Goal: Task Accomplishment & Management: Manage account settings

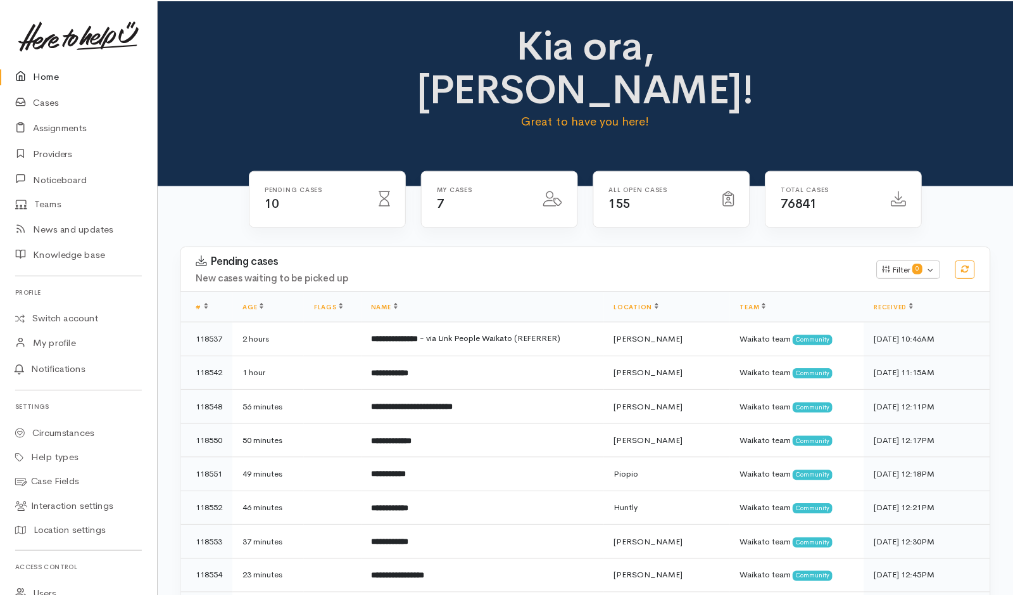
scroll to position [54, 0]
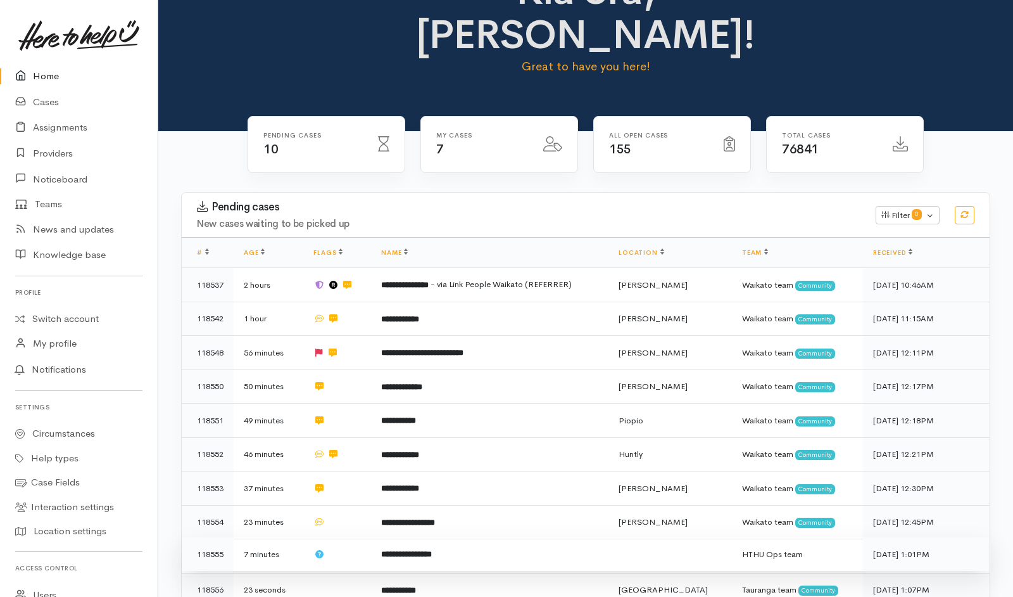
click at [359, 537] on td at bounding box center [337, 554] width 68 height 34
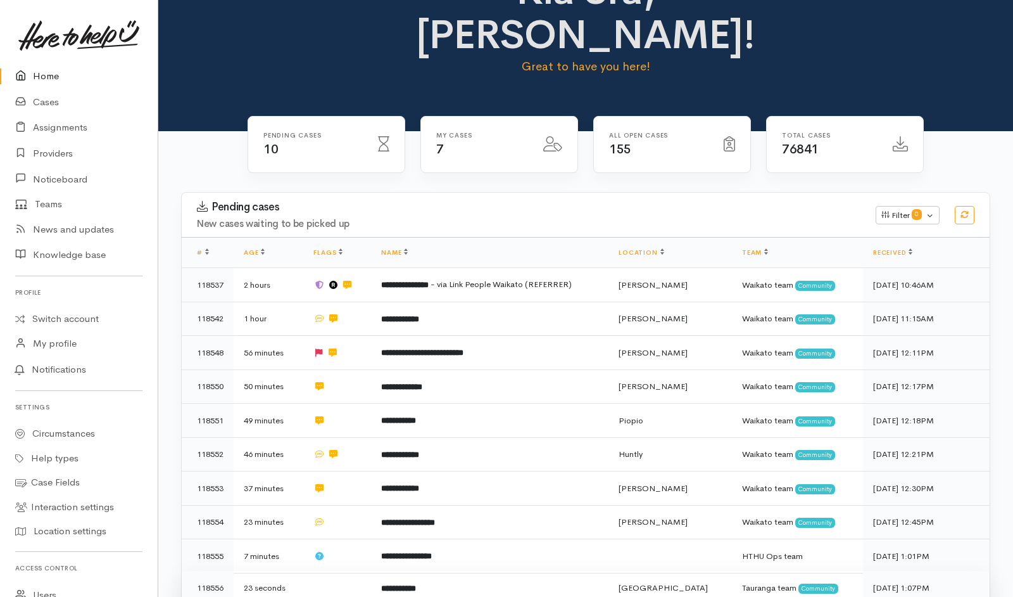
click at [352, 571] on td at bounding box center [337, 588] width 68 height 34
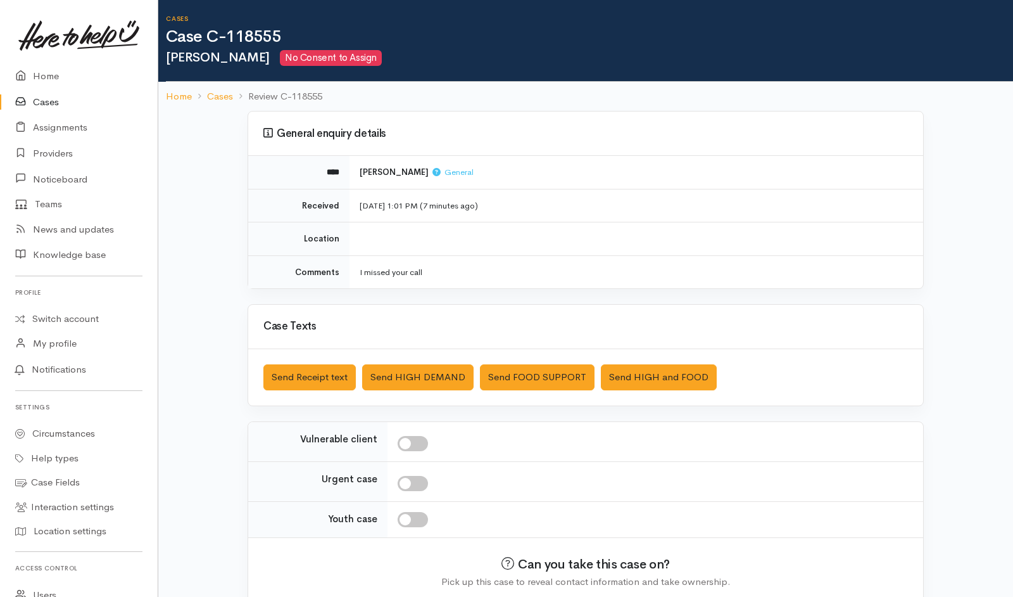
scroll to position [56, 0]
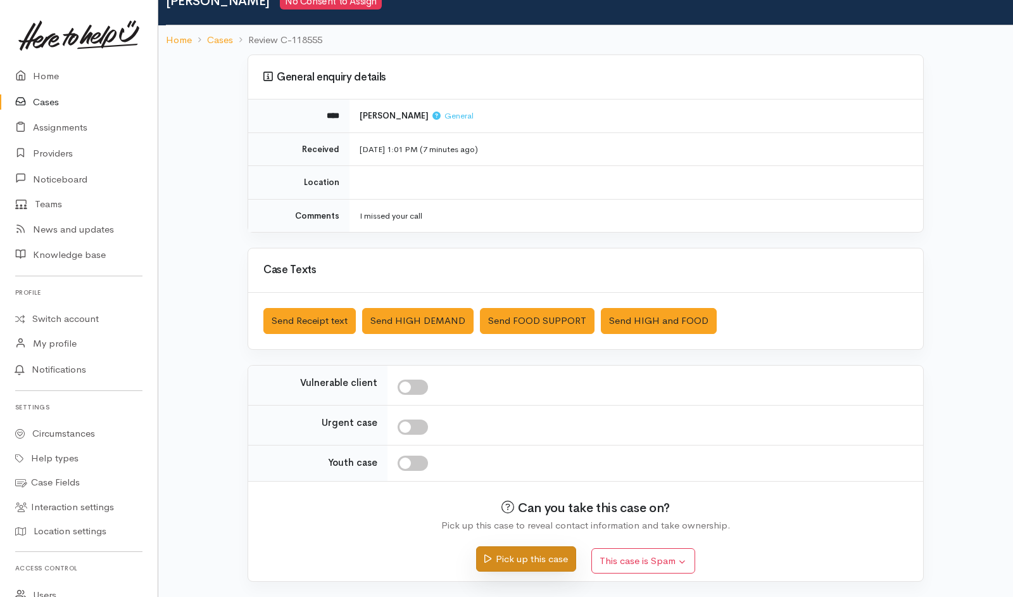
click at [499, 397] on button "Pick up this case" at bounding box center [525, 559] width 99 height 26
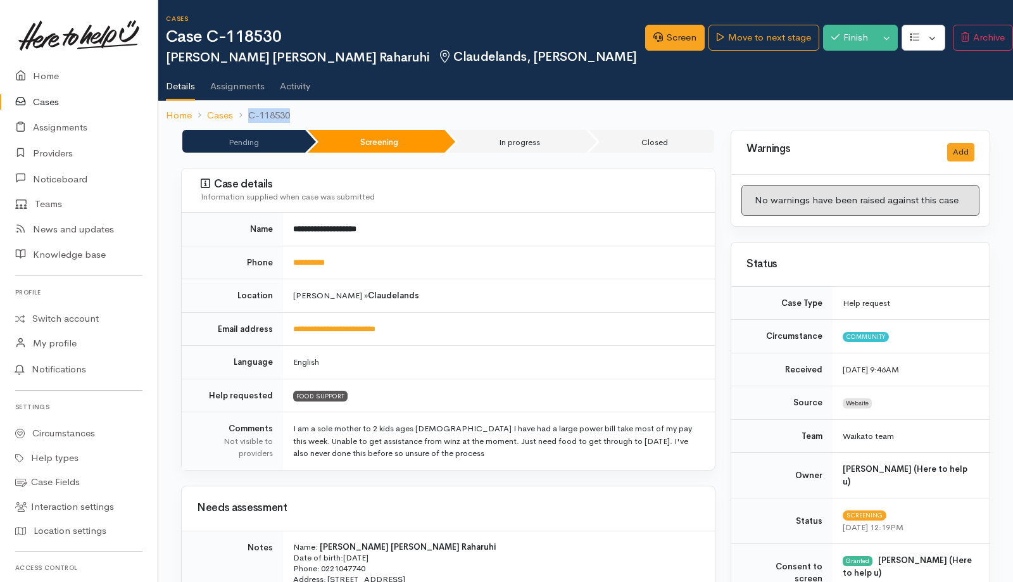
click at [43, 96] on link "Cases" at bounding box center [79, 102] width 158 height 26
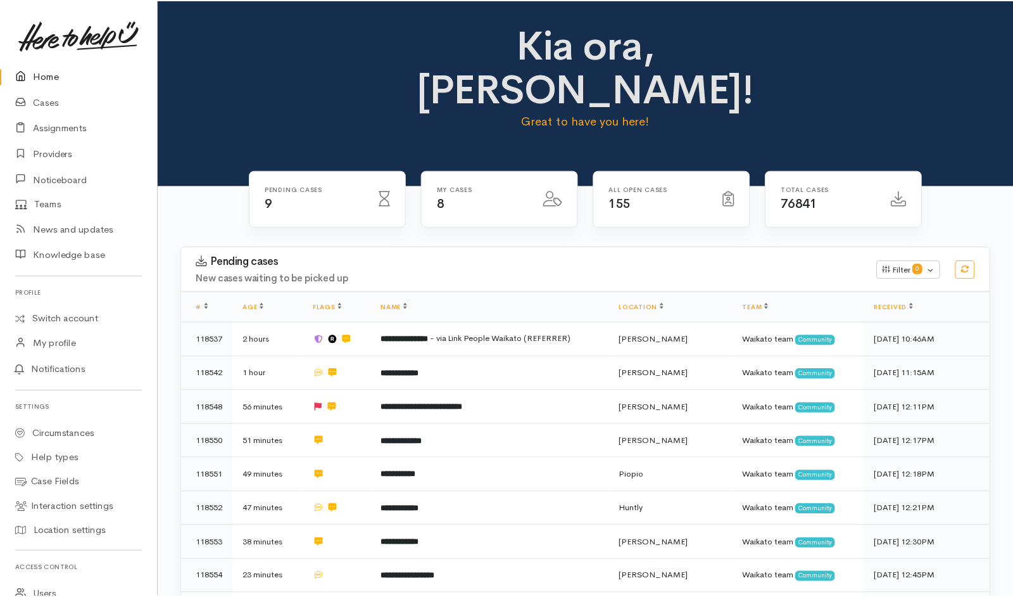
scroll to position [56, 0]
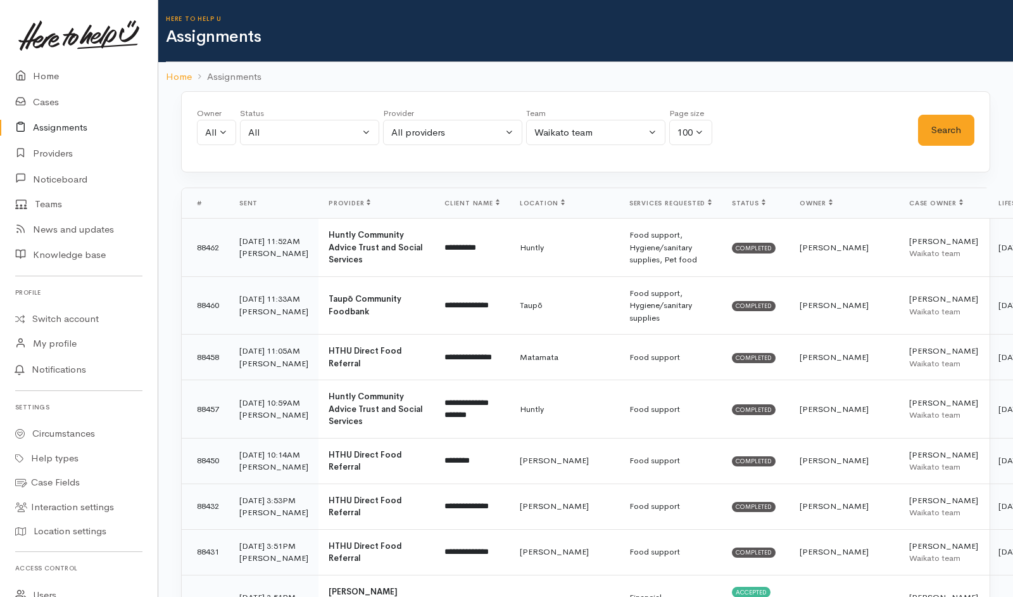
select select "-1"
select select "1"
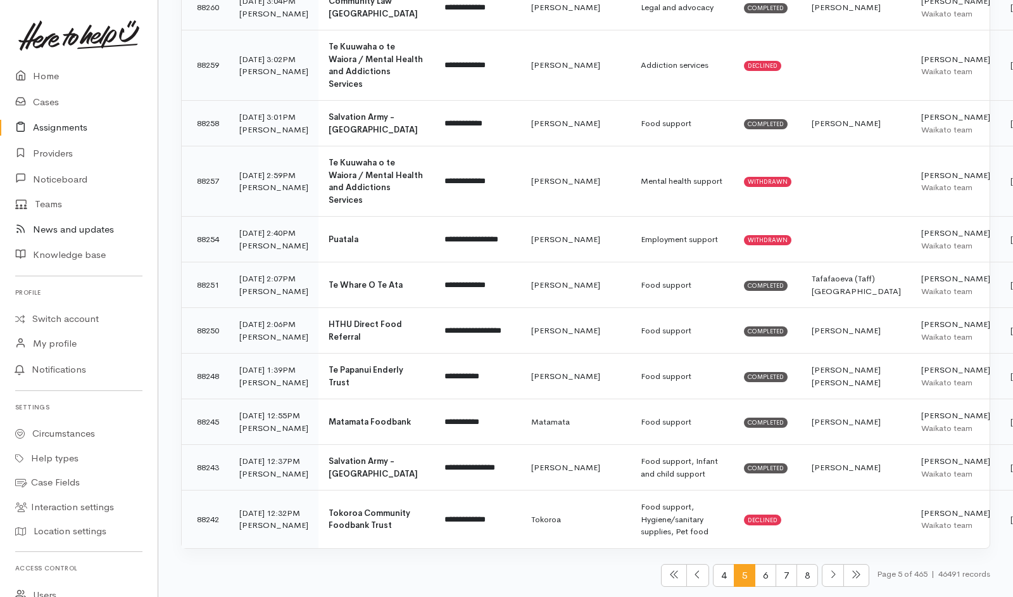
scroll to position [5057, 0]
click at [49, 205] on link "Teams" at bounding box center [79, 204] width 158 height 25
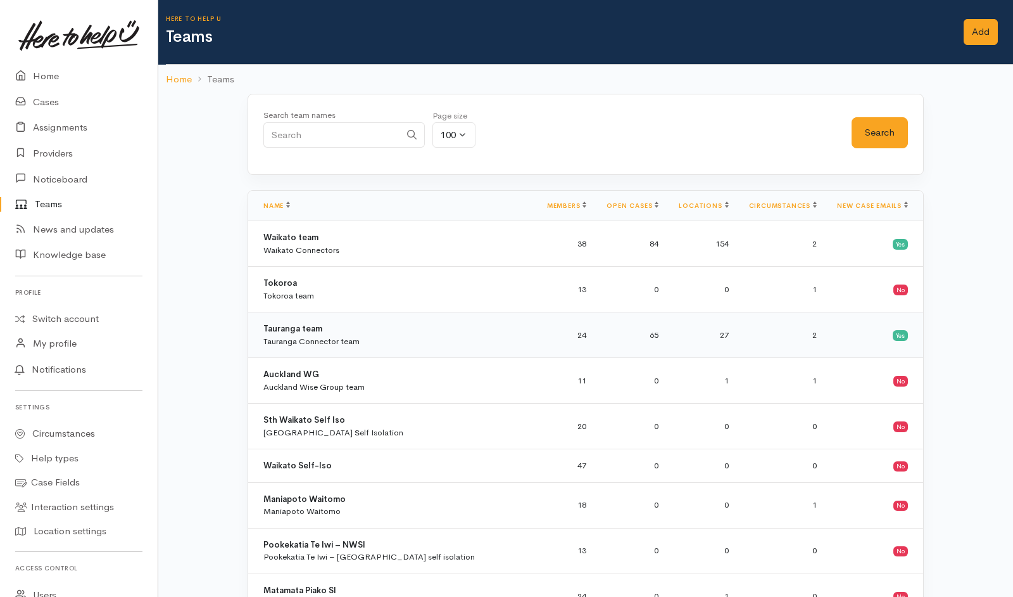
click at [350, 322] on td "Tauranga team Tauranga Connector team" at bounding box center [392, 335] width 289 height 46
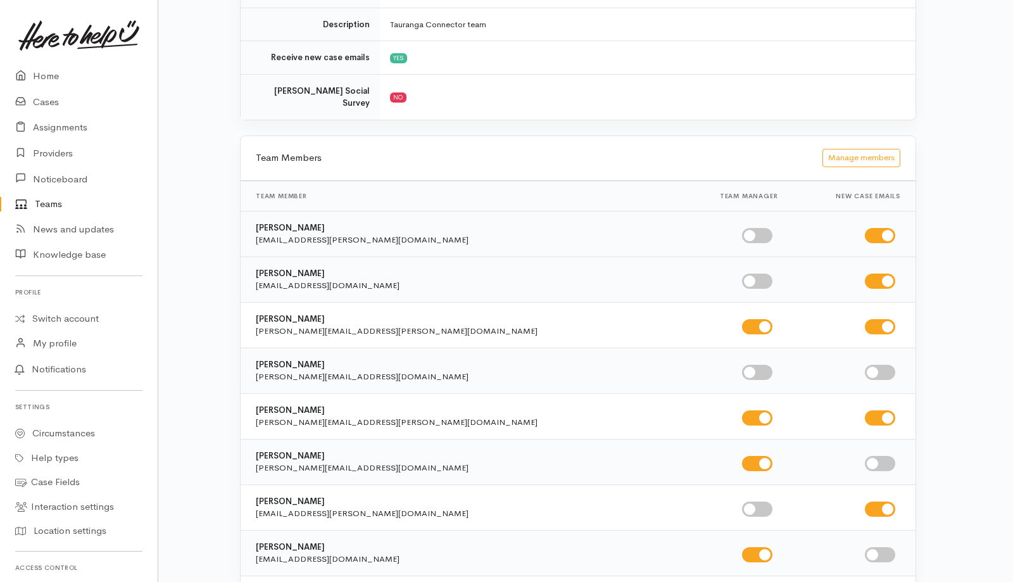
scroll to position [258, 8]
click at [880, 146] on button "Manage members" at bounding box center [862, 155] width 78 height 18
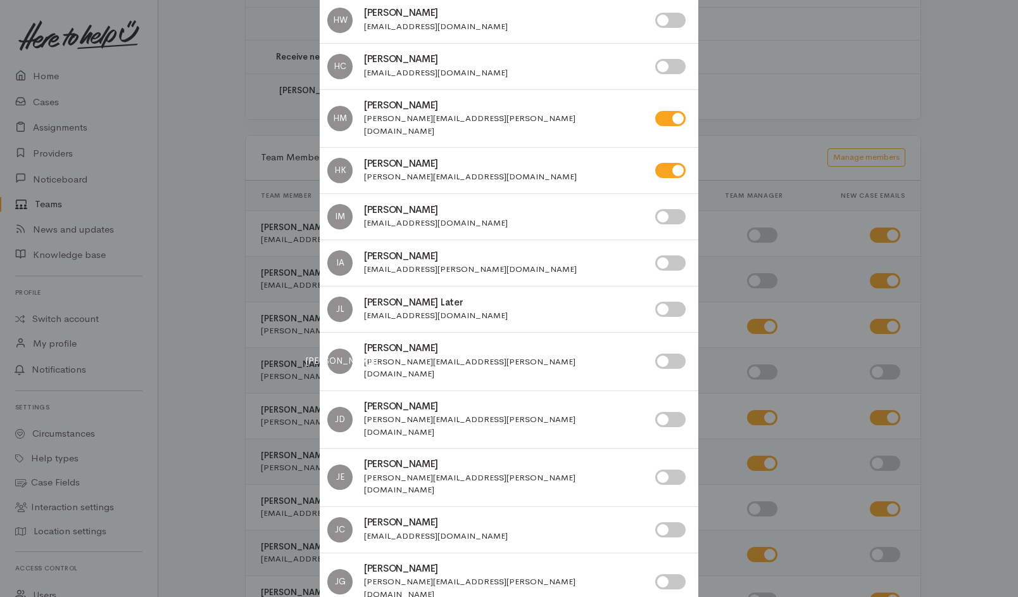
scroll to position [1879, 0]
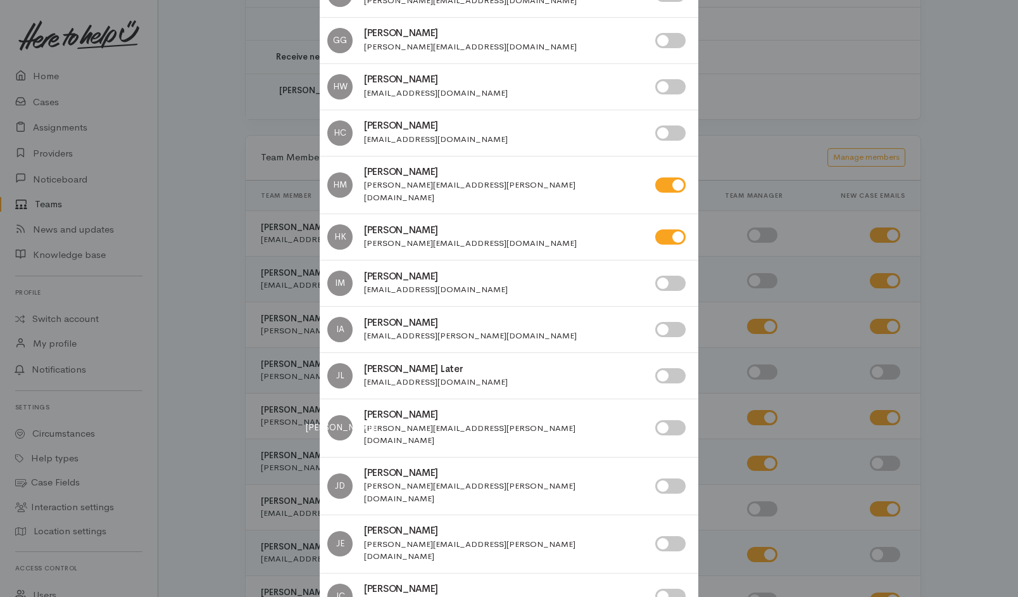
click at [669, 229] on input "checkbox" at bounding box center [670, 236] width 30 height 15
checkbox input "false"
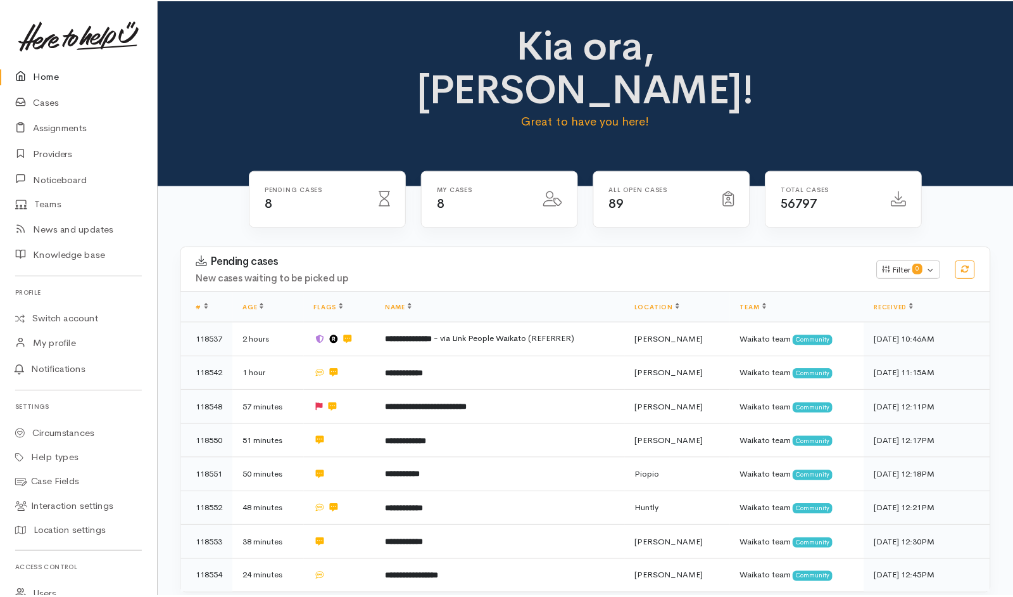
scroll to position [60, 0]
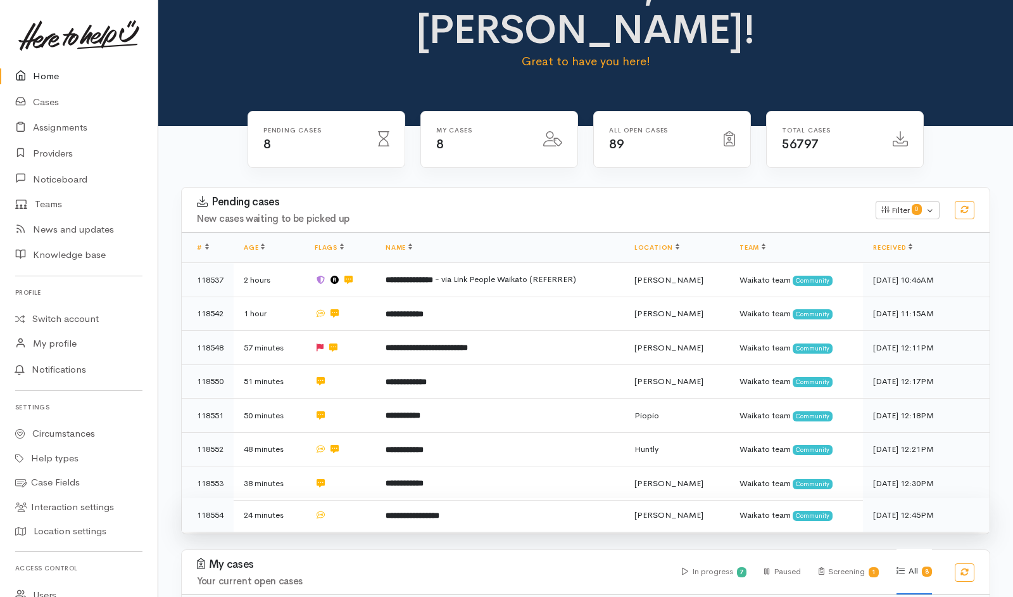
click at [357, 498] on td at bounding box center [340, 515] width 71 height 34
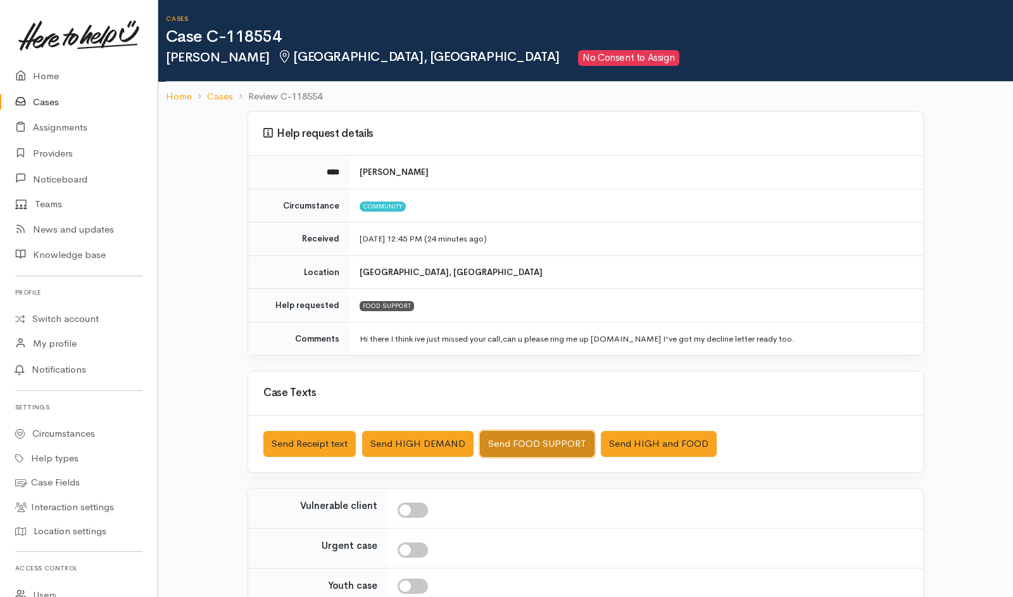
click at [534, 397] on button "Send FOOD SUPPORT" at bounding box center [537, 444] width 115 height 26
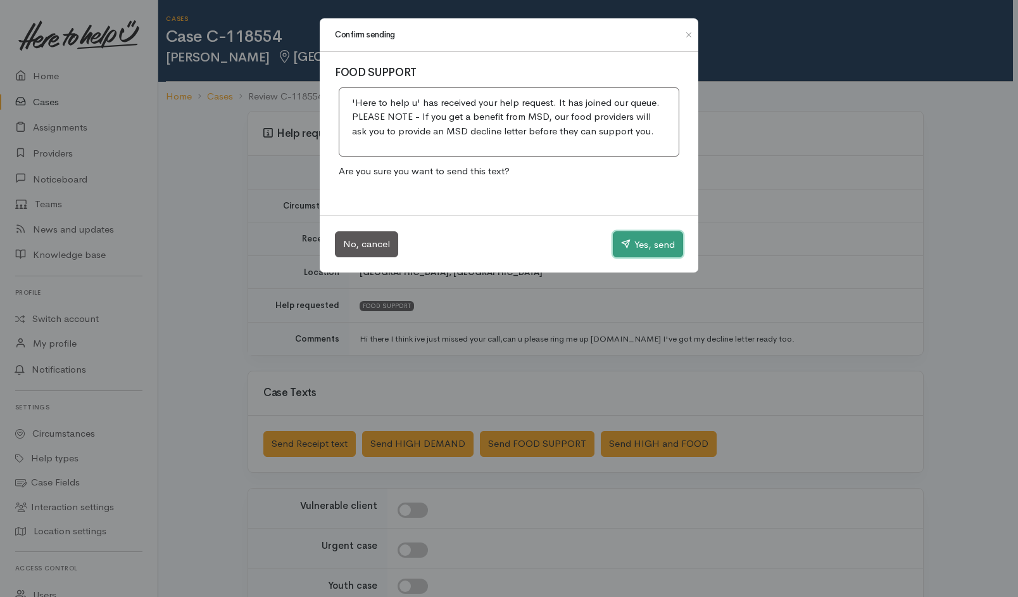
click at [642, 241] on button "Yes, send" at bounding box center [648, 244] width 70 height 27
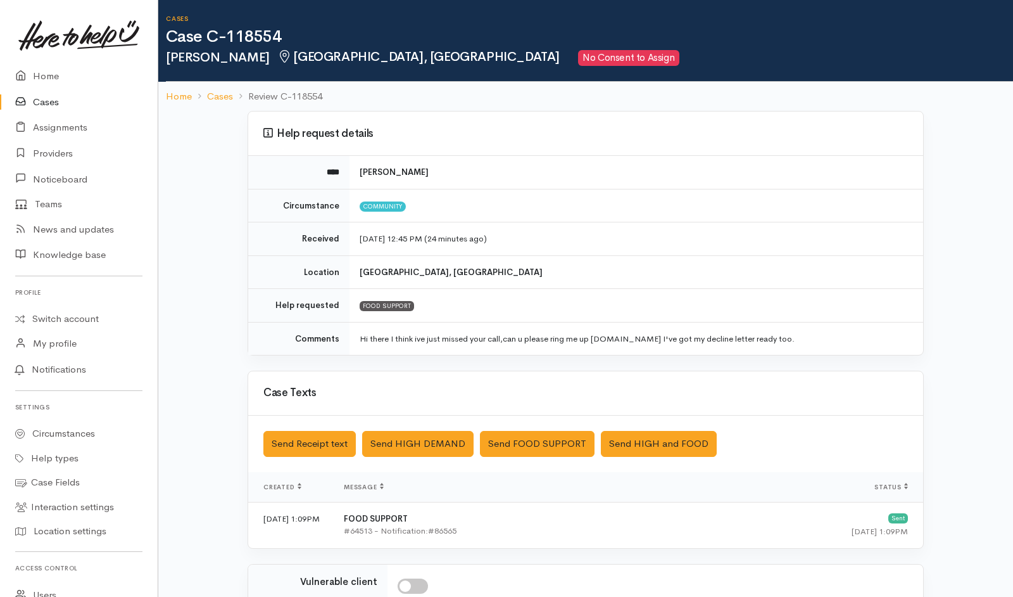
click at [51, 94] on link "Cases" at bounding box center [79, 102] width 158 height 26
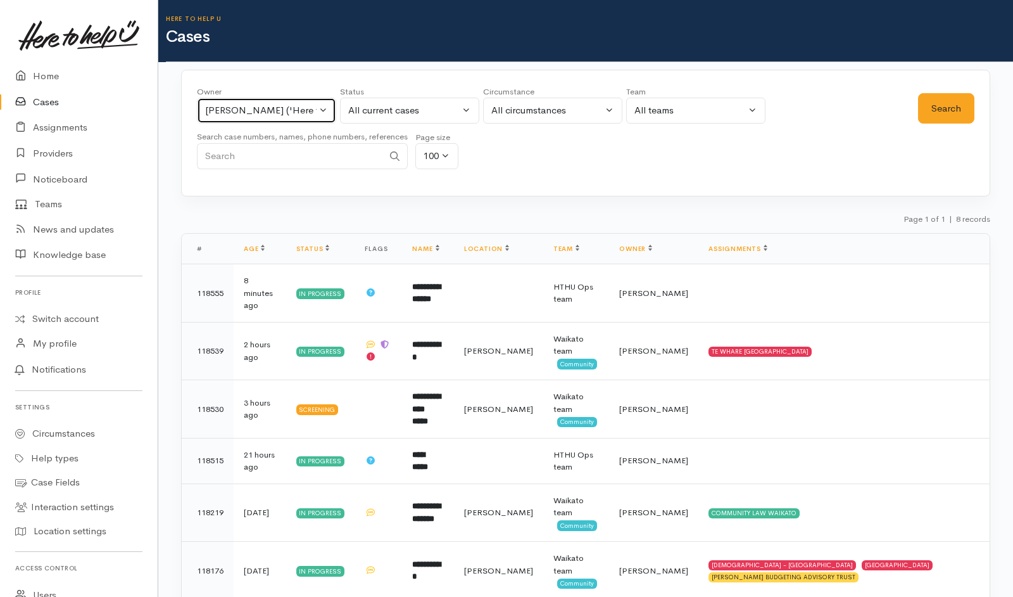
click at [274, 114] on div "Helena Kaufononga ('Here to help u')" at bounding box center [260, 110] width 111 height 15
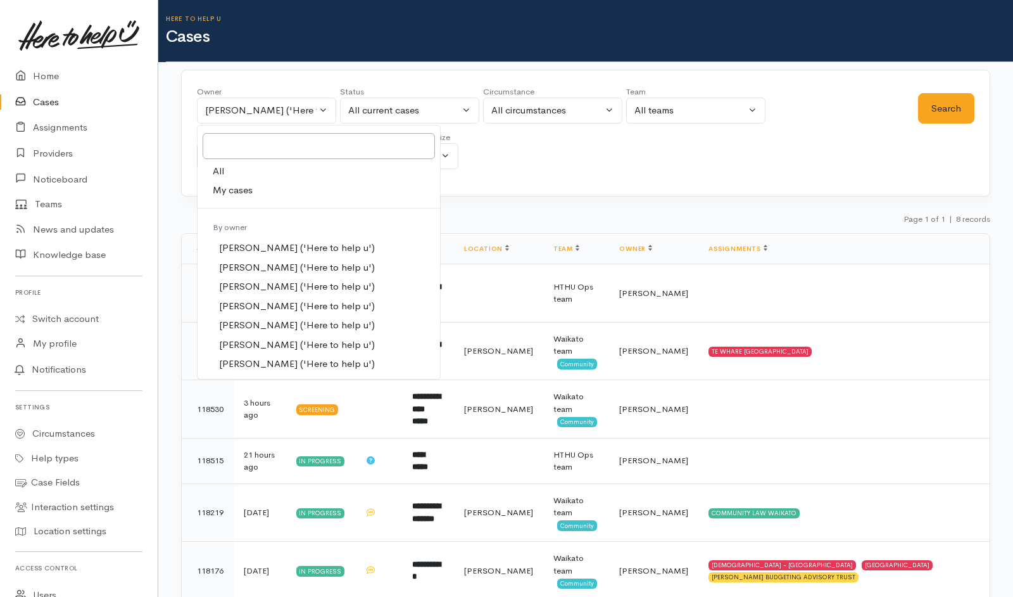
drag, startPoint x: 221, startPoint y: 171, endPoint x: 298, endPoint y: 167, distance: 76.8
click at [298, 167] on link "All" at bounding box center [319, 171] width 243 height 20
select select "-1"
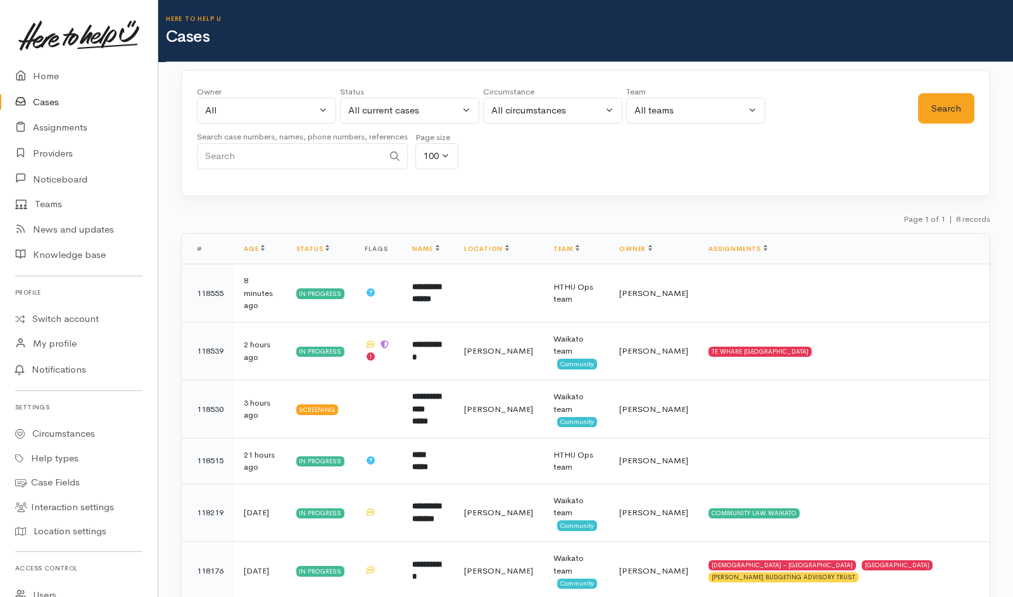
click at [298, 167] on input "Search" at bounding box center [290, 156] width 186 height 26
type input "Gabriell"
click at [940, 111] on button "Search" at bounding box center [946, 108] width 56 height 31
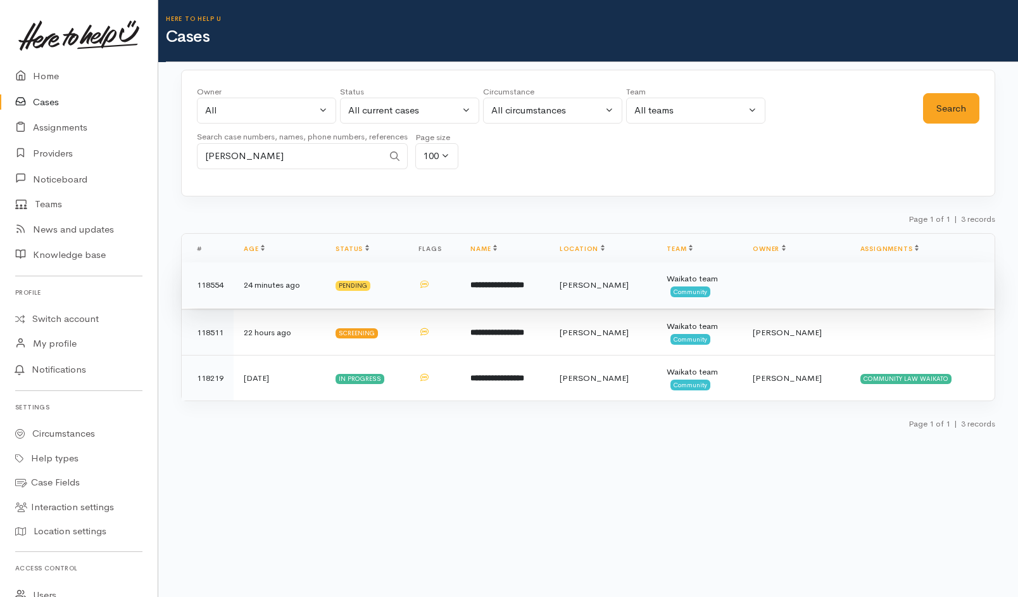
click at [783, 288] on td at bounding box center [797, 285] width 108 height 46
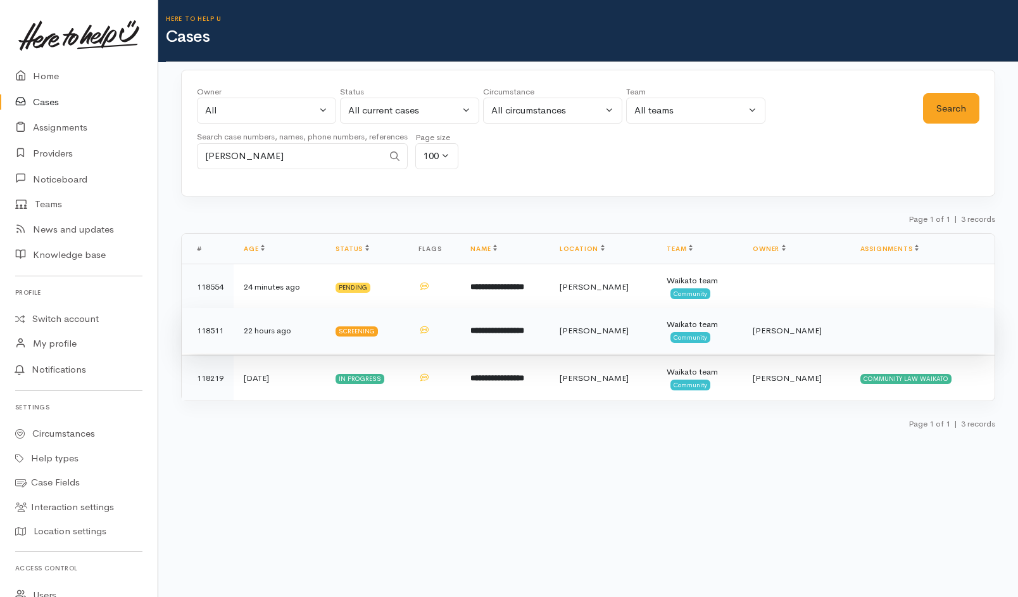
click at [889, 343] on td at bounding box center [922, 331] width 144 height 46
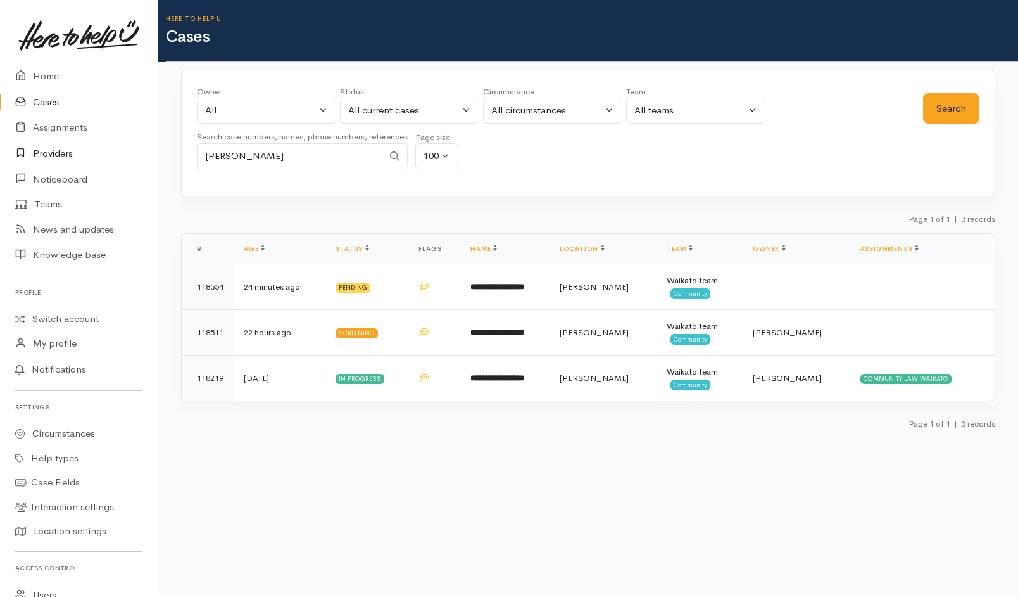
drag, startPoint x: 313, startPoint y: 155, endPoint x: 79, endPoint y: 163, distance: 234.5
click at [79, 163] on body "Support Feedback I've got something to say" at bounding box center [509, 298] width 1018 height 597
paste input "64210585258."
drag, startPoint x: 215, startPoint y: 155, endPoint x: 112, endPoint y: 153, distance: 103.2
click at [112, 153] on body "Support Feedback I've got something to say" at bounding box center [509, 298] width 1018 height 597
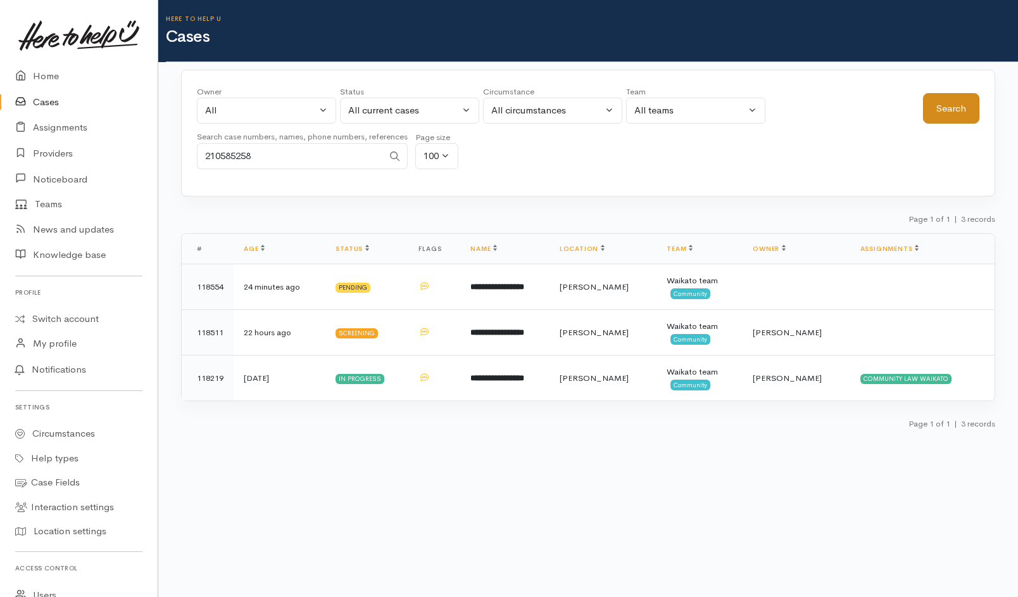
type input "210585258"
click at [949, 115] on button "Search" at bounding box center [951, 108] width 56 height 31
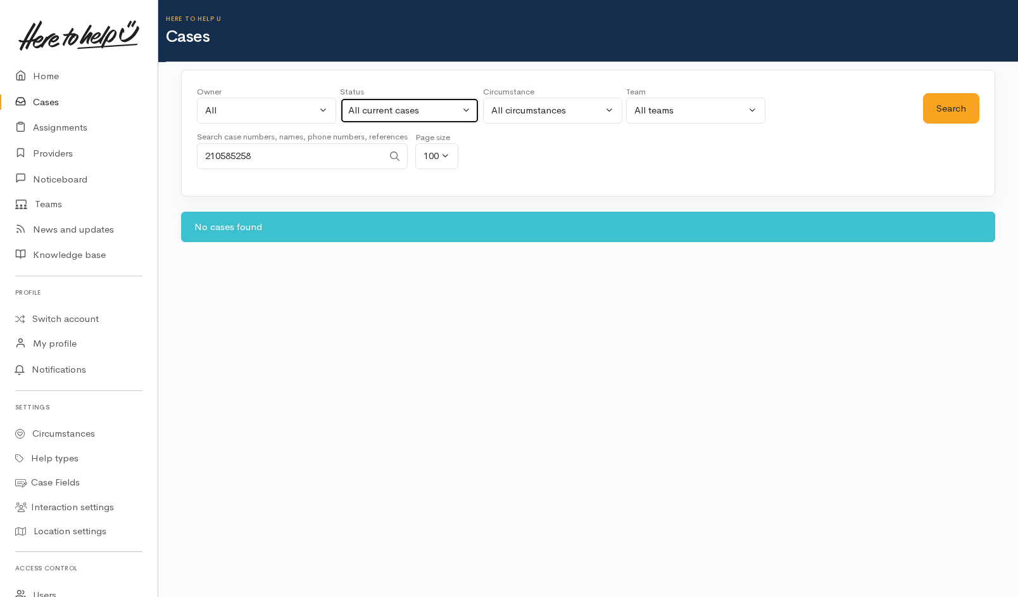
click at [385, 106] on div "All current cases" at bounding box center [403, 110] width 111 height 15
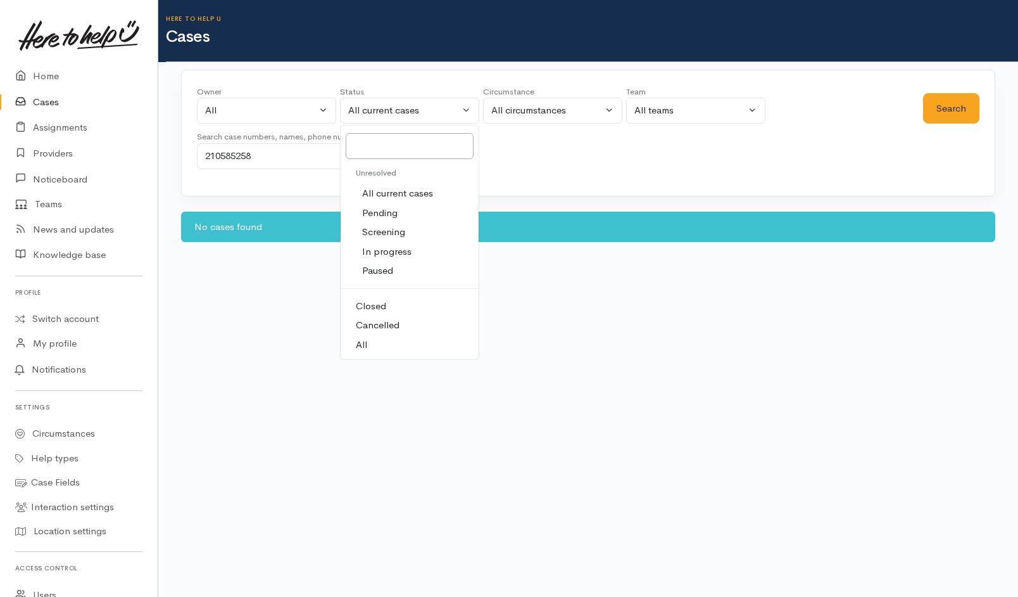
click at [372, 349] on link "All" at bounding box center [410, 345] width 138 height 20
select select "All"
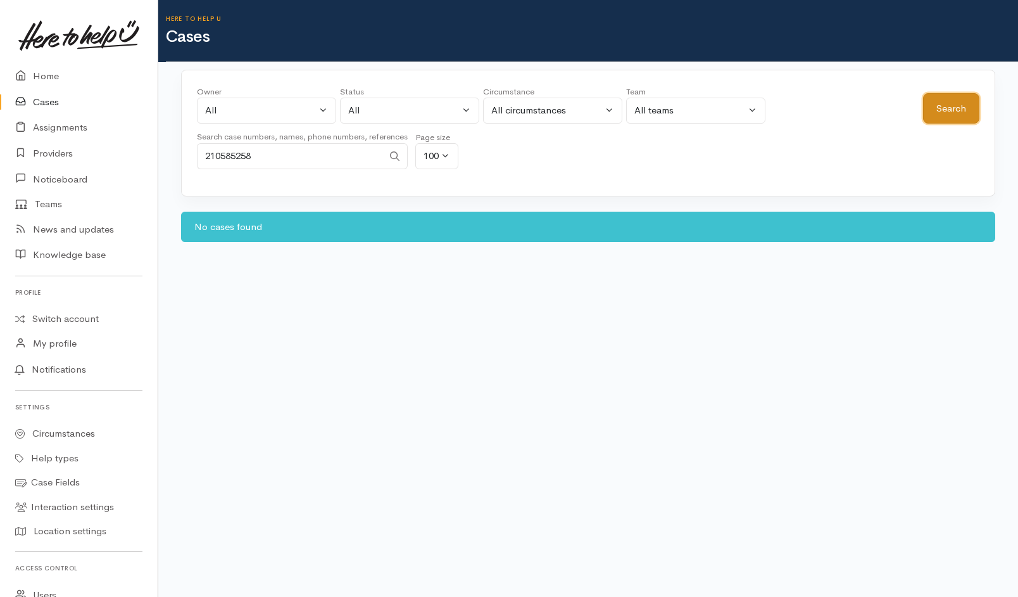
click at [959, 108] on button "Search" at bounding box center [951, 108] width 56 height 31
click at [290, 167] on input "210585258" at bounding box center [290, 156] width 186 height 26
type input "2"
click at [381, 106] on div "All" at bounding box center [403, 110] width 111 height 15
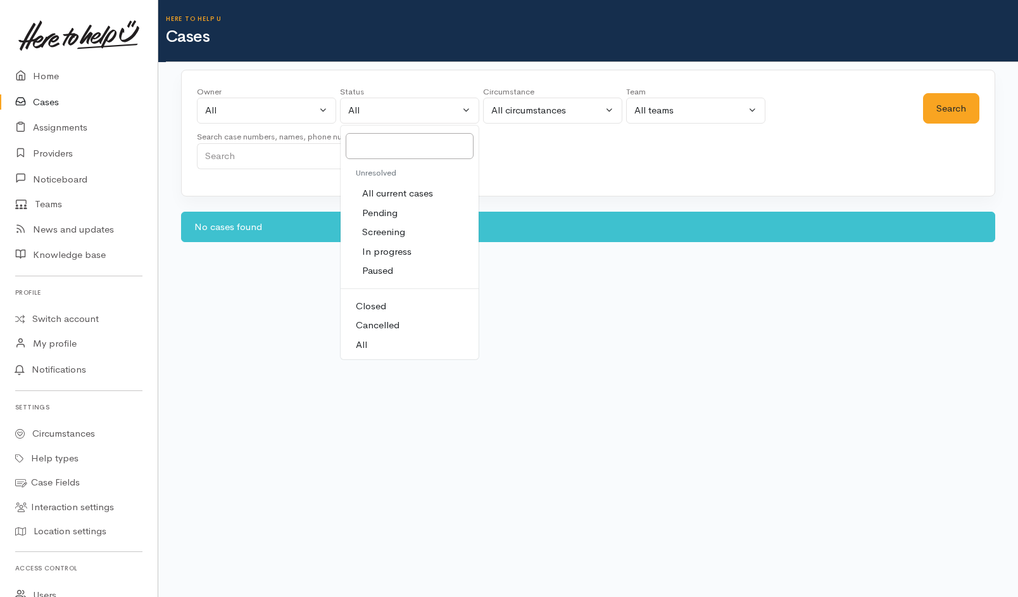
click at [377, 193] on span "All current cases" at bounding box center [397, 193] width 71 height 15
select select "Unresolved"
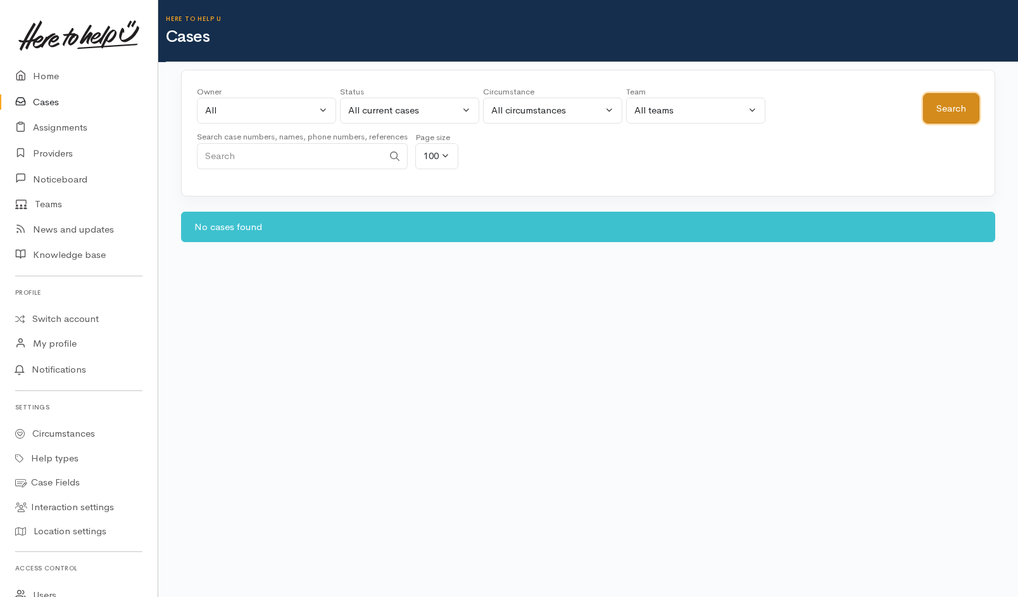
click at [968, 114] on button "Search" at bounding box center [951, 108] width 56 height 31
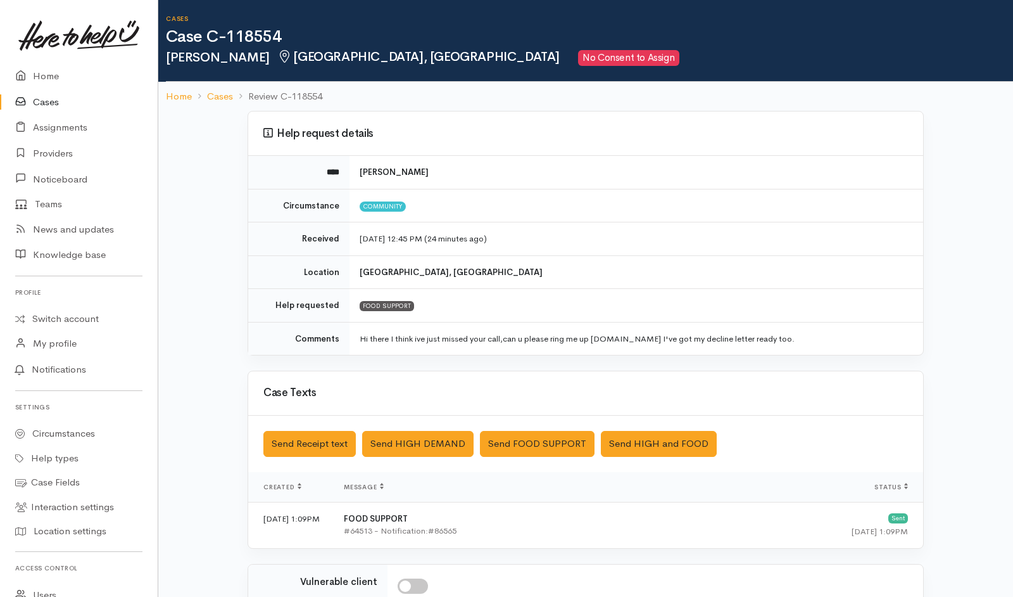
scroll to position [199, 0]
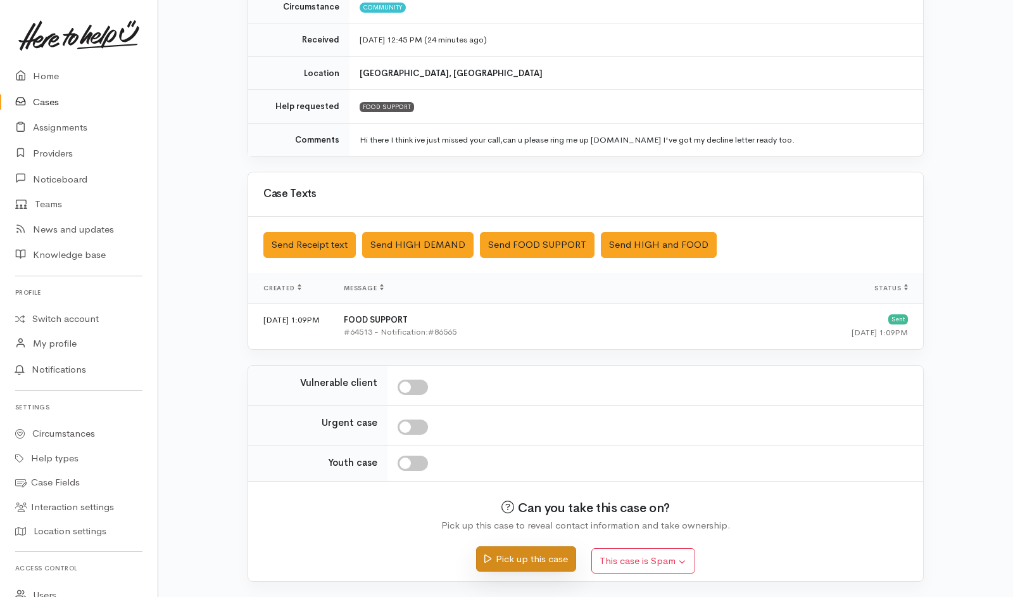
click at [533, 397] on button "Pick up this case" at bounding box center [525, 559] width 99 height 26
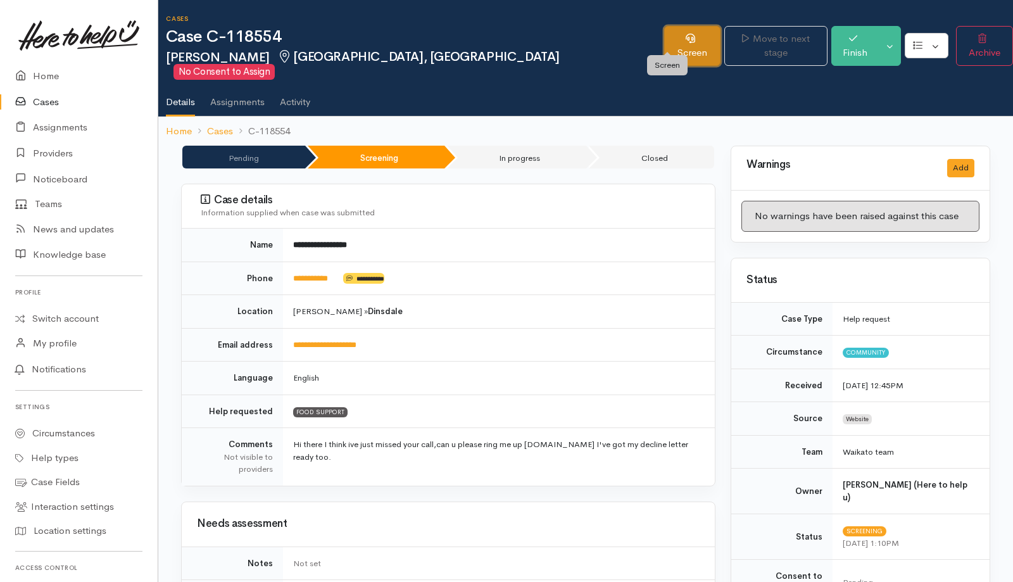
click at [664, 39] on link "Screen" at bounding box center [692, 46] width 56 height 40
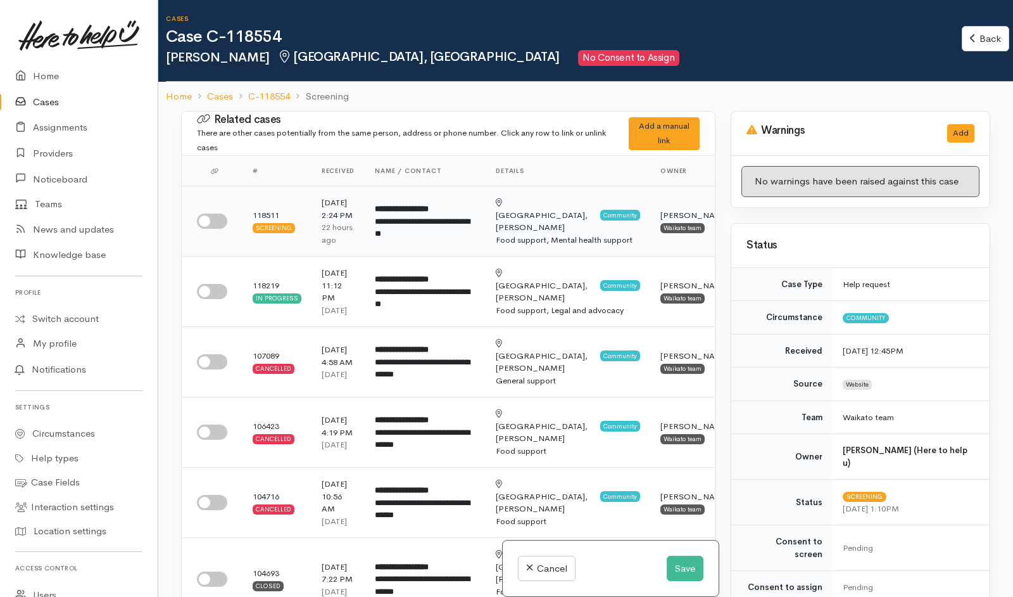
click at [216, 228] on input "checkbox" at bounding box center [212, 220] width 30 height 15
checkbox input "true"
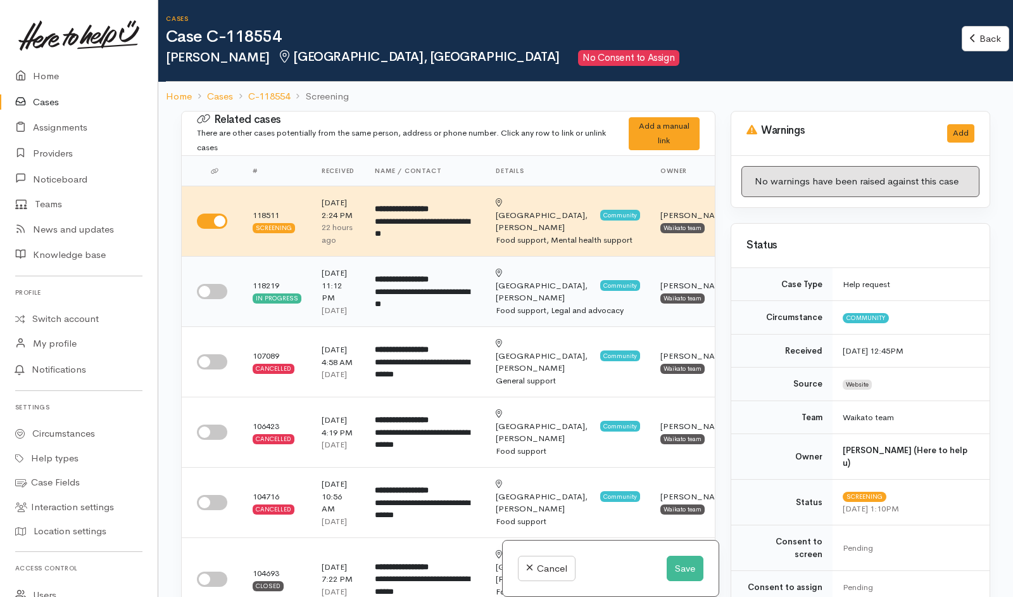
click at [208, 299] on input "checkbox" at bounding box center [212, 291] width 30 height 15
checkbox input "true"
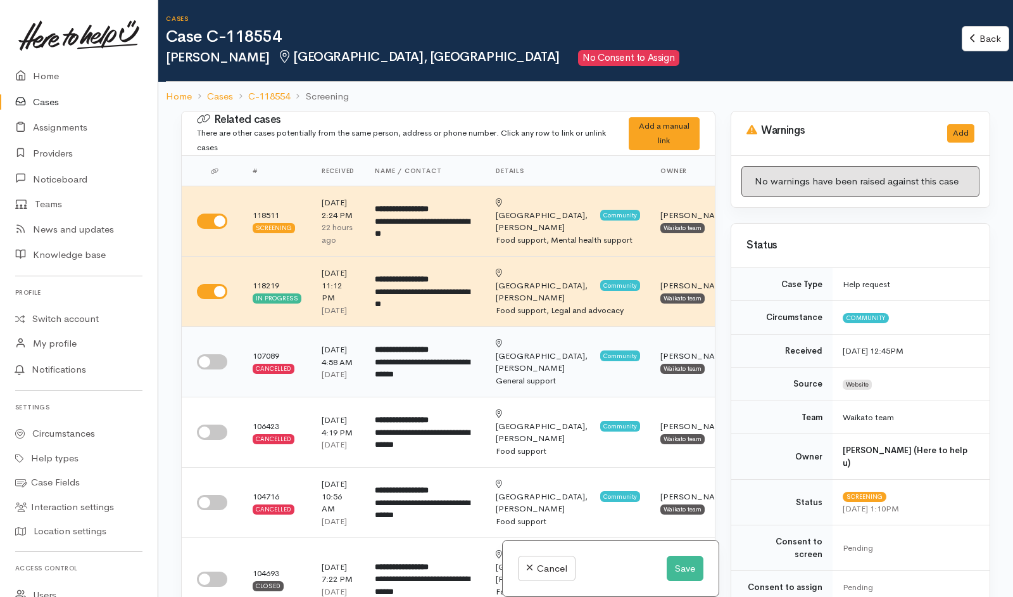
click at [222, 369] on input "checkbox" at bounding box center [212, 361] width 30 height 15
checkbox input "true"
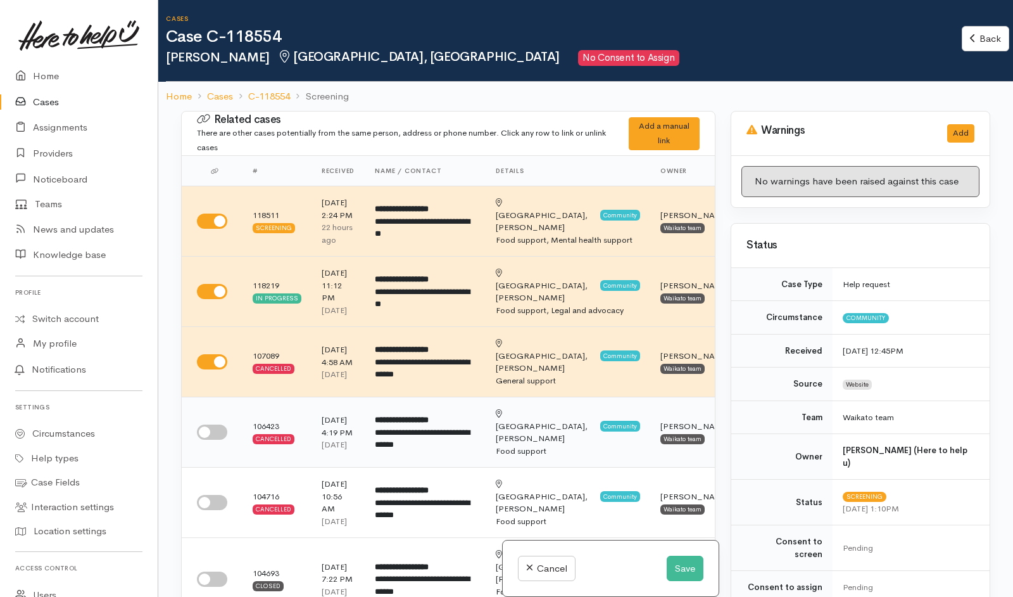
click at [213, 439] on input "checkbox" at bounding box center [212, 431] width 30 height 15
checkbox input "true"
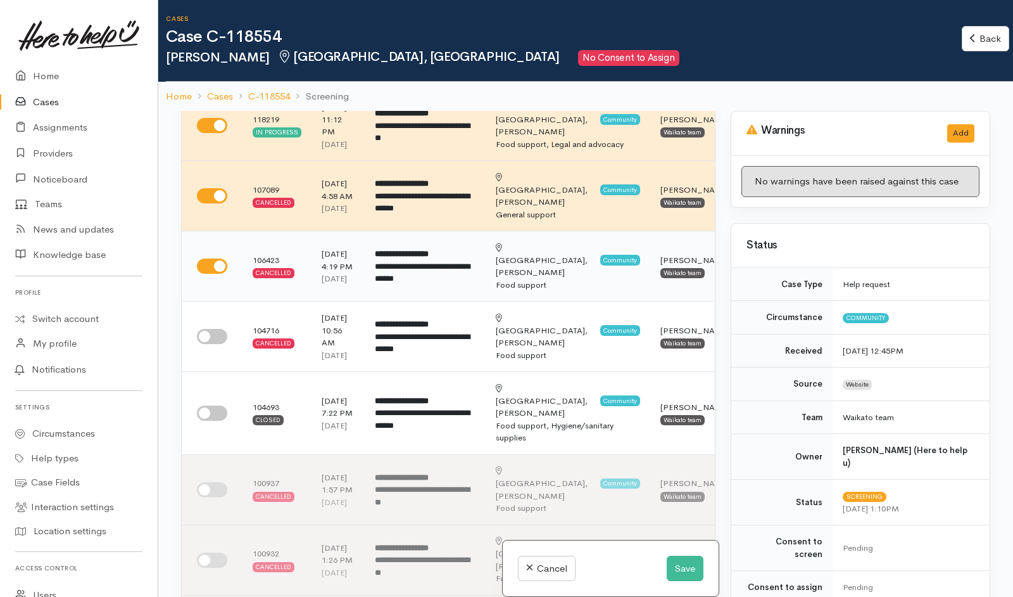
scroll to position [198, 0]
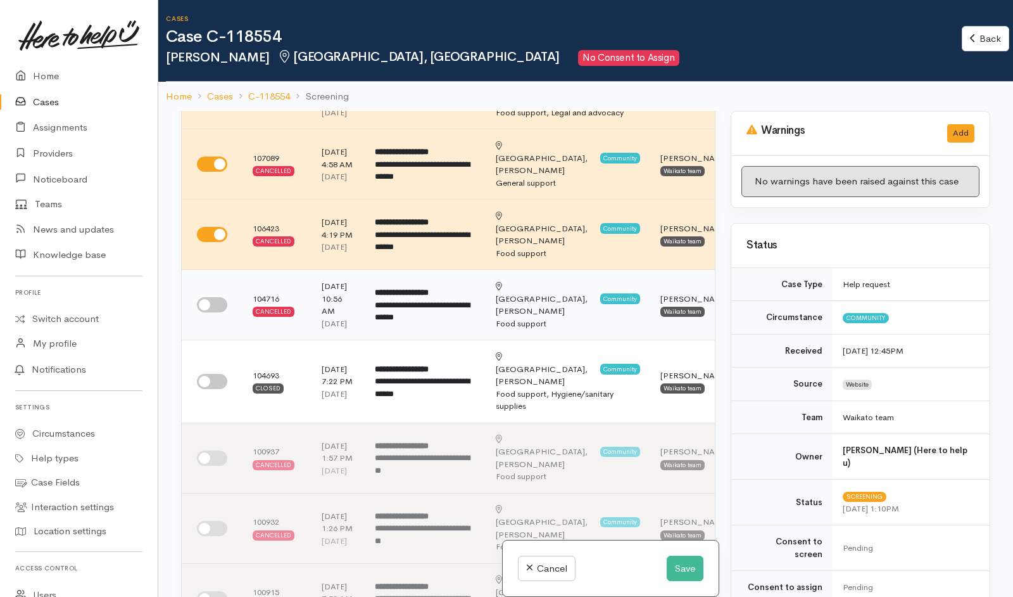
click at [218, 312] on input "checkbox" at bounding box center [212, 304] width 30 height 15
checkbox input "true"
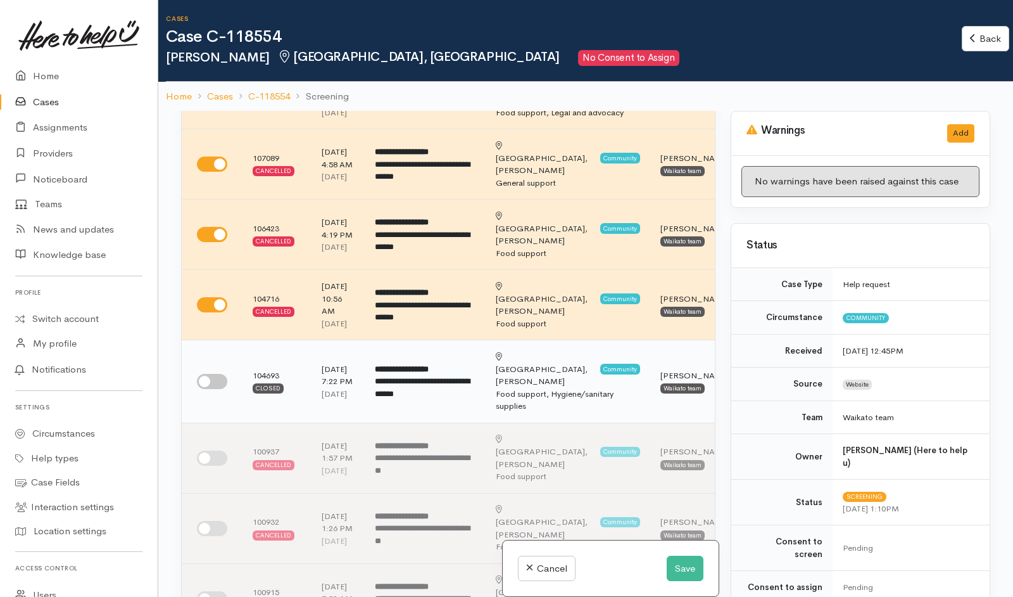
click at [219, 389] on input "checkbox" at bounding box center [212, 381] width 30 height 15
checkbox input "true"
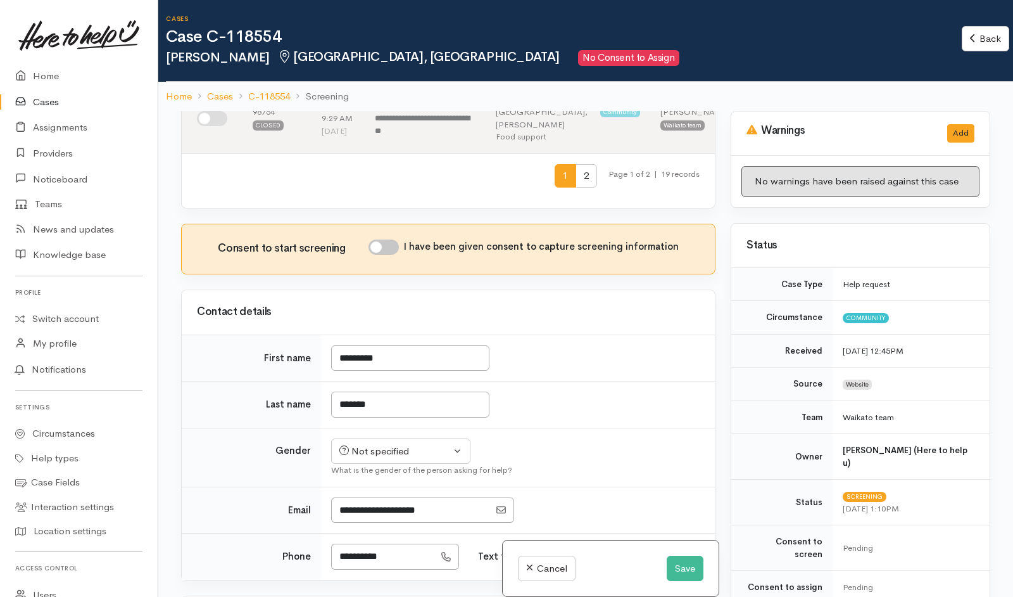
scroll to position [752, 0]
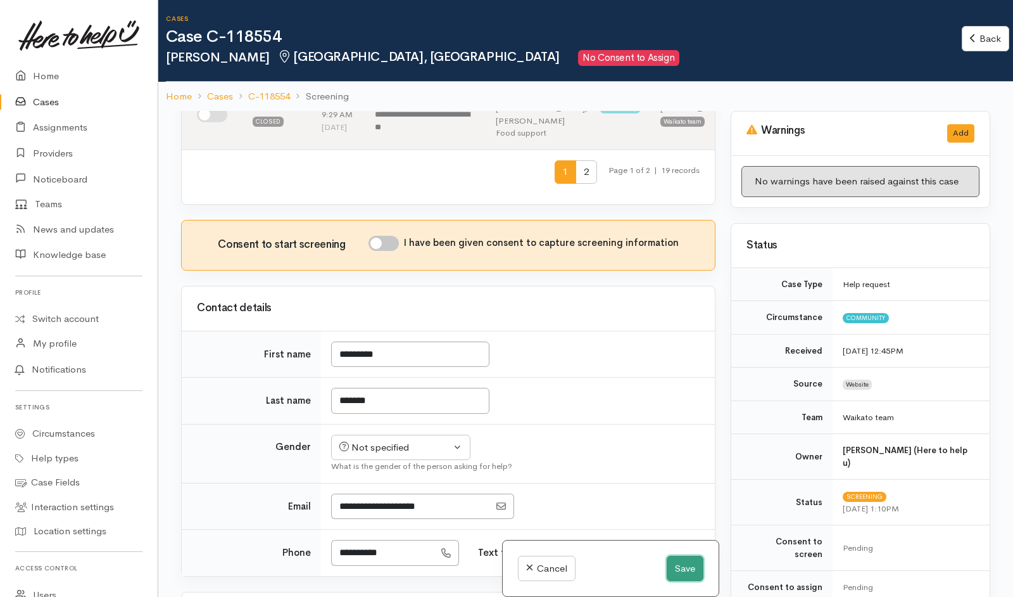
click at [684, 573] on button "Save" at bounding box center [685, 568] width 37 height 26
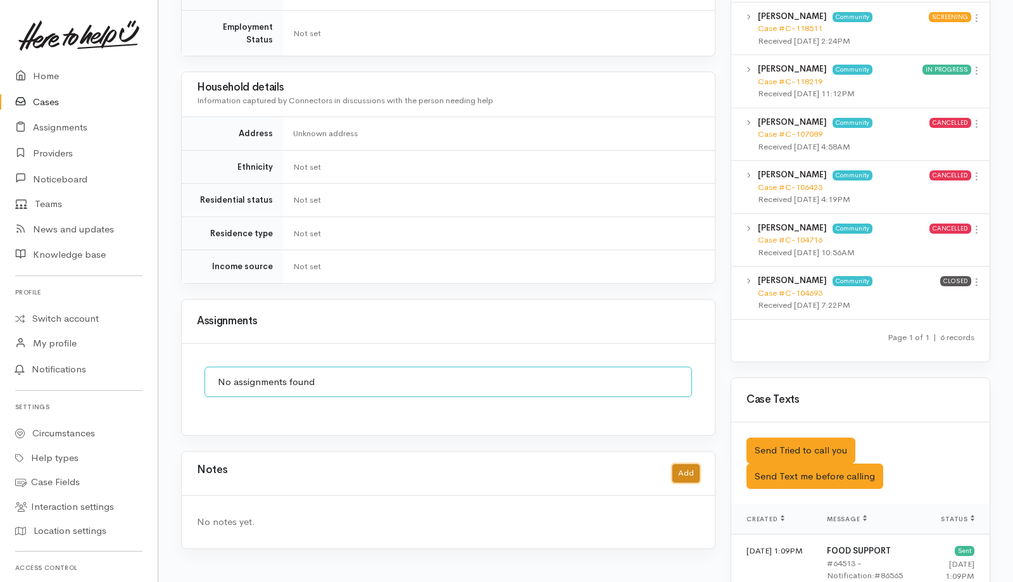
click at [693, 464] on button "Add" at bounding box center [686, 473] width 27 height 18
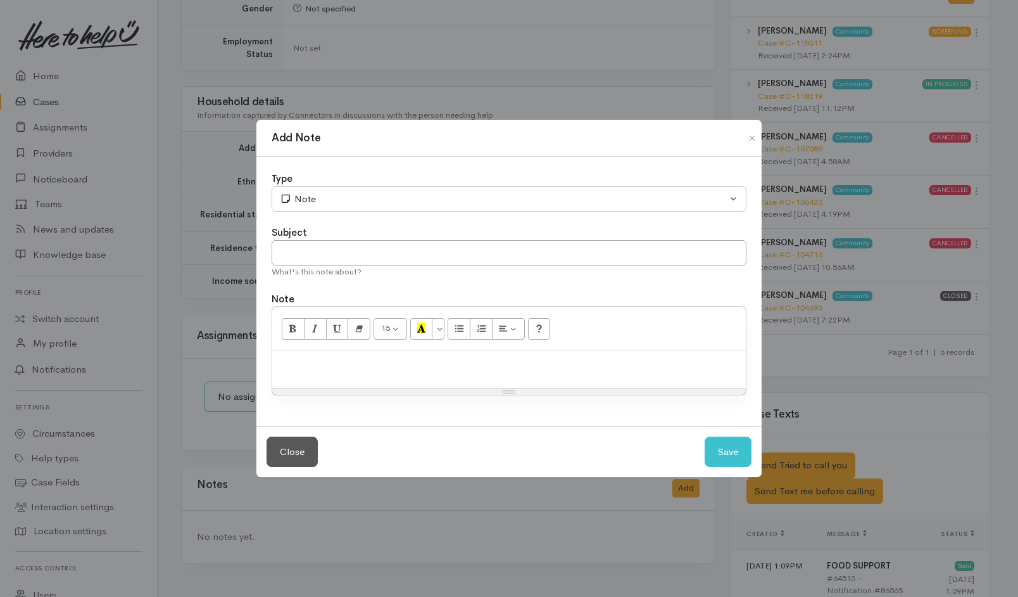
click at [598, 358] on p at bounding box center [509, 364] width 461 height 15
paste div
click at [353, 250] on input "text" at bounding box center [509, 253] width 475 height 26
type input "CANCEL - Duplicate"
click at [726, 450] on button "Save" at bounding box center [728, 451] width 47 height 31
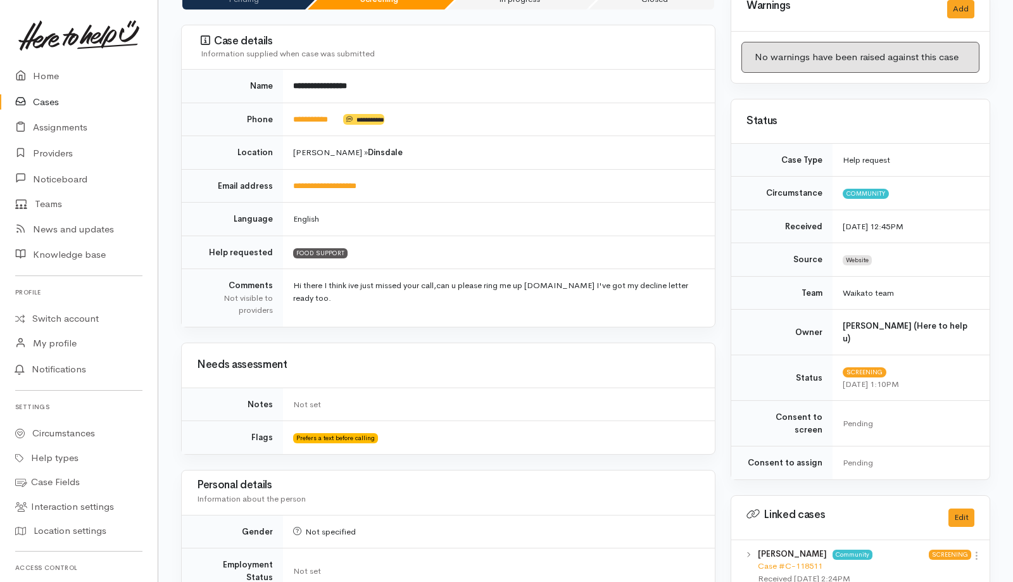
scroll to position [0, 0]
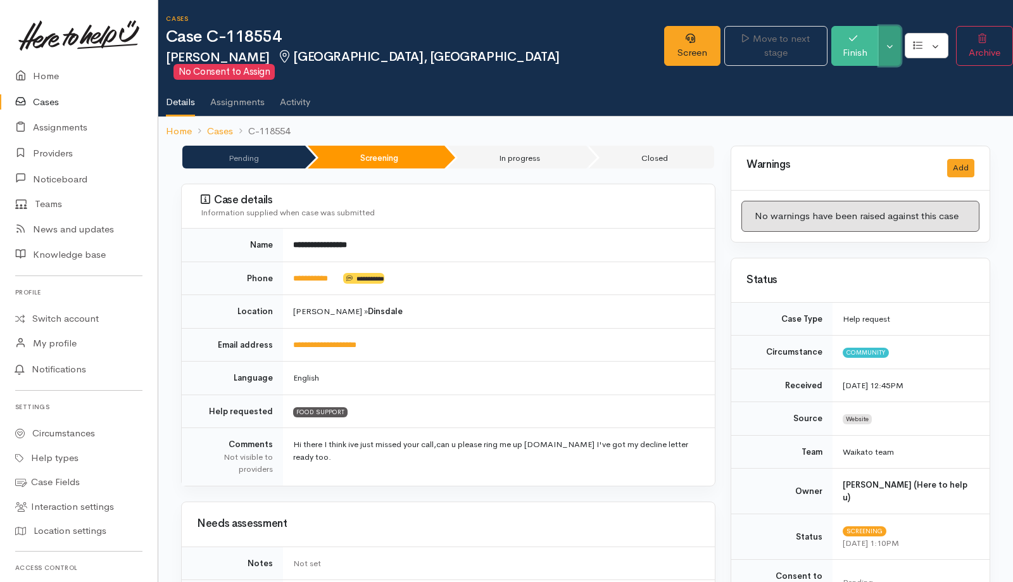
click at [879, 37] on button "Toggle Dropdown" at bounding box center [890, 46] width 22 height 40
click at [902, 76] on link "Pause" at bounding box center [937, 69] width 100 height 20
click at [902, 91] on icon at bounding box center [905, 86] width 7 height 9
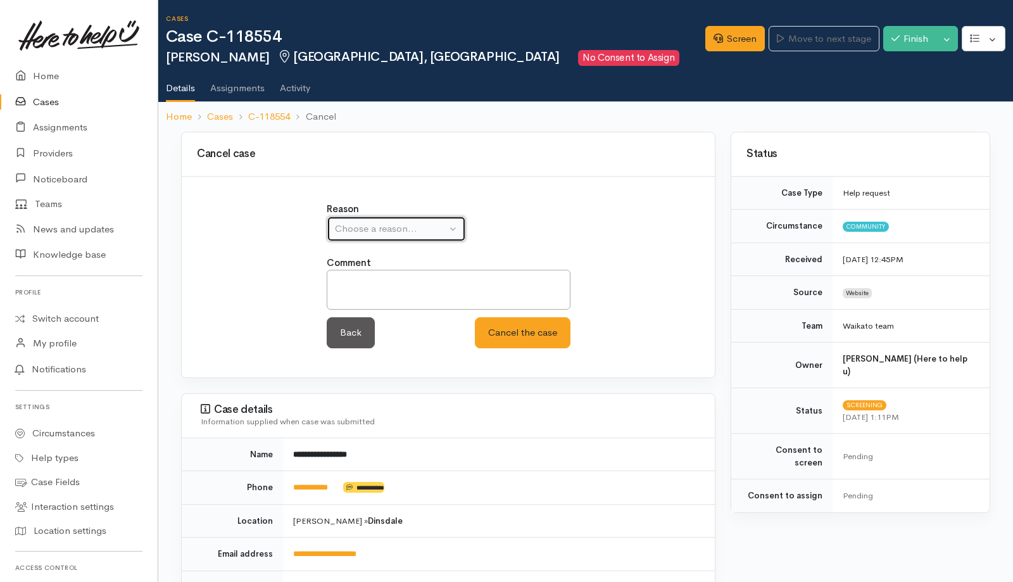
click at [410, 224] on div "Choose a reason..." at bounding box center [390, 229] width 111 height 15
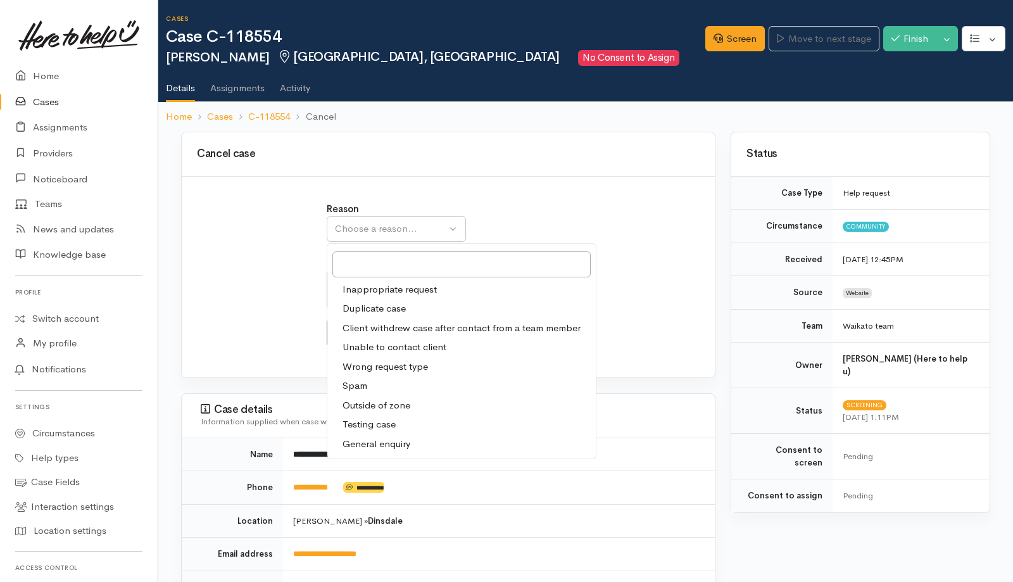
click at [372, 312] on span "Duplicate case" at bounding box center [374, 308] width 63 height 15
select select "2"
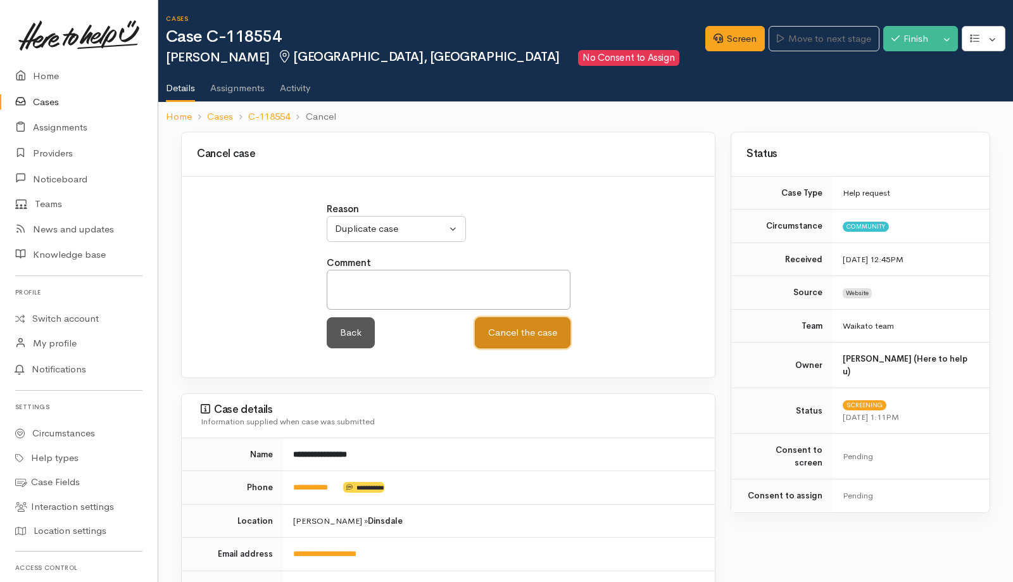
click at [519, 334] on button "Cancel the case" at bounding box center [523, 332] width 96 height 31
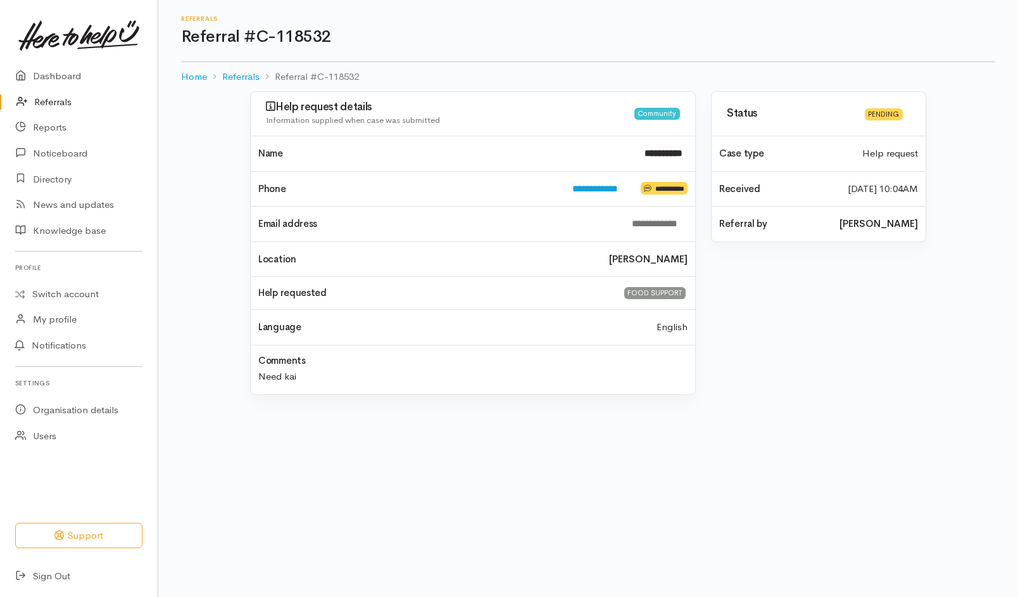
click at [57, 106] on link "Referrals" at bounding box center [79, 102] width 158 height 26
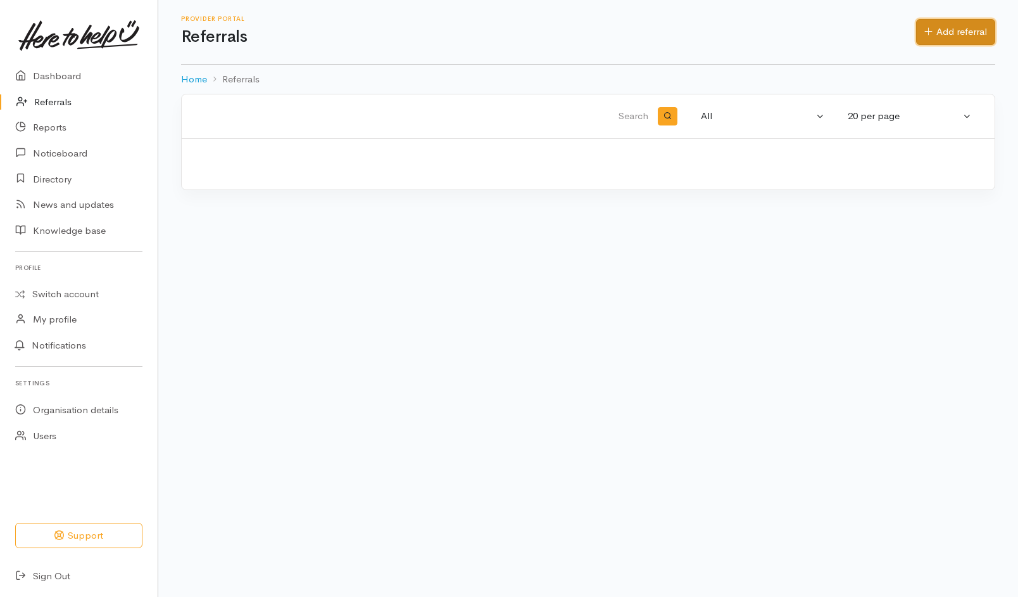
click at [963, 38] on link "Add referral" at bounding box center [955, 32] width 79 height 26
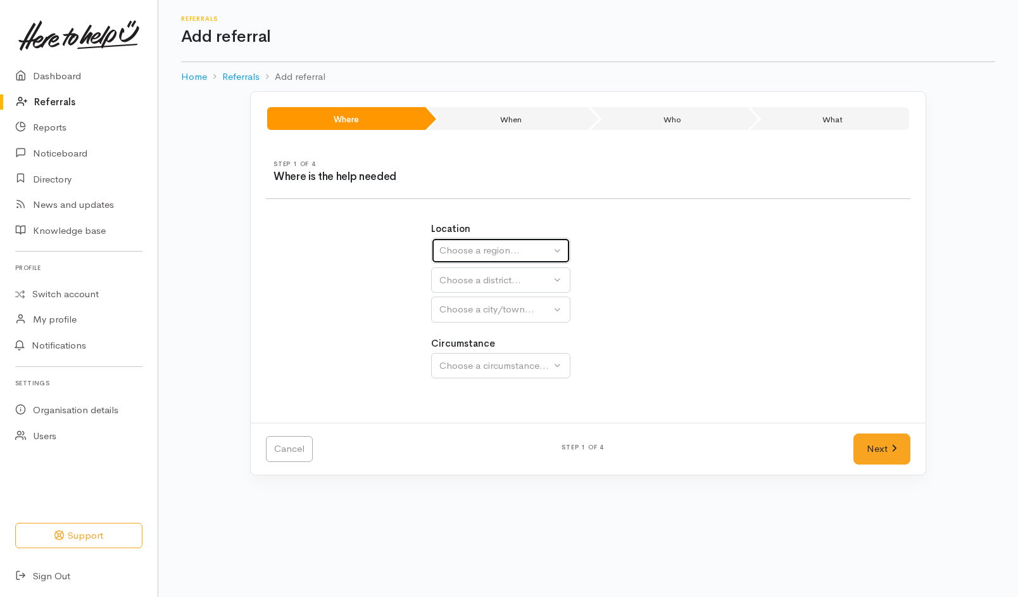
click at [545, 250] on div "Choose a region..." at bounding box center [494, 250] width 111 height 15
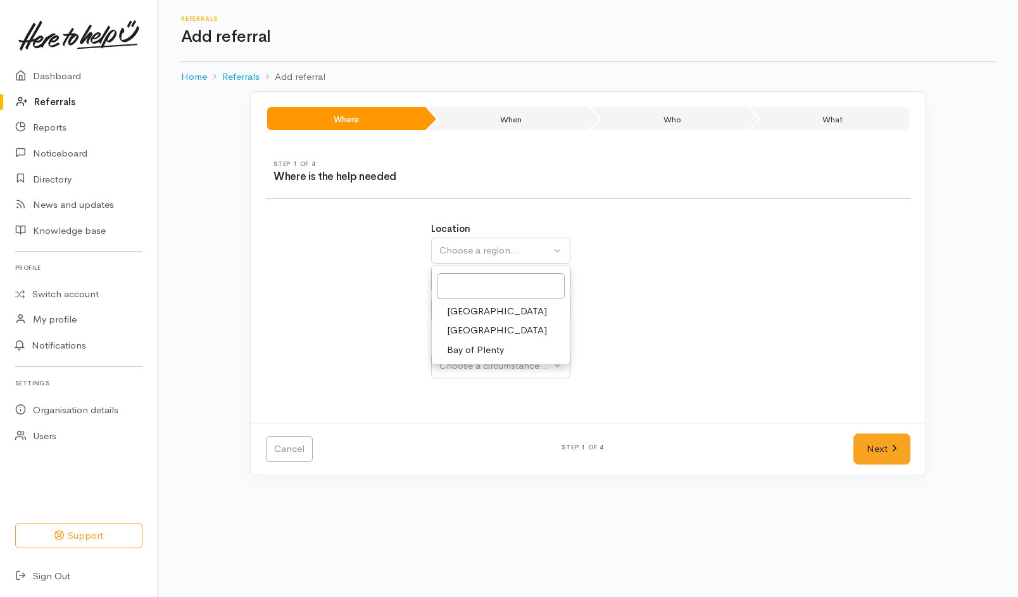
click at [467, 326] on span "[GEOGRAPHIC_DATA]" at bounding box center [497, 330] width 100 height 15
select select "3"
select select
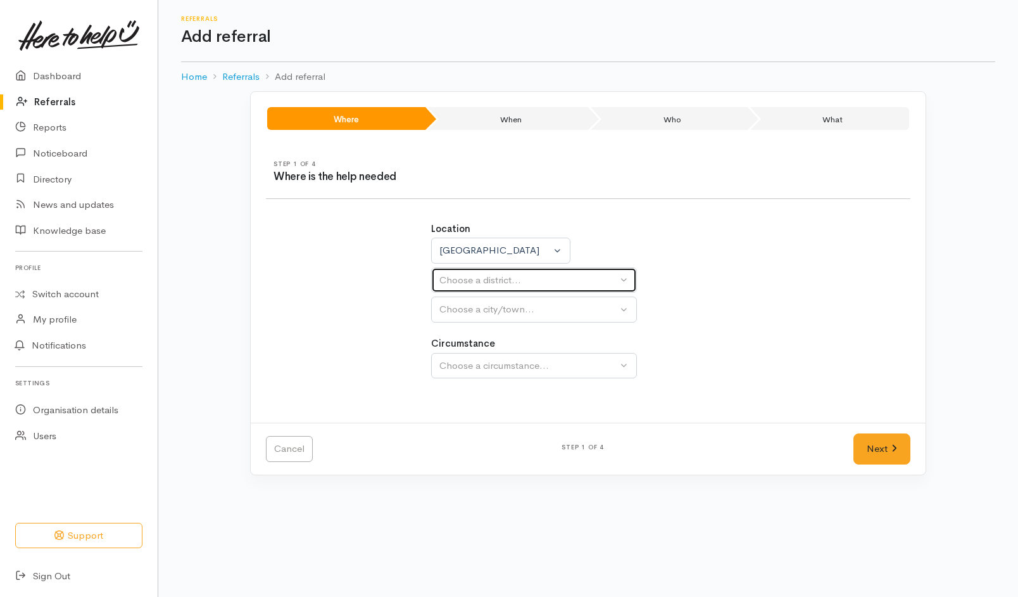
click at [503, 280] on div "Choose a district..." at bounding box center [528, 280] width 178 height 15
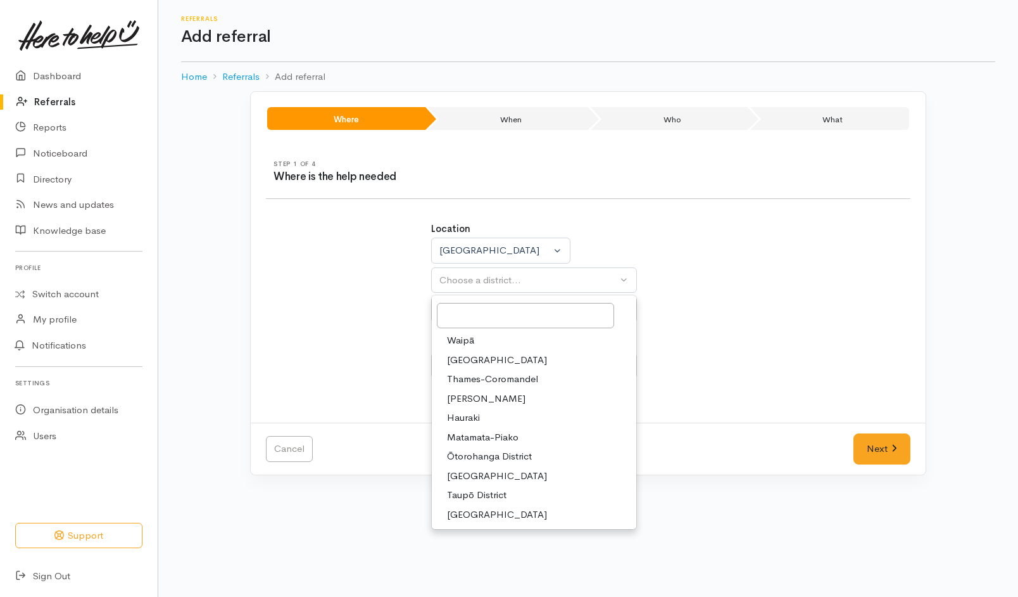
click at [456, 493] on span "Taupō District" at bounding box center [477, 495] width 60 height 15
select select "14"
select select
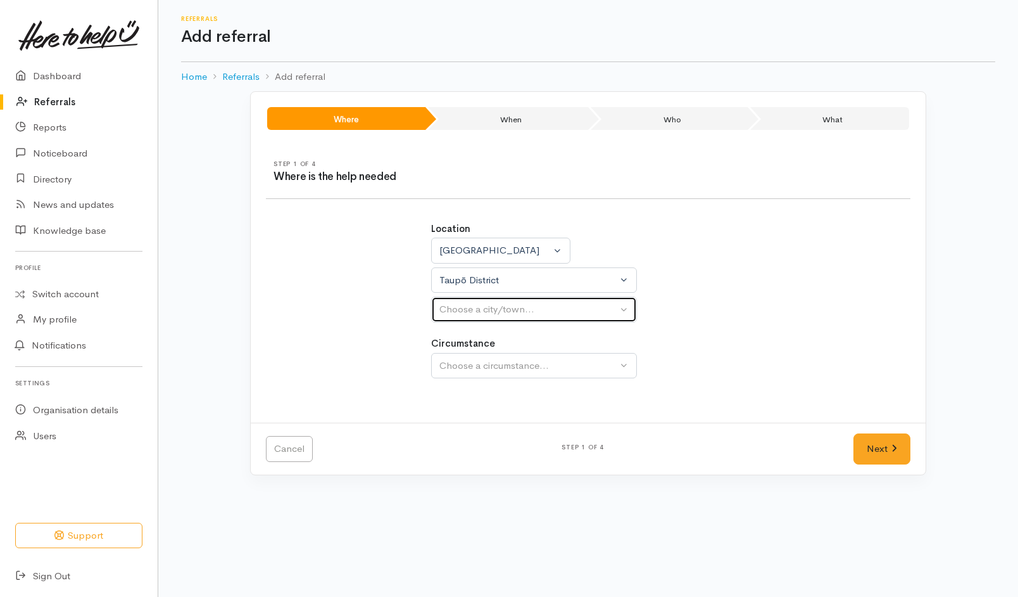
click at [504, 297] on button "Choose a city/town..." at bounding box center [534, 309] width 206 height 26
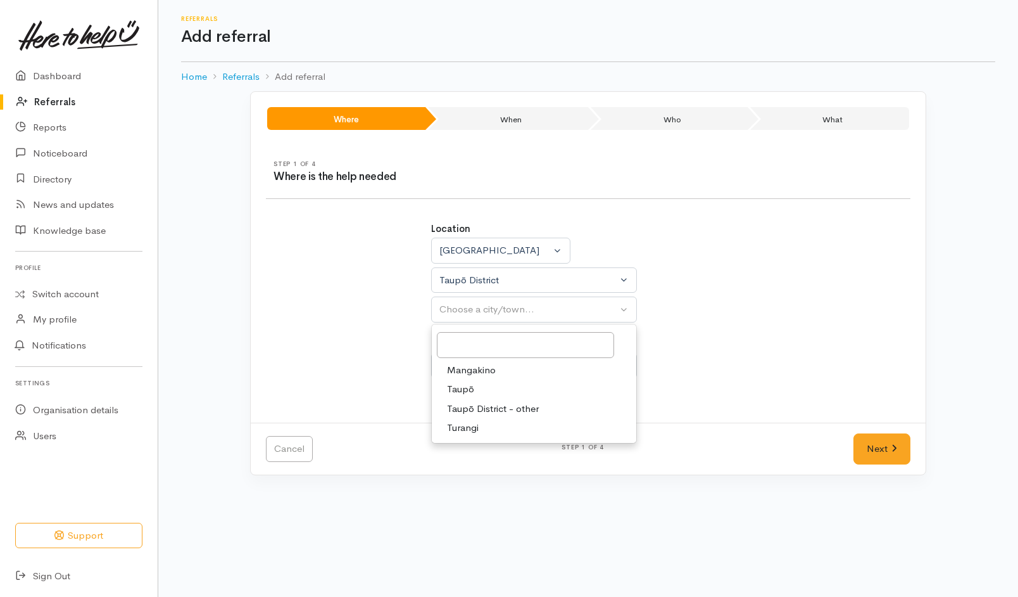
click at [484, 384] on link "Taupō" at bounding box center [534, 389] width 205 height 20
select select "183"
click at [517, 365] on div "Choose a circumstance..." at bounding box center [528, 365] width 178 height 15
click at [486, 428] on span "Community" at bounding box center [471, 426] width 48 height 15
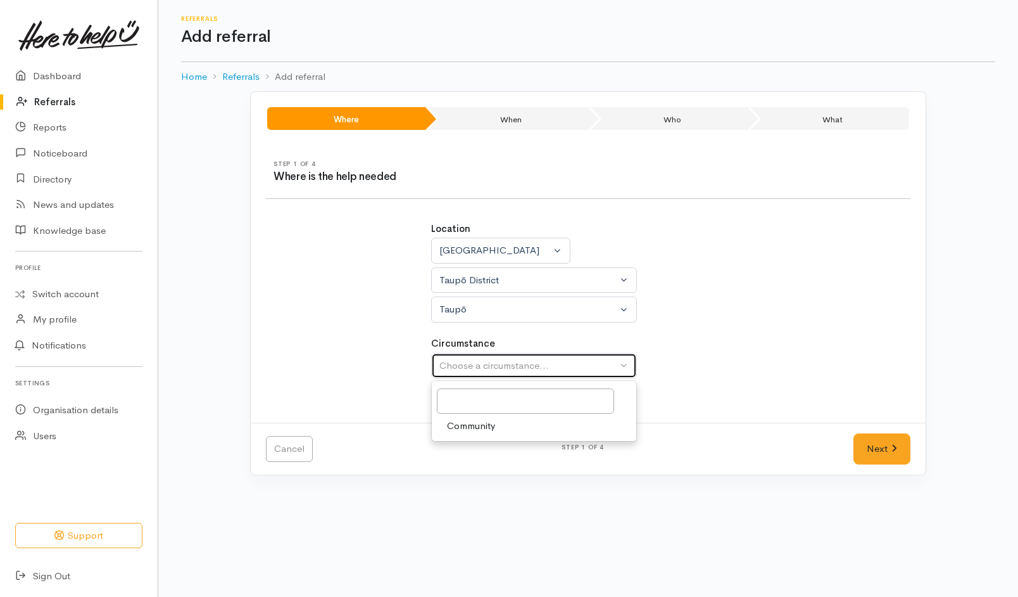
select select "2"
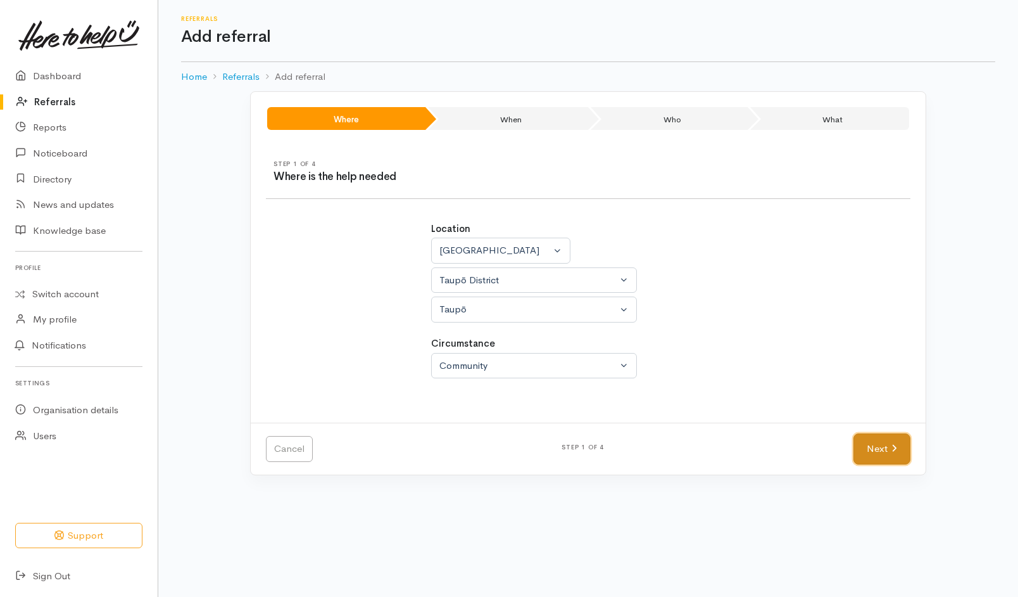
click at [874, 452] on link "Next" at bounding box center [882, 448] width 57 height 31
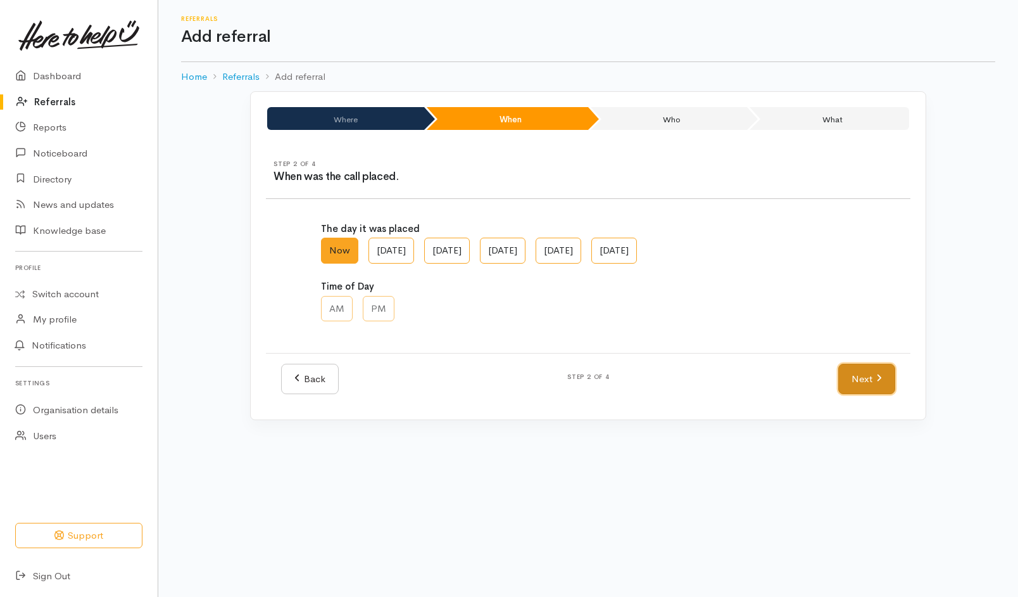
click at [863, 385] on link "Next" at bounding box center [866, 378] width 57 height 31
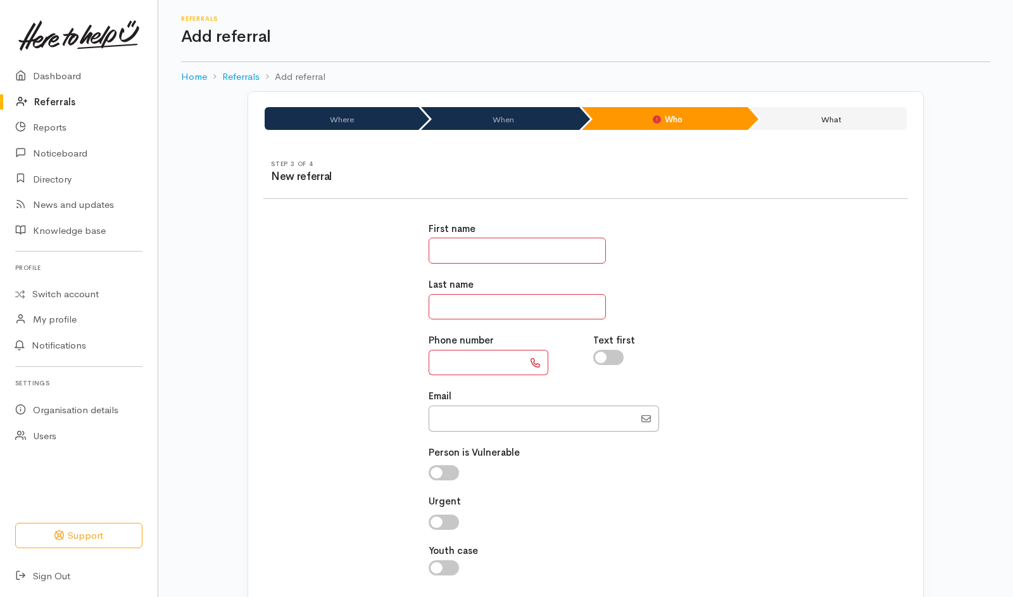
click at [535, 246] on input "text" at bounding box center [517, 250] width 177 height 26
type input "**"
type input "****"
click at [450, 360] on input "text" at bounding box center [476, 363] width 95 height 26
click at [487, 360] on input "*******" at bounding box center [476, 363] width 95 height 26
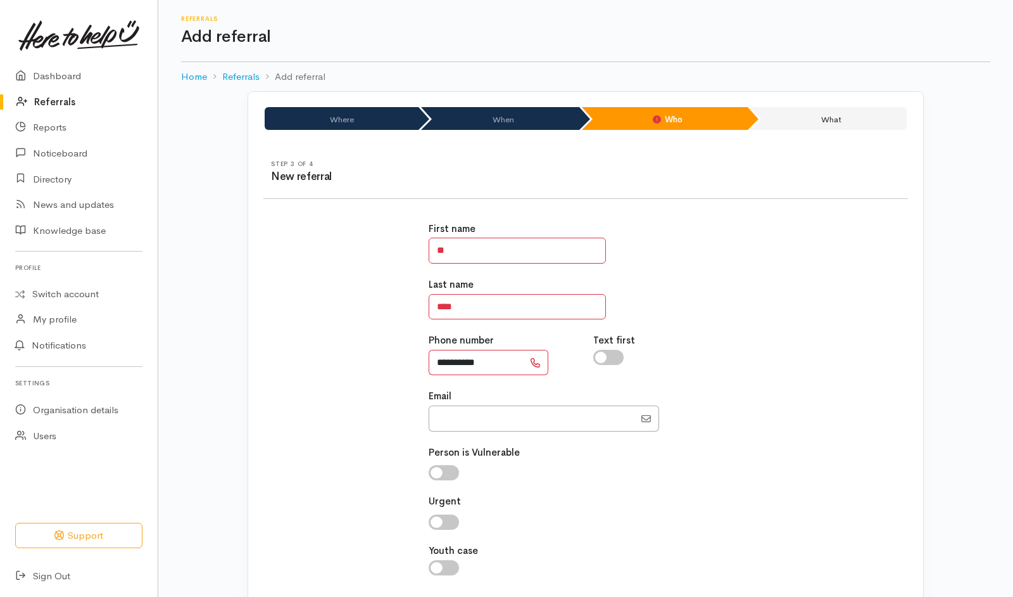
scroll to position [90, 0]
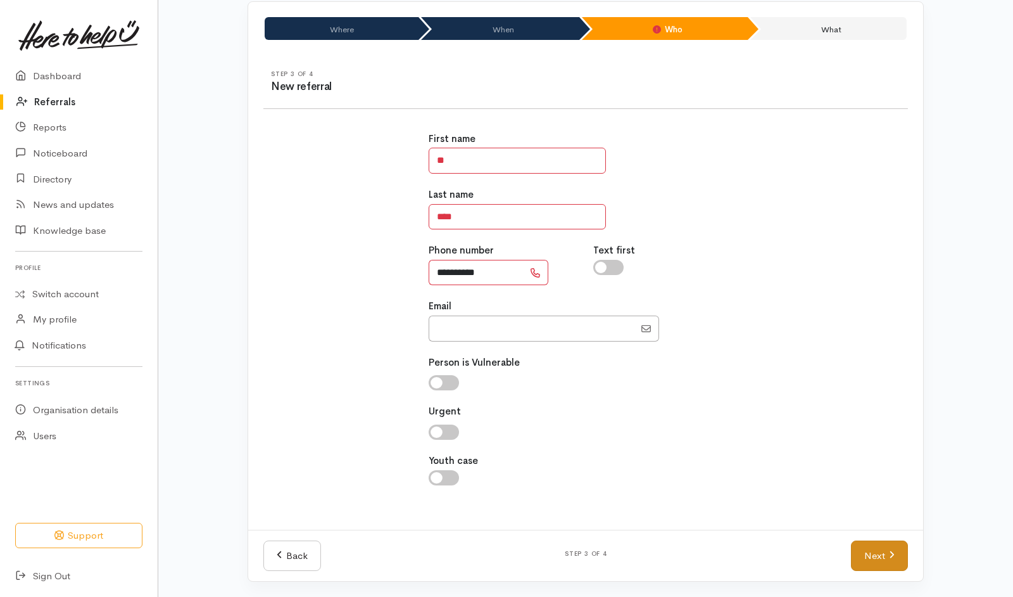
type input "**********"
click at [888, 560] on link "Next" at bounding box center [879, 555] width 57 height 31
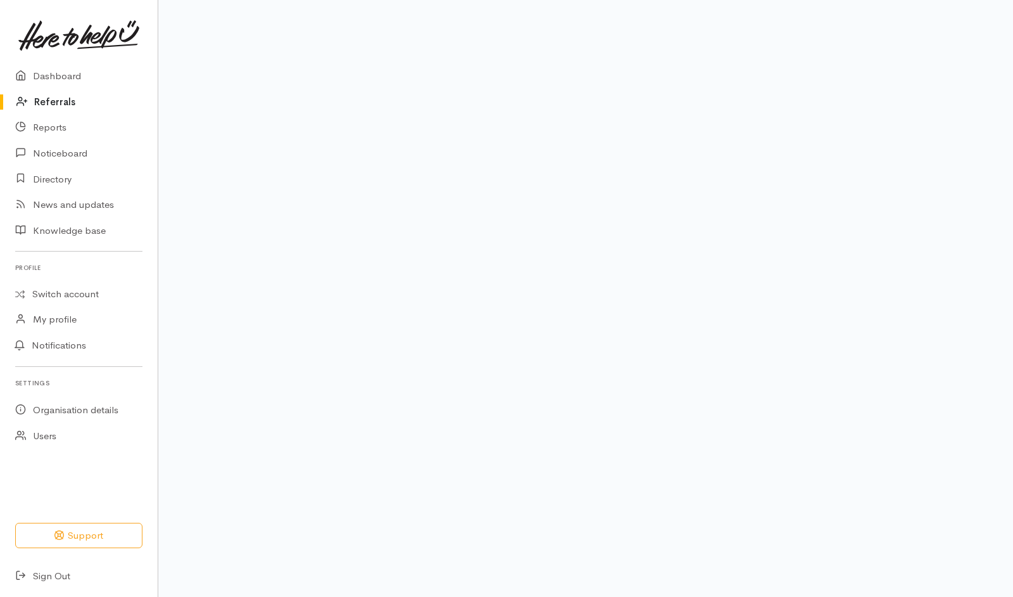
scroll to position [66, 0]
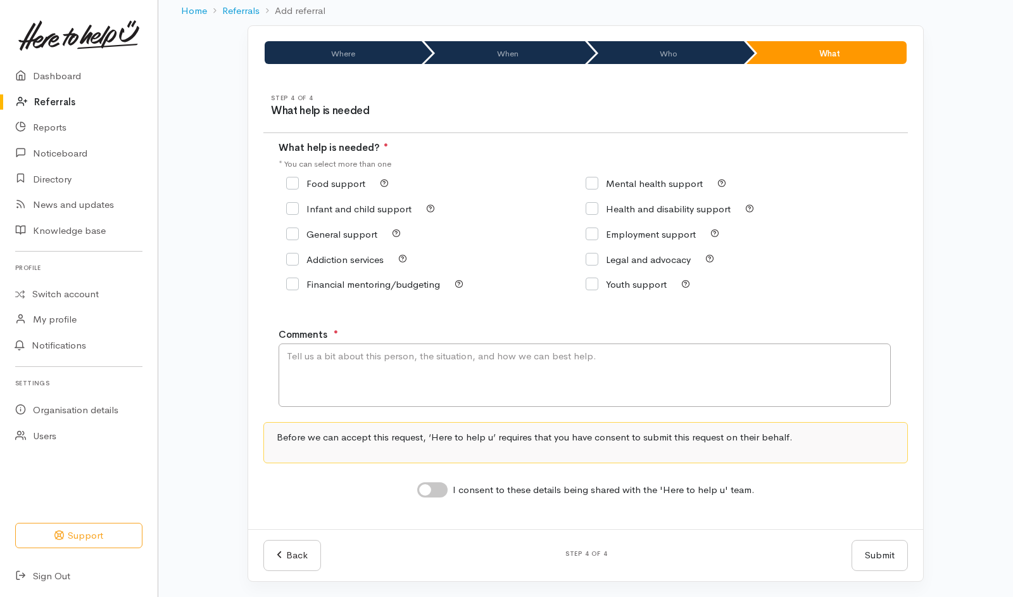
click at [330, 182] on input "Food support" at bounding box center [325, 183] width 79 height 9
checkbox input "true"
click at [336, 370] on textarea "Comments" at bounding box center [585, 374] width 612 height 63
type textarea "Need kai"
click at [440, 496] on input "I consent to these details being shared with the 'Here to help u' team." at bounding box center [432, 489] width 30 height 15
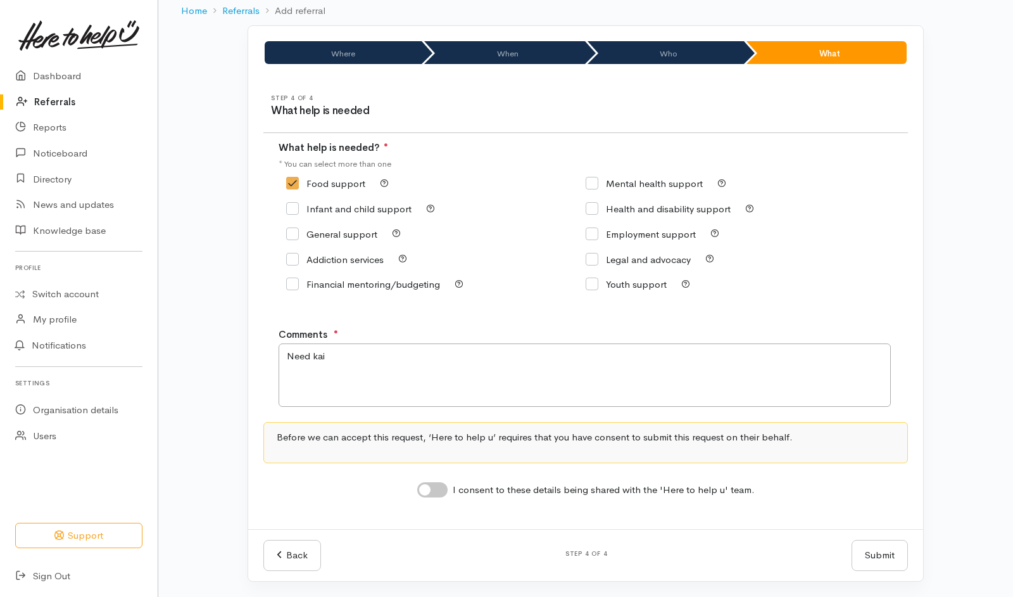
checkbox input "true"
click at [864, 548] on button "Submit" at bounding box center [880, 555] width 56 height 31
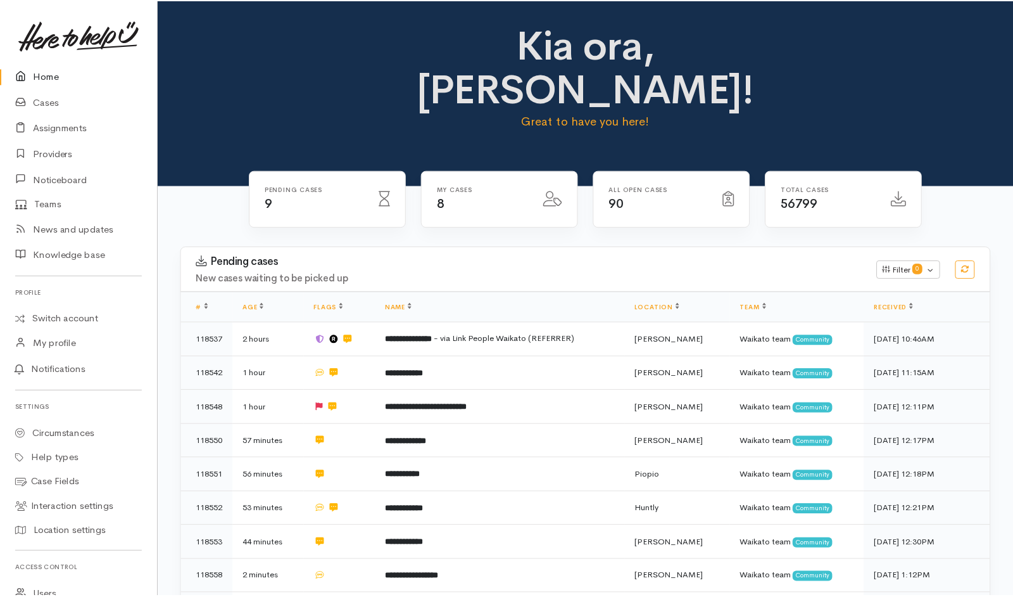
scroll to position [63, 0]
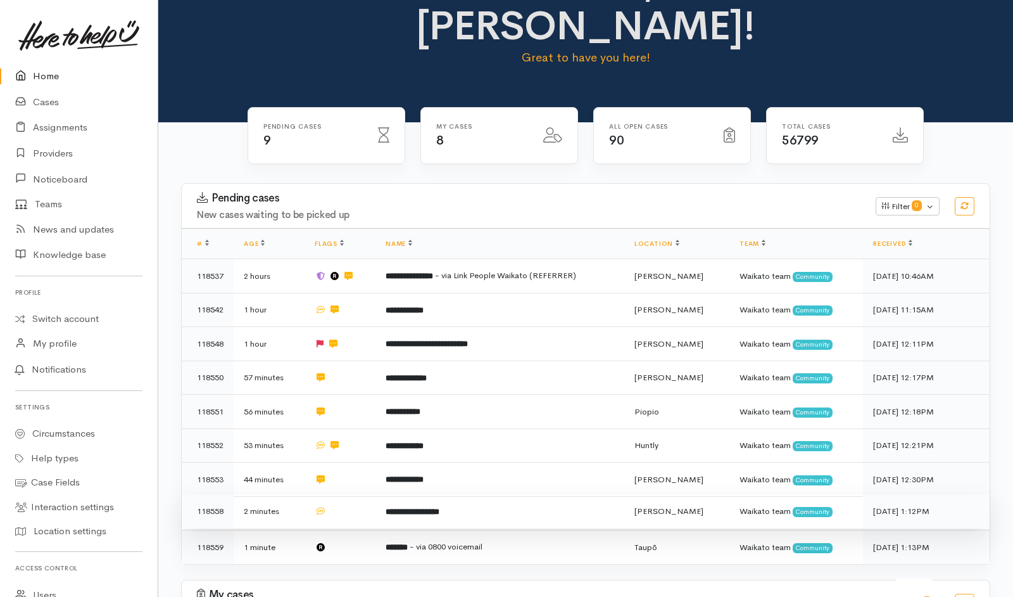
click at [366, 494] on td at bounding box center [340, 511] width 71 height 34
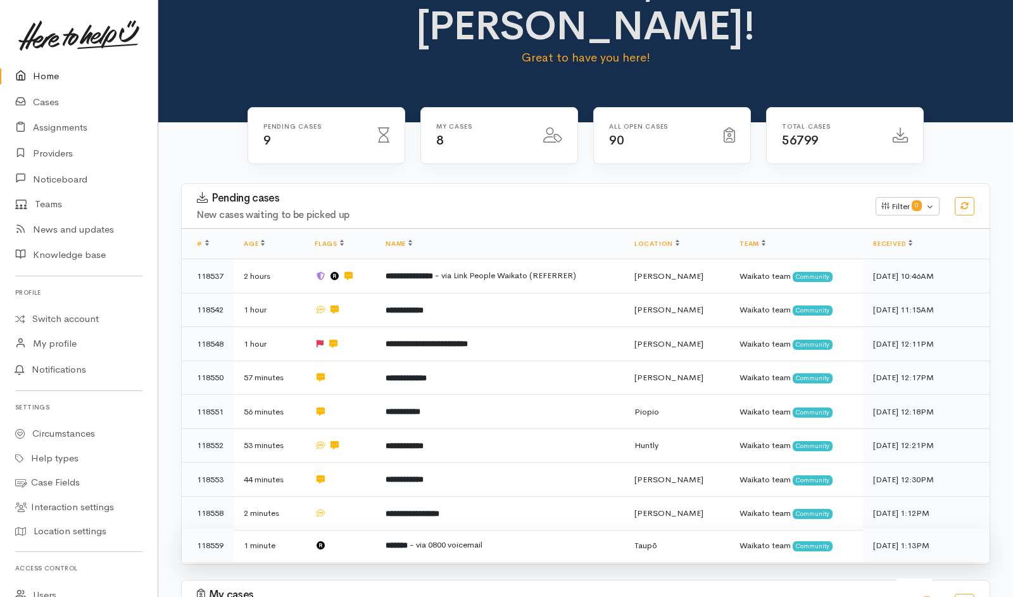
click at [358, 528] on td at bounding box center [340, 545] width 71 height 34
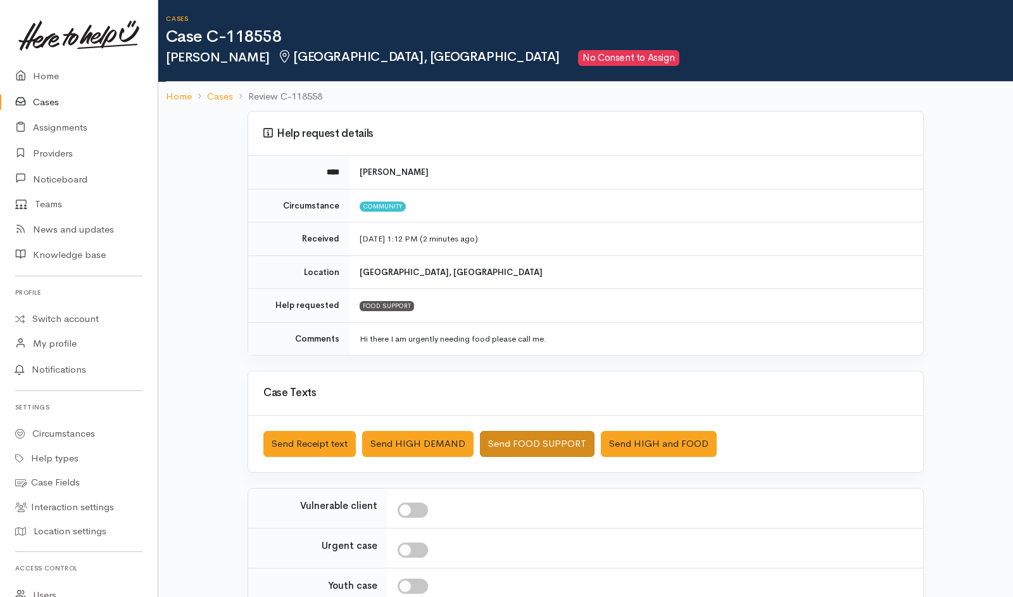
scroll to position [123, 0]
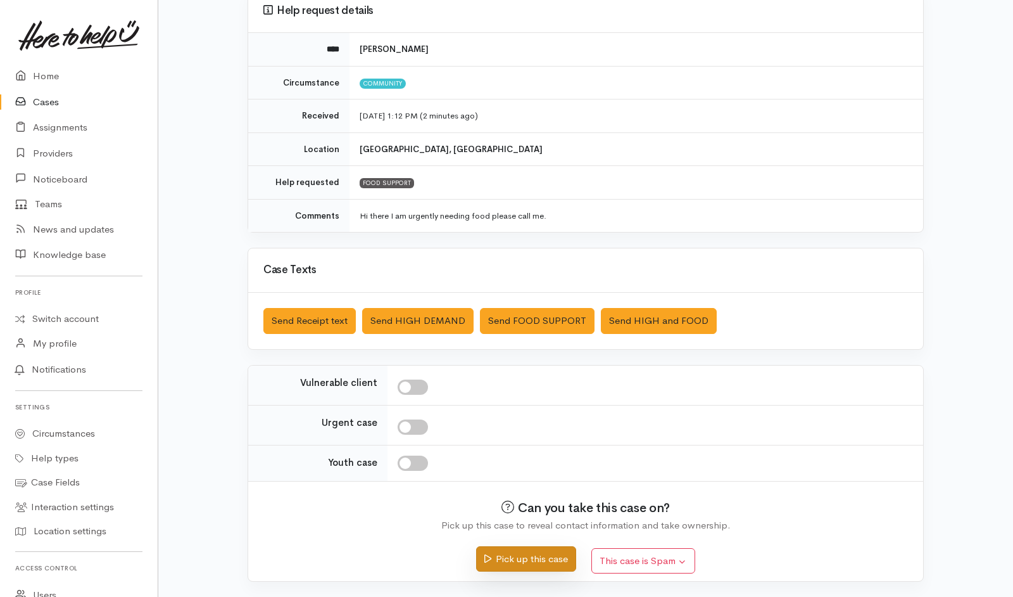
click at [513, 397] on button "Pick up this case" at bounding box center [525, 559] width 99 height 26
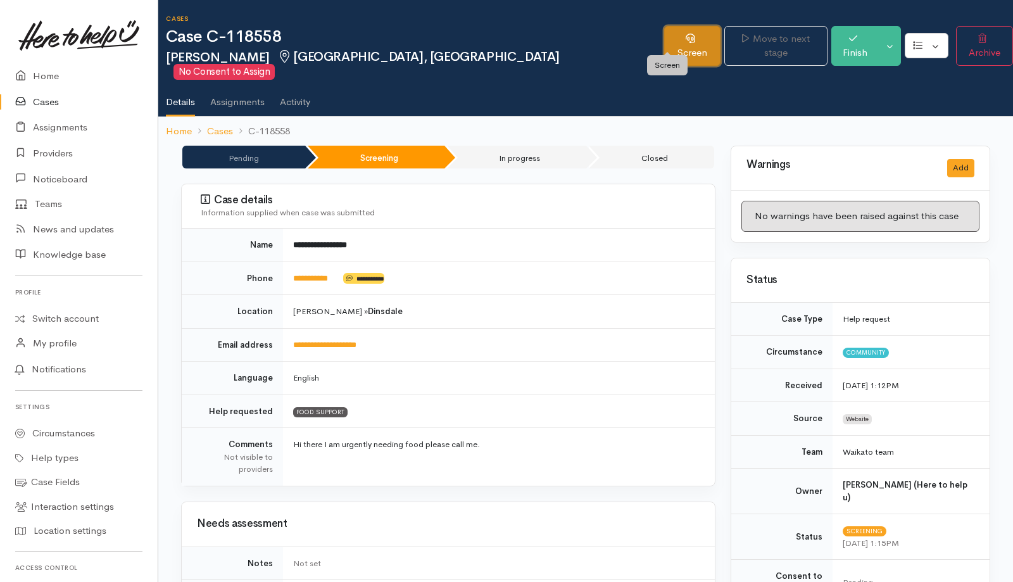
click at [664, 47] on link "Screen" at bounding box center [692, 46] width 56 height 40
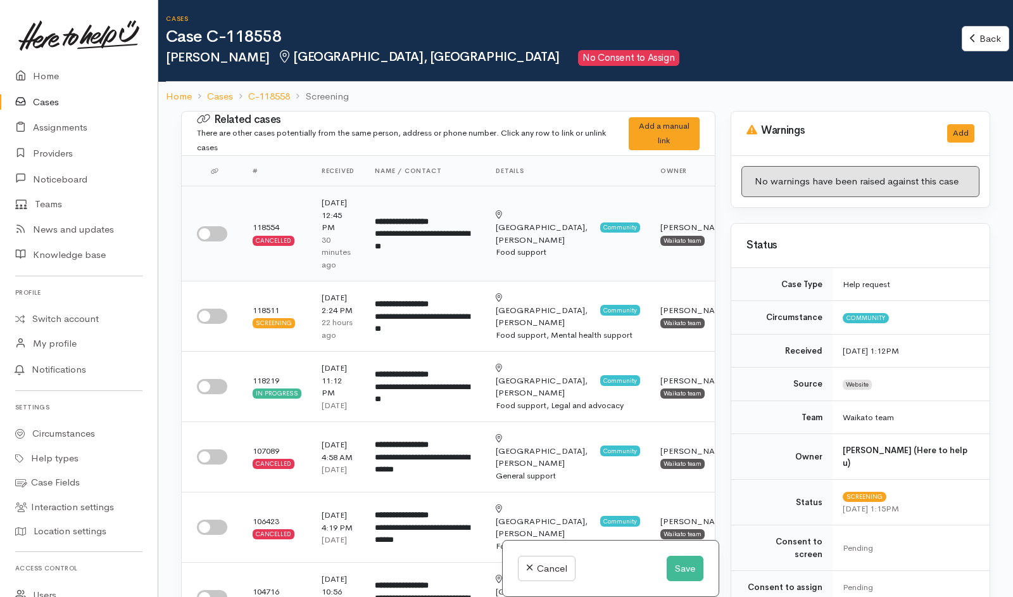
click at [215, 239] on input "checkbox" at bounding box center [212, 233] width 30 height 15
checkbox input "true"
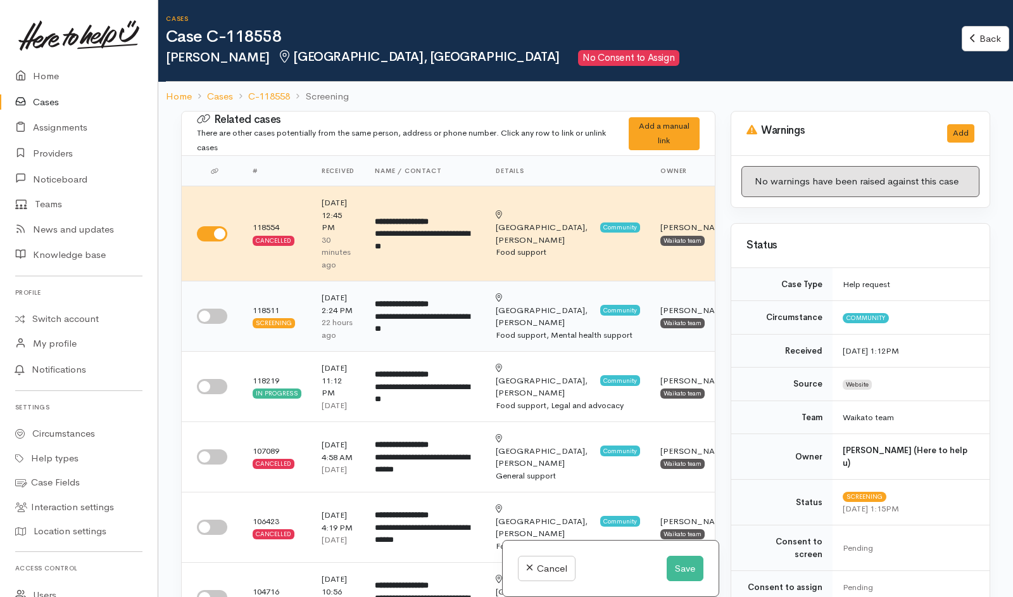
click at [218, 313] on input "checkbox" at bounding box center [212, 315] width 30 height 15
checkbox input "true"
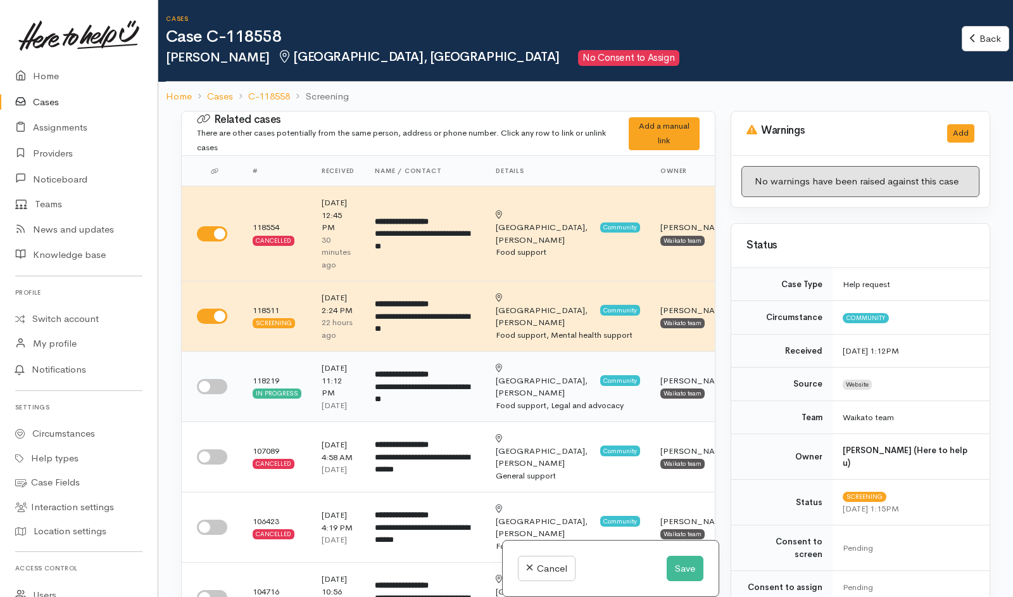
click at [221, 388] on input "checkbox" at bounding box center [212, 386] width 30 height 15
checkbox input "true"
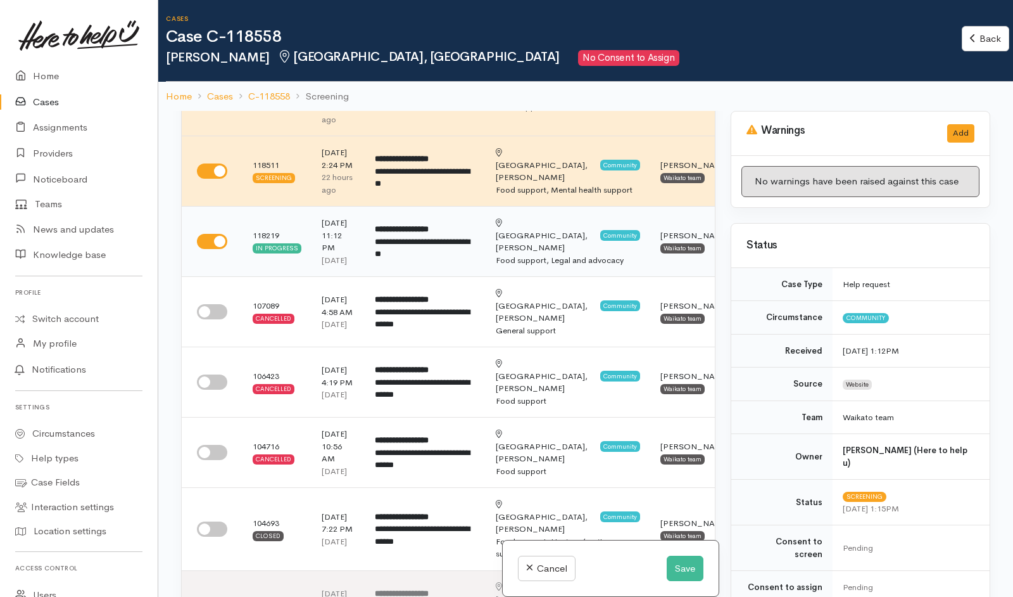
scroll to position [158, 0]
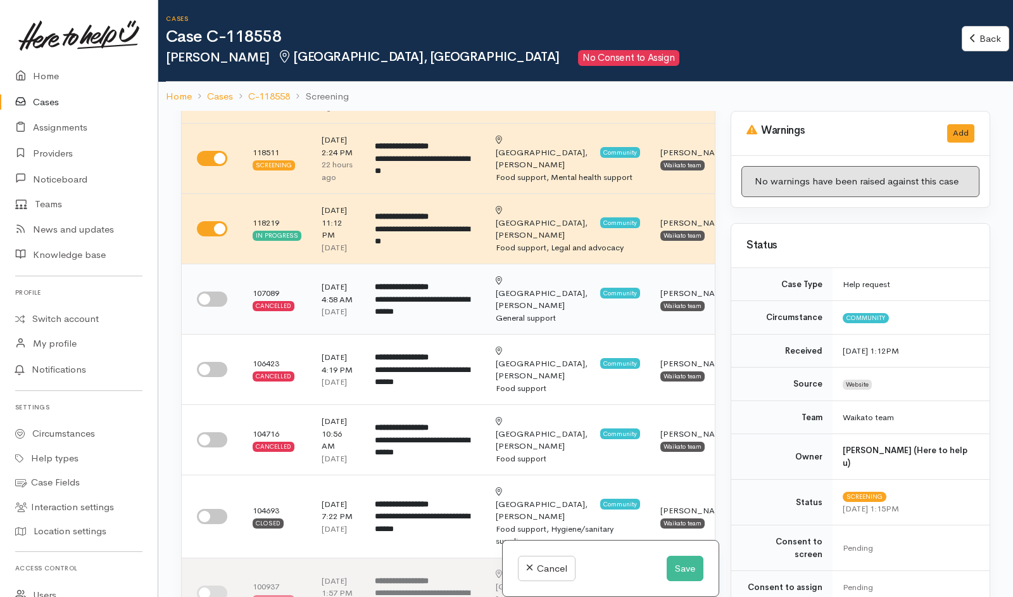
click at [221, 307] on input "checkbox" at bounding box center [212, 298] width 30 height 15
checkbox input "true"
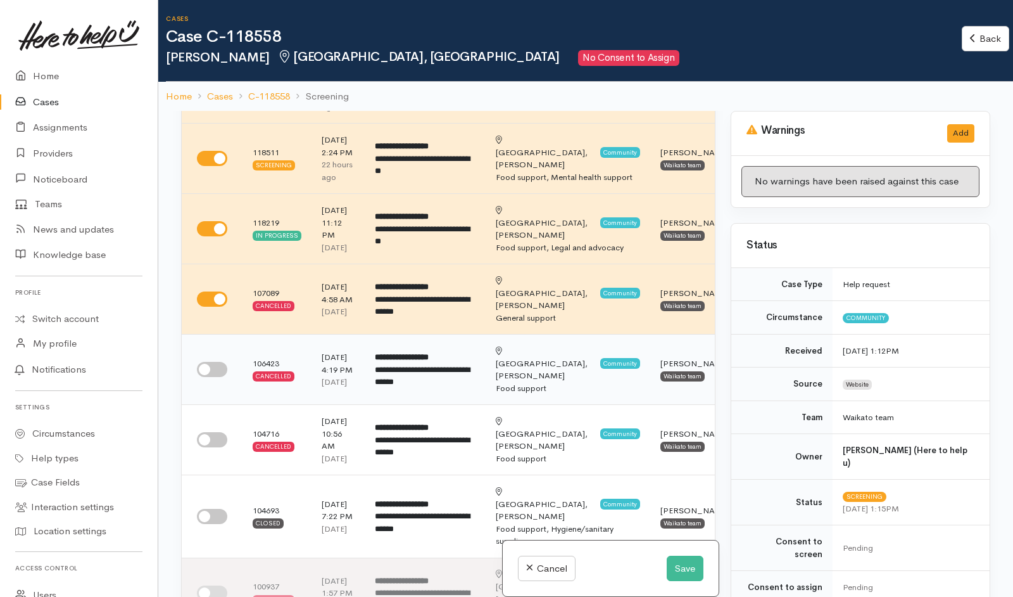
click at [215, 377] on input "checkbox" at bounding box center [212, 369] width 30 height 15
checkbox input "true"
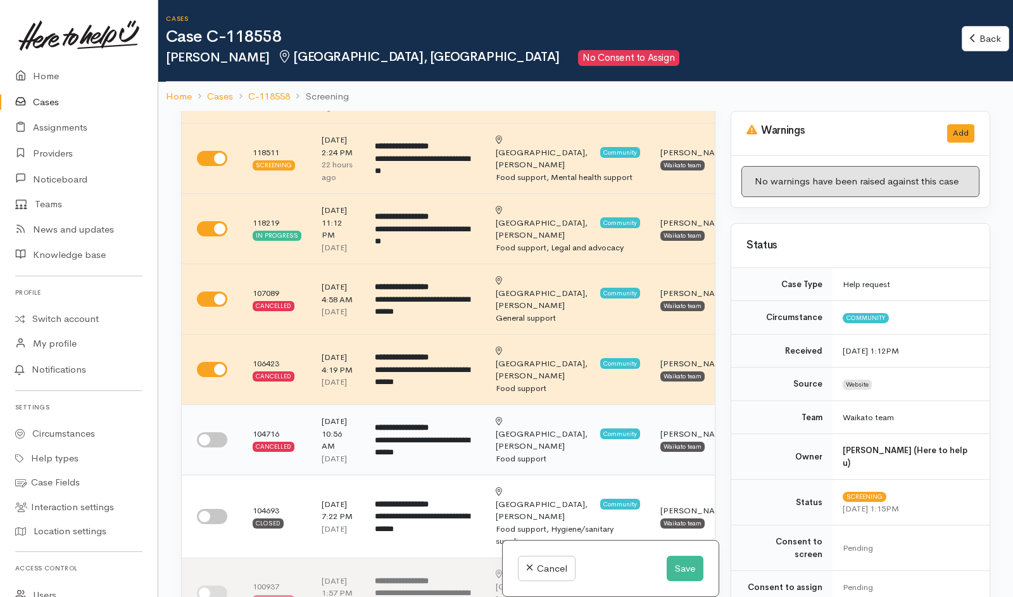
click at [220, 447] on input "checkbox" at bounding box center [212, 439] width 30 height 15
checkbox input "true"
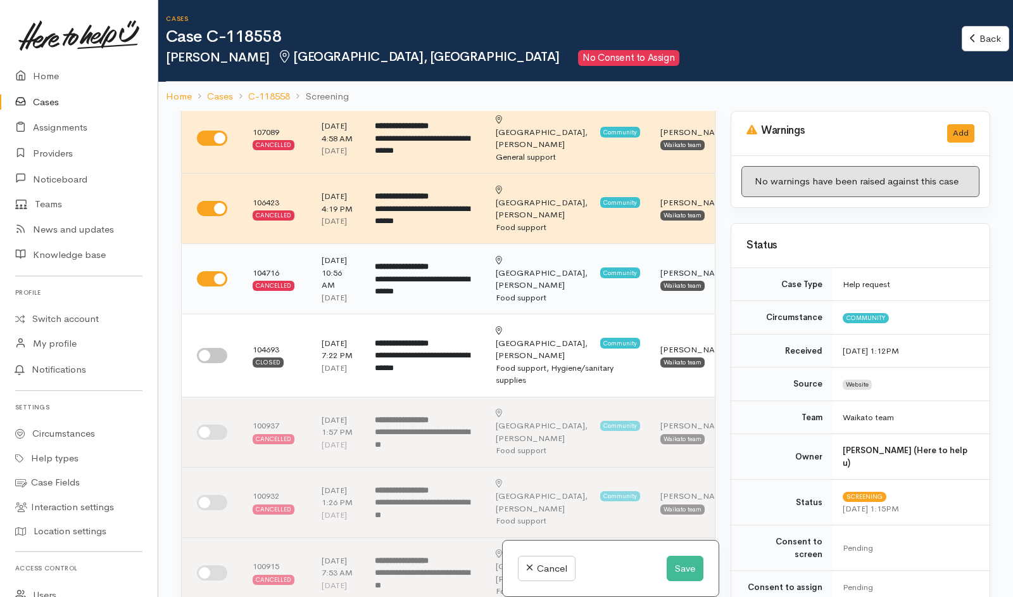
scroll to position [321, 0]
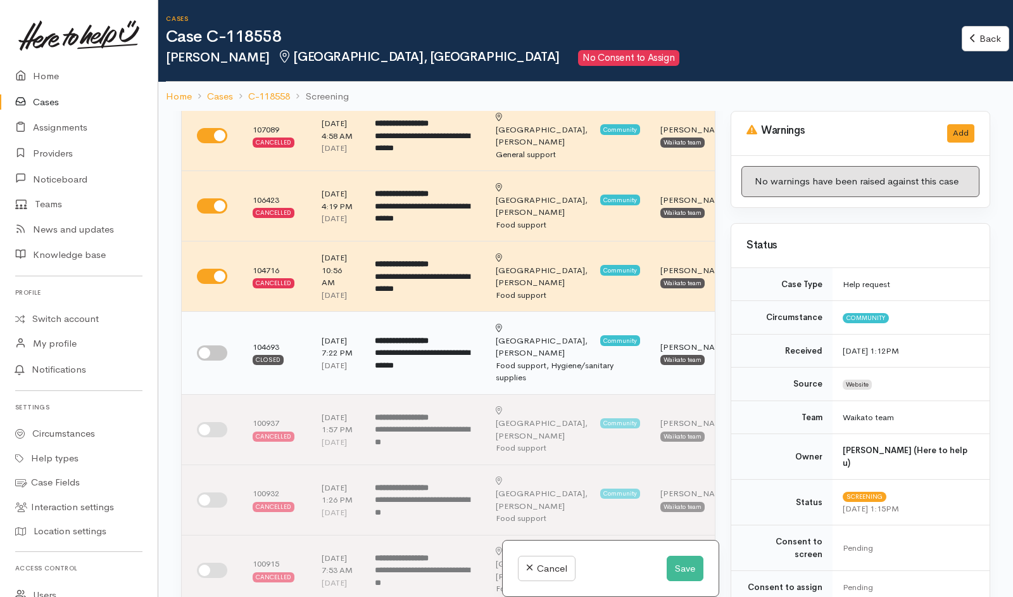
click at [213, 360] on input "checkbox" at bounding box center [212, 352] width 30 height 15
checkbox input "true"
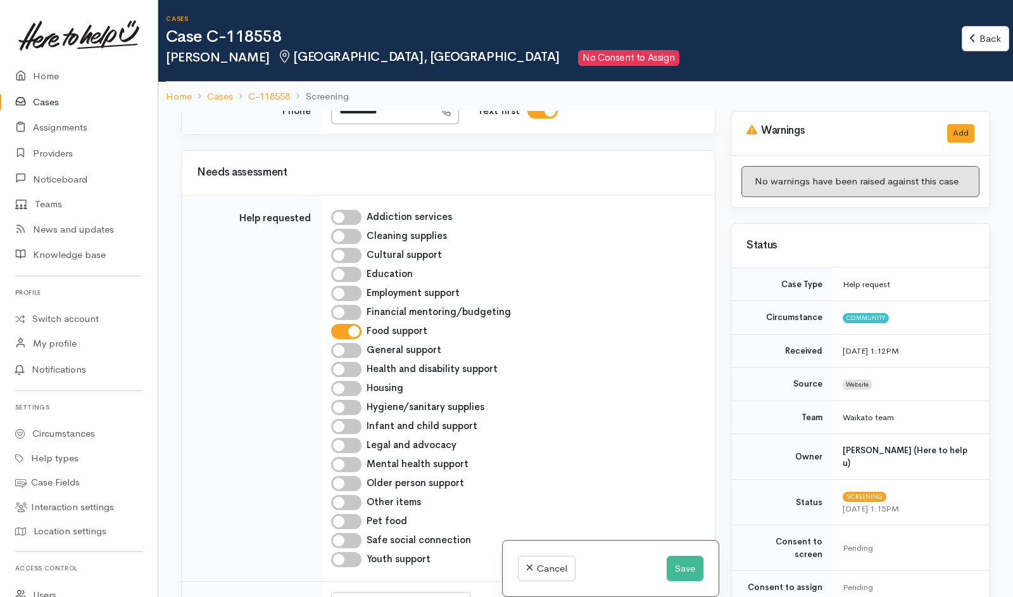
scroll to position [1229, 0]
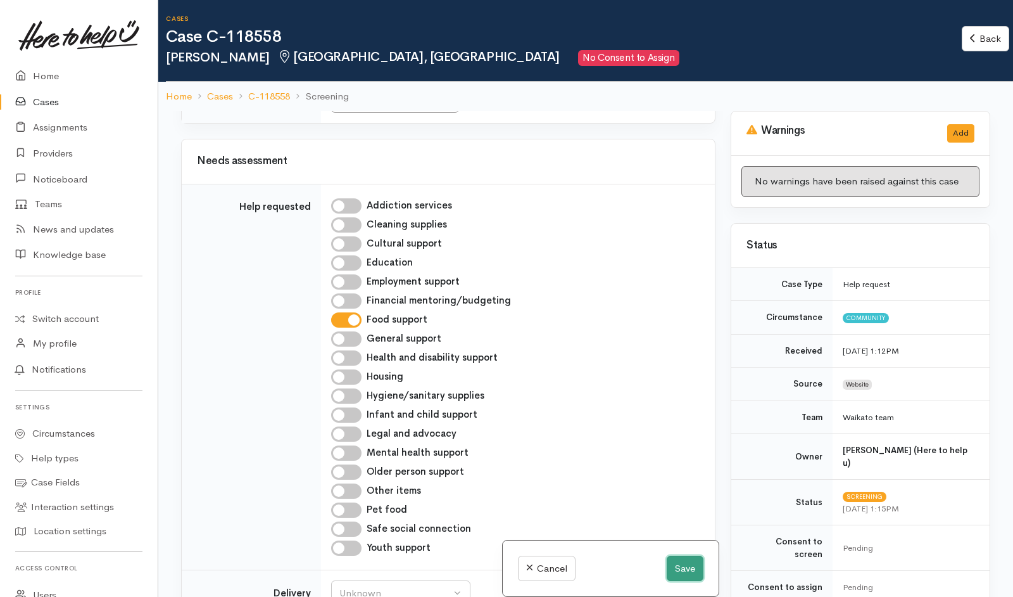
click at [672, 576] on button "Save" at bounding box center [685, 568] width 37 height 26
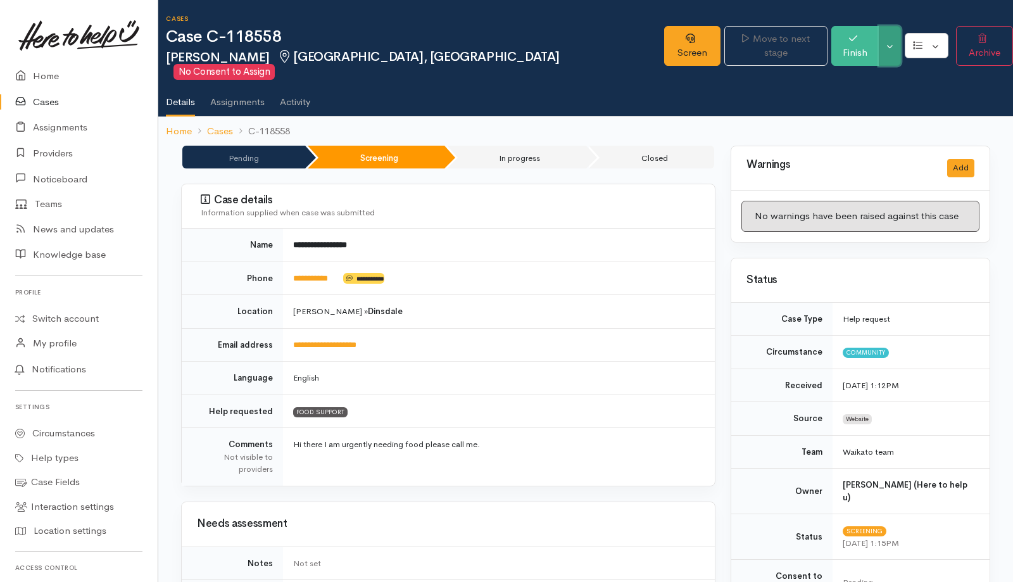
click at [884, 46] on button "Toggle Dropdown" at bounding box center [890, 46] width 22 height 40
click at [912, 80] on link "Cancel" at bounding box center [937, 88] width 100 height 20
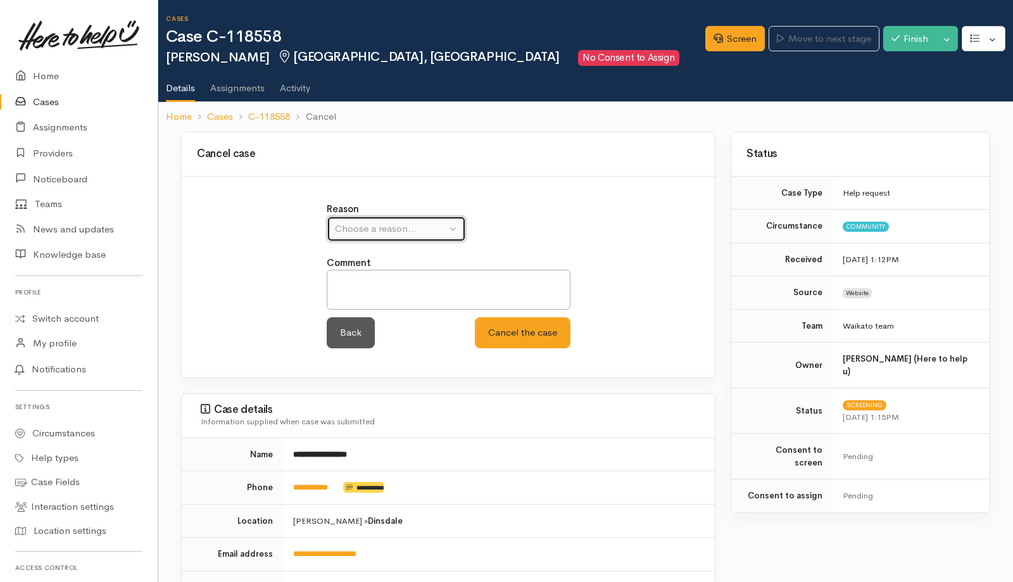
click at [410, 230] on div "Choose a reason..." at bounding box center [390, 229] width 111 height 15
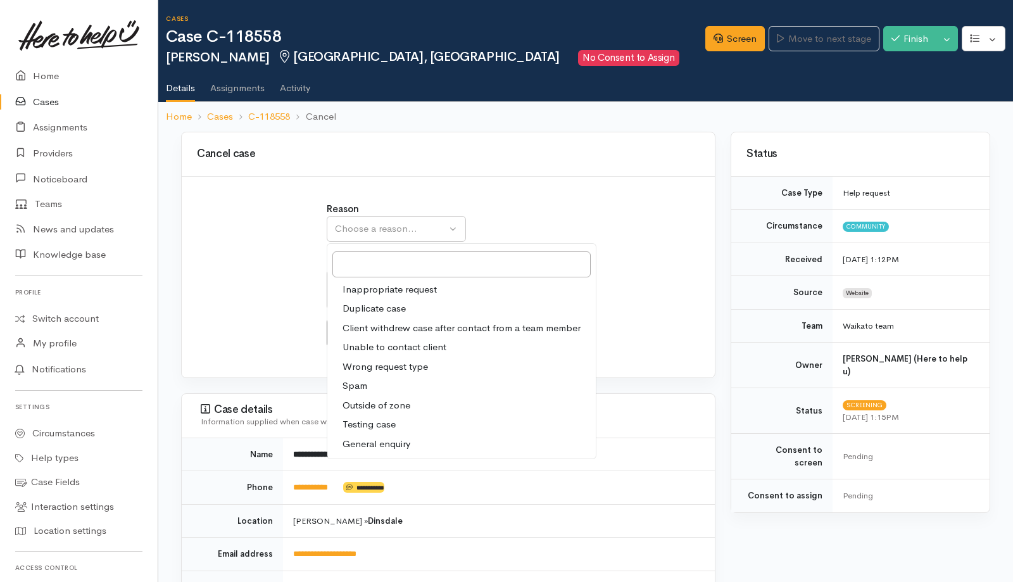
click at [372, 301] on span "Duplicate case" at bounding box center [374, 308] width 63 height 15
select select "2"
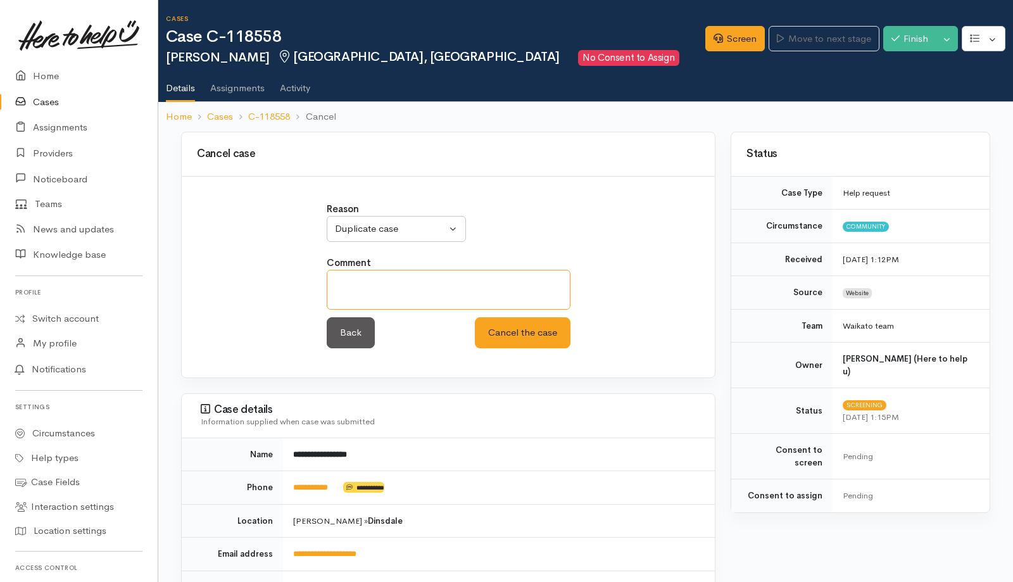
click at [402, 282] on textarea at bounding box center [449, 290] width 244 height 40
click at [531, 332] on button "Cancel the case" at bounding box center [523, 332] width 96 height 31
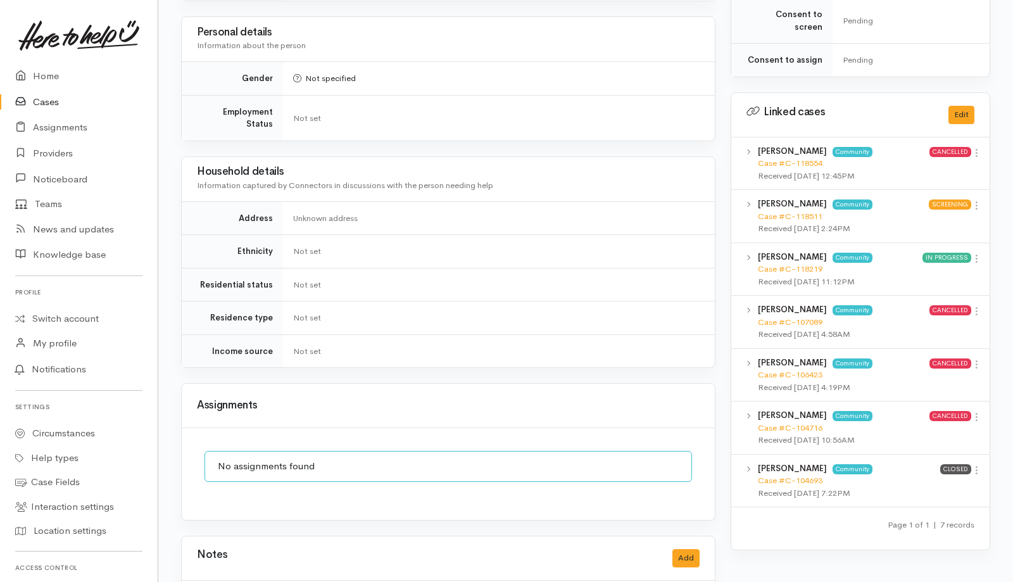
scroll to position [614, 0]
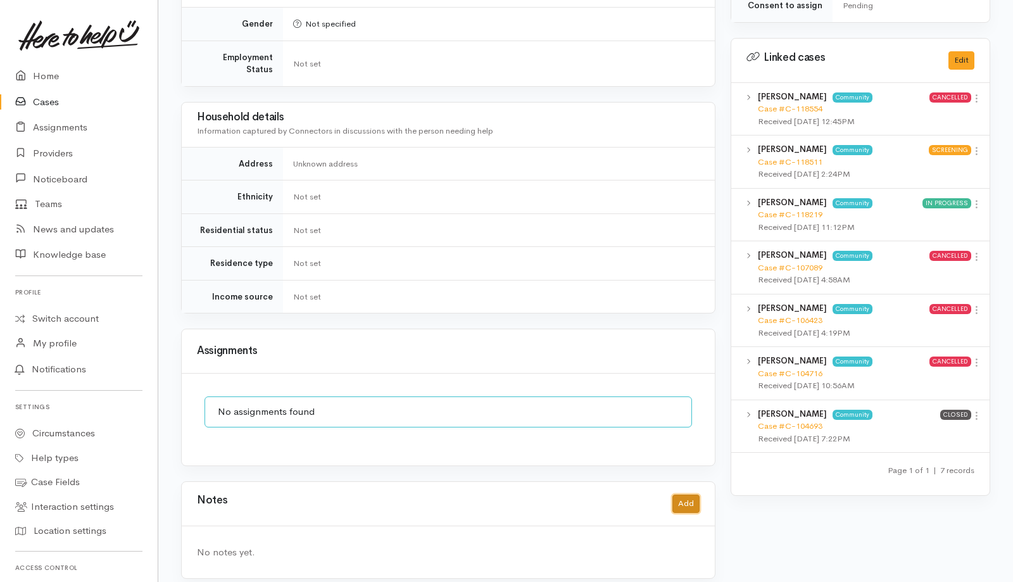
click at [682, 496] on button "Add" at bounding box center [686, 504] width 27 height 18
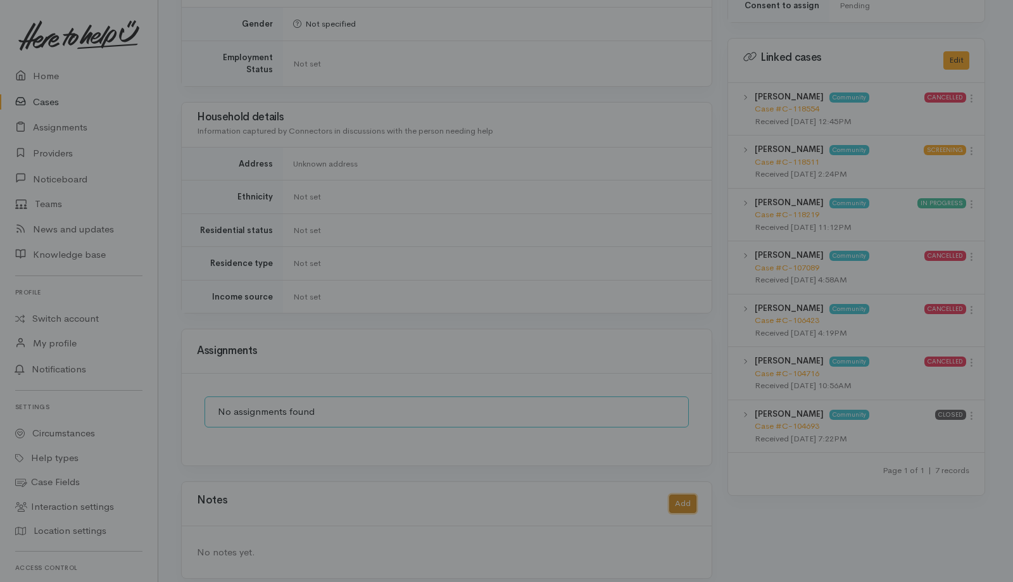
scroll to position [600, 0]
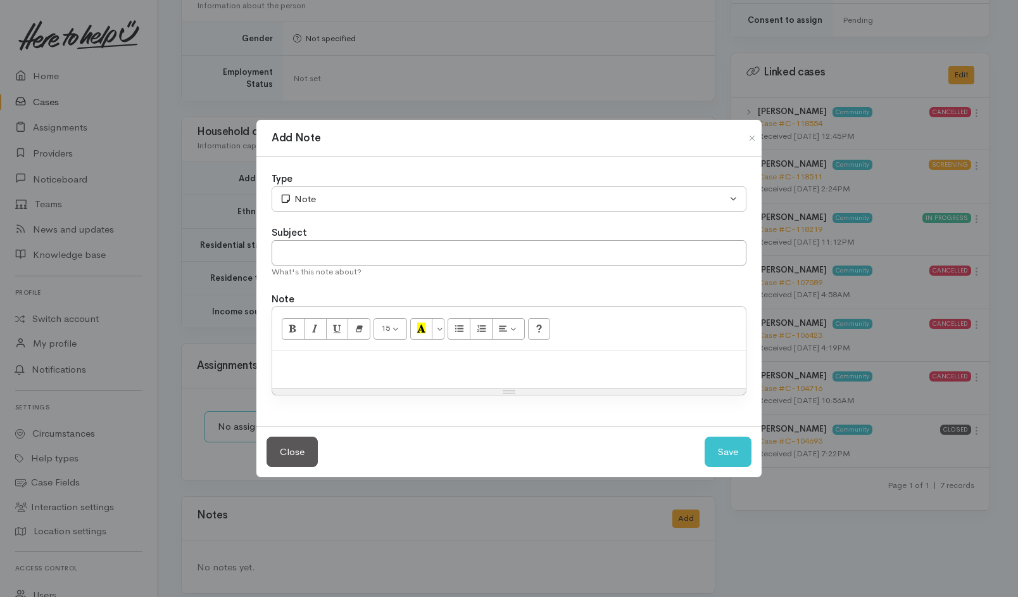
click at [486, 368] on p at bounding box center [509, 364] width 461 height 15
click at [849, 274] on div "Add Note Type Correspondence Discussion Email Note Phone call SMS text message …" at bounding box center [509, 298] width 1018 height 597
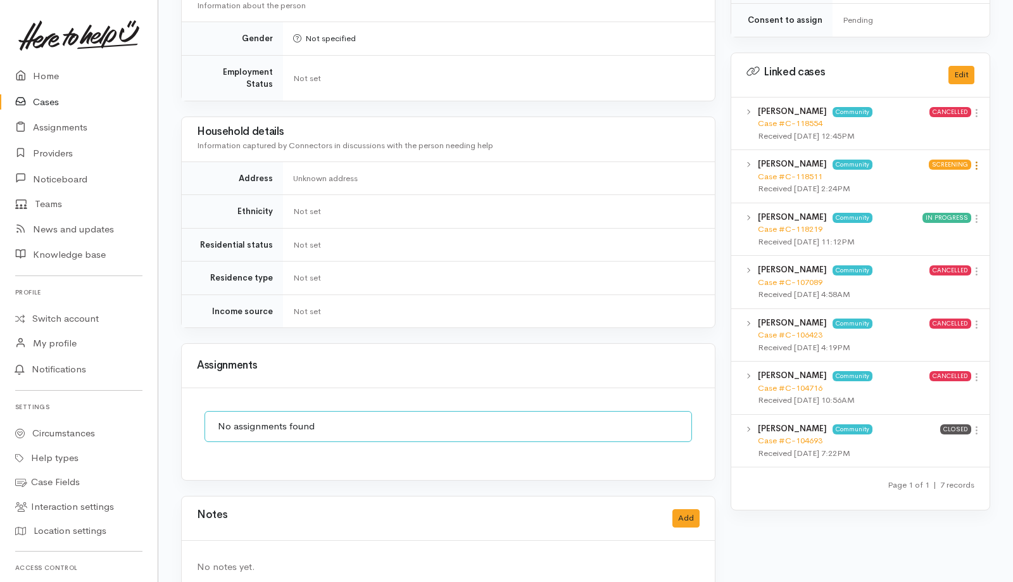
click at [976, 160] on icon at bounding box center [976, 165] width 11 height 11
click at [935, 180] on link "View case" at bounding box center [932, 190] width 100 height 20
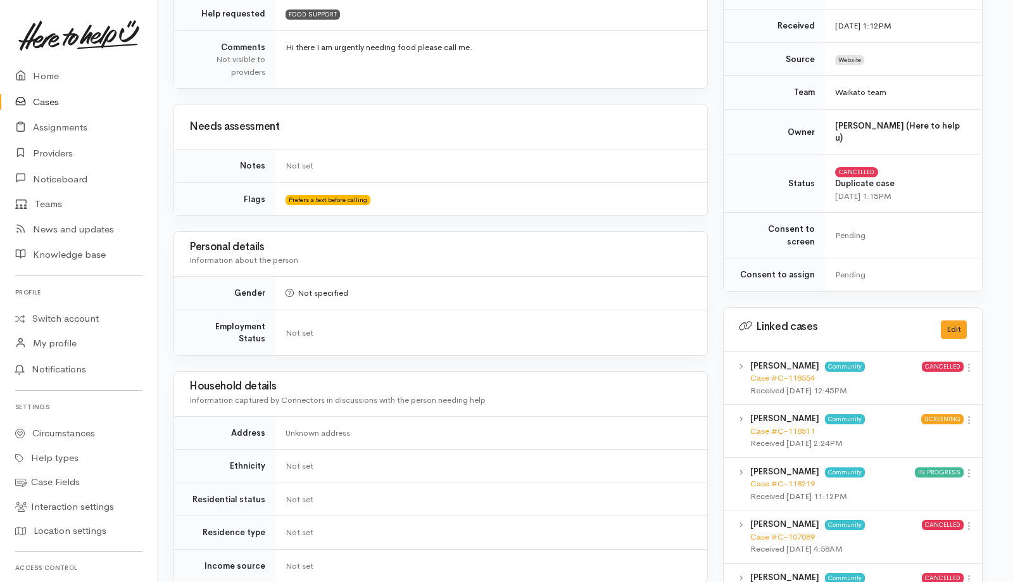
scroll to position [614, 8]
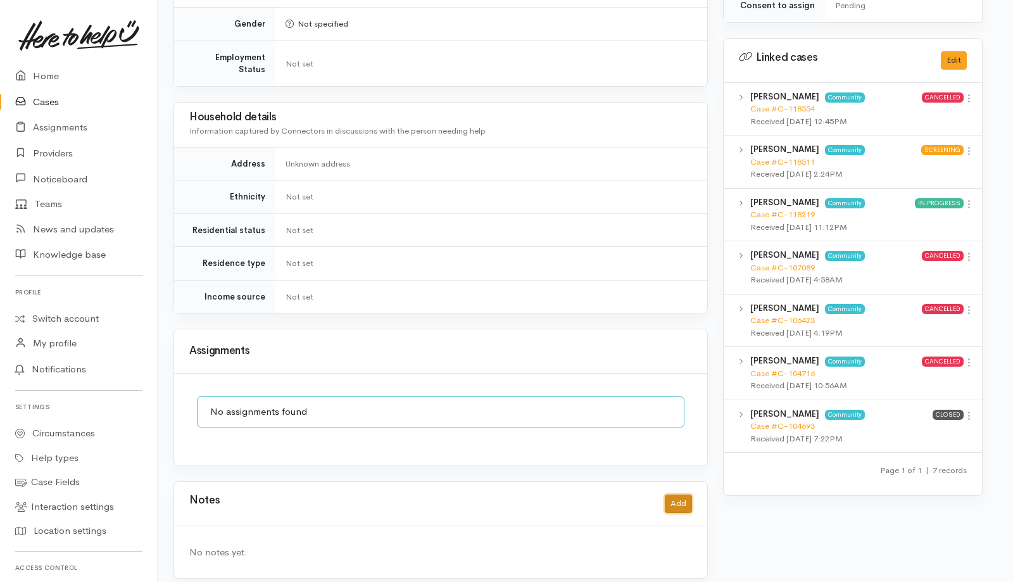
click at [683, 495] on button "Add" at bounding box center [678, 504] width 27 height 18
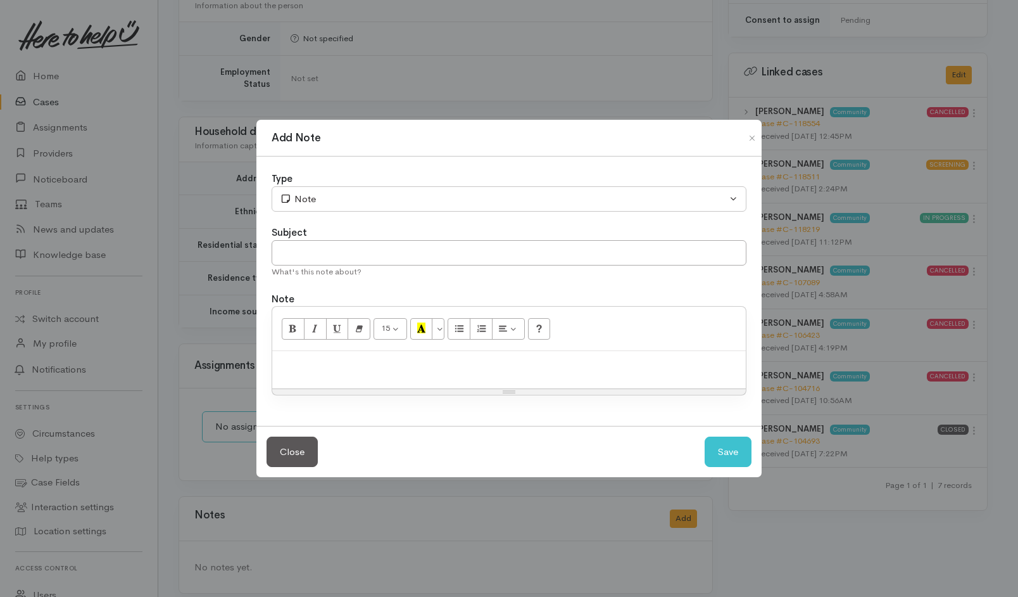
click at [468, 374] on div at bounding box center [509, 369] width 474 height 37
paste div
click at [471, 253] on input "text" at bounding box center [509, 253] width 475 height 26
click at [279, 255] on input "Duplicate" at bounding box center [509, 253] width 475 height 26
type input "CANCEL - Duplicate"
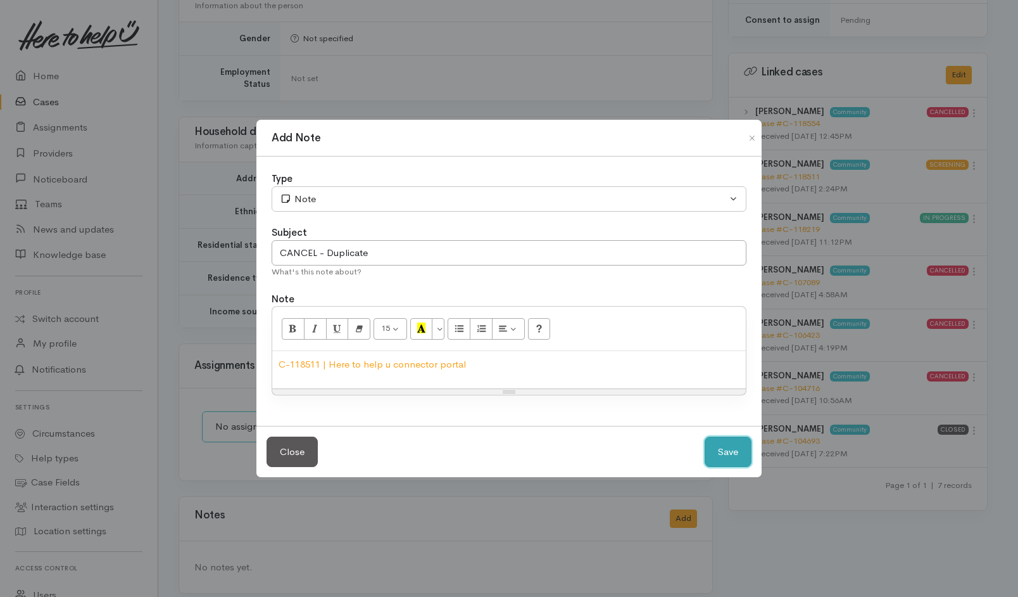
click at [733, 456] on button "Save" at bounding box center [728, 451] width 47 height 31
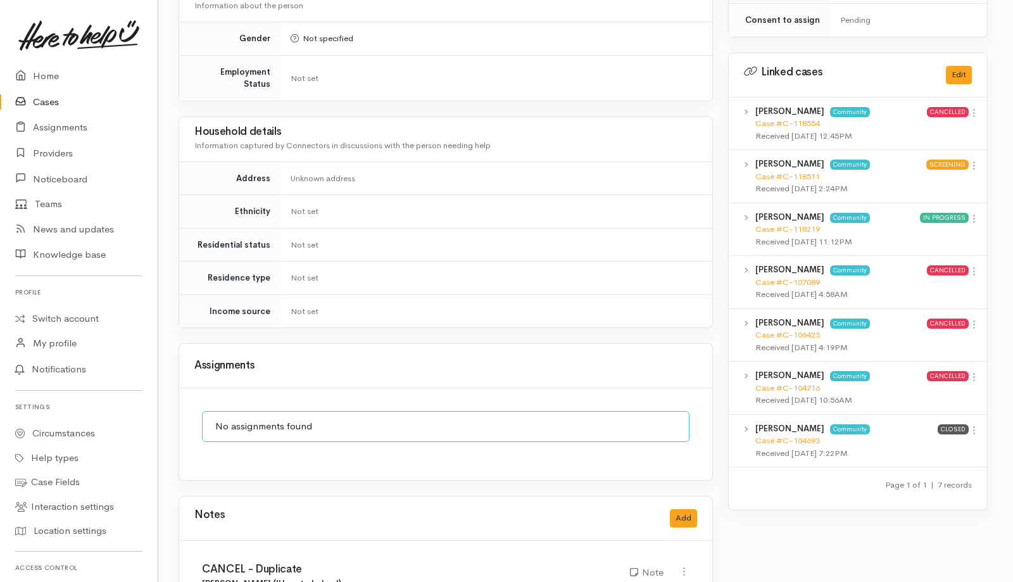
scroll to position [0, 3]
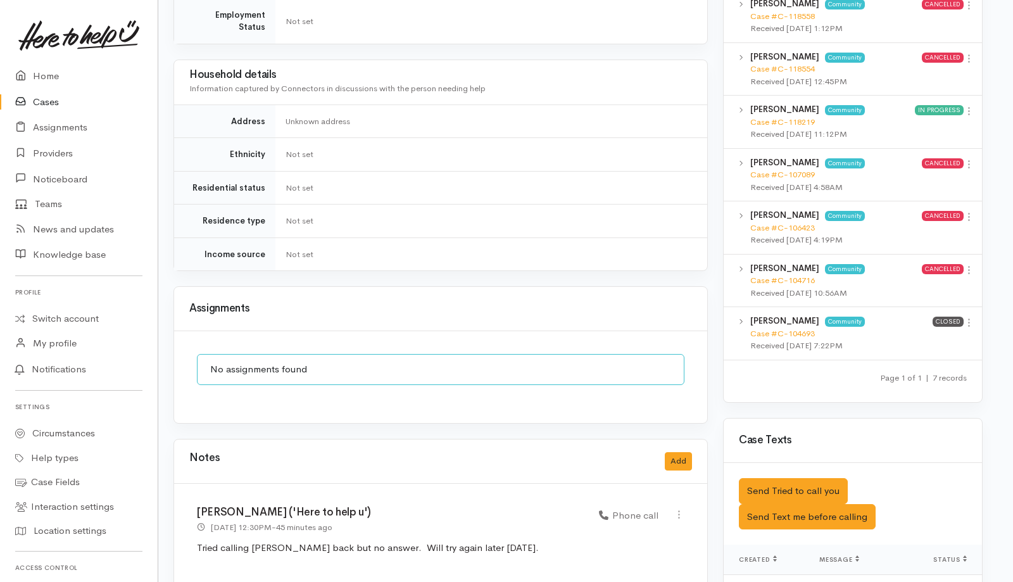
scroll to position [695, 8]
click at [424, 419] on div "**********" at bounding box center [441, 558] width 550 height 2244
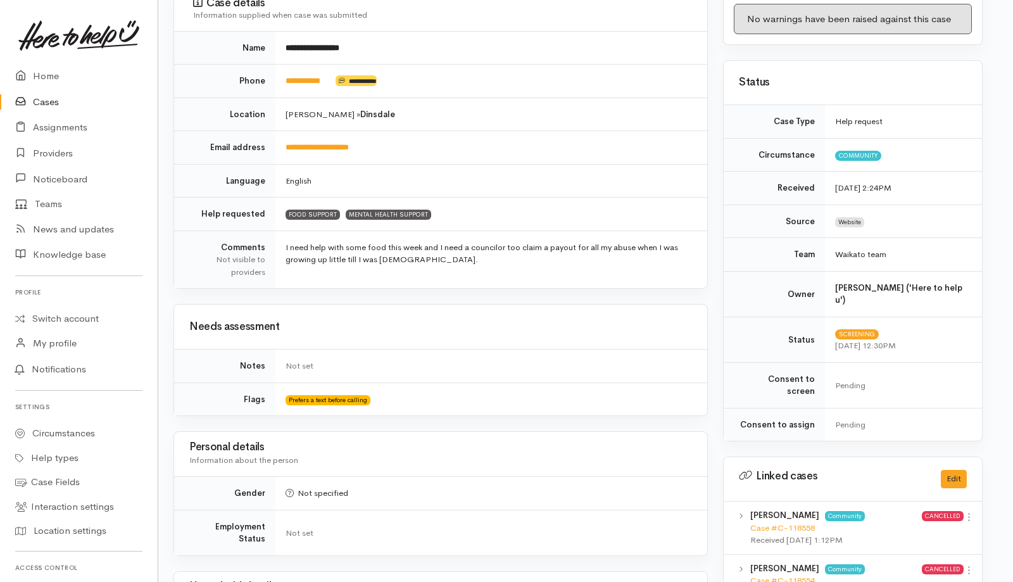
scroll to position [0, 8]
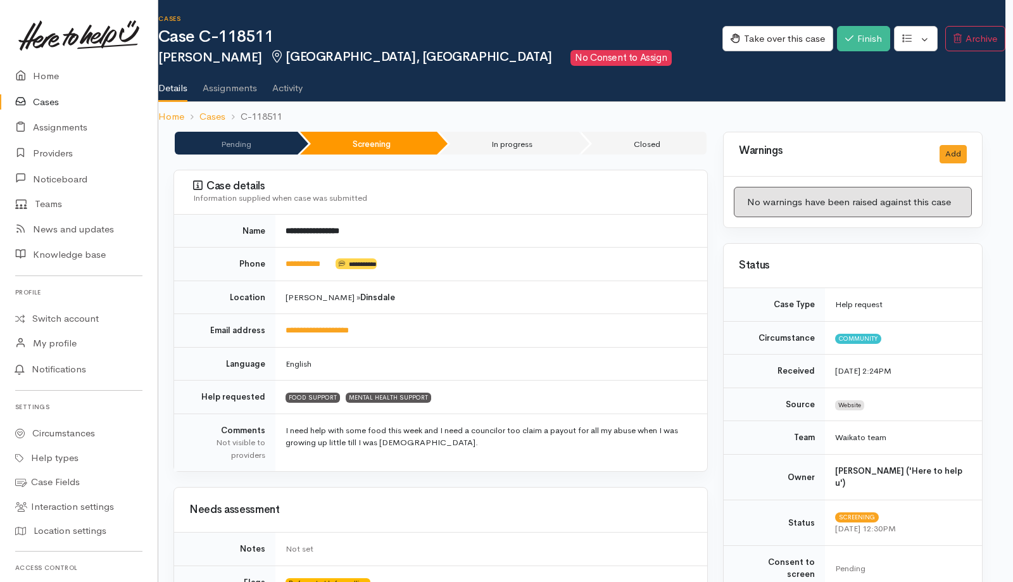
click at [434, 419] on td "I need help with some food this week and I need a councilor too claim a payout …" at bounding box center [491, 443] width 432 height 58
click at [433, 402] on td "FOOD SUPPORT MENTAL HEALTH SUPPORT" at bounding box center [491, 398] width 432 height 34
click at [473, 320] on td "**********" at bounding box center [491, 331] width 432 height 34
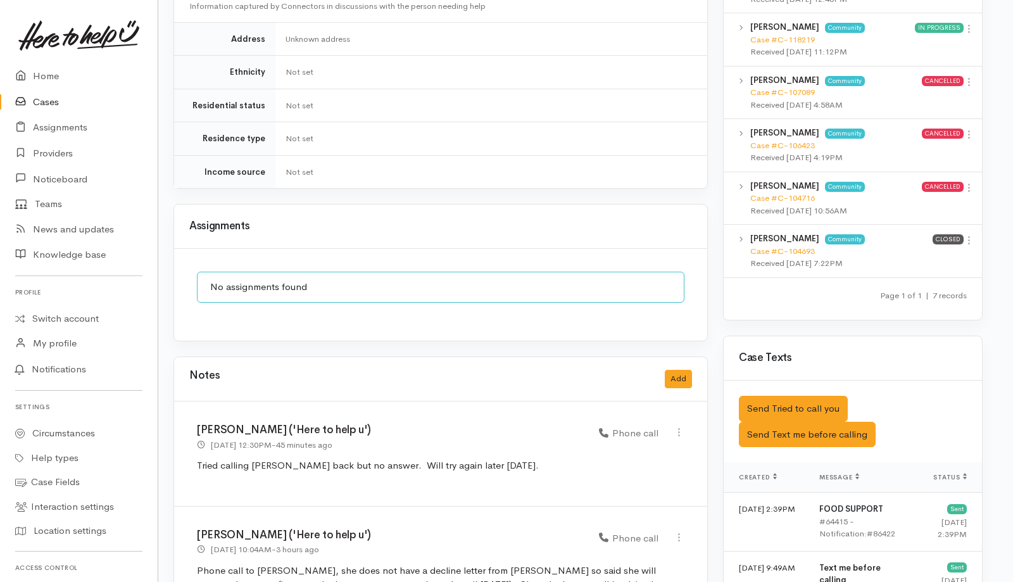
scroll to position [778, 8]
click at [473, 320] on div "No assignments found" at bounding box center [440, 294] width 533 height 92
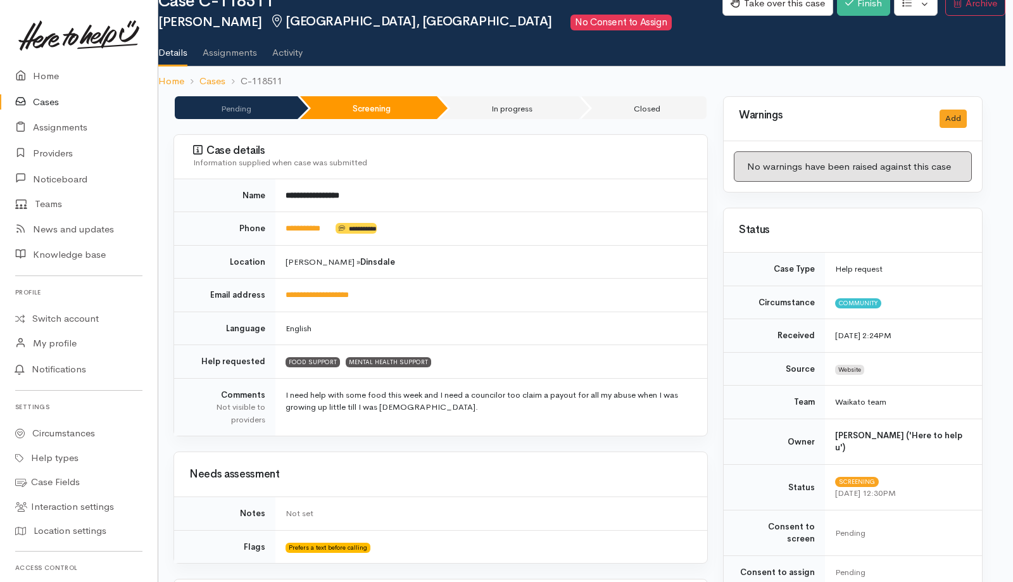
scroll to position [0, 8]
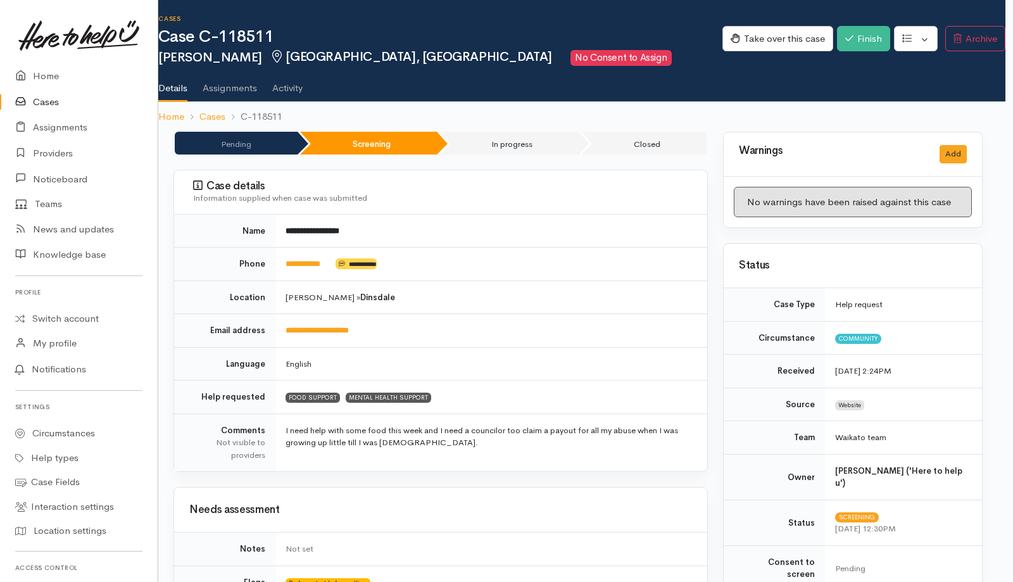
click at [437, 140] on li "Screening" at bounding box center [368, 143] width 137 height 23
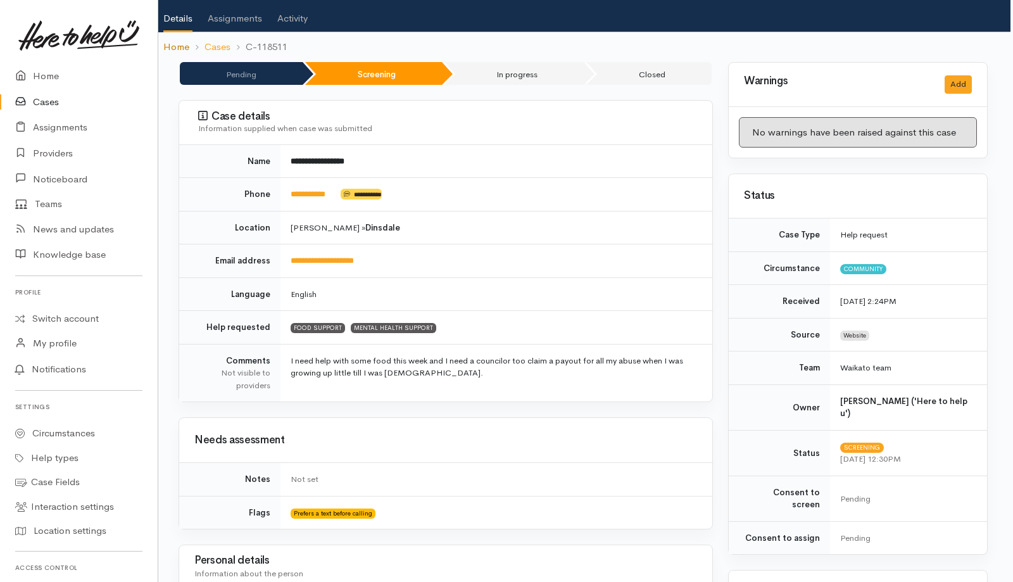
scroll to position [7, 3]
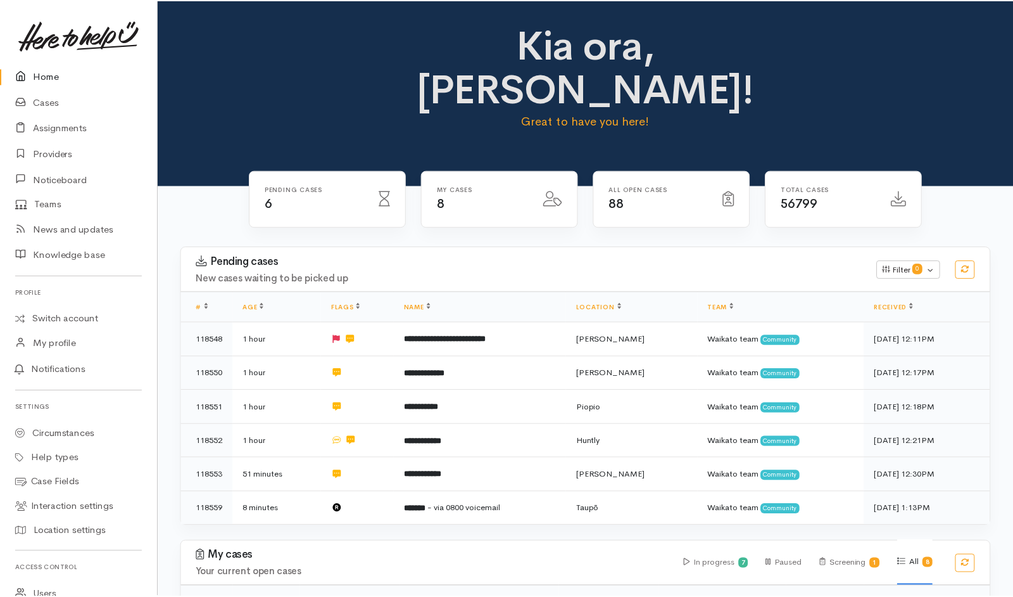
scroll to position [67, 0]
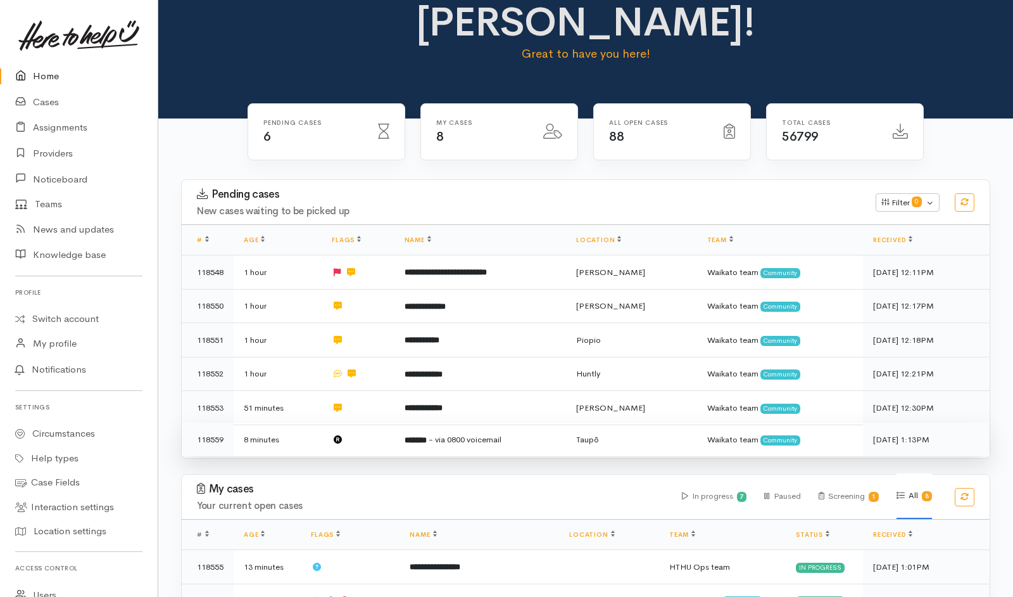
click at [379, 422] on td at bounding box center [358, 439] width 72 height 34
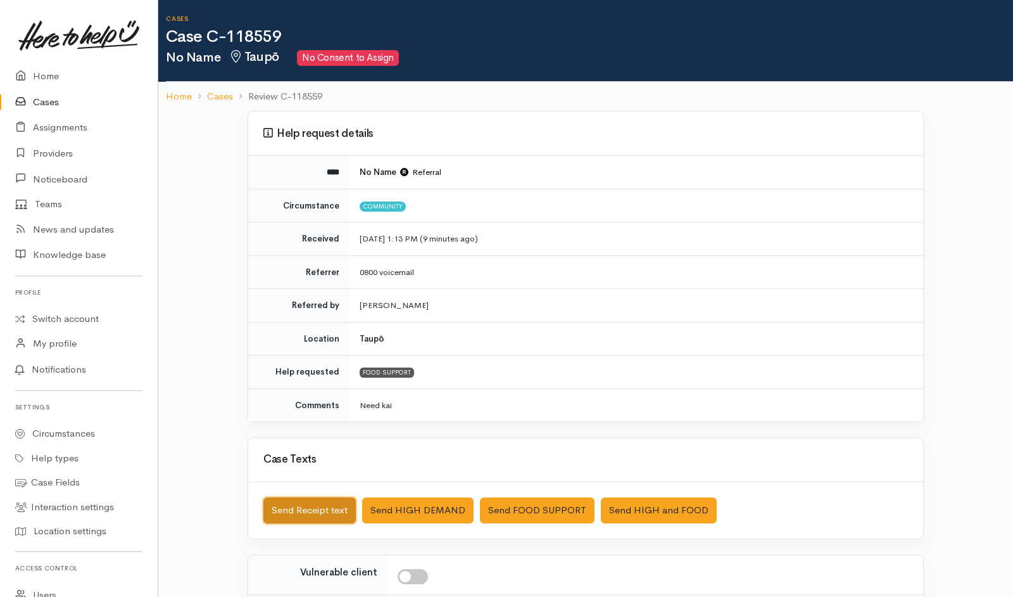
click at [312, 397] on button "Send Receipt text" at bounding box center [309, 510] width 92 height 26
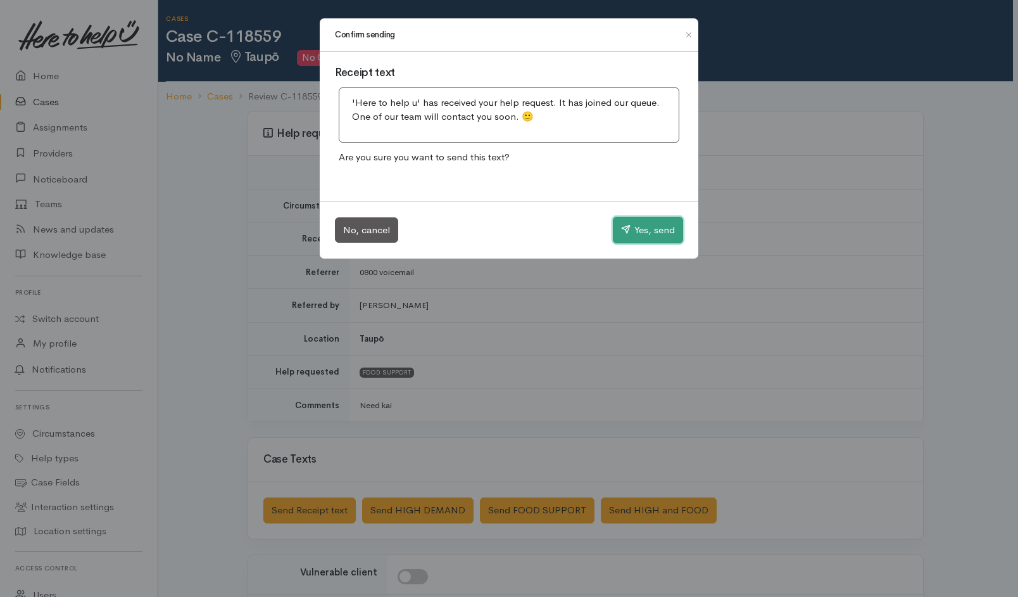
click at [645, 225] on button "Yes, send" at bounding box center [648, 230] width 70 height 27
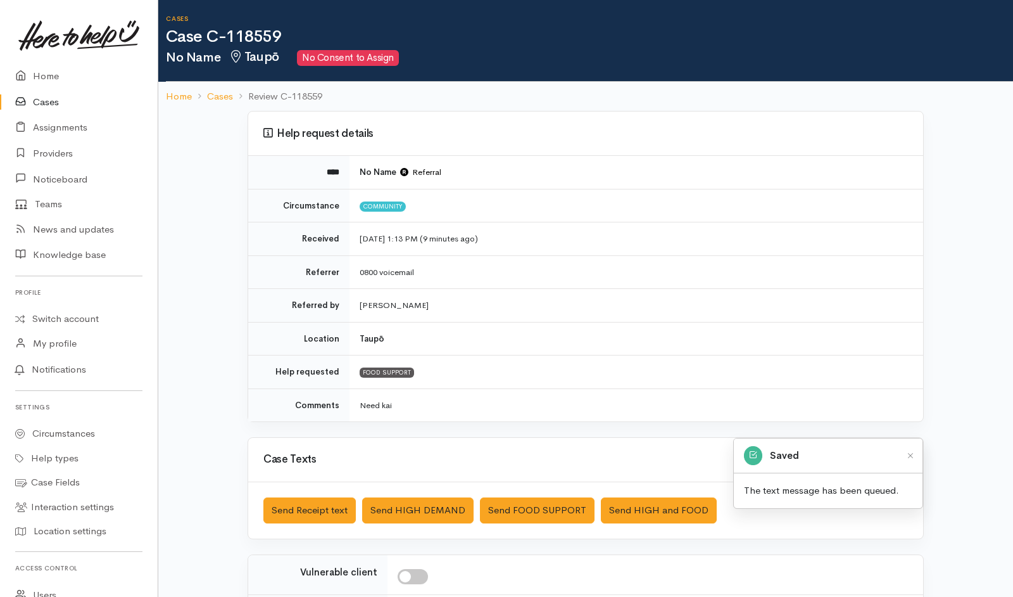
click at [206, 165] on div "Help request details **** No Name Referral Circumstance Community Received [DAT…" at bounding box center [585, 448] width 855 height 675
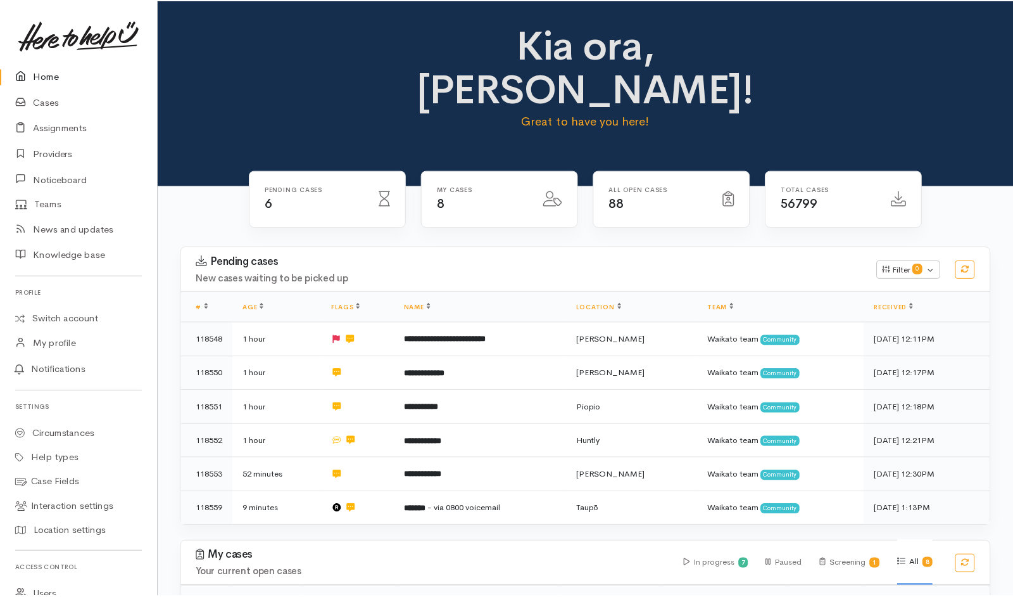
scroll to position [71, 0]
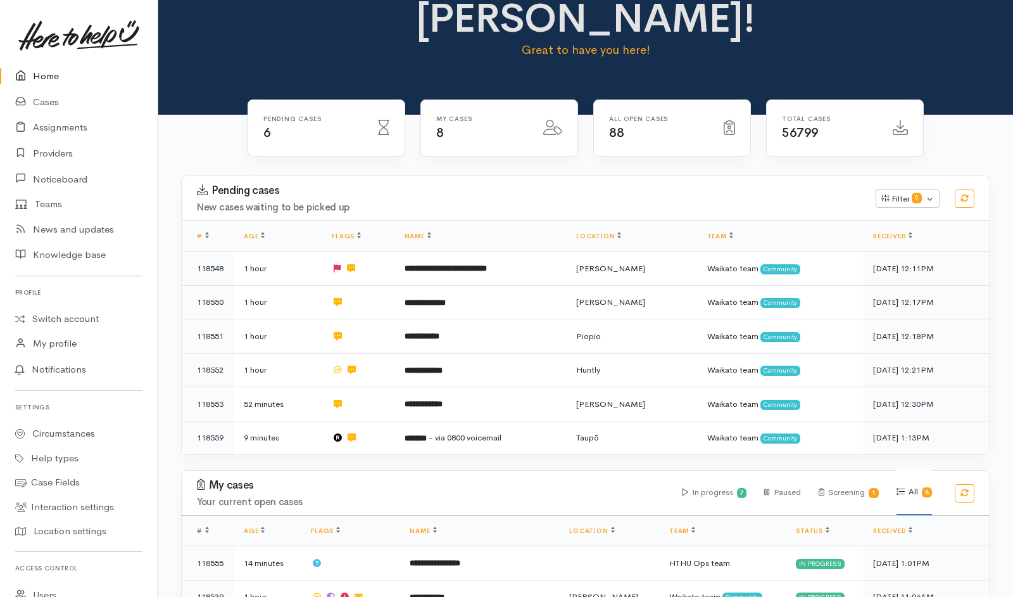
click at [588, 415] on div "Pending cases New cases waiting to be picked up Filter 0 Filters Clear filters …" at bounding box center [586, 322] width 825 height 294
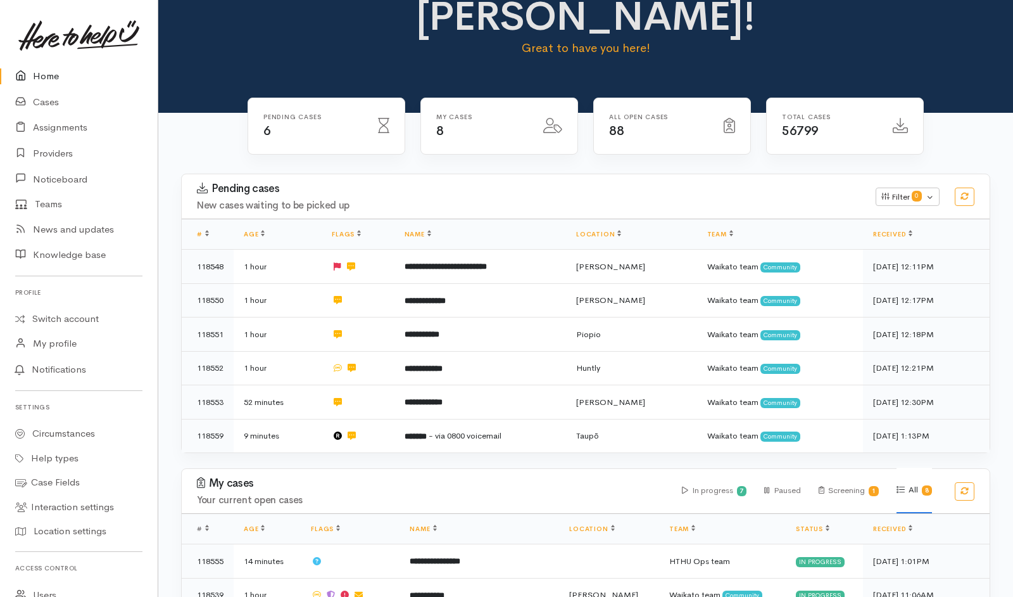
scroll to position [75, 0]
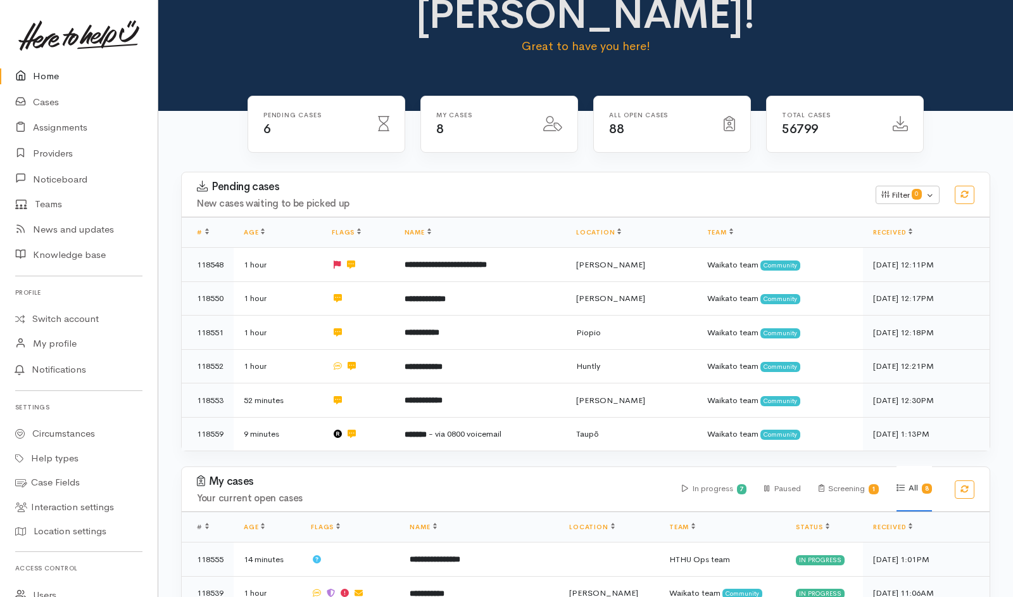
click at [586, 112] on div "All Open cases 88" at bounding box center [672, 132] width 173 height 73
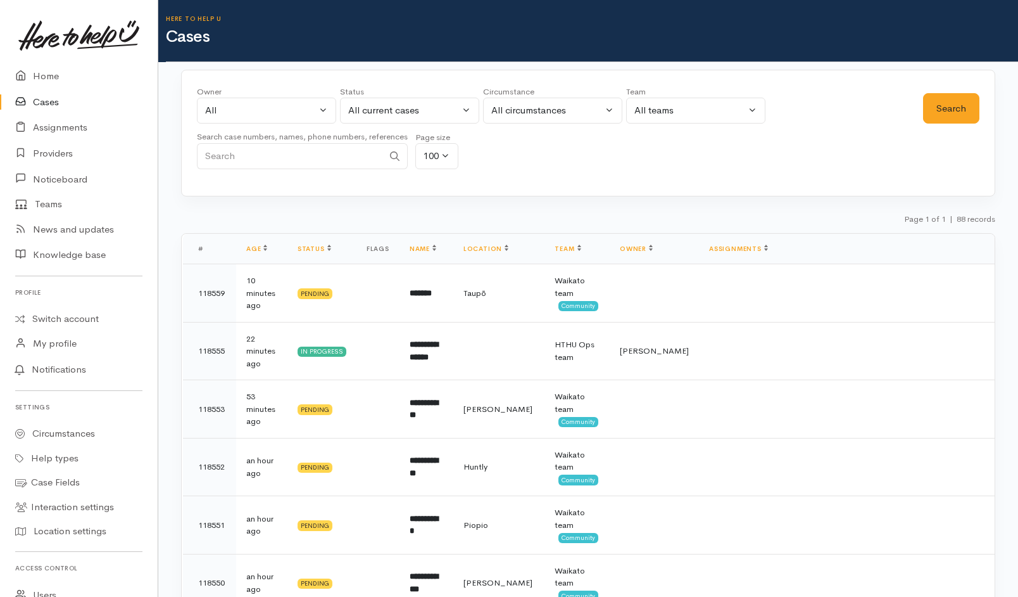
click at [330, 367] on td "In progress" at bounding box center [322, 351] width 69 height 58
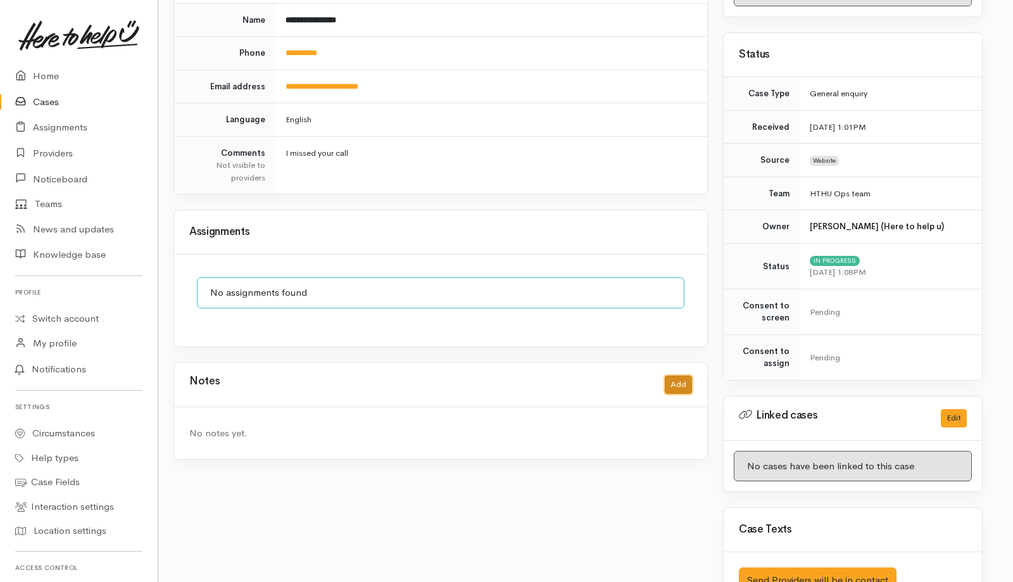
click at [673, 386] on button "Add" at bounding box center [678, 385] width 27 height 18
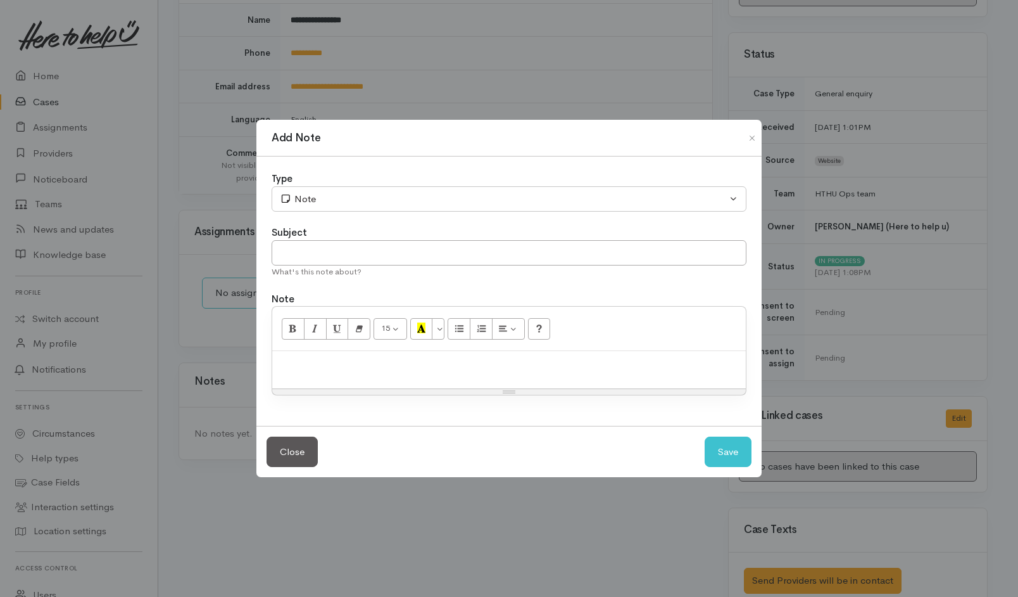
click at [409, 377] on div at bounding box center [509, 369] width 474 height 37
paste div
click at [277, 363] on div "C-118516 | Here to help u connector portal" at bounding box center [509, 369] width 474 height 37
click at [723, 449] on button "Save" at bounding box center [728, 451] width 47 height 31
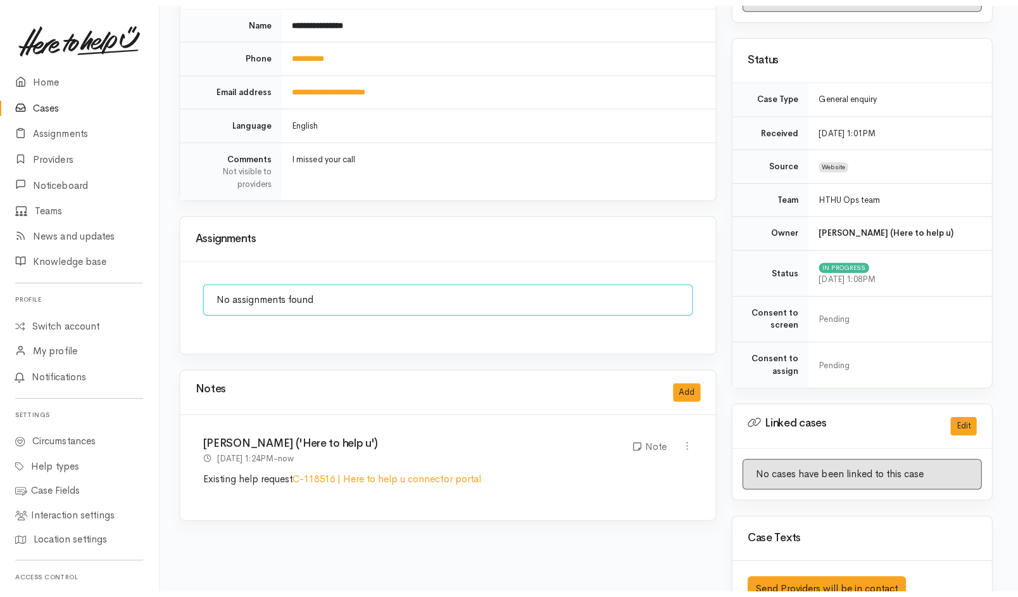
scroll to position [0, 3]
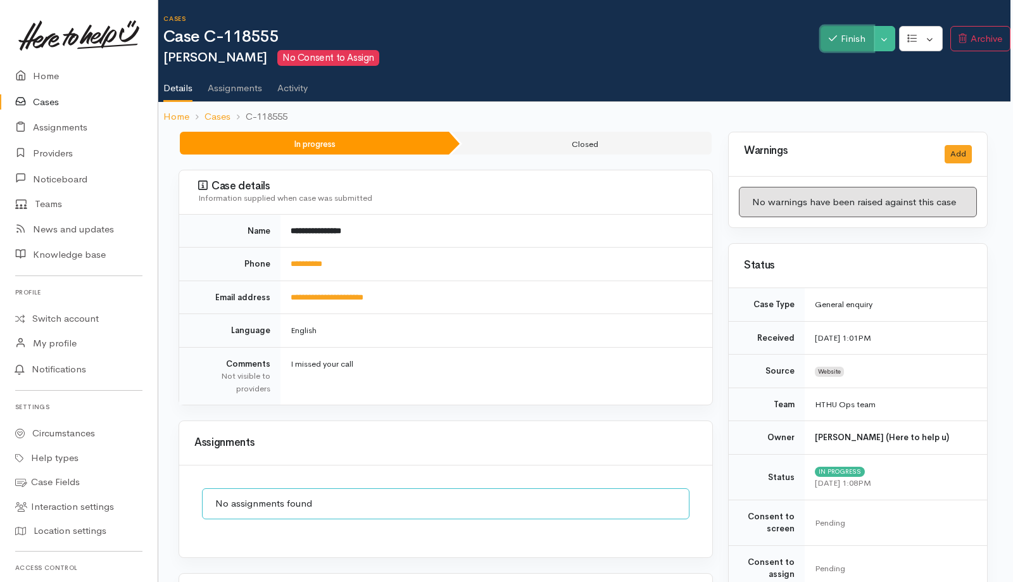
click at [849, 32] on button "Finish" at bounding box center [847, 39] width 53 height 26
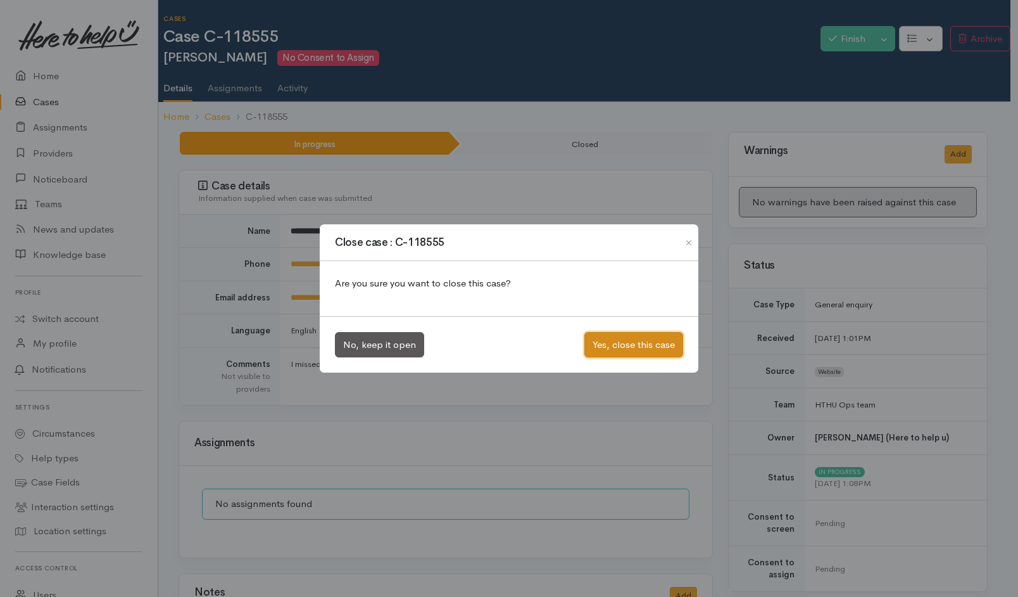
click at [603, 338] on button "Yes, close this case" at bounding box center [634, 345] width 99 height 26
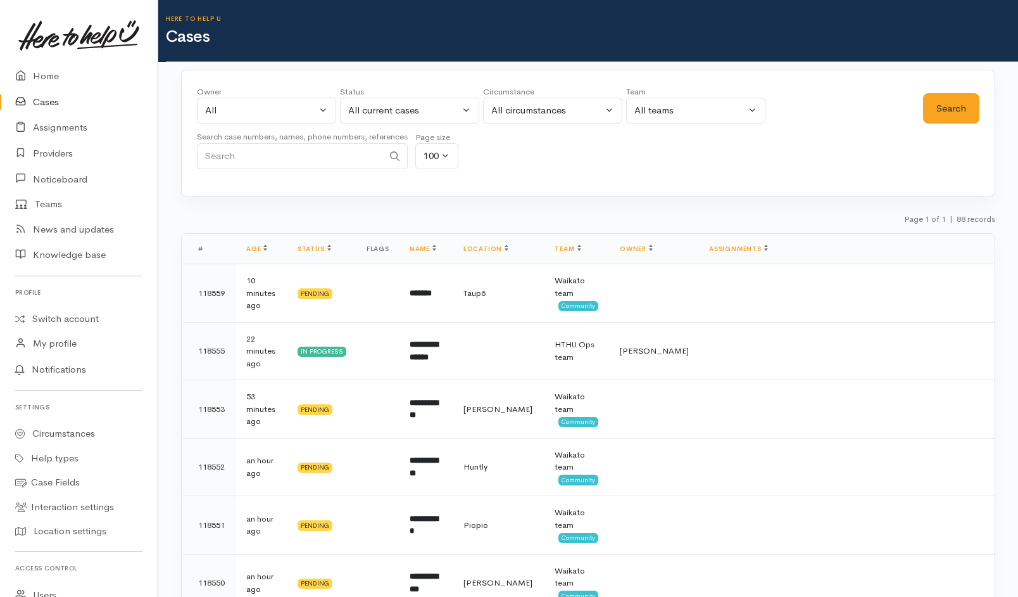
click at [278, 148] on input "Search" at bounding box center [290, 156] width 186 height 26
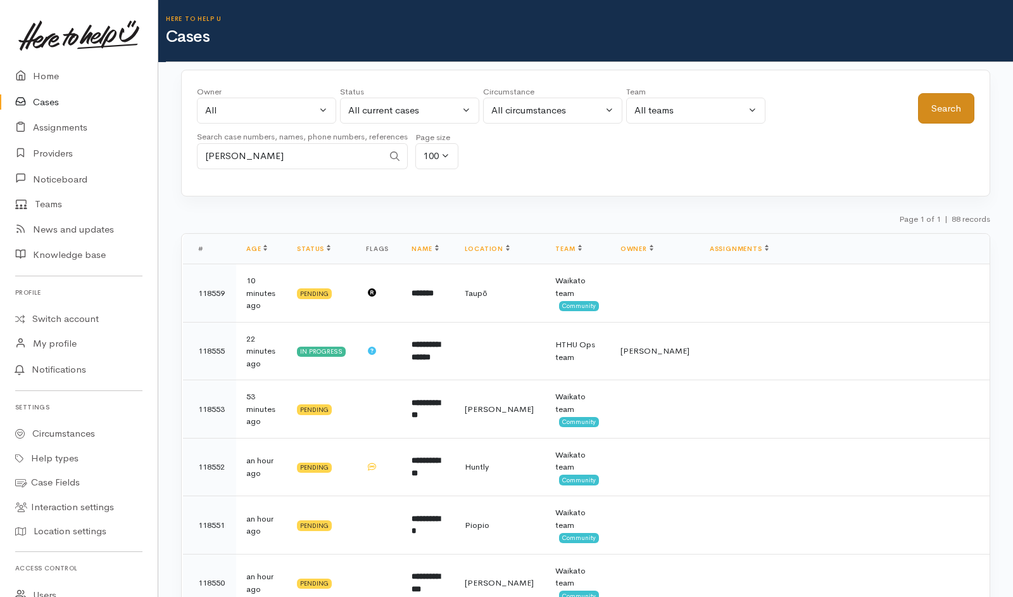
type input "Lisa"
click at [949, 104] on button "Search" at bounding box center [946, 108] width 56 height 31
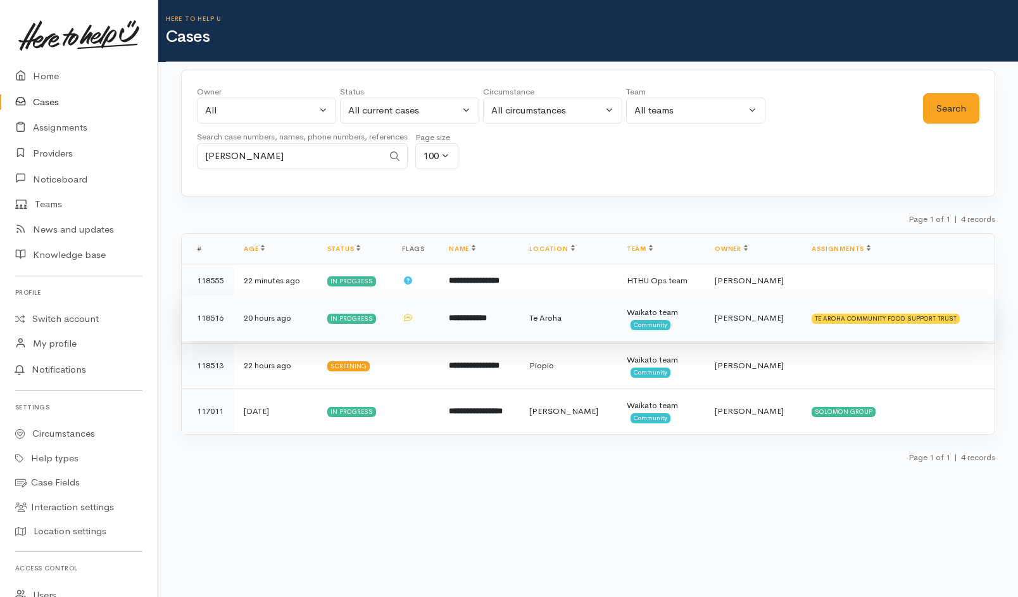
click at [401, 331] on td at bounding box center [415, 318] width 47 height 46
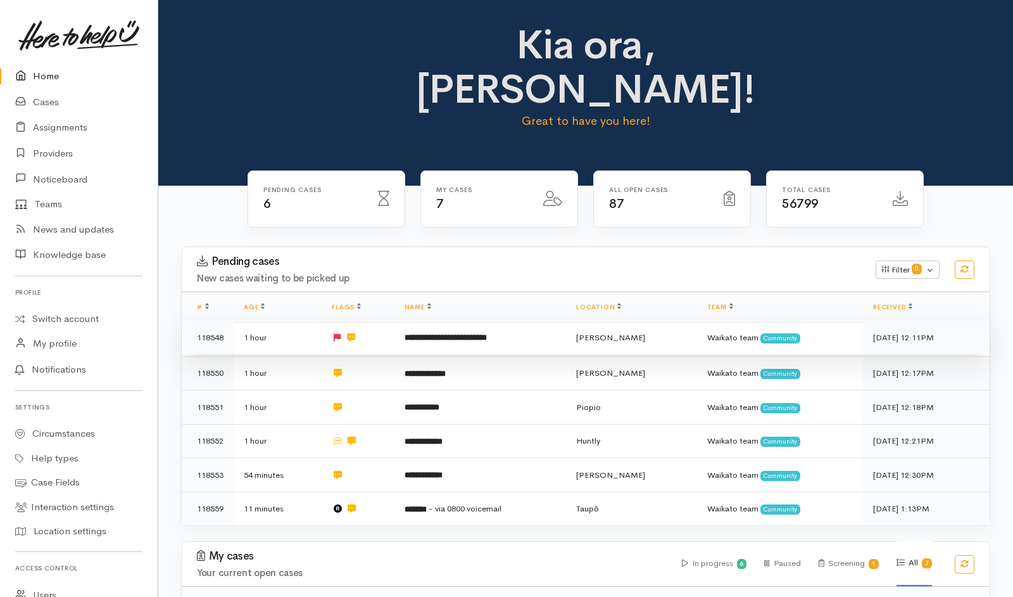
click at [558, 320] on td "**********" at bounding box center [481, 337] width 172 height 34
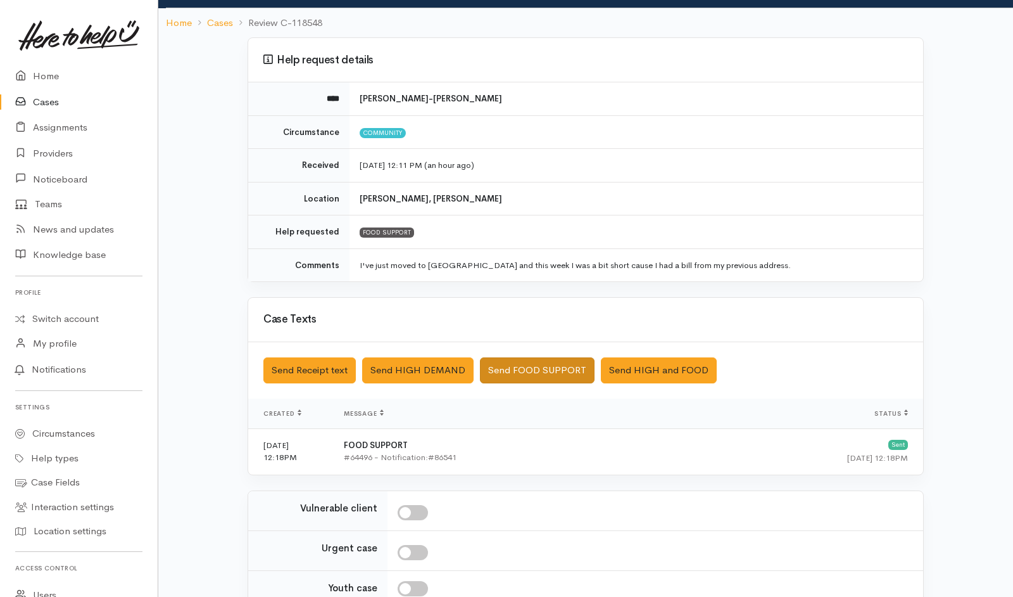
scroll to position [199, 0]
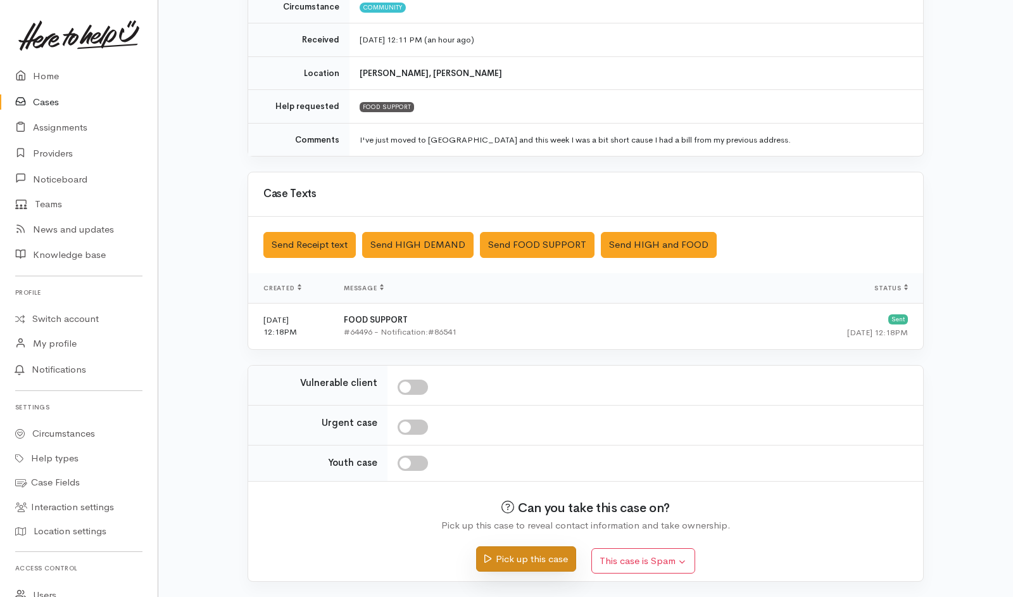
click at [521, 568] on button "Pick up this case" at bounding box center [525, 559] width 99 height 26
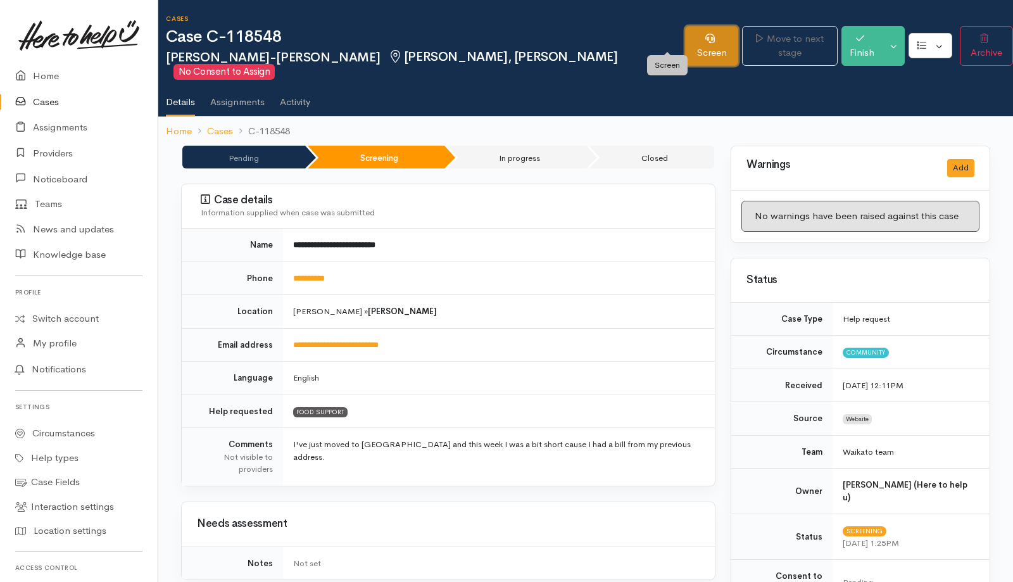
click at [685, 29] on link "Screen" at bounding box center [711, 46] width 53 height 40
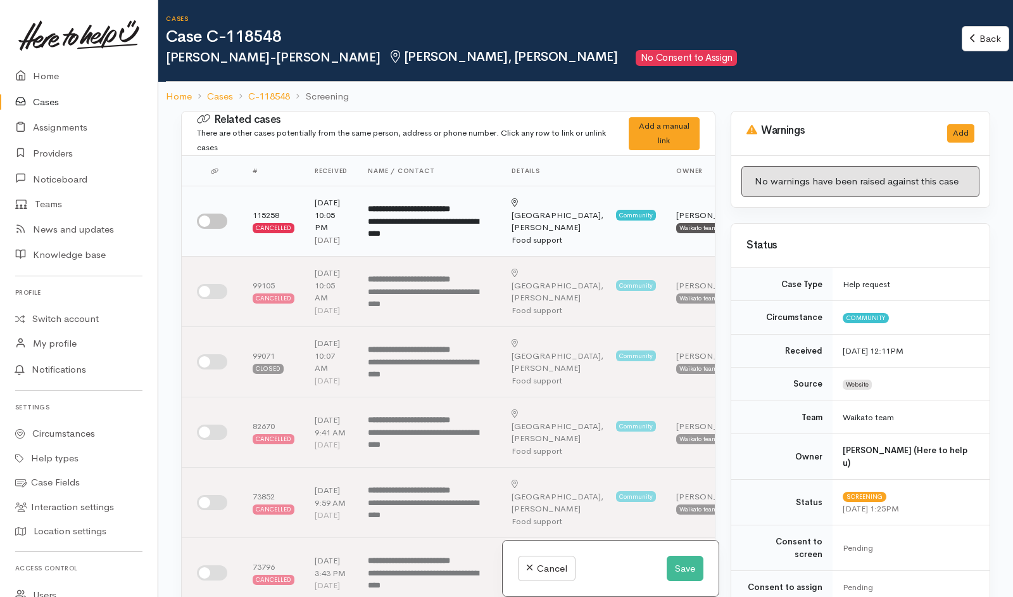
click at [221, 229] on input "checkbox" at bounding box center [212, 220] width 30 height 15
checkbox input "true"
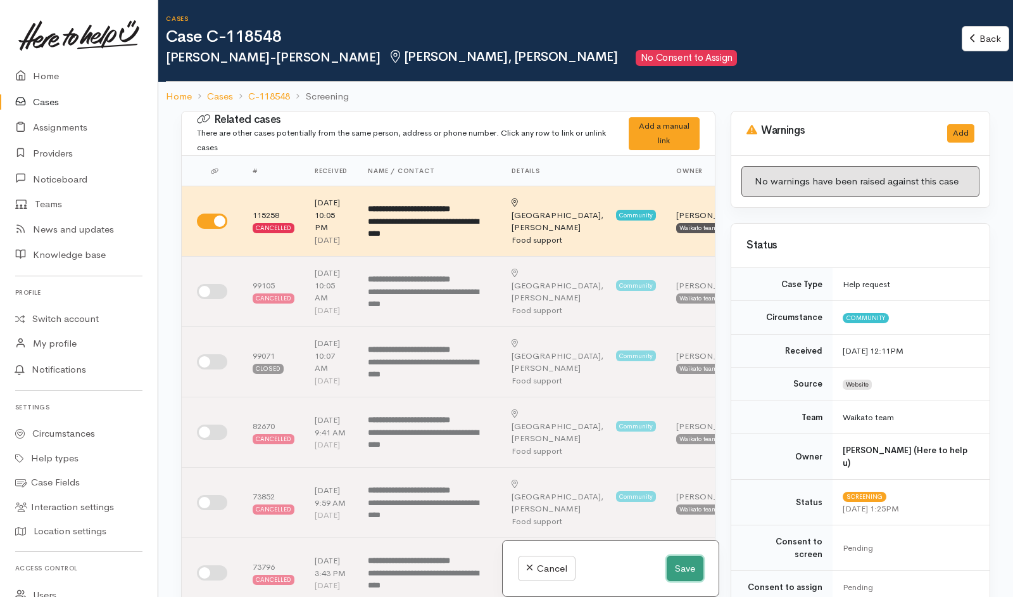
click at [685, 574] on button "Save" at bounding box center [685, 568] width 37 height 26
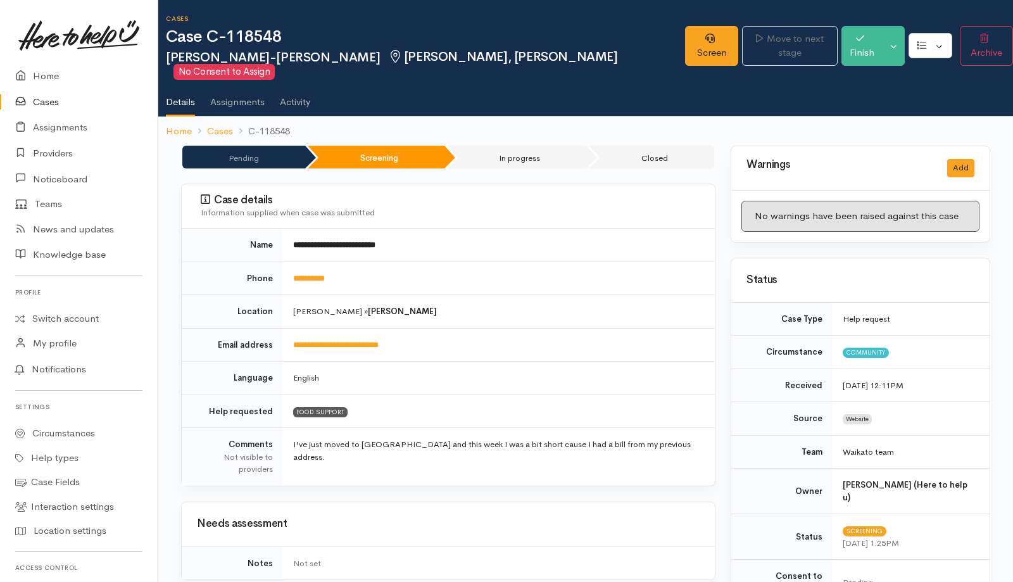
click at [965, 284] on div "Status" at bounding box center [860, 280] width 258 height 44
click at [685, 37] on link "Screen" at bounding box center [711, 46] width 53 height 40
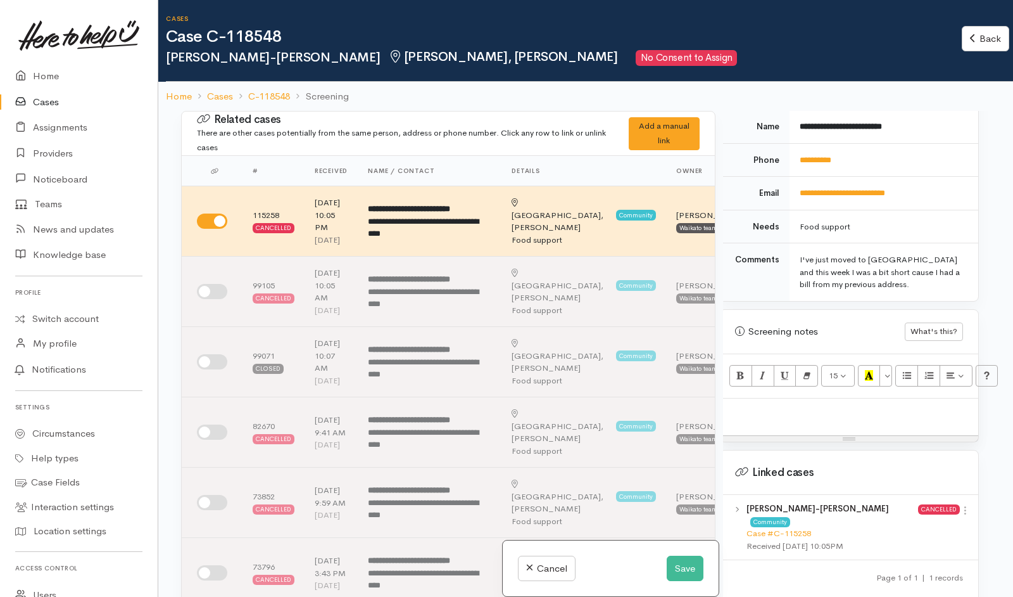
scroll to position [589, 17]
click at [860, 403] on p at bounding box center [849, 410] width 246 height 15
click at [849, 403] on p at bounding box center [849, 410] width 246 height 15
click at [780, 403] on p at bounding box center [849, 410] width 246 height 15
click at [783, 407] on div at bounding box center [849, 414] width 258 height 37
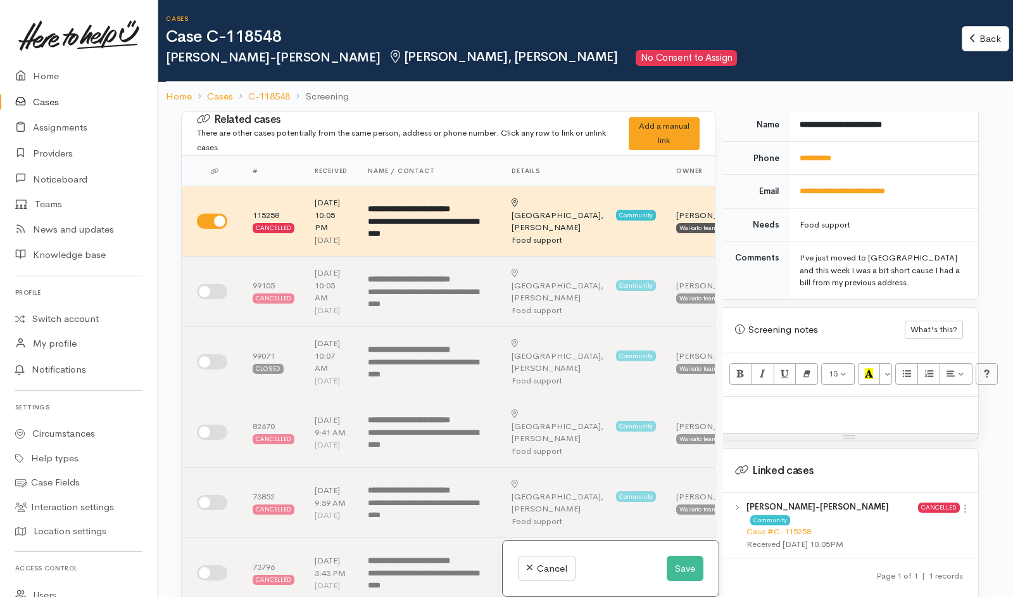
click at [783, 407] on div at bounding box center [849, 414] width 258 height 37
paste div
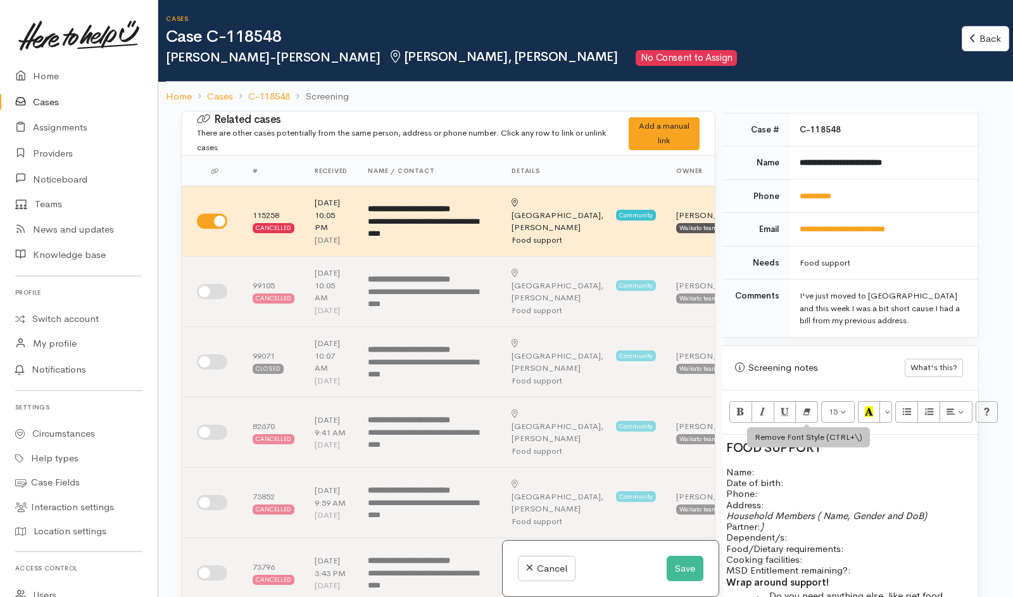
scroll to position [550, 17]
click at [811, 193] on link "**********" at bounding box center [816, 197] width 32 height 8
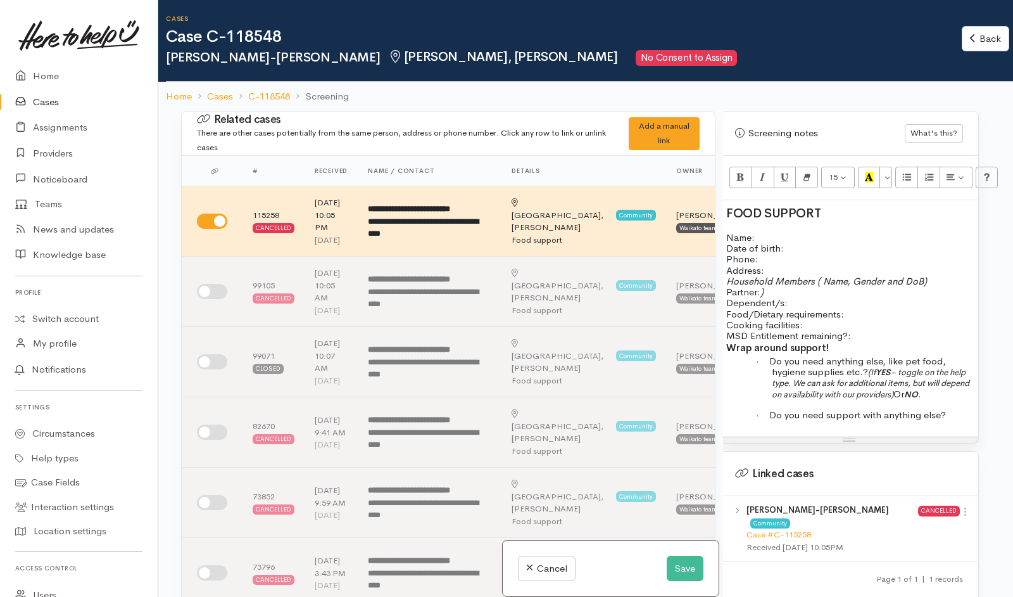
scroll to position [785, 0]
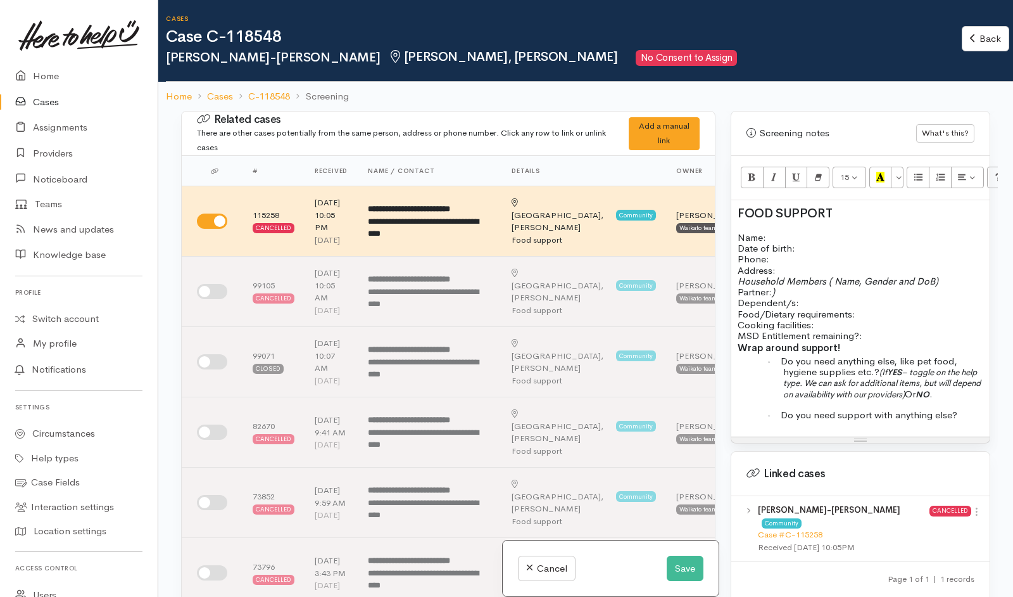
click at [801, 232] on p "Name: Date of birth: Phone:" at bounding box center [861, 248] width 246 height 33
drag, startPoint x: 167, startPoint y: 56, endPoint x: 331, endPoint y: 53, distance: 164.7
click at [331, 53] on h2 "Charlie-Mei Aranui-Yeomans Melville, Hamilton No Consent to Assign" at bounding box center [564, 58] width 796 height 16
copy h2 "[PERSON_NAME]-[PERSON_NAME]"
click at [780, 232] on p "Name: Date of birth: Phone:" at bounding box center [861, 248] width 246 height 33
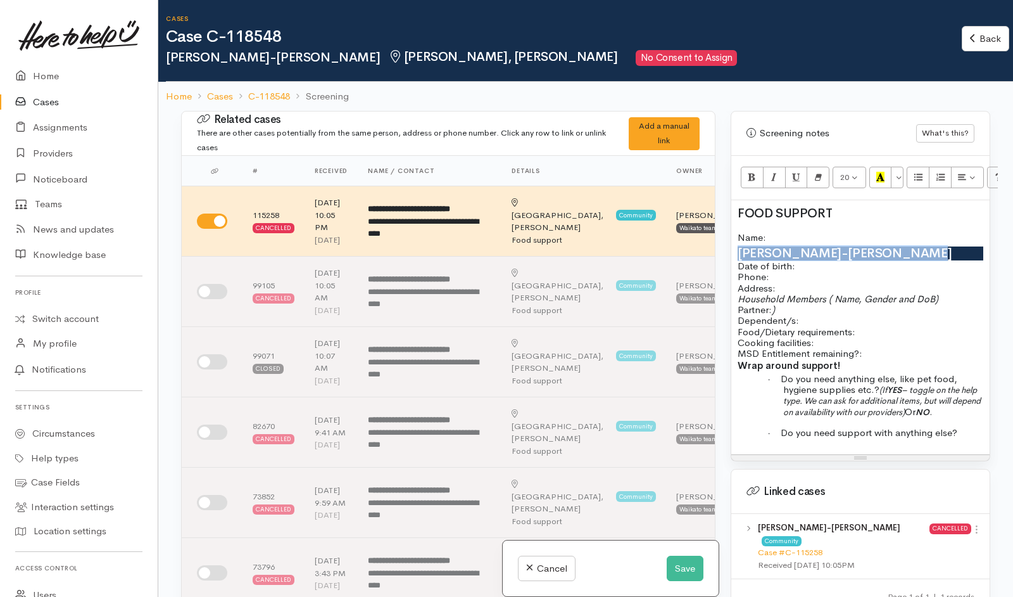
drag, startPoint x: 775, startPoint y: 224, endPoint x: 916, endPoint y: 237, distance: 141.3
click at [916, 237] on div "FOOD SUPPORT Name: Charlie-Mei Aranui-Yeomans Date of birth: Phone:   Address: …" at bounding box center [860, 327] width 258 height 255
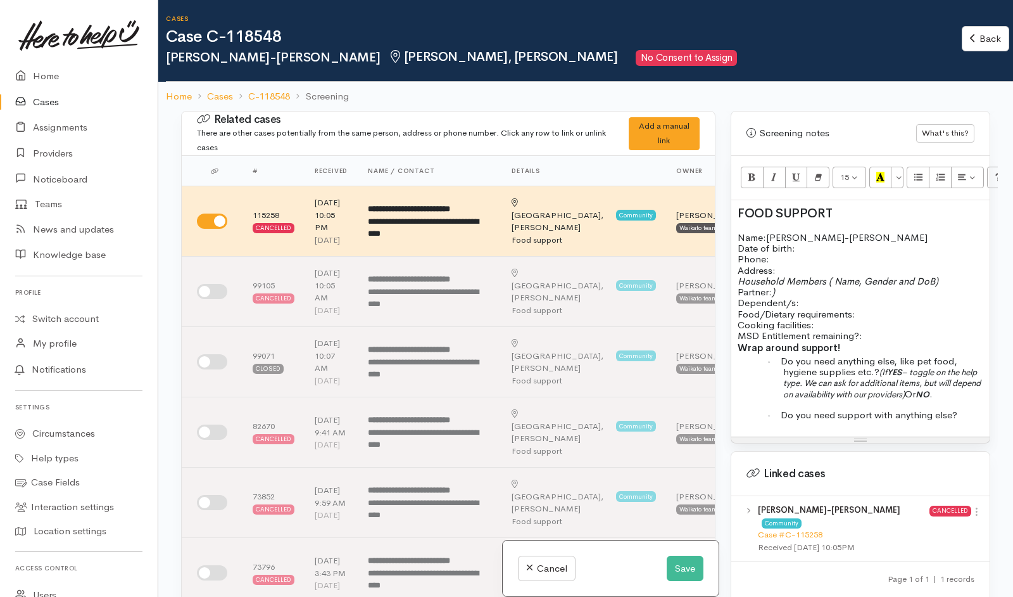
click at [818, 243] on p "Date of birth: Phone:" at bounding box center [861, 254] width 246 height 22
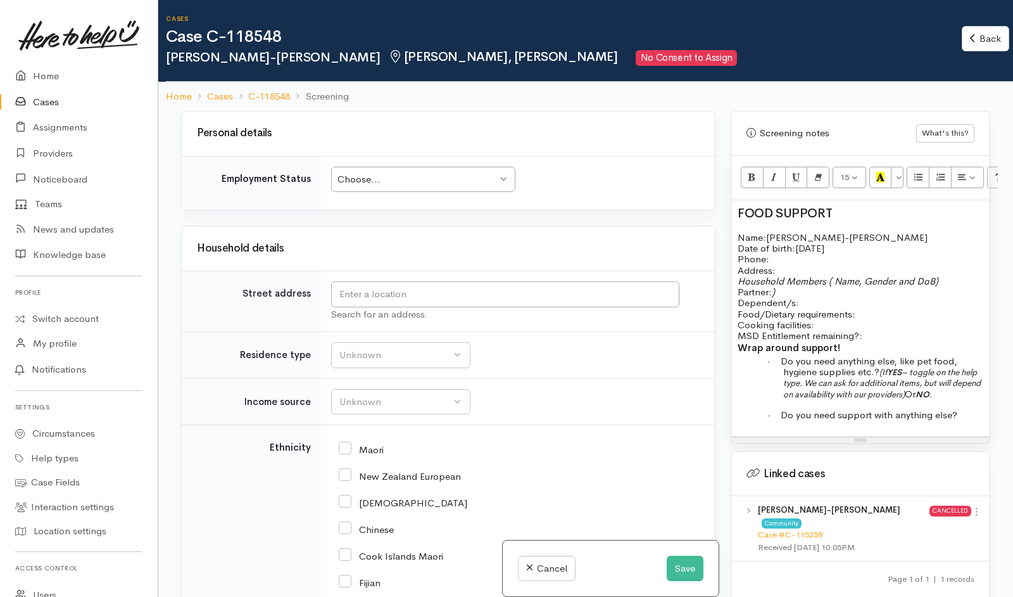
scroll to position [2164, 0]
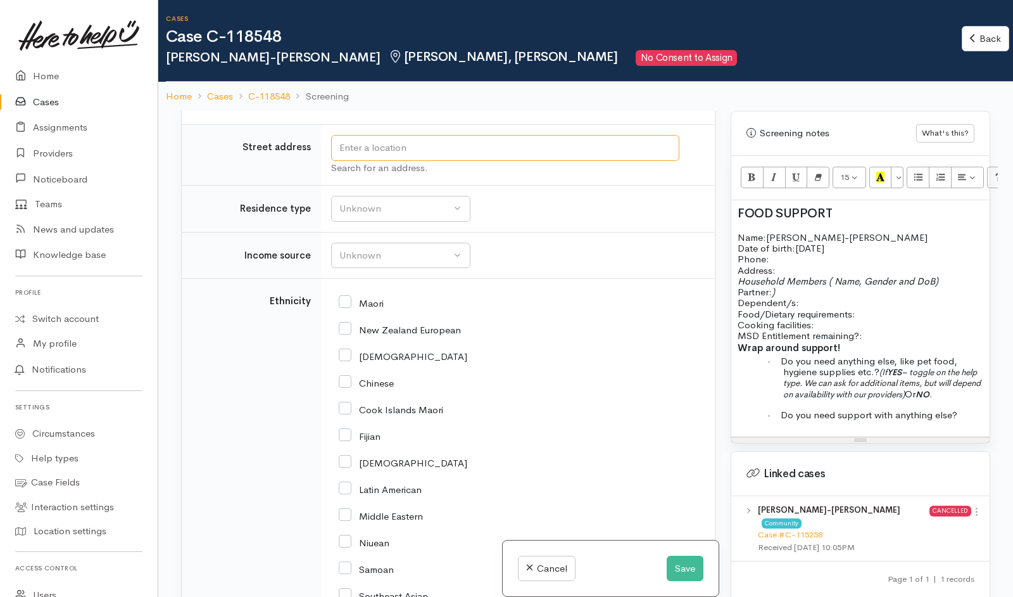
click at [534, 161] on input "text" at bounding box center [505, 148] width 348 height 26
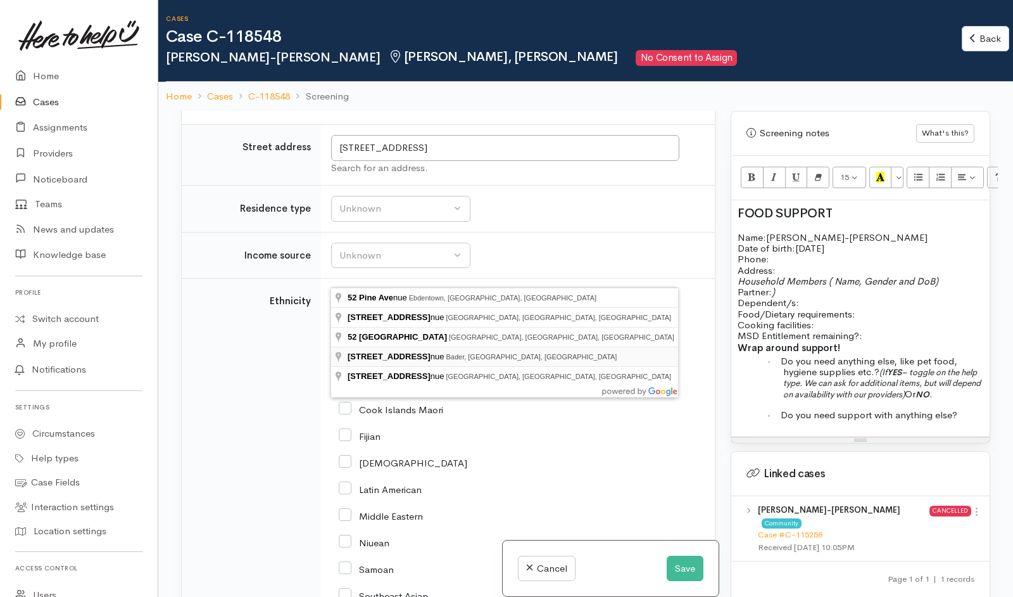
type input "52 Pine Avenue, Bader, Hamilton, New Zealand"
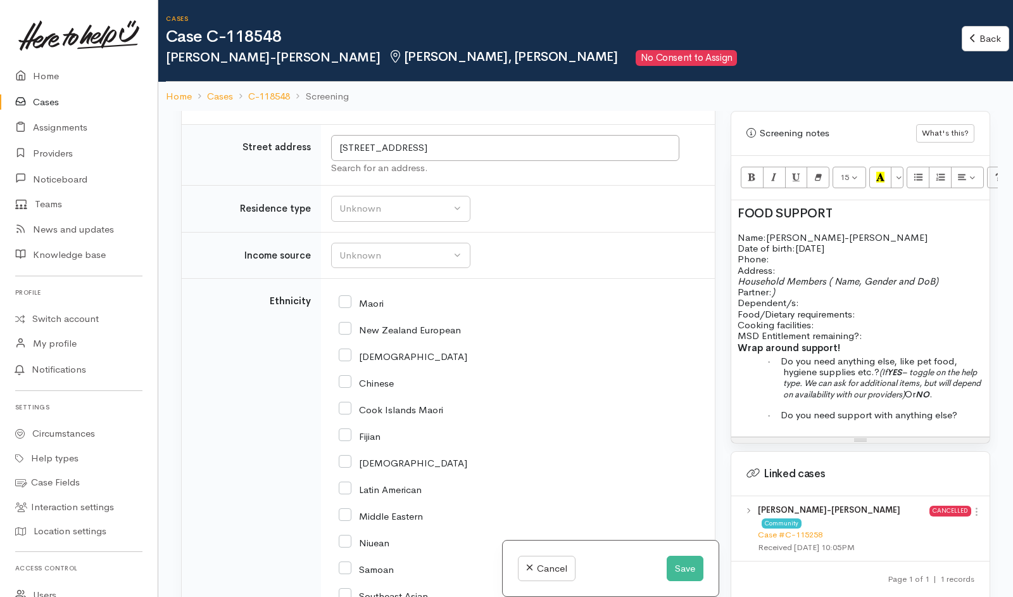
drag, startPoint x: 373, startPoint y: 356, endPoint x: 660, endPoint y: 396, distance: 289.6
click at [660, 279] on td "Unknown ACC Maternity leave MSD - Away from Home Allowance MSD - Child Disabili…" at bounding box center [518, 255] width 394 height 47
click at [420, 216] on div "Unknown" at bounding box center [394, 208] width 111 height 15
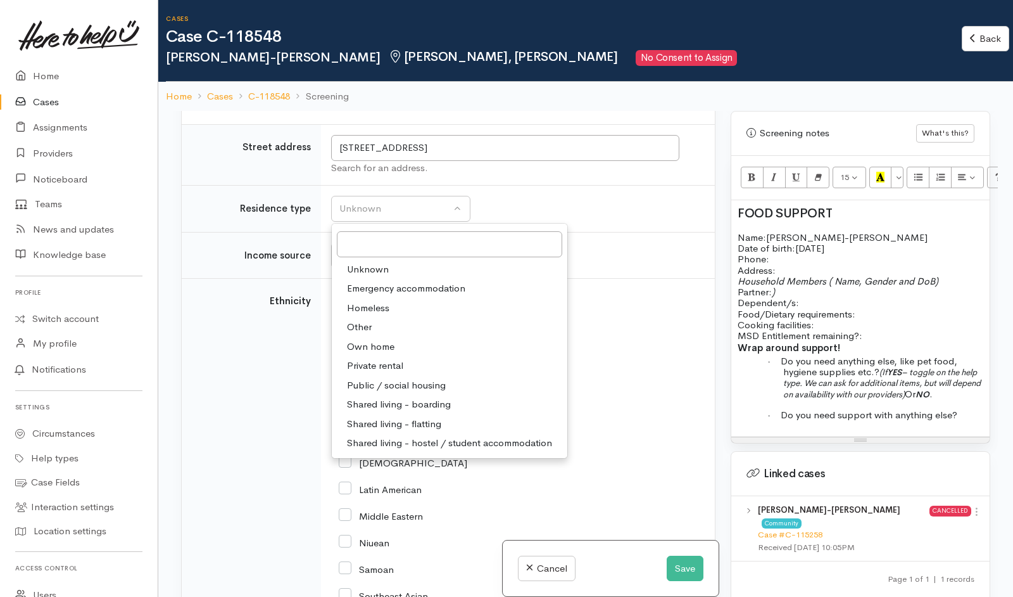
click at [610, 279] on td "Unknown ACC Maternity leave MSD - Away from Home Allowance MSD - Child Disabili…" at bounding box center [518, 255] width 394 height 47
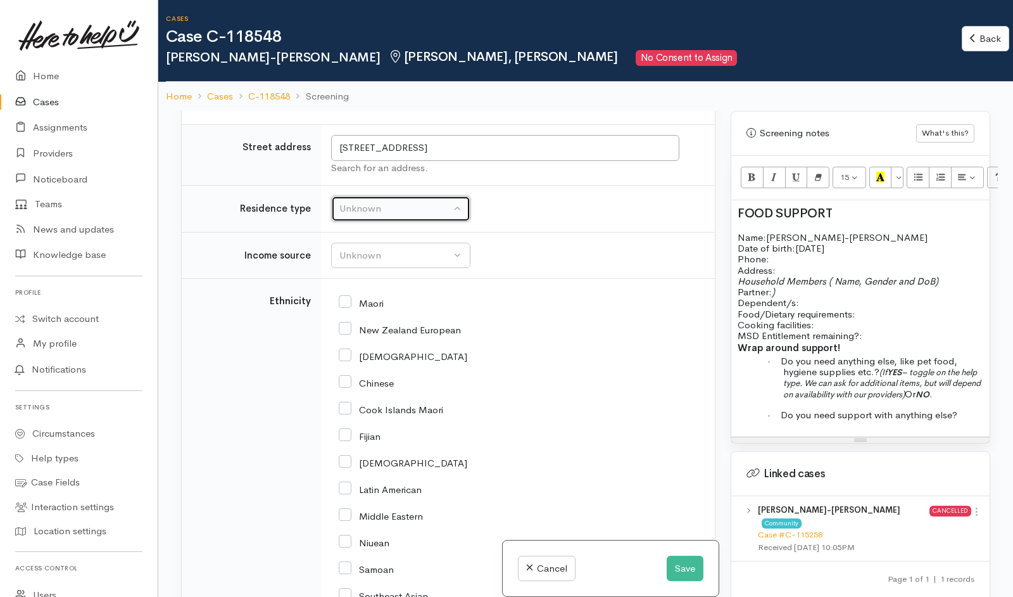
click at [426, 216] on div "Unknown" at bounding box center [394, 208] width 111 height 15
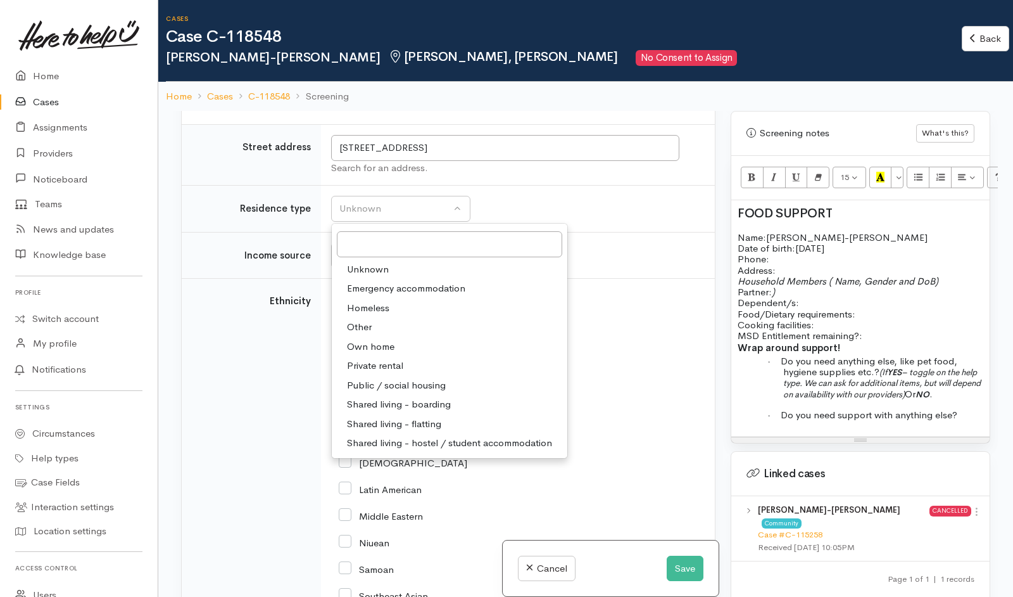
click at [386, 373] on span "Private rental" at bounding box center [375, 365] width 56 height 15
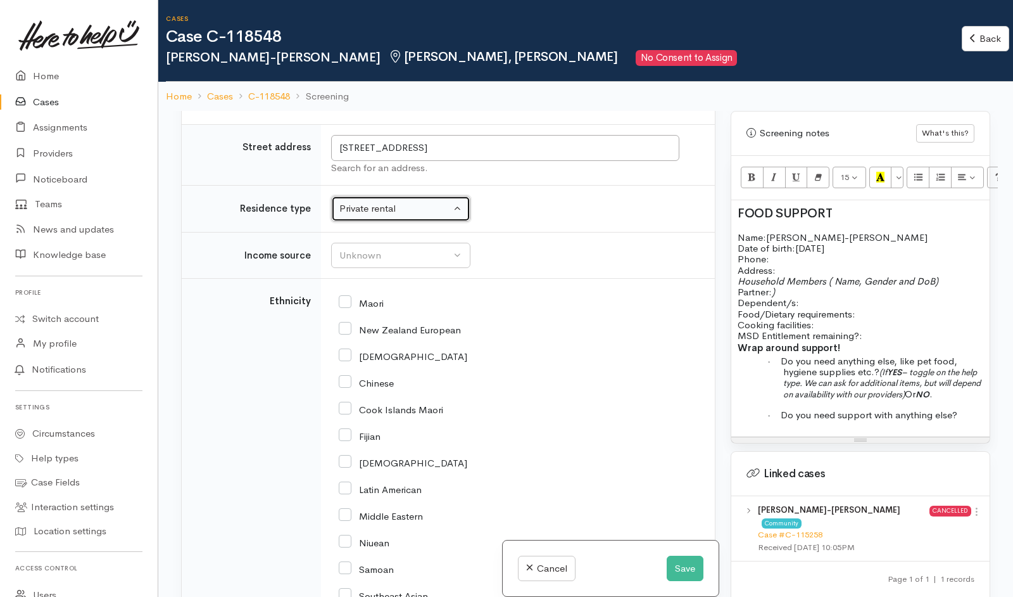
click at [438, 216] on div "Private rental" at bounding box center [394, 208] width 111 height 15
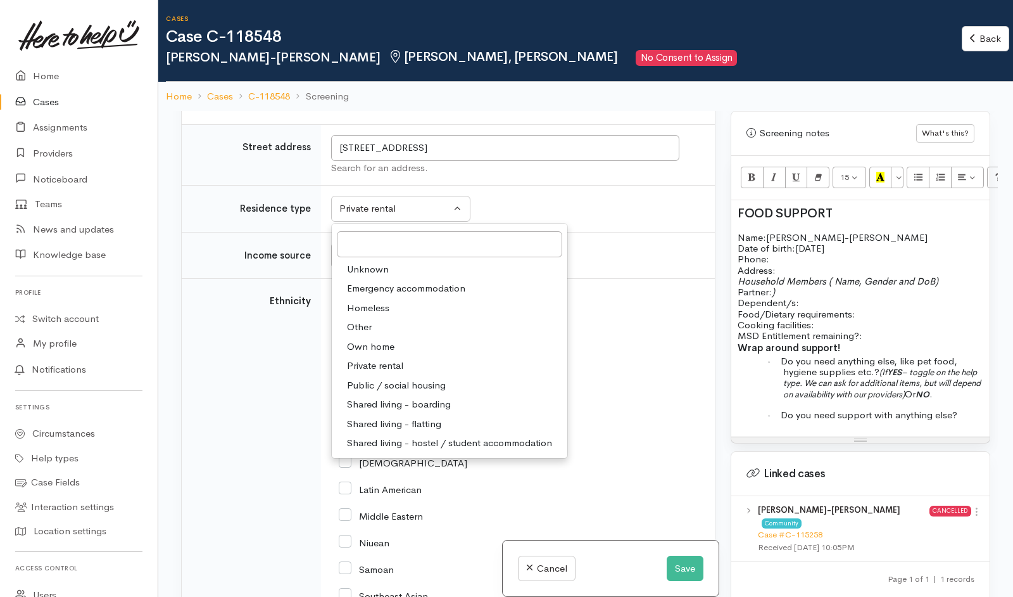
click at [403, 296] on span "Emergency accommodation" at bounding box center [406, 288] width 118 height 15
select select "7"
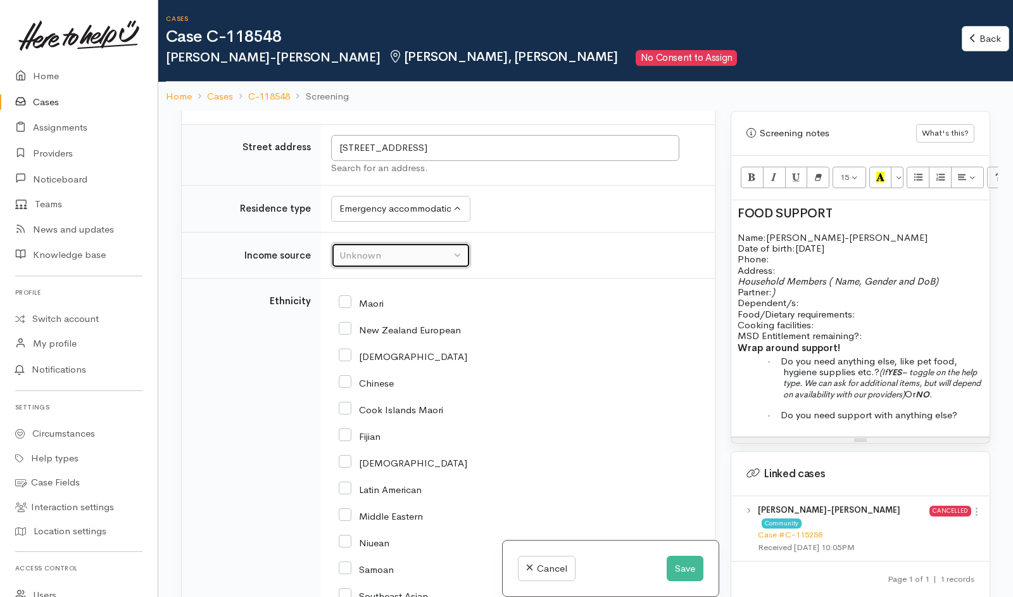
click at [391, 263] on div "Unknown" at bounding box center [394, 255] width 111 height 15
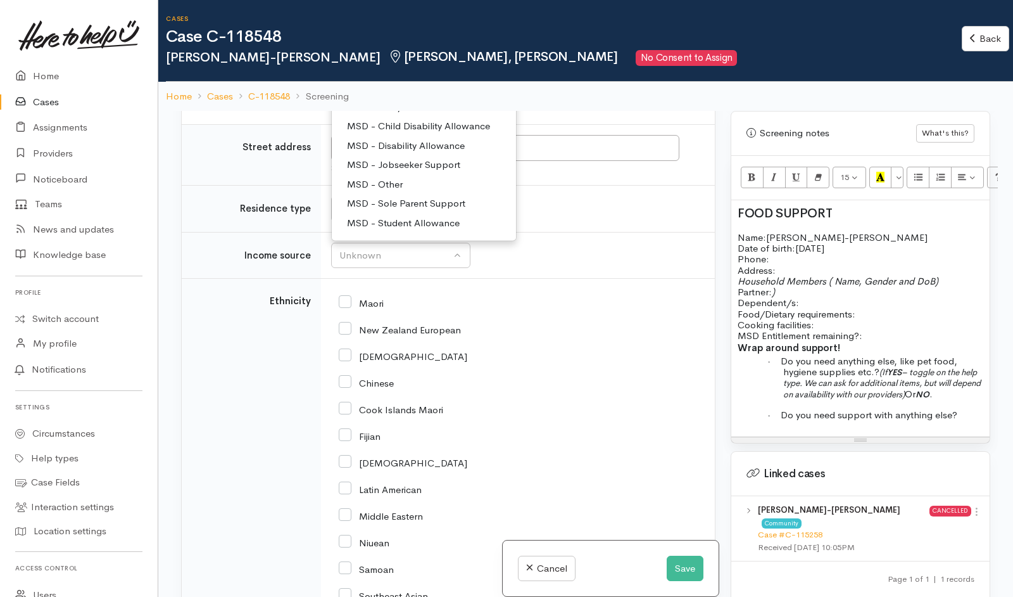
click at [574, 124] on div "Household details" at bounding box center [448, 102] width 533 height 44
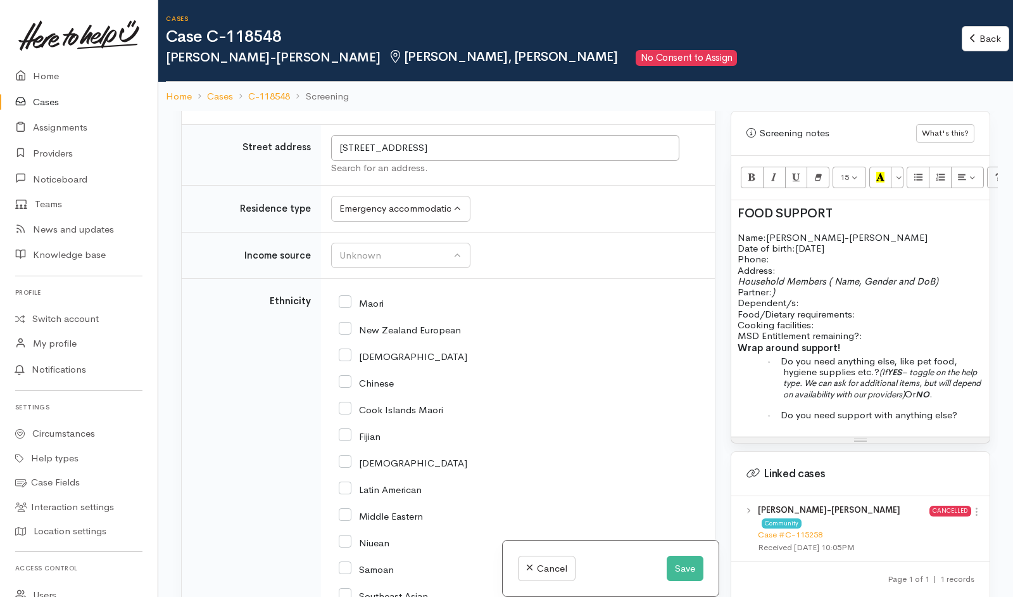
click at [574, 124] on div "Household details" at bounding box center [448, 102] width 533 height 44
click at [411, 108] on h3 "Household details" at bounding box center [448, 102] width 503 height 12
click at [425, 112] on div "Household details" at bounding box center [448, 102] width 503 height 20
click at [434, 46] on div "Choose... Choose..." at bounding box center [423, 33] width 184 height 26
click at [566, 63] on td "Choose... Choose... Choose... Unknown Employed casually Employed full-time Empl…" at bounding box center [518, 36] width 394 height 54
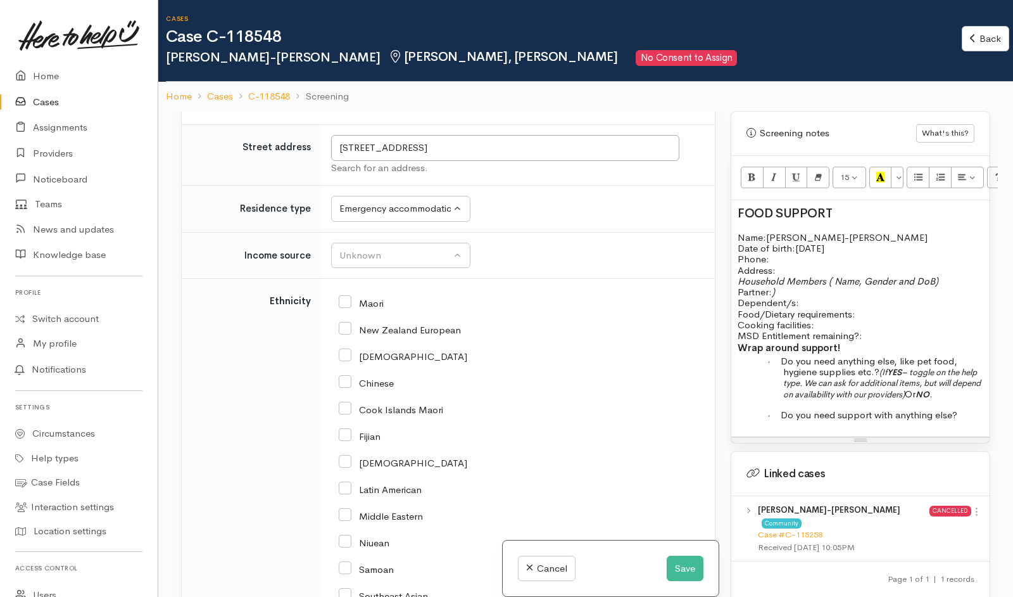
click at [562, 63] on td "Choose... Choose... Choose... Unknown Employed casually Employed full-time Empl…" at bounding box center [518, 36] width 394 height 54
click at [422, 41] on div "Choose..." at bounding box center [418, 33] width 160 height 15
click at [574, 63] on td "Choose... Choose... Choose... Unknown Employed casually Employed full-time Empl…" at bounding box center [518, 36] width 394 height 54
click at [546, 279] on td "Unknown ACC Maternity leave MSD - Away from Home Allowance MSD - Child Disabili…" at bounding box center [518, 255] width 394 height 47
click at [441, 41] on div "Choose..." at bounding box center [418, 33] width 160 height 15
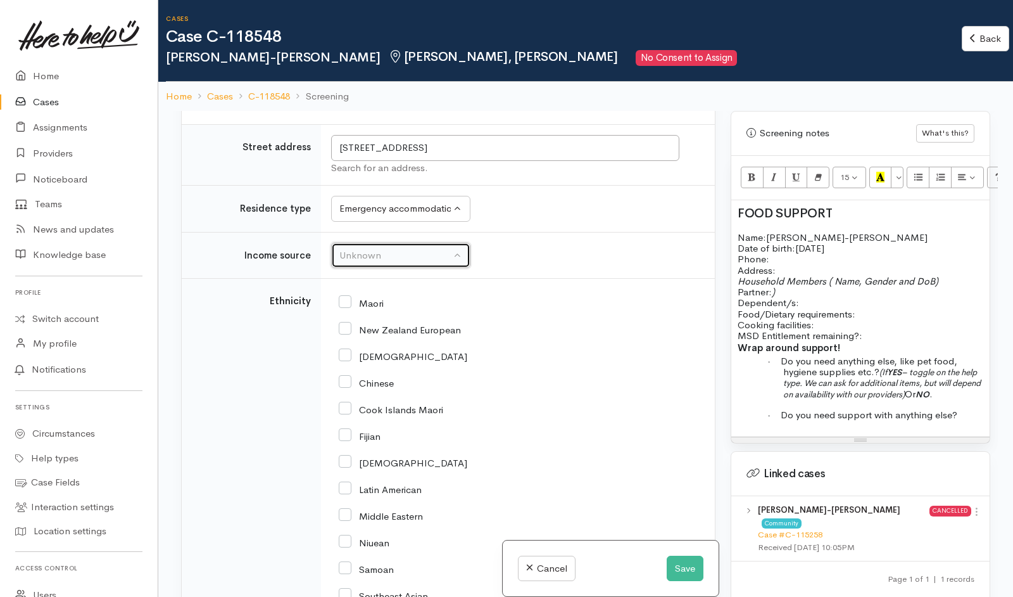
click at [396, 263] on div "Unknown" at bounding box center [394, 255] width 111 height 15
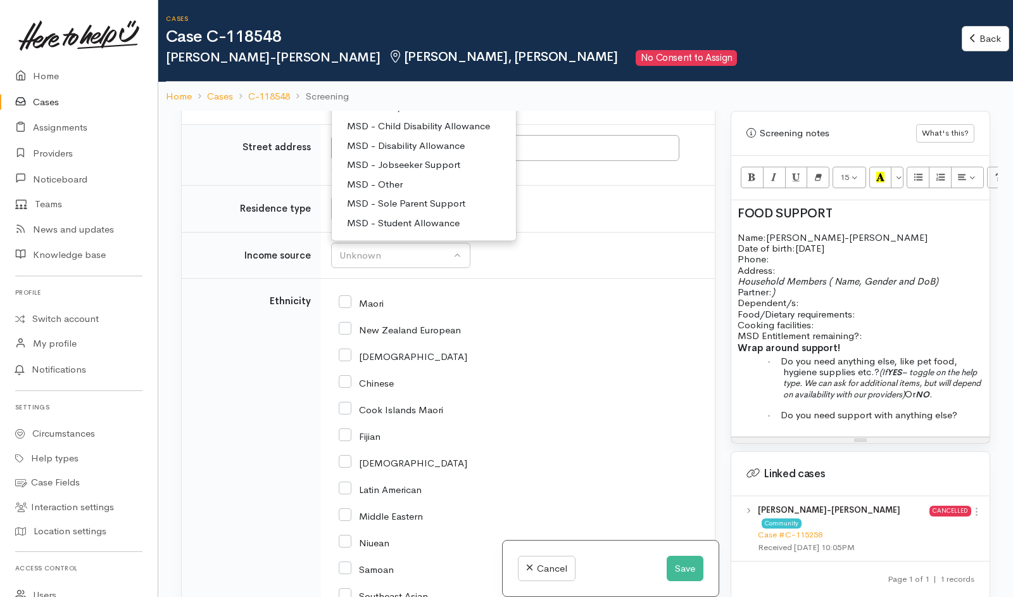
click at [413, 211] on span "MSD - Sole Parent Support" at bounding box center [406, 203] width 118 height 15
select select "7"
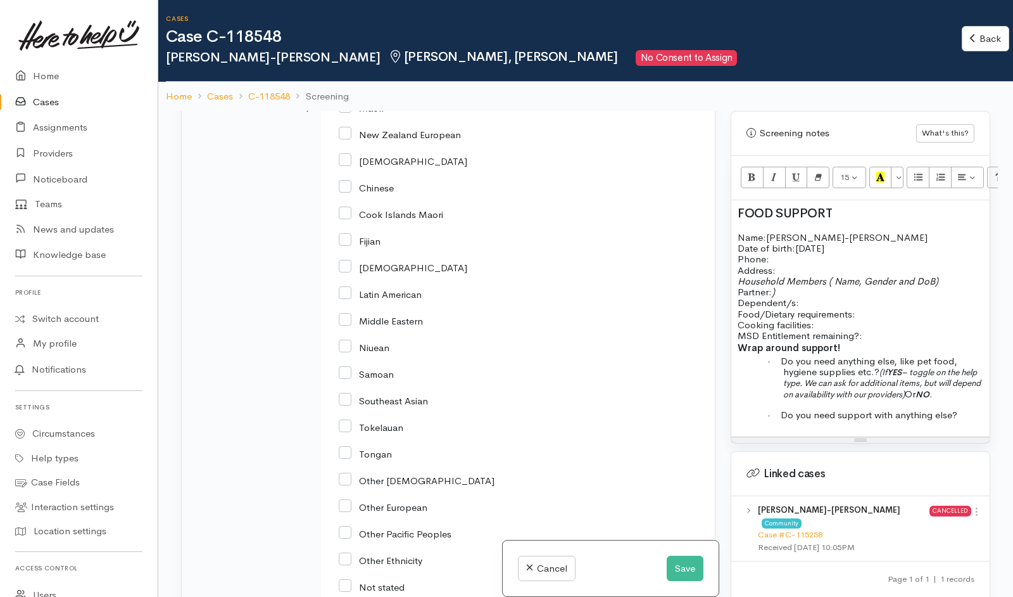
scroll to position [2360, 0]
click at [338, 261] on div "Maori" at bounding box center [515, 359] width 369 height 533
click at [338, 260] on div "Maori" at bounding box center [515, 359] width 369 height 533
click at [347, 139] on input "New Zealand European" at bounding box center [400, 132] width 122 height 11
checkbox input "true"
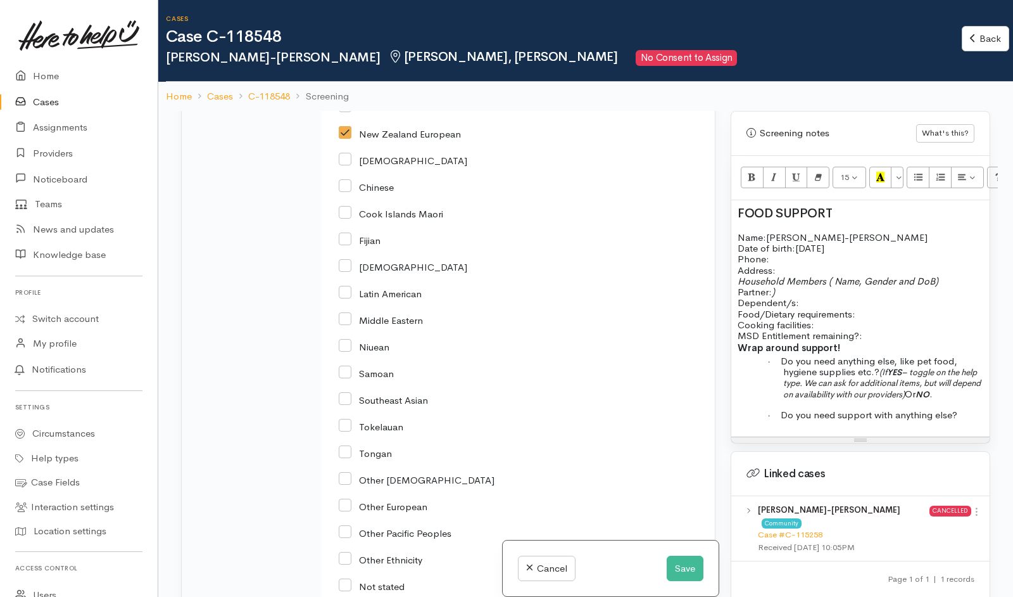
click at [346, 112] on input "Maori" at bounding box center [361, 106] width 45 height 11
checkbox input "true"
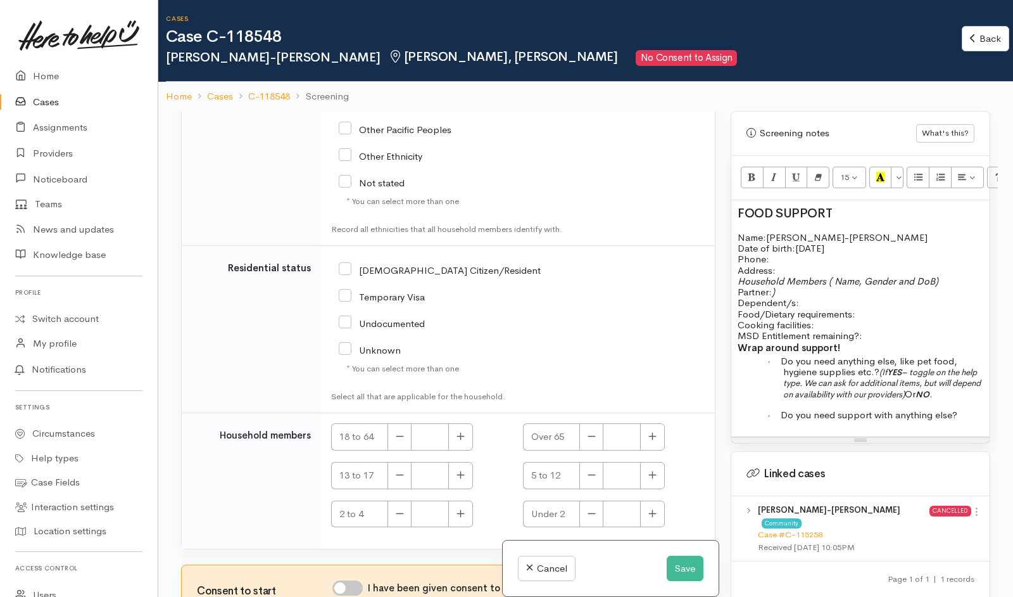
scroll to position [99, 0]
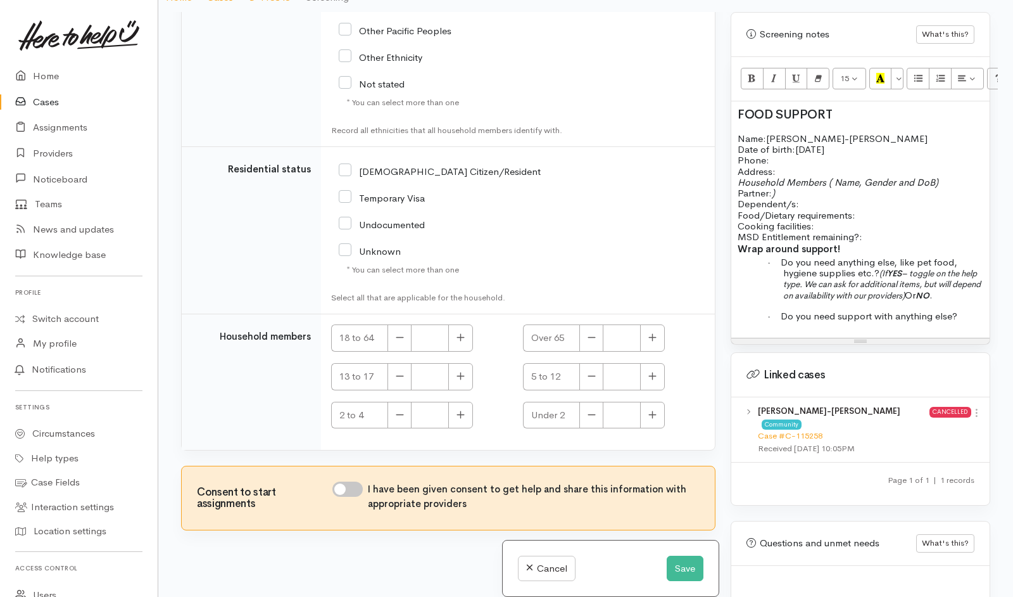
click at [343, 174] on input "[DEMOGRAPHIC_DATA] Citizen/Resident" at bounding box center [440, 170] width 202 height 11
checkbox input "true"
click at [633, 189] on td "[DEMOGRAPHIC_DATA] Citizen/Resident" at bounding box center [518, 230] width 394 height 167
drag, startPoint x: 848, startPoint y: 182, endPoint x: 866, endPoint y: 153, distance: 34.6
click at [866, 153] on p "Date of birth: 15/9/1995 Phone:" at bounding box center [861, 155] width 246 height 22
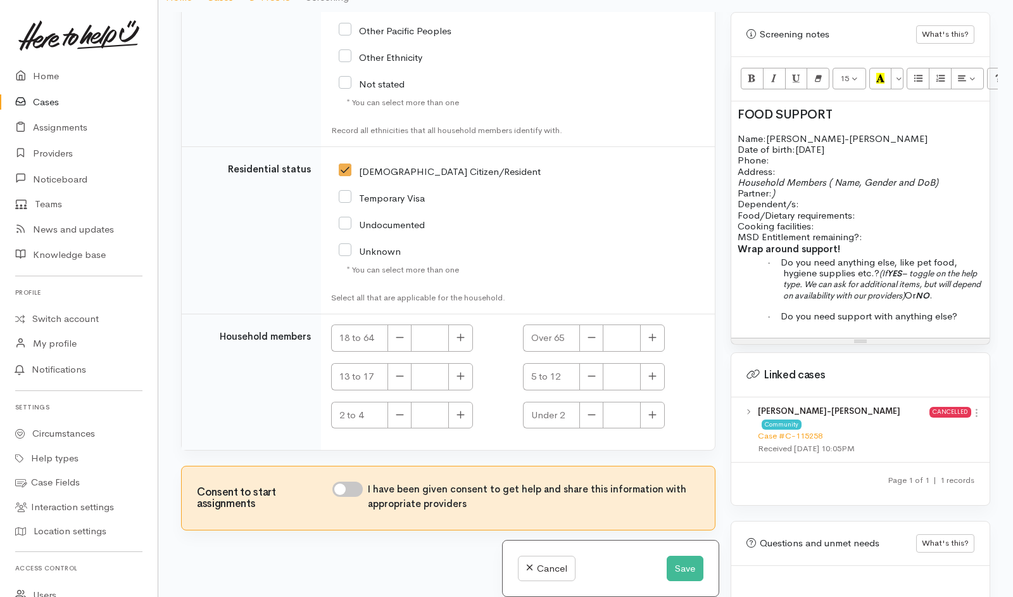
click at [848, 179] on p "Household Members ( Name, Gender and DoB) Partner: ) Dependent/s:" at bounding box center [861, 193] width 246 height 33
click at [921, 210] on p "Food/Dietary requirements: Cooking facilities: MSD Entitlement remaining?:" at bounding box center [861, 226] width 246 height 33
click at [836, 192] on p "Household Members ( Name, Gender and DoB) Partner: ) Dependent/s:" at bounding box center [861, 193] width 246 height 33
click at [826, 216] on p "Food/Dietary requirements: No Cooking facilities: MSD Entitlement remaining?:" at bounding box center [861, 226] width 246 height 33
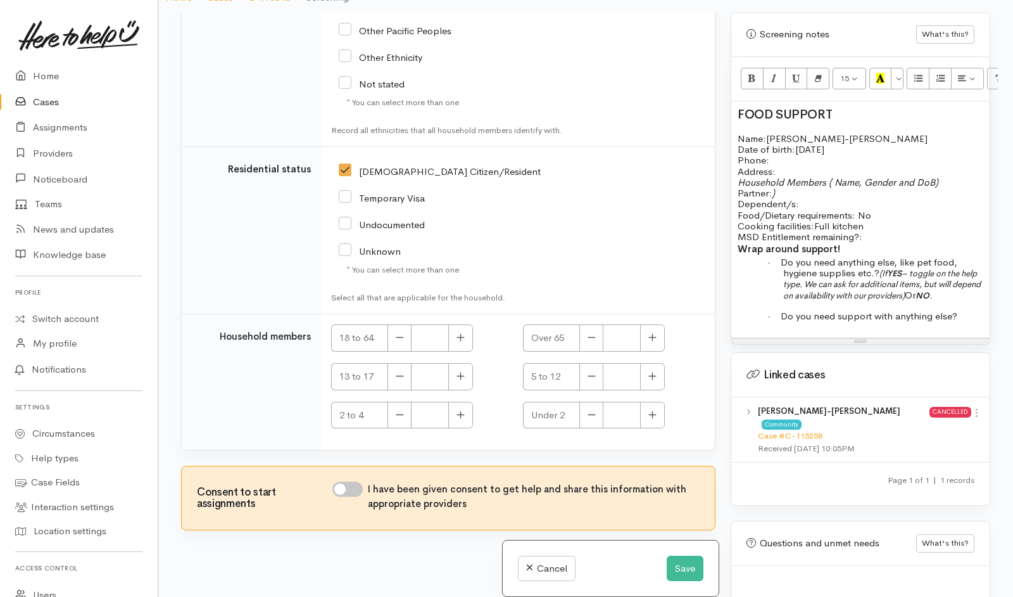
click at [873, 229] on p "Food/Dietary requirements: No Cooking facilities: Full kitchen MSD Entitlement …" at bounding box center [861, 226] width 246 height 33
click at [812, 183] on p "Household Members ( Name, Gender and DoB) Partner: ) Dependent/s:" at bounding box center [861, 193] width 246 height 33
drag, startPoint x: 812, startPoint y: 183, endPoint x: 788, endPoint y: 164, distance: 30.2
click at [788, 176] on span "Household Members ( Name, Gender and DoB)" at bounding box center [838, 182] width 201 height 12
click at [823, 187] on p "Household Members ( Name, Gender and DoB) Partner: ) Dependent/s:" at bounding box center [861, 193] width 246 height 33
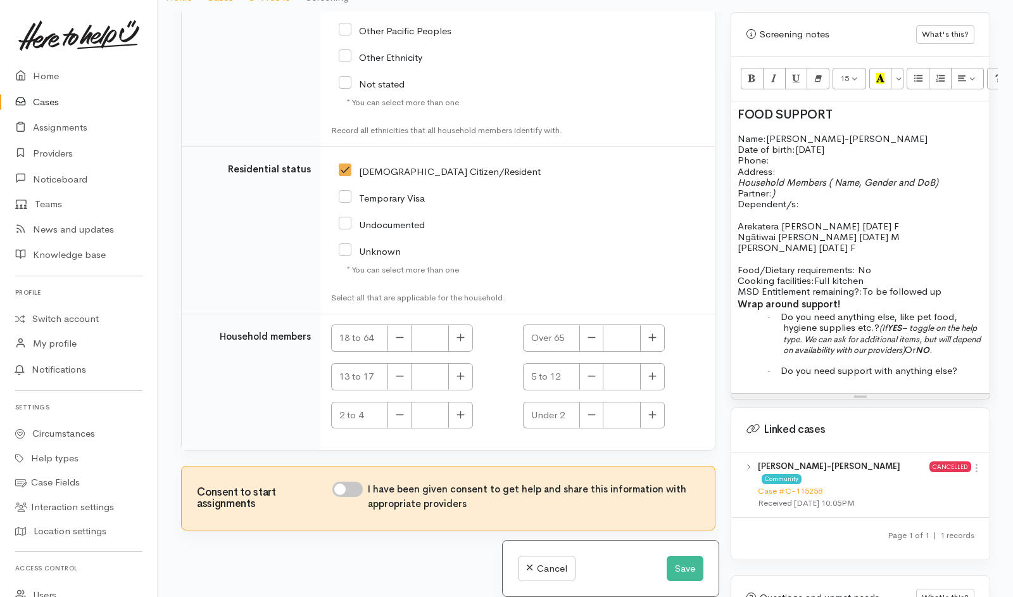
drag, startPoint x: 736, startPoint y: 214, endPoint x: 902, endPoint y: 234, distance: 166.5
click at [902, 234] on div "FOOD SUPPORT Name: Charlie-Mei Aranui-Yeomans Date of birth: 15/9/1995 Phone:  …" at bounding box center [860, 246] width 258 height 291
click at [921, 73] on icon "Unordered list (CTRL+SHIFT+NUM7)" at bounding box center [918, 78] width 8 height 11
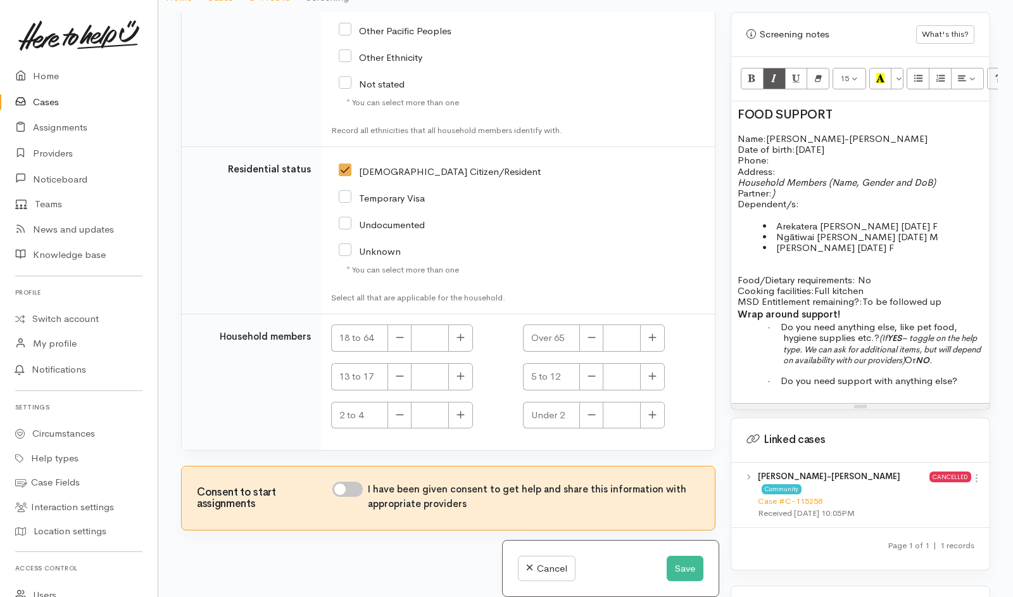
click at [355, 488] on input "I have been given consent to get help and share this information with appropria…" at bounding box center [347, 488] width 30 height 15
checkbox input "true"
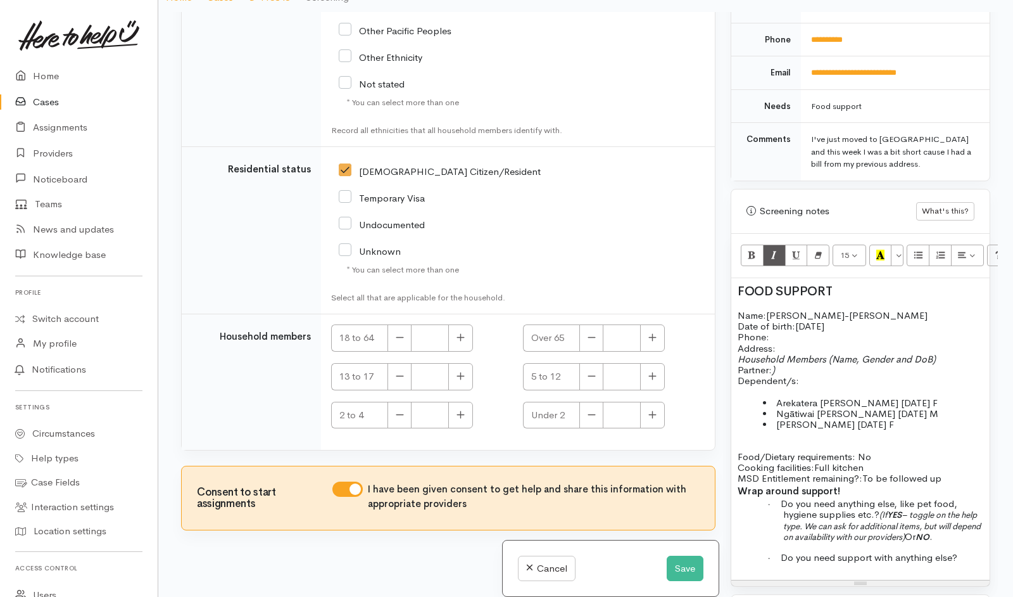
scroll to position [608, 0]
click at [783, 327] on p "Date of birth: 15/9/1995 Phone:" at bounding box center [861, 332] width 246 height 22
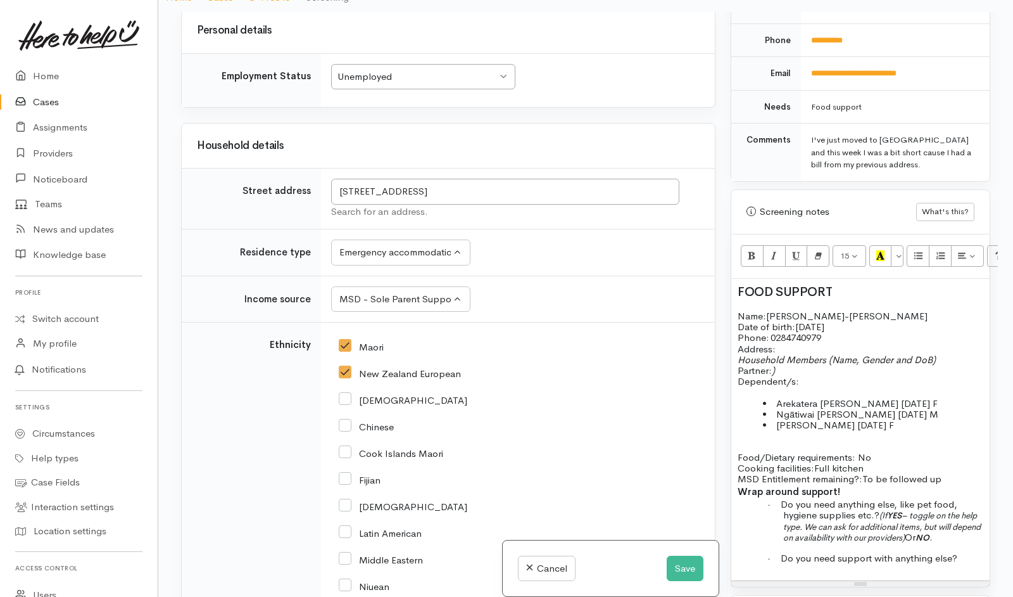
scroll to position [2014, 0]
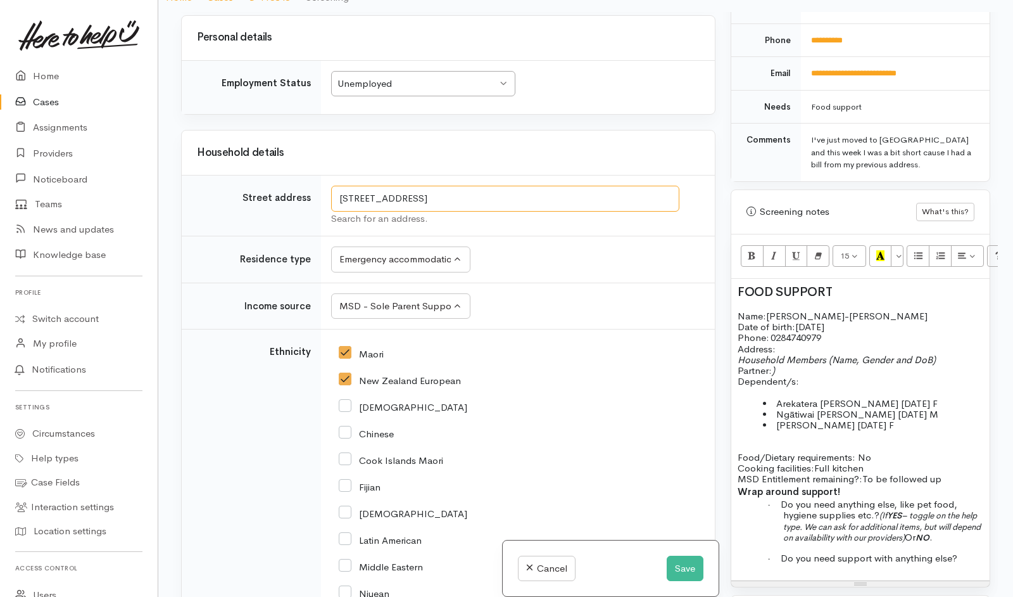
drag, startPoint x: 336, startPoint y: 320, endPoint x: 480, endPoint y: 323, distance: 144.4
click at [480, 212] on input "52 Pine Avenue, Bader, Hamilton, New Zealand" at bounding box center [505, 199] width 348 height 26
click at [790, 343] on p "Address:" at bounding box center [861, 348] width 246 height 11
drag, startPoint x: 740, startPoint y: 351, endPoint x: 781, endPoint y: 357, distance: 42.1
click at [781, 357] on p "Household Members (Name, Gender and DoB) Partner: ) Dependent/s:" at bounding box center [861, 370] width 246 height 33
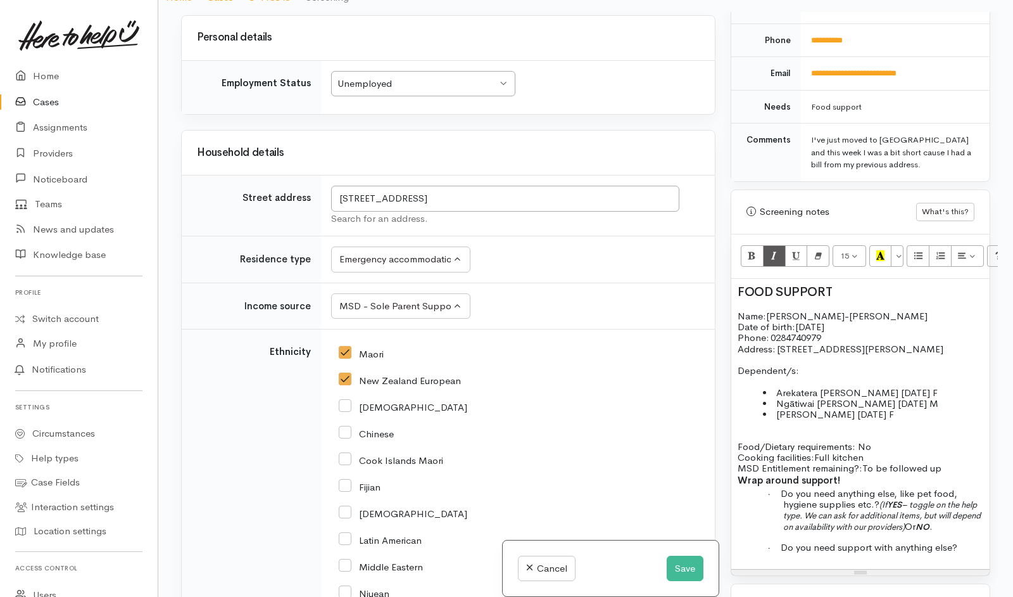
click at [960, 541] on p "· Do you need support with anything else?" at bounding box center [883, 546] width 200 height 11
click at [738, 284] on span "FOOD SUPPORT" at bounding box center [785, 292] width 94 height 16
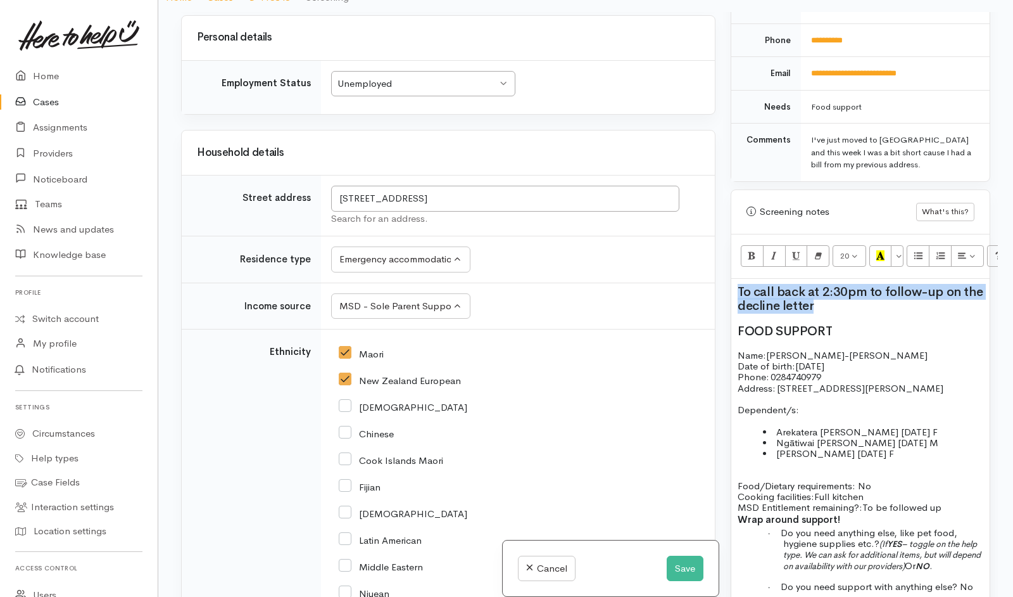
drag, startPoint x: 829, startPoint y: 291, endPoint x: 725, endPoint y: 262, distance: 108.0
click at [725, 262] on div "Warnings Add No warnings have been raised against this case Add Warning Title ●…" at bounding box center [860, 310] width 275 height 597
click at [821, 250] on icon "Remove Font Style (CTRL+\\)" at bounding box center [818, 255] width 8 height 11
click at [850, 245] on button "20" at bounding box center [850, 256] width 34 height 22
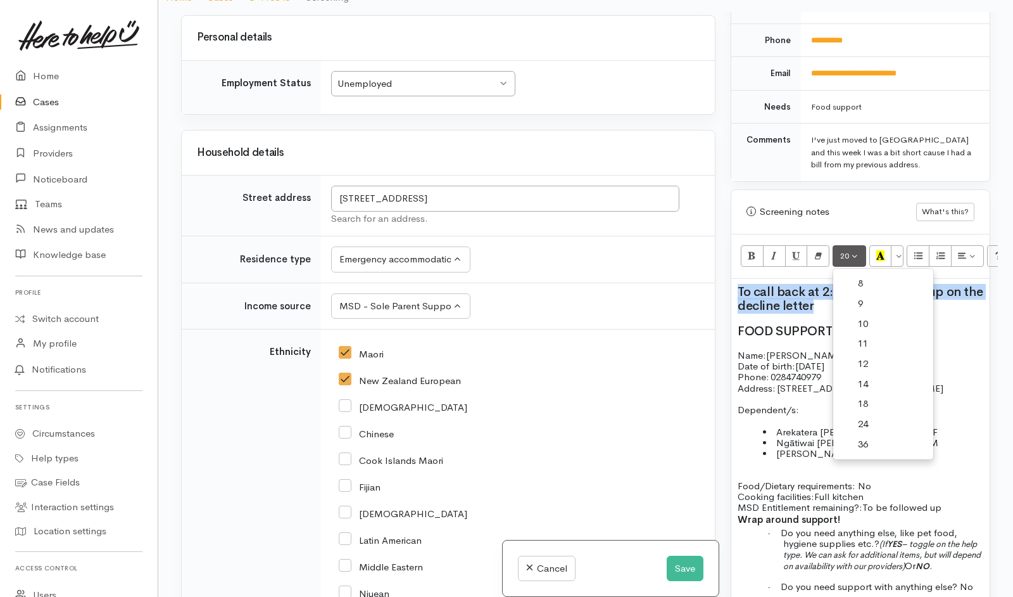
click at [869, 374] on link "14" at bounding box center [883, 384] width 100 height 20
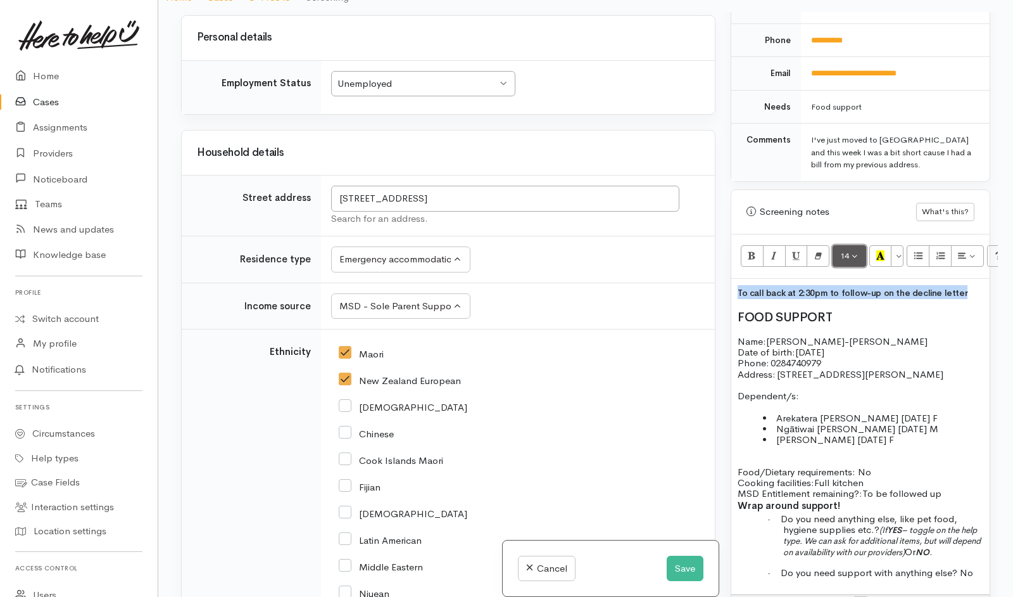
click at [855, 246] on button "14" at bounding box center [850, 256] width 34 height 22
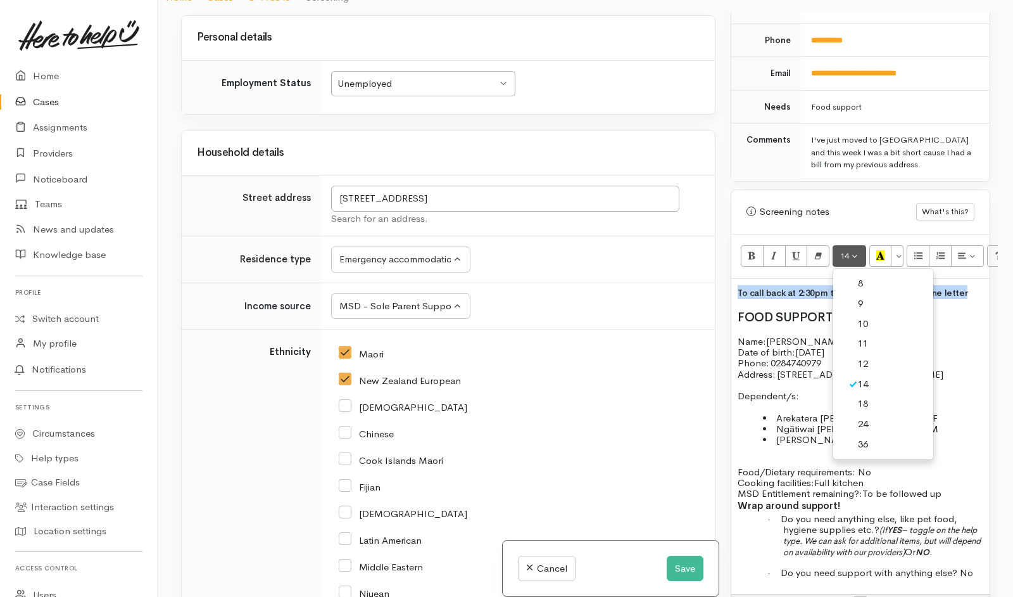
click at [872, 394] on link "18" at bounding box center [883, 404] width 100 height 20
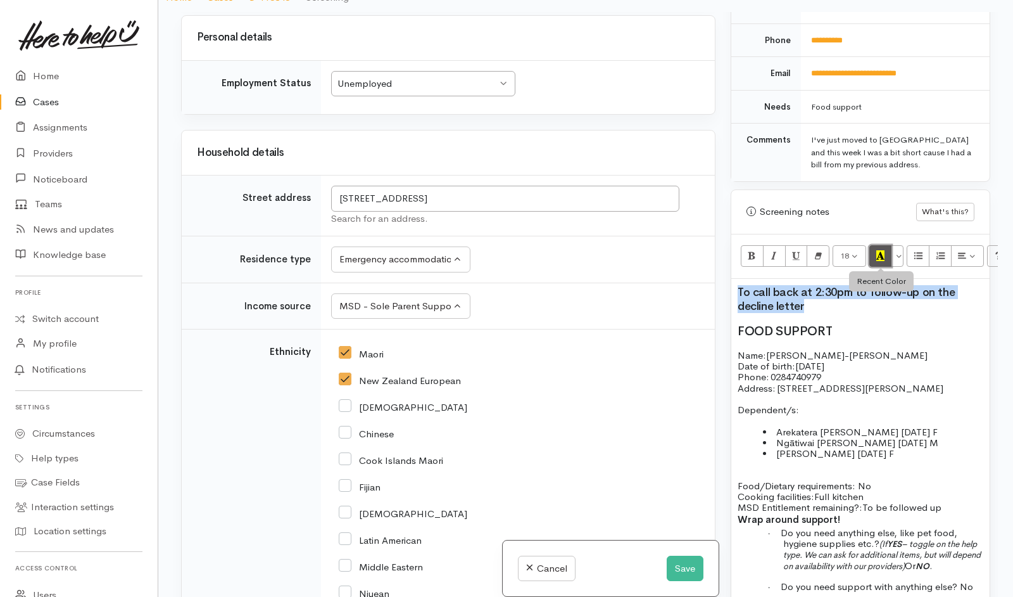
click at [882, 250] on icon "Recent Color" at bounding box center [880, 255] width 8 height 11
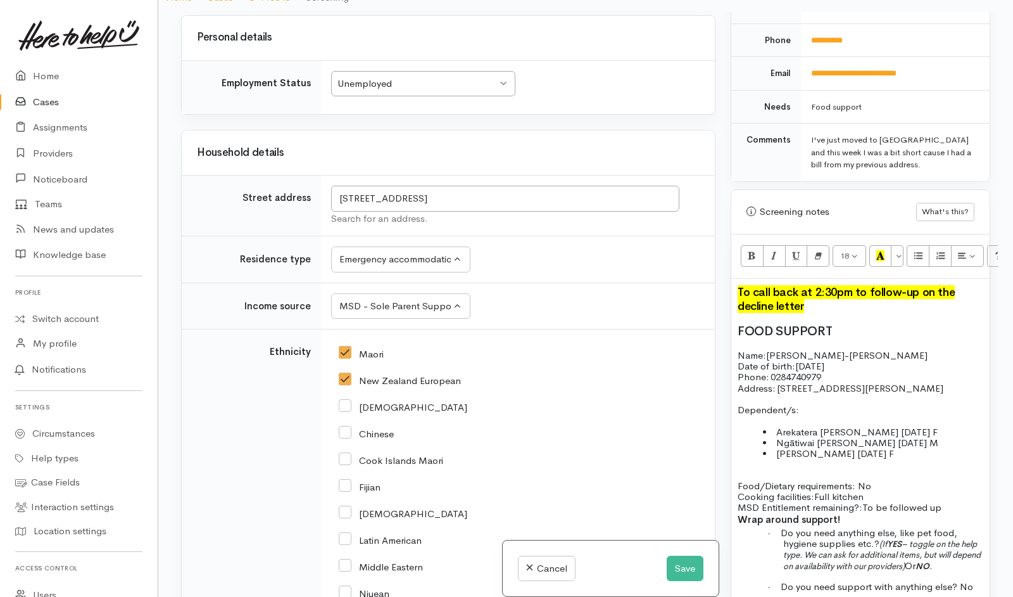
click at [815, 298] on h2 "To call back at 2:30pm to follow-up on the decline letter" at bounding box center [861, 299] width 246 height 28
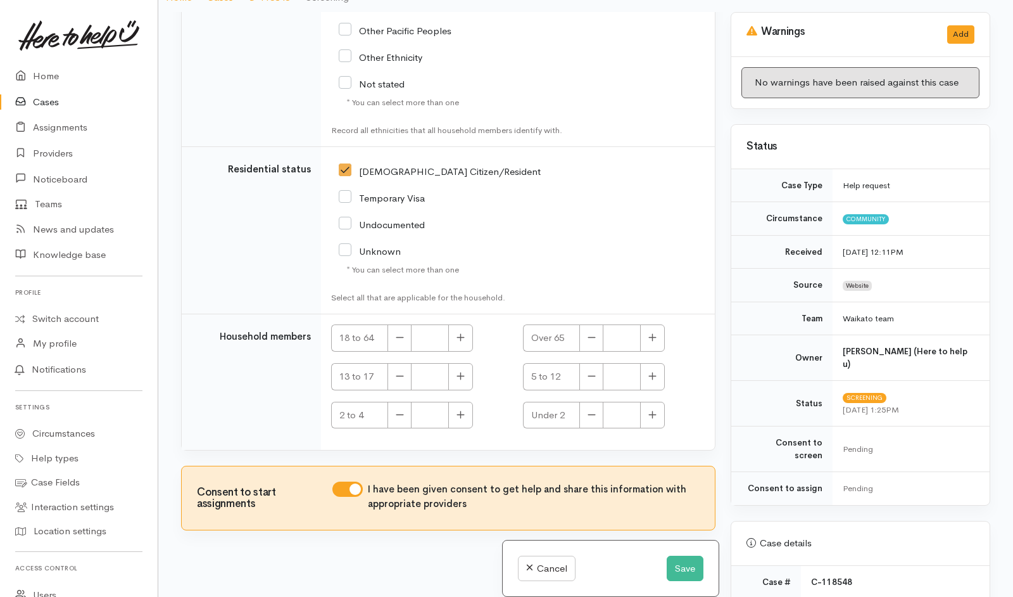
scroll to position [111, 0]
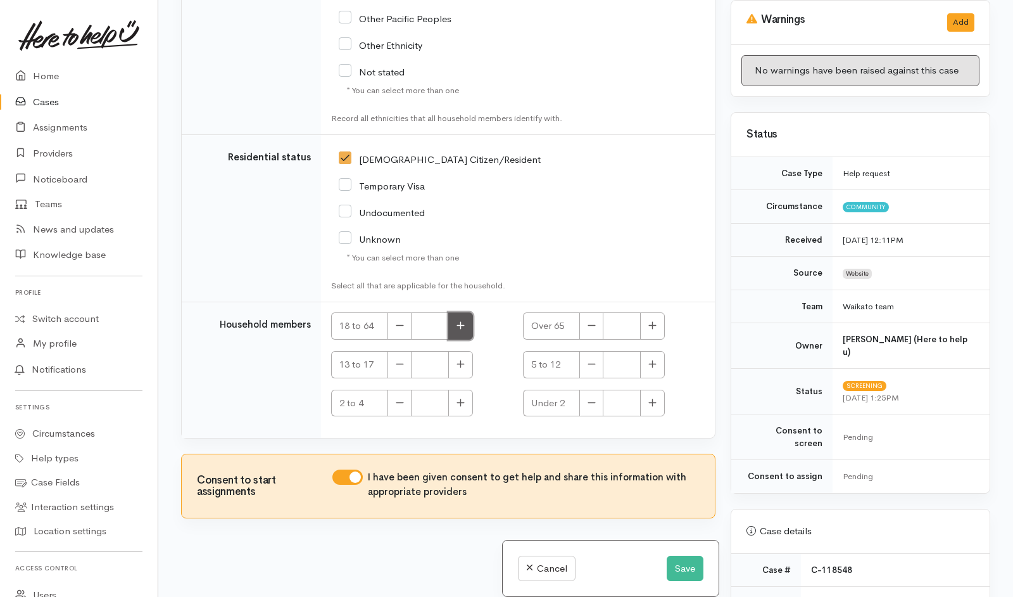
click at [457, 325] on icon "button" at bounding box center [461, 324] width 8 height 9
type input "1"
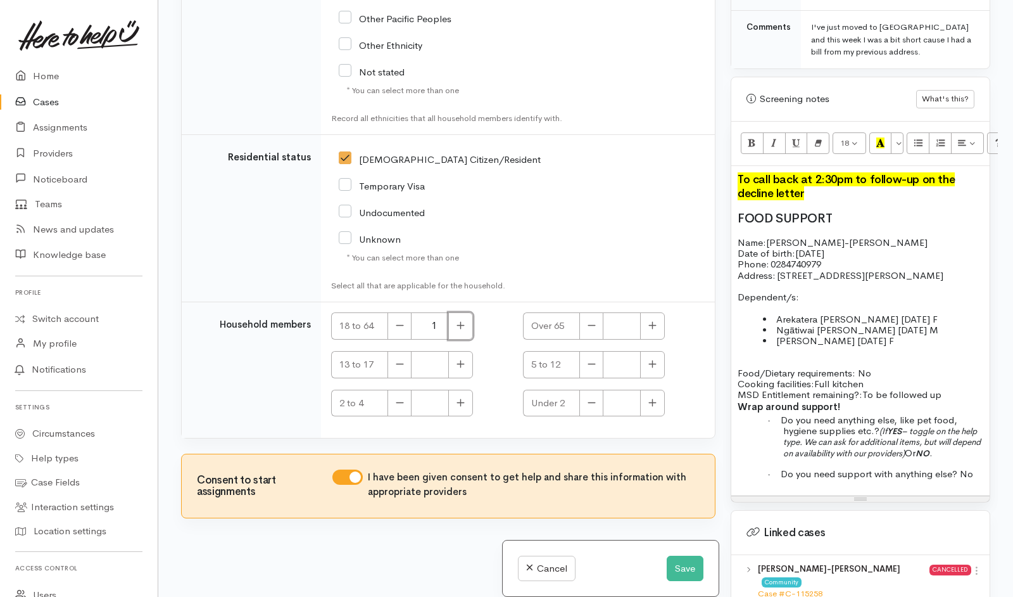
scroll to position [710, 0]
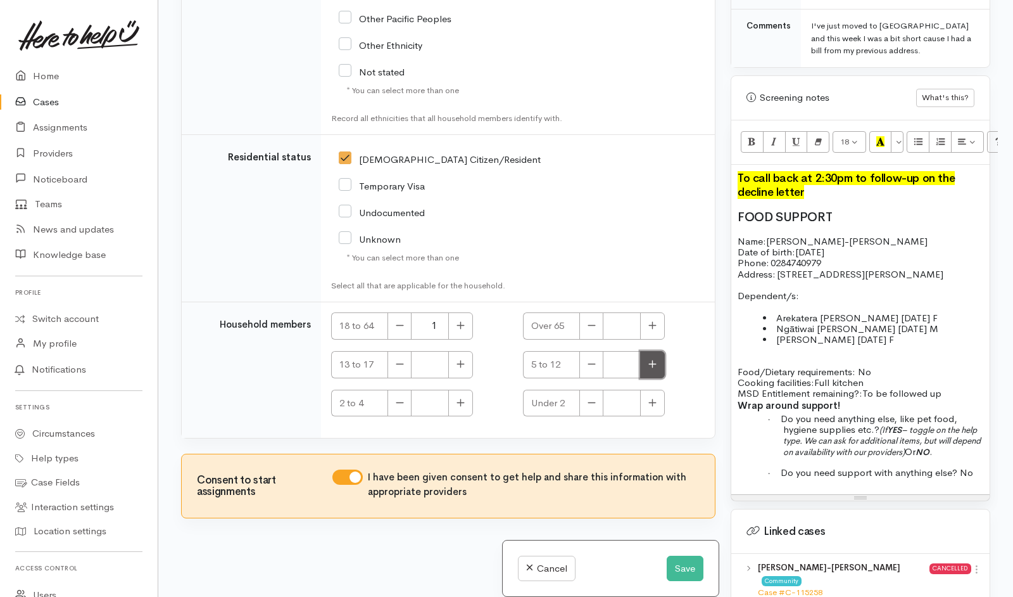
click at [649, 364] on icon "button" at bounding box center [653, 364] width 8 height 8
click at [588, 366] on icon "button" at bounding box center [592, 363] width 8 height 9
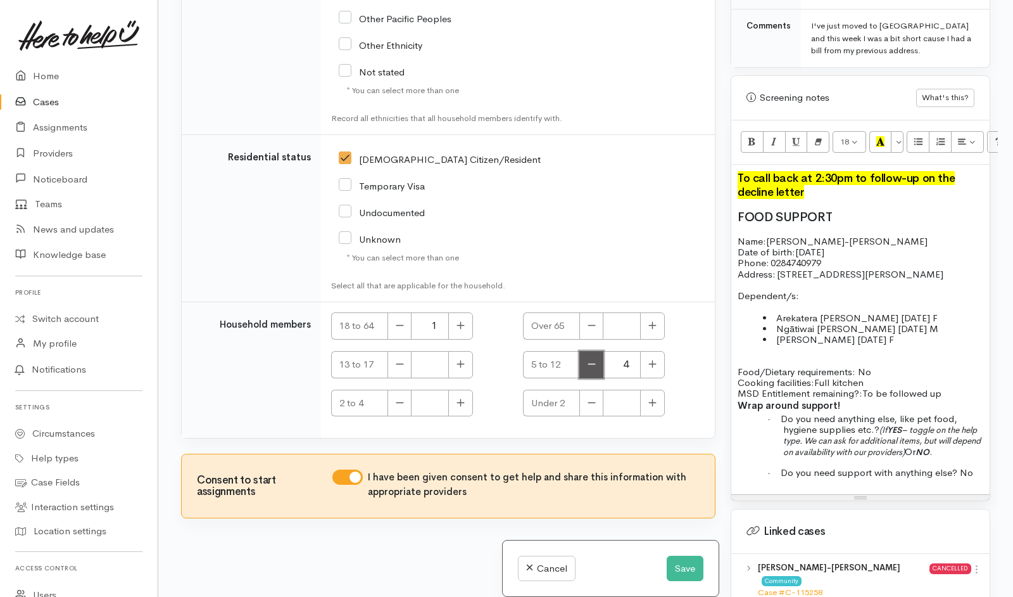
type input "3"
click at [963, 312] on li "Arekatera Yeomans Hafan 2/4/2017 F" at bounding box center [873, 317] width 220 height 11
click at [859, 312] on o\ "Arekatera Yeomans Haden 2/4/2017 M" at bounding box center [858, 318] width 165 height 12
click at [854, 322] on o\ "Ngātiwai Yeomans 15/8/2019 M" at bounding box center [857, 328] width 162 height 12
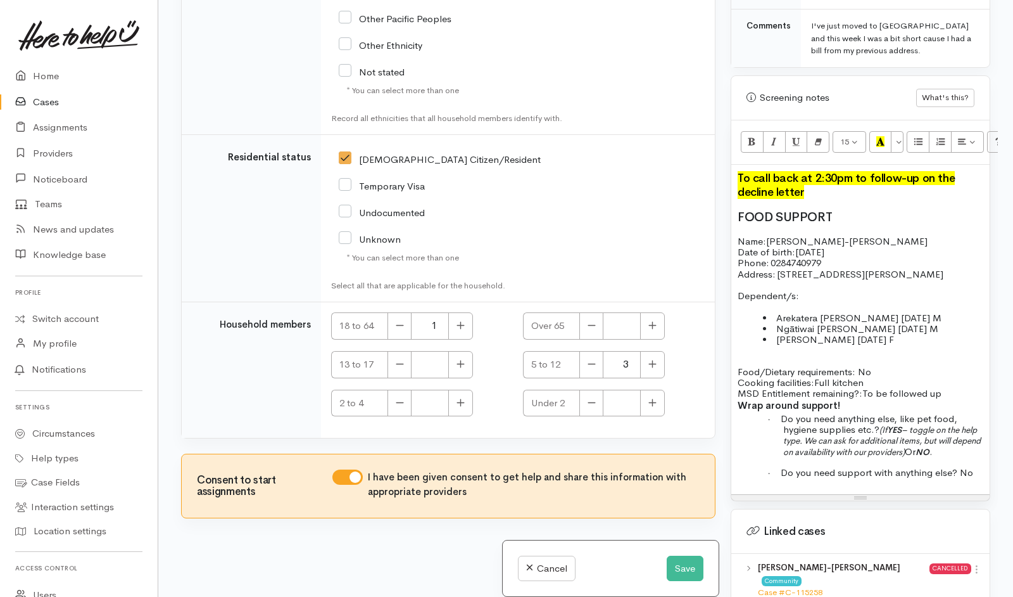
click at [861, 333] on o\ "Samira-lee Yeomans 5/8/2020 F" at bounding box center [835, 339] width 118 height 12
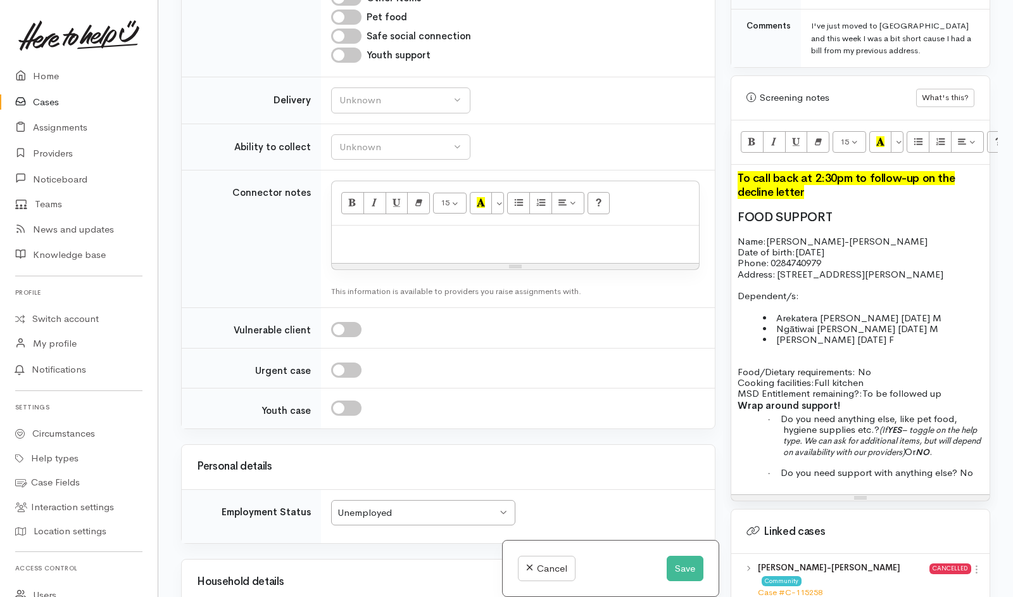
scroll to position [1569, 0]
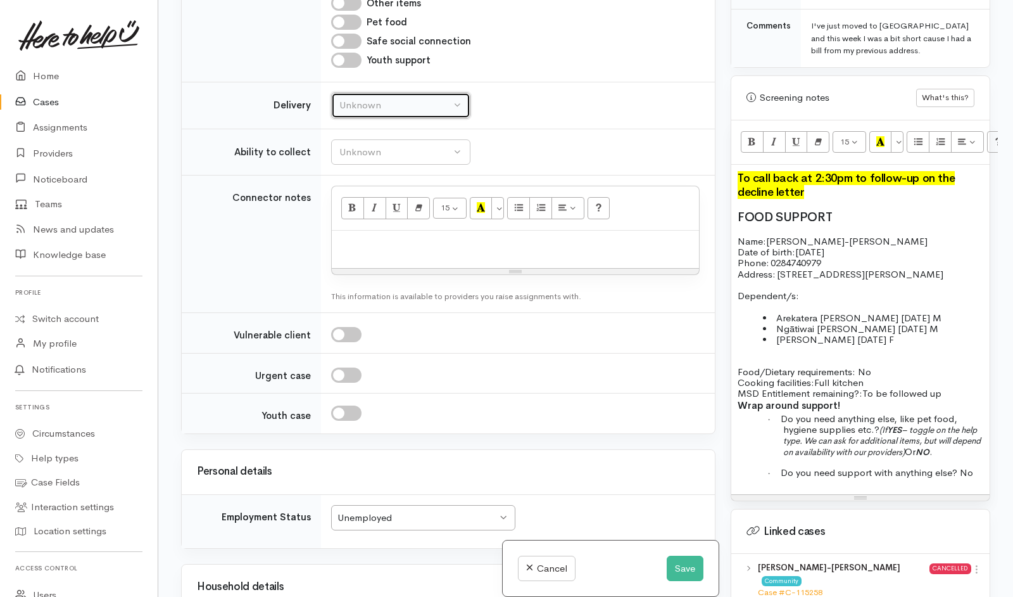
click at [440, 113] on div "Unknown" at bounding box center [394, 105] width 111 height 15
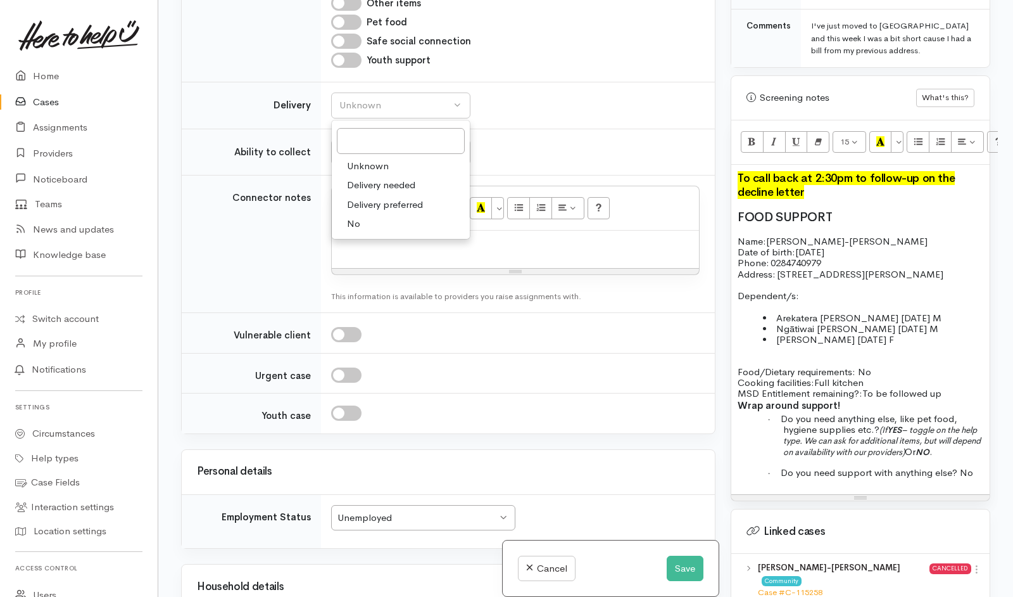
click at [358, 231] on span "No" at bounding box center [353, 224] width 13 height 15
select select "1"
click at [414, 165] on button "Unknown" at bounding box center [400, 152] width 139 height 26
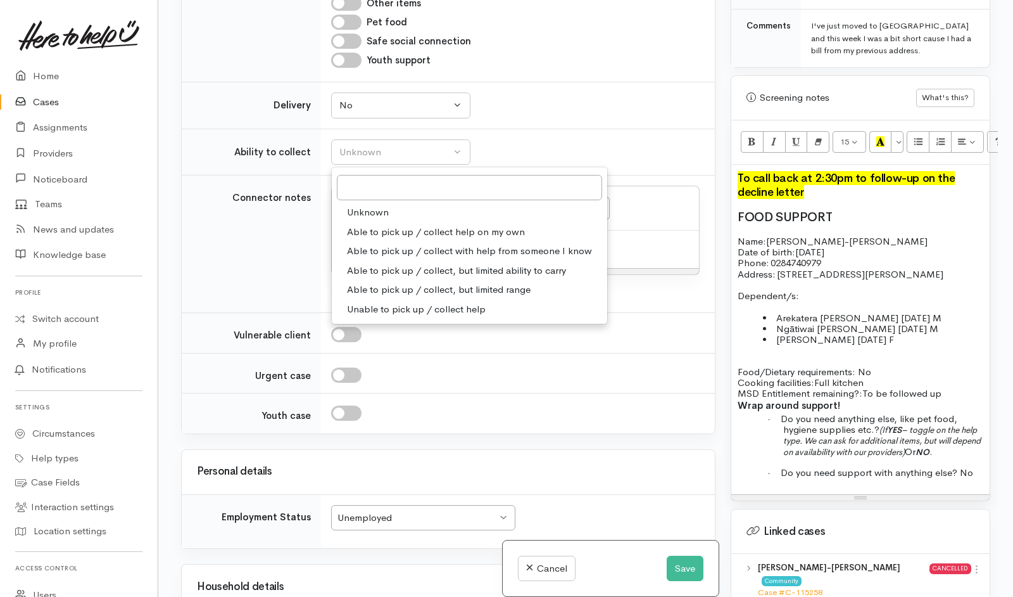
click at [385, 239] on span "Able to pick up / collect help on my own" at bounding box center [436, 232] width 178 height 15
select select "2"
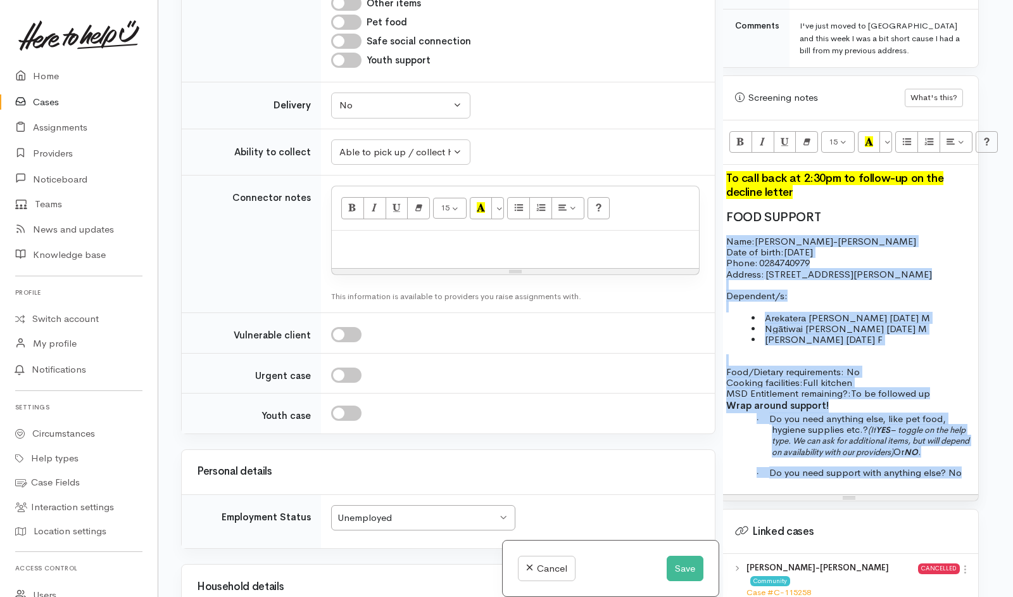
scroll to position [710, 17]
drag, startPoint x: 735, startPoint y: 220, endPoint x: 952, endPoint y: 380, distance: 269.0
click at [952, 380] on div "To call back at 2:30pm to follow-up on the decline letter FOOD SUPPORT Name: Ch…" at bounding box center [849, 330] width 258 height 330
copy div "Name: Charlie-Mei Aranui-Yeomans Date of birth: 15/9/1995 Phone:   0284740979 A…"
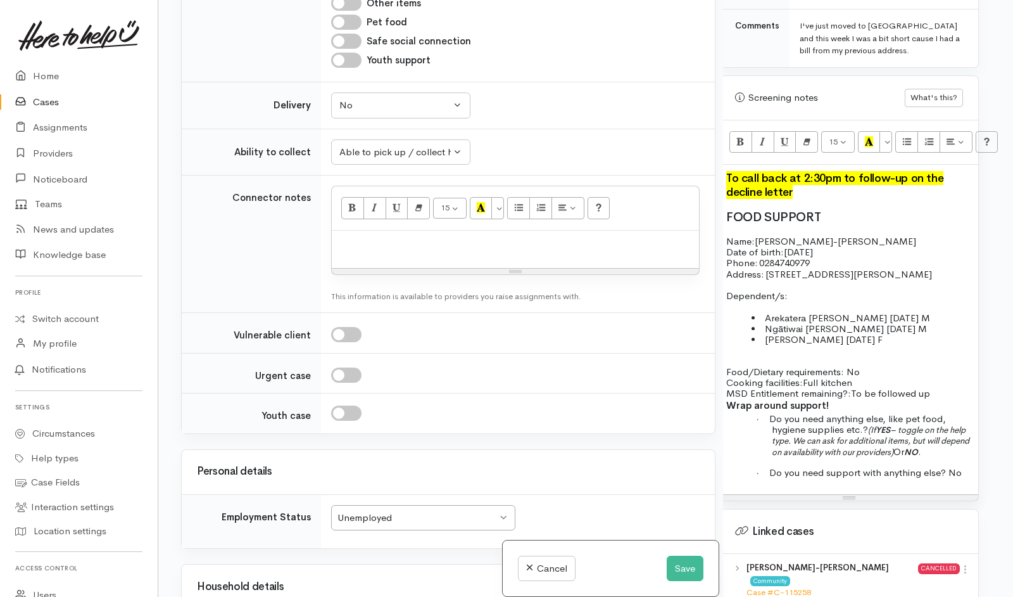
click at [611, 251] on p at bounding box center [515, 244] width 355 height 15
paste div
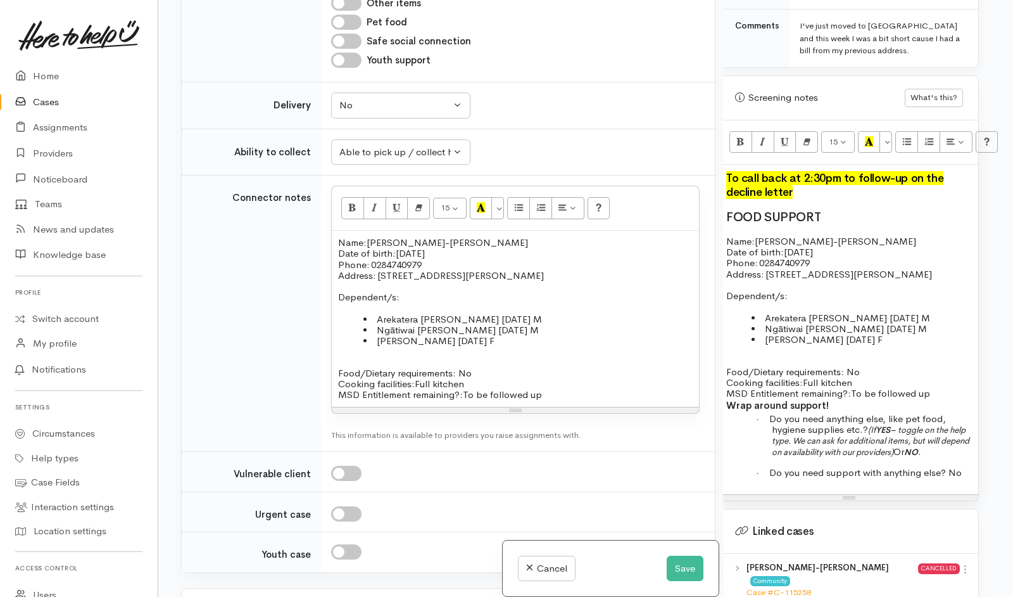
drag, startPoint x: 547, startPoint y: 519, endPoint x: 467, endPoint y: 517, distance: 79.8
click at [467, 400] on p "Food/Dietary requirements: No Cooking facilities: Full kitchen MSD Entitlement …" at bounding box center [515, 383] width 355 height 33
click at [485, 213] on icon "Recent Color" at bounding box center [481, 207] width 8 height 11
click at [350, 213] on icon "Bold (CTRL+B)" at bounding box center [352, 207] width 8 height 11
click at [590, 407] on div "Name: Charlie-Mei Aranui-Yeomans Date of birth: 15/9/1995 Phone:   0284740979 A…" at bounding box center [515, 319] width 367 height 176
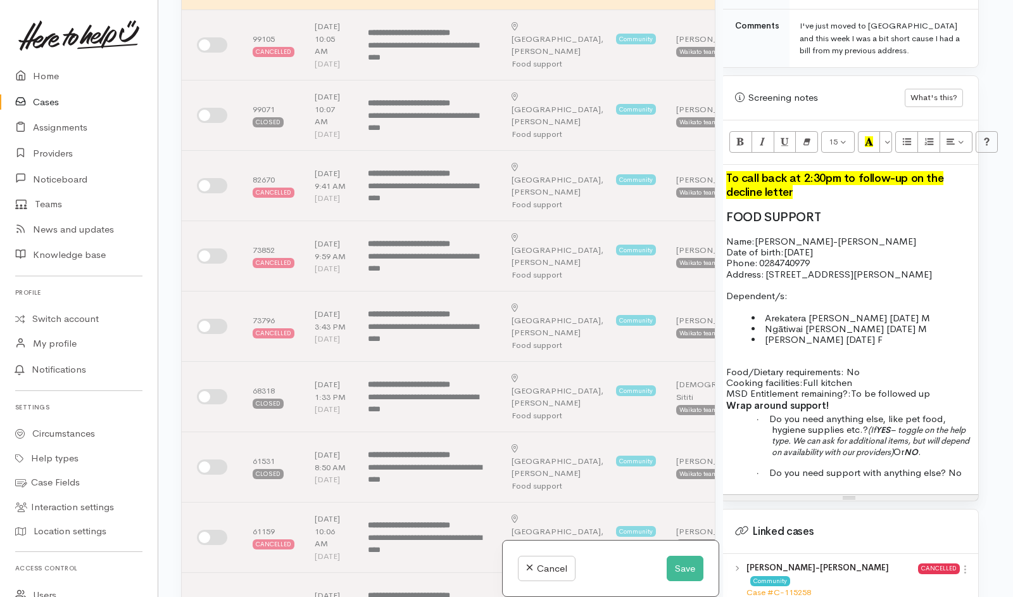
scroll to position [0, 0]
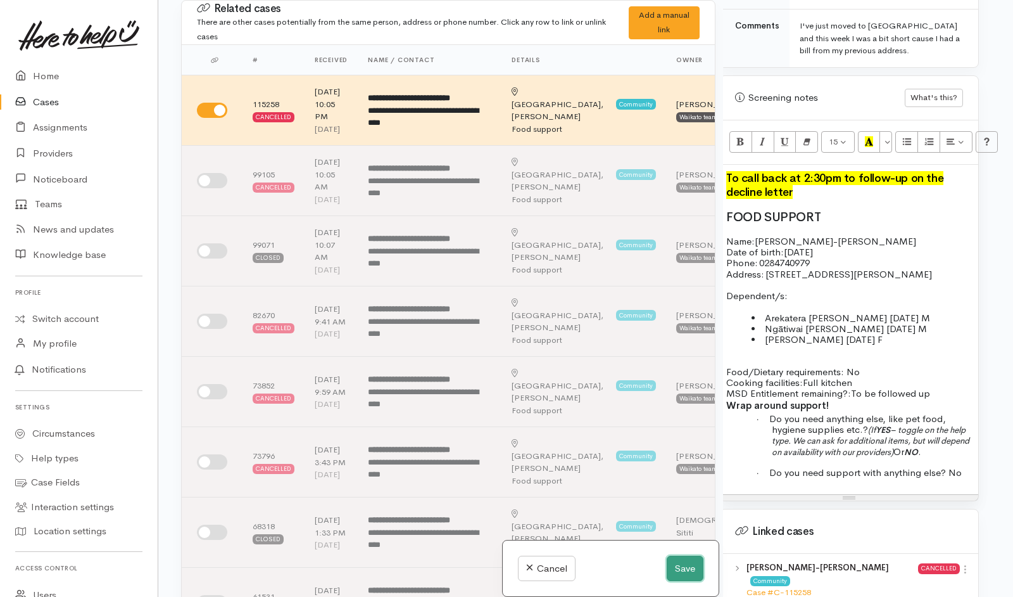
click at [680, 568] on button "Save" at bounding box center [685, 568] width 37 height 26
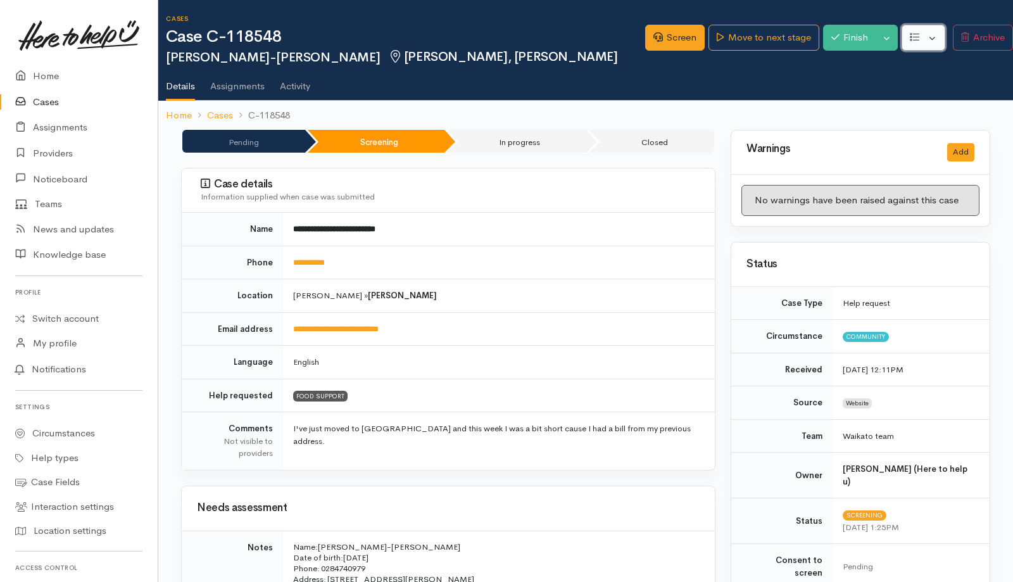
click at [925, 44] on button "button" at bounding box center [924, 38] width 44 height 26
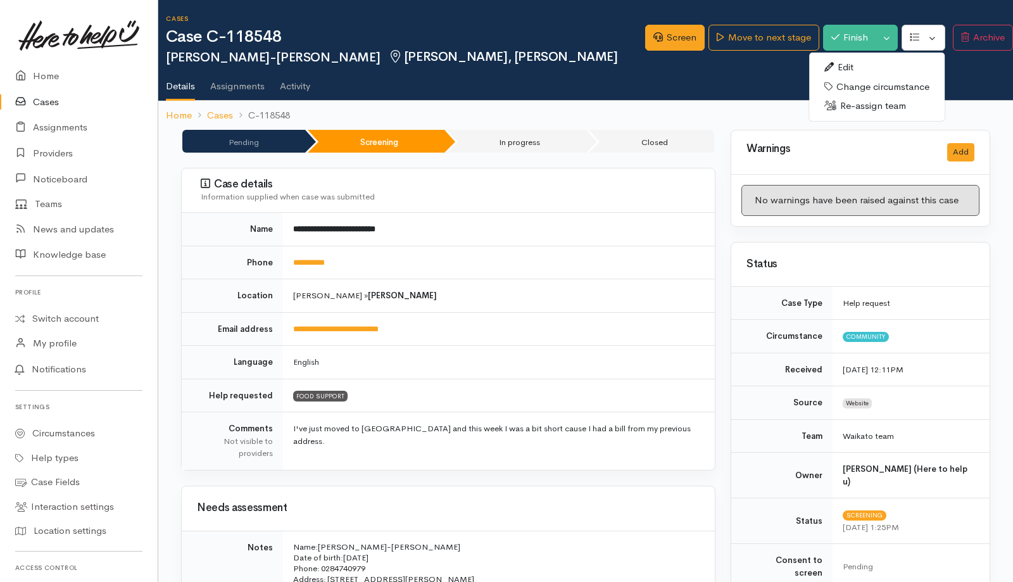
click at [901, 61] on link "Edit" at bounding box center [877, 68] width 136 height 20
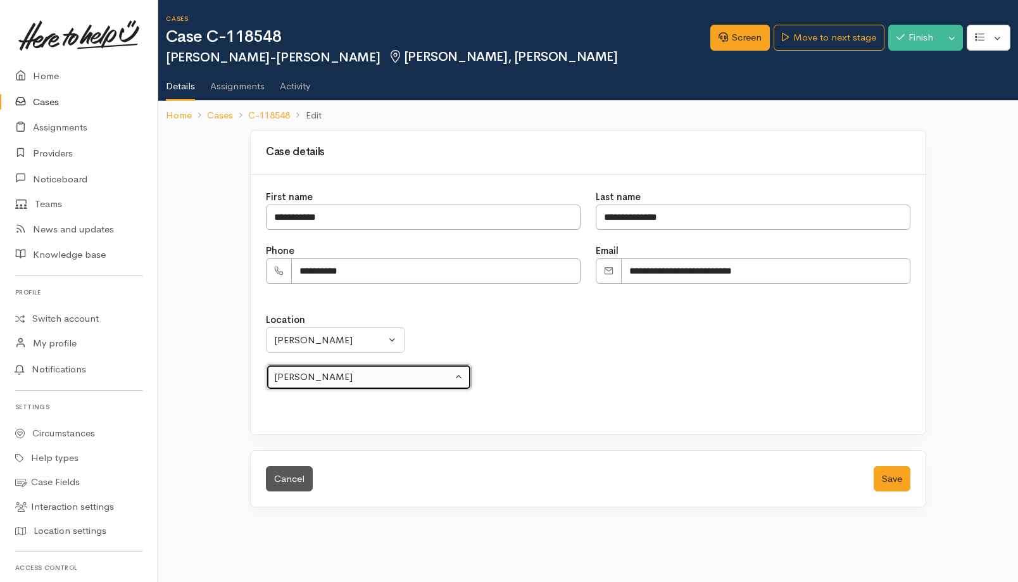
click at [356, 370] on div "[PERSON_NAME]" at bounding box center [363, 377] width 178 height 15
select select "29"
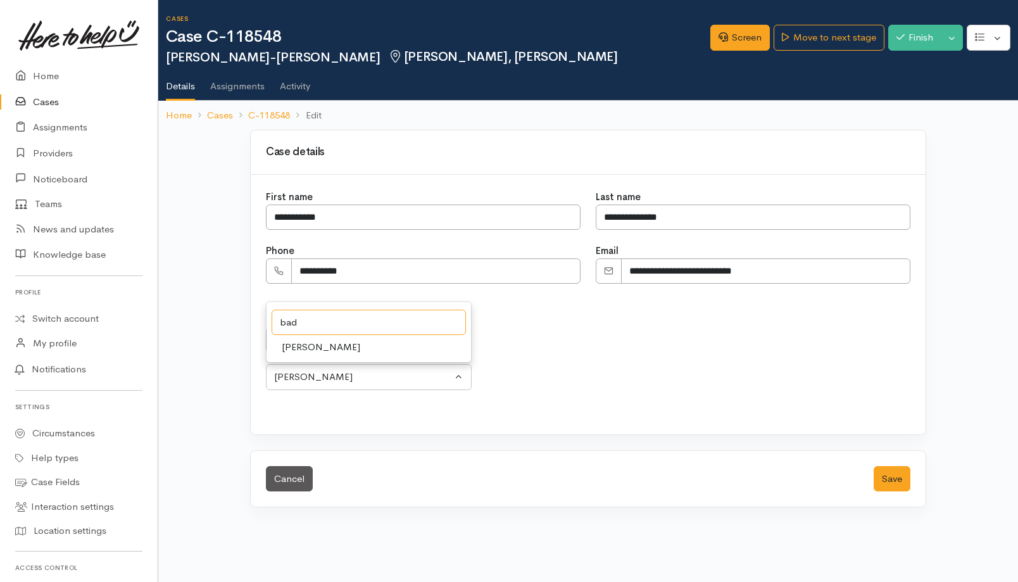
type input "bad"
click at [347, 339] on link "[PERSON_NAME]" at bounding box center [369, 348] width 205 height 20
select select "132"
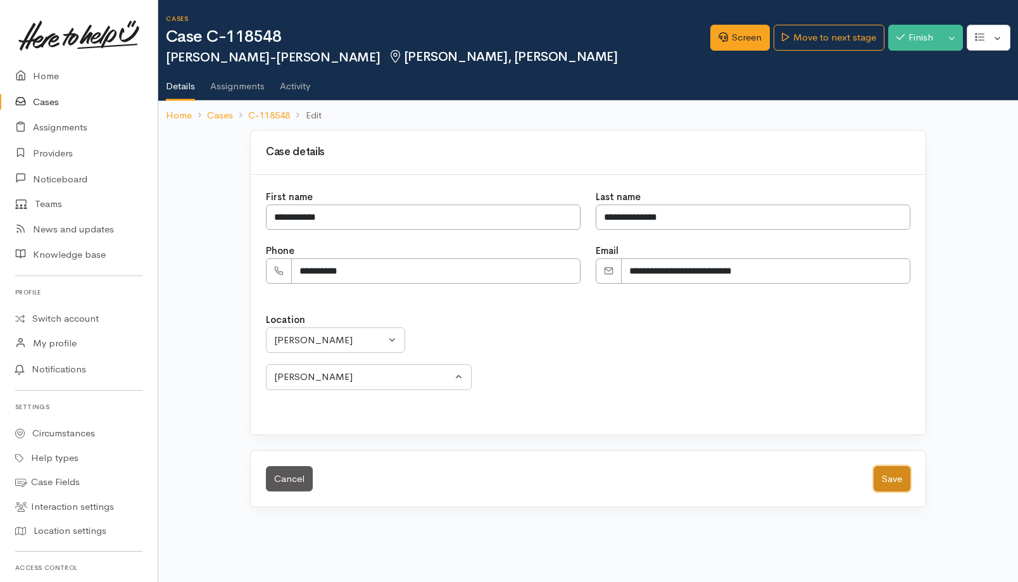
click at [890, 476] on button "Save" at bounding box center [892, 479] width 37 height 26
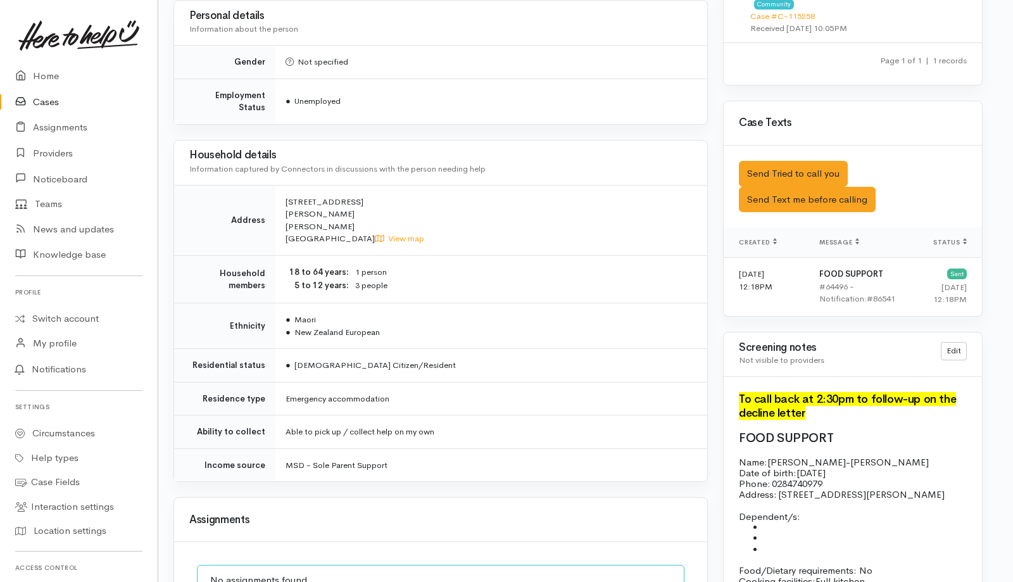
scroll to position [899, 8]
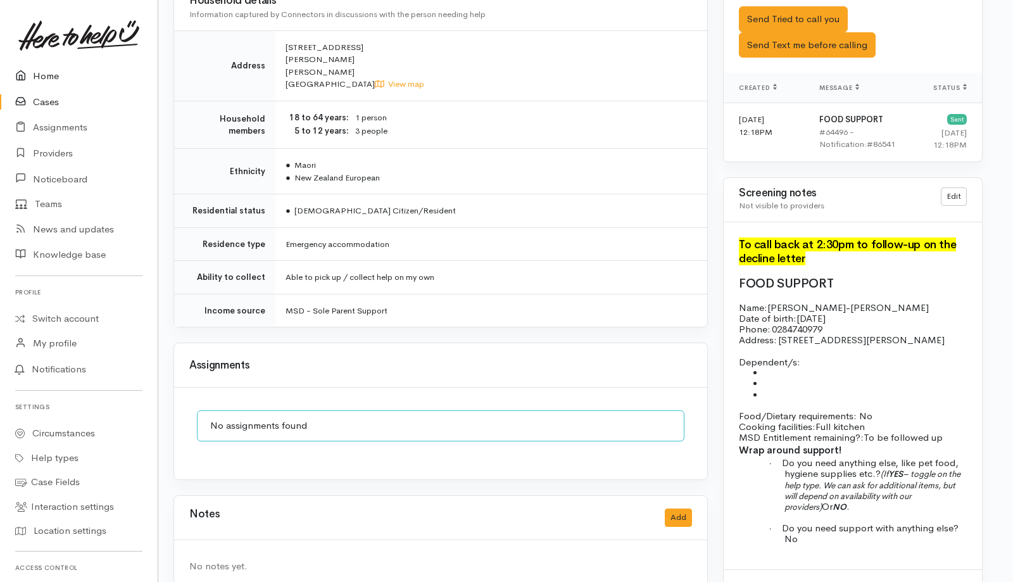
click at [46, 77] on link "Home" at bounding box center [79, 76] width 158 height 26
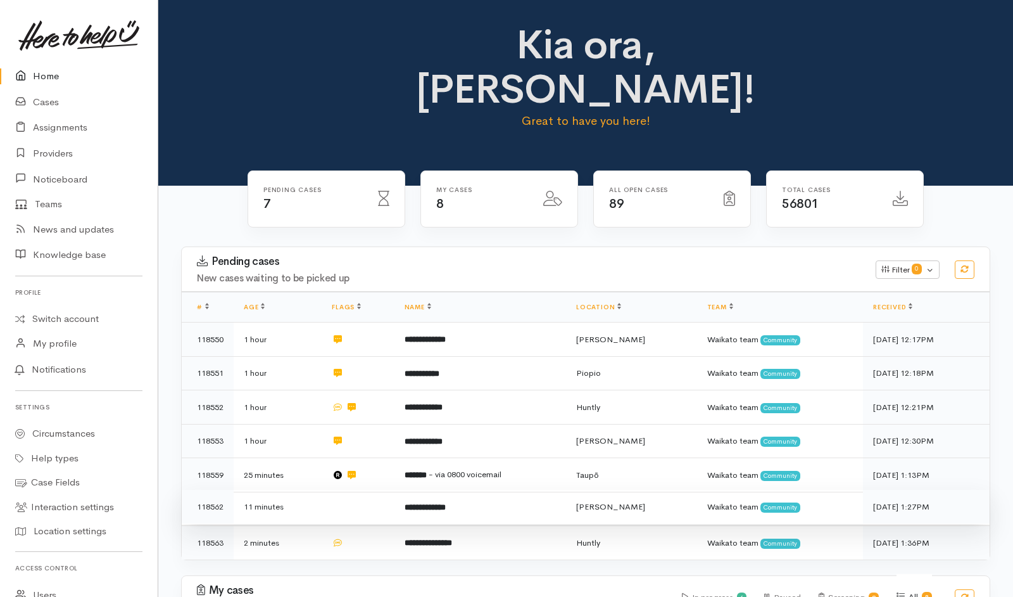
click at [349, 490] on td at bounding box center [358, 507] width 72 height 34
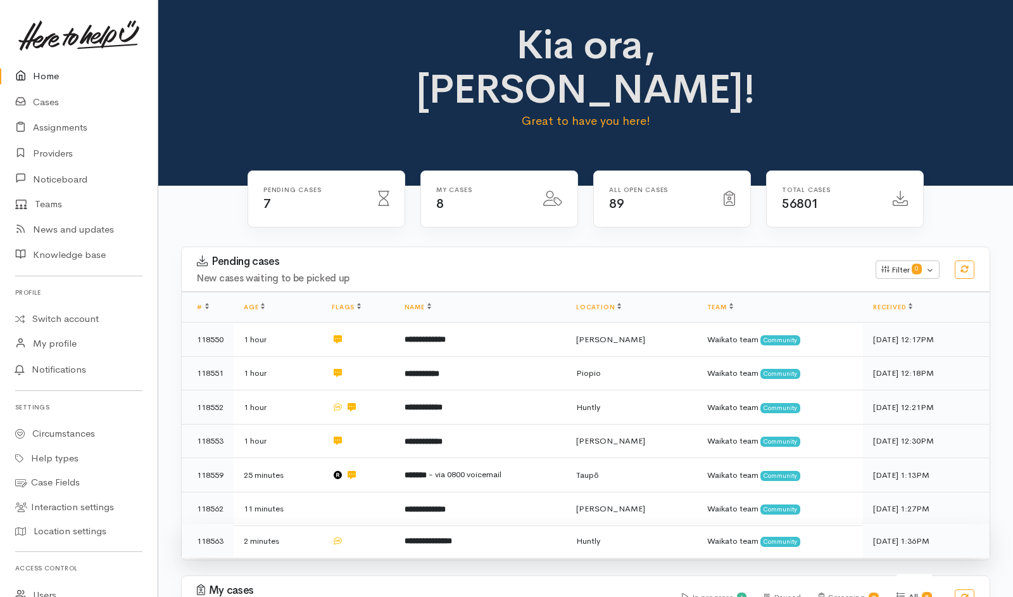
click at [384, 524] on td at bounding box center [358, 541] width 72 height 34
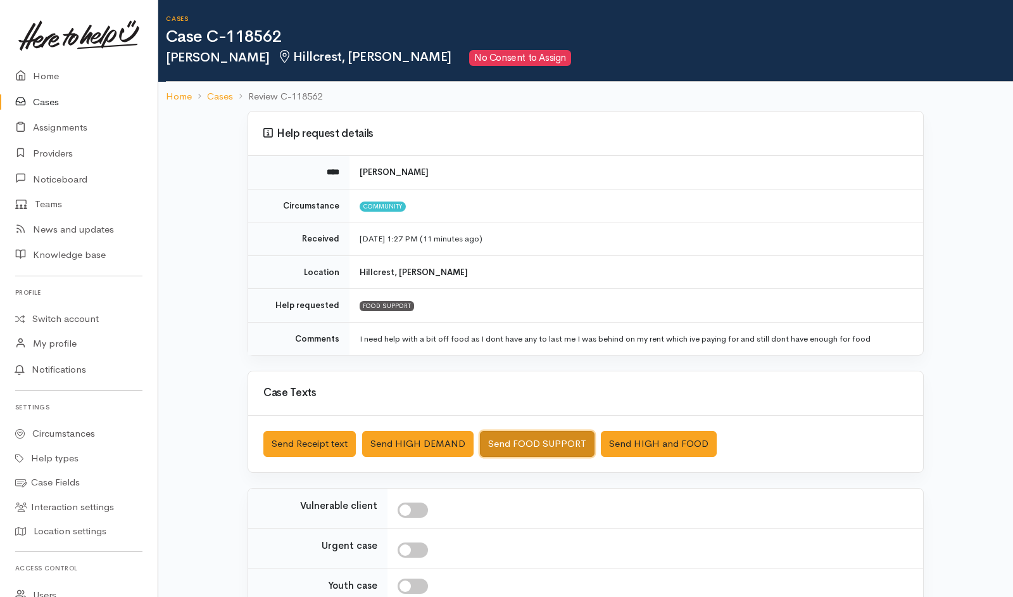
click at [550, 397] on button "Send FOOD SUPPORT" at bounding box center [537, 444] width 115 height 26
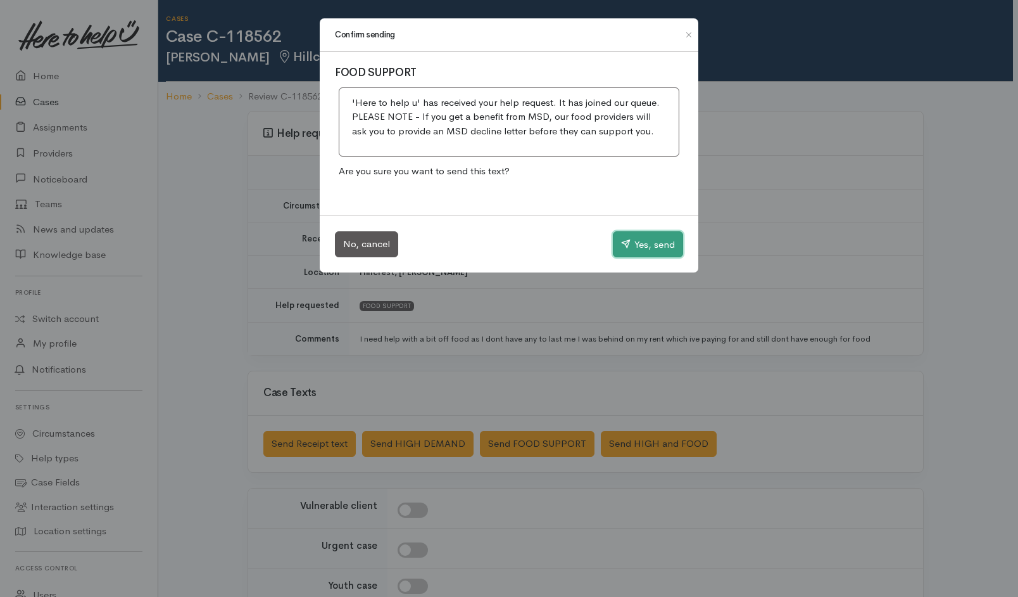
click at [652, 245] on button "Yes, send" at bounding box center [648, 244] width 70 height 27
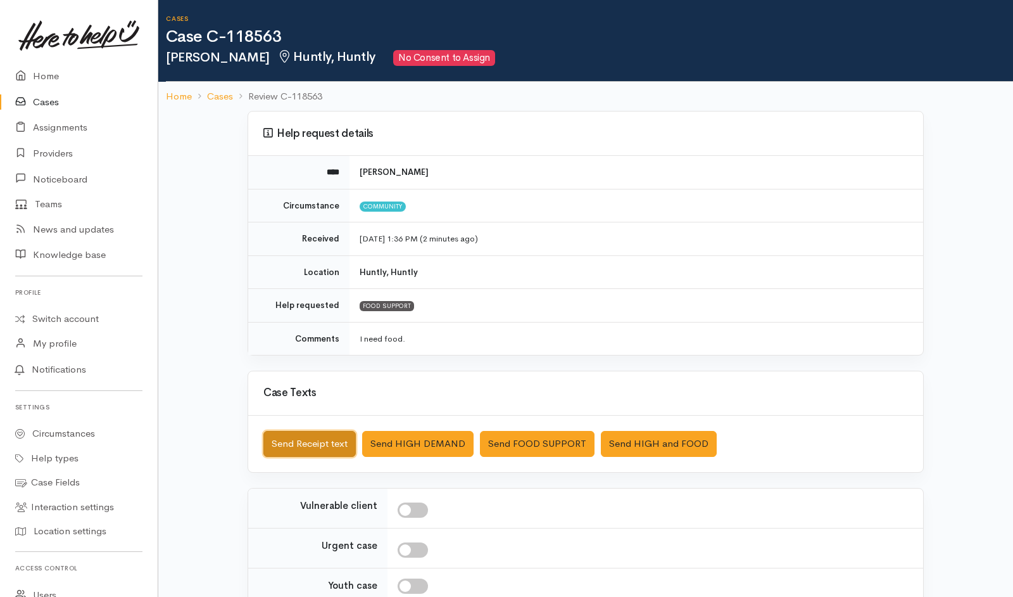
click at [328, 397] on button "Send Receipt text" at bounding box center [309, 444] width 92 height 26
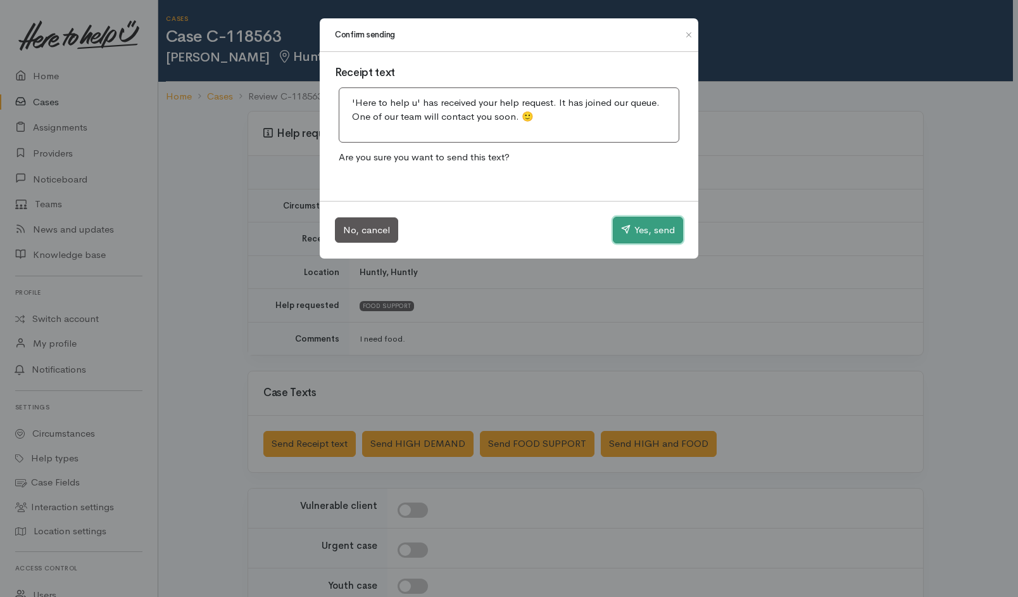
click at [636, 222] on button "Yes, send" at bounding box center [648, 230] width 70 height 27
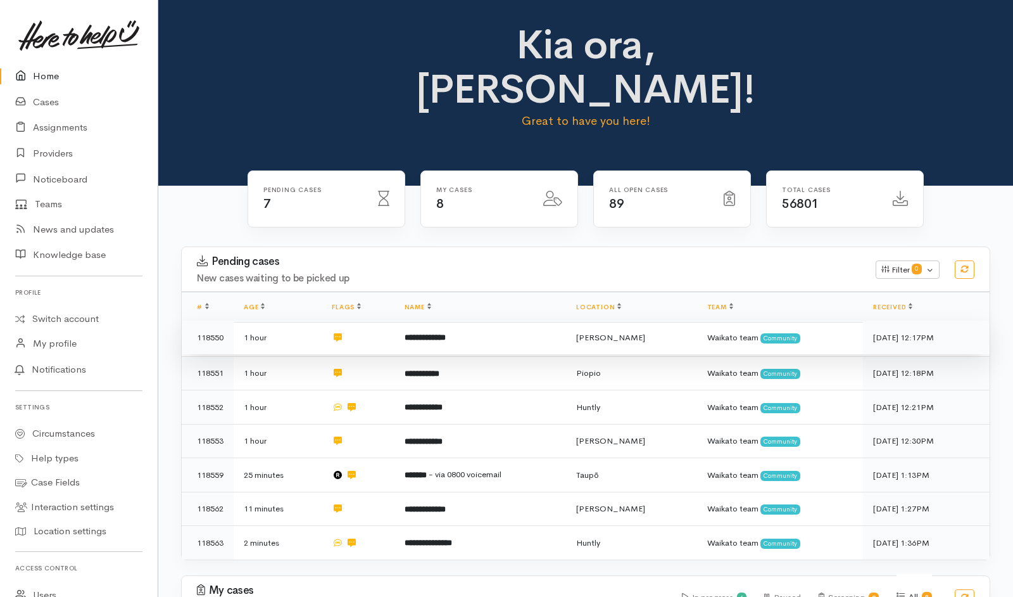
click at [379, 320] on td at bounding box center [358, 337] width 72 height 34
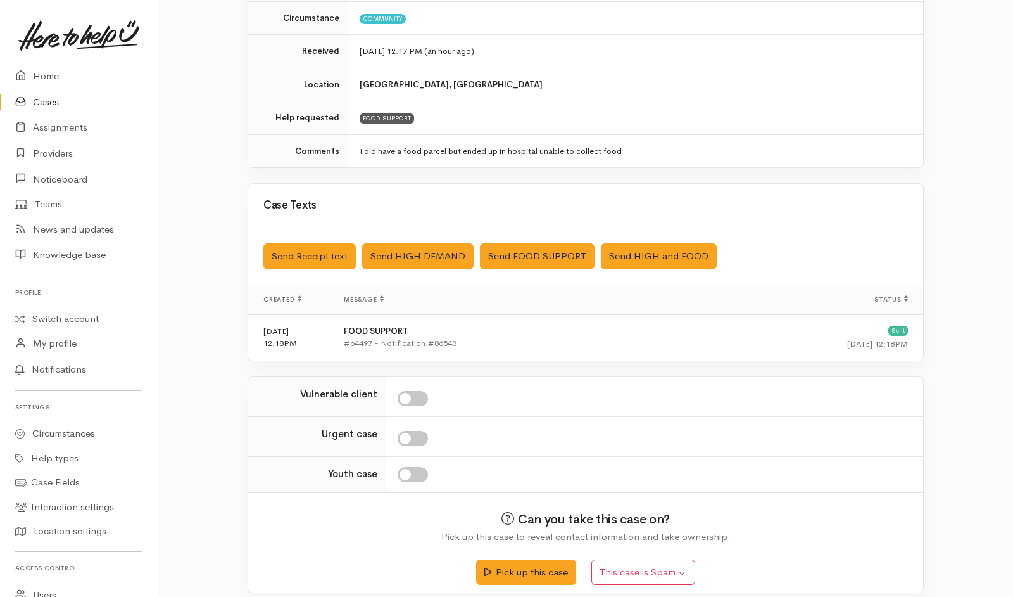
scroll to position [193, 0]
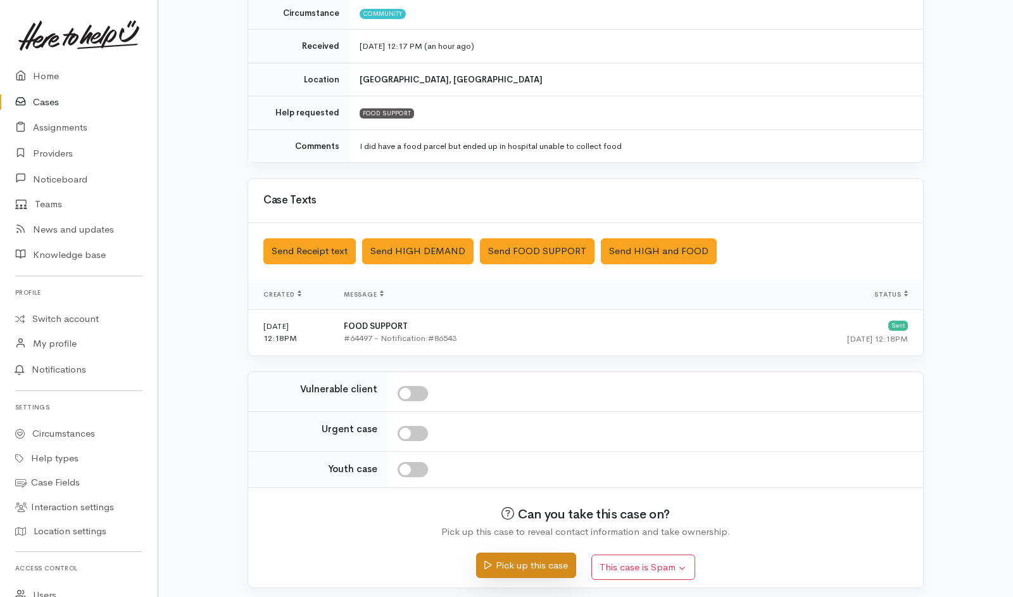
click at [543, 569] on button "Pick up this case" at bounding box center [525, 565] width 99 height 26
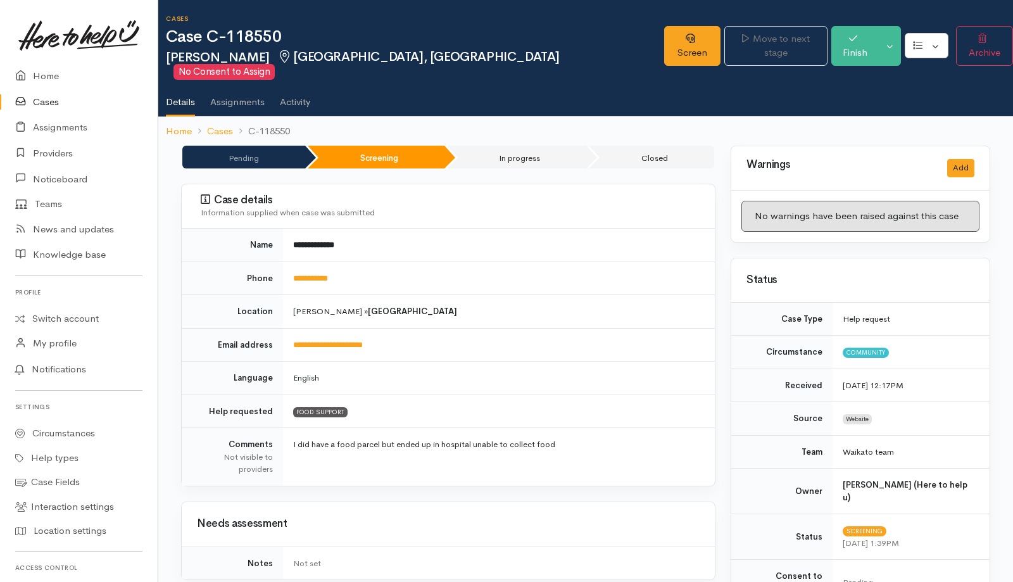
click at [37, 103] on link "Cases" at bounding box center [79, 102] width 158 height 26
click at [664, 41] on link "Screen" at bounding box center [692, 46] width 56 height 40
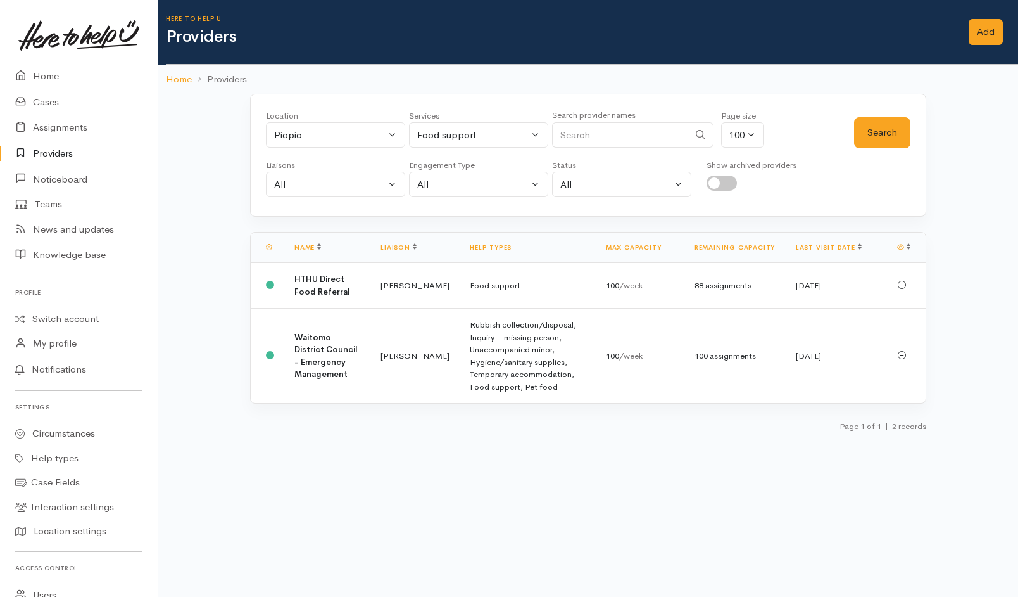
select select "84"
select select "3"
select select "null"
click at [49, 101] on link "Cases" at bounding box center [79, 102] width 158 height 26
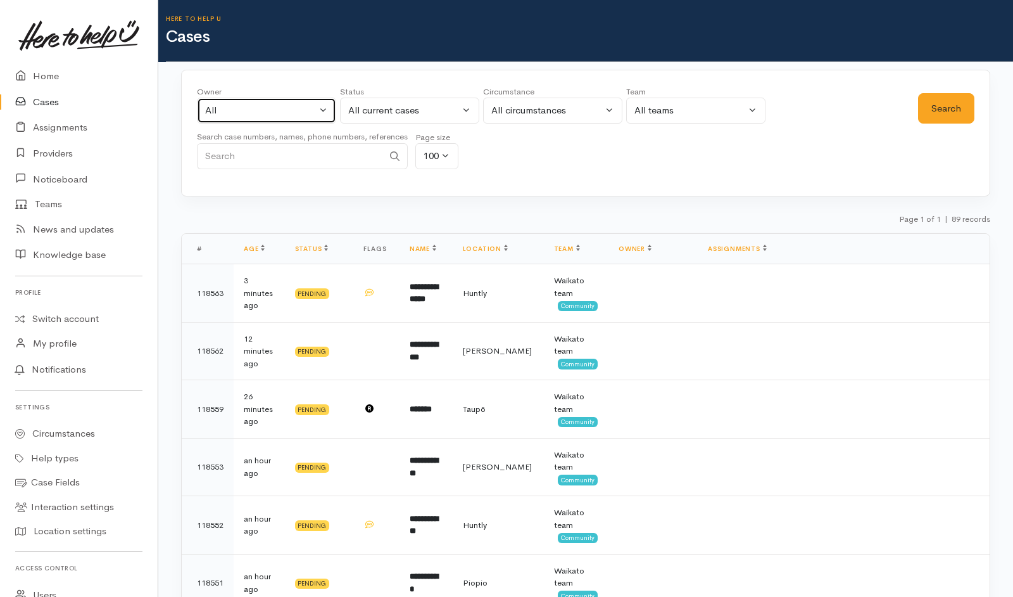
click at [239, 103] on button "All" at bounding box center [266, 111] width 139 height 26
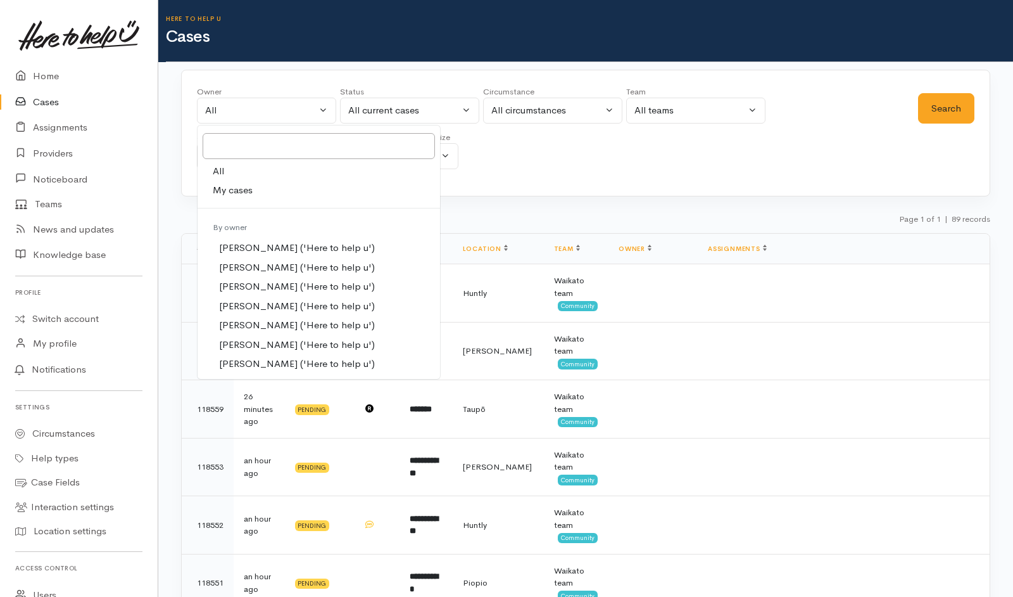
click at [234, 184] on span "My cases" at bounding box center [233, 190] width 40 height 15
select select "202"
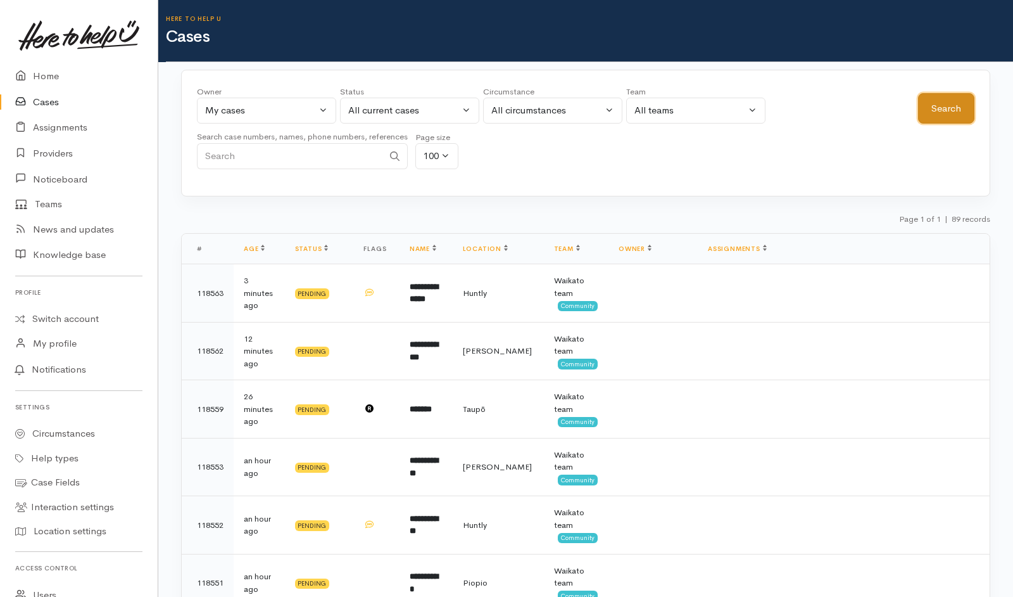
click at [940, 103] on button "Search" at bounding box center [946, 108] width 56 height 31
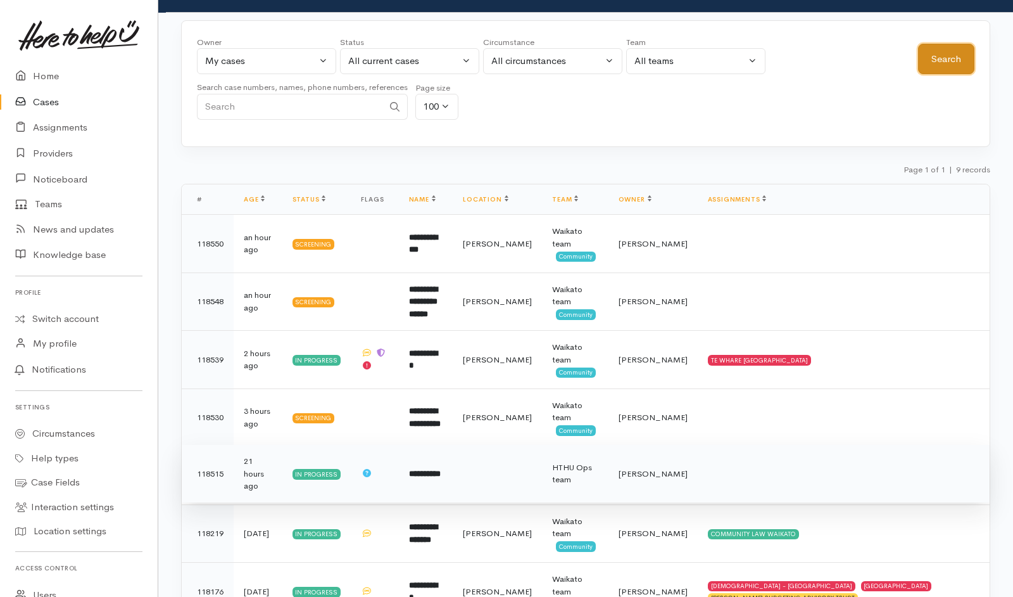
scroll to position [63, 0]
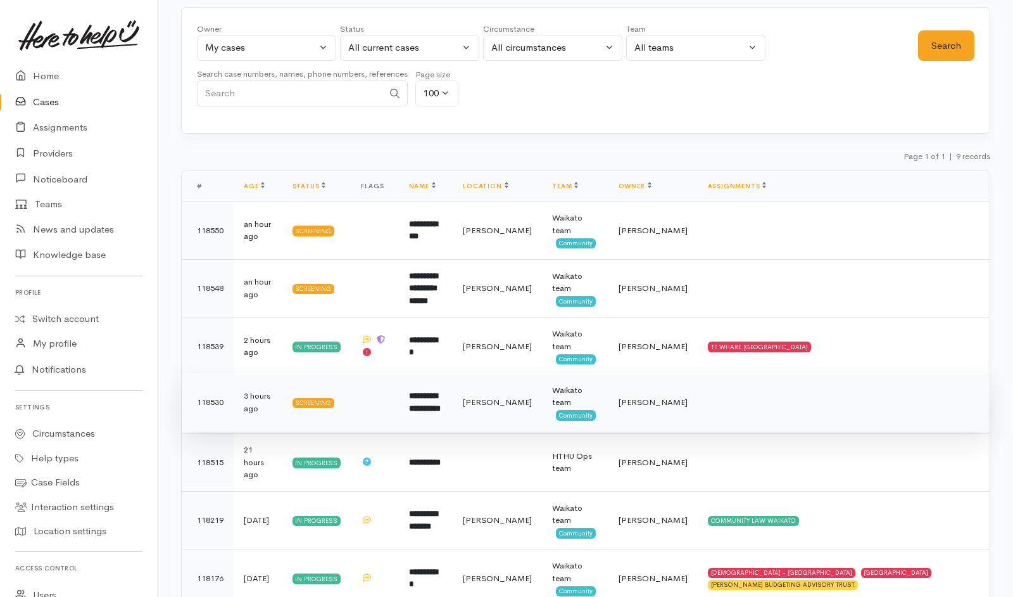
click at [785, 414] on td at bounding box center [844, 402] width 292 height 58
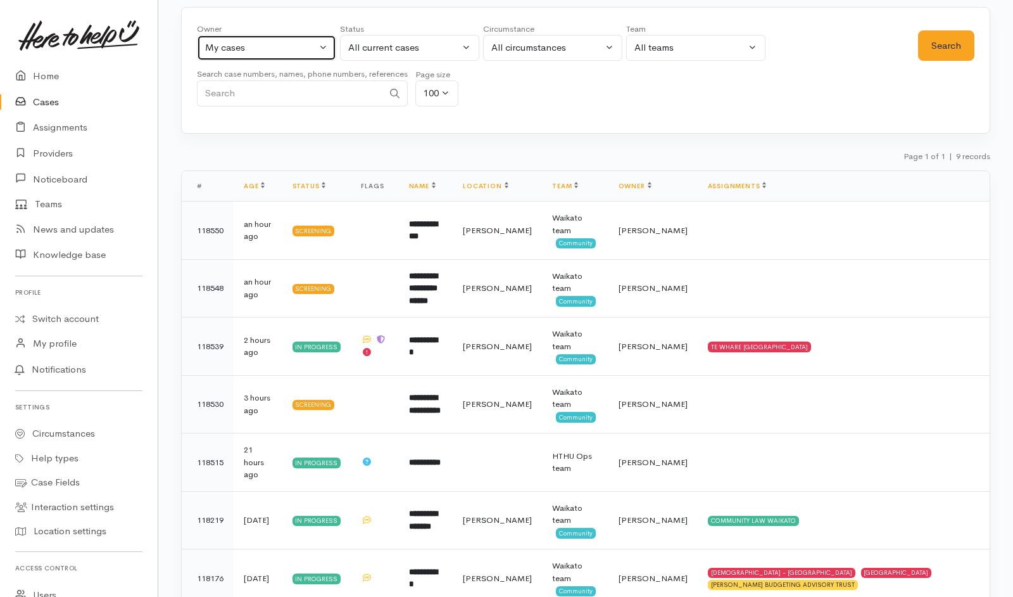
click at [277, 47] on div "My cases" at bounding box center [260, 48] width 111 height 15
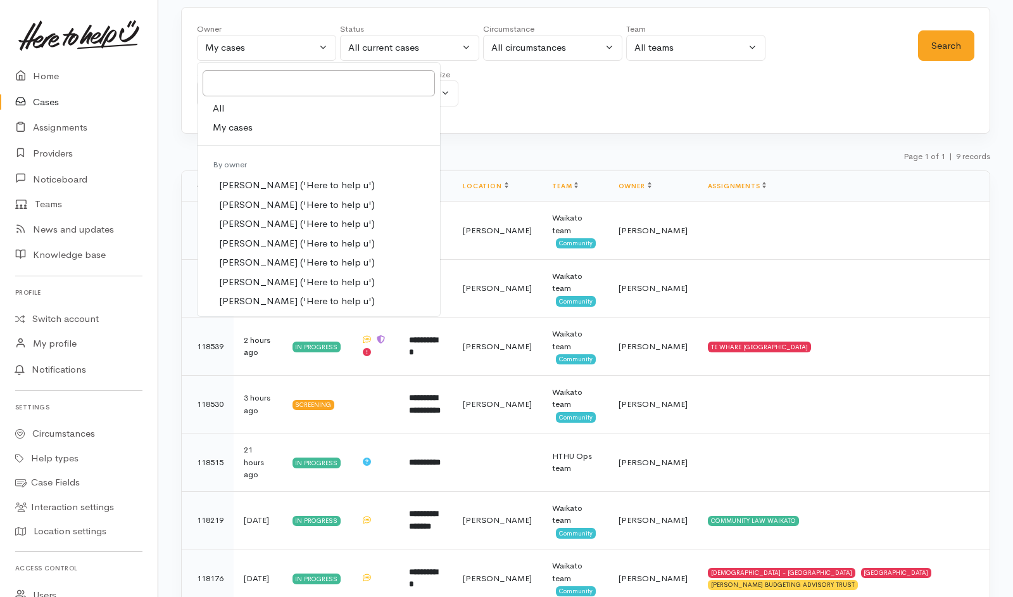
click at [234, 110] on link "All" at bounding box center [319, 109] width 243 height 20
select select "-1"
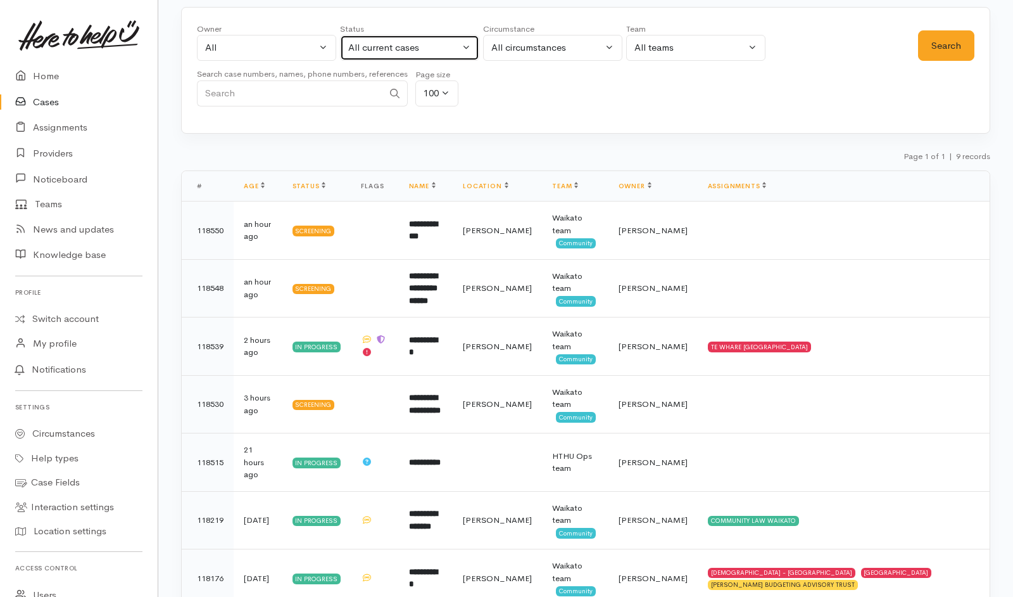
click at [419, 47] on div "All current cases" at bounding box center [403, 48] width 111 height 15
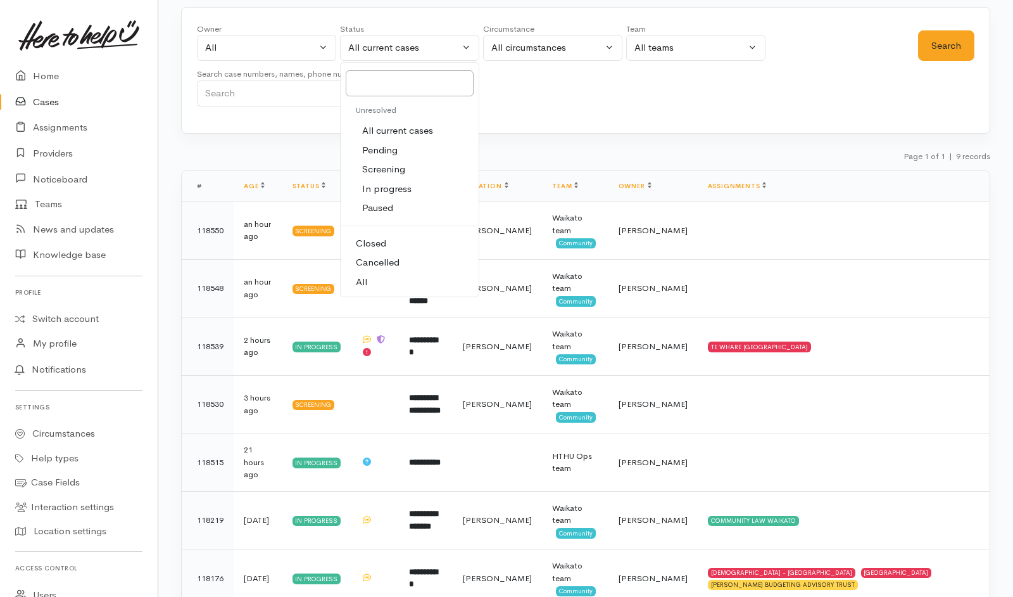
click at [379, 282] on link "All" at bounding box center [410, 282] width 138 height 20
select select "All"
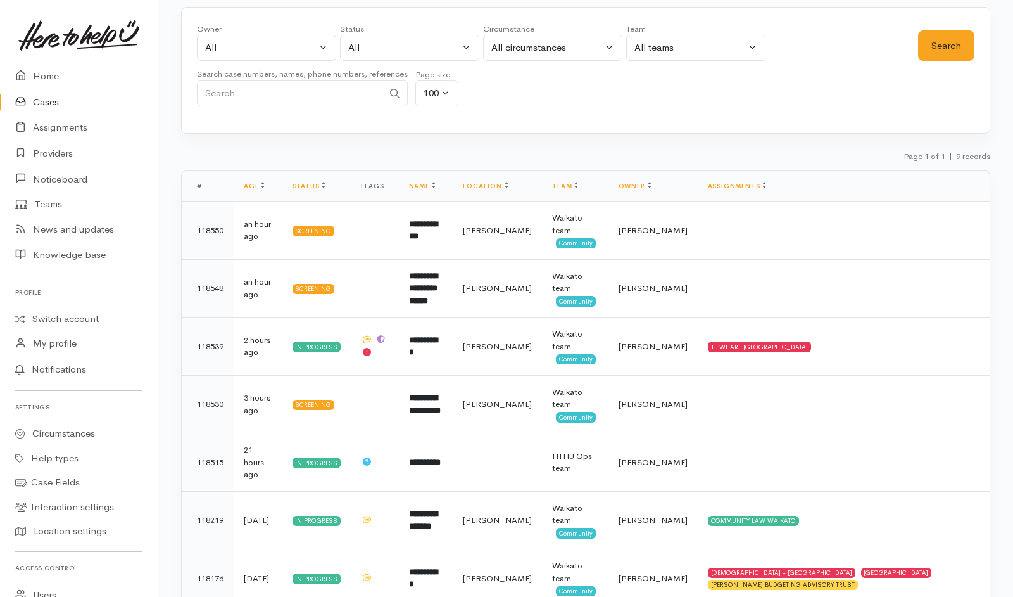
click at [317, 92] on input "Search" at bounding box center [290, 93] width 186 height 26
type input "Tuhoro"
click at [933, 44] on button "Search" at bounding box center [946, 45] width 56 height 31
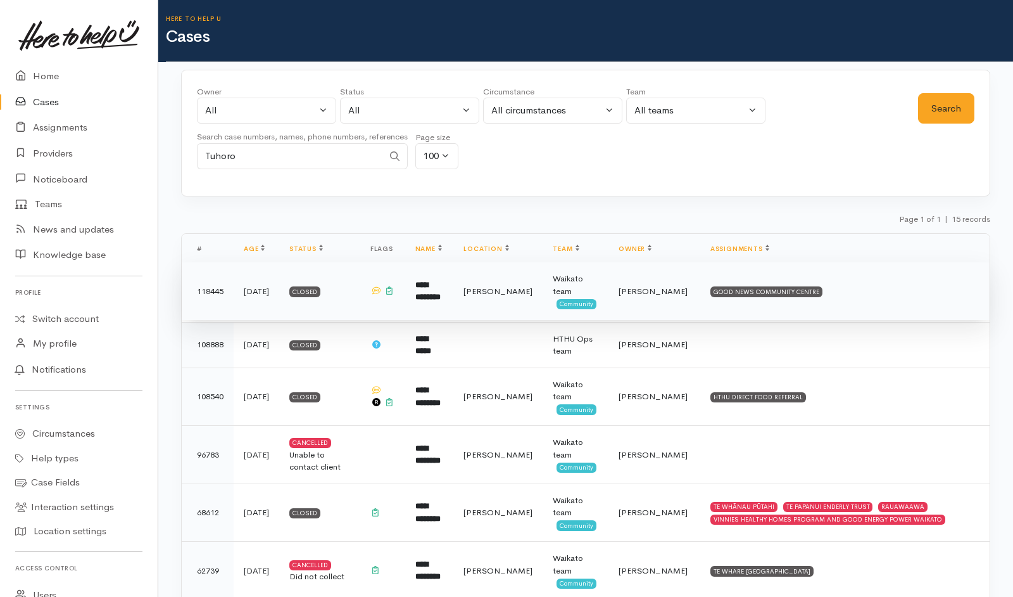
click at [441, 301] on b "**********" at bounding box center [427, 291] width 25 height 21
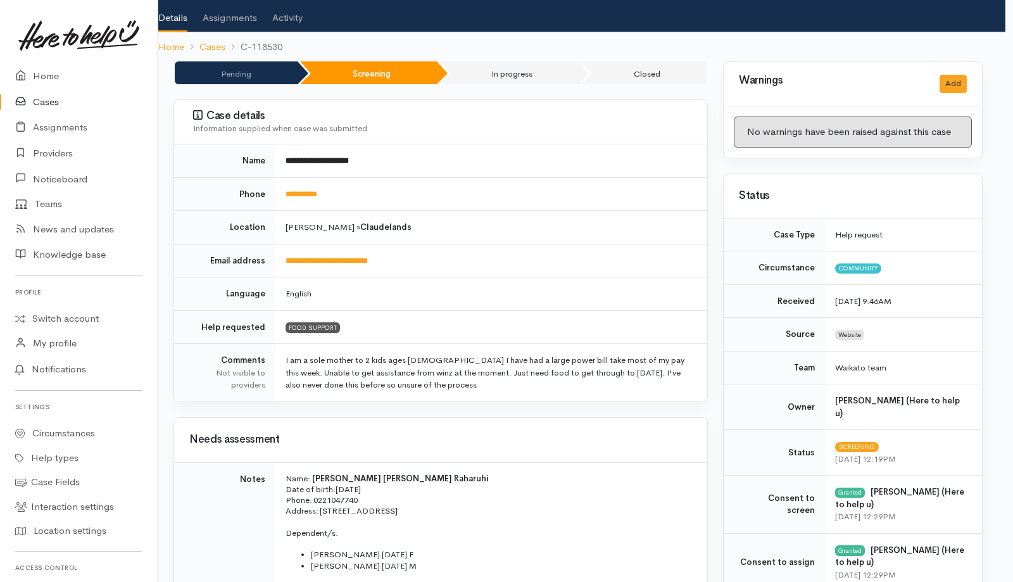
scroll to position [0, 8]
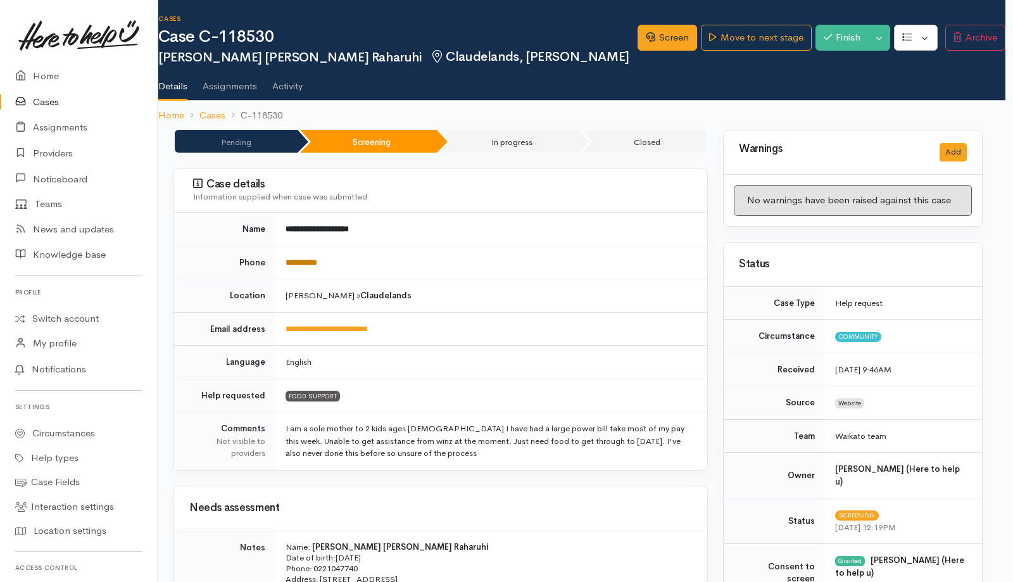
click at [317, 262] on link "**********" at bounding box center [302, 262] width 32 height 8
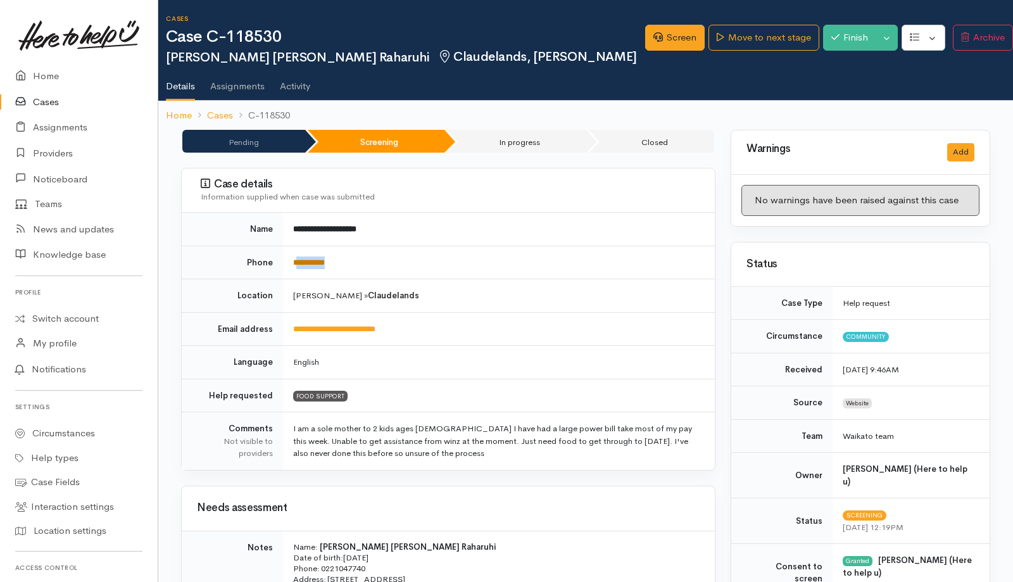
drag, startPoint x: 348, startPoint y: 260, endPoint x: 300, endPoint y: 263, distance: 48.2
click at [300, 263] on td "**********" at bounding box center [499, 263] width 432 height 34
copy link "*********"
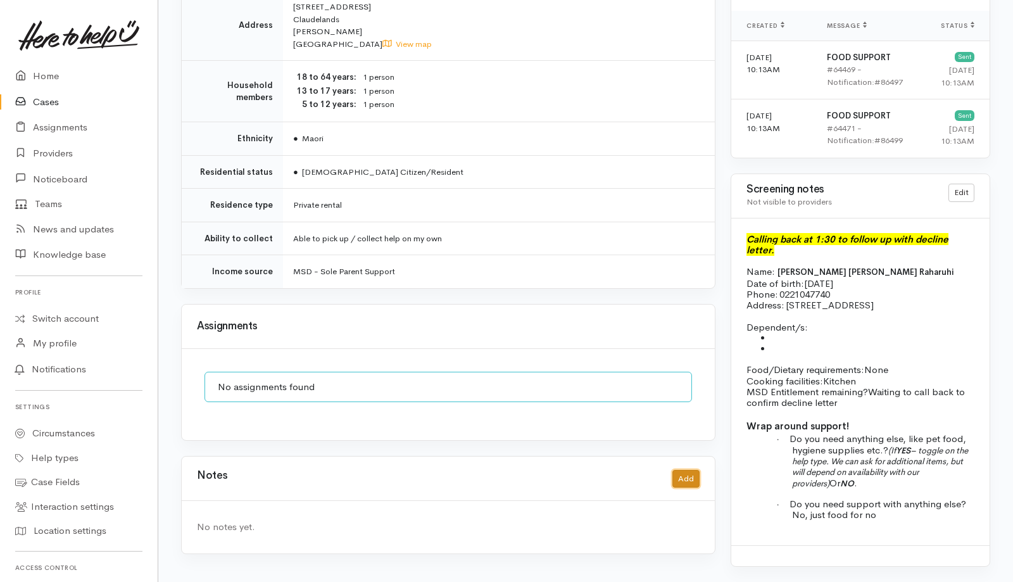
click at [685, 470] on button "Add" at bounding box center [686, 479] width 27 height 18
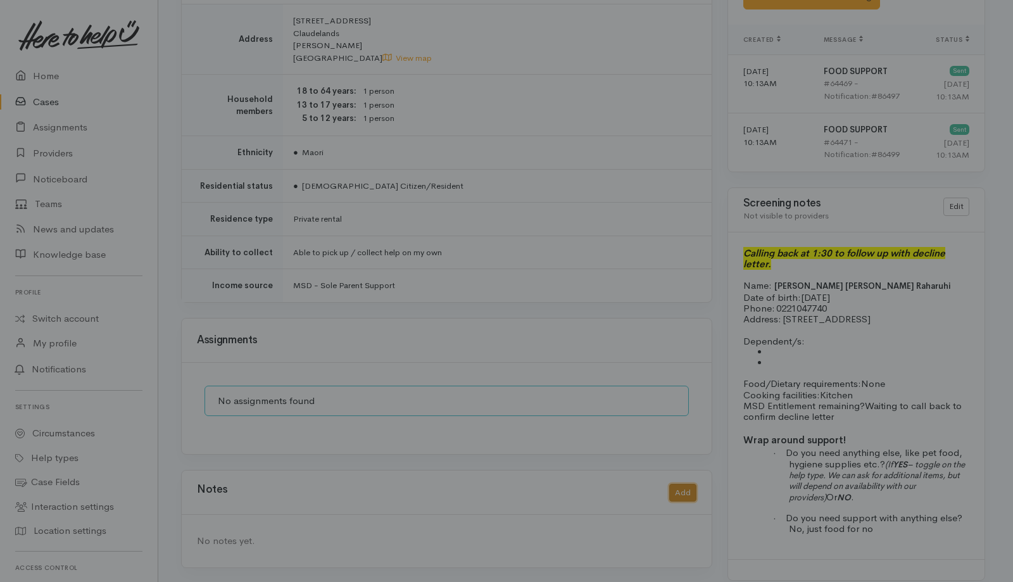
scroll to position [888, 0]
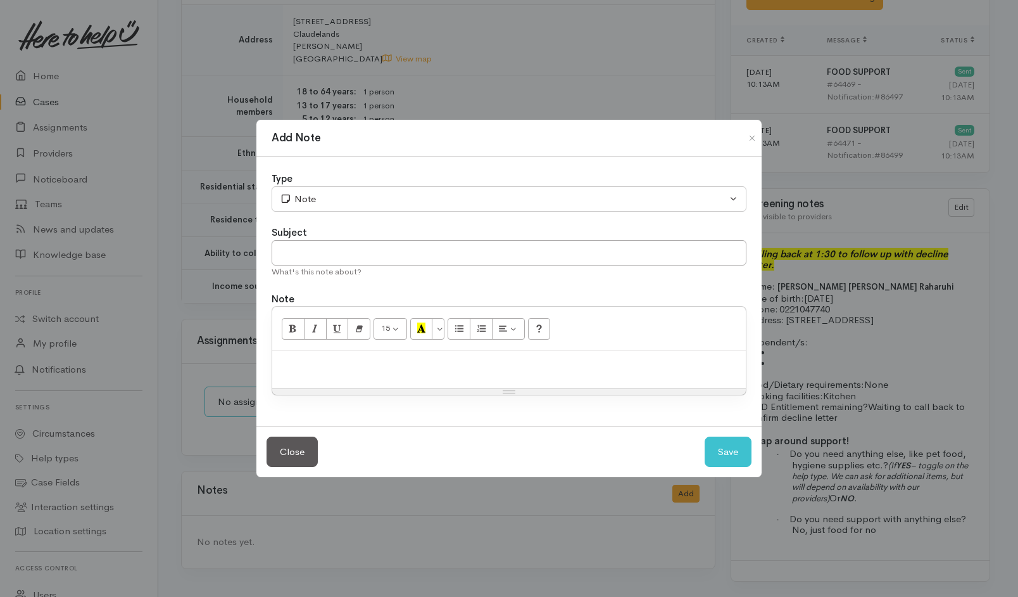
click at [480, 366] on p at bounding box center [509, 364] width 461 height 15
paste div
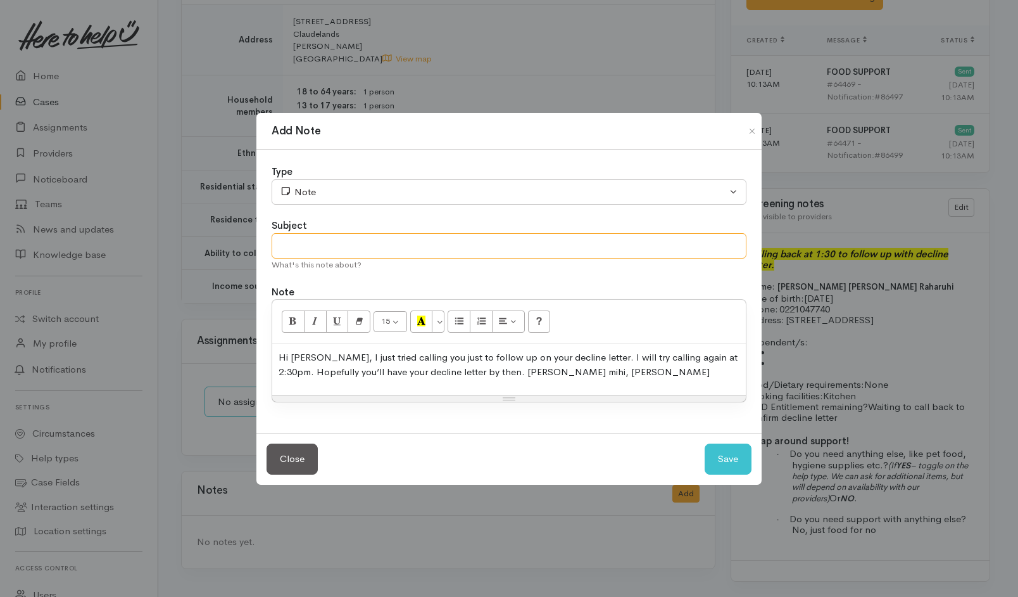
click at [434, 256] on input "text" at bounding box center [509, 246] width 475 height 26
type input "Follow up decline letter"
click at [598, 176] on div "Type" at bounding box center [509, 172] width 475 height 15
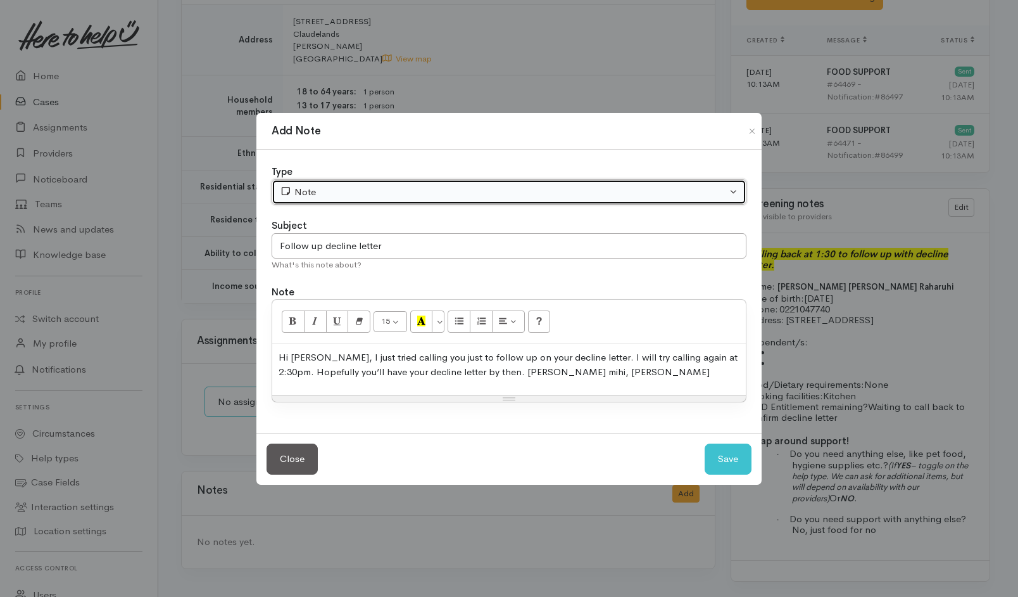
click at [597, 193] on div "Note" at bounding box center [503, 192] width 447 height 15
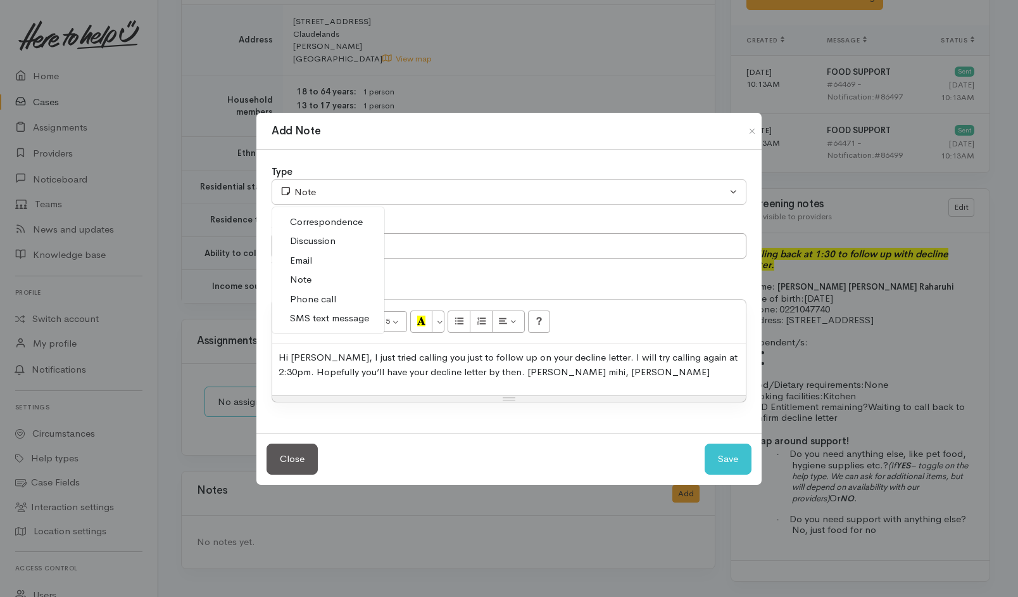
click at [341, 317] on span "SMS text message" at bounding box center [329, 318] width 79 height 15
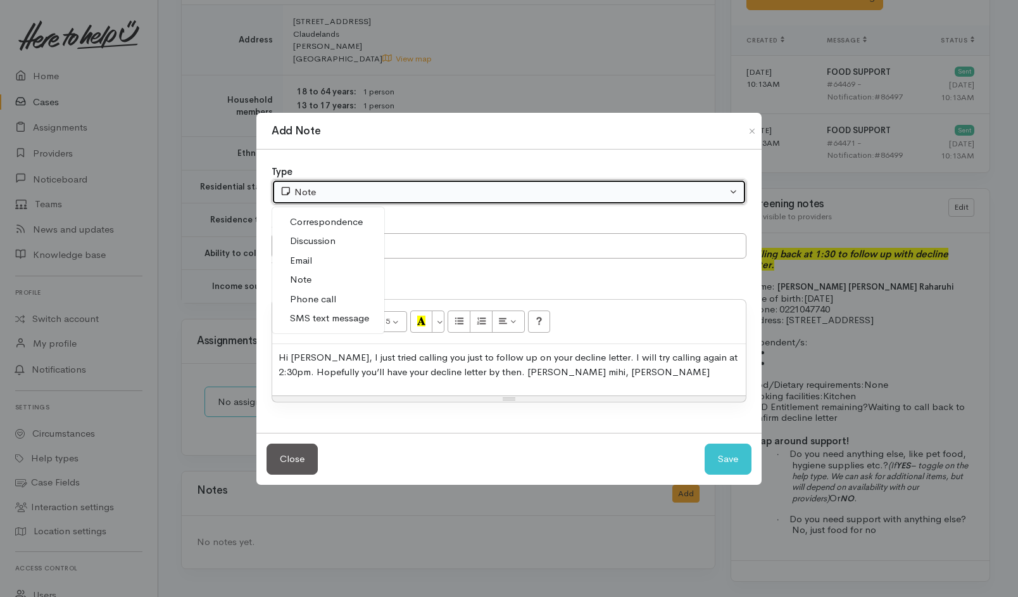
select select "5"
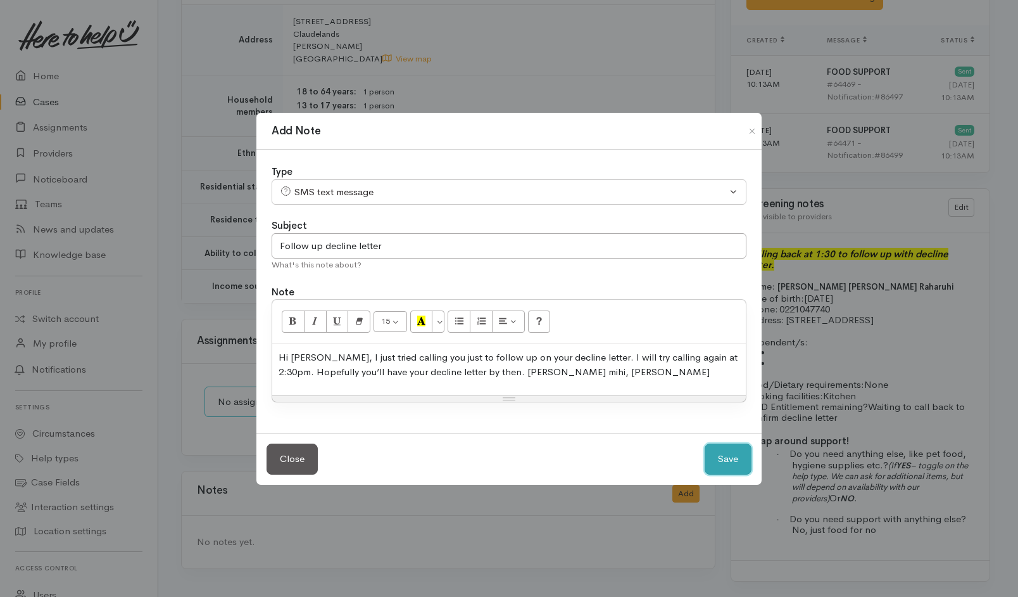
click at [727, 467] on button "Save" at bounding box center [728, 458] width 47 height 31
select select "1"
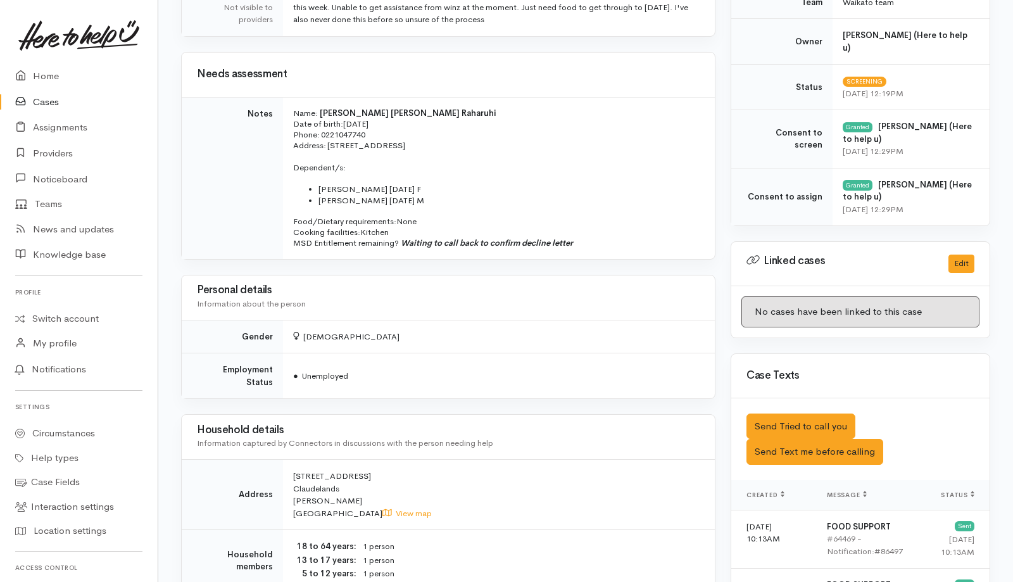
scroll to position [433, 0]
click at [51, 146] on link "Providers" at bounding box center [79, 154] width 158 height 26
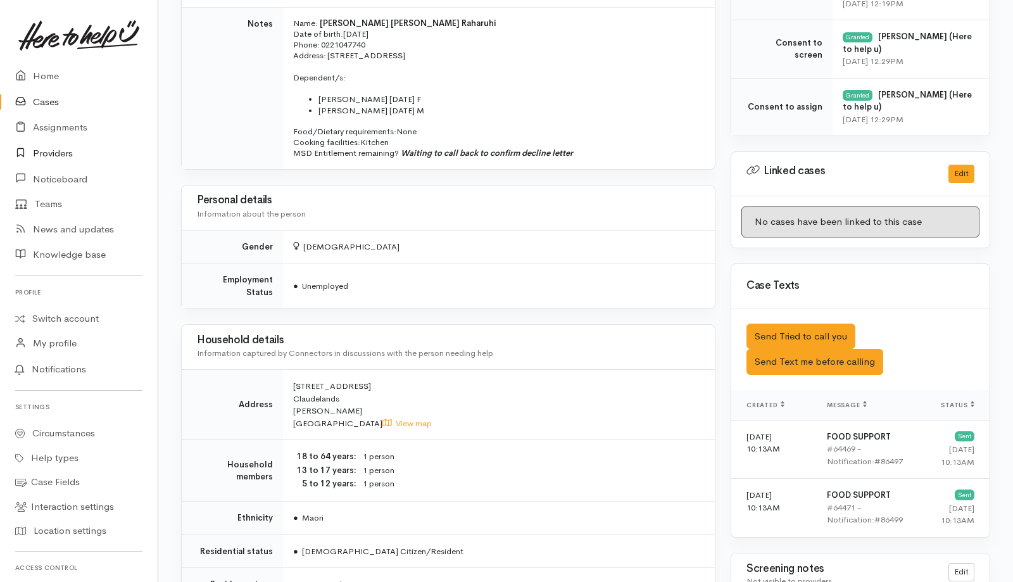
scroll to position [957, 0]
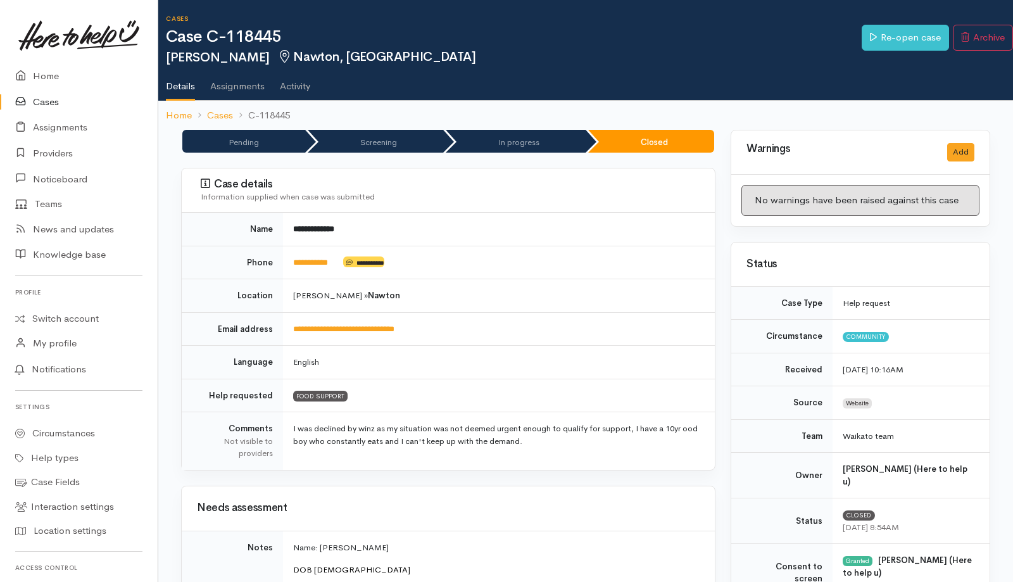
click at [484, 302] on td "[PERSON_NAME] » Nawton" at bounding box center [499, 296] width 432 height 34
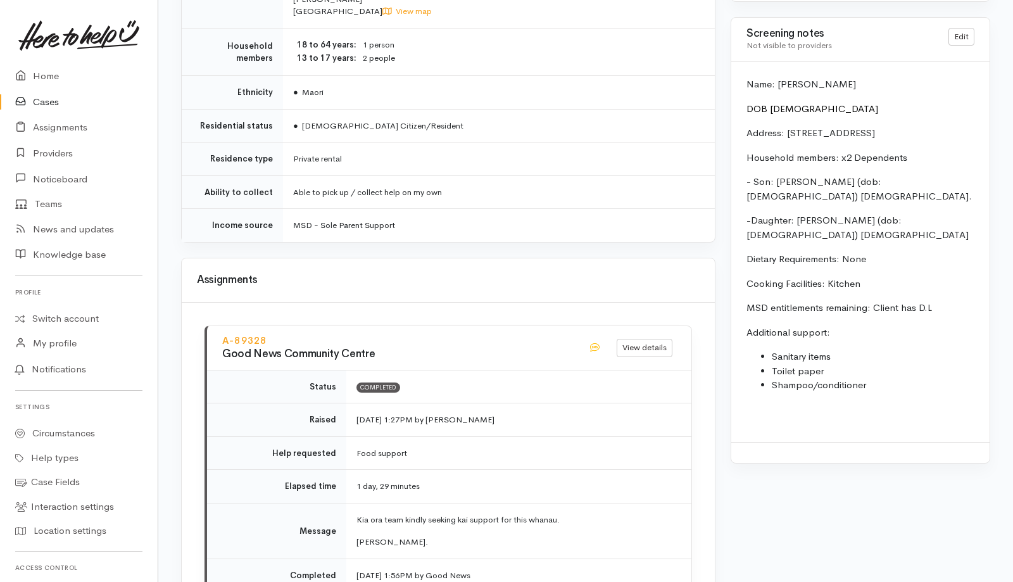
scroll to position [1124, 0]
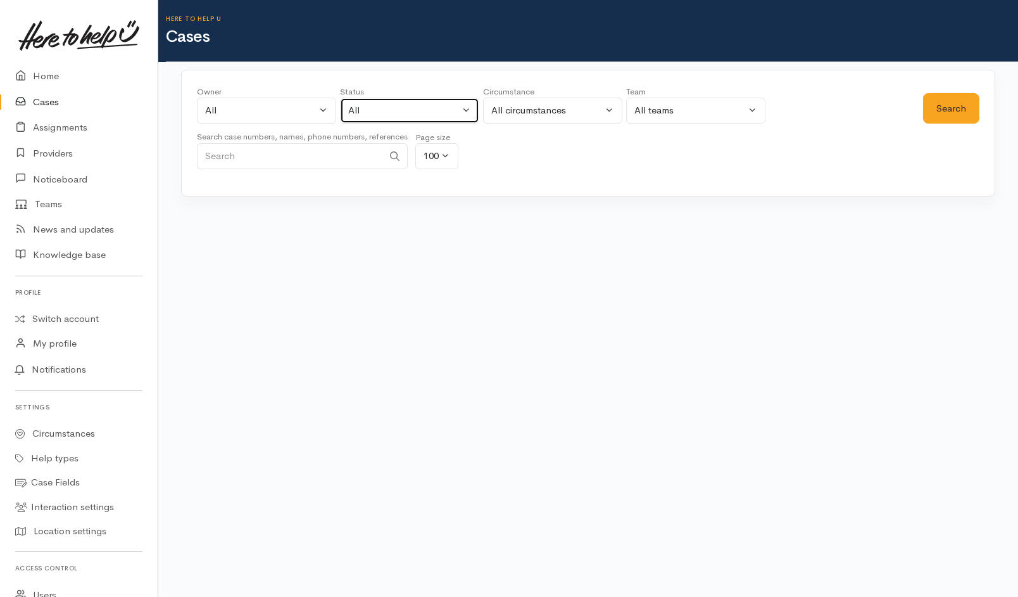
click at [401, 113] on div "All" at bounding box center [403, 110] width 111 height 15
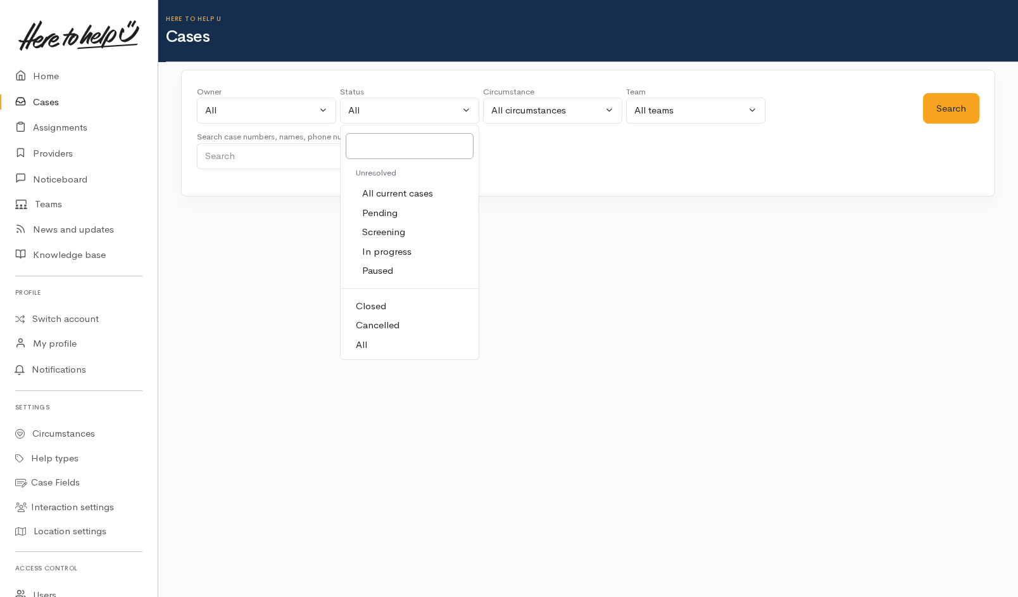
click at [376, 194] on span "All current cases" at bounding box center [397, 193] width 71 height 15
select select "Unresolved"
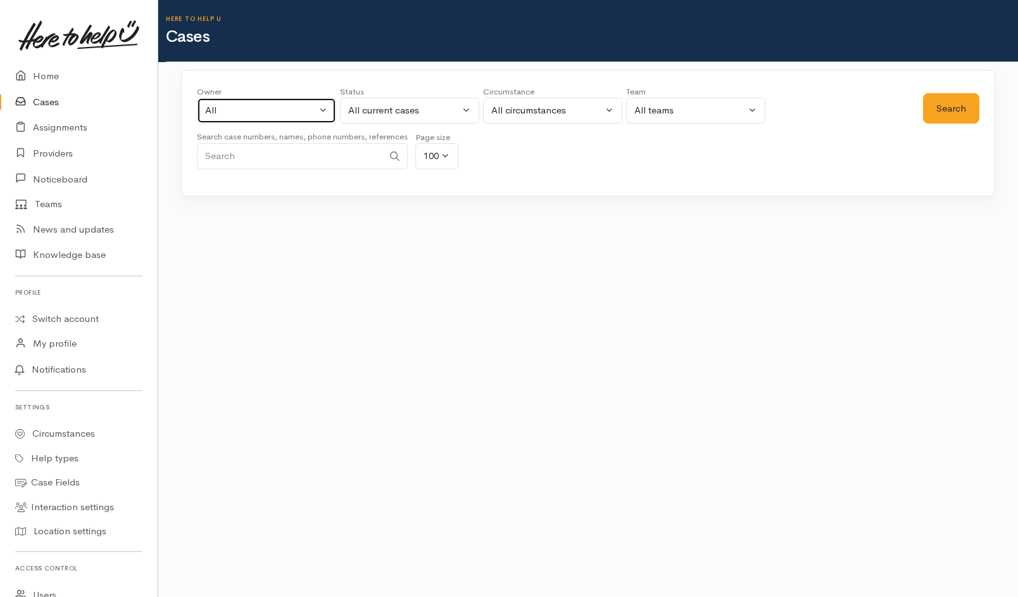
click at [299, 99] on button "All" at bounding box center [266, 111] width 139 height 26
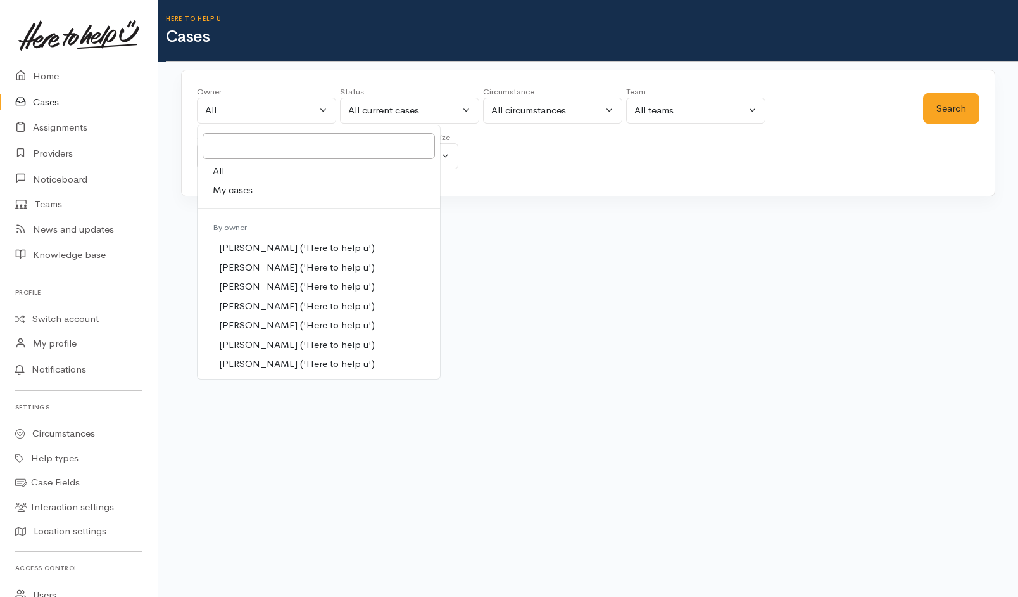
click at [258, 193] on link "My cases" at bounding box center [319, 190] width 243 height 20
select select "202"
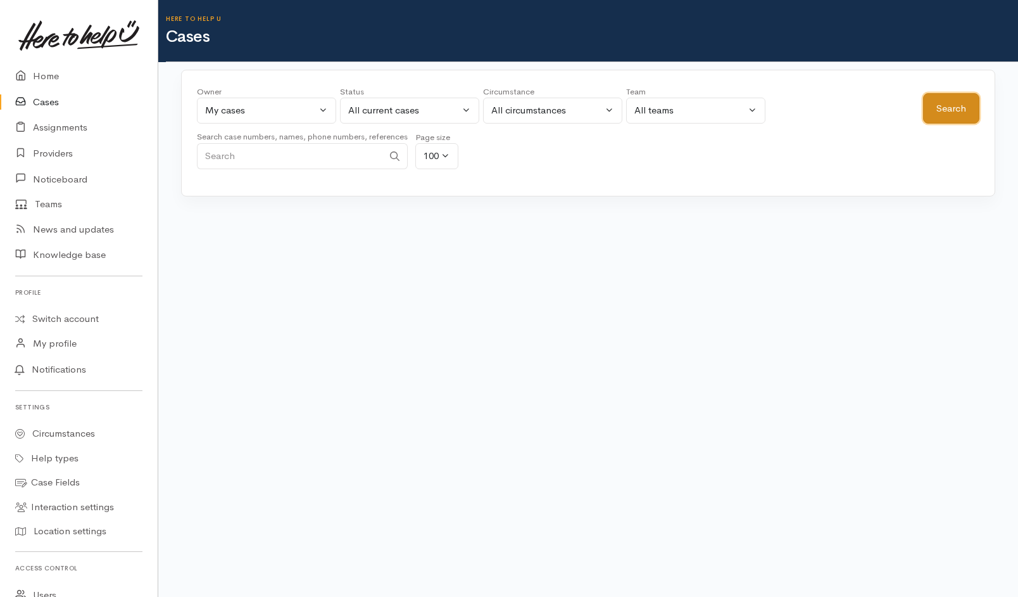
click at [964, 112] on button "Search" at bounding box center [951, 108] width 56 height 31
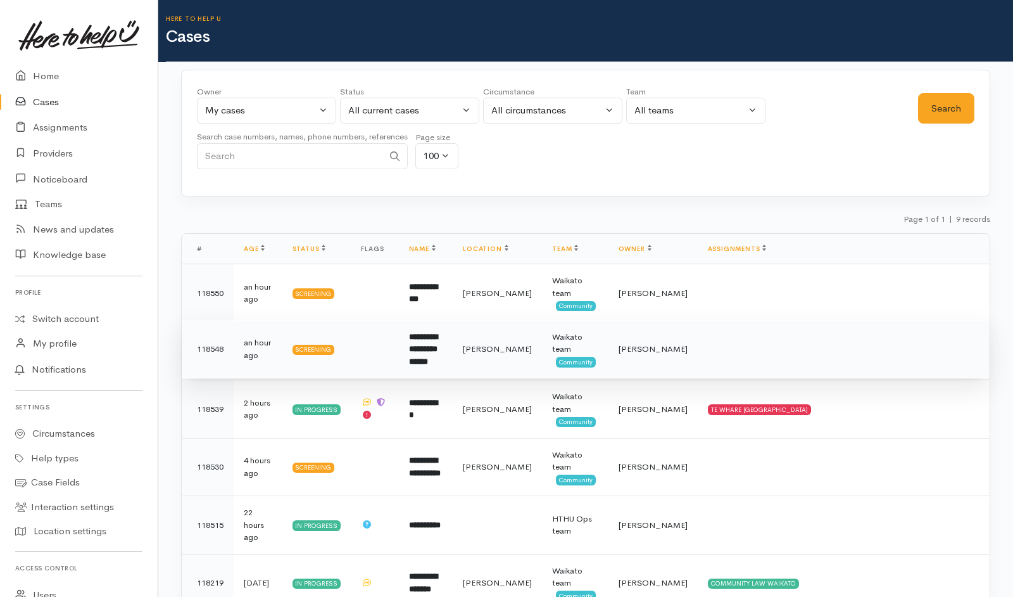
click at [766, 350] on td at bounding box center [844, 349] width 292 height 58
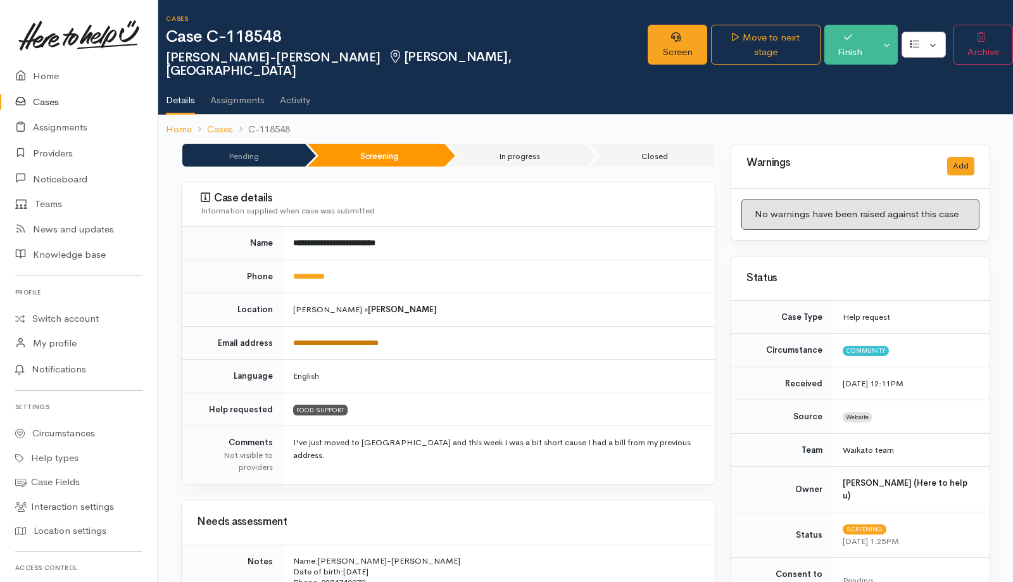
click at [370, 339] on link "**********" at bounding box center [335, 343] width 85 height 8
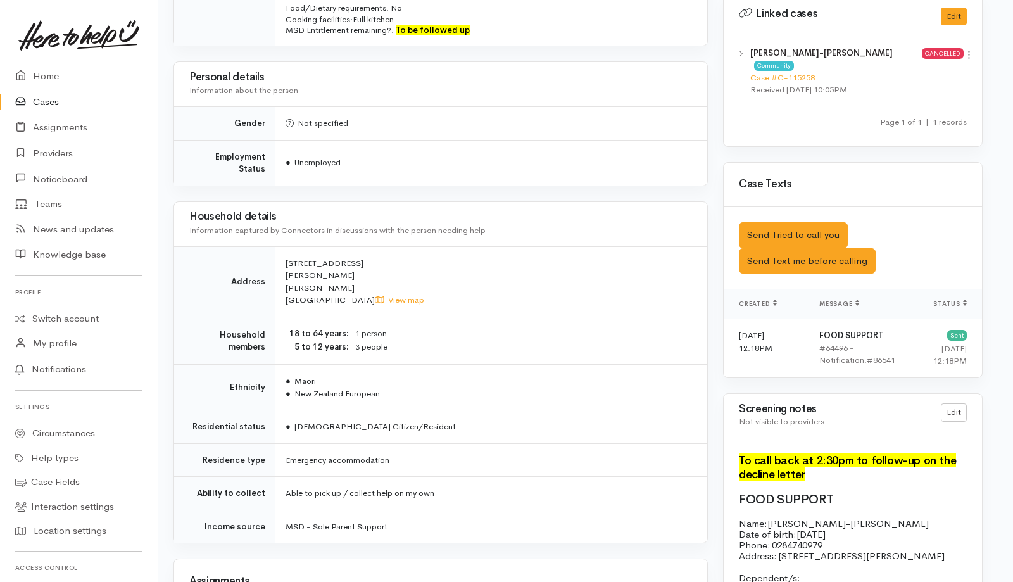
scroll to position [899, 8]
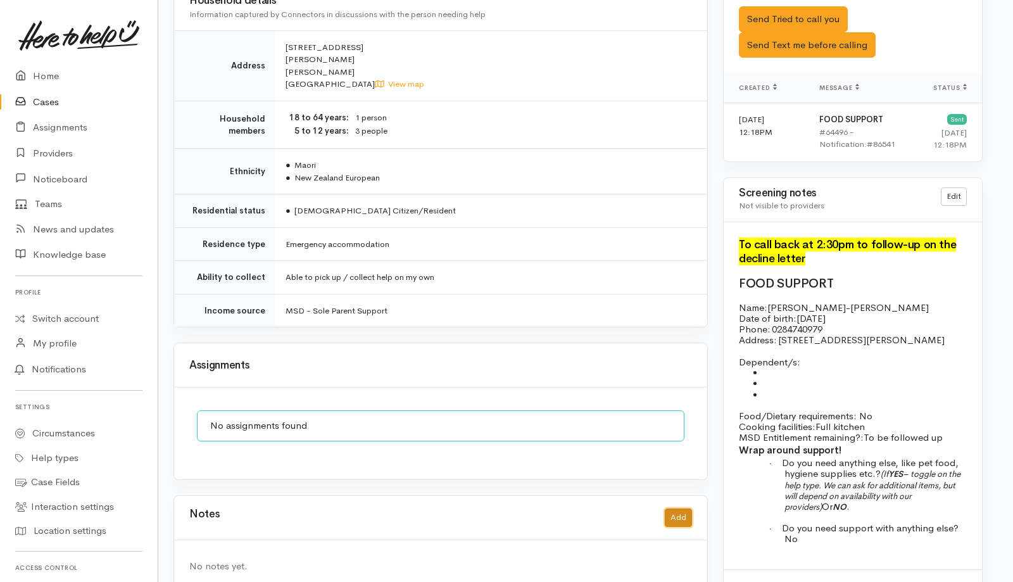
click at [676, 509] on button "Add" at bounding box center [678, 518] width 27 height 18
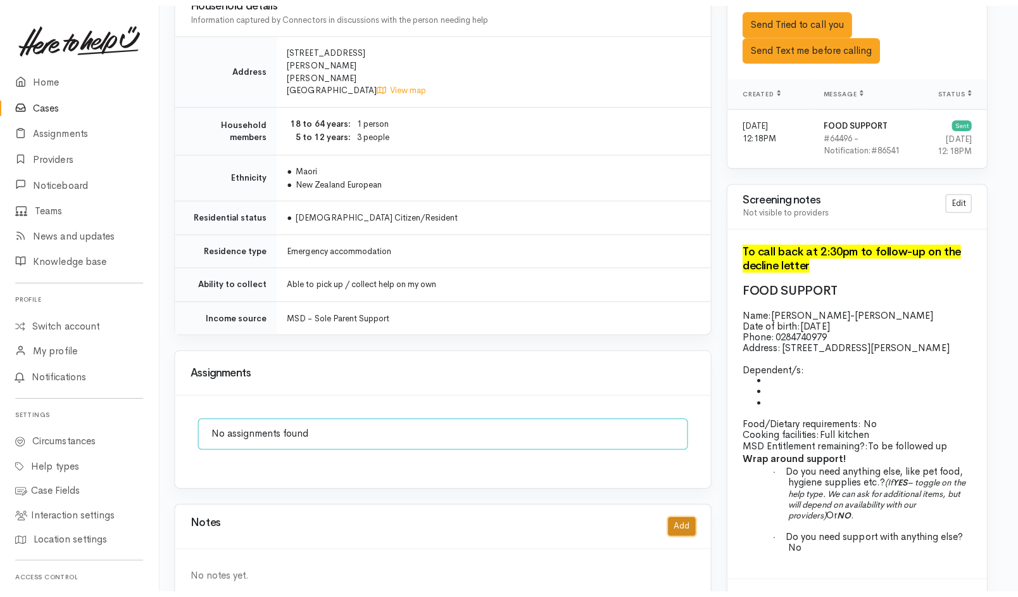
scroll to position [884, 3]
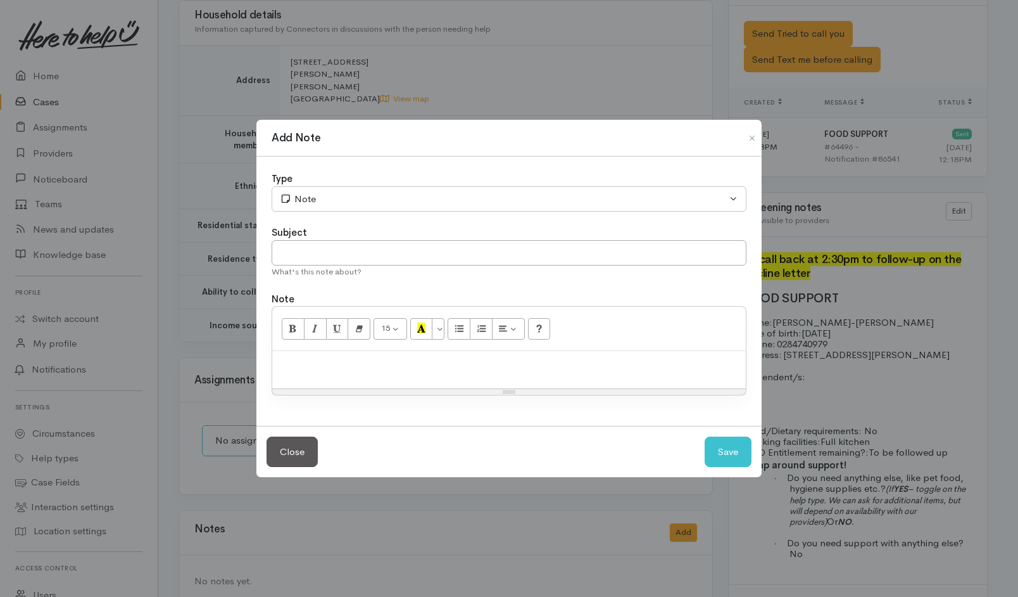
click at [524, 374] on div at bounding box center [509, 369] width 474 height 37
paste div
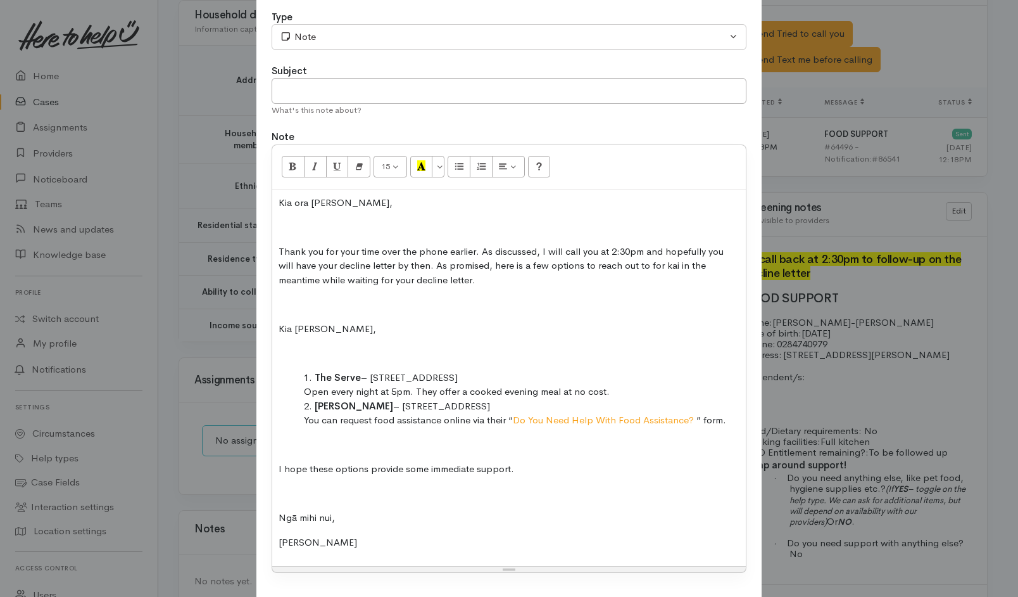
scroll to position [0, 0]
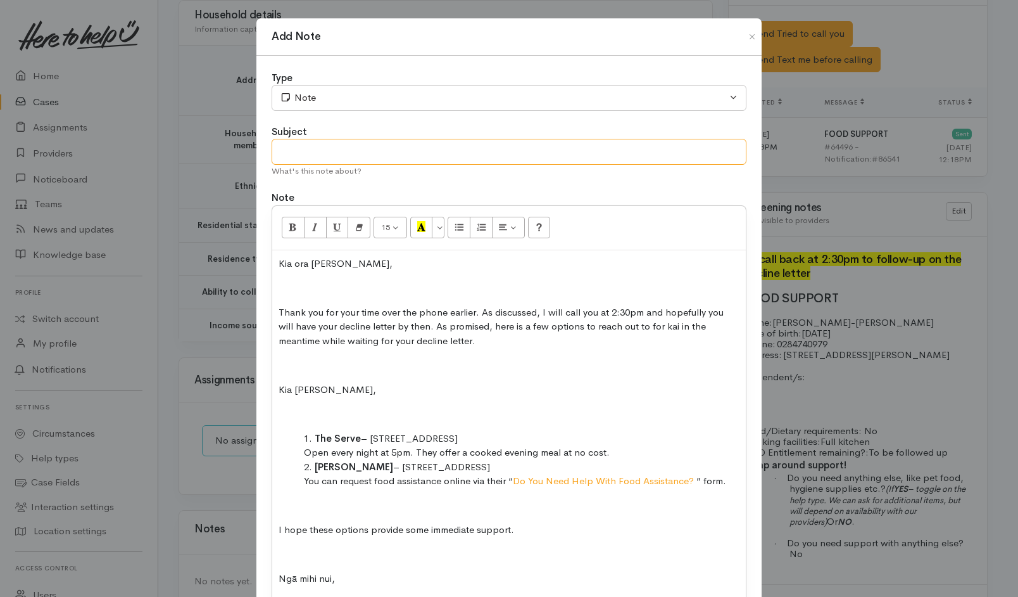
click at [492, 153] on input "text" at bounding box center [509, 152] width 475 height 26
type input "Food support"
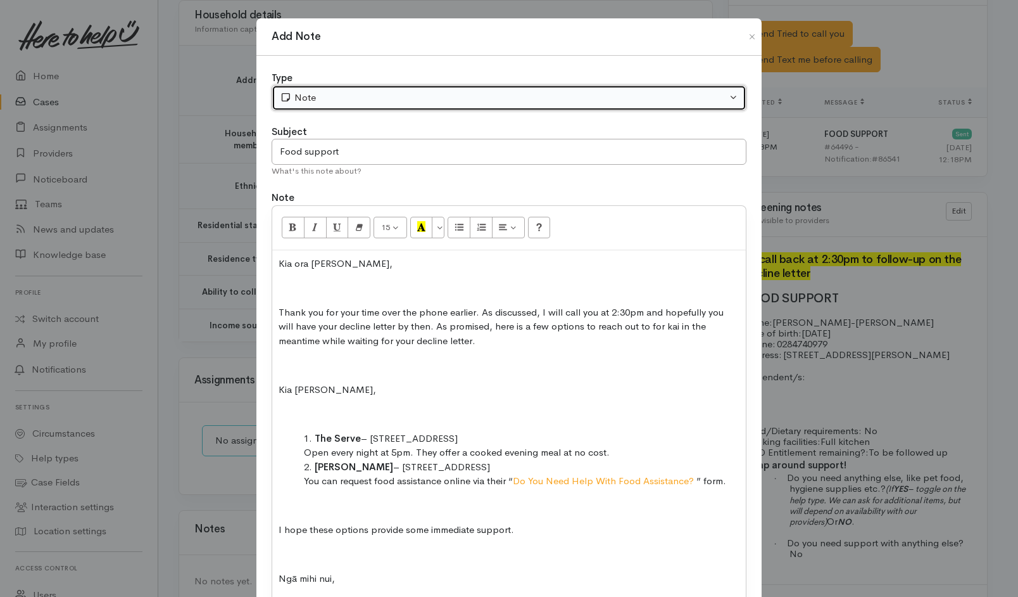
click at [530, 107] on button "Note" at bounding box center [509, 98] width 475 height 26
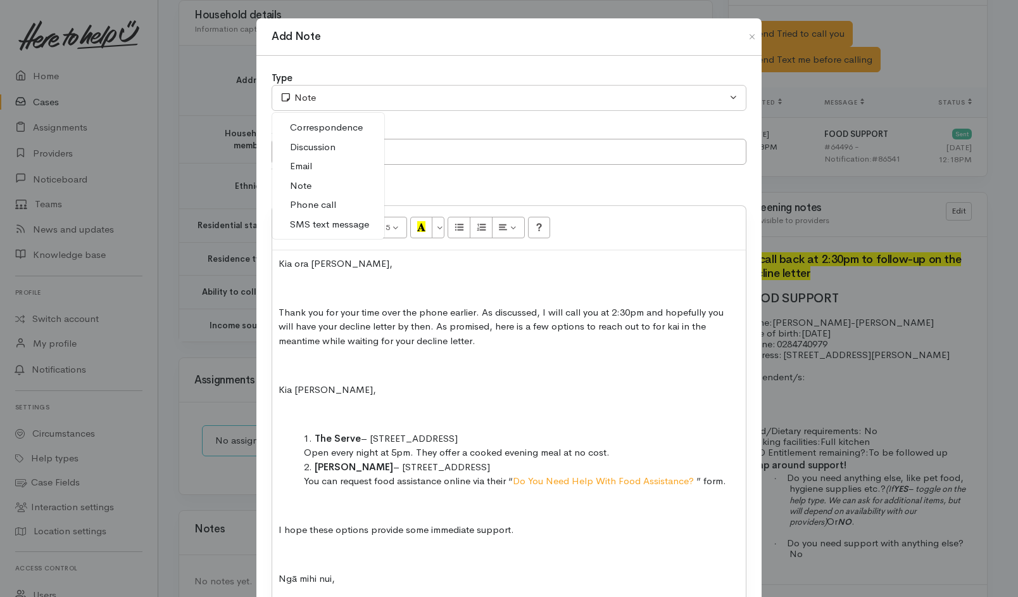
click at [316, 165] on link "Email" at bounding box center [328, 166] width 112 height 20
select select "2"
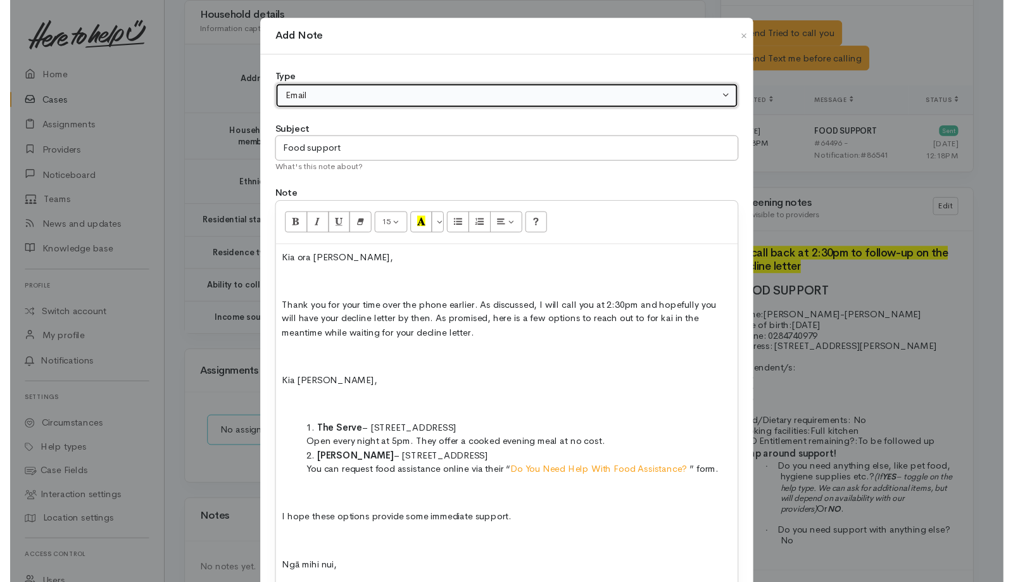
scroll to position [137, 0]
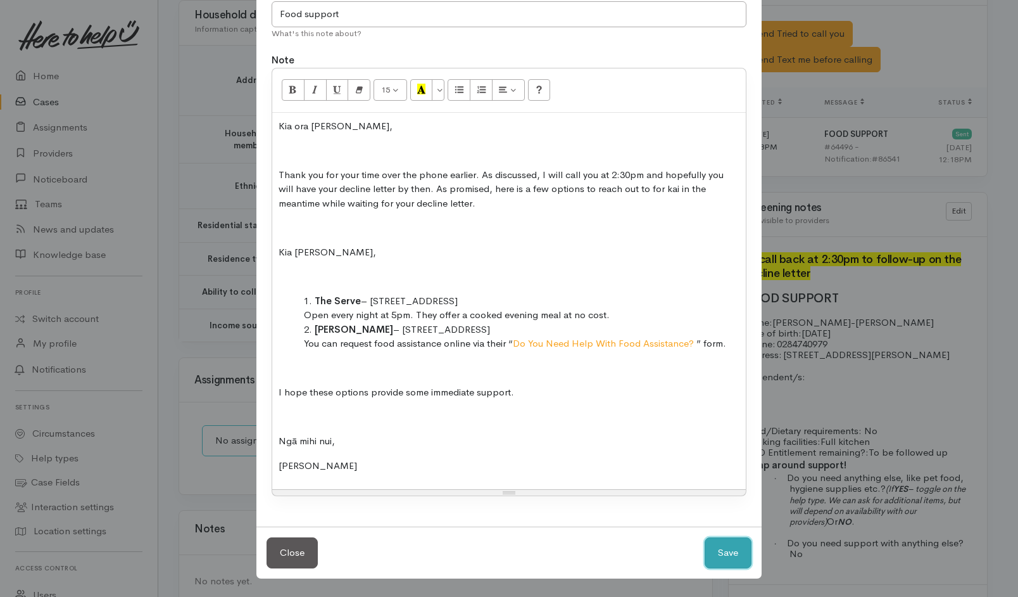
click at [724, 553] on button "Save" at bounding box center [728, 552] width 47 height 31
select select "1"
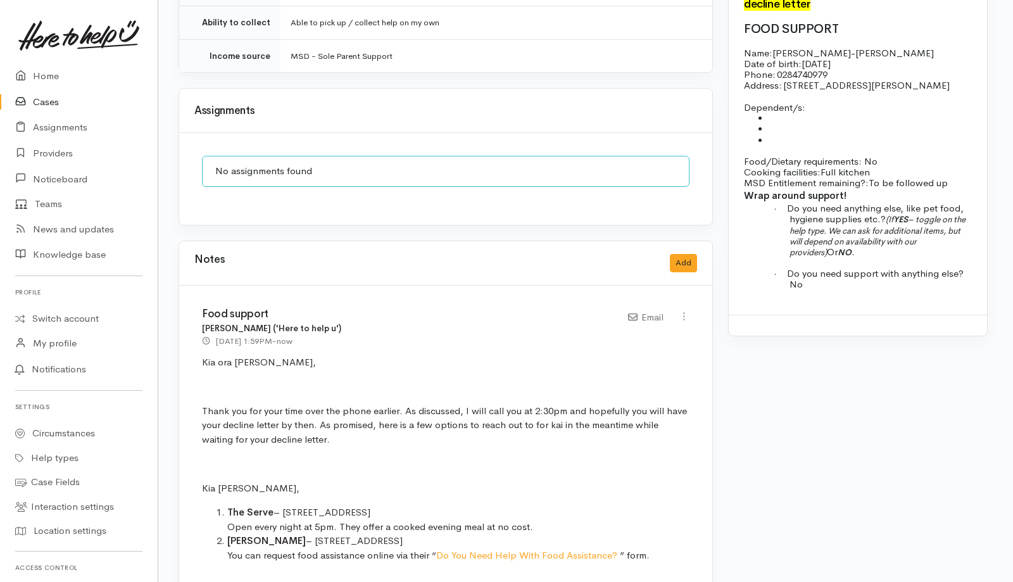
scroll to position [1154, 3]
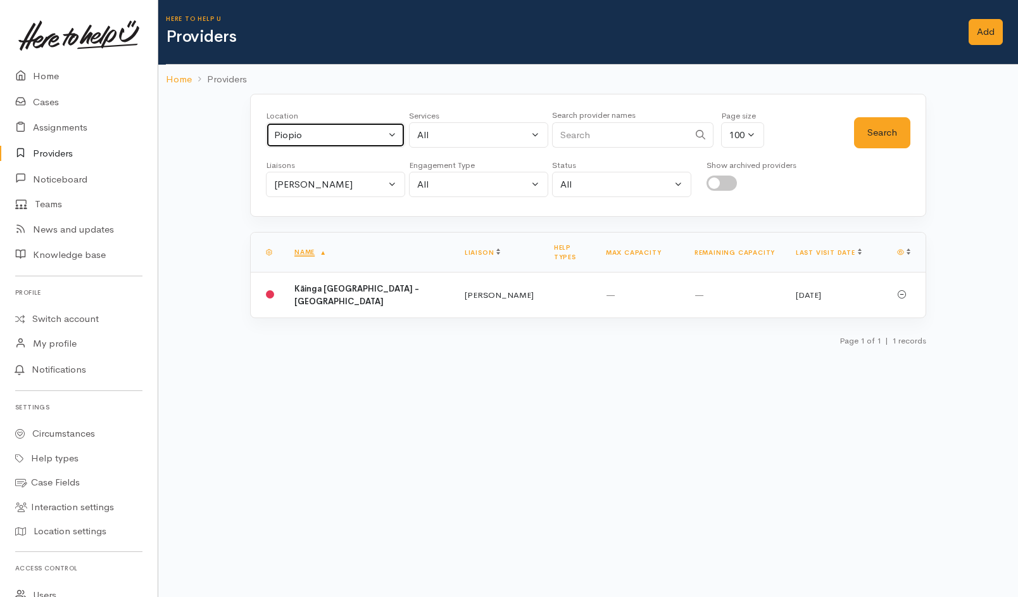
click at [343, 123] on button "Piopio" at bounding box center [335, 135] width 139 height 26
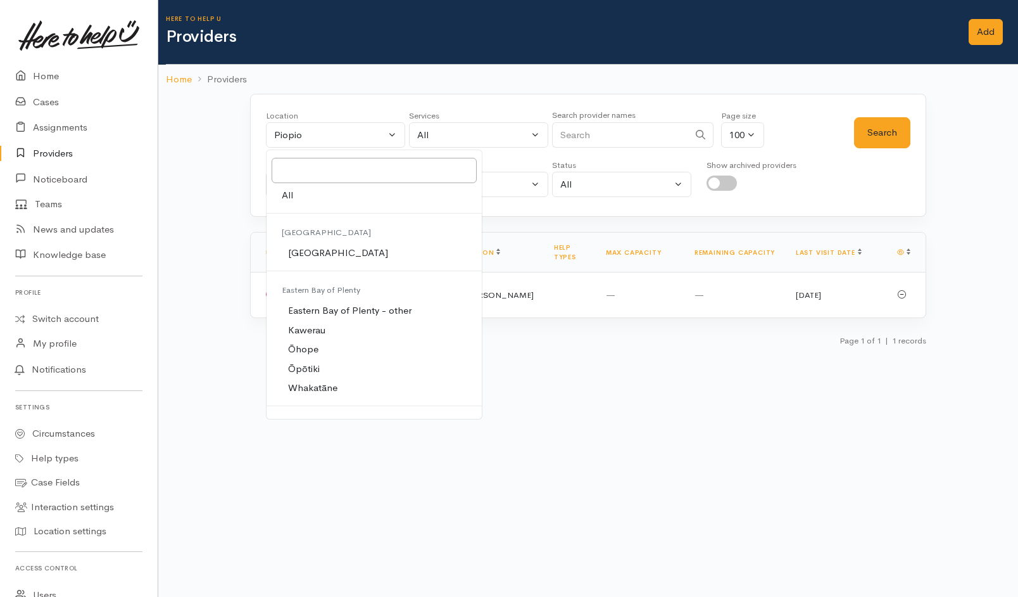
click at [290, 200] on span "All" at bounding box center [287, 195] width 11 height 15
select select "-1"
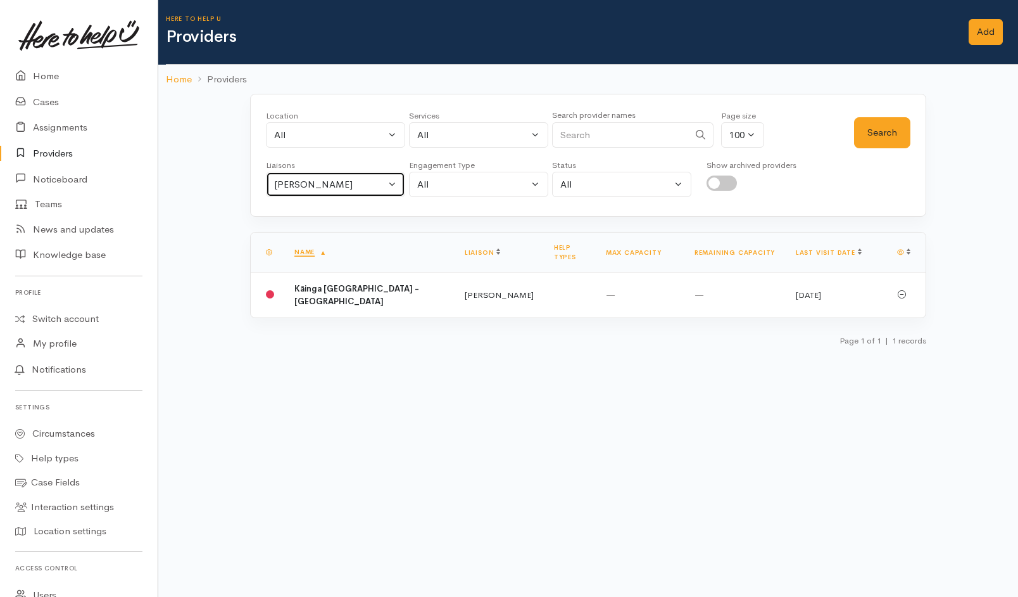
click at [330, 185] on div "[PERSON_NAME]" at bounding box center [329, 184] width 111 height 15
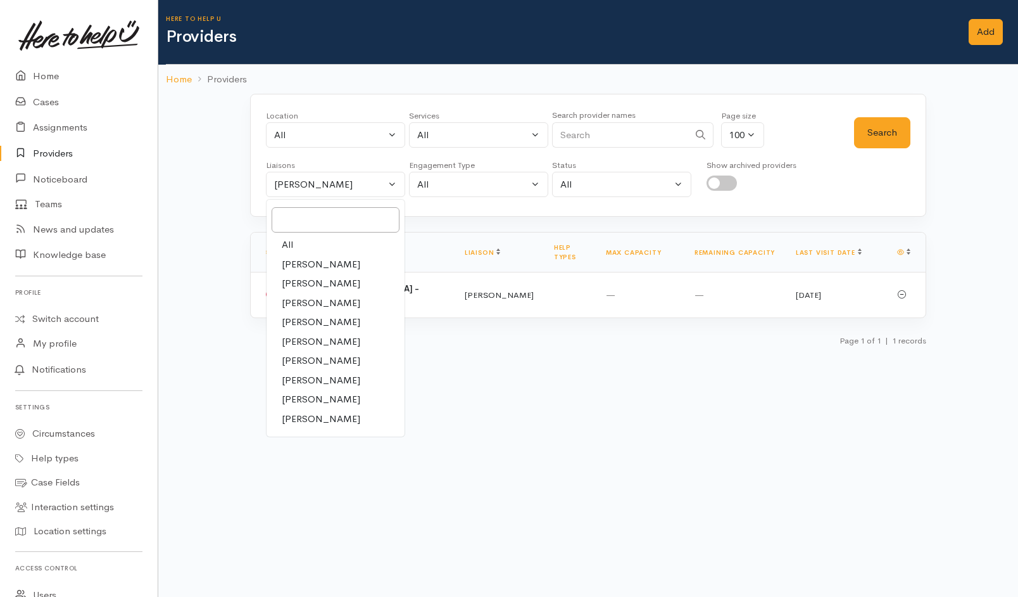
click at [298, 239] on link "All" at bounding box center [336, 245] width 138 height 20
select select "null"
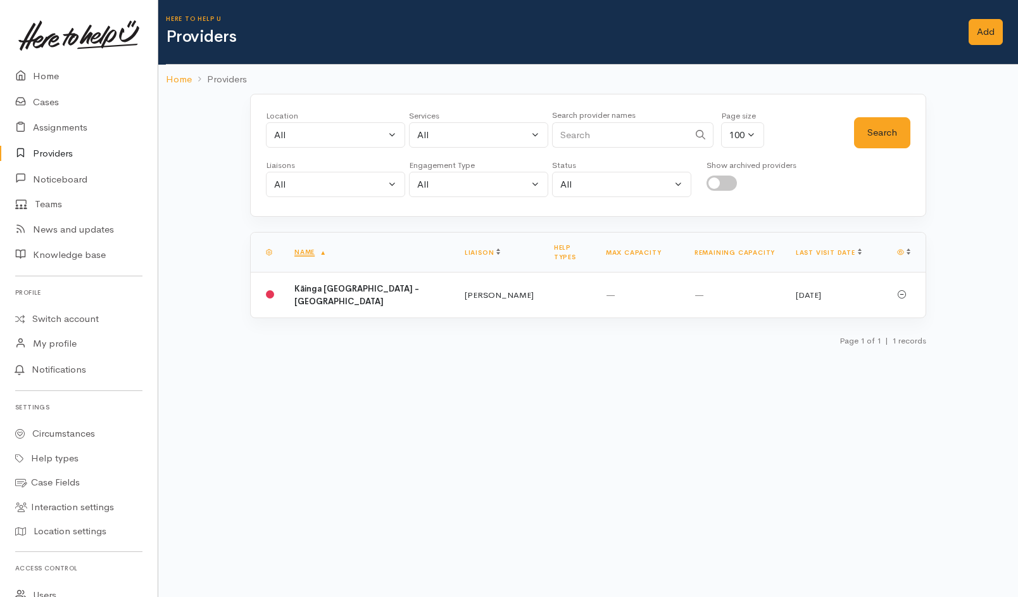
click at [638, 127] on input "Search" at bounding box center [620, 135] width 137 height 26
type input "Te Whare"
click at [888, 135] on button "Search" at bounding box center [882, 132] width 56 height 31
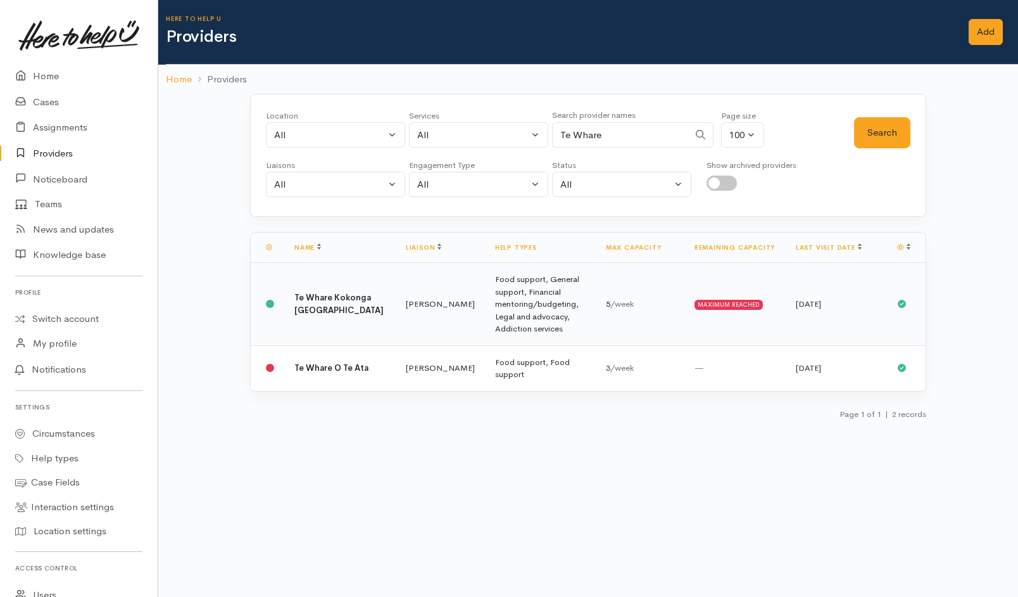
click at [341, 300] on td "Te Whare Kokonga Melville Community House" at bounding box center [339, 304] width 111 height 83
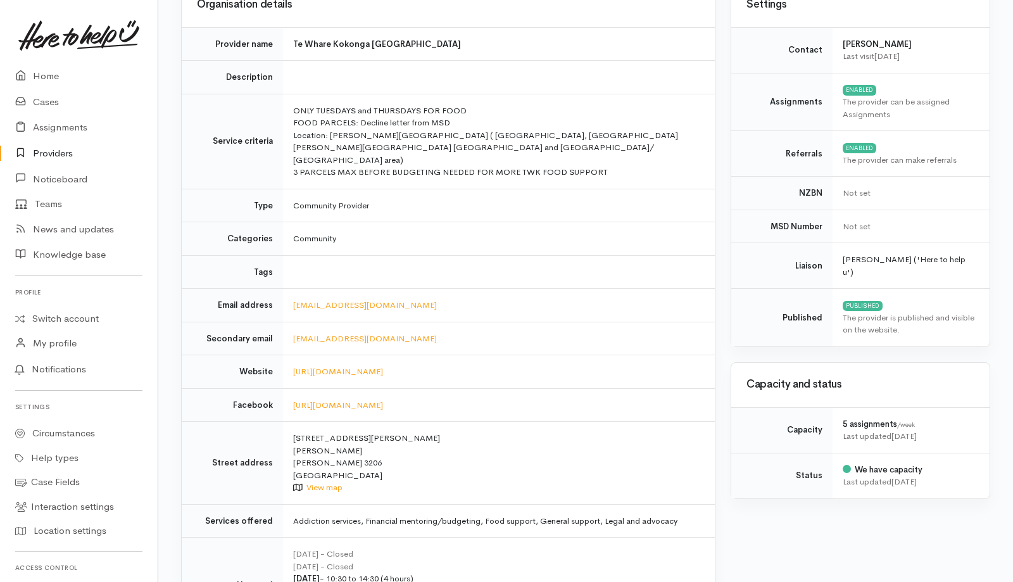
scroll to position [144, 0]
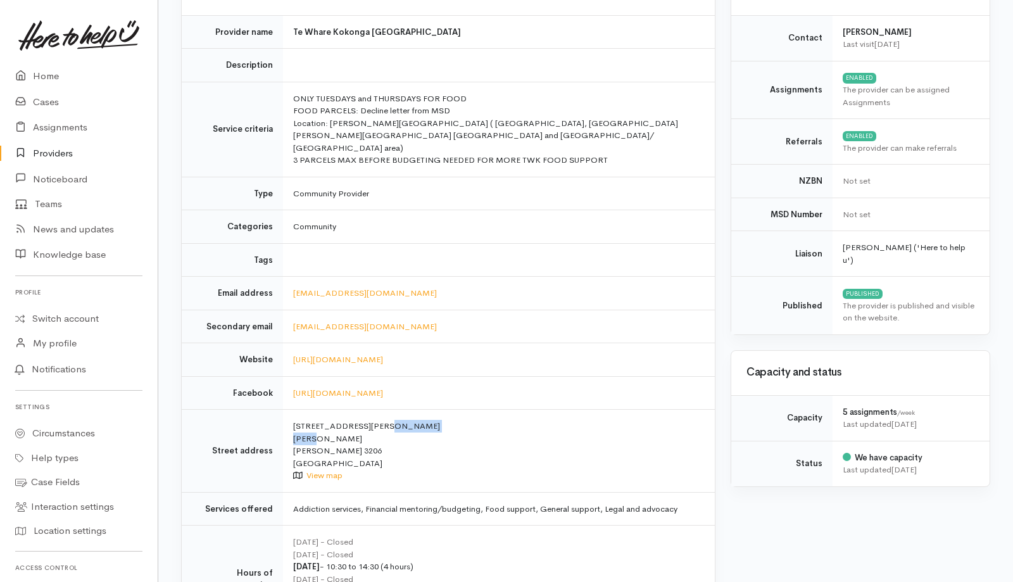
drag, startPoint x: 291, startPoint y: 398, endPoint x: 329, endPoint y: 415, distance: 41.4
click at [329, 415] on td "[STREET_ADDRESS][PERSON_NAME][PERSON_NAME] View map" at bounding box center [499, 451] width 432 height 83
copy td "[STREET_ADDRESS][PERSON_NAME][PERSON_NAME]"
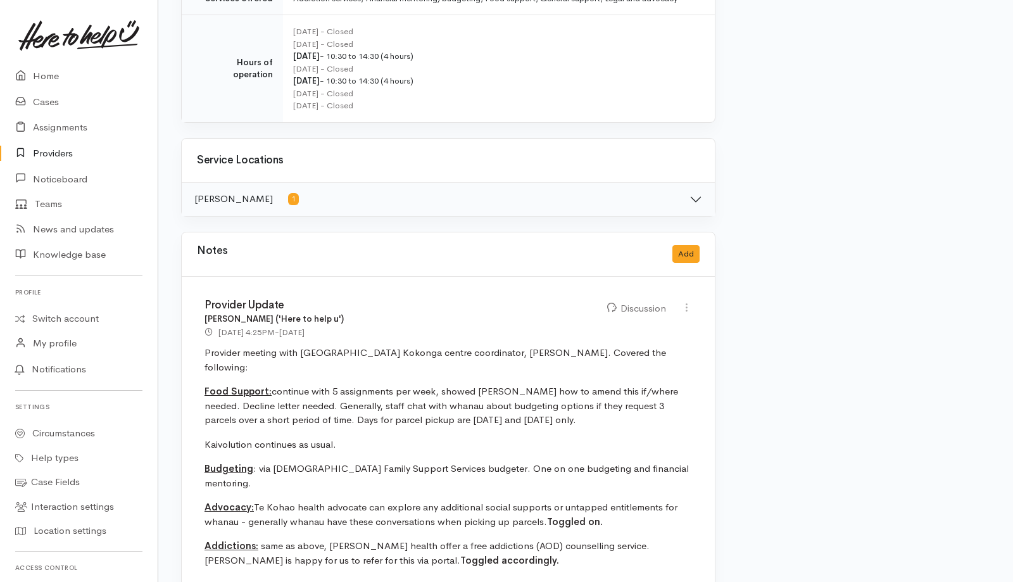
scroll to position [655, 0]
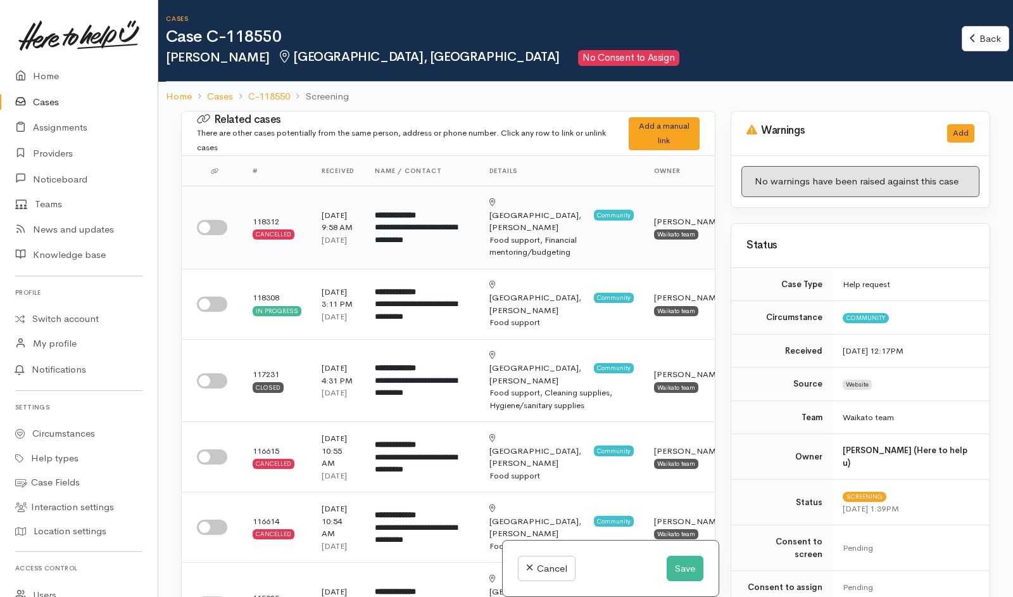
click at [215, 225] on input "checkbox" at bounding box center [212, 227] width 30 height 15
checkbox input "true"
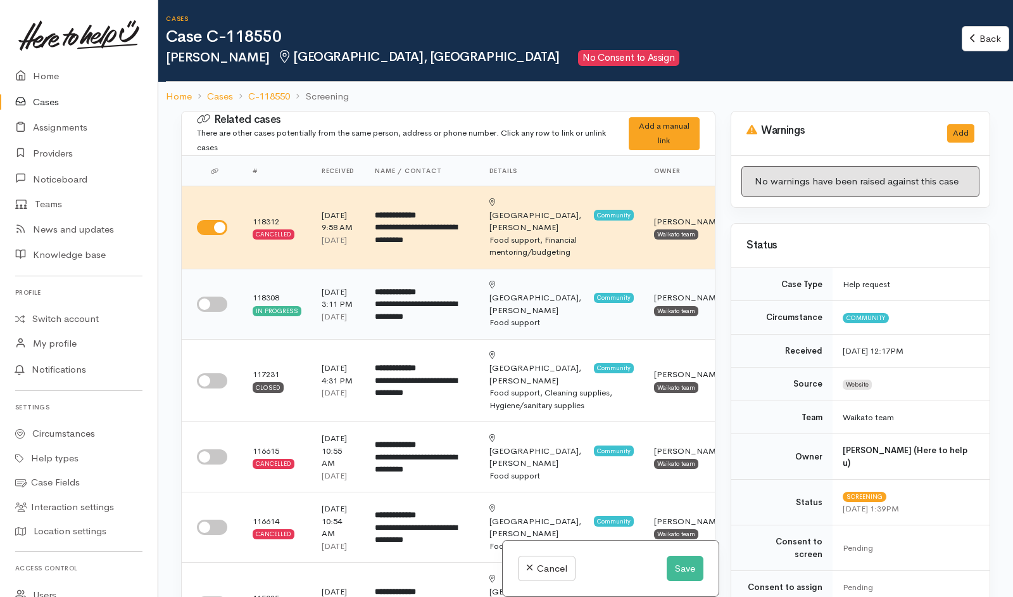
click at [215, 308] on input "checkbox" at bounding box center [212, 303] width 30 height 15
checkbox input "true"
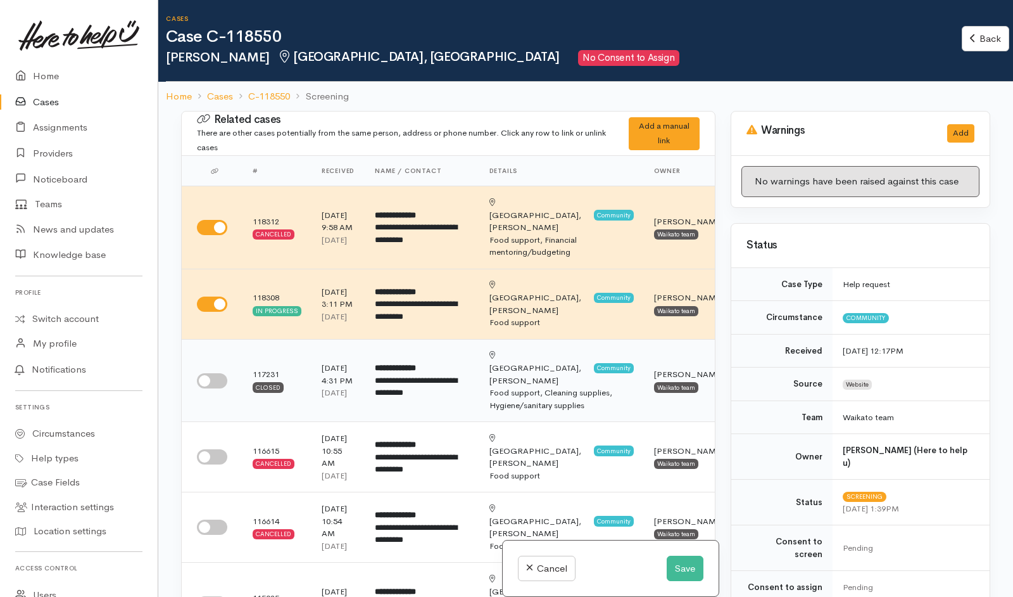
click at [220, 388] on input "checkbox" at bounding box center [212, 380] width 30 height 15
checkbox input "true"
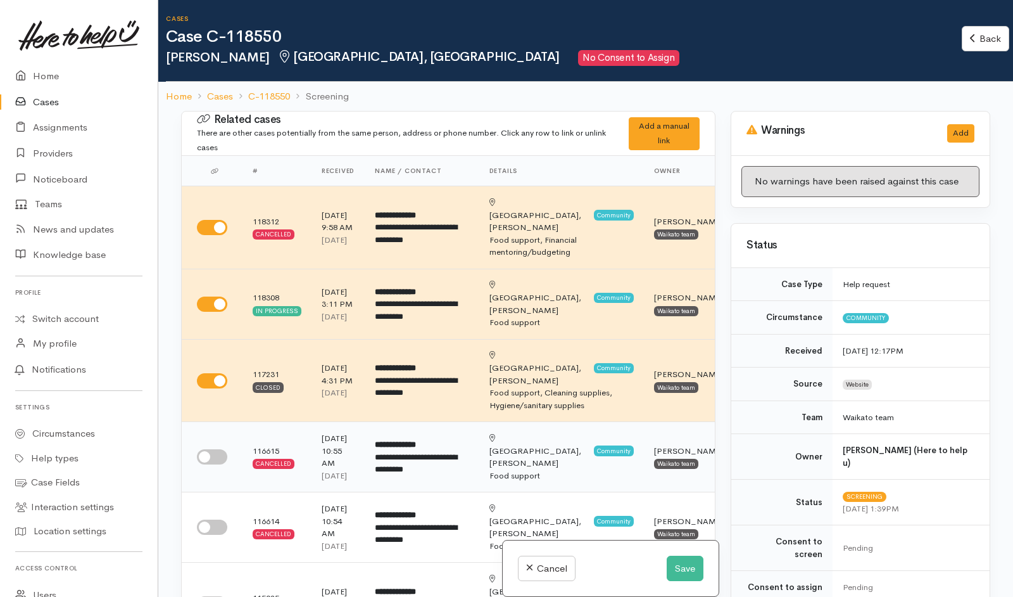
click at [214, 464] on input "checkbox" at bounding box center [212, 456] width 30 height 15
checkbox input "true"
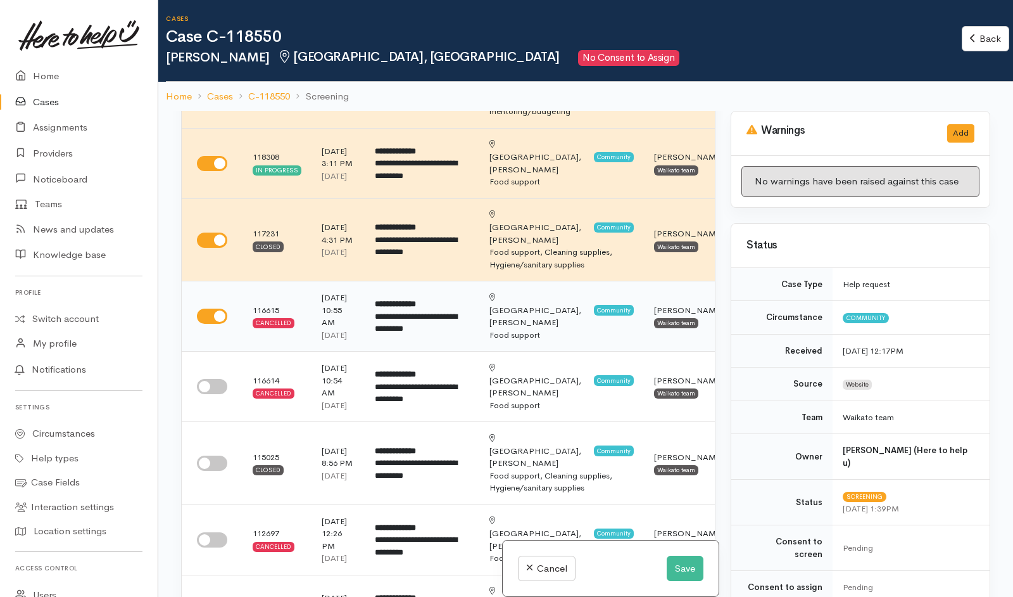
scroll to position [148, 0]
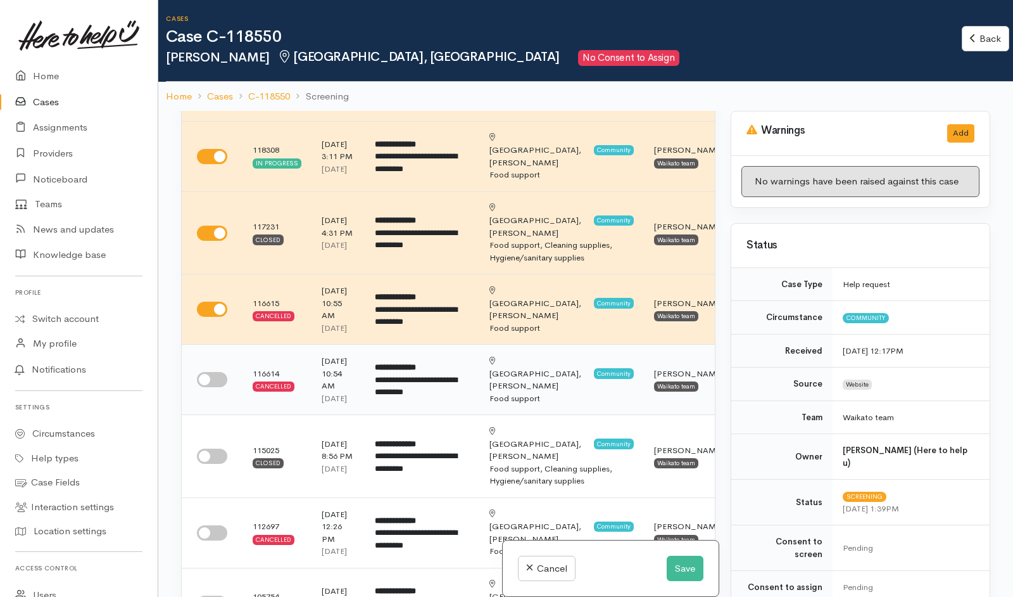
click at [209, 387] on input "checkbox" at bounding box center [212, 379] width 30 height 15
checkbox input "true"
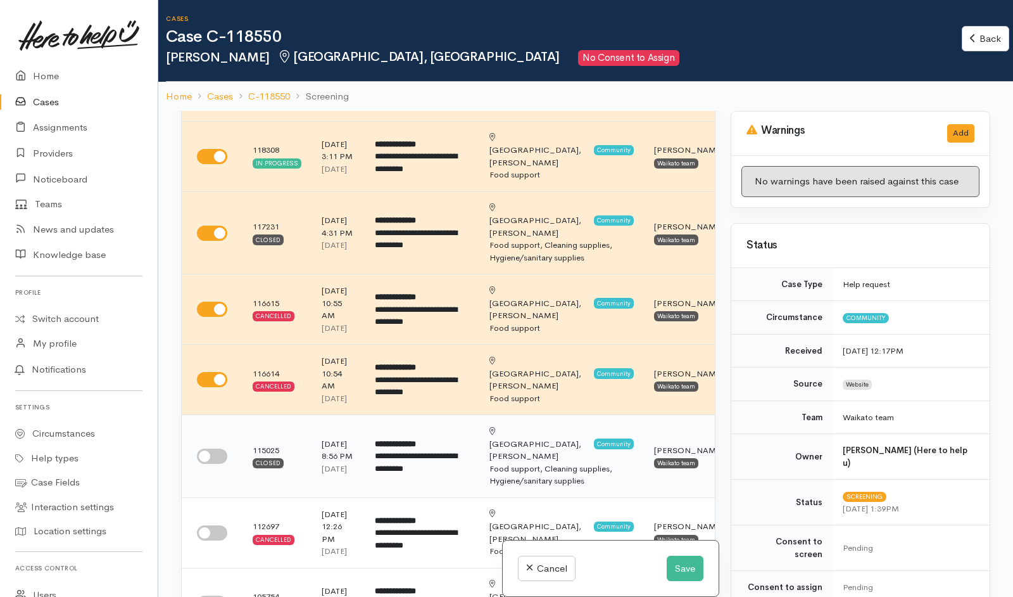
click at [210, 464] on input "checkbox" at bounding box center [212, 455] width 30 height 15
checkbox input "true"
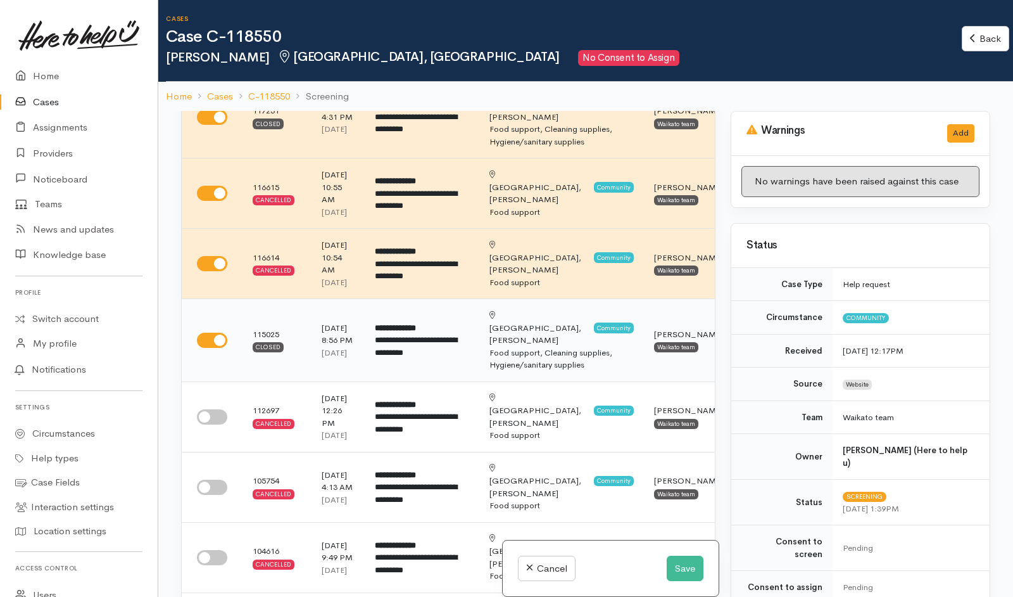
scroll to position [305, 0]
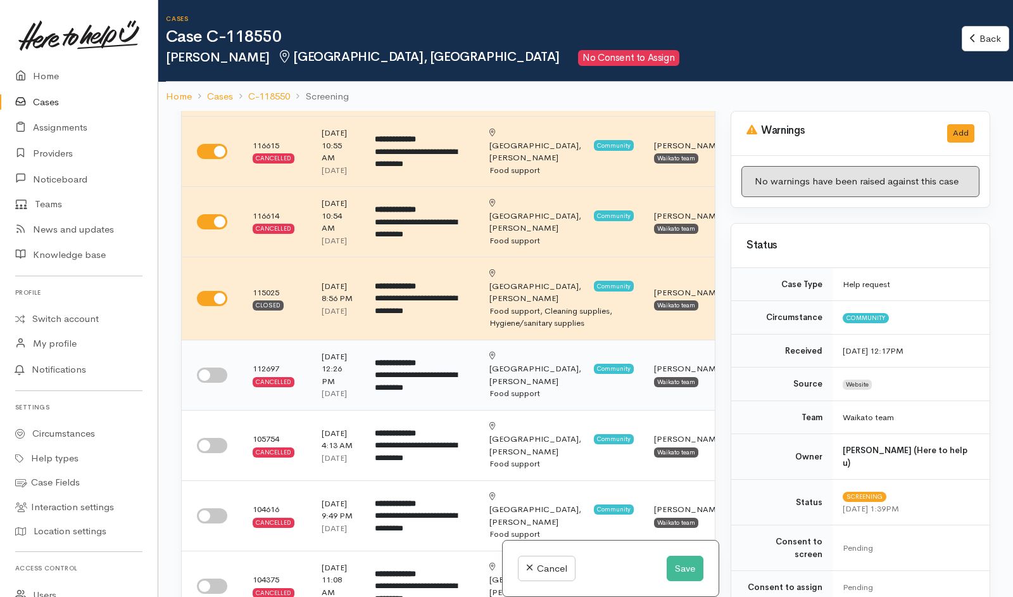
click at [218, 382] on input "checkbox" at bounding box center [212, 374] width 30 height 15
checkbox input "true"
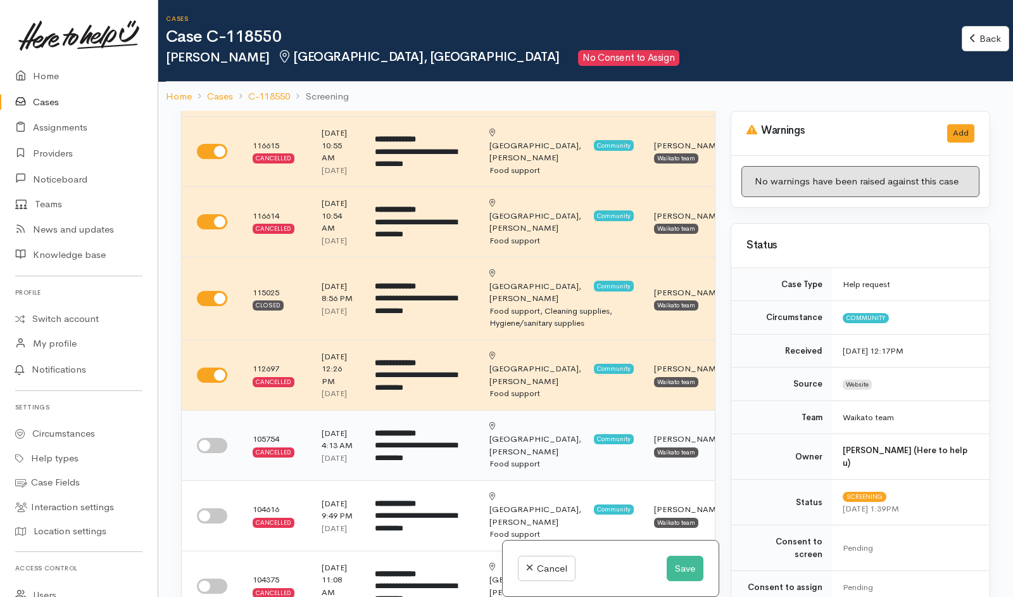
click at [212, 453] on input "checkbox" at bounding box center [212, 445] width 30 height 15
checkbox input "true"
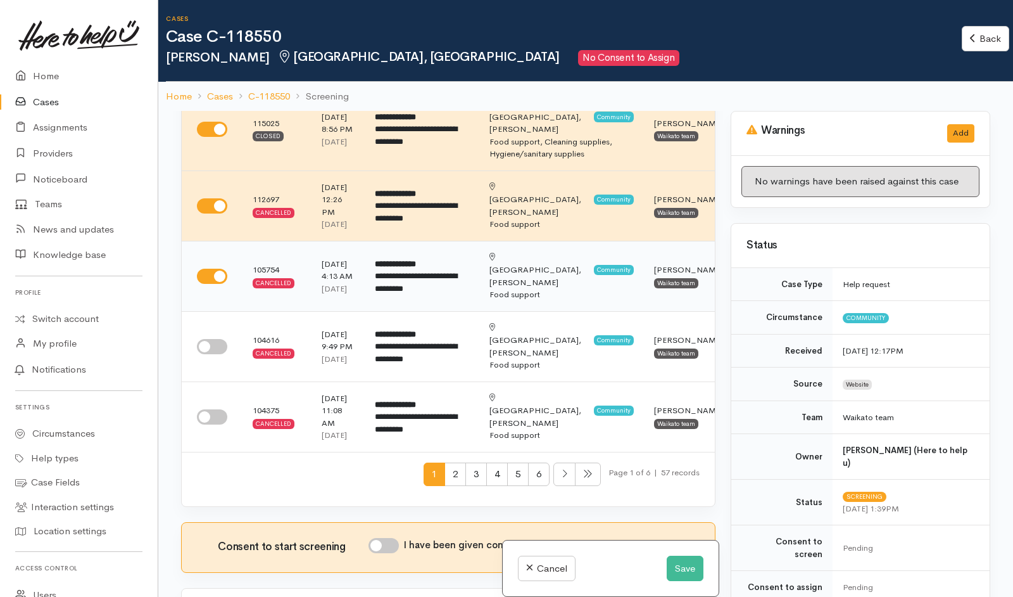
scroll to position [477, 0]
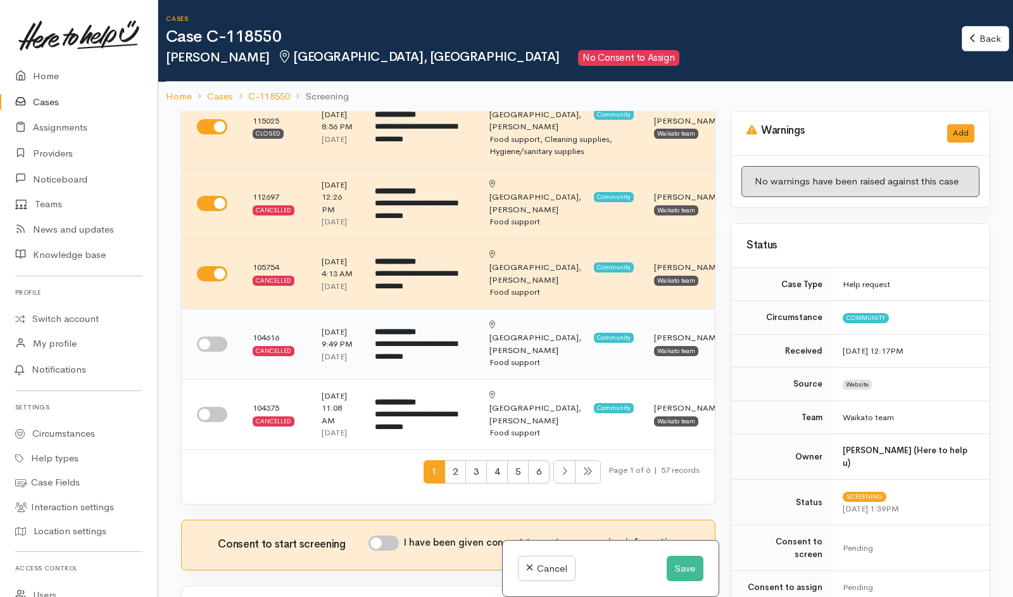
click at [218, 351] on input "checkbox" at bounding box center [212, 343] width 30 height 15
checkbox input "true"
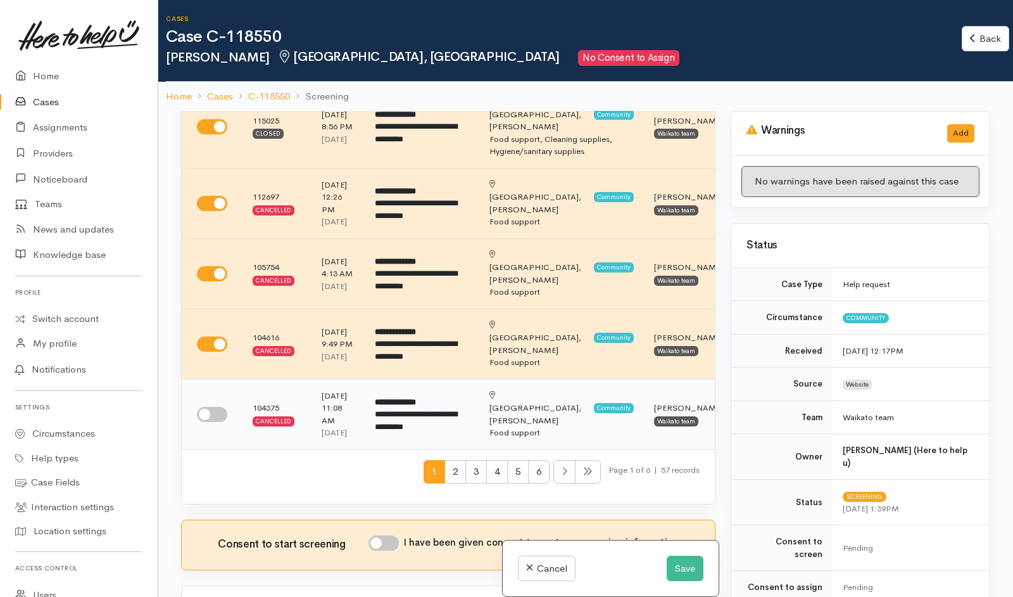
click at [210, 422] on input "checkbox" at bounding box center [212, 414] width 30 height 15
checkbox input "true"
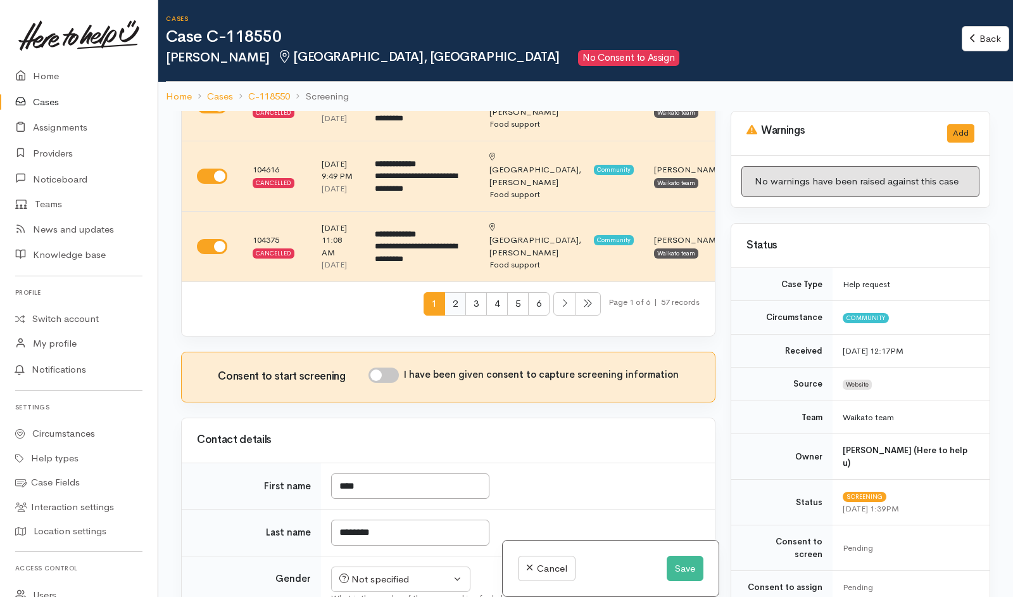
click at [445, 315] on span "2" at bounding box center [456, 303] width 22 height 23
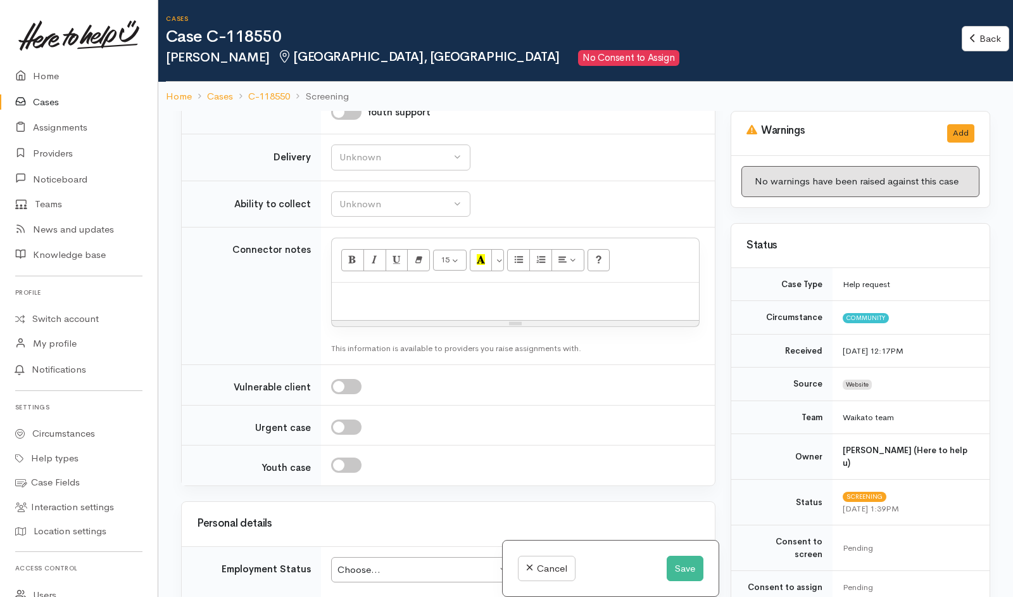
scroll to position [1634, 0]
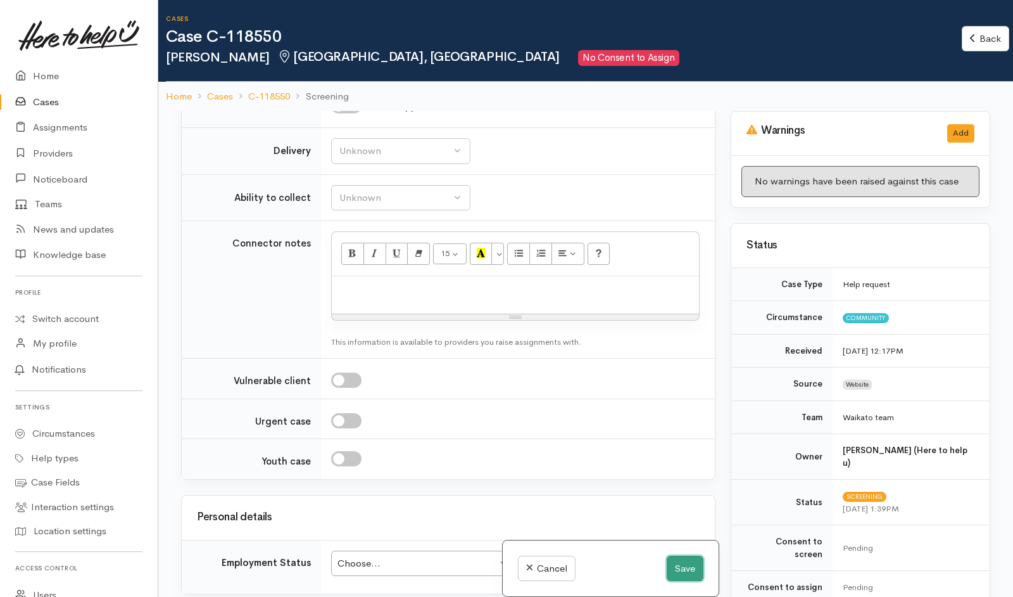
click at [684, 569] on button "Save" at bounding box center [685, 568] width 37 height 26
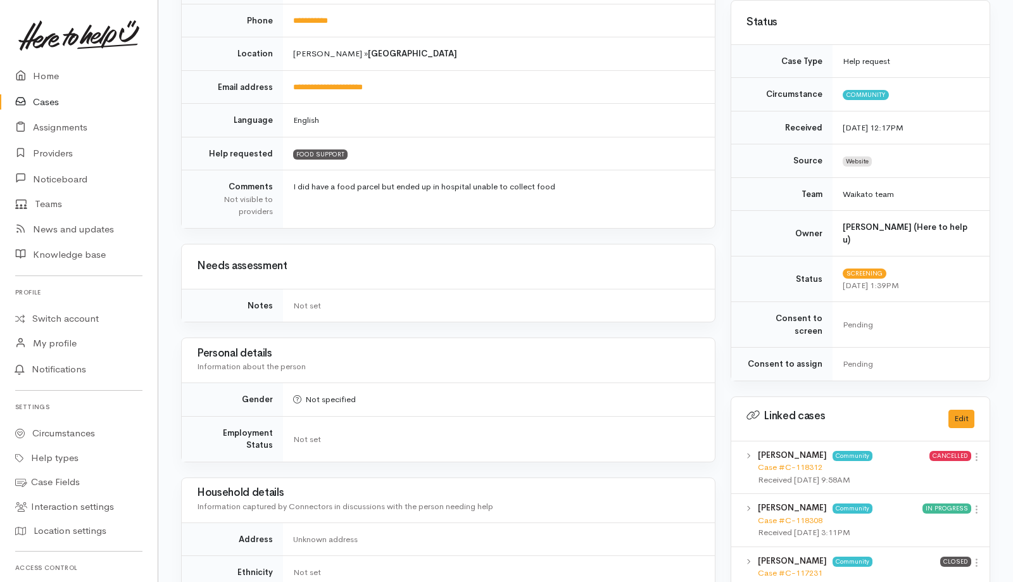
scroll to position [289, 0]
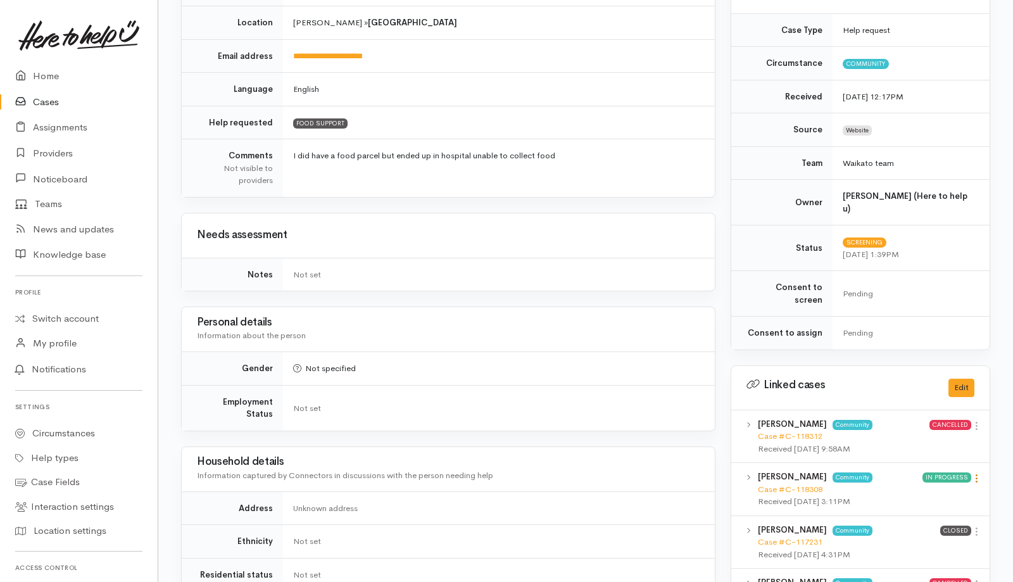
click at [977, 473] on icon at bounding box center [976, 478] width 11 height 11
click at [942, 493] on link "View case" at bounding box center [932, 503] width 100 height 20
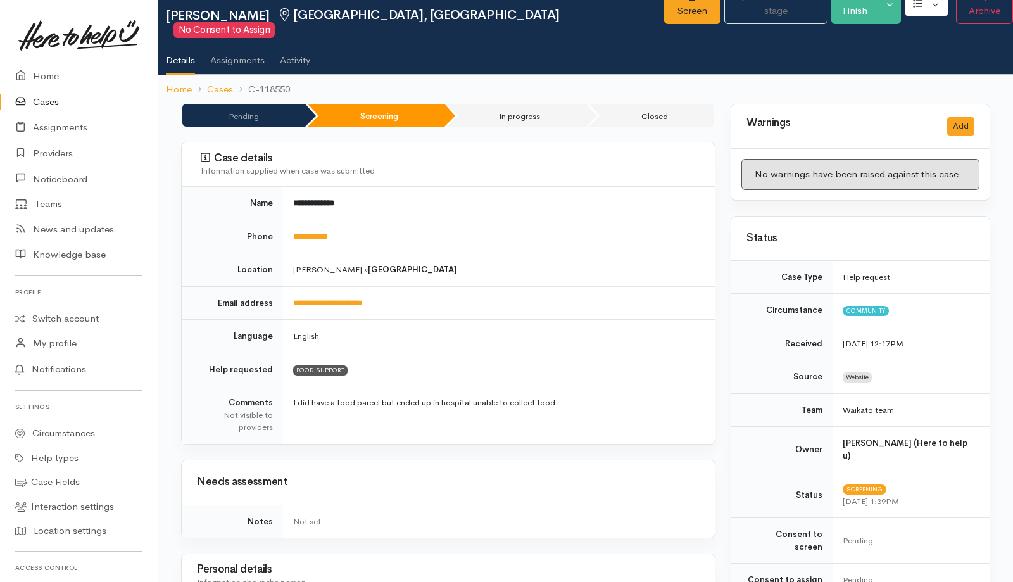
scroll to position [0, 0]
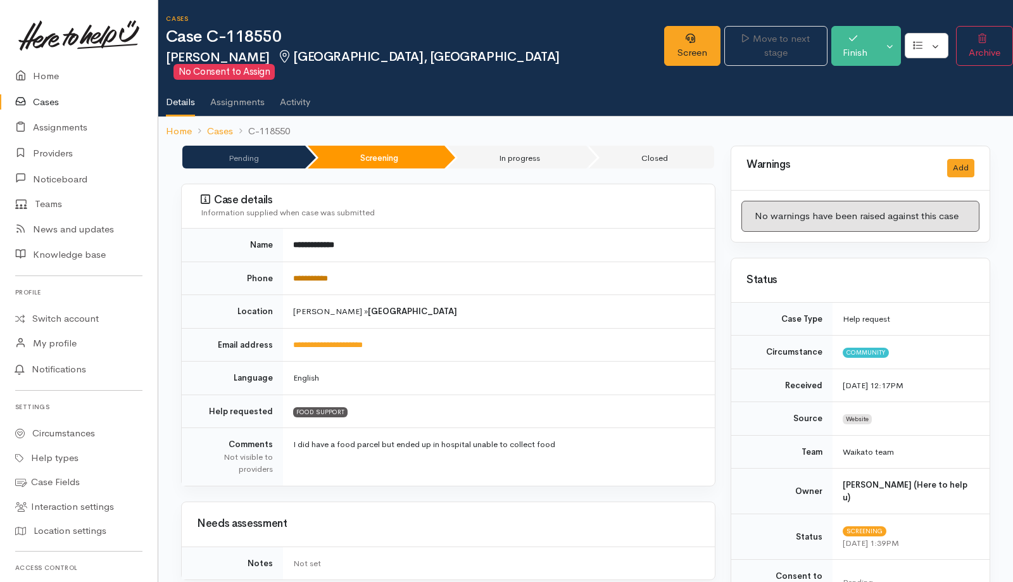
click at [324, 274] on link "**********" at bounding box center [310, 278] width 35 height 8
click at [883, 274] on h3 "Status" at bounding box center [861, 280] width 228 height 12
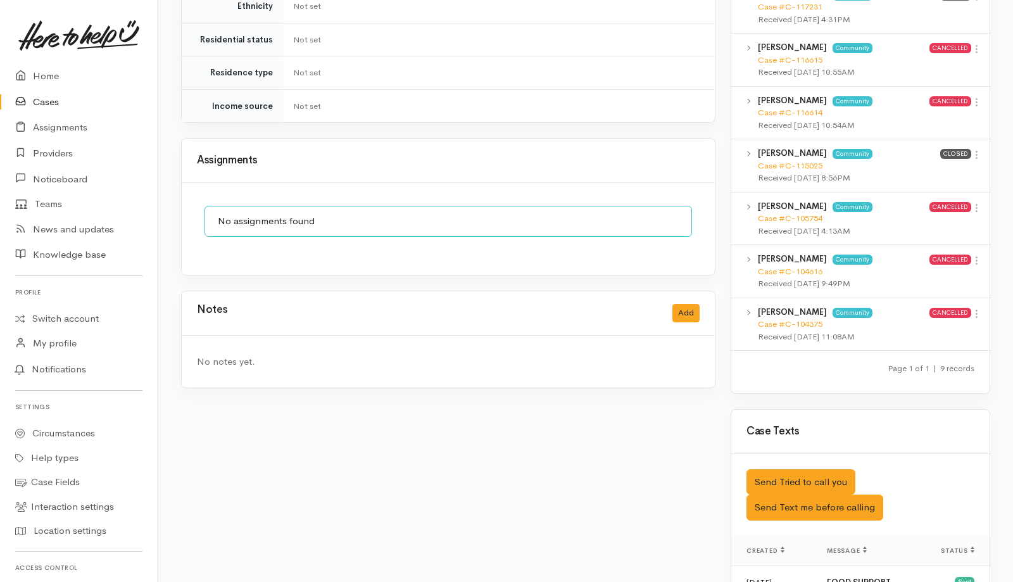
scroll to position [855, 0]
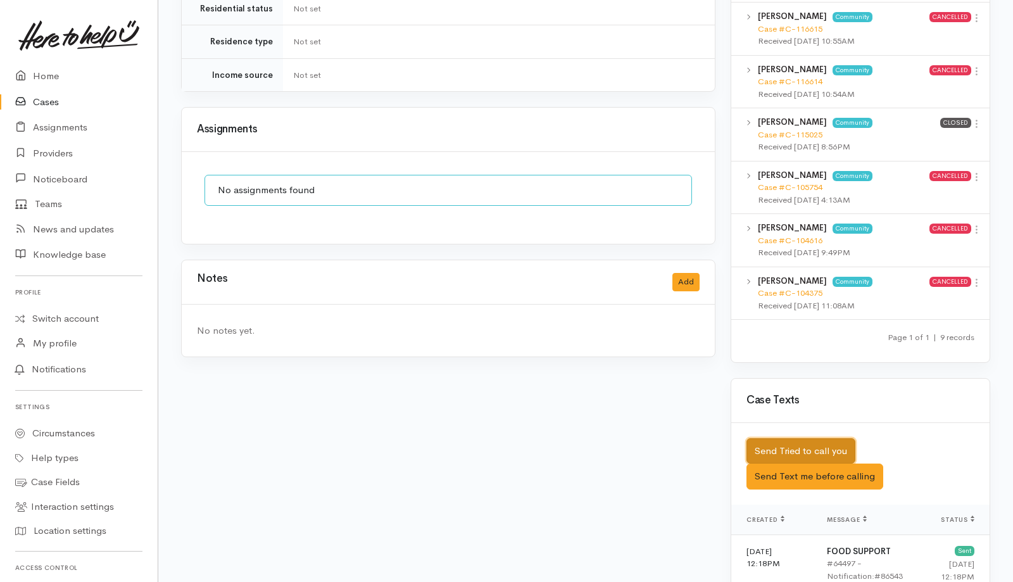
click at [826, 438] on button "Send Tried to call you" at bounding box center [801, 451] width 109 height 26
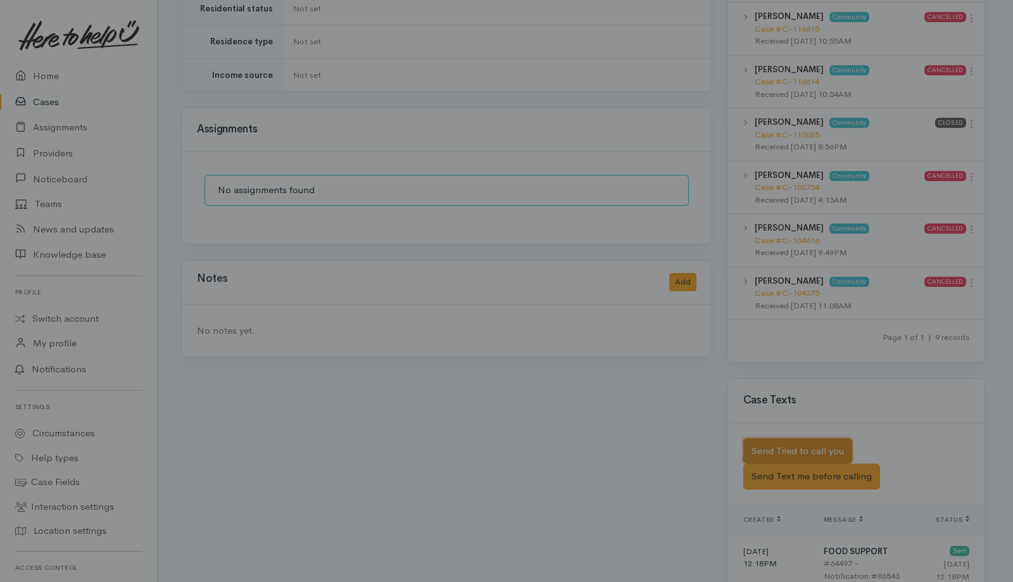
scroll to position [840, 0]
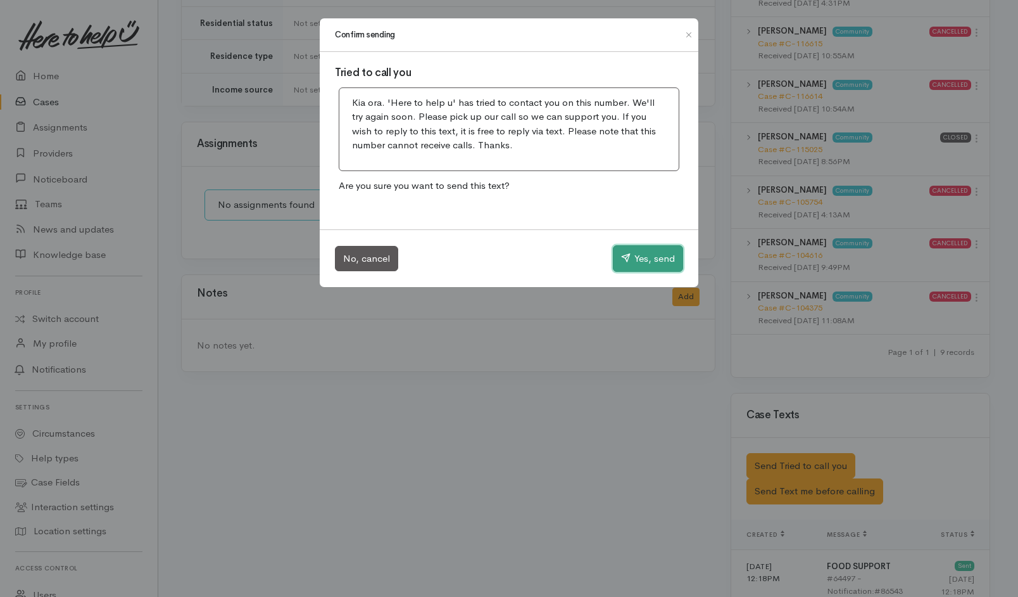
click at [626, 246] on button "Yes, send" at bounding box center [648, 258] width 70 height 27
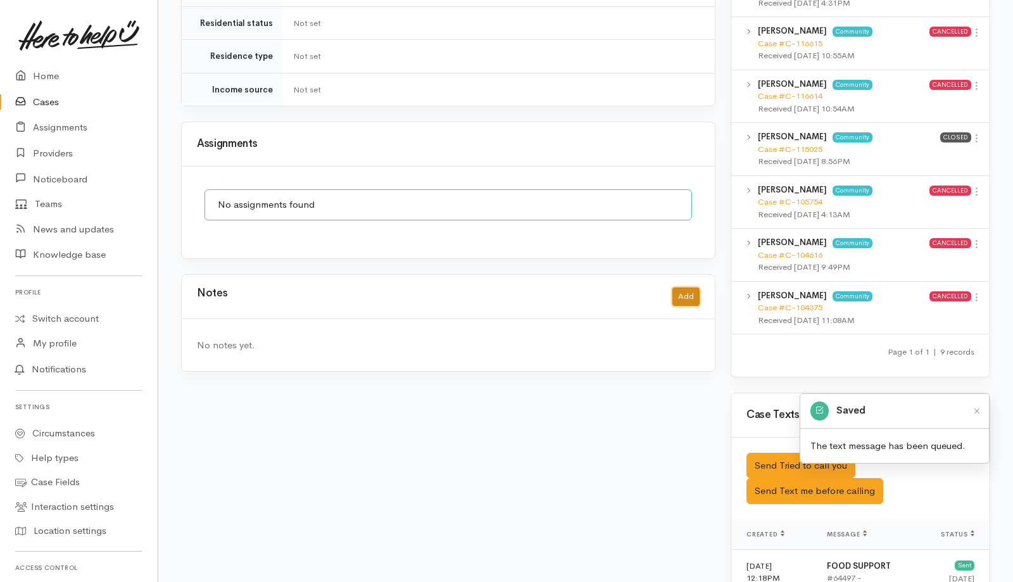
click at [690, 288] on button "Add" at bounding box center [686, 297] width 27 height 18
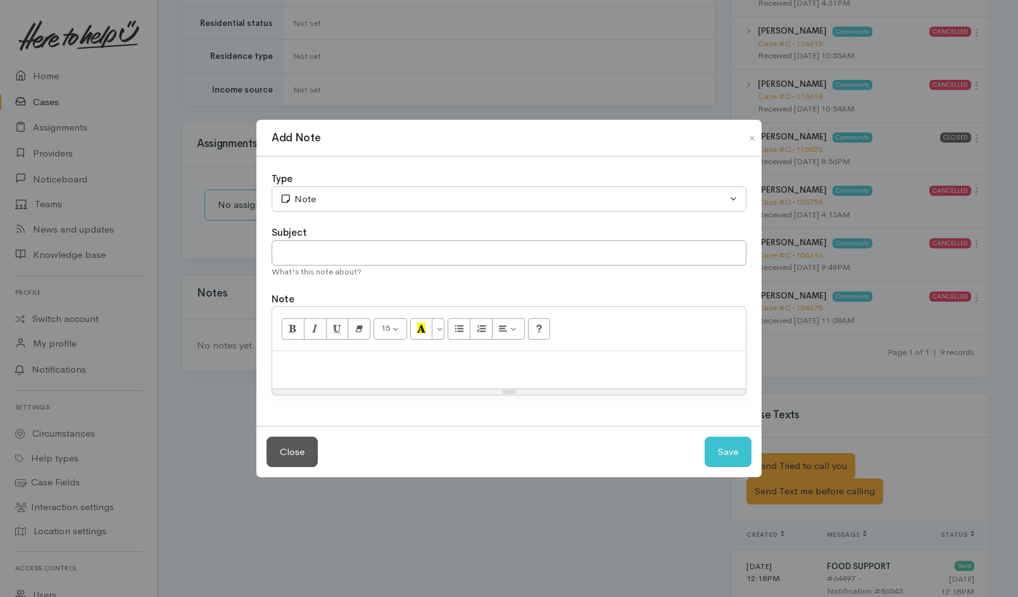
click at [465, 374] on div at bounding box center [509, 369] width 474 height 37
click at [472, 260] on input "text" at bounding box center [509, 253] width 475 height 26
type input "1st attempt"
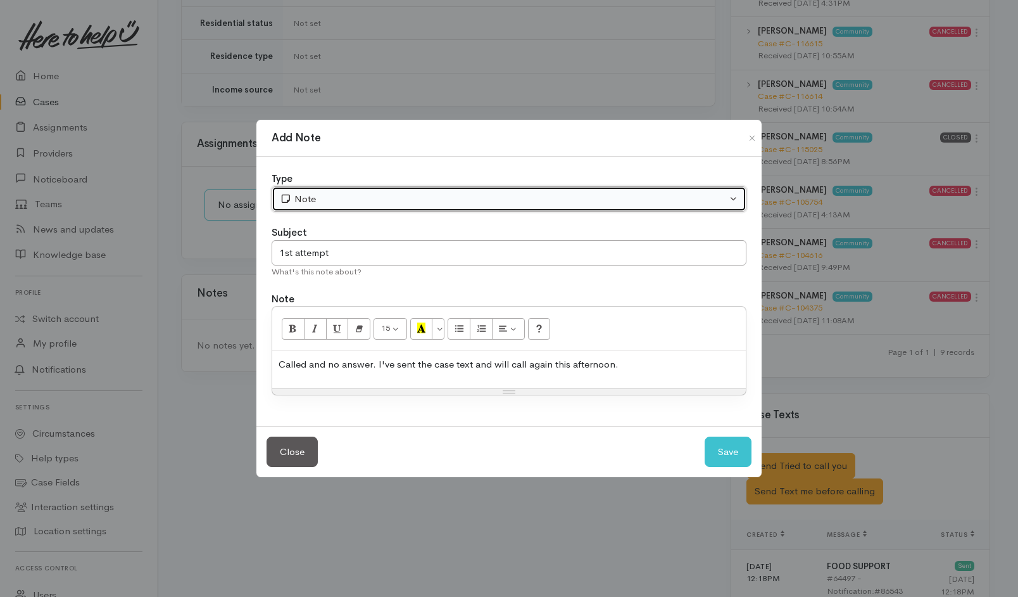
click at [486, 201] on div "Note" at bounding box center [503, 199] width 447 height 15
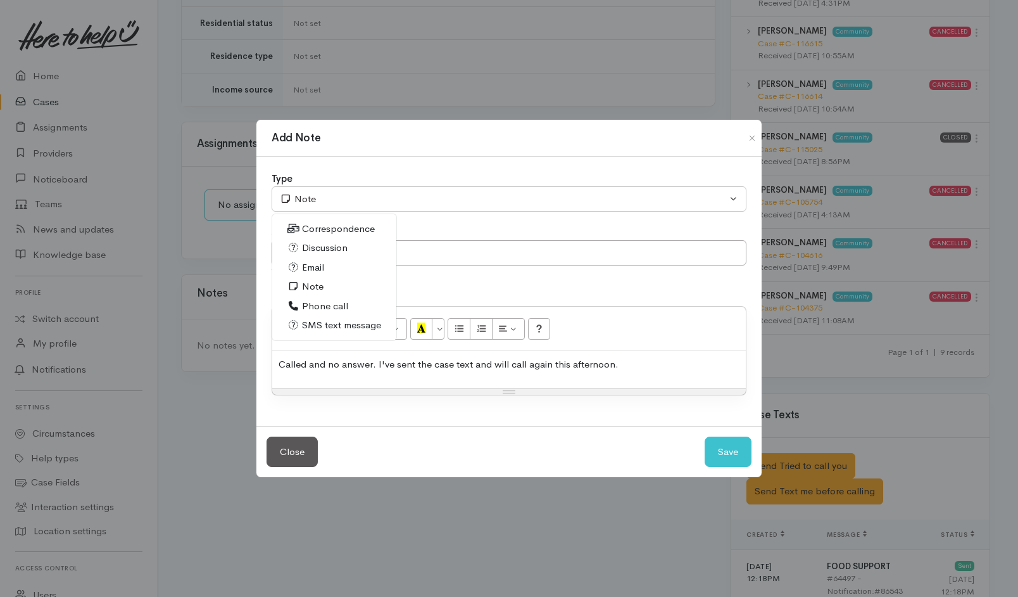
click at [315, 301] on span "Phone call" at bounding box center [325, 306] width 46 height 15
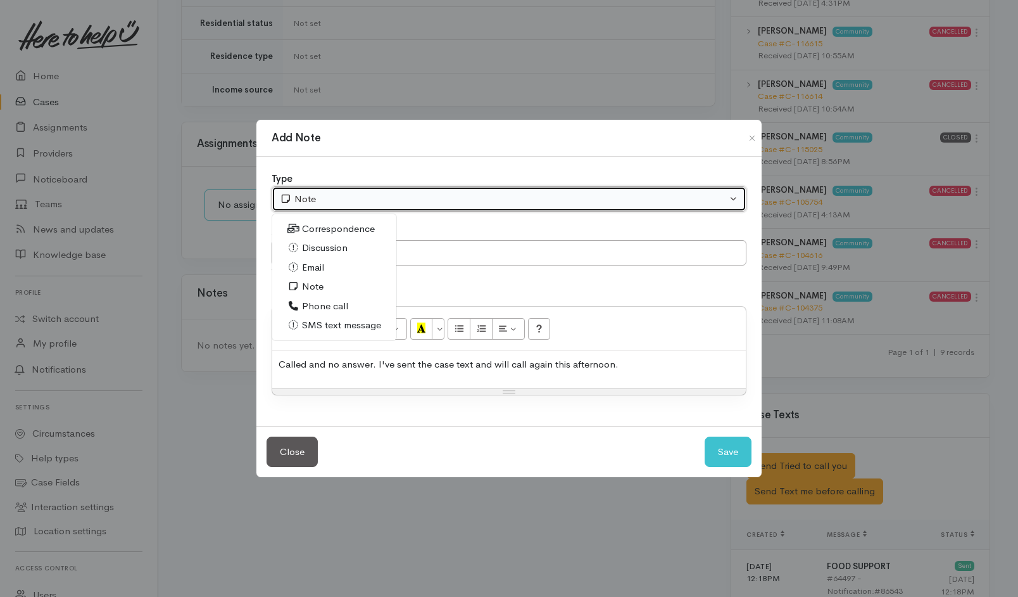
select select "3"
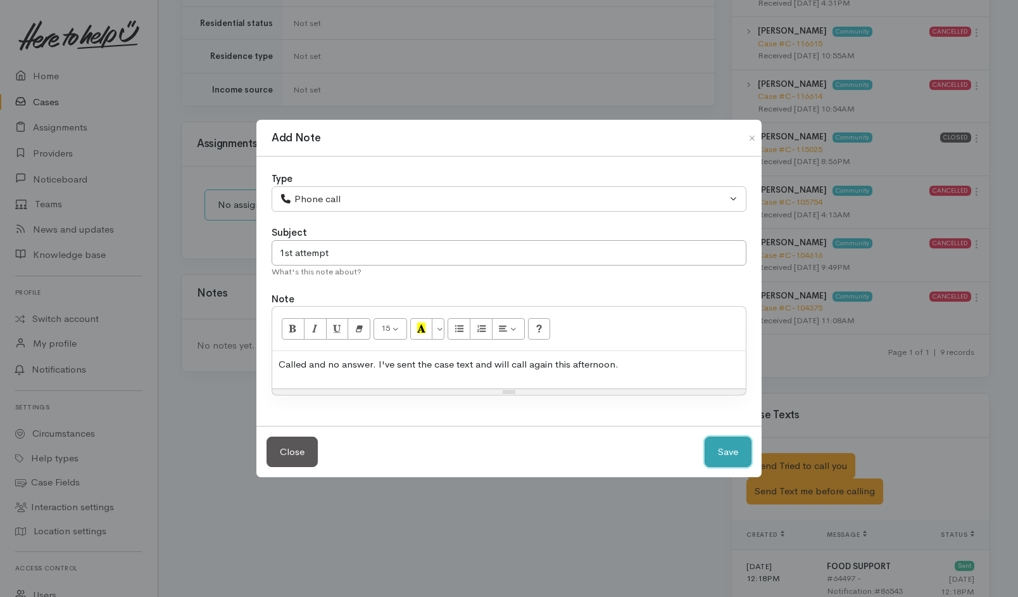
click at [738, 448] on button "Save" at bounding box center [728, 451] width 47 height 31
select select "1"
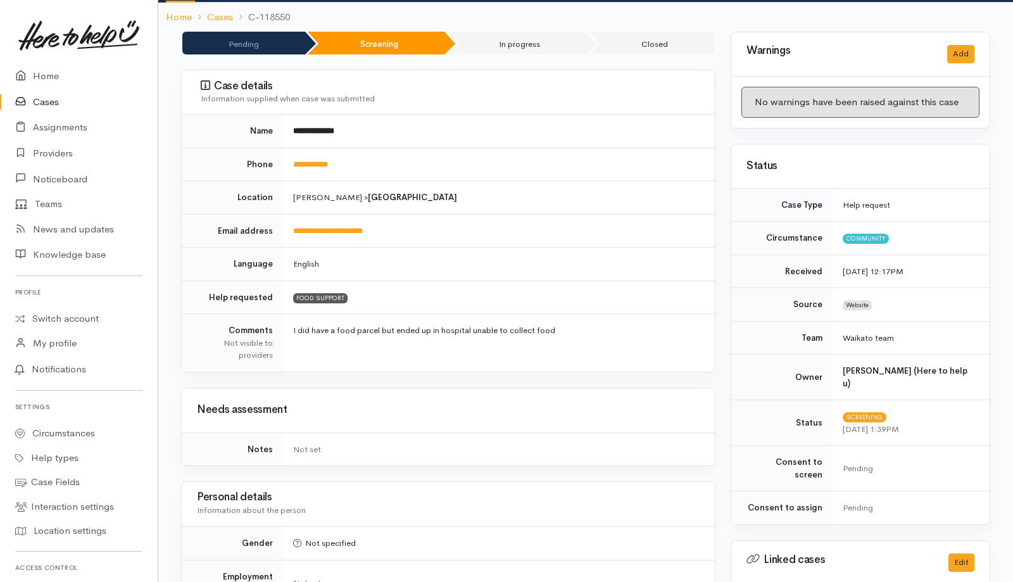
scroll to position [0, 0]
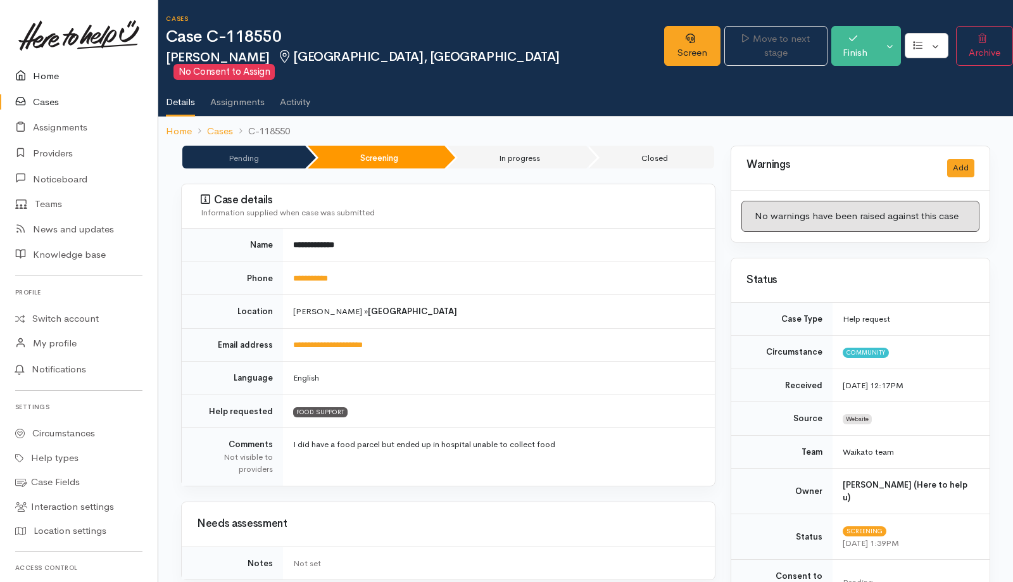
click at [48, 81] on link "Home" at bounding box center [79, 76] width 158 height 26
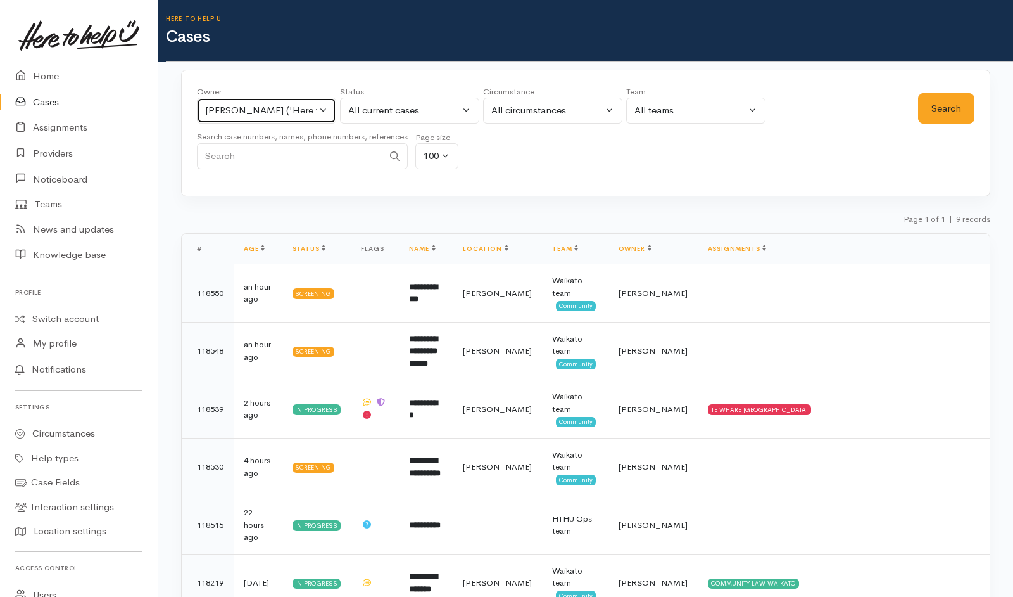
click at [262, 114] on div "Helena Kaufononga ('Here to help u')" at bounding box center [260, 110] width 111 height 15
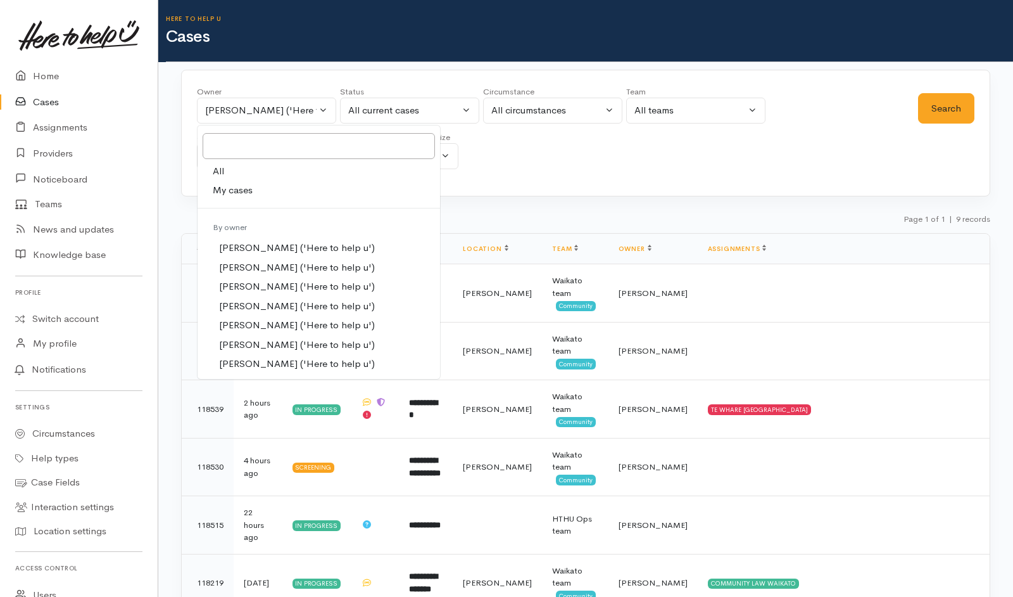
click at [260, 170] on link "All" at bounding box center [319, 171] width 243 height 20
select select "-1"
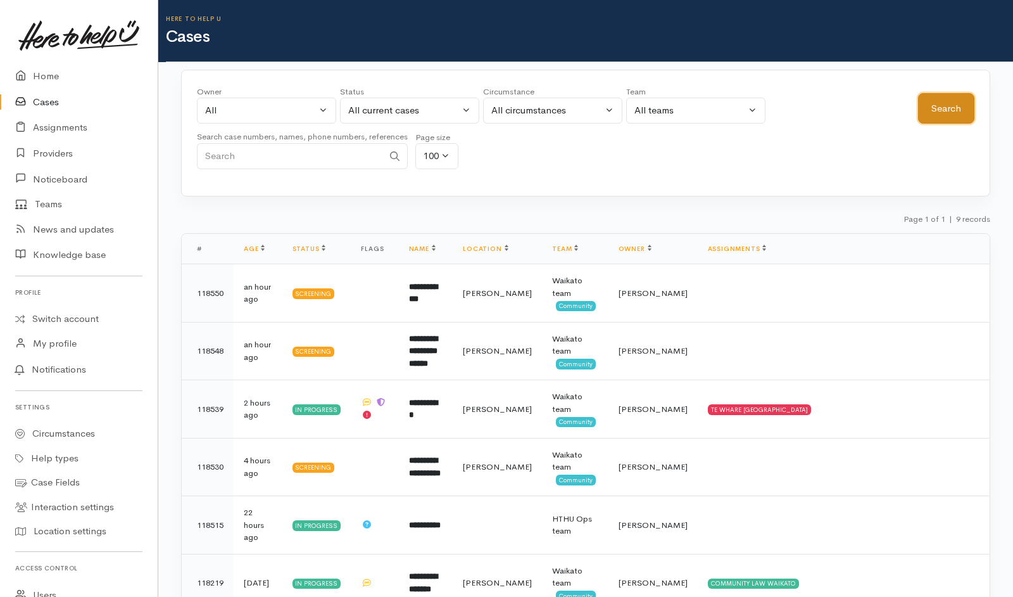
click at [946, 109] on button "Search" at bounding box center [946, 108] width 56 height 31
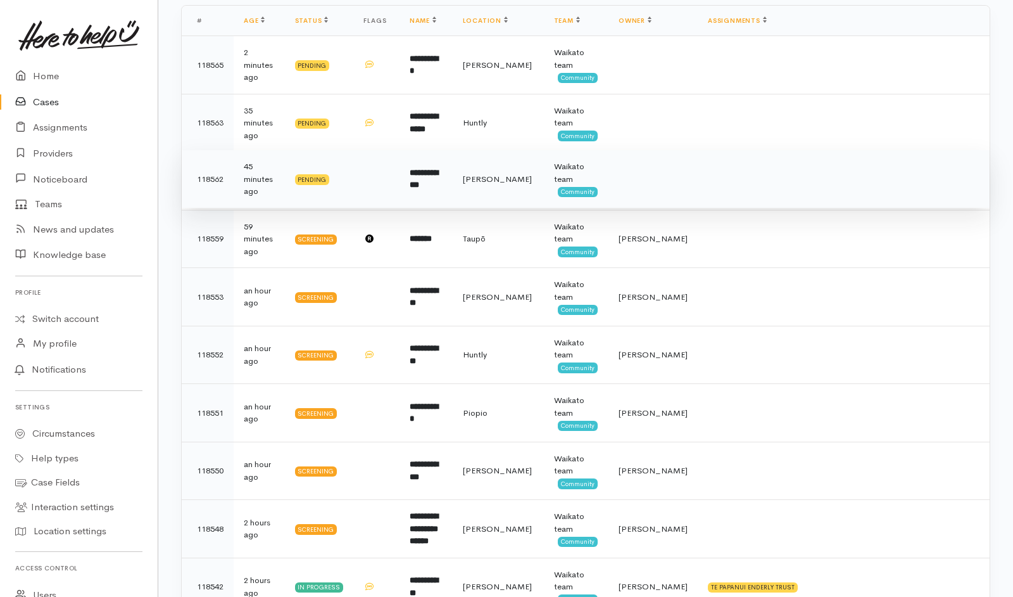
scroll to position [227, 0]
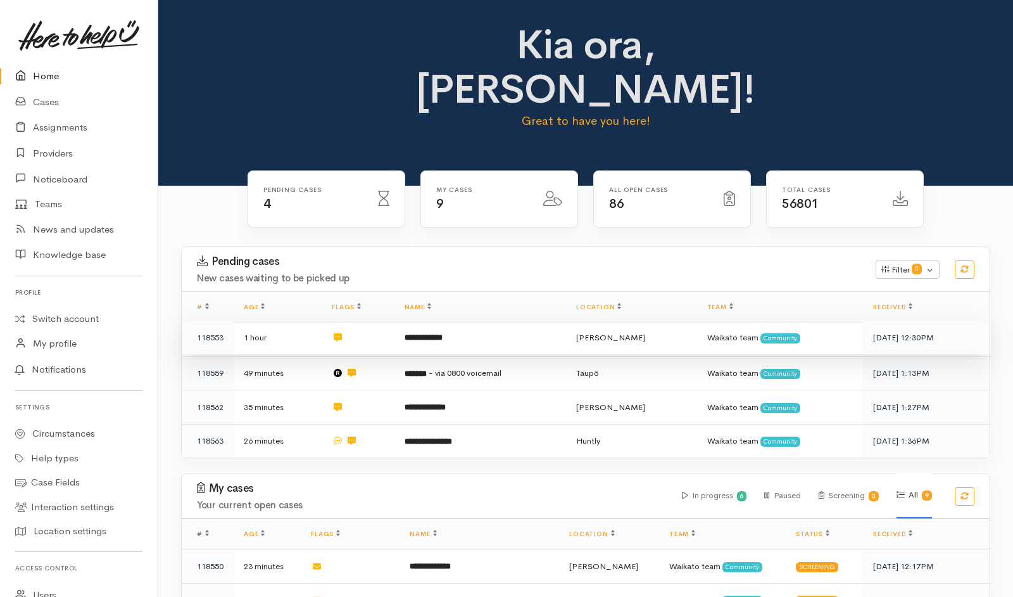
click at [511, 320] on td "**********" at bounding box center [481, 337] width 172 height 34
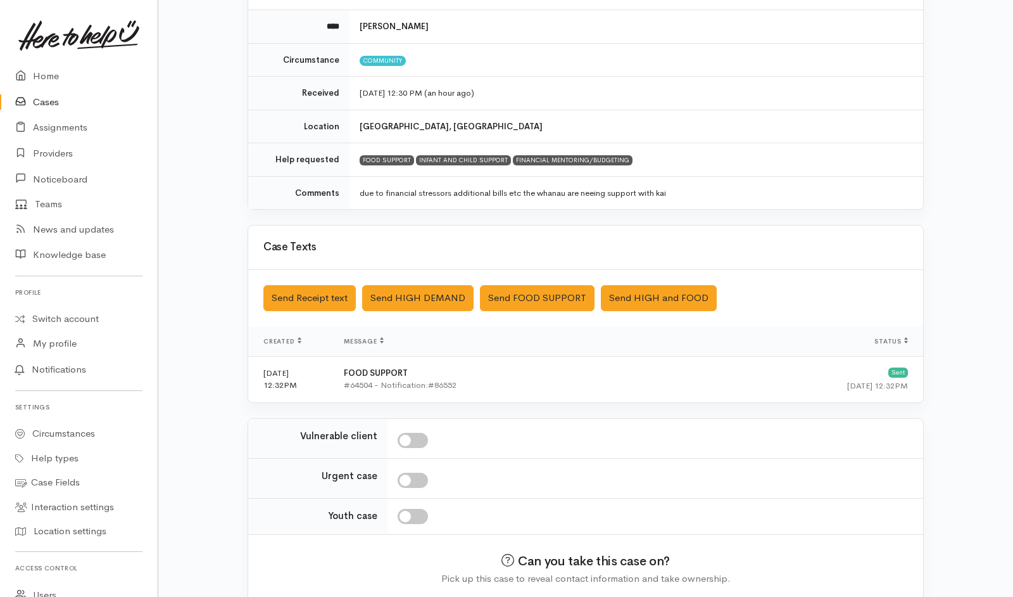
scroll to position [182, 0]
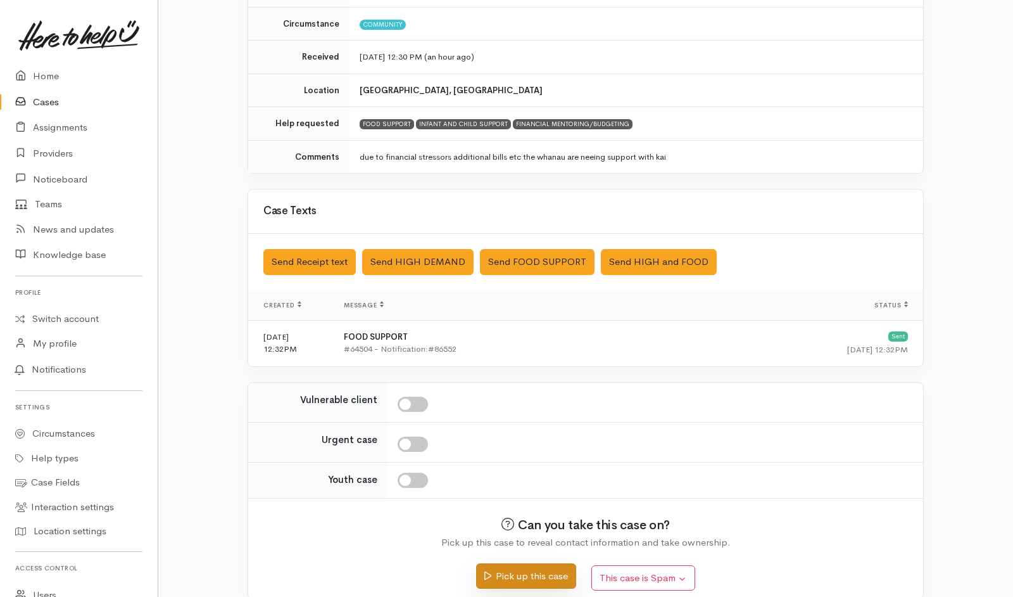
click at [506, 576] on button "Pick up this case" at bounding box center [525, 576] width 99 height 26
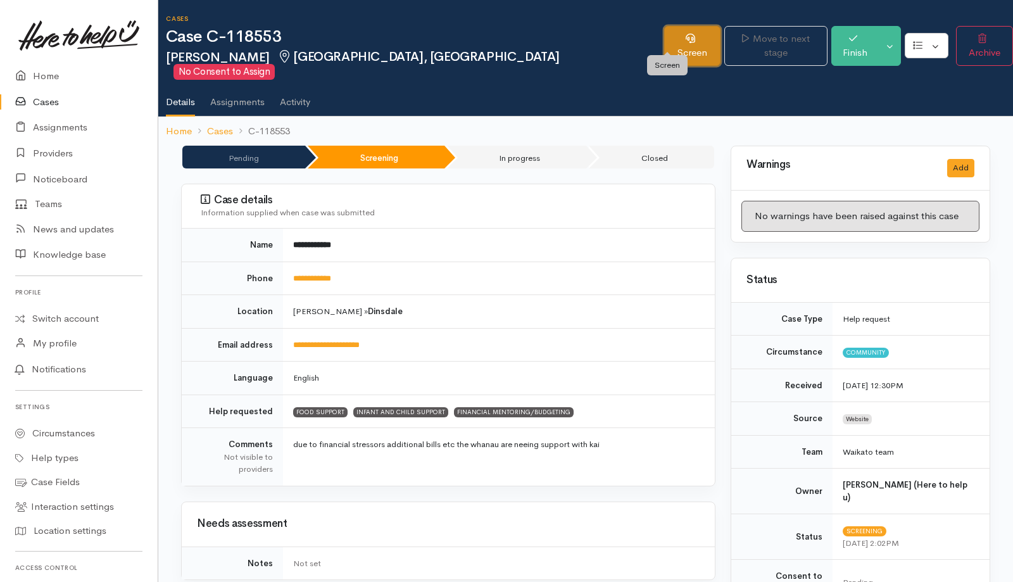
click at [674, 34] on link "Screen" at bounding box center [692, 46] width 56 height 40
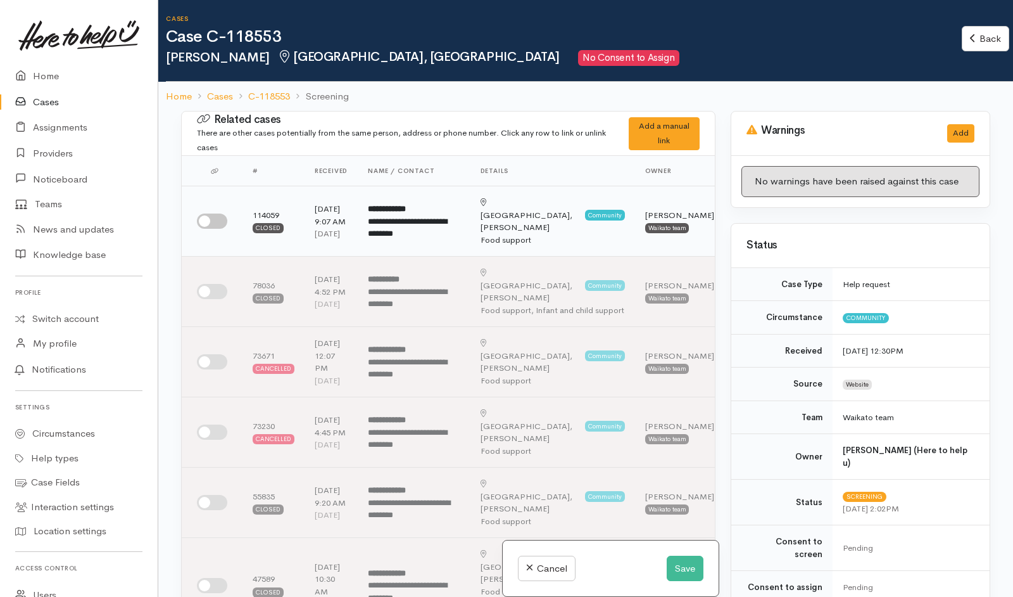
click at [218, 222] on input "checkbox" at bounding box center [212, 220] width 30 height 15
checkbox input "true"
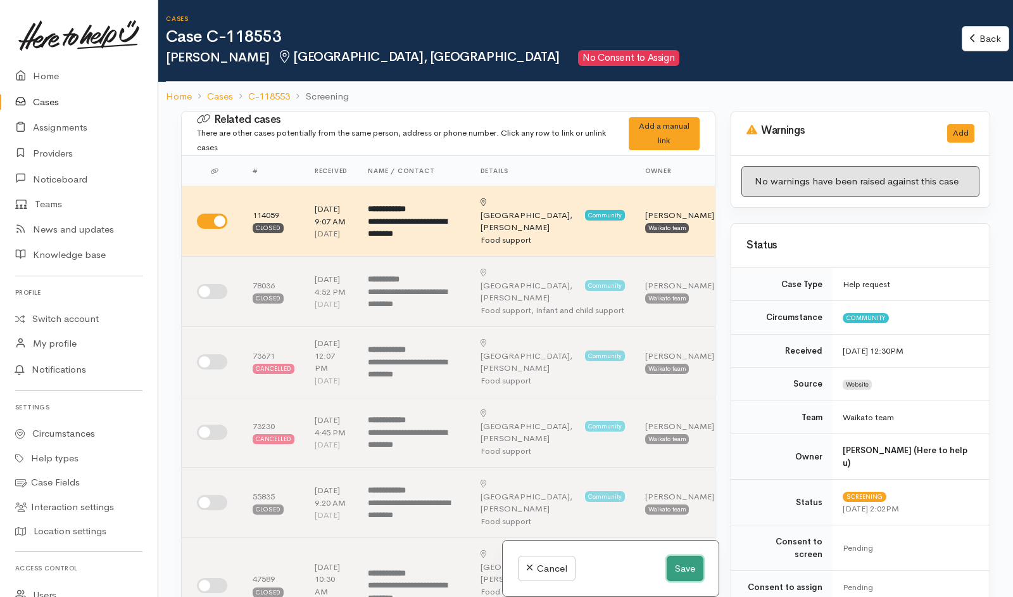
click at [688, 563] on button "Save" at bounding box center [685, 568] width 37 height 26
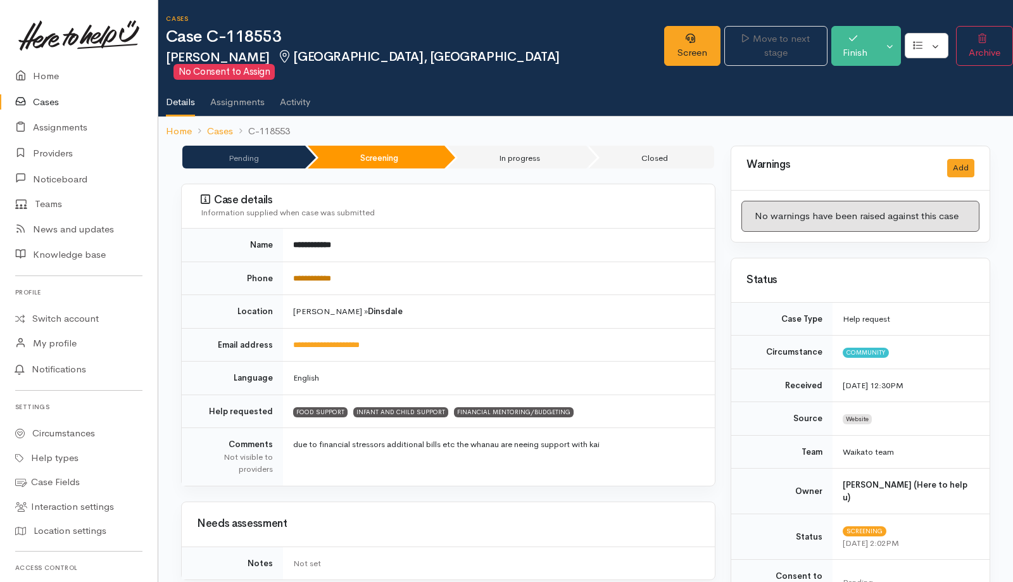
click at [308, 274] on link "**********" at bounding box center [312, 278] width 38 height 8
click at [531, 302] on td "[PERSON_NAME] » [GEOGRAPHIC_DATA]" at bounding box center [499, 312] width 432 height 34
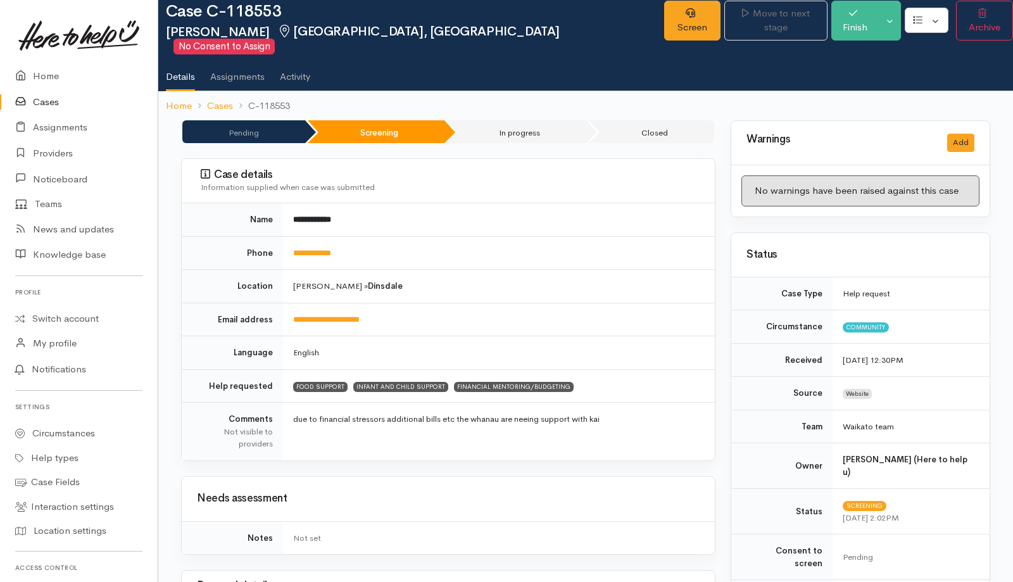
scroll to position [24, 0]
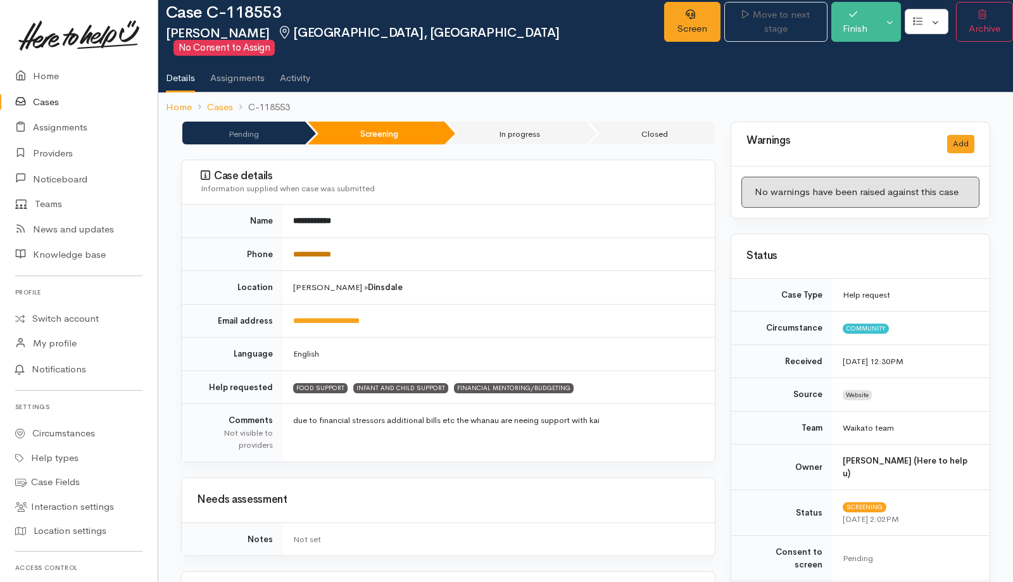
click at [298, 250] on link "**********" at bounding box center [312, 254] width 38 height 8
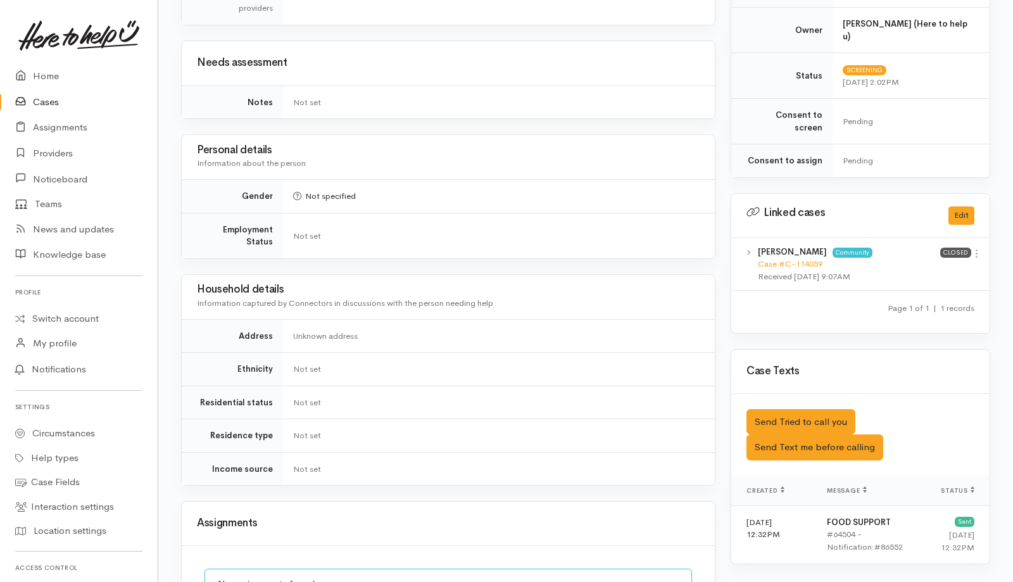
scroll to position [619, 0]
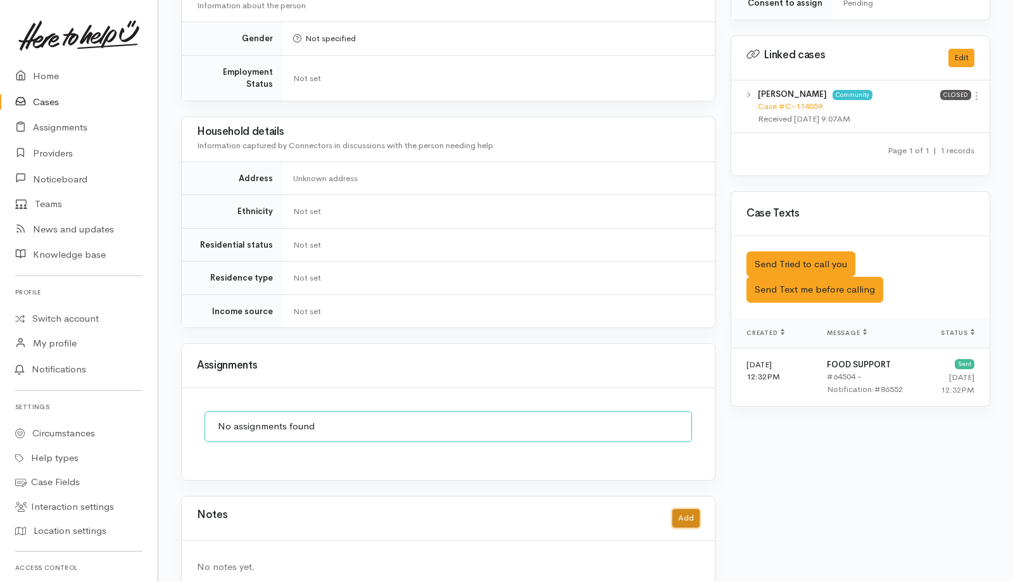
click at [687, 509] on button "Add" at bounding box center [686, 518] width 27 height 18
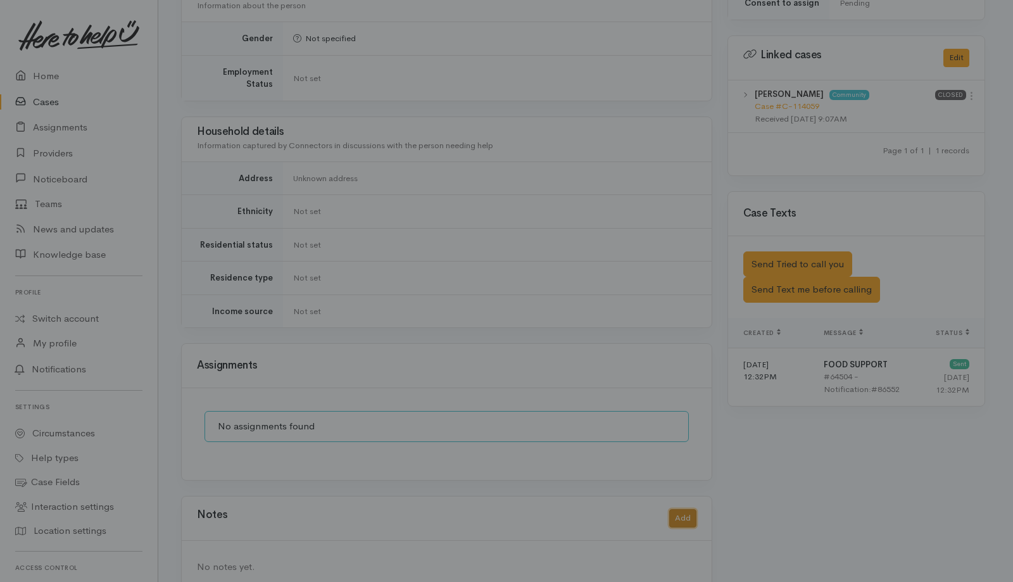
scroll to position [604, 0]
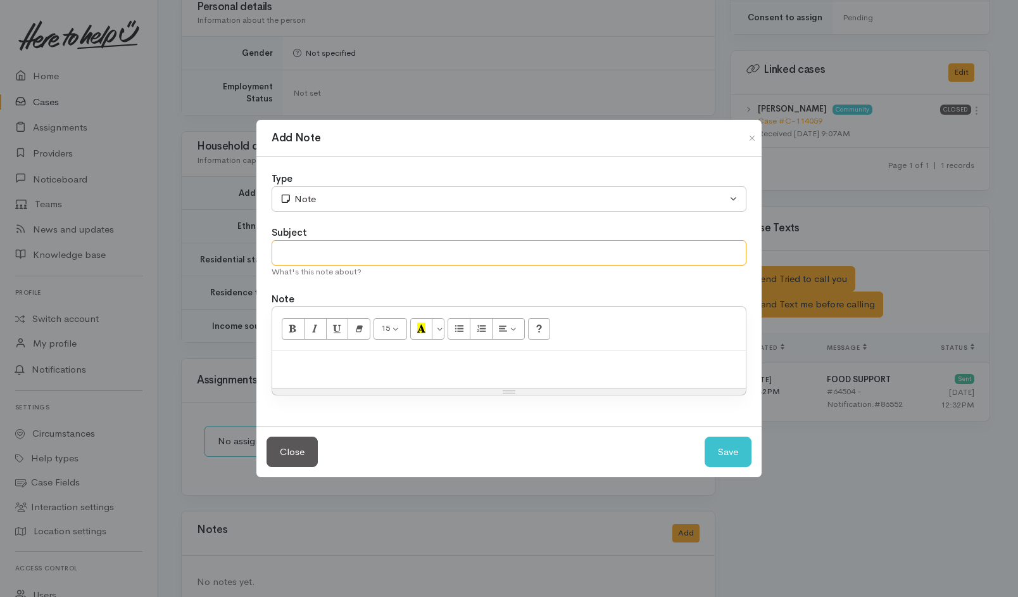
click at [438, 256] on input "text" at bounding box center [509, 253] width 475 height 26
type input "1st attempt"
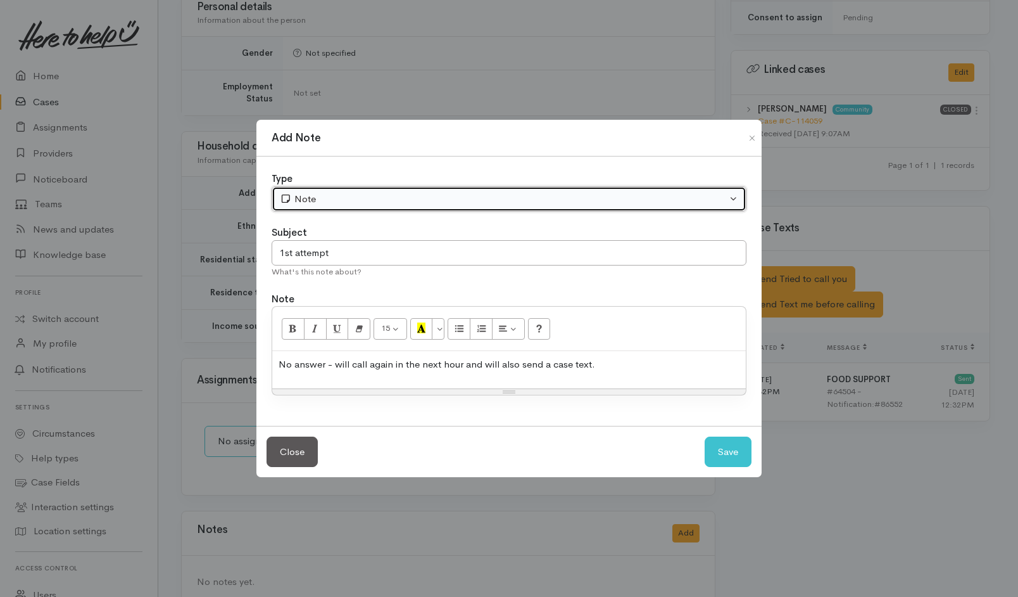
click at [477, 194] on div "Note" at bounding box center [503, 199] width 447 height 15
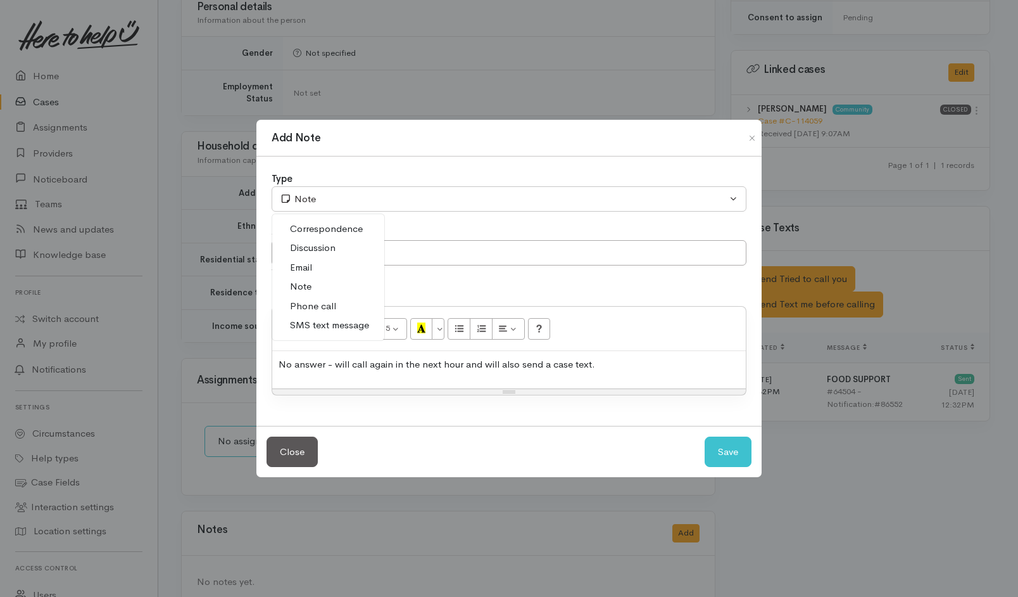
click at [288, 307] on link "Phone call" at bounding box center [328, 306] width 112 height 20
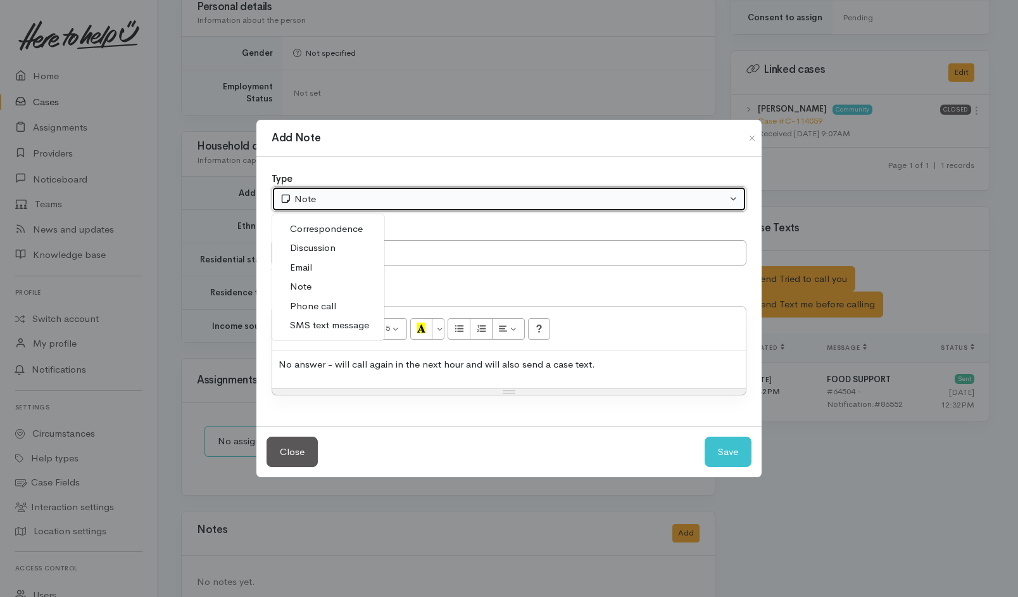
select select "3"
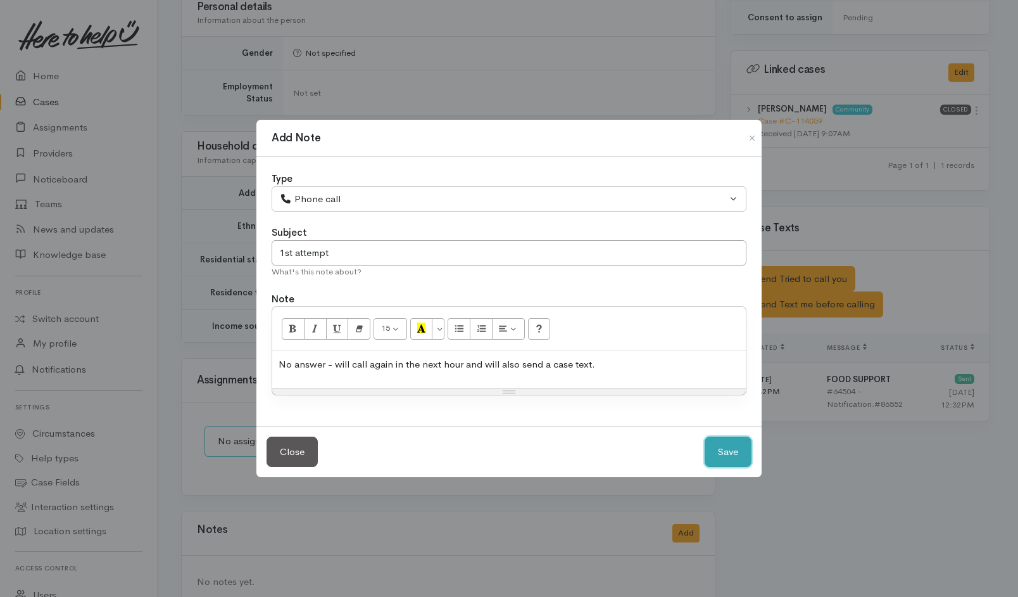
click at [723, 456] on button "Save" at bounding box center [728, 451] width 47 height 31
select select "1"
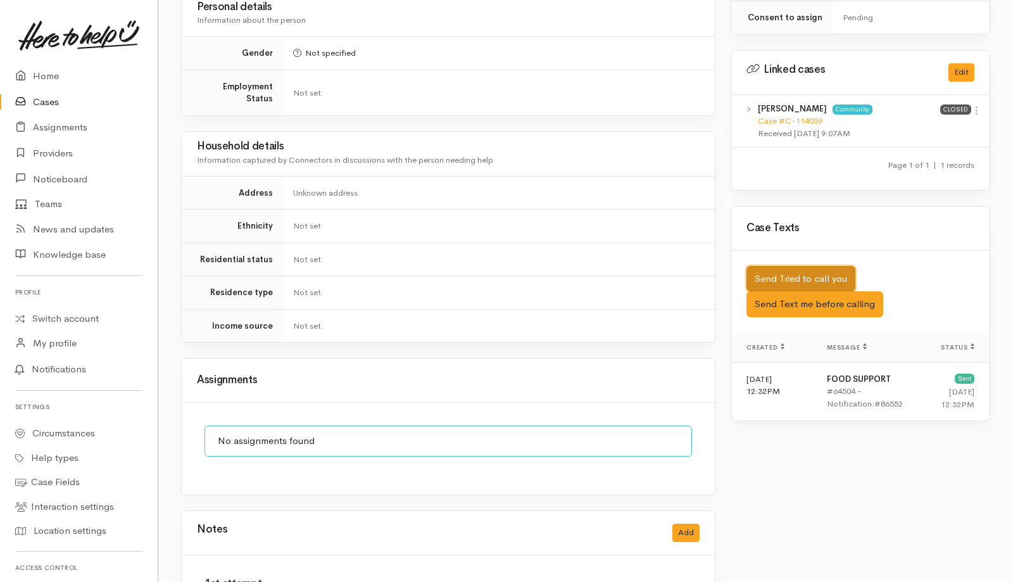
click at [796, 266] on button "Send Tried to call you" at bounding box center [801, 279] width 109 height 26
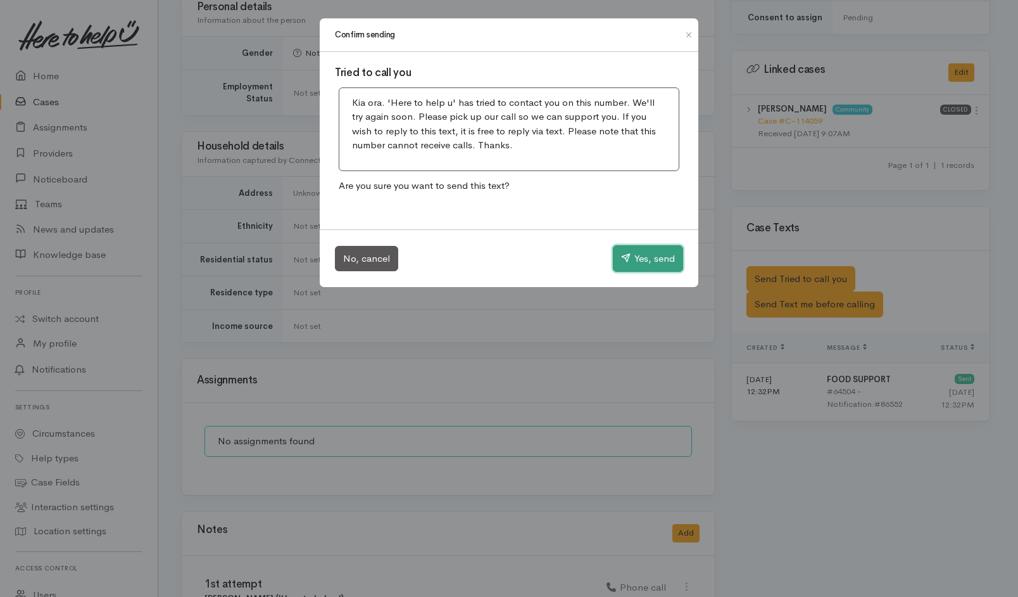
click at [647, 262] on button "Yes, send" at bounding box center [648, 258] width 70 height 27
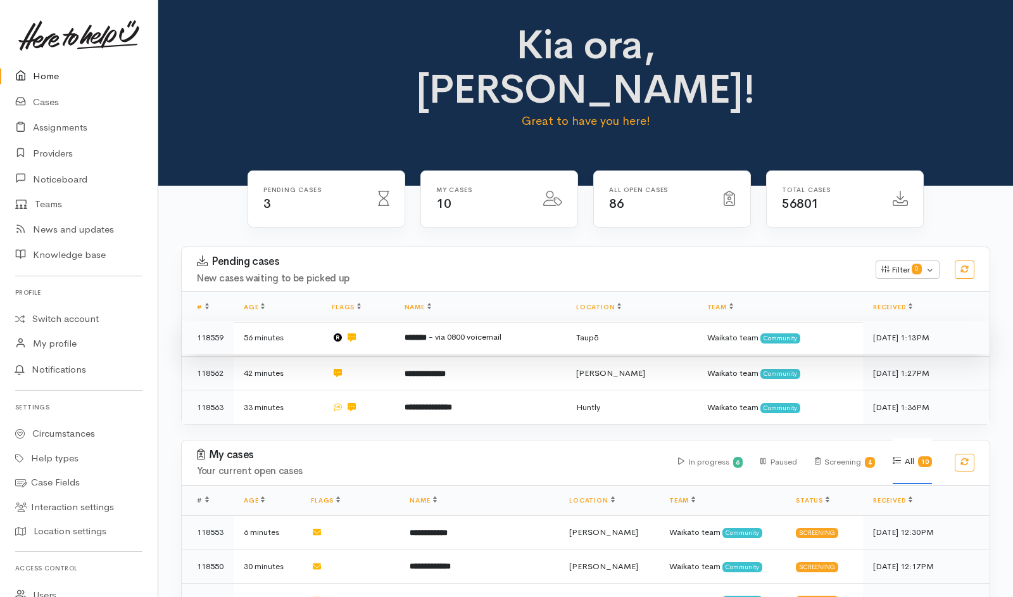
click at [562, 320] on td "******* - via 0800 voicemail" at bounding box center [481, 337] width 172 height 34
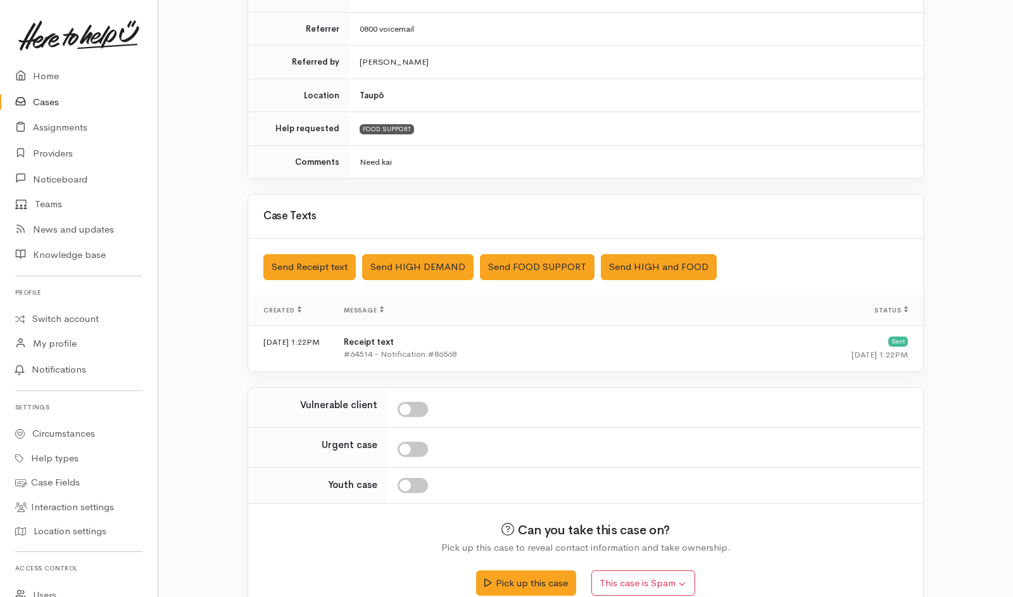
scroll to position [245, 0]
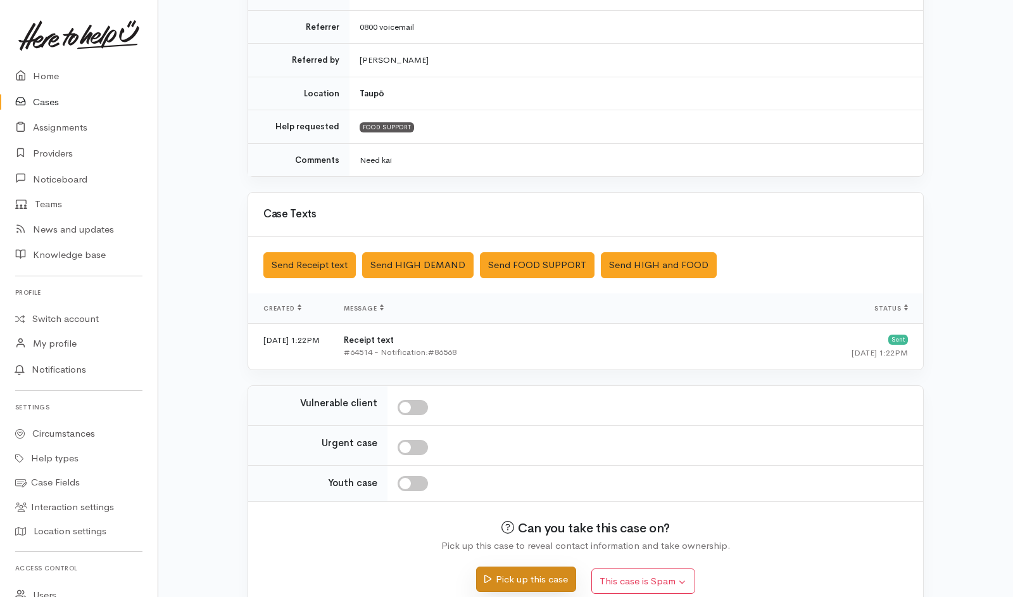
click at [545, 579] on button "Pick up this case" at bounding box center [525, 579] width 99 height 26
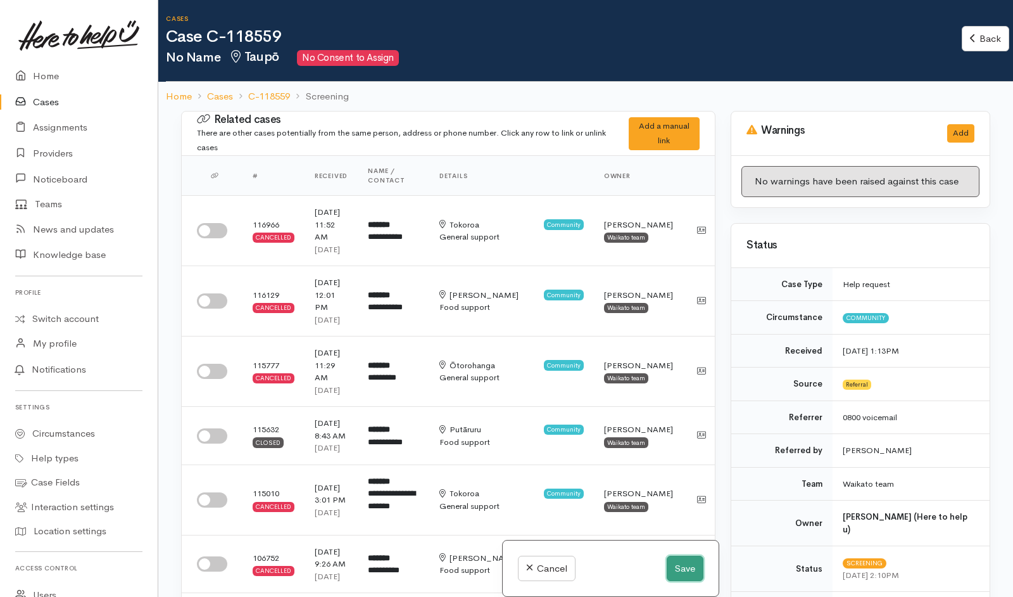
click at [683, 566] on button "Save" at bounding box center [685, 568] width 37 height 26
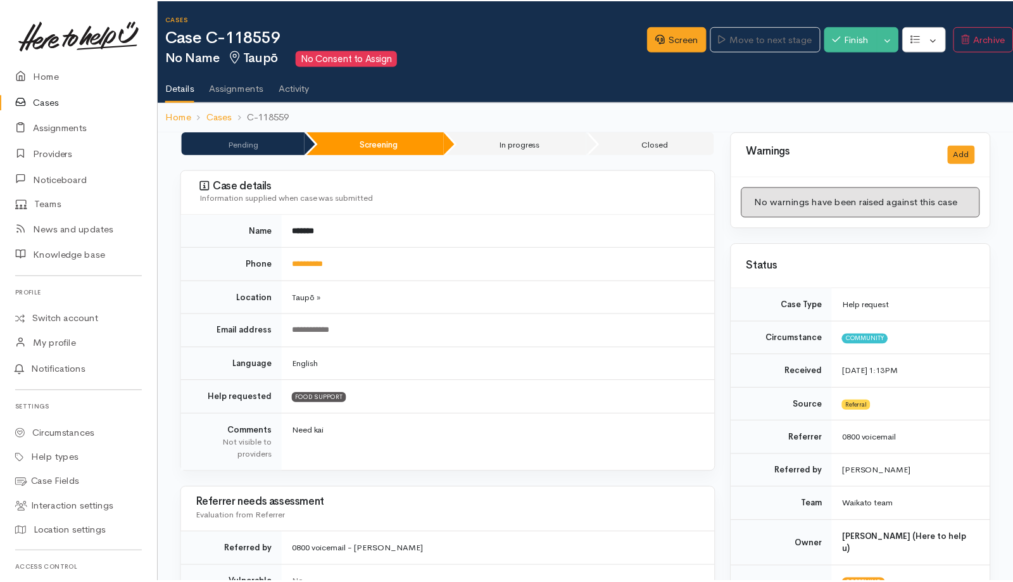
scroll to position [12, 0]
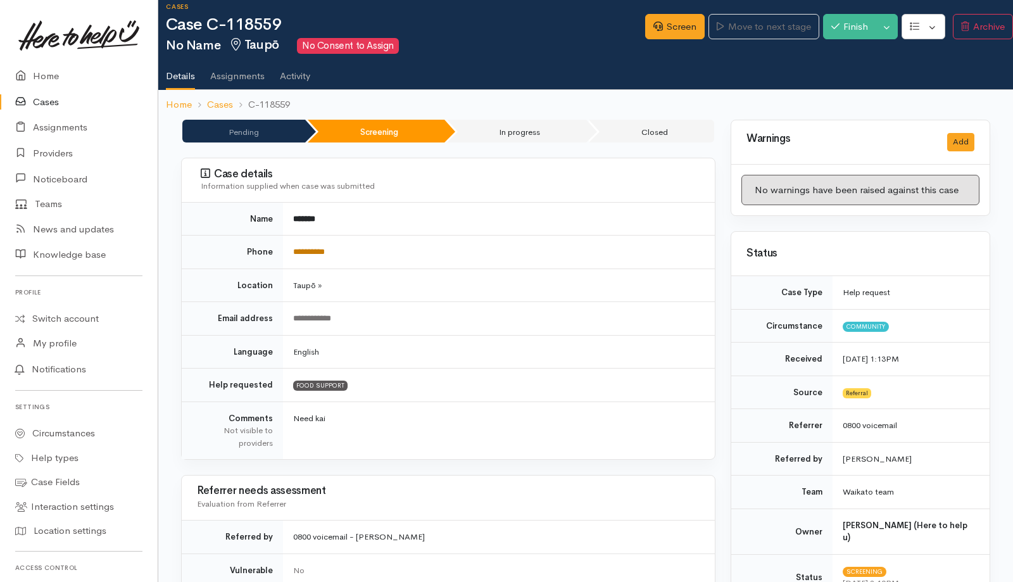
click at [325, 248] on link "**********" at bounding box center [309, 252] width 32 height 8
click at [662, 29] on link "Screen" at bounding box center [675, 27] width 60 height 26
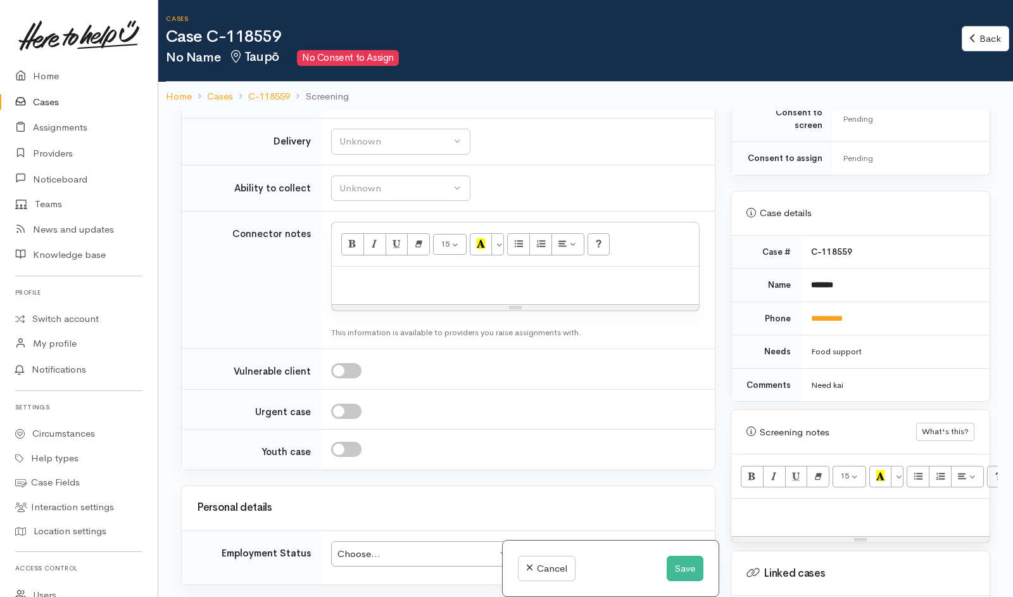
scroll to position [501, 0]
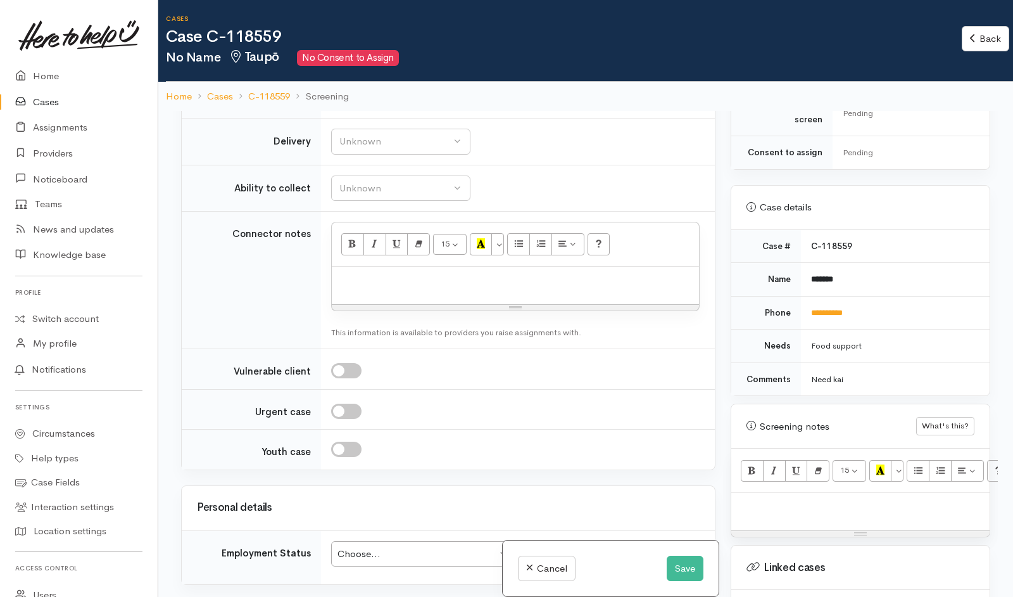
click at [836, 499] on p at bounding box center [861, 506] width 246 height 15
paste div
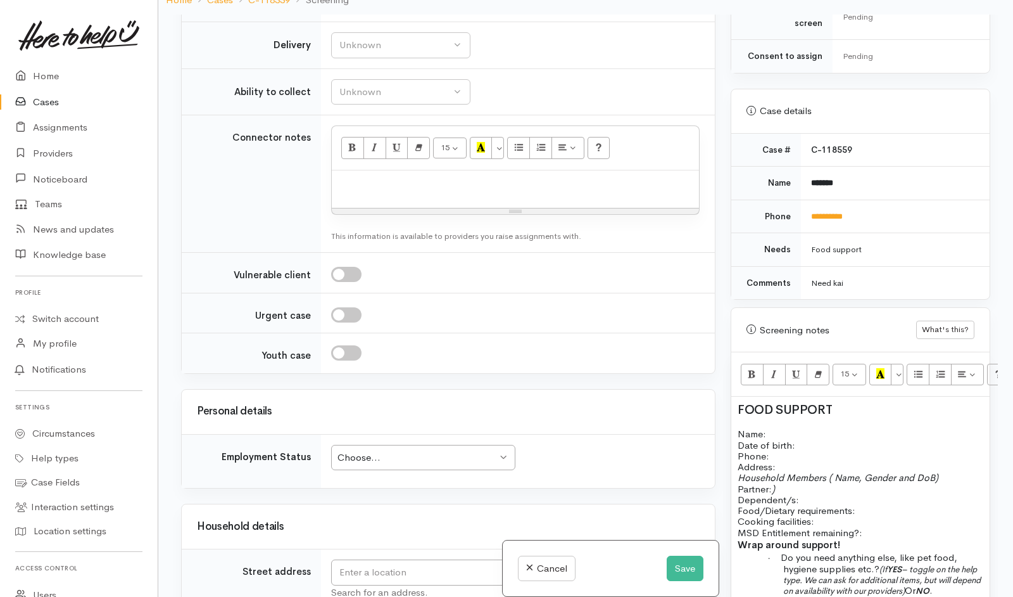
scroll to position [510, 0]
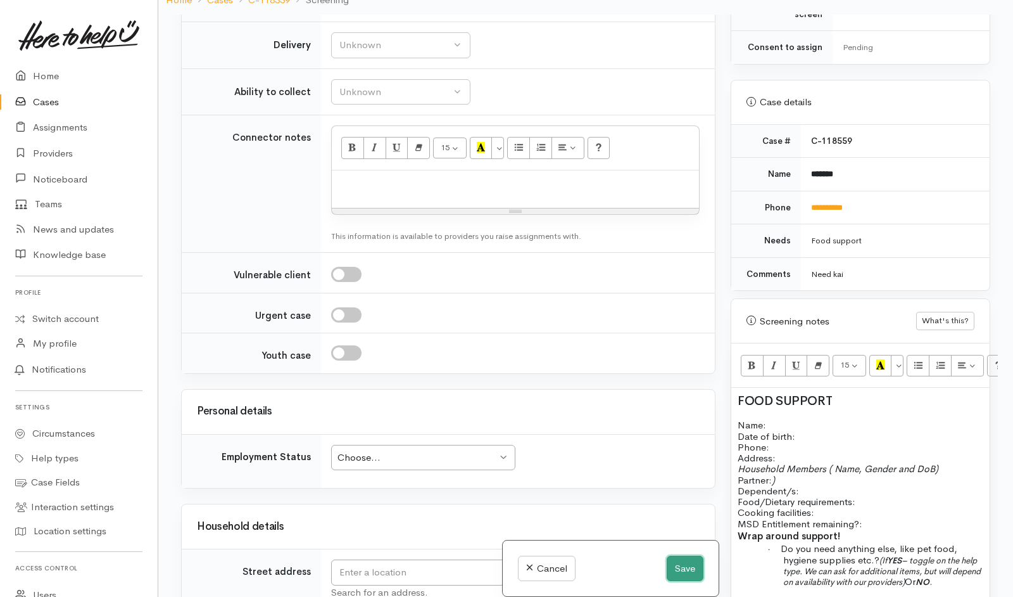
click at [679, 567] on button "Save" at bounding box center [685, 568] width 37 height 26
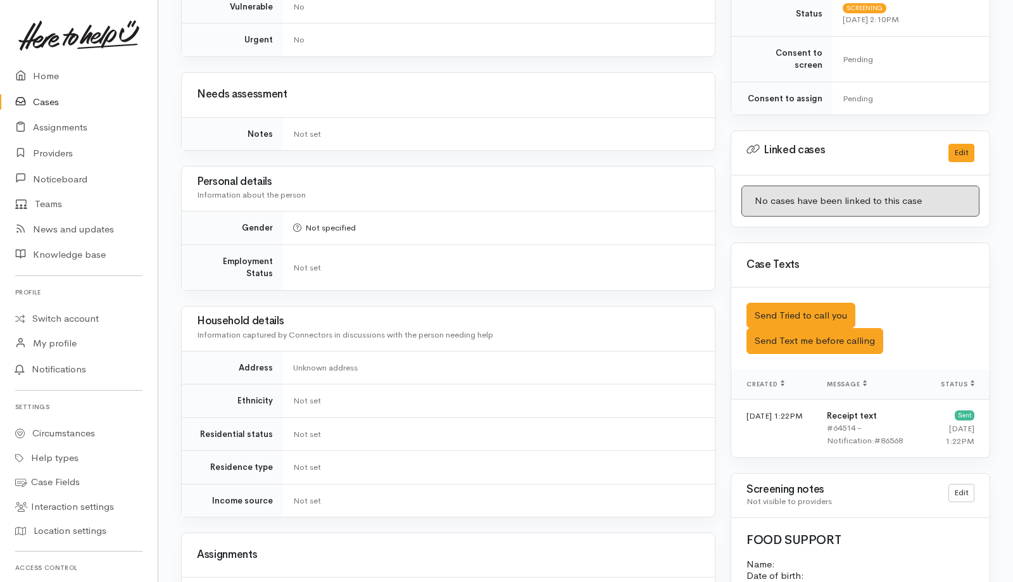
scroll to position [581, 0]
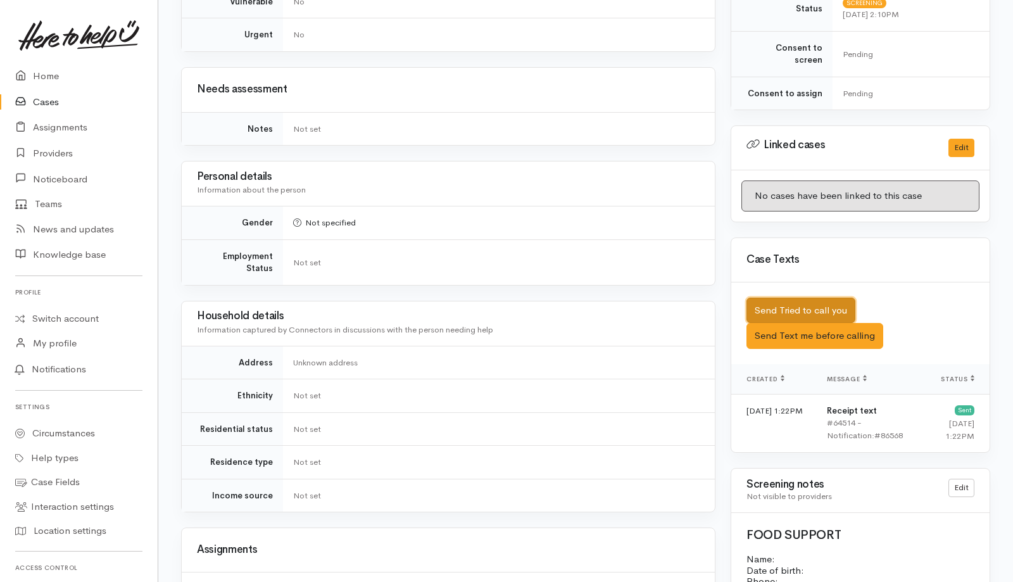
click at [779, 304] on button "Send Tried to call you" at bounding box center [801, 311] width 109 height 26
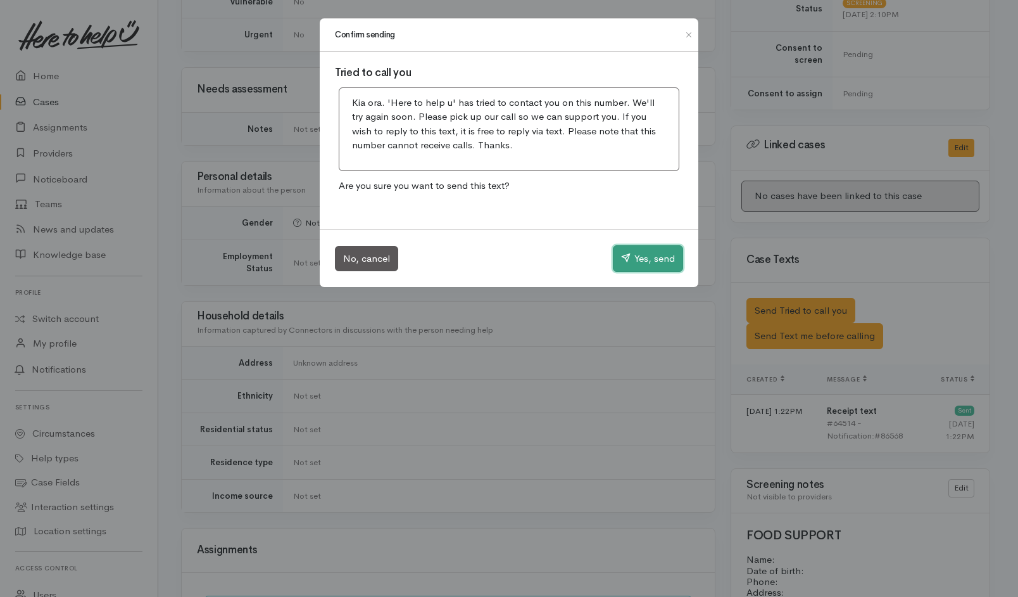
click at [634, 252] on button "Yes, send" at bounding box center [648, 258] width 70 height 27
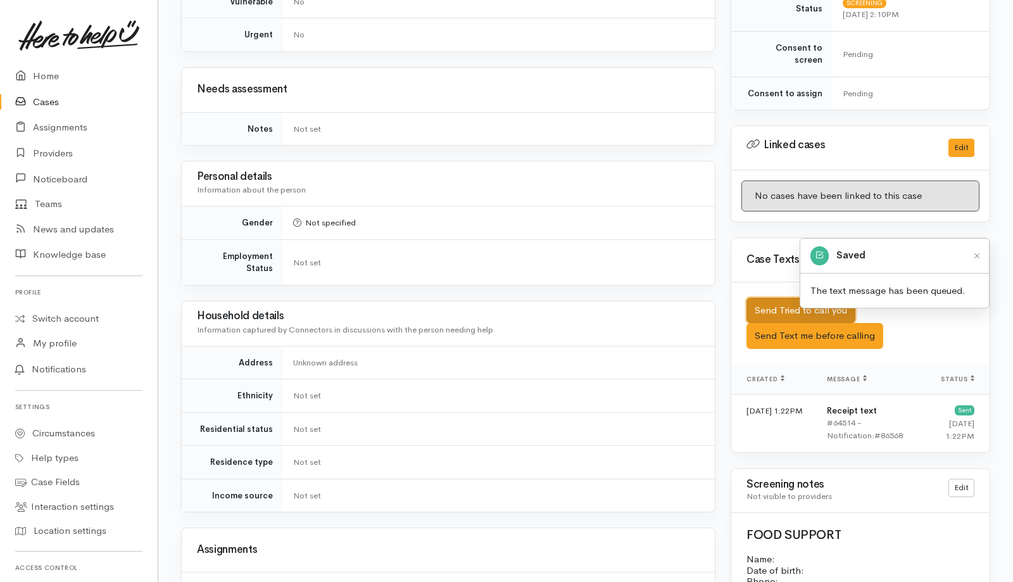
scroll to position [802, 0]
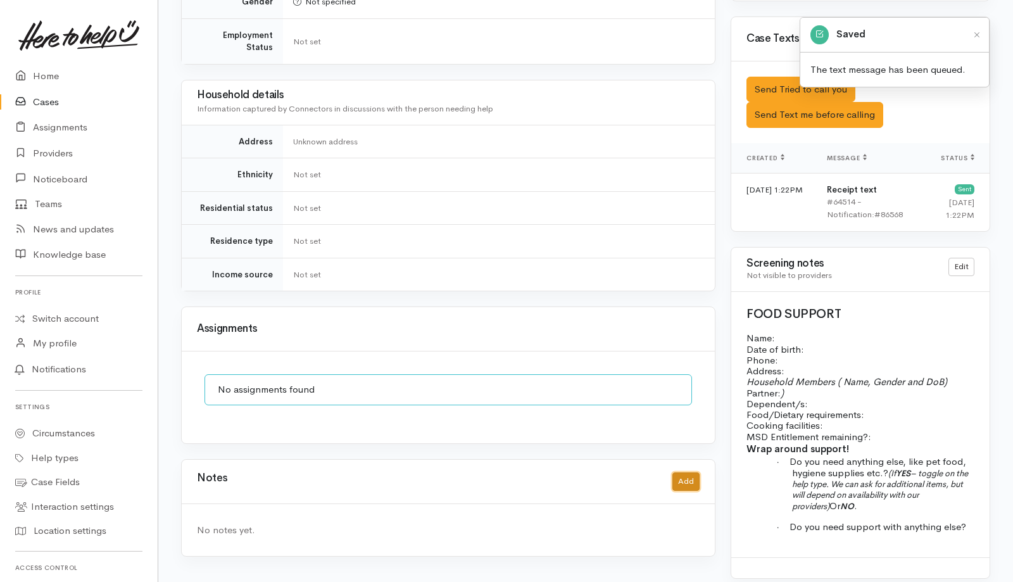
click at [680, 472] on button "Add" at bounding box center [686, 481] width 27 height 18
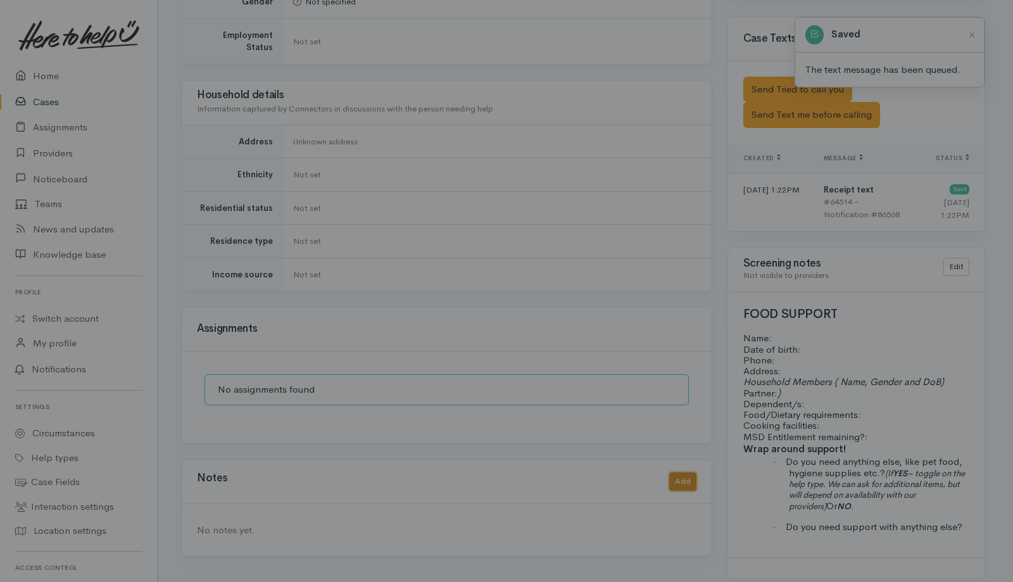
scroll to position [787, 0]
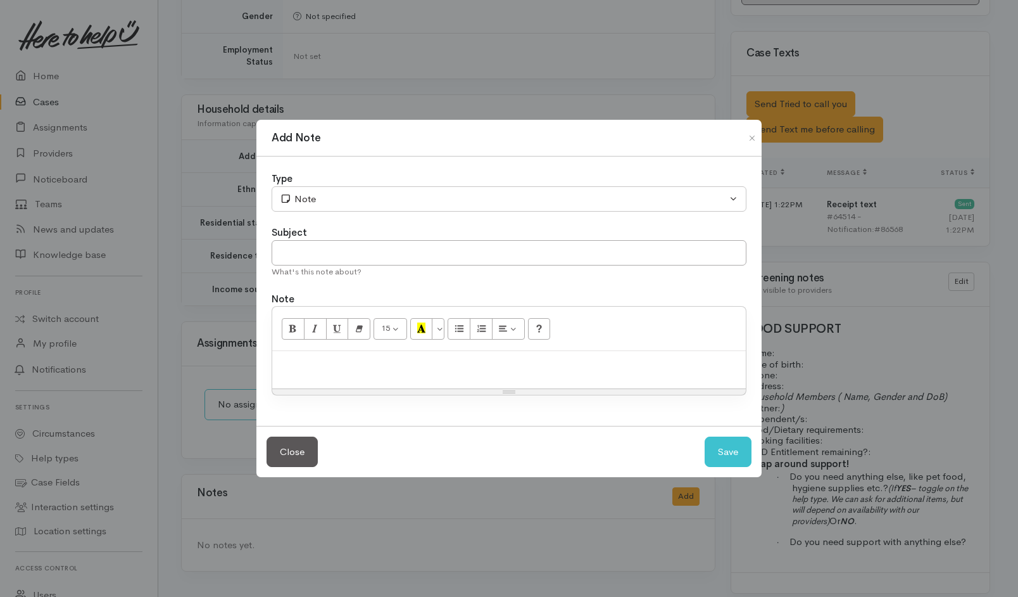
click at [617, 358] on p at bounding box center [509, 364] width 461 height 15
click at [604, 256] on input "text" at bounding box center [509, 253] width 475 height 26
type input "1st attempt"
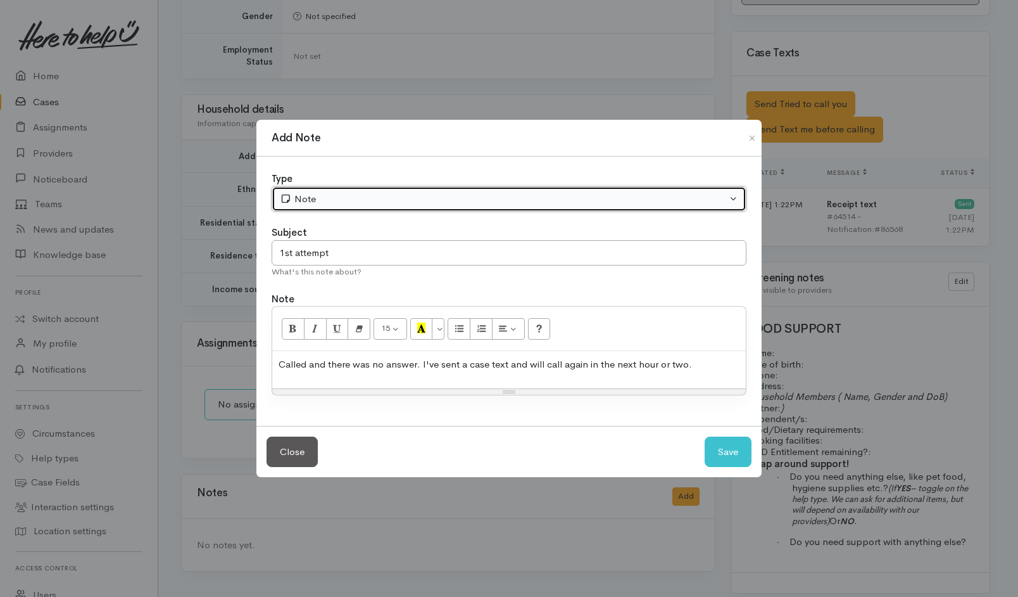
click at [579, 190] on button "Note" at bounding box center [509, 199] width 475 height 26
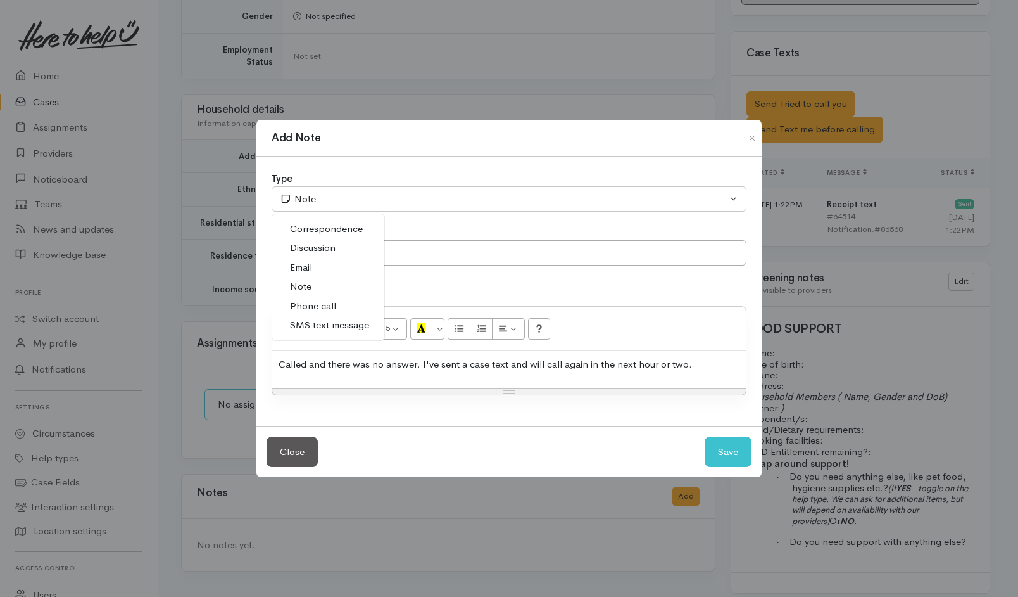
click at [313, 309] on span "Phone call" at bounding box center [313, 306] width 46 height 15
select select "3"
click at [714, 455] on button "Save" at bounding box center [728, 451] width 47 height 31
select select "1"
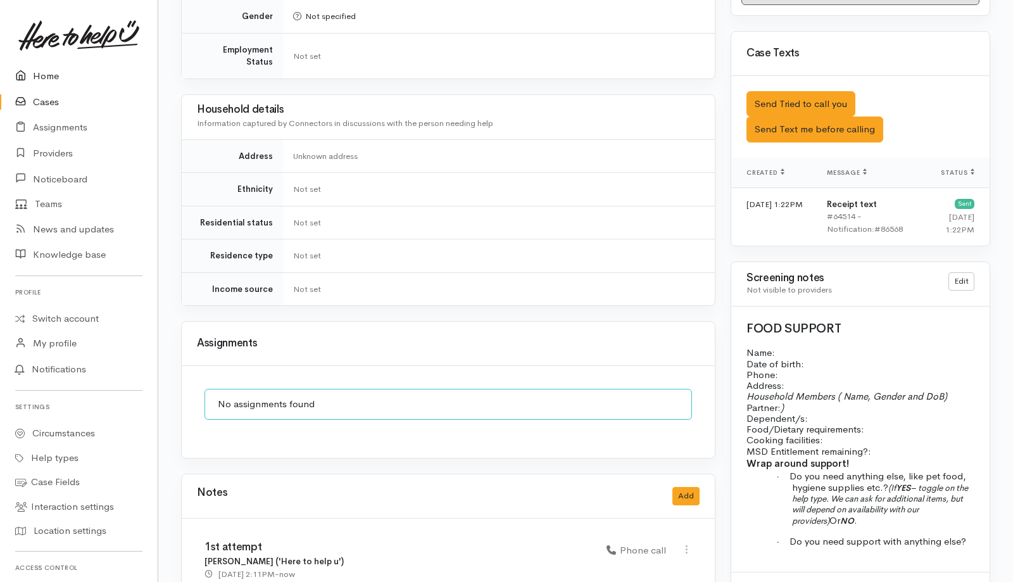
click at [54, 77] on link "Home" at bounding box center [79, 76] width 158 height 26
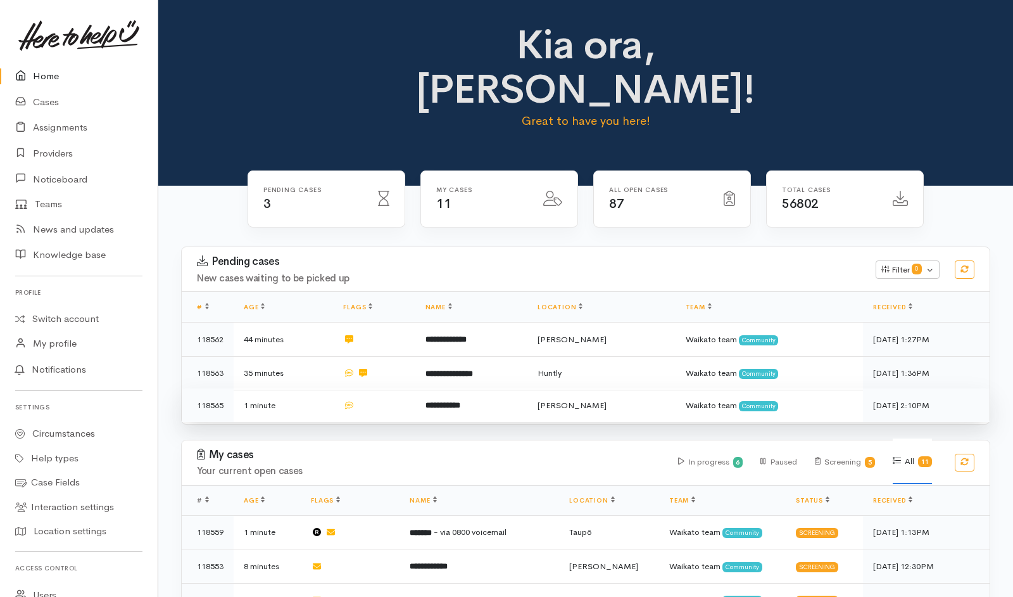
click at [412, 388] on td at bounding box center [374, 405] width 82 height 34
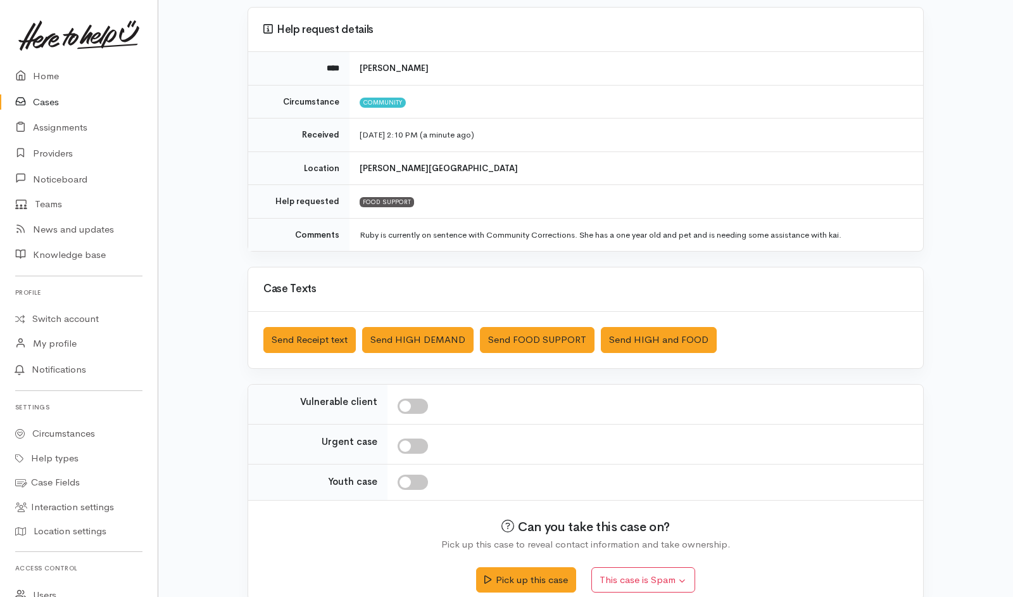
scroll to position [123, 0]
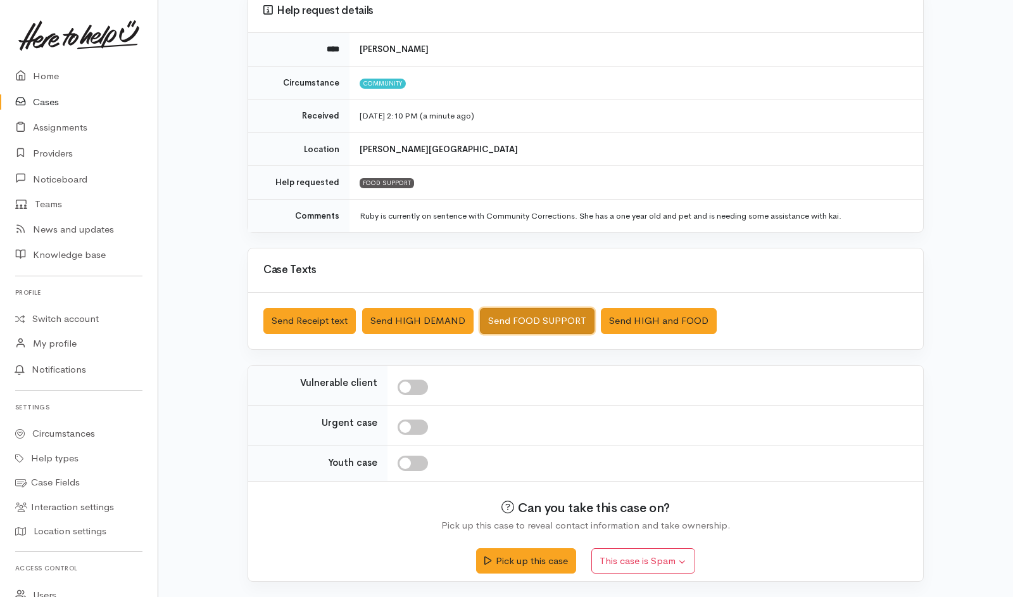
click at [560, 315] on button "Send FOOD SUPPORT" at bounding box center [537, 321] width 115 height 26
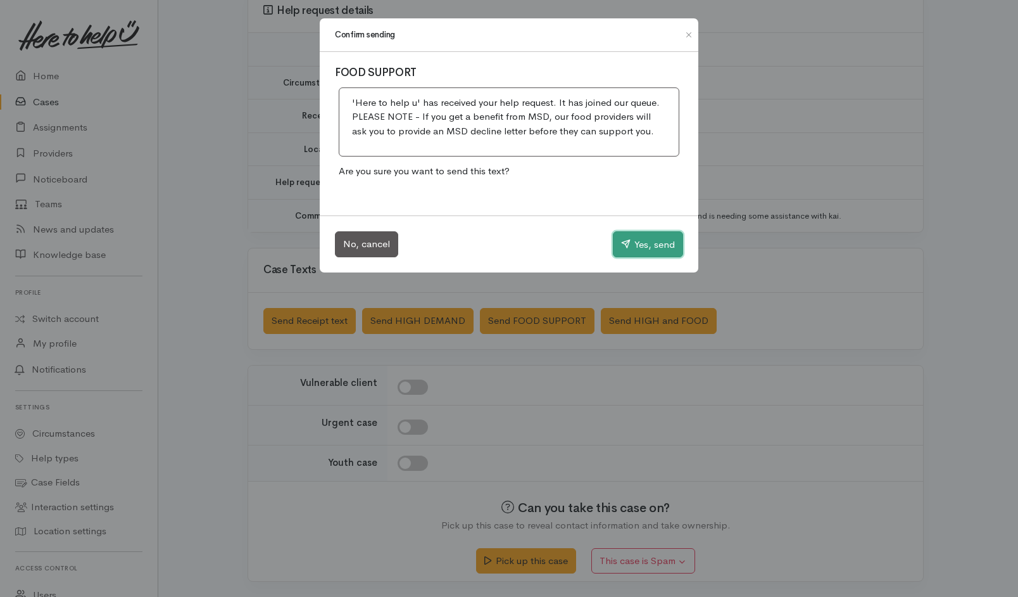
click at [640, 247] on button "Yes, send" at bounding box center [648, 244] width 70 height 27
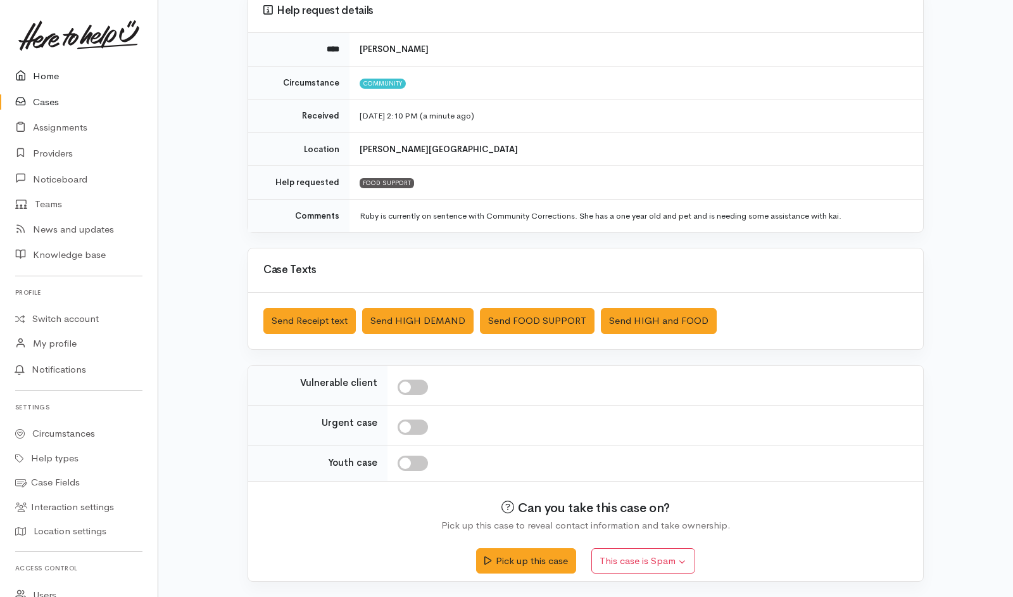
click at [42, 73] on link "Home" at bounding box center [79, 76] width 158 height 26
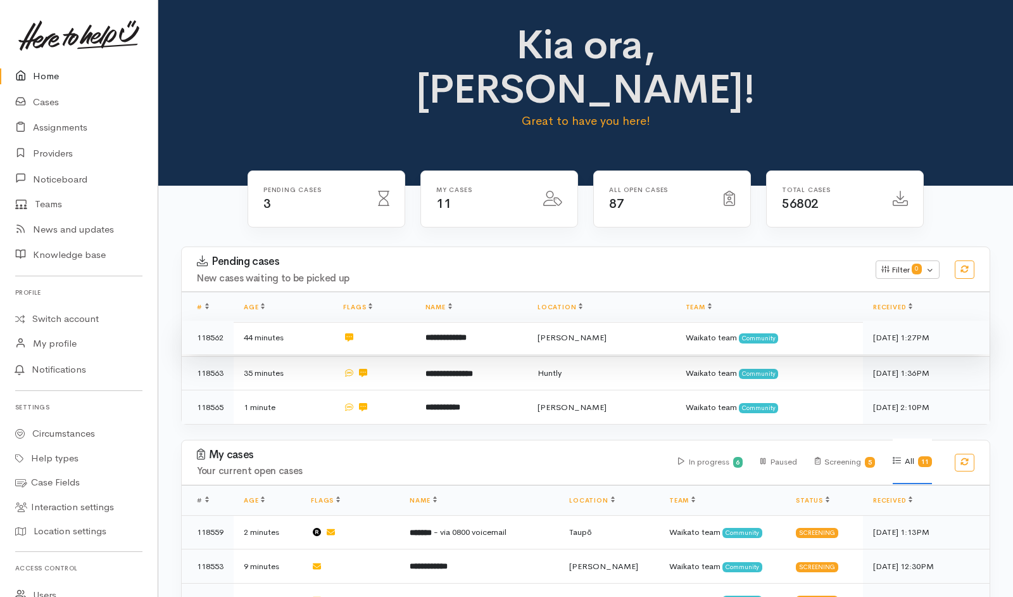
click at [528, 320] on td "**********" at bounding box center [471, 337] width 112 height 34
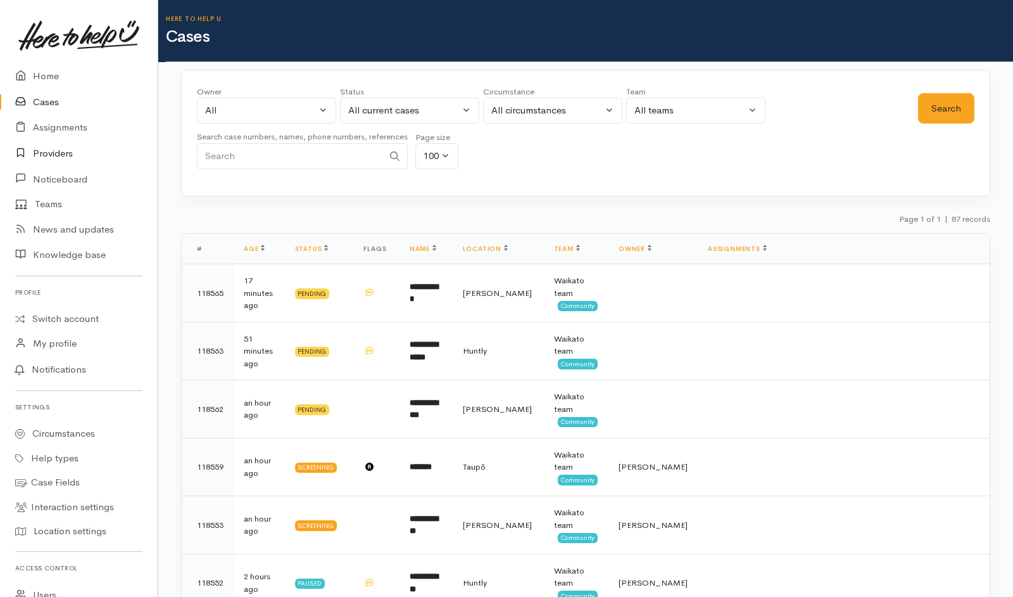
click at [61, 153] on link "Providers" at bounding box center [79, 154] width 158 height 26
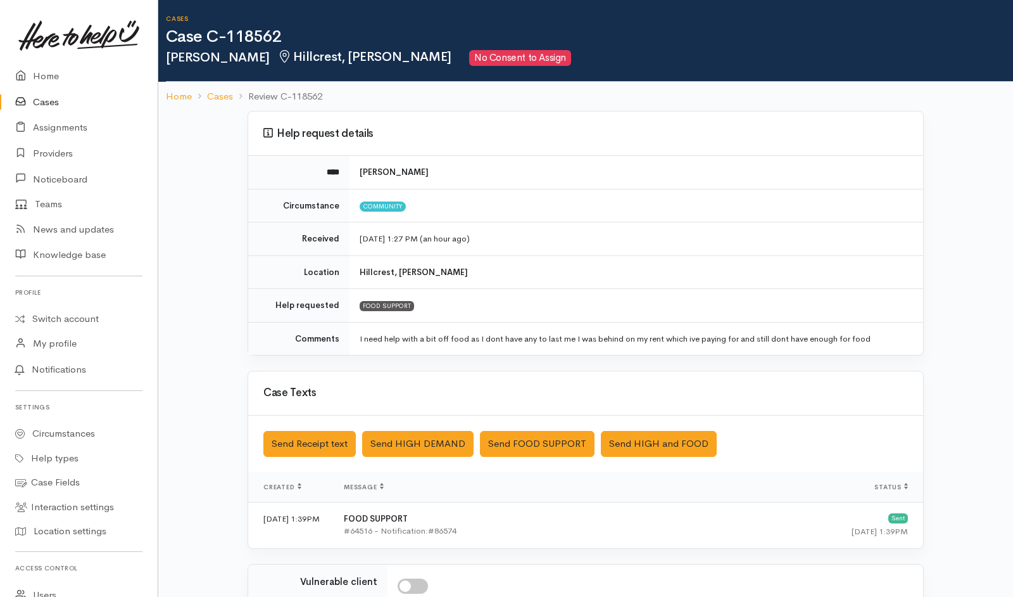
click at [49, 102] on link "Cases" at bounding box center [79, 102] width 158 height 26
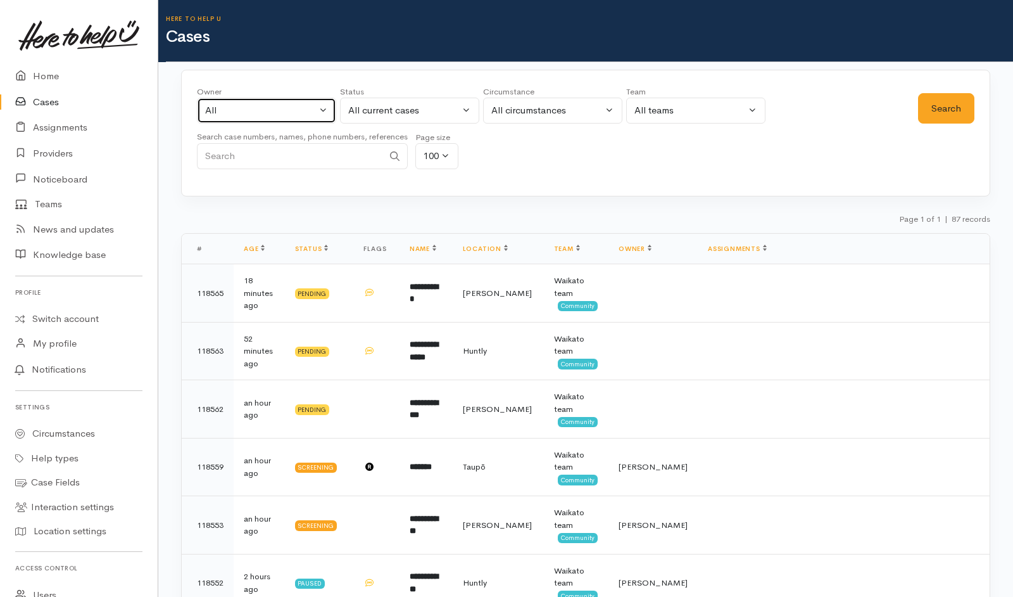
click at [266, 107] on div "All" at bounding box center [260, 110] width 111 height 15
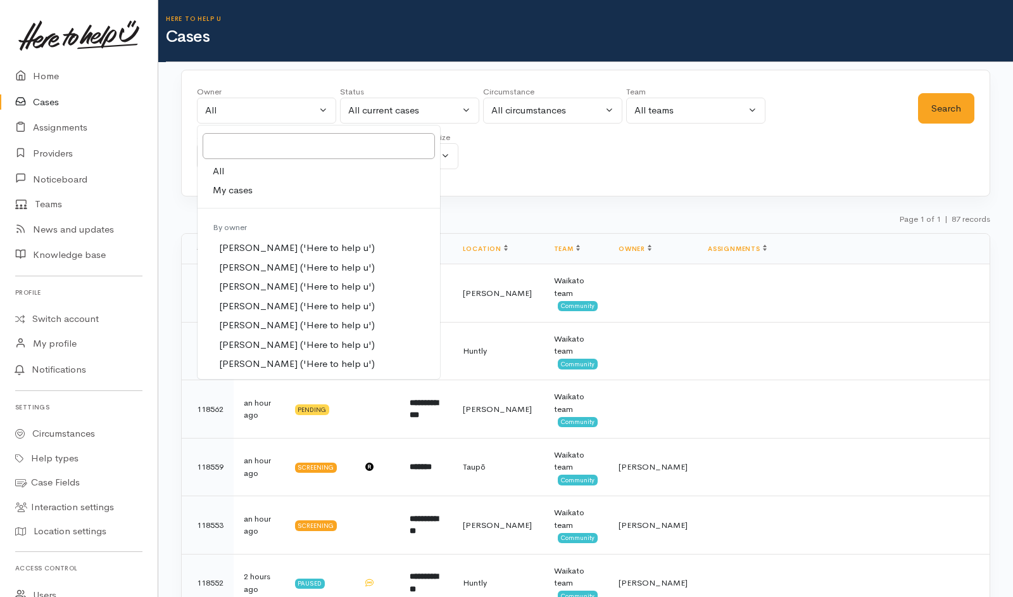
click at [236, 194] on span "My cases" at bounding box center [233, 190] width 40 height 15
select select "202"
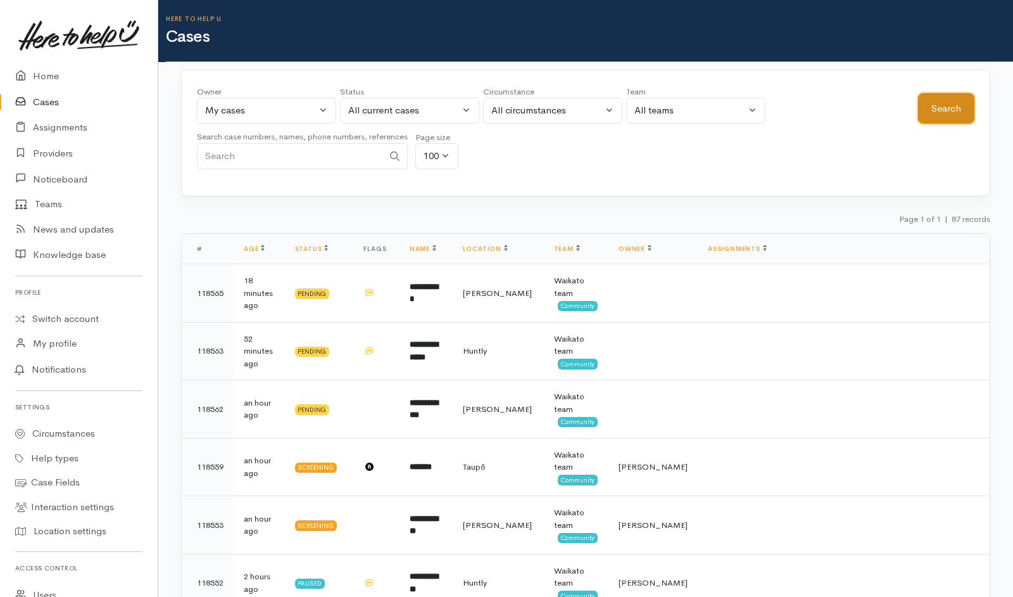
click at [940, 103] on button "Search" at bounding box center [946, 108] width 56 height 31
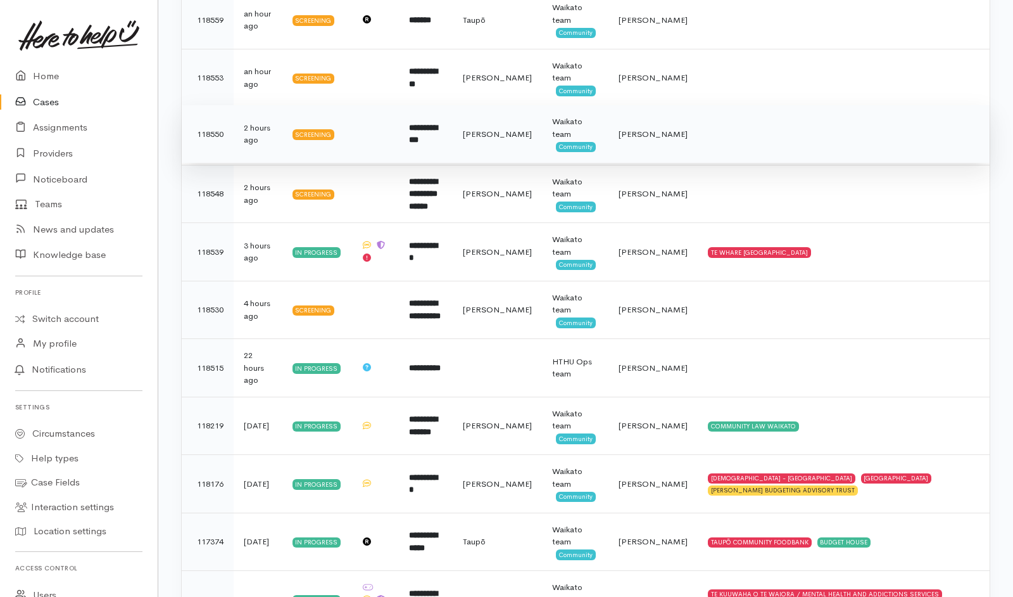
scroll to position [274, 0]
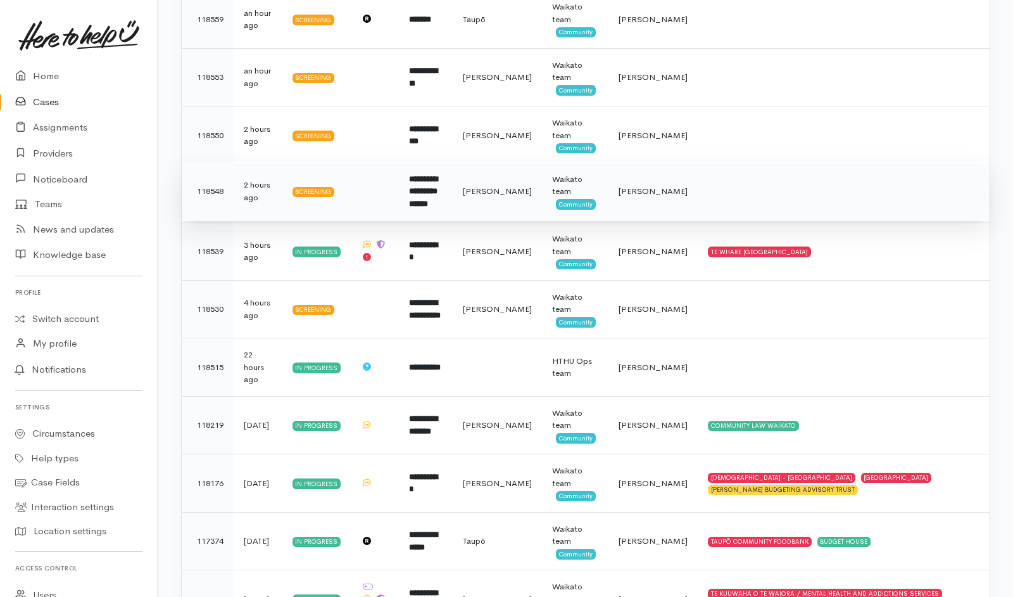
click at [799, 187] on td at bounding box center [844, 191] width 292 height 58
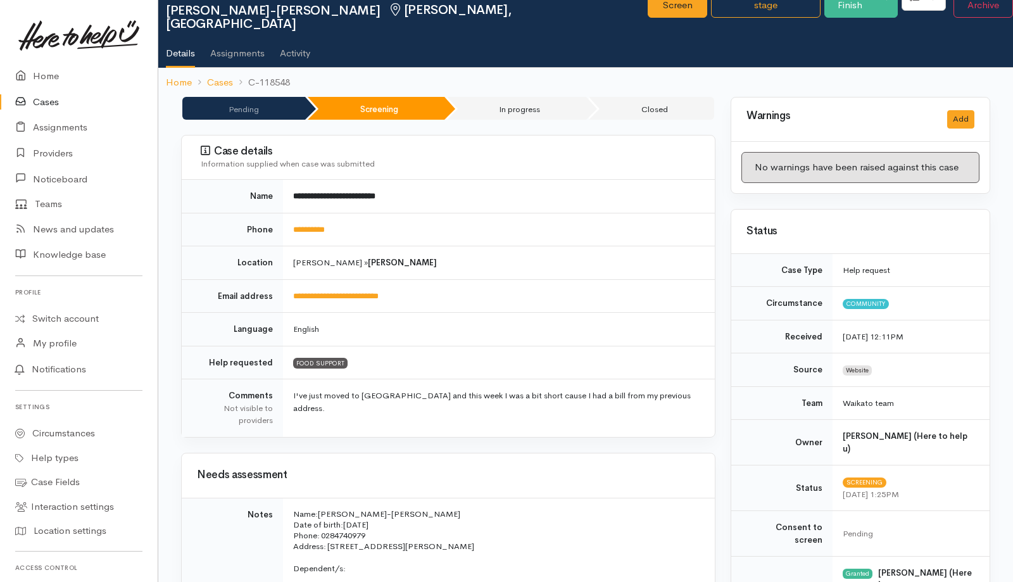
scroll to position [46, 0]
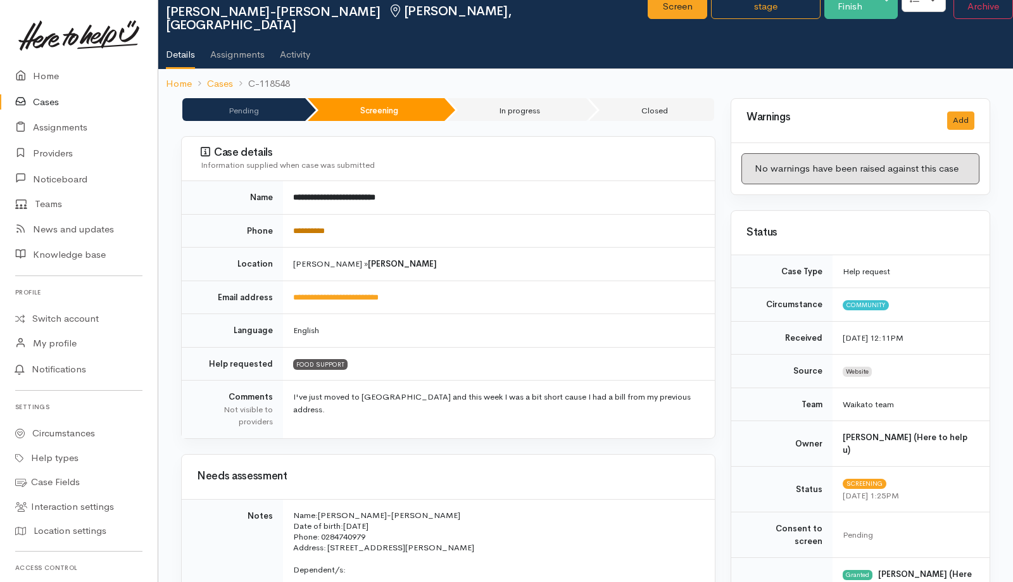
click at [314, 227] on link "**********" at bounding box center [309, 231] width 32 height 8
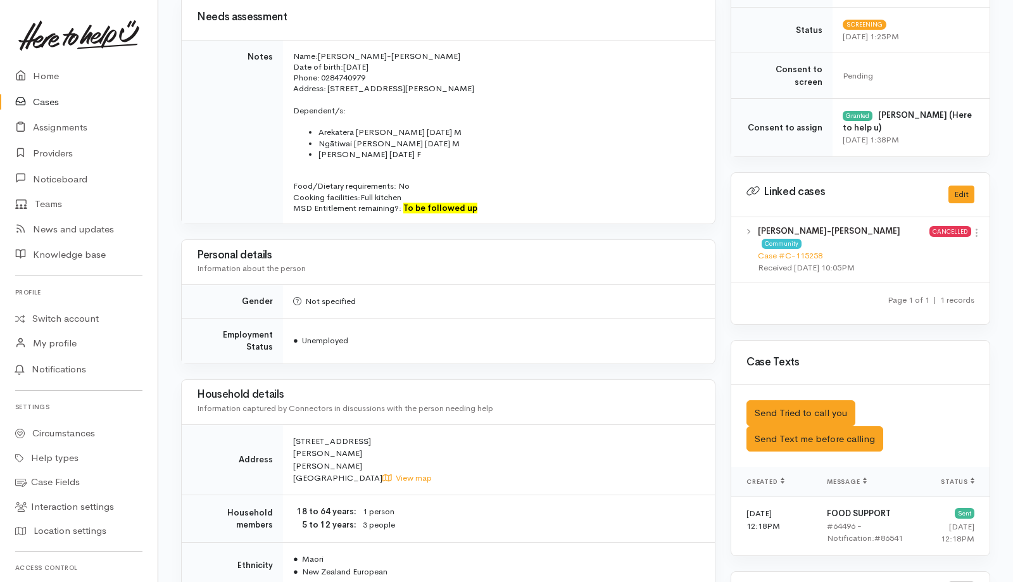
scroll to position [0, 8]
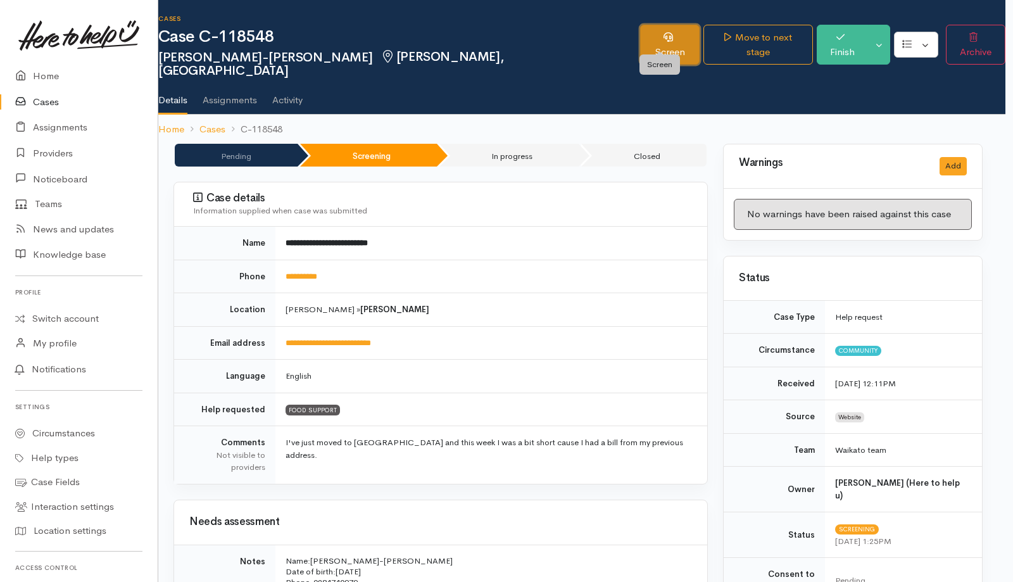
click at [671, 42] on link "Screen" at bounding box center [669, 45] width 59 height 40
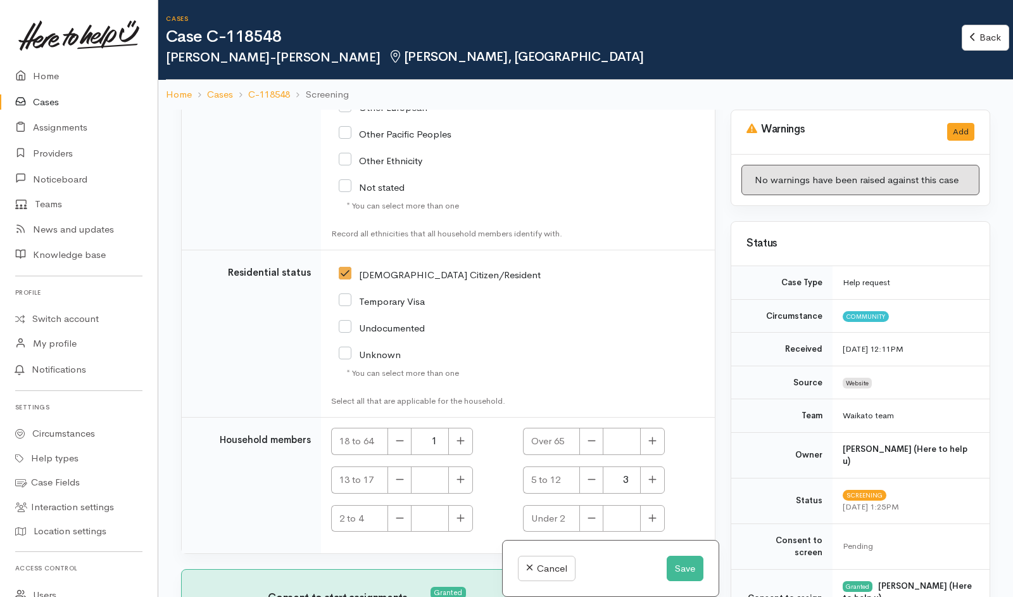
scroll to position [110, 0]
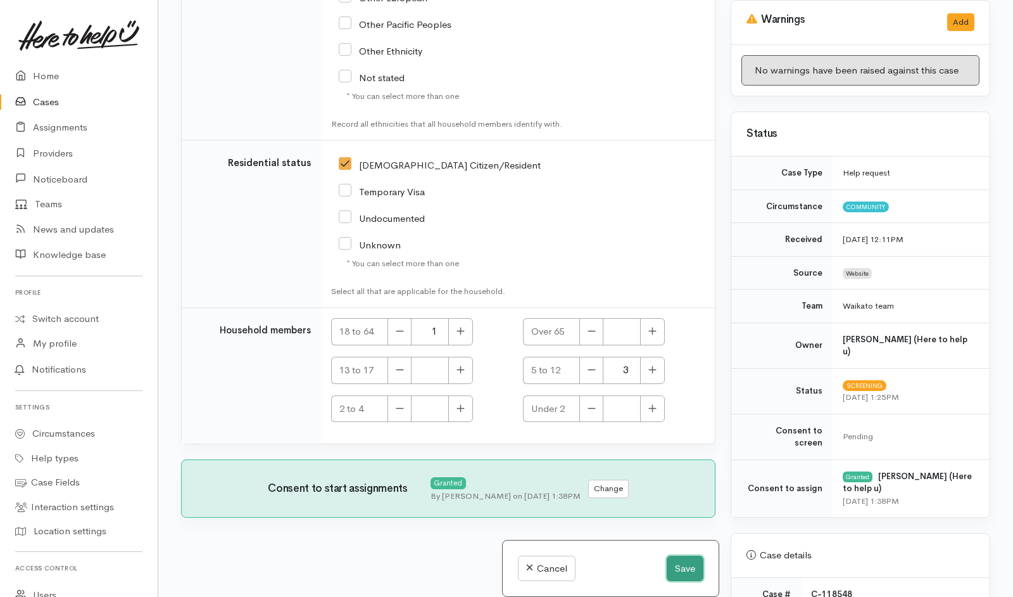
click at [688, 563] on button "Save" at bounding box center [685, 568] width 37 height 26
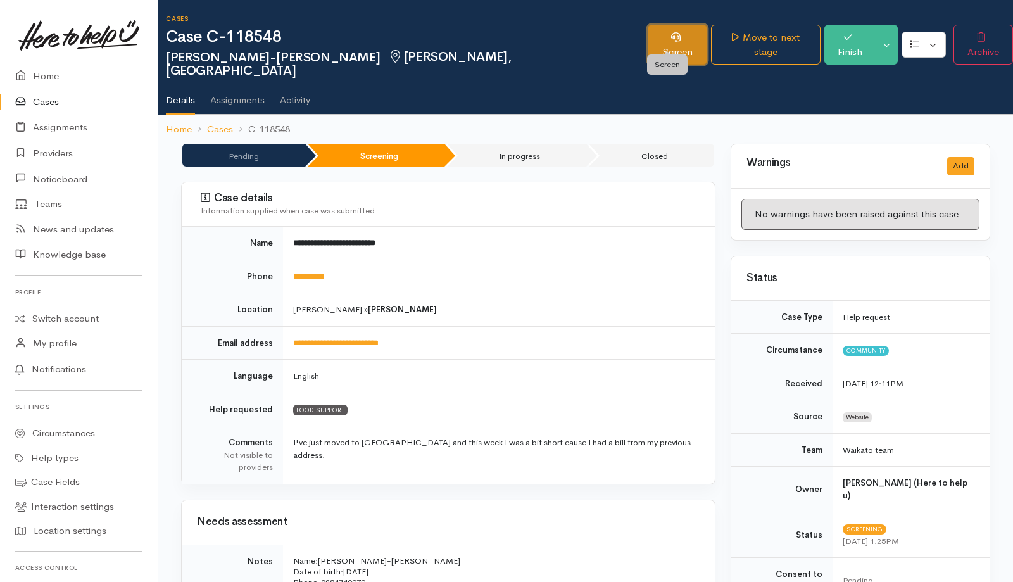
click at [679, 41] on link "Screen" at bounding box center [677, 45] width 59 height 40
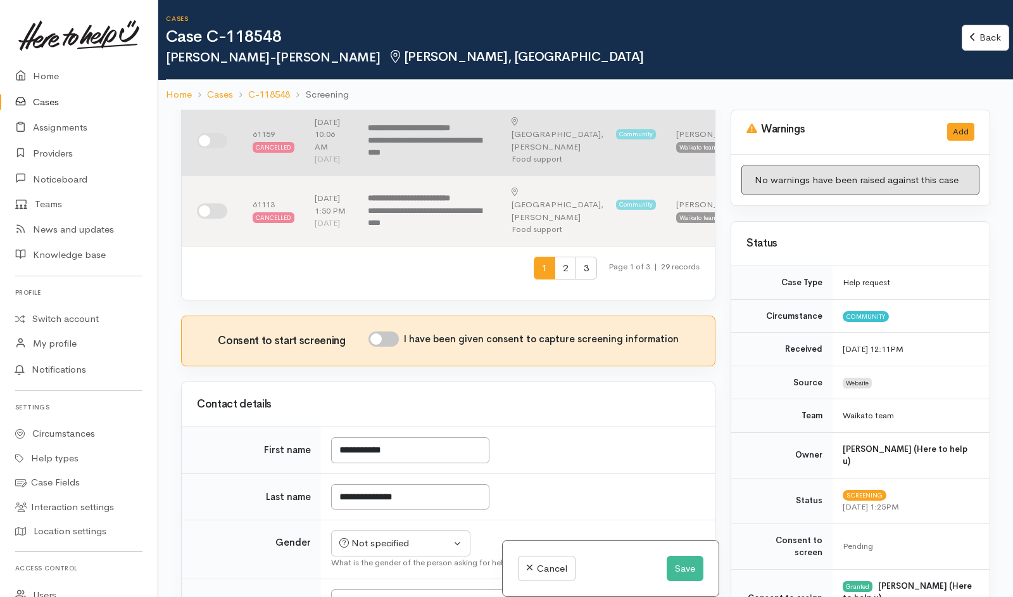
scroll to position [711, 0]
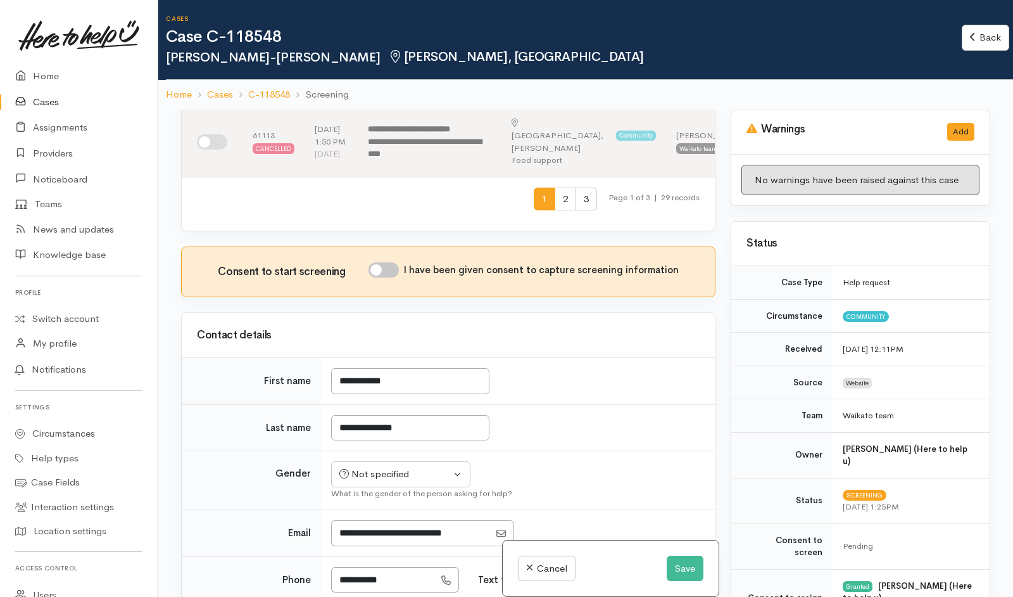
click at [390, 277] on input "I have been given consent to capture screening information" at bounding box center [384, 269] width 30 height 15
checkbox input "true"
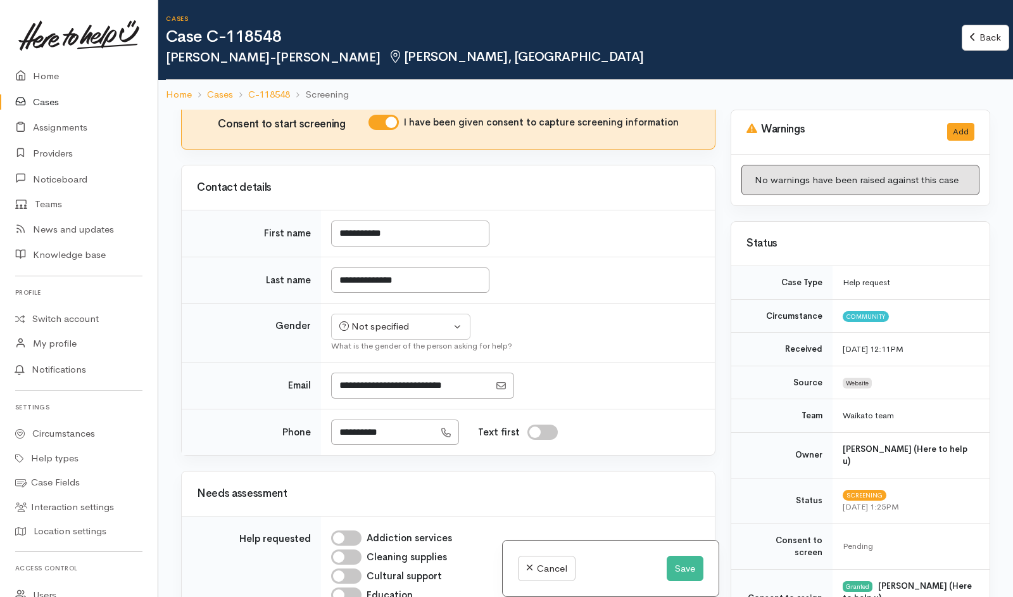
scroll to position [983, 0]
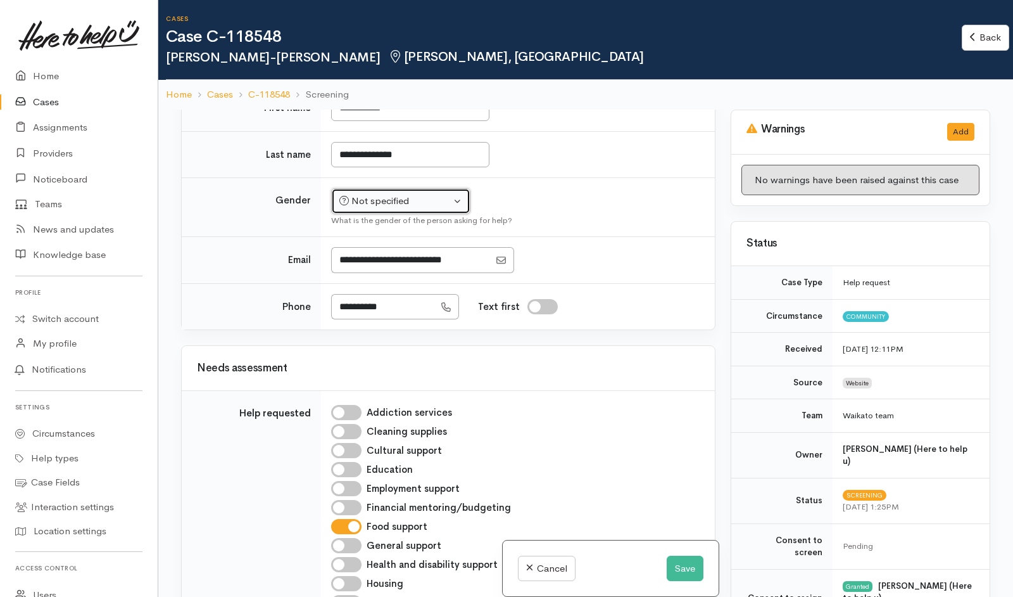
click at [438, 208] on div "Not specified" at bounding box center [394, 201] width 111 height 15
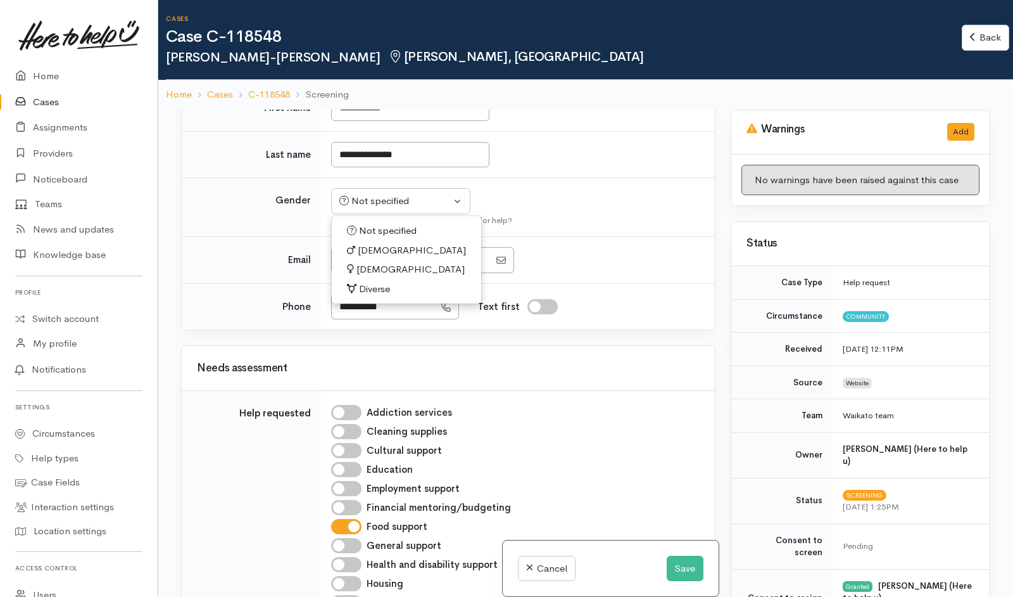
click at [358, 277] on span "[DEMOGRAPHIC_DATA]" at bounding box center [411, 269] width 108 height 15
select select "[DEMOGRAPHIC_DATA]"
click at [686, 578] on button "Save" at bounding box center [685, 568] width 37 height 26
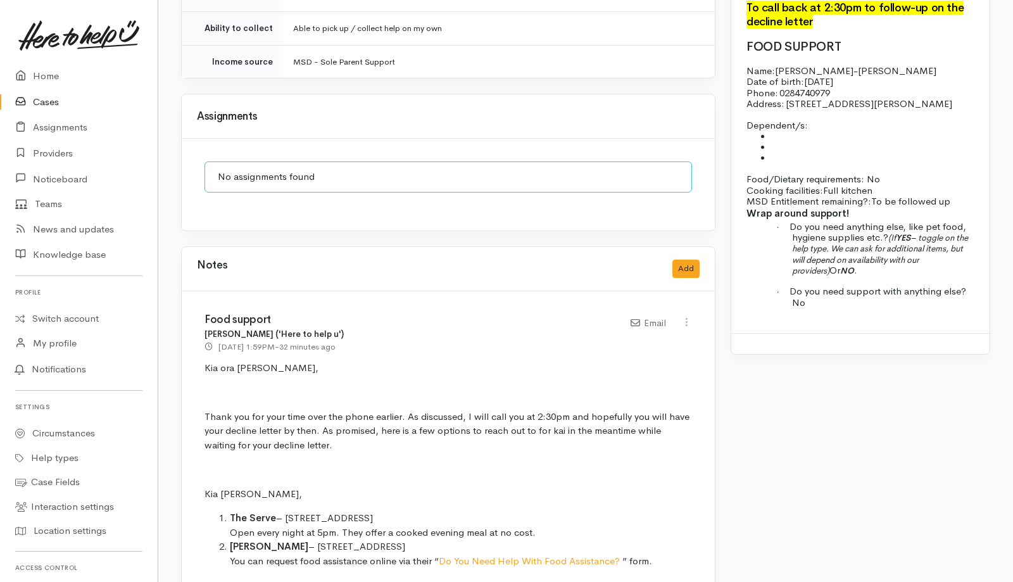
scroll to position [1181, 0]
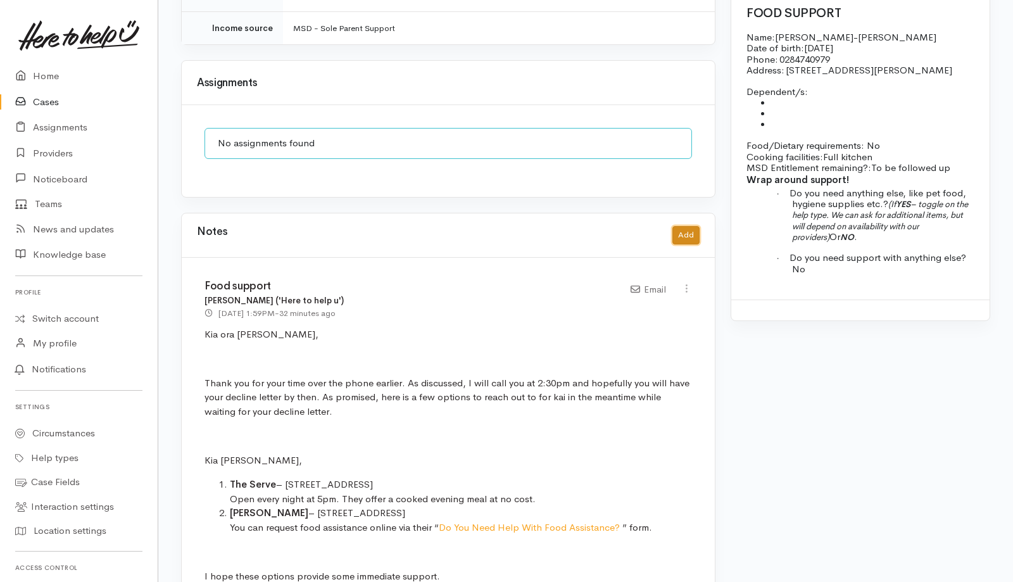
click at [686, 226] on button "Add" at bounding box center [686, 235] width 27 height 18
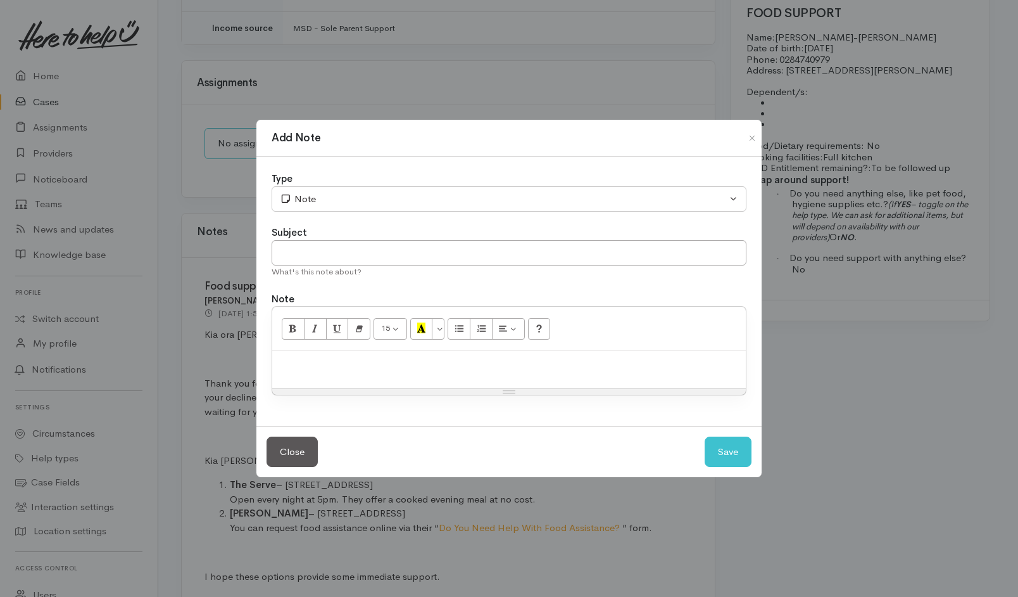
click at [453, 369] on p at bounding box center [509, 364] width 461 height 15
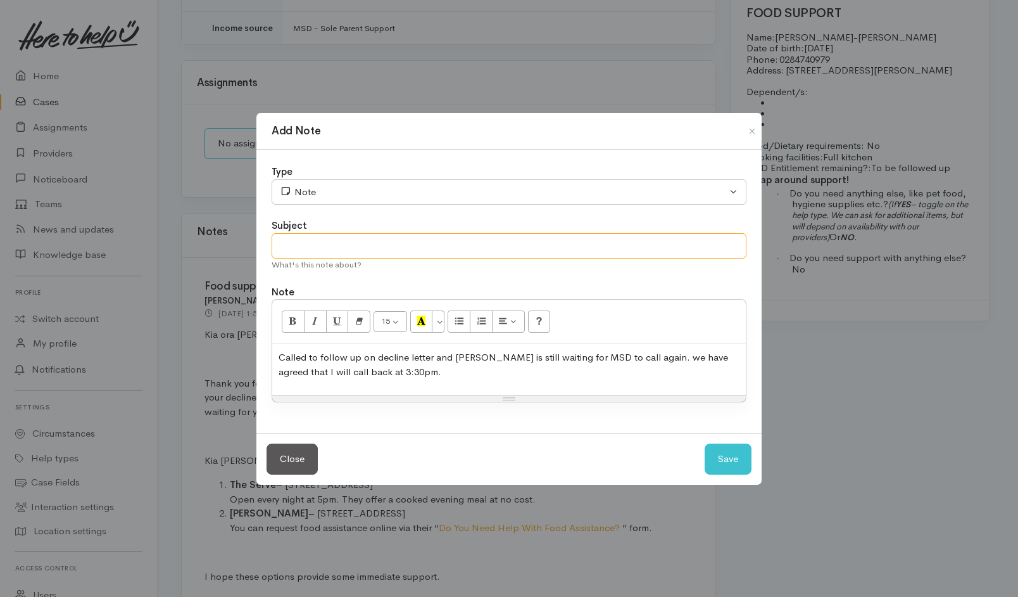
click at [498, 242] on input "text" at bounding box center [509, 246] width 475 height 26
type input "Follow-up call re:decline letter"
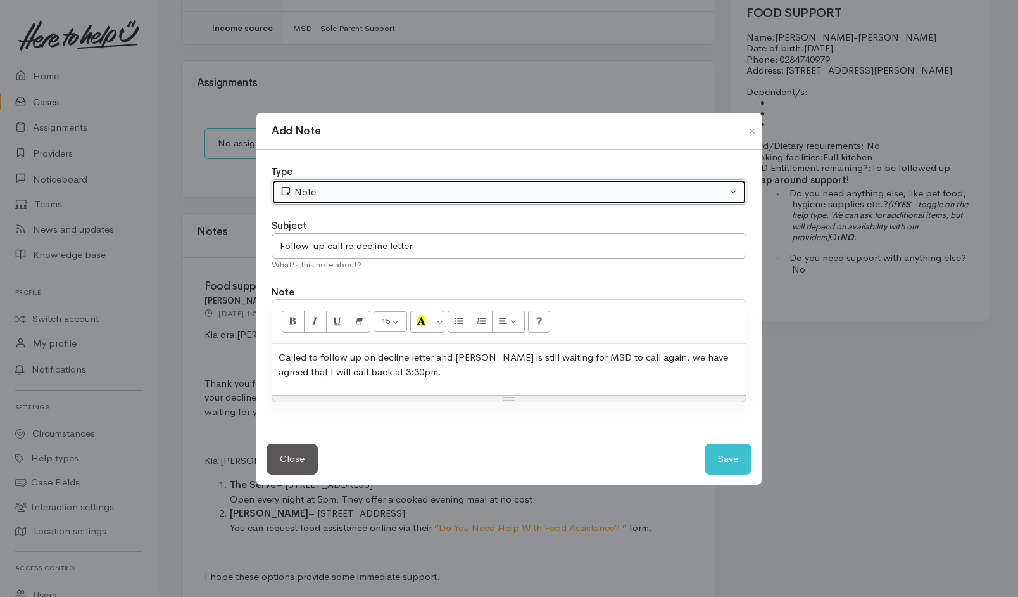
click at [465, 193] on div "Note" at bounding box center [503, 192] width 447 height 15
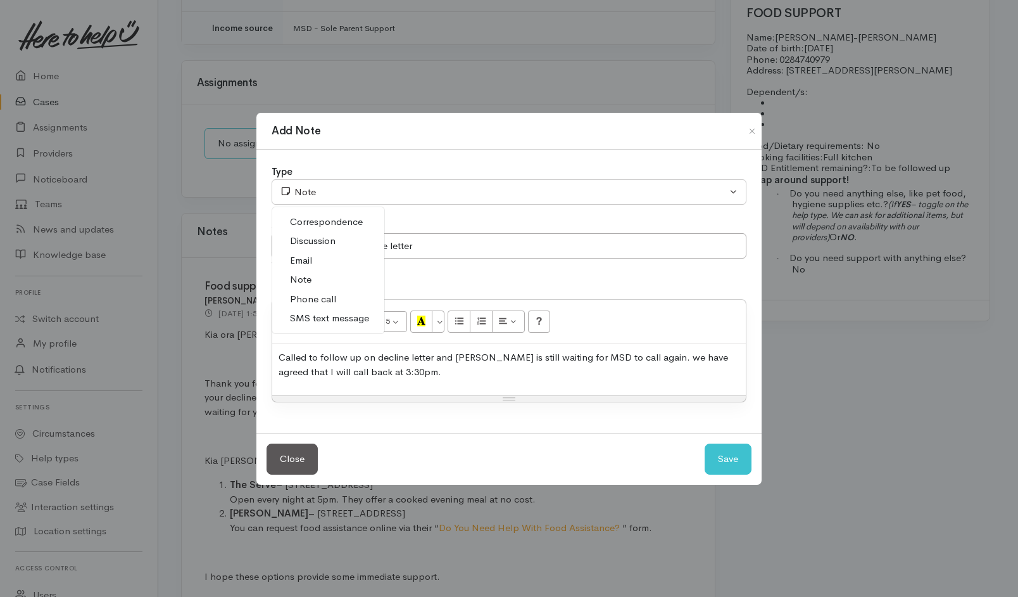
click at [337, 294] on link "Phone call" at bounding box center [328, 299] width 112 height 20
select select "3"
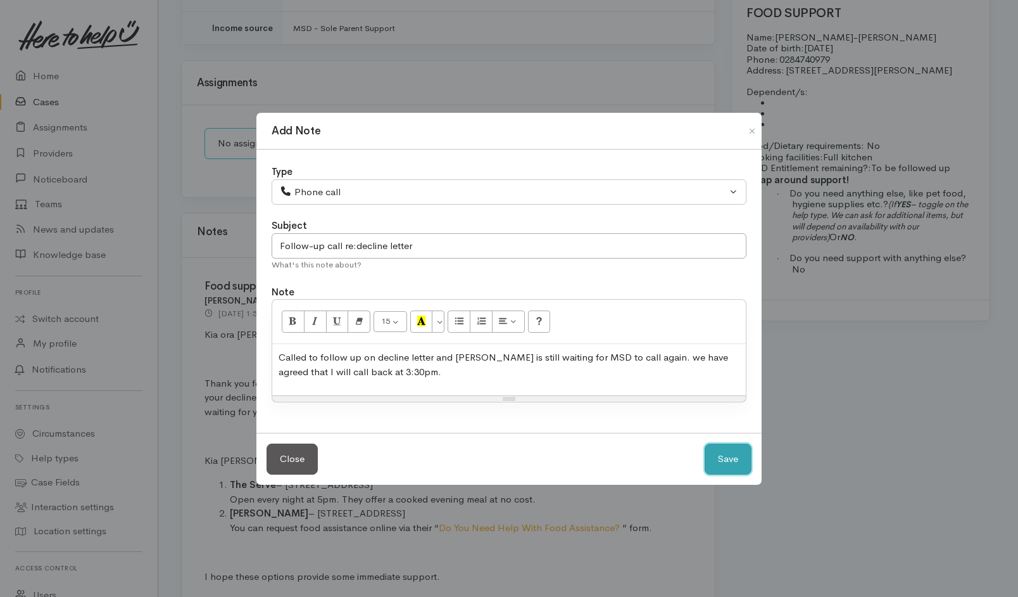
click at [721, 459] on button "Save" at bounding box center [728, 458] width 47 height 31
select select "1"
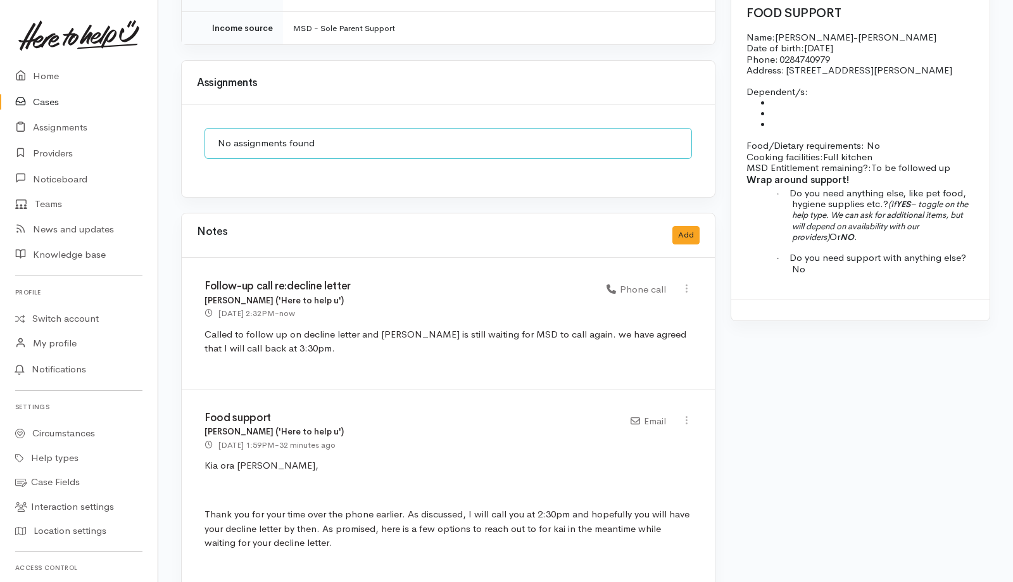
click at [52, 104] on link "Cases" at bounding box center [79, 102] width 158 height 26
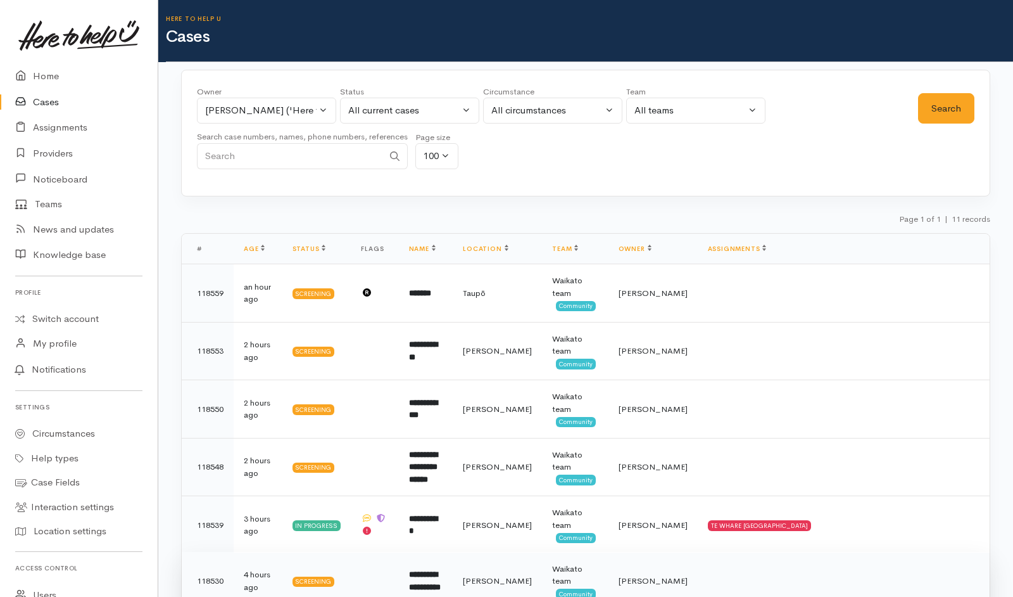
click at [441, 570] on b "**********" at bounding box center [425, 580] width 32 height 21
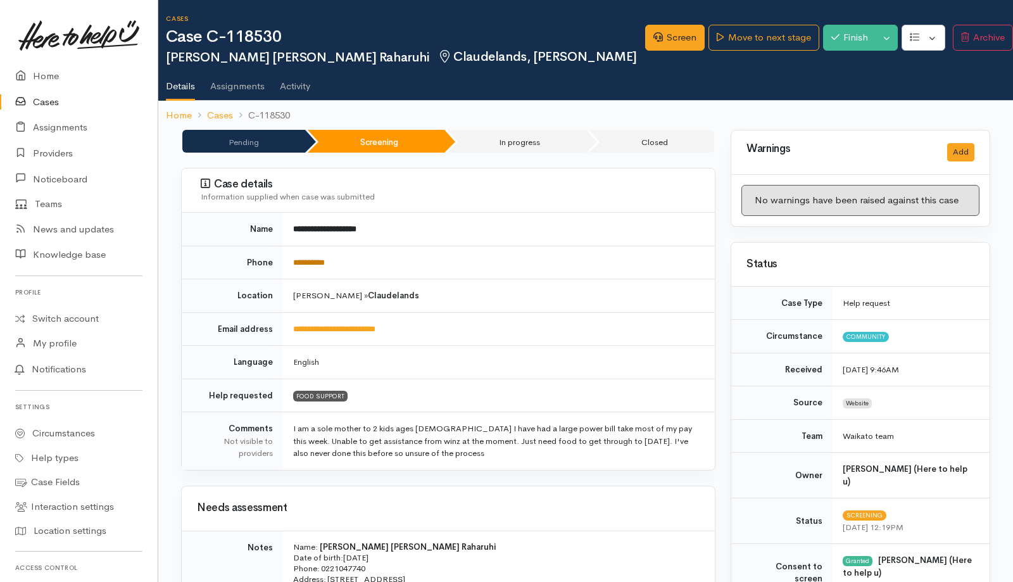
click at [322, 265] on link "**********" at bounding box center [309, 262] width 32 height 8
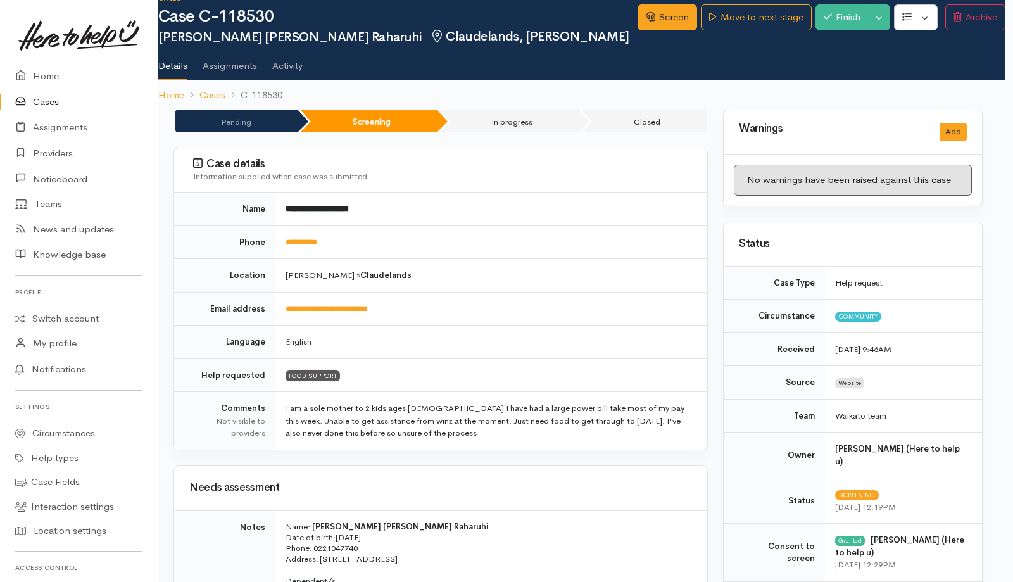
scroll to position [20, 8]
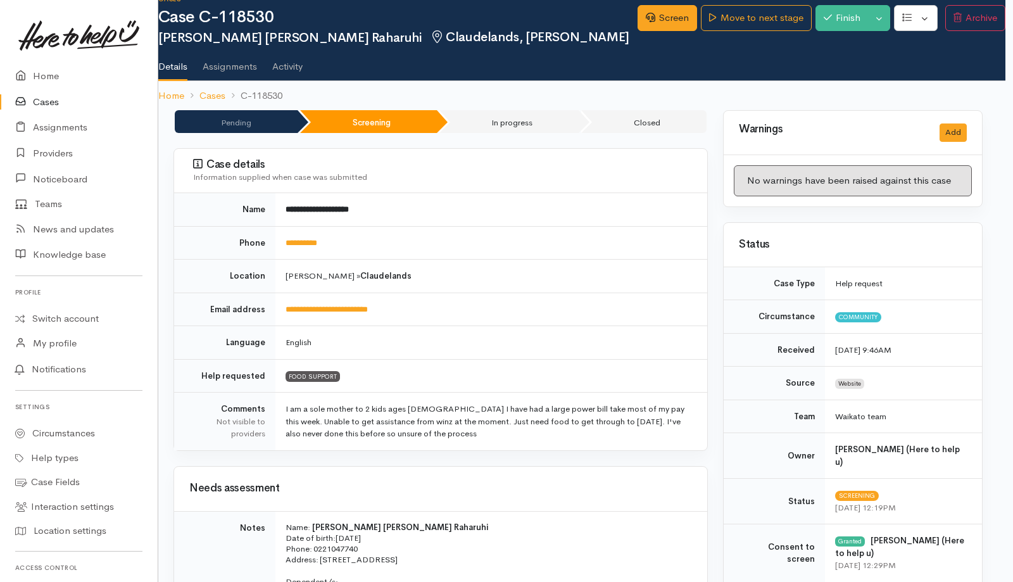
click at [634, 292] on td "Hamilton » Claudelands" at bounding box center [491, 277] width 432 height 34
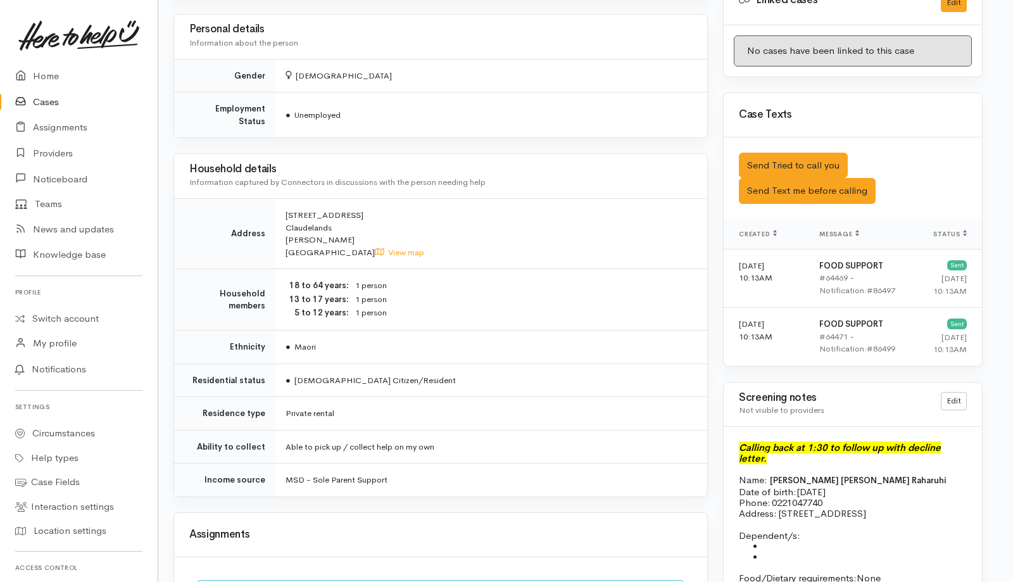
scroll to position [957, 8]
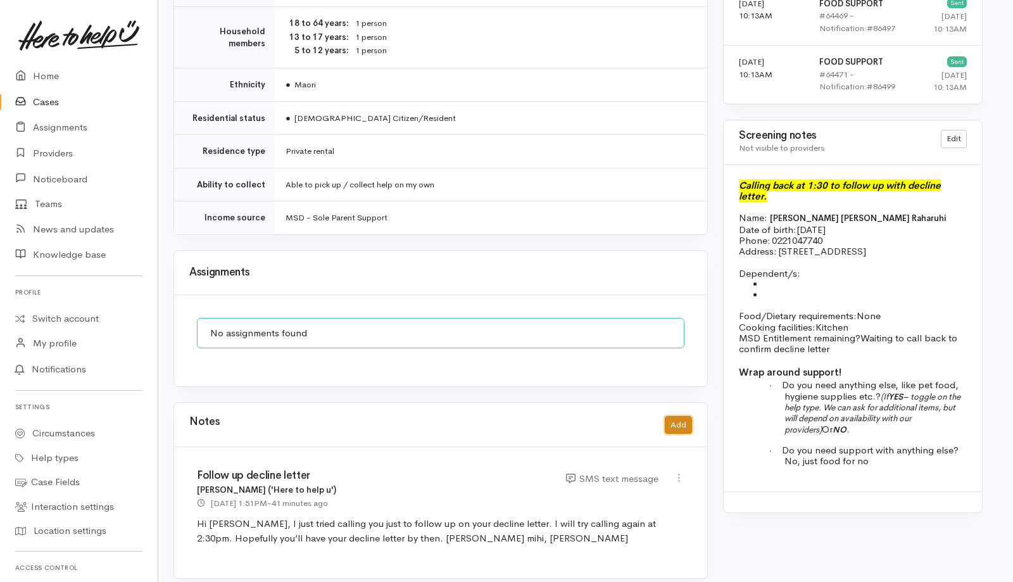
click at [671, 416] on button "Add" at bounding box center [678, 425] width 27 height 18
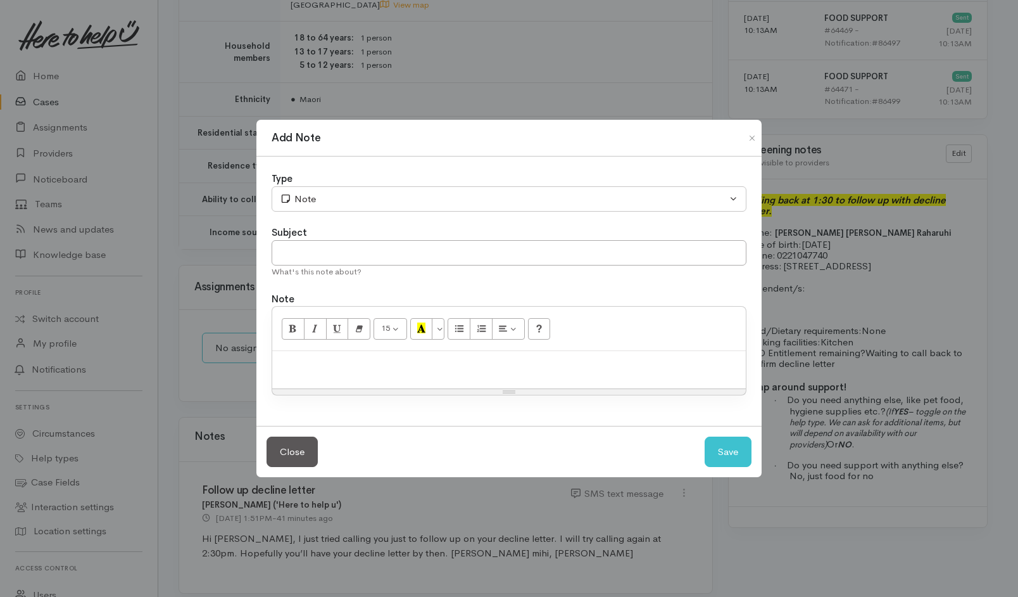
click at [493, 362] on p at bounding box center [509, 364] width 461 height 15
click at [291, 367] on p "CAlled Donna" at bounding box center [509, 364] width 461 height 15
click at [356, 370] on p "Called Donna" at bounding box center [509, 364] width 461 height 15
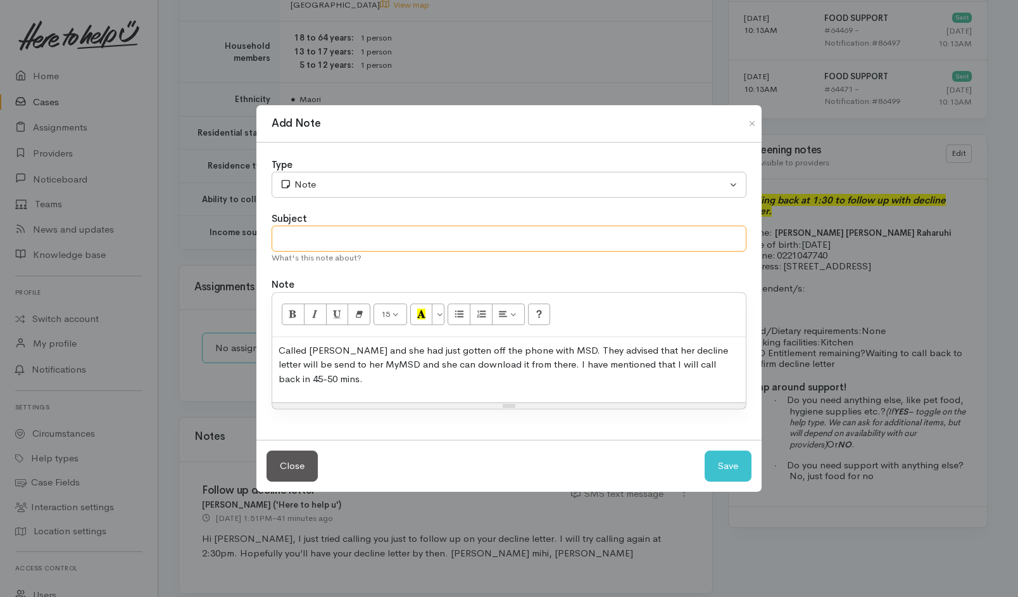
click at [353, 241] on input "text" at bounding box center [509, 238] width 475 height 26
type input "Follow-up call"
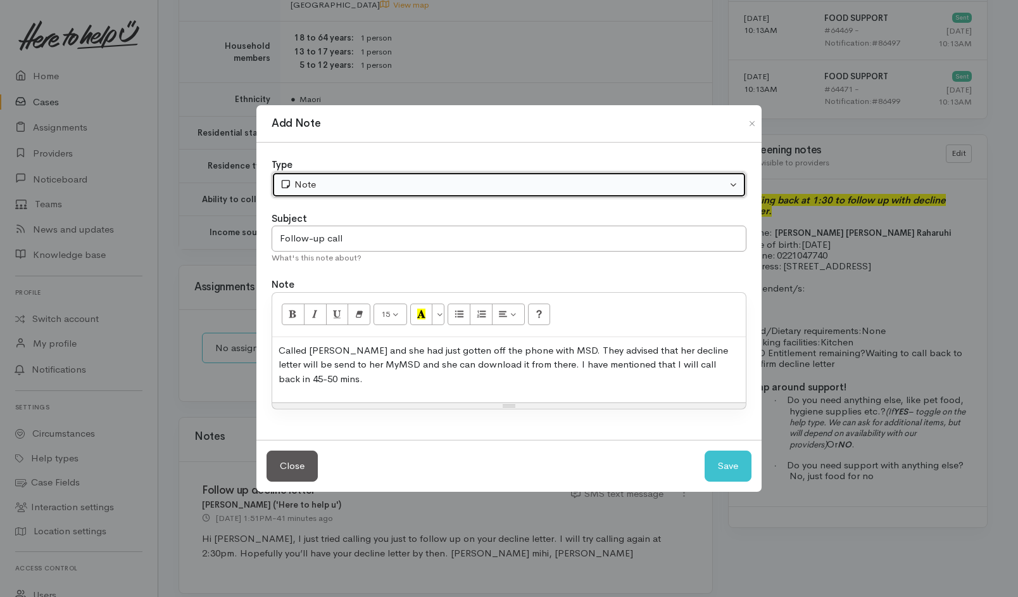
click at [389, 183] on div "Note" at bounding box center [503, 184] width 447 height 15
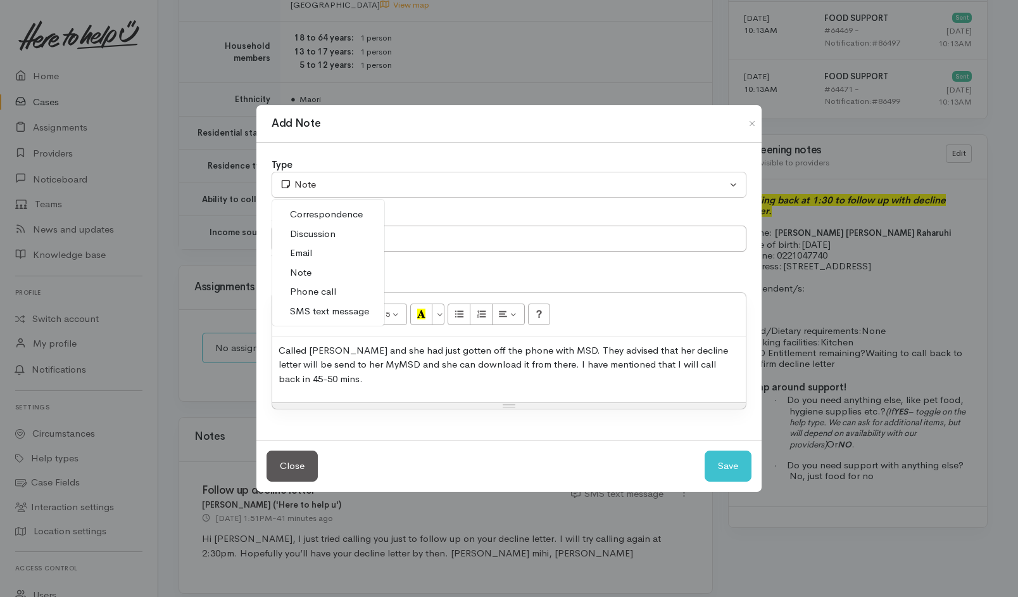
click at [334, 291] on span "Phone call" at bounding box center [313, 291] width 46 height 15
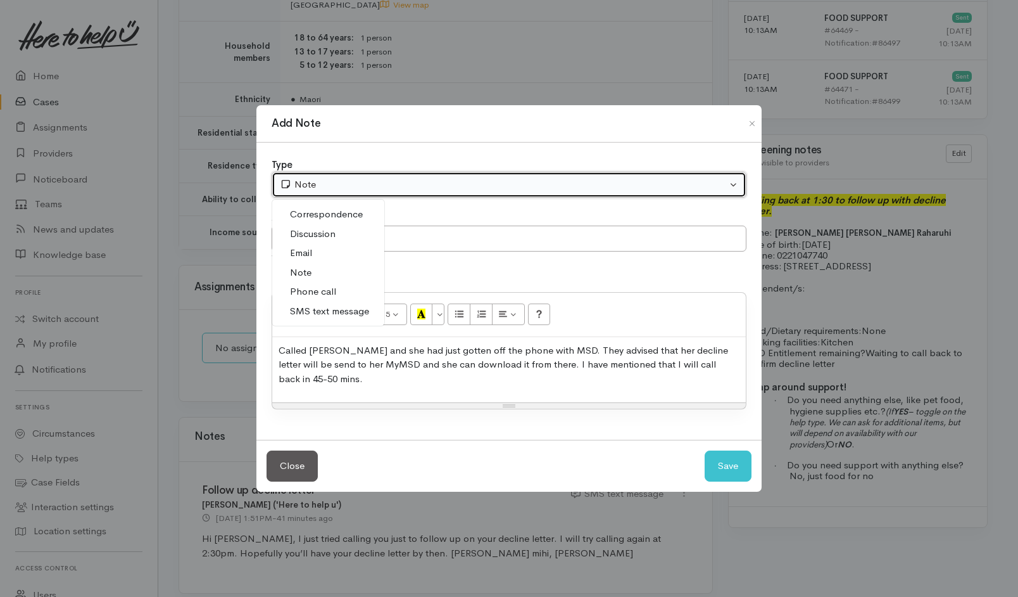
select select "3"
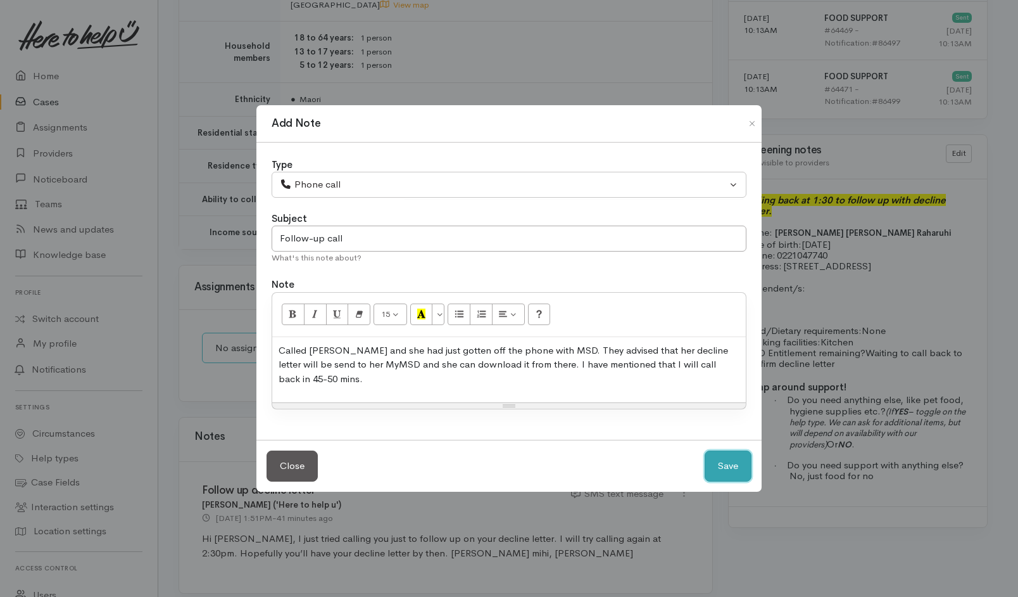
click at [729, 457] on button "Save" at bounding box center [728, 465] width 47 height 31
select select "1"
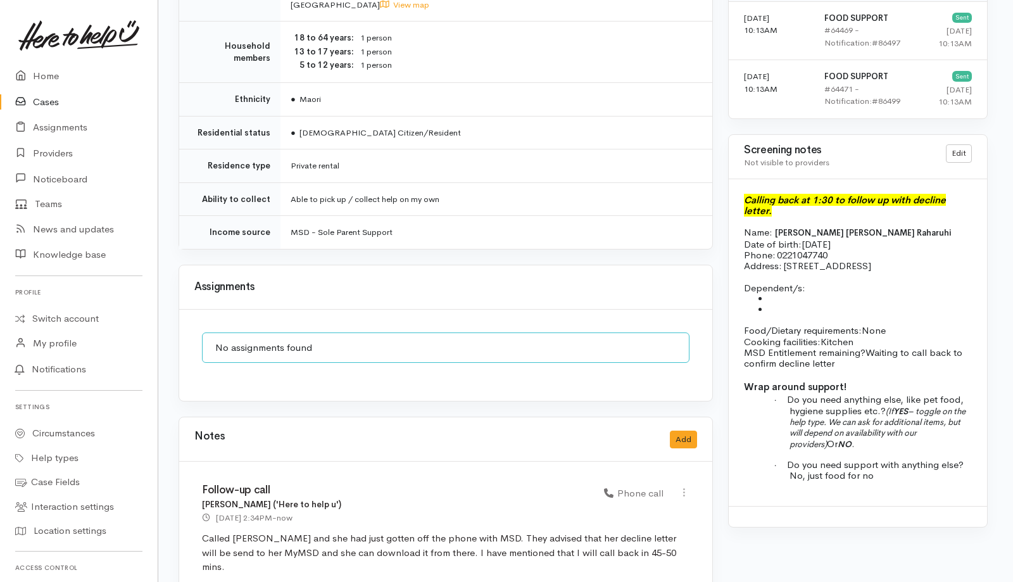
click at [44, 94] on link "Cases" at bounding box center [79, 102] width 158 height 26
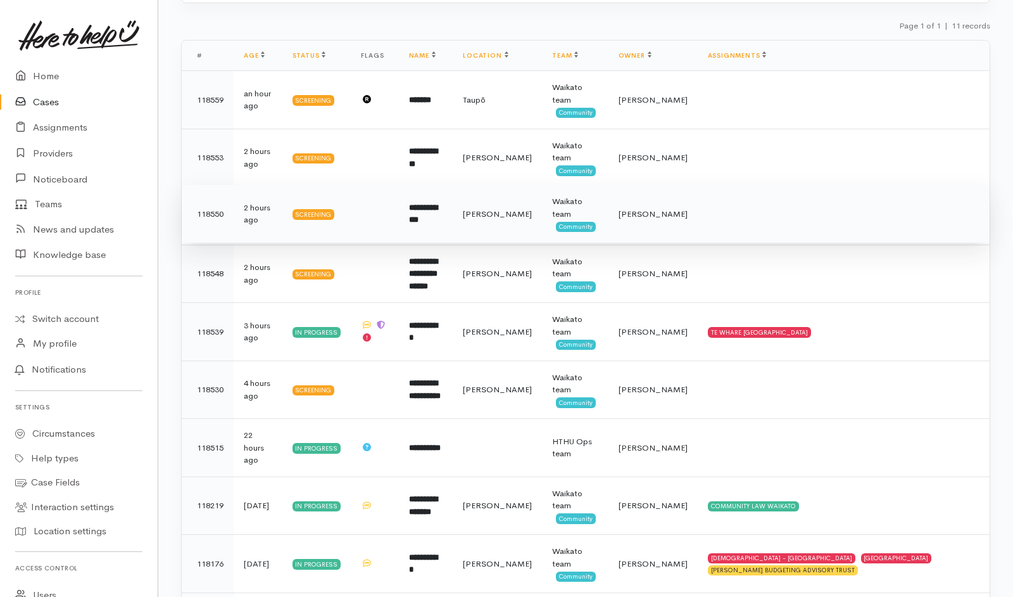
scroll to position [194, 0]
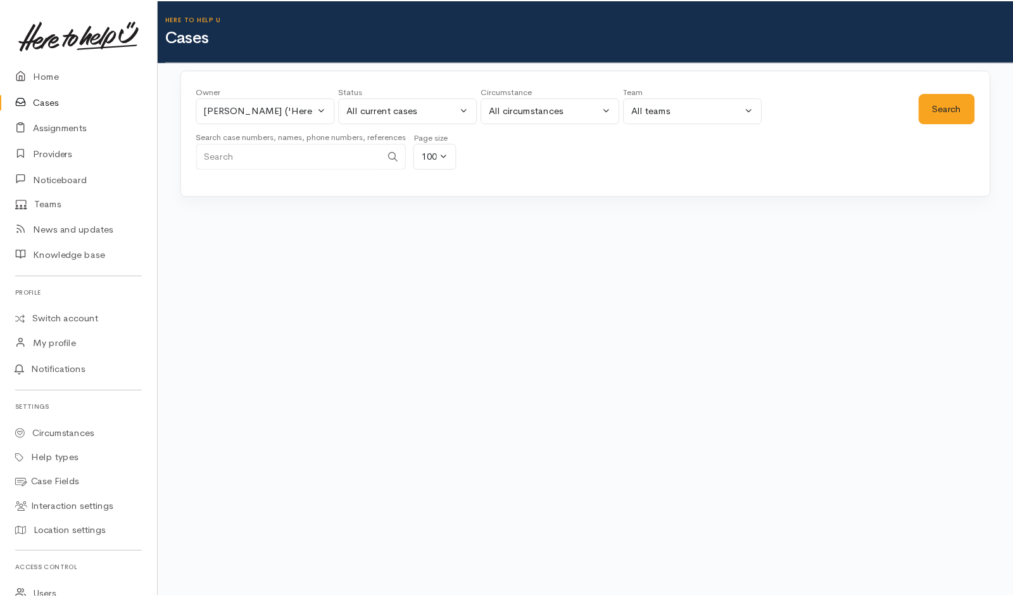
scroll to position [194, 0]
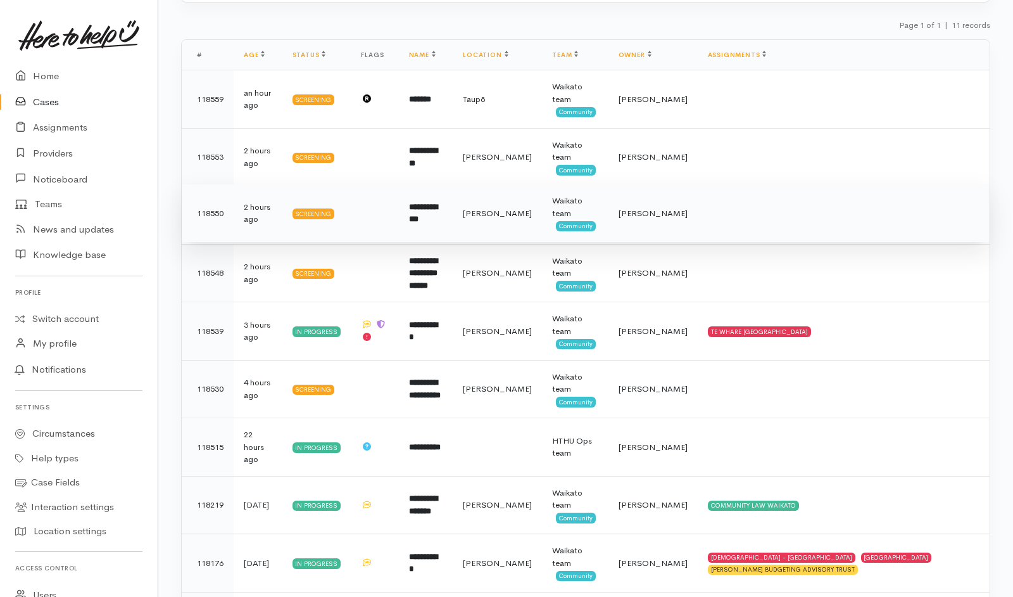
click at [720, 213] on td at bounding box center [844, 213] width 292 height 58
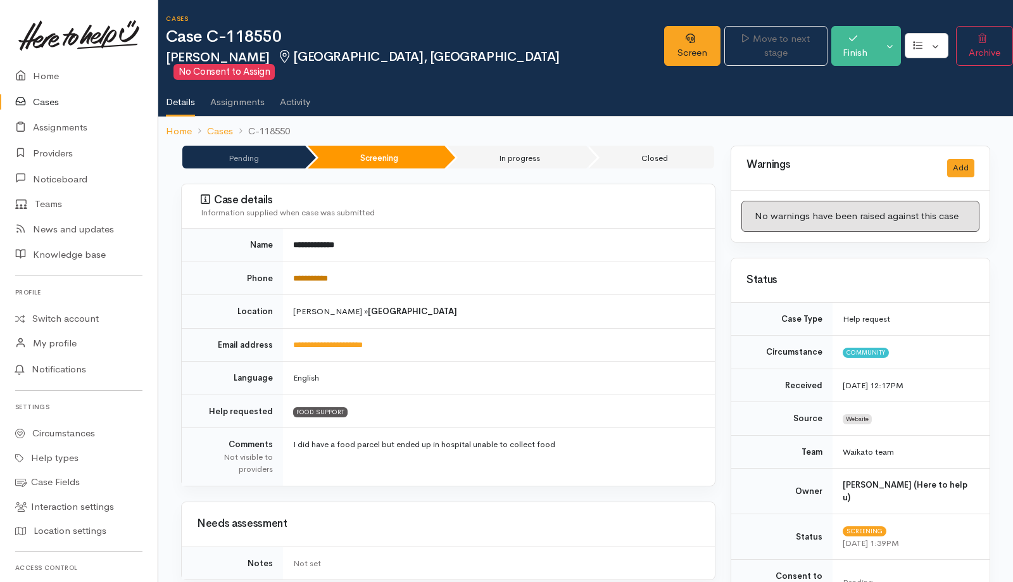
click at [327, 274] on link "**********" at bounding box center [310, 278] width 35 height 8
click at [428, 232] on td "**********" at bounding box center [499, 245] width 432 height 33
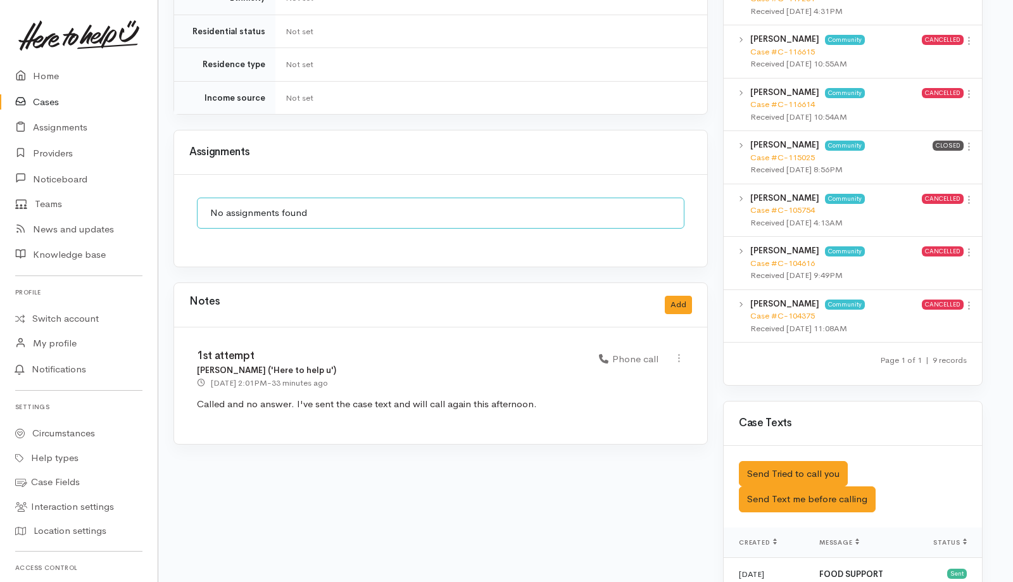
scroll to position [914, 8]
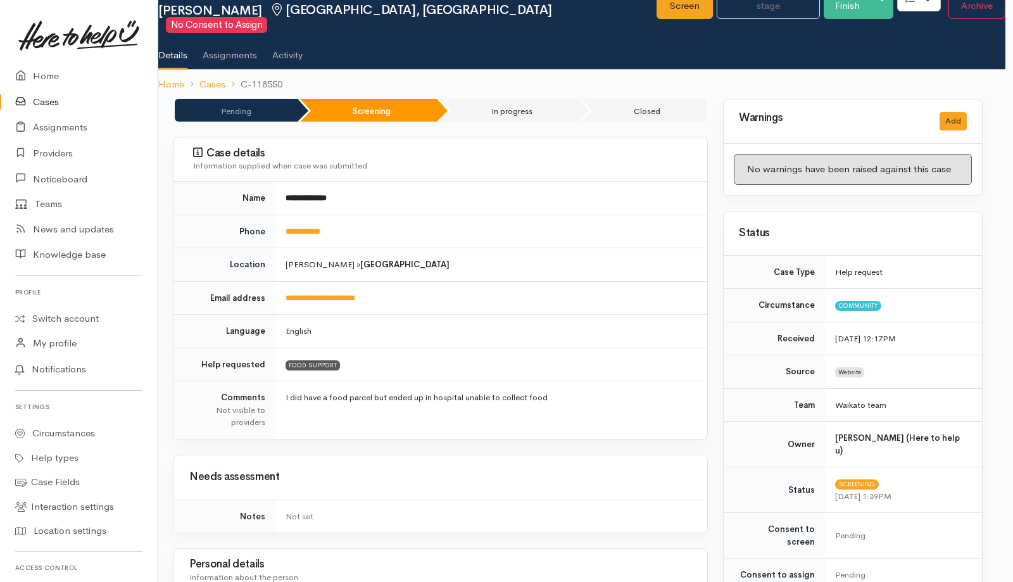
scroll to position [0, 8]
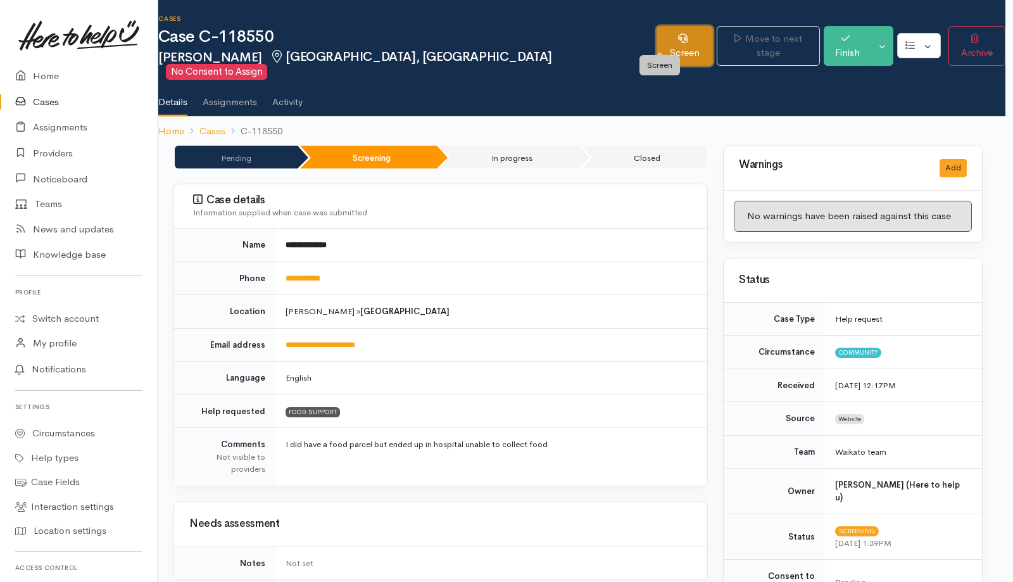
click at [683, 34] on link "Screen" at bounding box center [685, 46] width 56 height 40
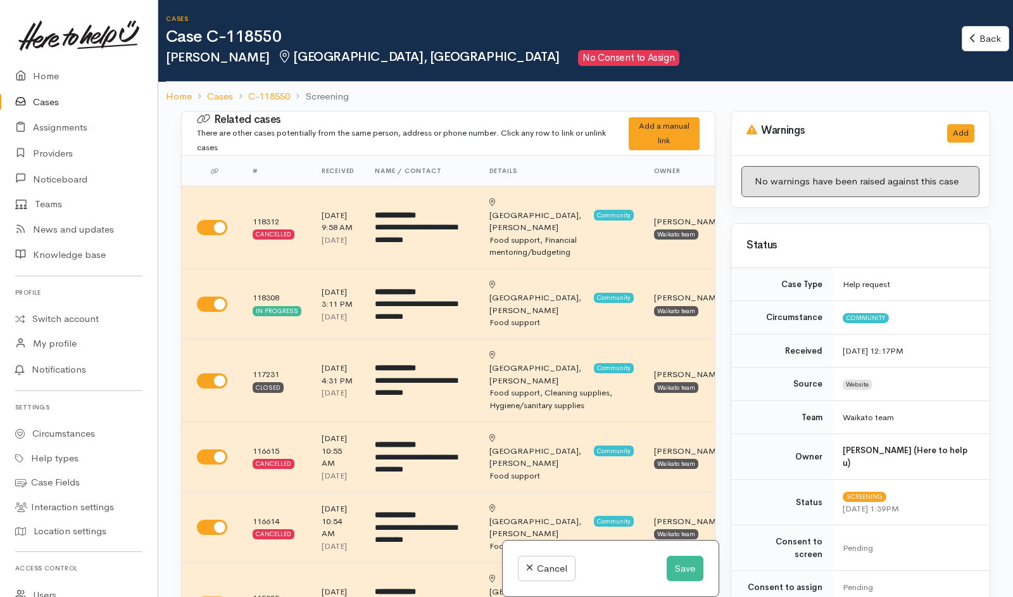
click at [822, 97] on ol "Home Cases C-118550 Screening" at bounding box center [586, 97] width 840 height 30
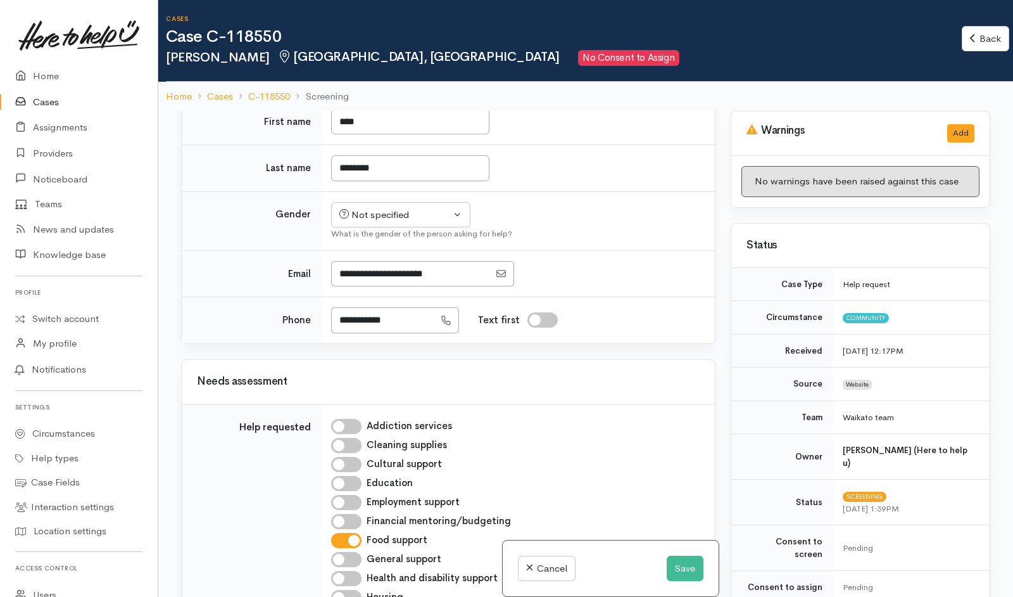
scroll to position [1011, 0]
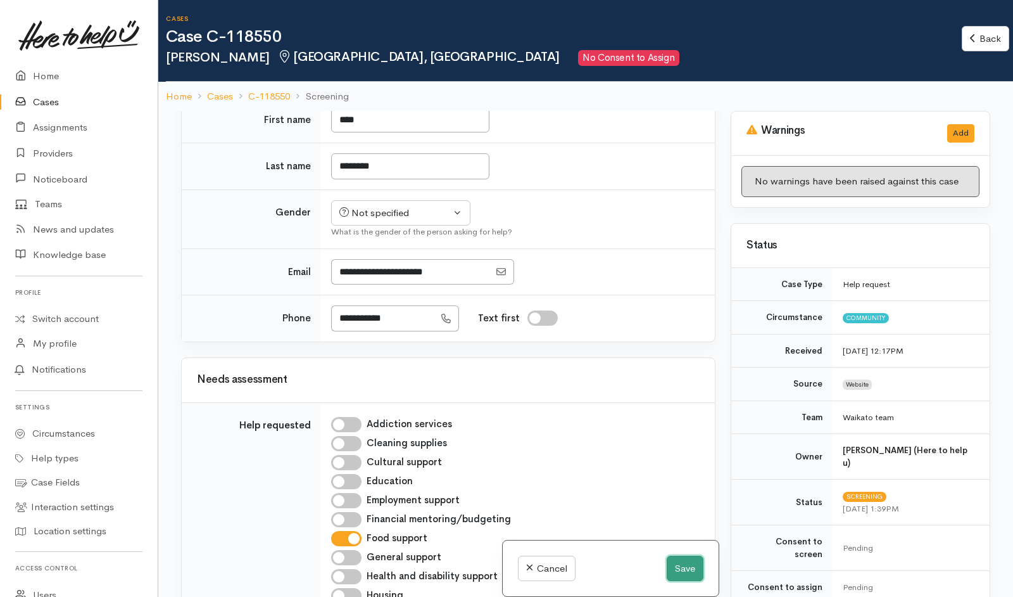
click at [685, 564] on button "Save" at bounding box center [685, 568] width 37 height 26
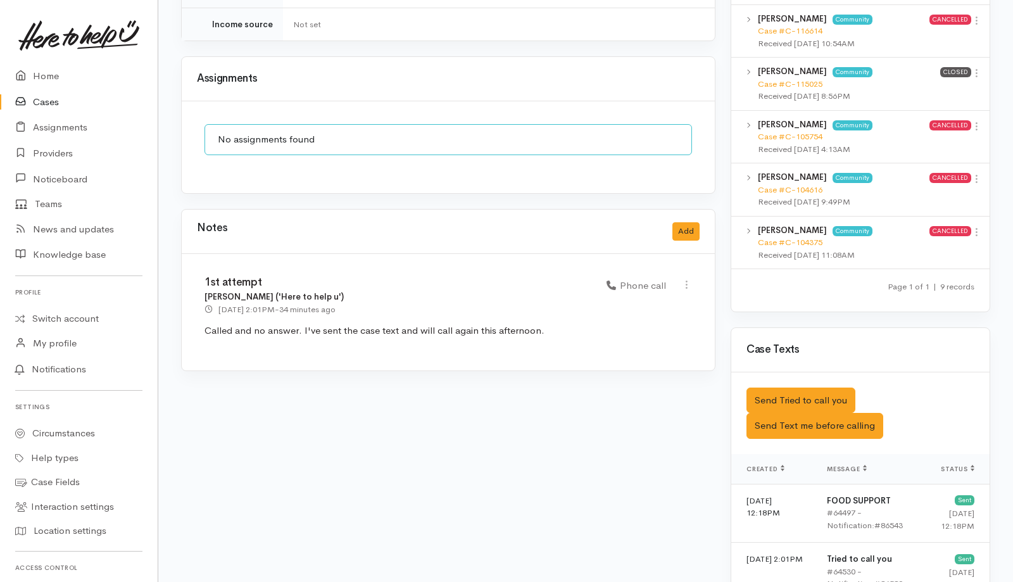
scroll to position [910, 0]
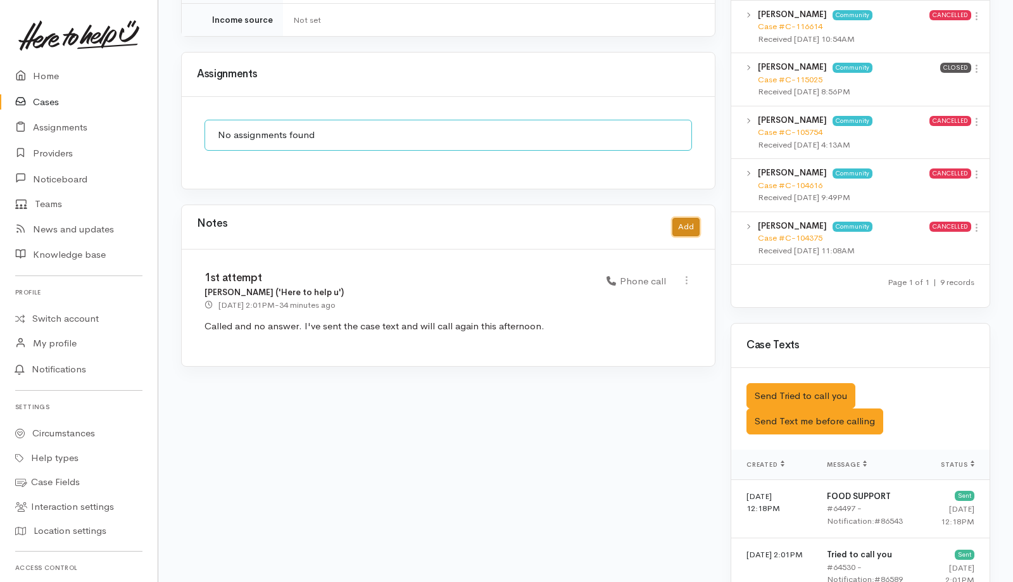
click at [684, 218] on button "Add" at bounding box center [686, 227] width 27 height 18
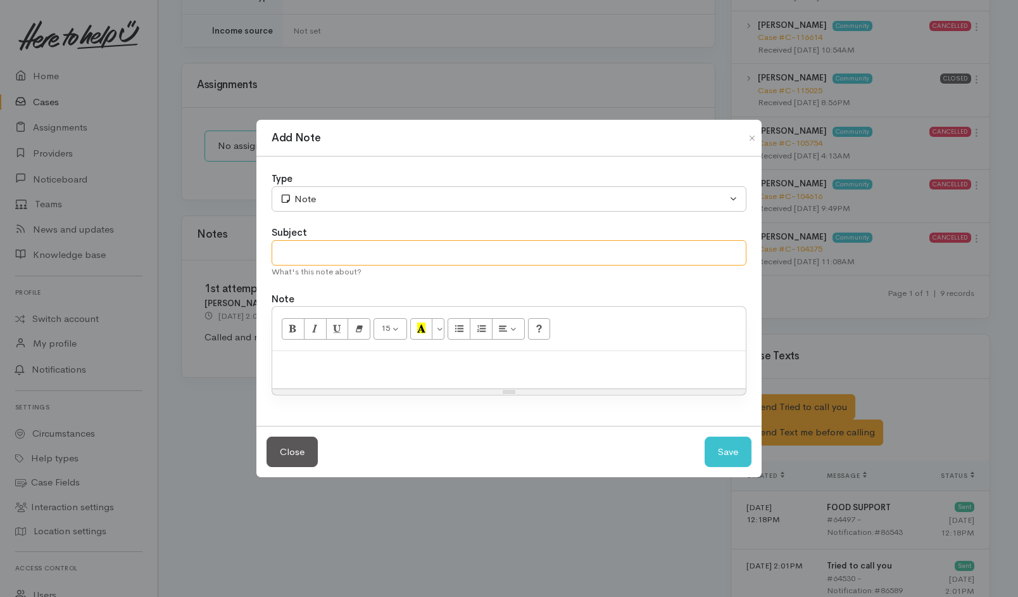
click at [417, 260] on input "text" at bounding box center [509, 253] width 475 height 26
type input "2nd attempt"
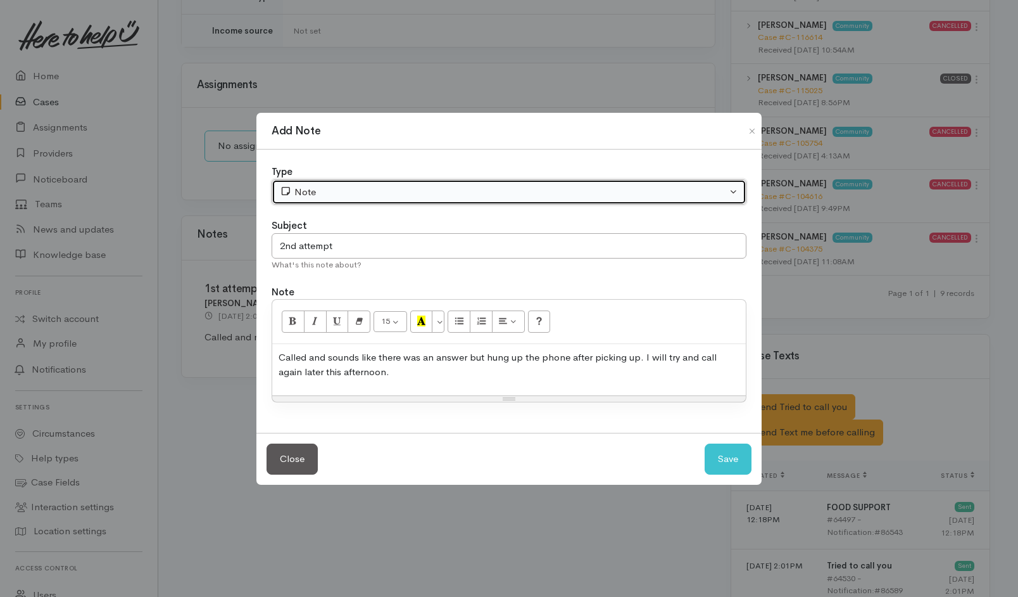
click at [429, 190] on div "Note" at bounding box center [503, 192] width 447 height 15
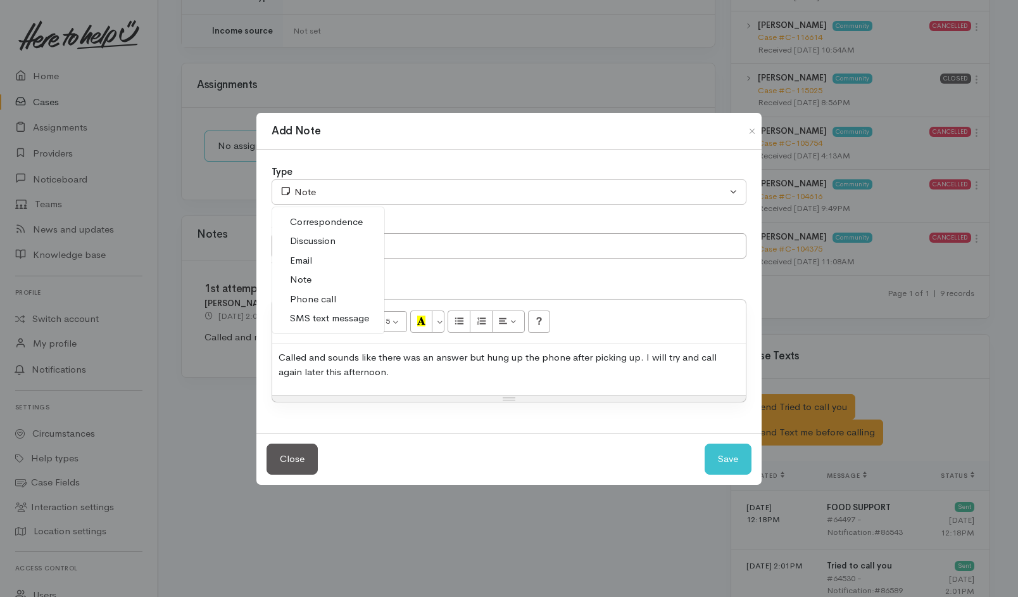
click at [325, 296] on span "Phone call" at bounding box center [313, 299] width 46 height 15
select select "3"
click at [729, 458] on button "Save" at bounding box center [728, 458] width 47 height 31
select select "1"
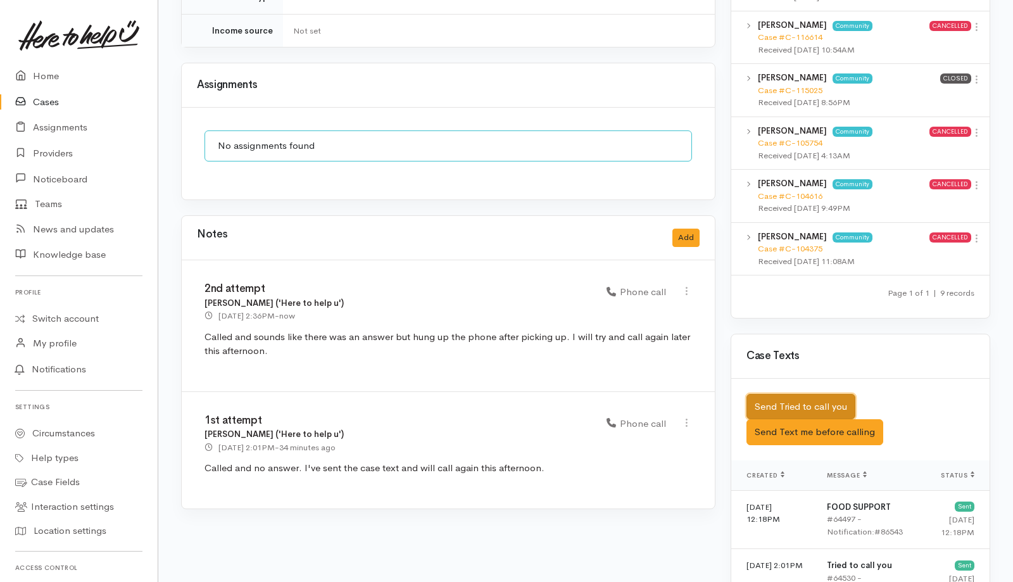
click at [808, 394] on button "Send Tried to call you" at bounding box center [801, 407] width 109 height 26
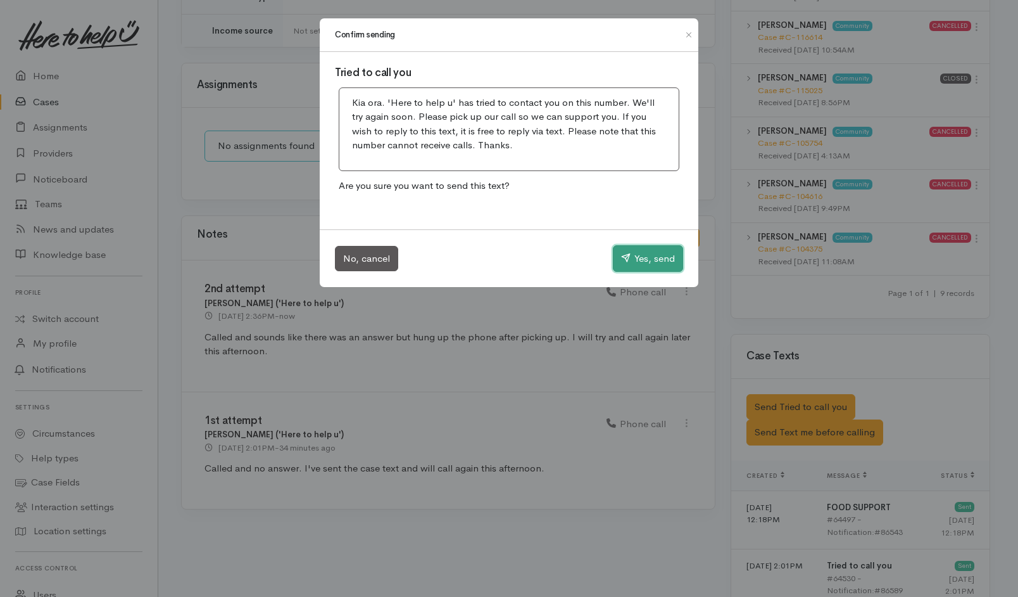
click at [628, 254] on icon "button" at bounding box center [625, 257] width 9 height 9
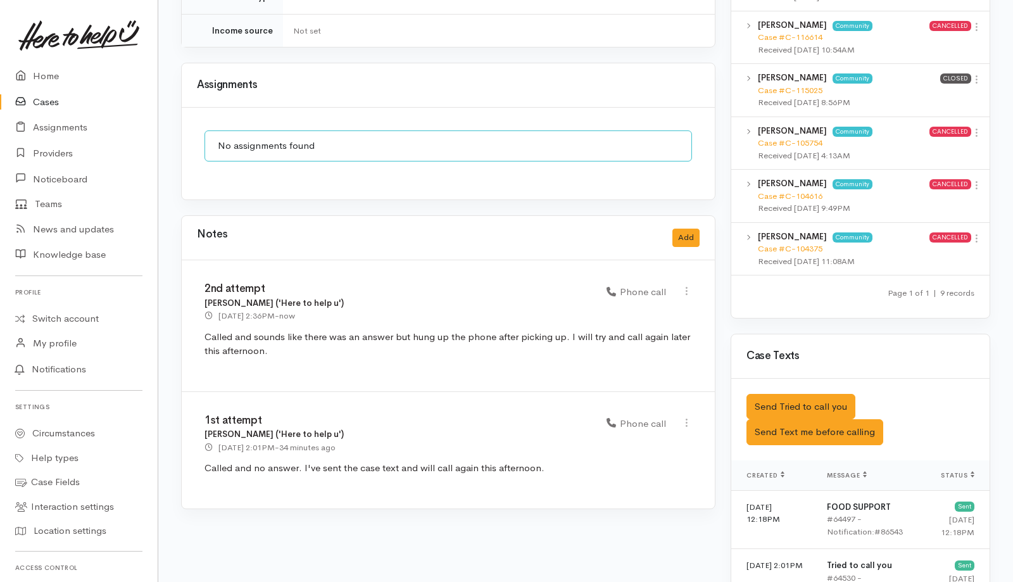
click at [51, 98] on link "Cases" at bounding box center [79, 102] width 158 height 26
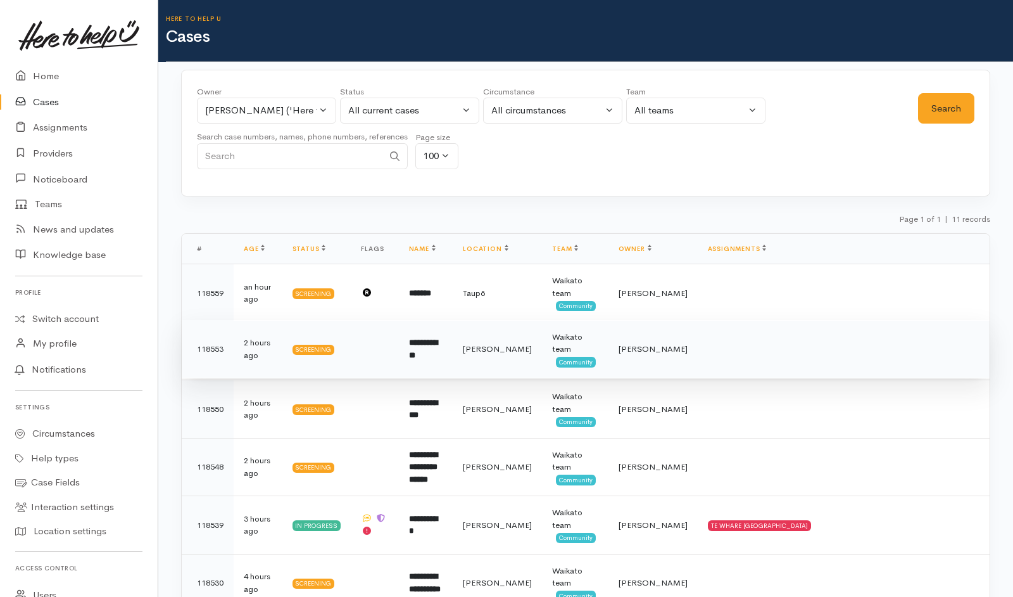
click at [751, 367] on td at bounding box center [844, 349] width 292 height 58
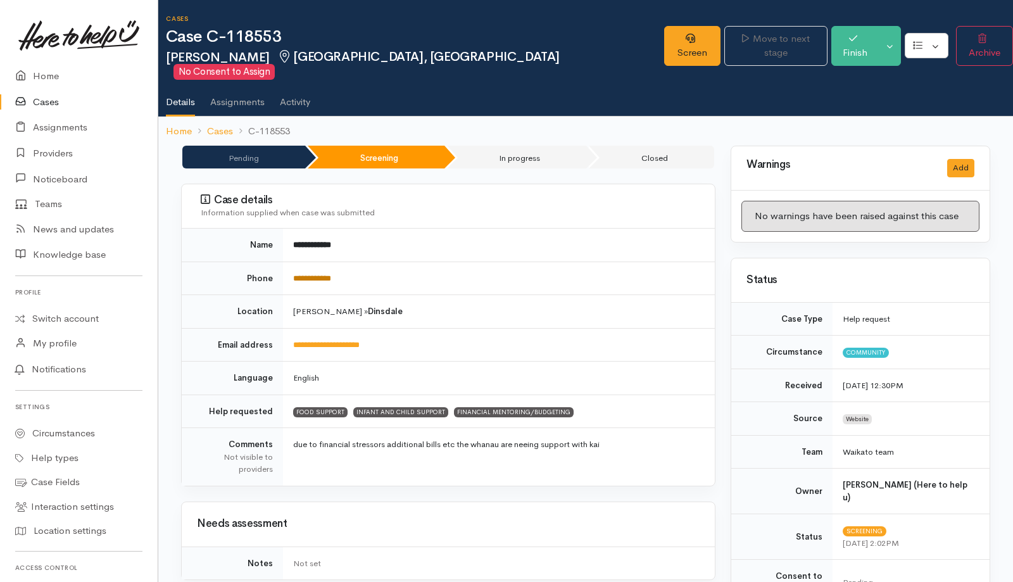
click at [331, 274] on link "**********" at bounding box center [312, 278] width 38 height 8
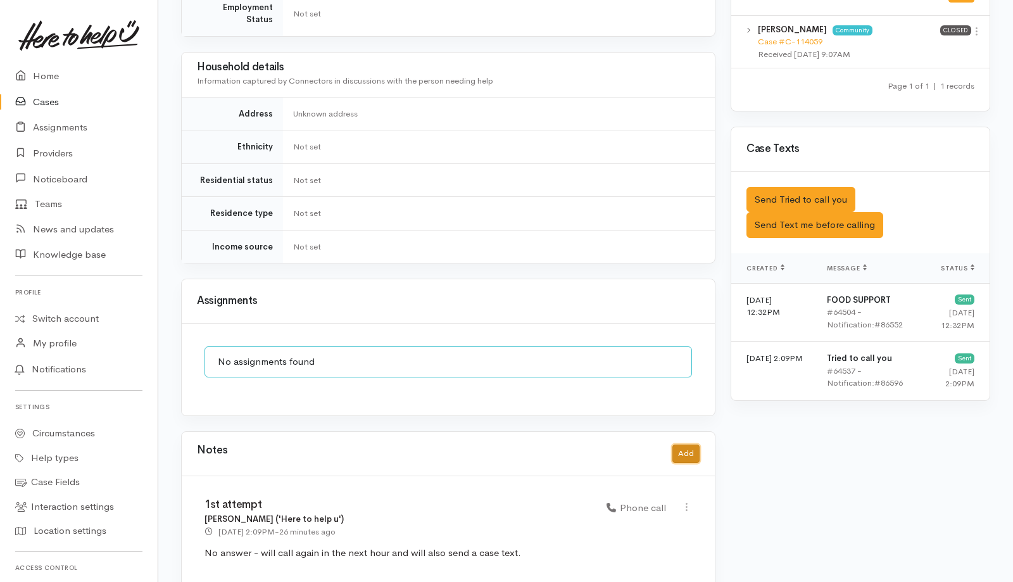
click at [685, 445] on button "Add" at bounding box center [686, 454] width 27 height 18
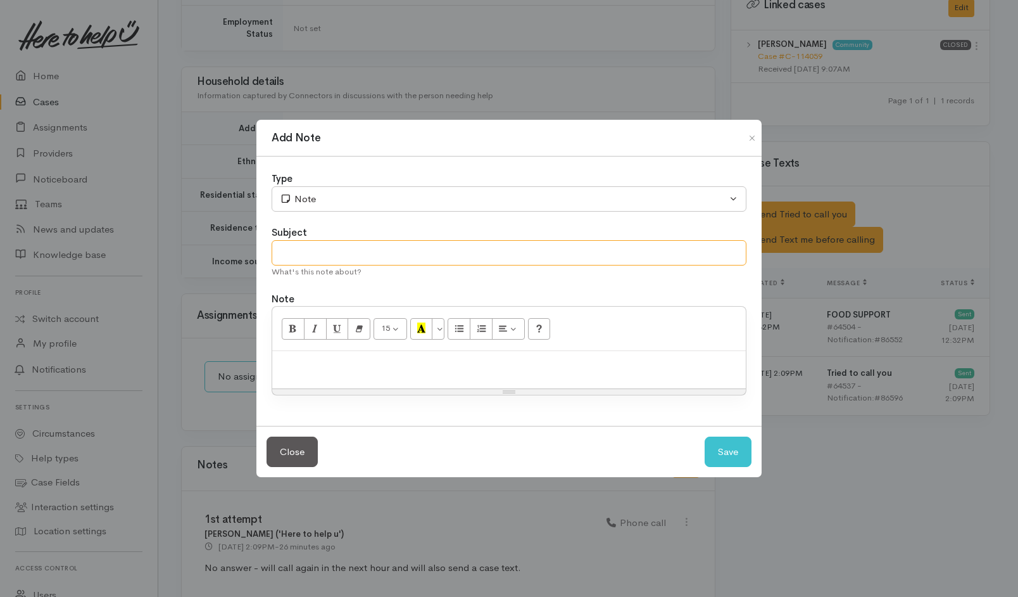
click at [527, 258] on input "text" at bounding box center [509, 253] width 475 height 26
type input "2nd attempt"
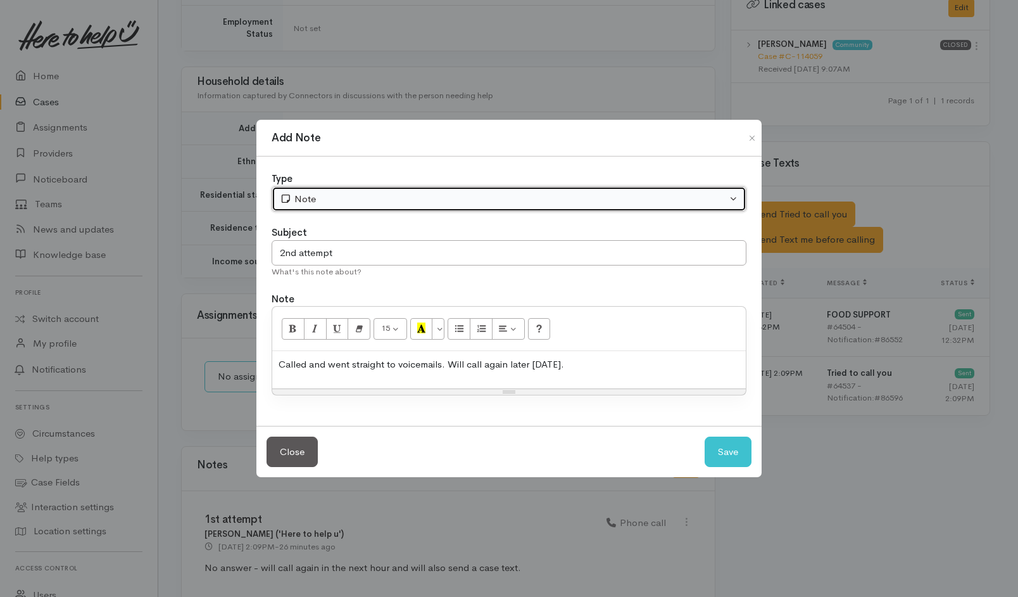
click at [543, 201] on div "Note" at bounding box center [503, 199] width 447 height 15
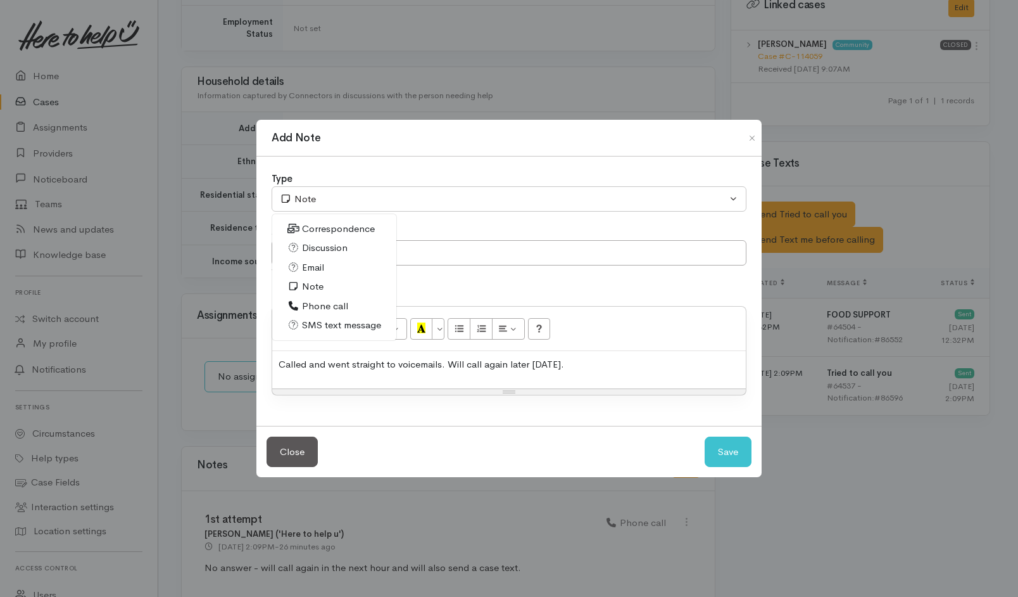
click at [332, 303] on span "Phone call" at bounding box center [325, 306] width 46 height 15
select select "3"
click at [744, 439] on button "Save" at bounding box center [728, 451] width 47 height 31
select select "1"
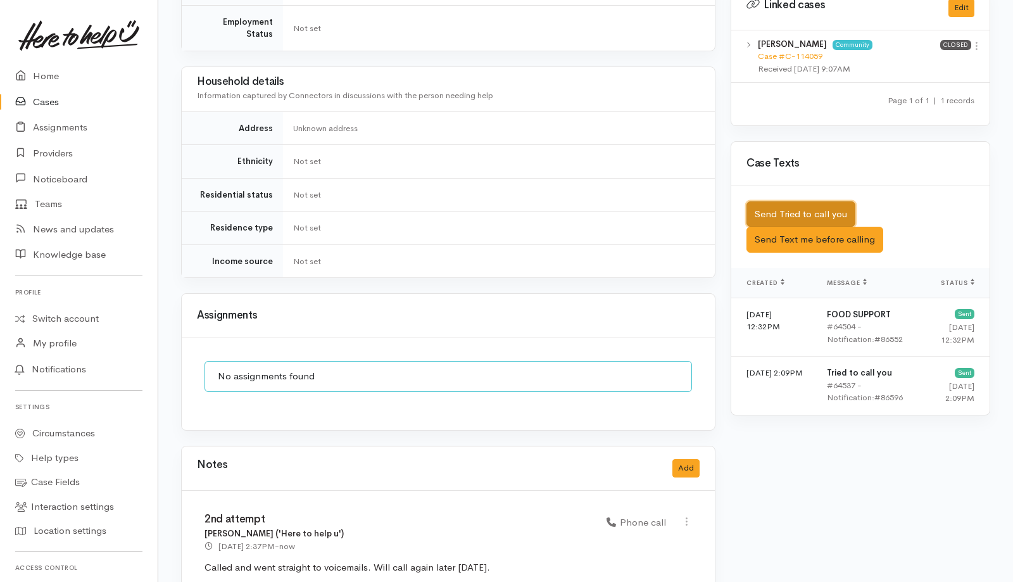
click at [790, 201] on button "Send Tried to call you" at bounding box center [801, 214] width 109 height 26
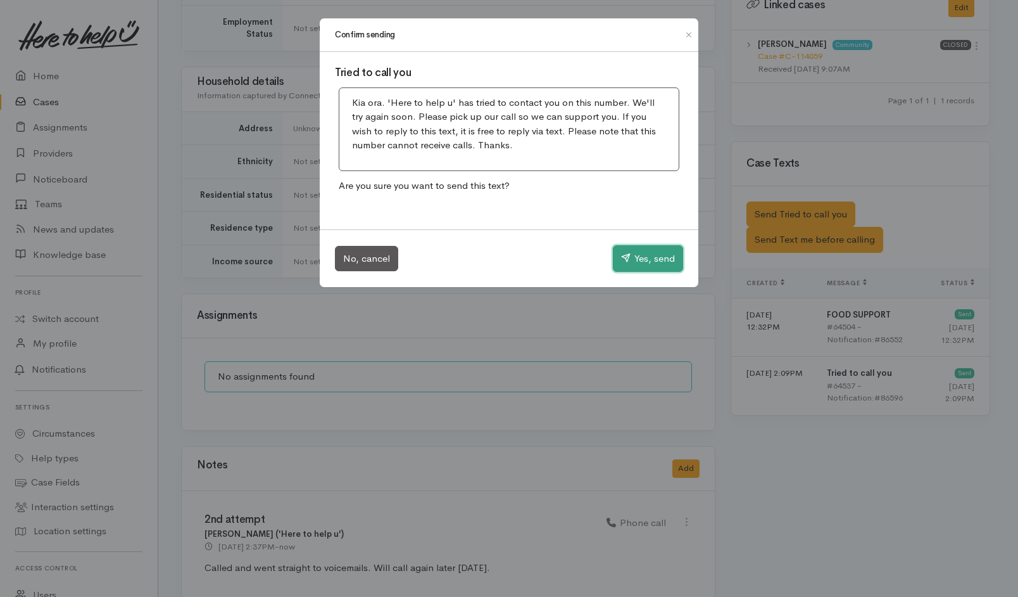
click at [639, 260] on button "Yes, send" at bounding box center [648, 258] width 70 height 27
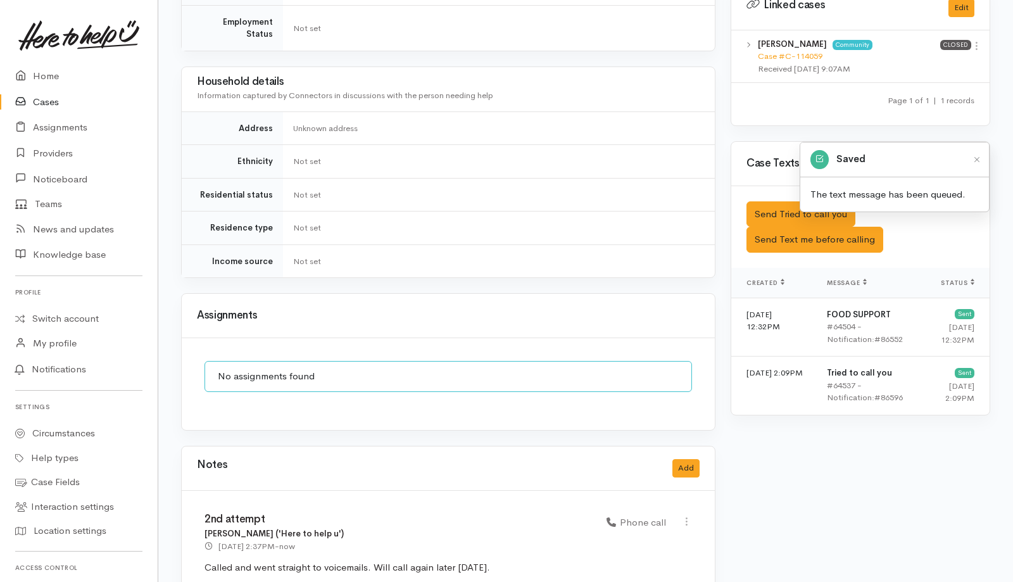
click at [49, 97] on link "Cases" at bounding box center [79, 102] width 158 height 26
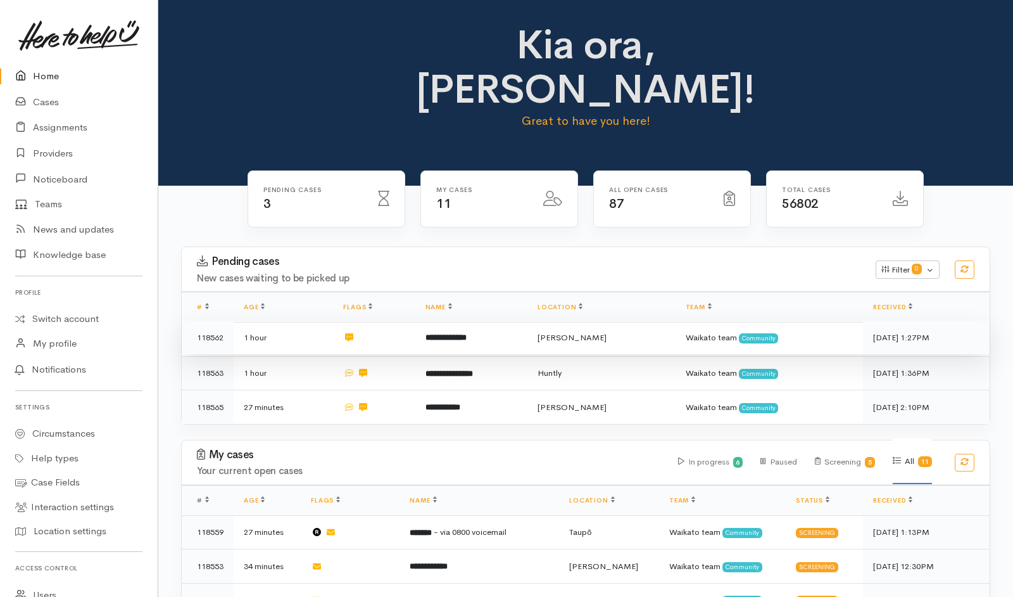
click at [528, 320] on td "**********" at bounding box center [471, 337] width 112 height 34
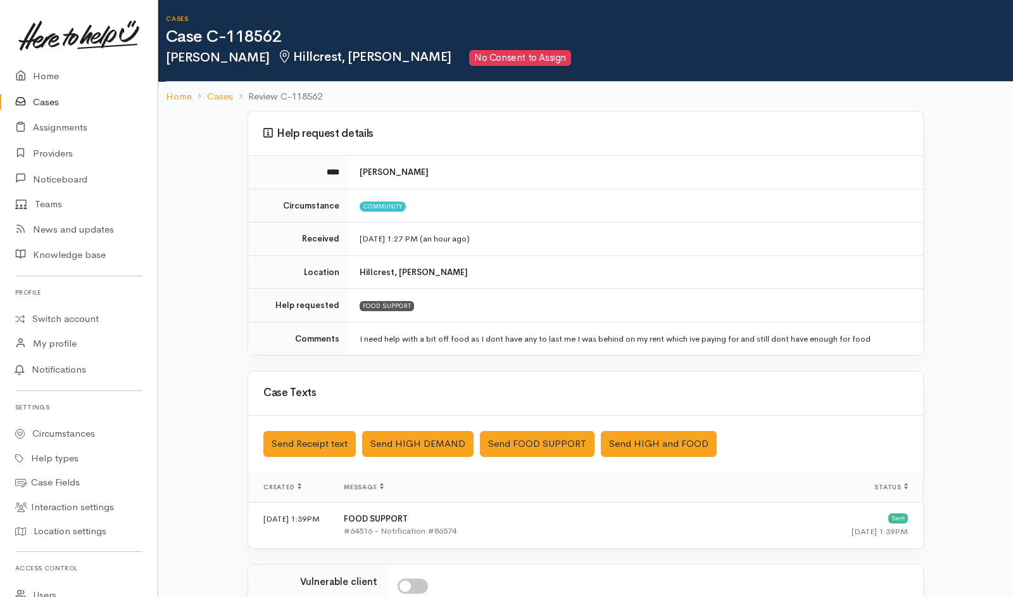
scroll to position [199, 0]
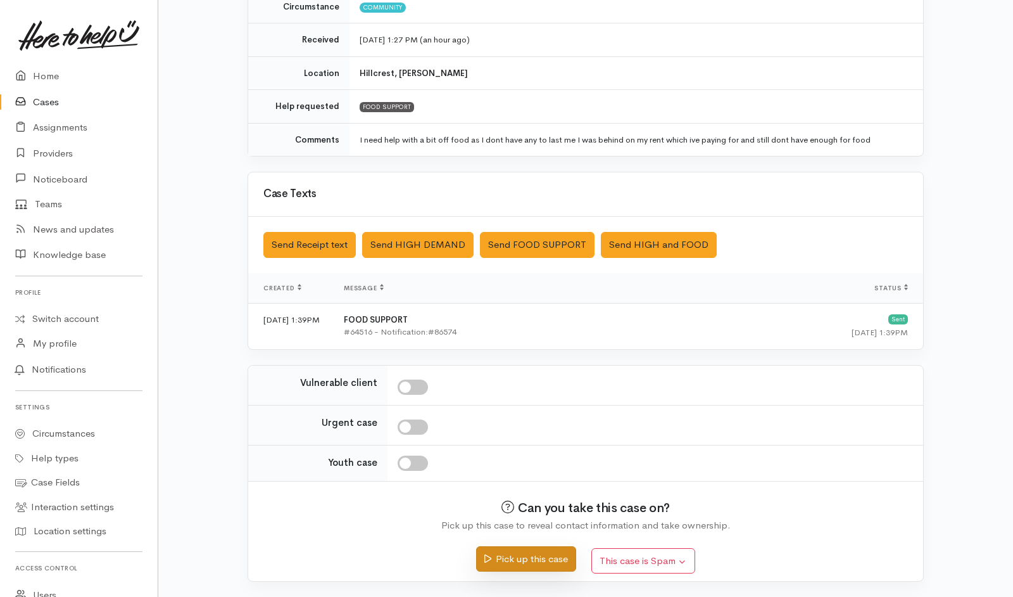
click at [522, 562] on button "Pick up this case" at bounding box center [525, 559] width 99 height 26
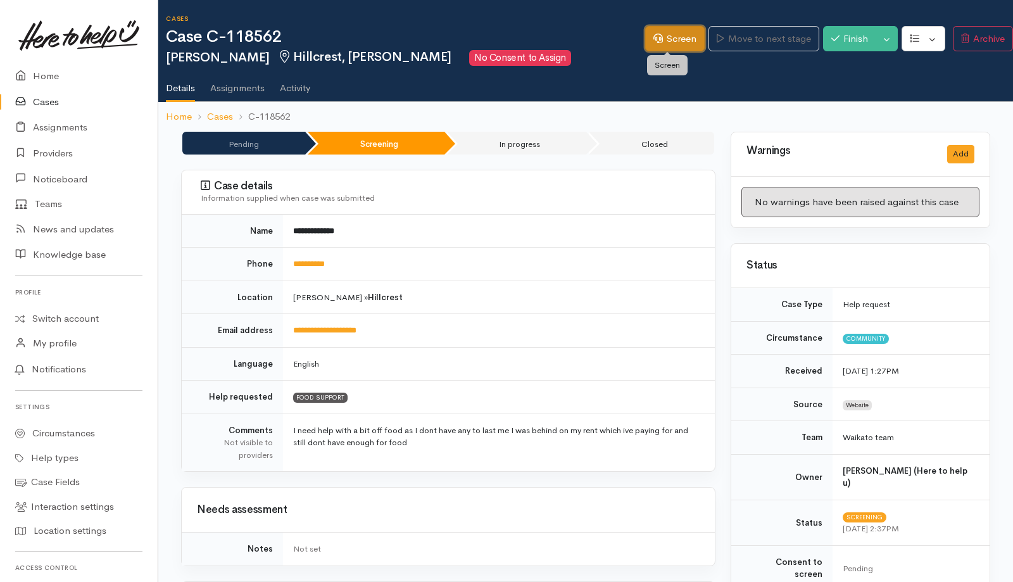
click at [679, 36] on link "Screen" at bounding box center [675, 39] width 60 height 26
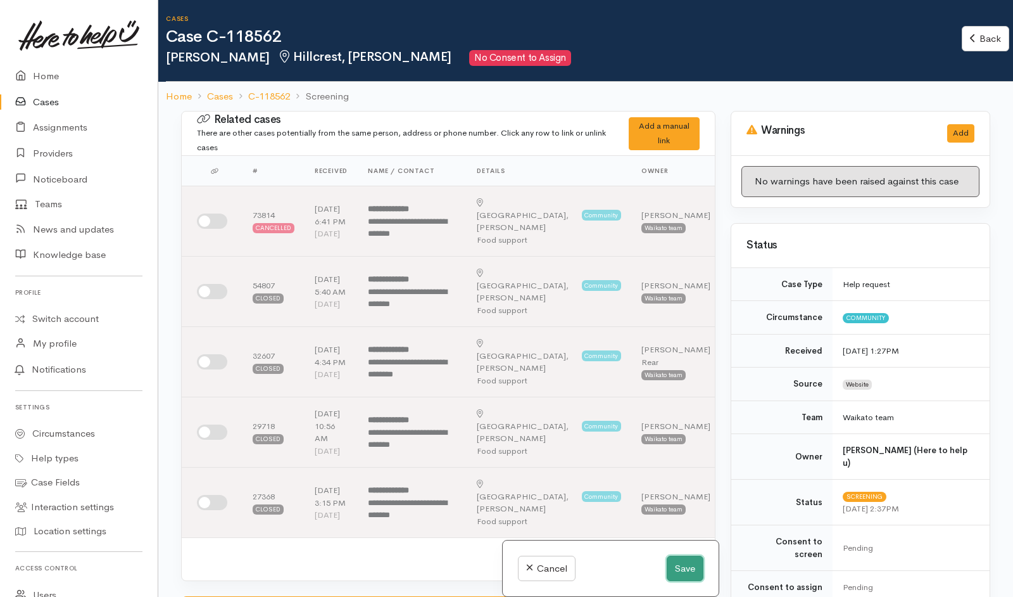
click at [681, 562] on button "Save" at bounding box center [685, 568] width 37 height 26
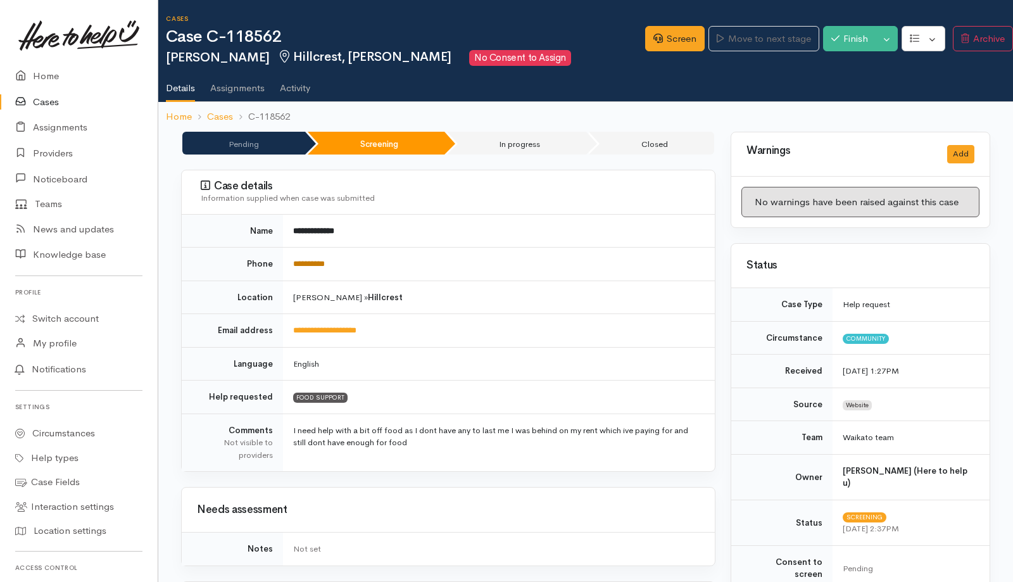
click at [319, 260] on link "**********" at bounding box center [309, 264] width 32 height 8
click at [674, 41] on link "Screen" at bounding box center [675, 39] width 60 height 26
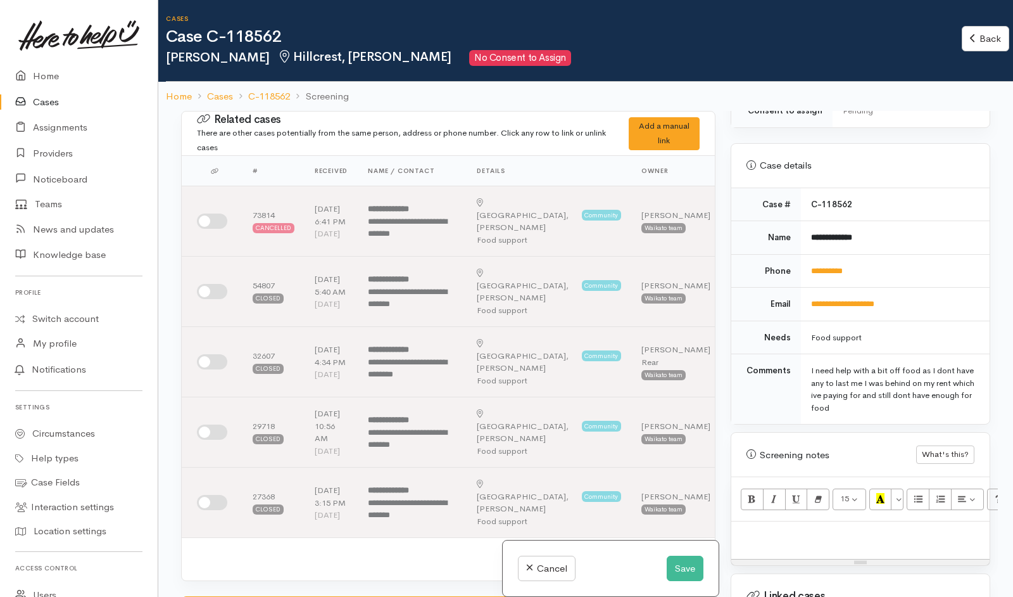
scroll to position [691, 0]
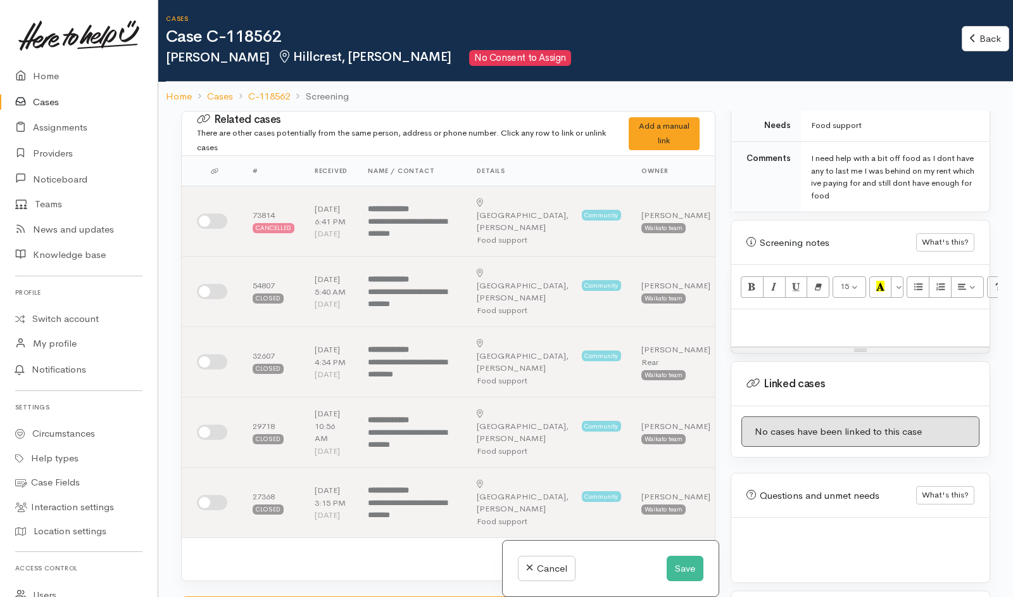
click at [858, 315] on p at bounding box center [861, 322] width 246 height 15
paste div
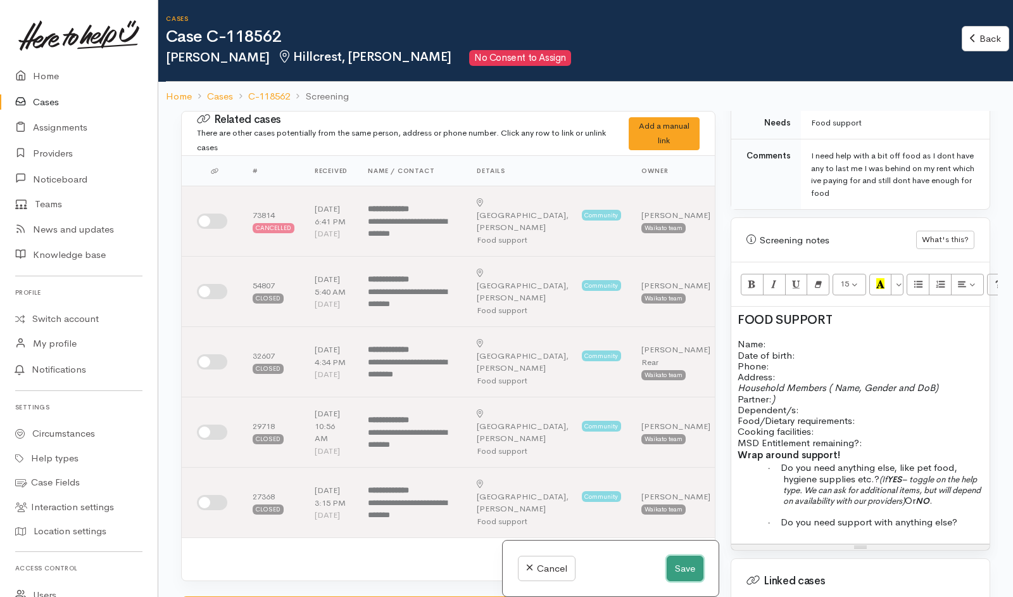
click at [682, 572] on button "Save" at bounding box center [685, 568] width 37 height 26
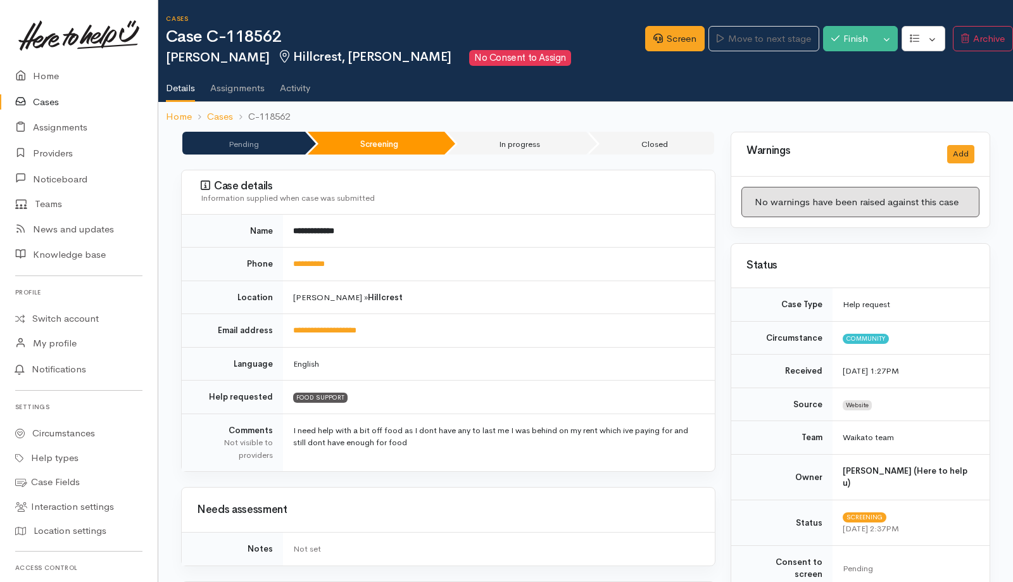
scroll to position [735, 8]
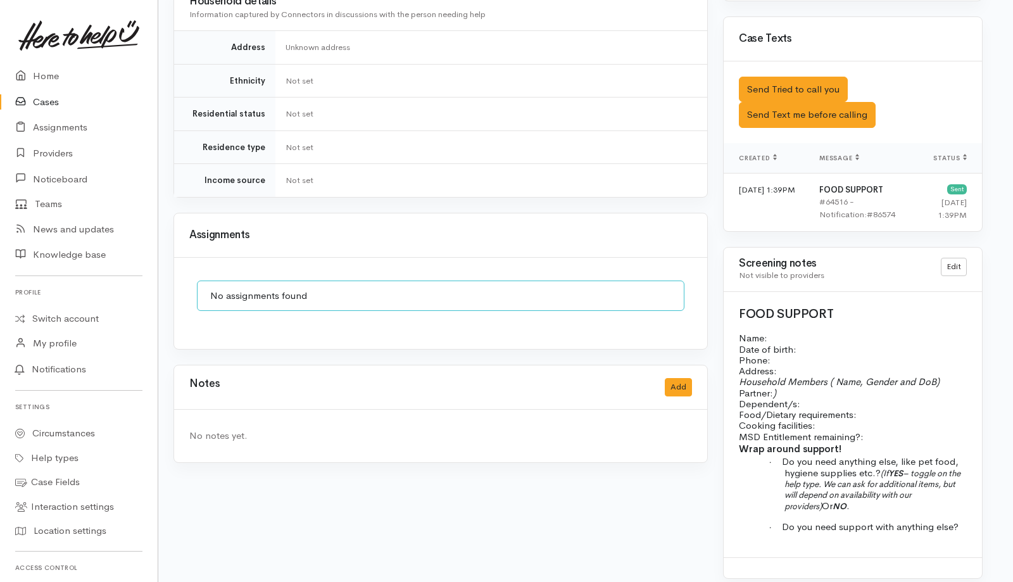
click at [674, 392] on div "Notes Add" at bounding box center [440, 387] width 533 height 44
click at [682, 378] on button "Add" at bounding box center [678, 387] width 27 height 18
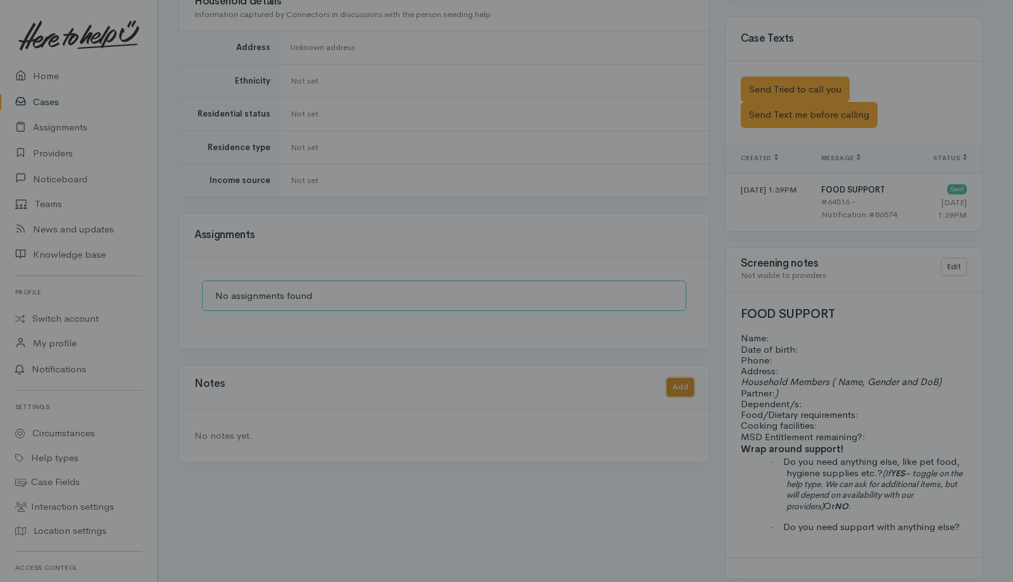
scroll to position [721, 3]
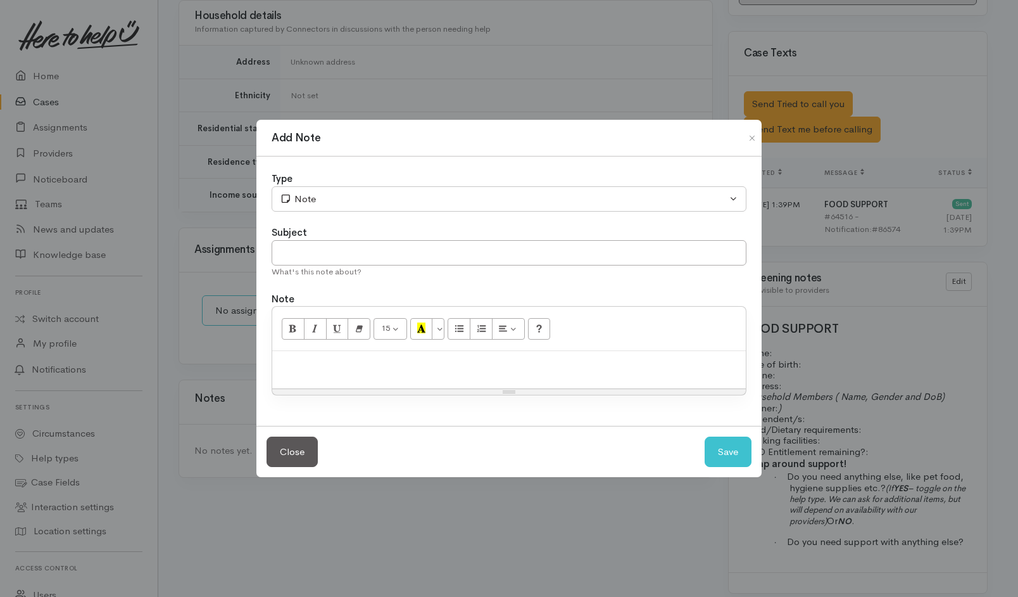
click at [391, 369] on p at bounding box center [509, 364] width 461 height 15
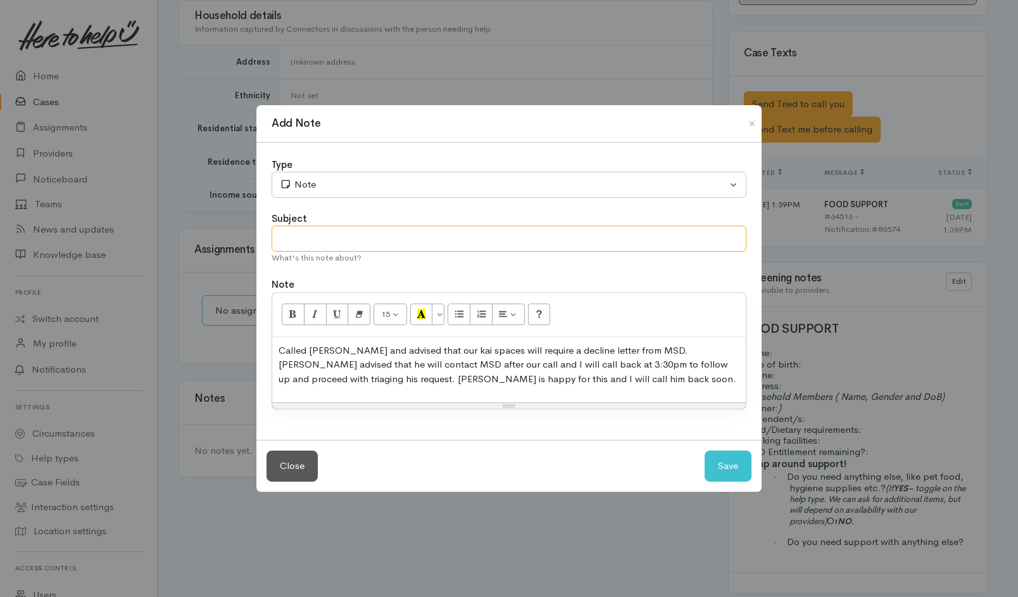
click at [438, 234] on input "text" at bounding box center [509, 238] width 475 height 26
type input "R"
type input "Decline letter"
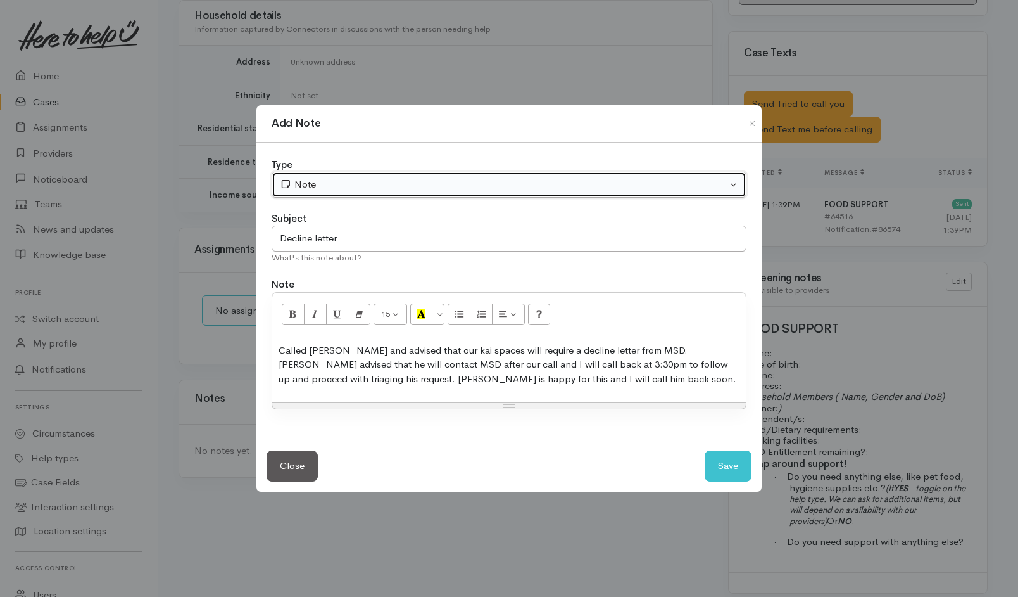
click at [460, 192] on button "Note" at bounding box center [509, 185] width 475 height 26
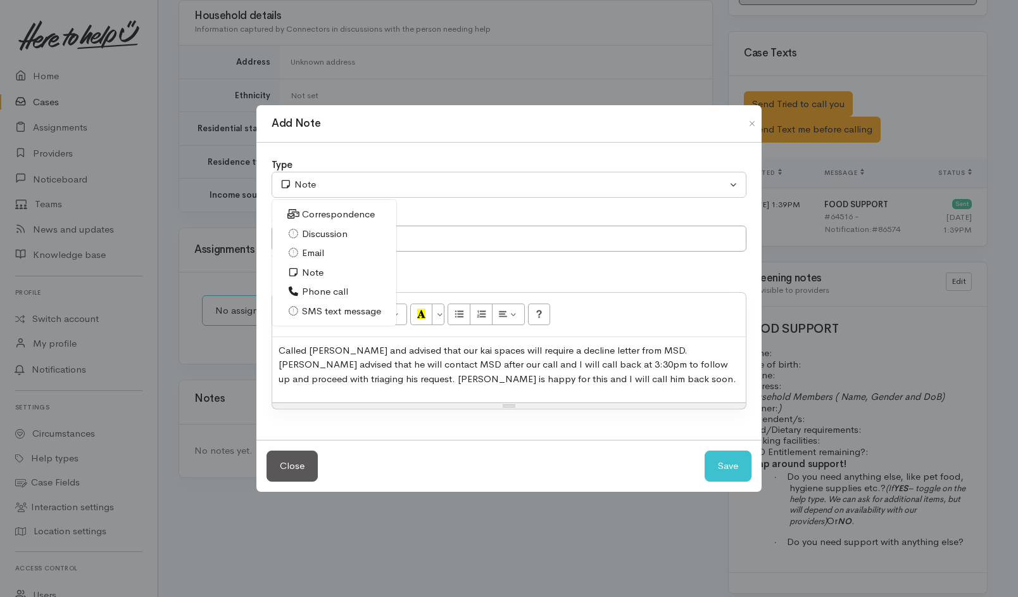
click at [327, 289] on span "Phone call" at bounding box center [325, 291] width 46 height 15
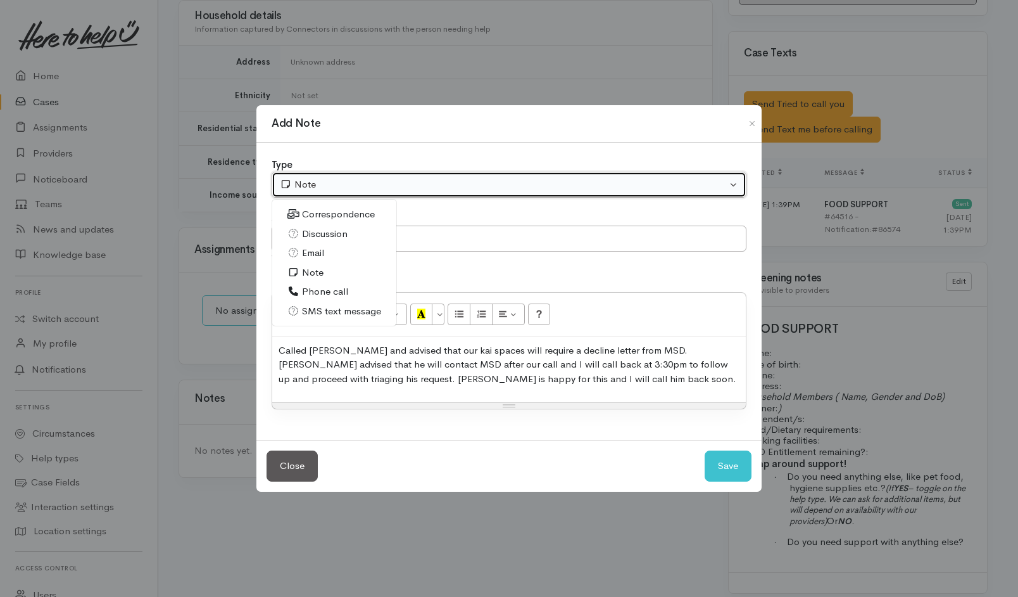
select select "3"
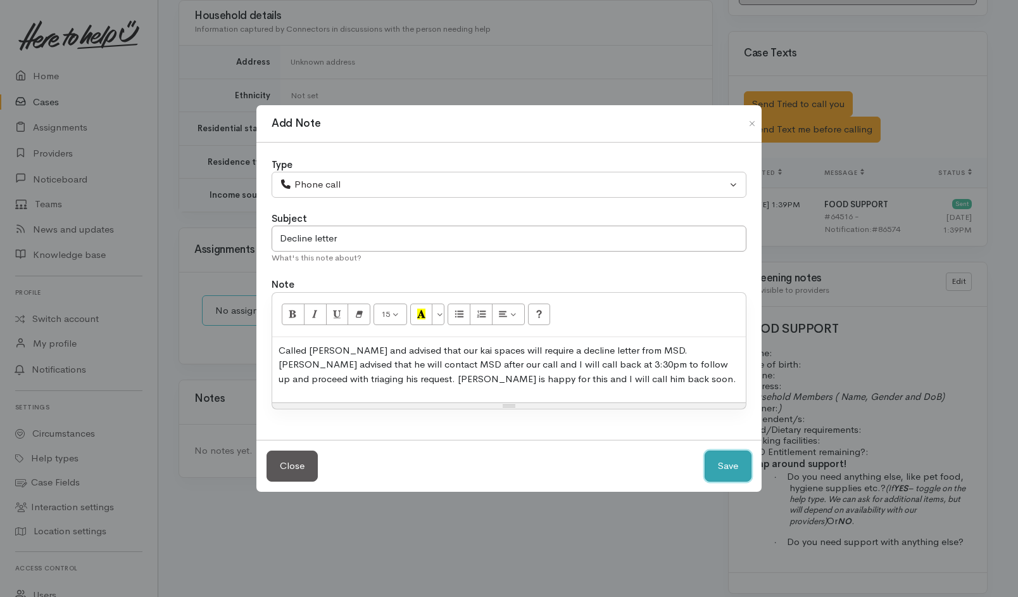
click at [727, 469] on button "Save" at bounding box center [728, 465] width 47 height 31
select select "1"
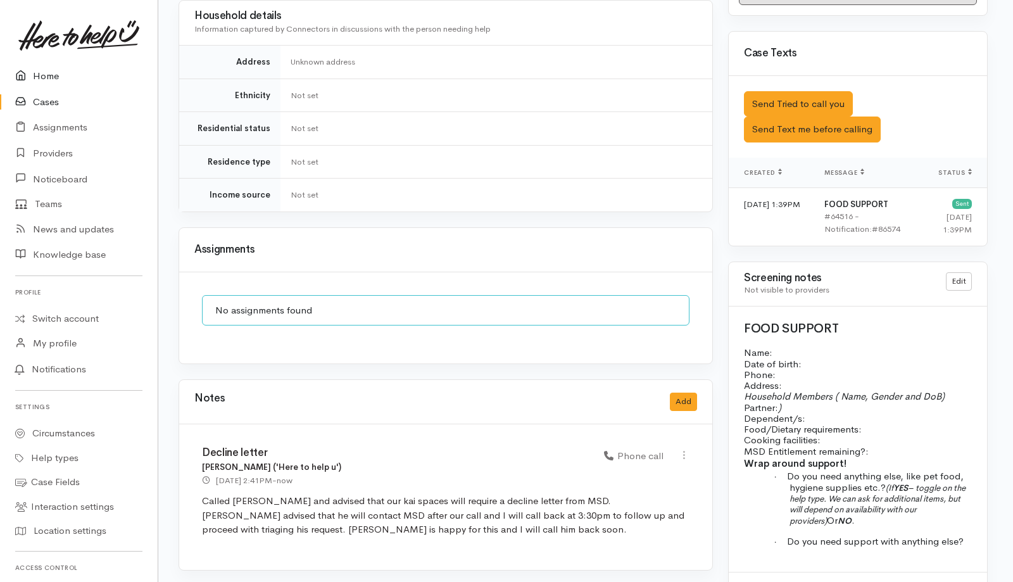
click at [54, 69] on link "Home" at bounding box center [79, 76] width 158 height 26
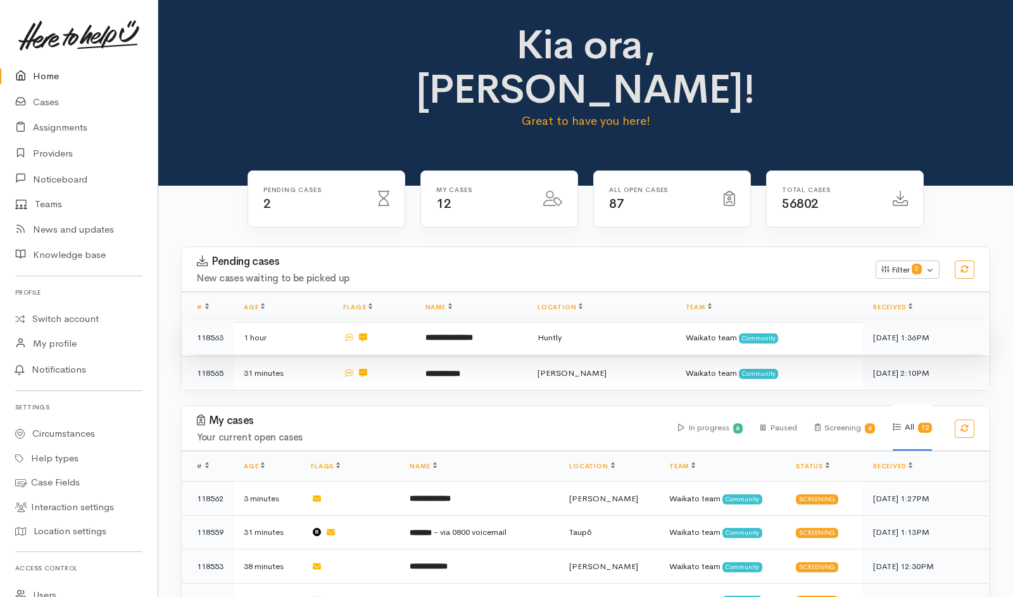
click at [415, 320] on td at bounding box center [374, 337] width 82 height 34
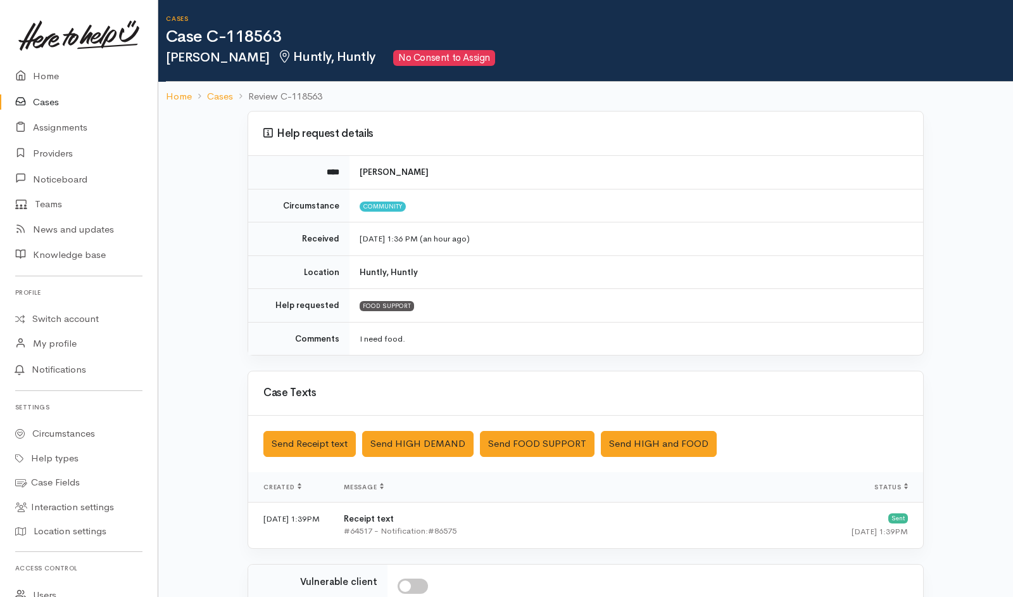
scroll to position [199, 0]
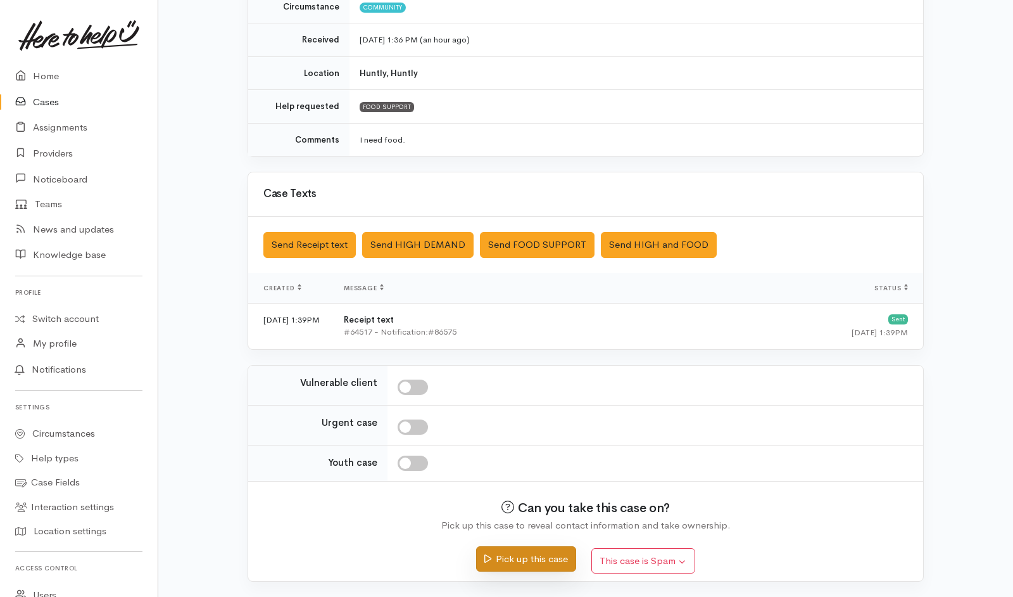
click at [532, 550] on button "Pick up this case" at bounding box center [525, 559] width 99 height 26
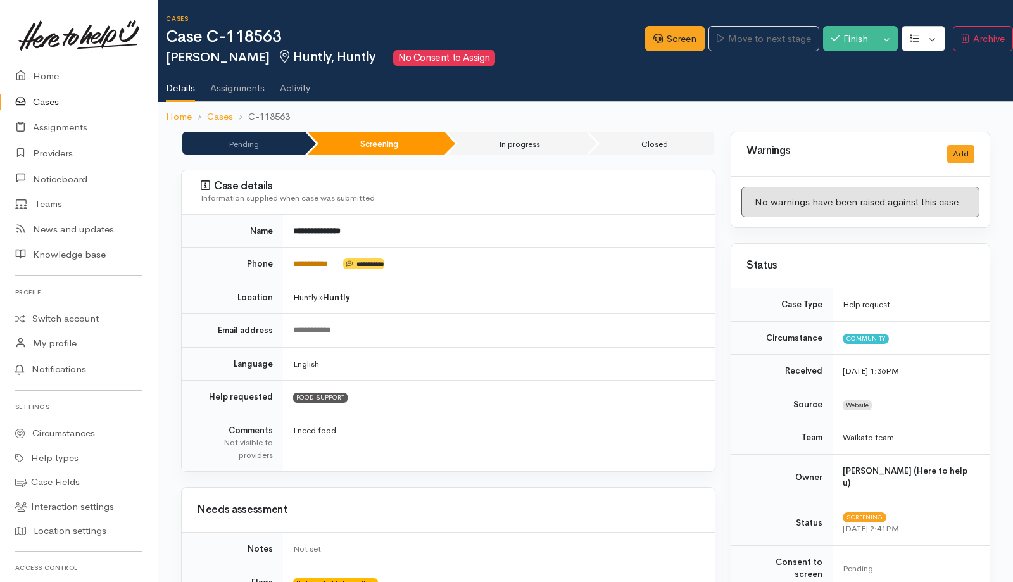
click at [318, 263] on link "**********" at bounding box center [310, 264] width 35 height 8
click at [666, 41] on link "Screen" at bounding box center [675, 39] width 60 height 26
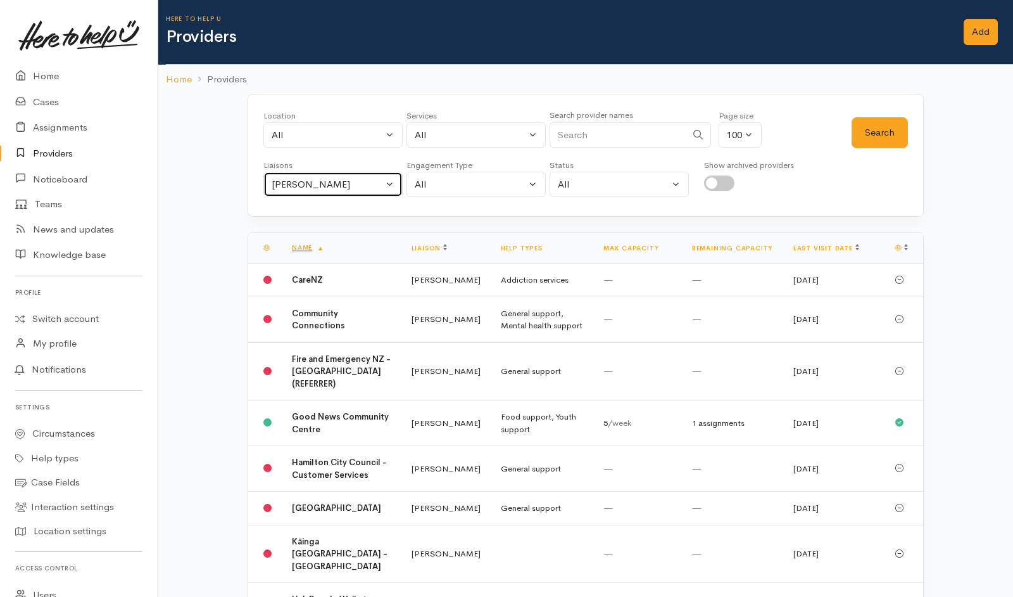
click at [389, 184] on button "[PERSON_NAME]" at bounding box center [332, 185] width 139 height 26
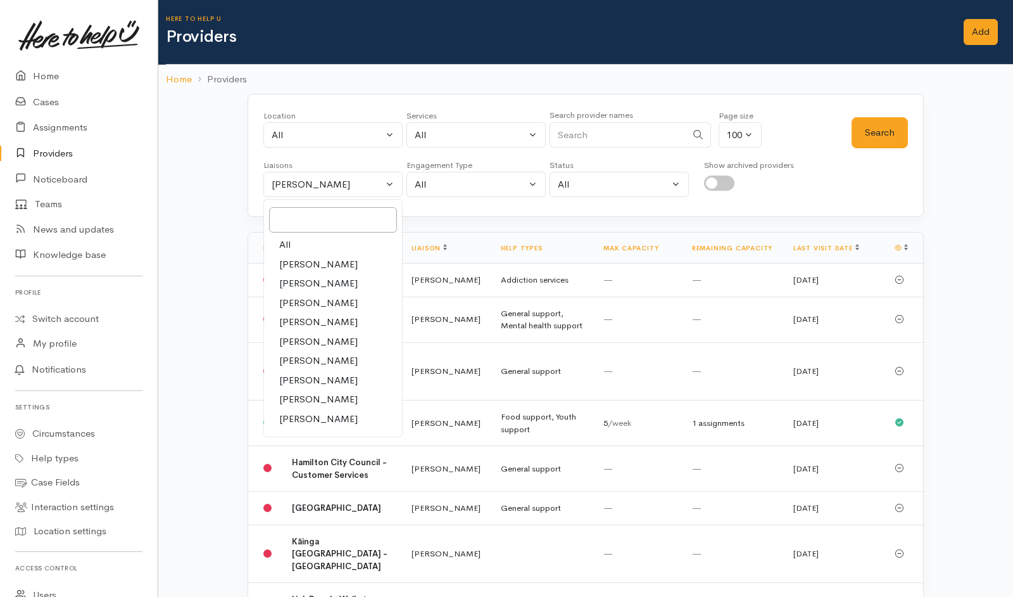
click at [305, 247] on link "All" at bounding box center [333, 245] width 138 height 20
select select "null"
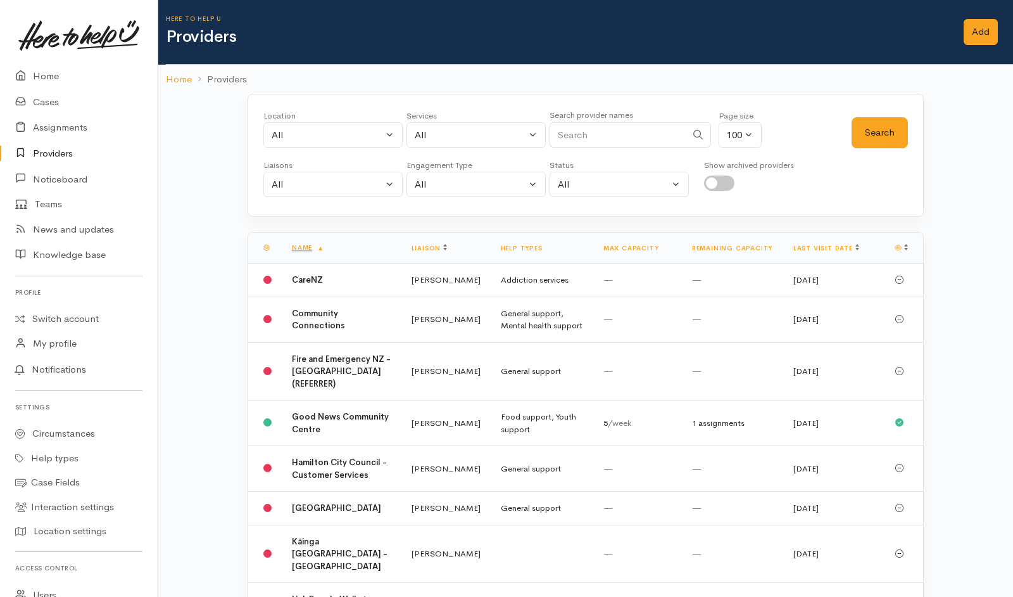
click at [621, 141] on input "Search" at bounding box center [618, 135] width 137 height 26
type input "Huntly"
click at [862, 134] on button "Search" at bounding box center [880, 132] width 56 height 31
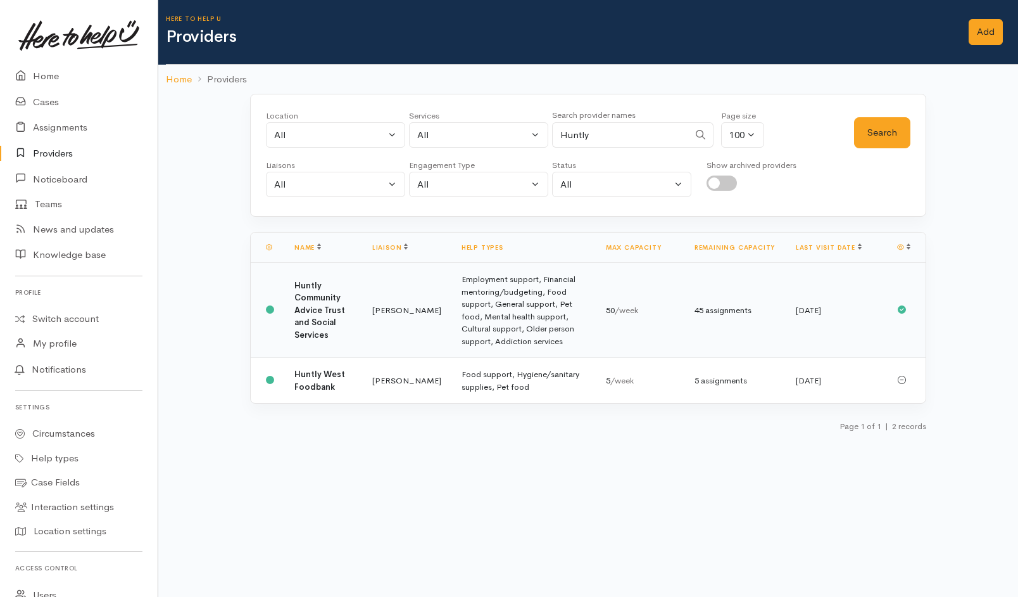
click at [341, 279] on td "Huntly Community Advice Trust and Social Services" at bounding box center [323, 310] width 78 height 95
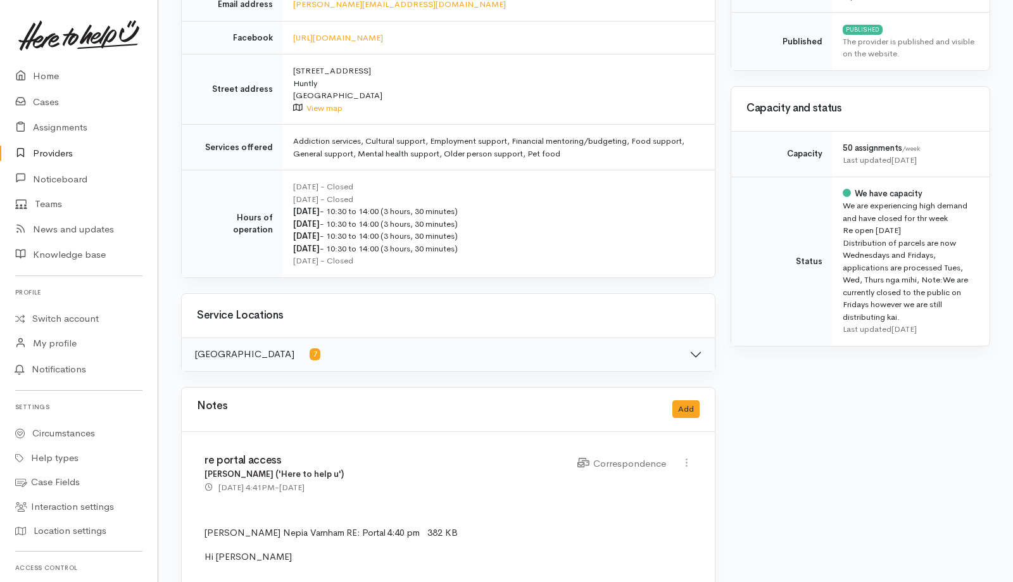
scroll to position [410, 0]
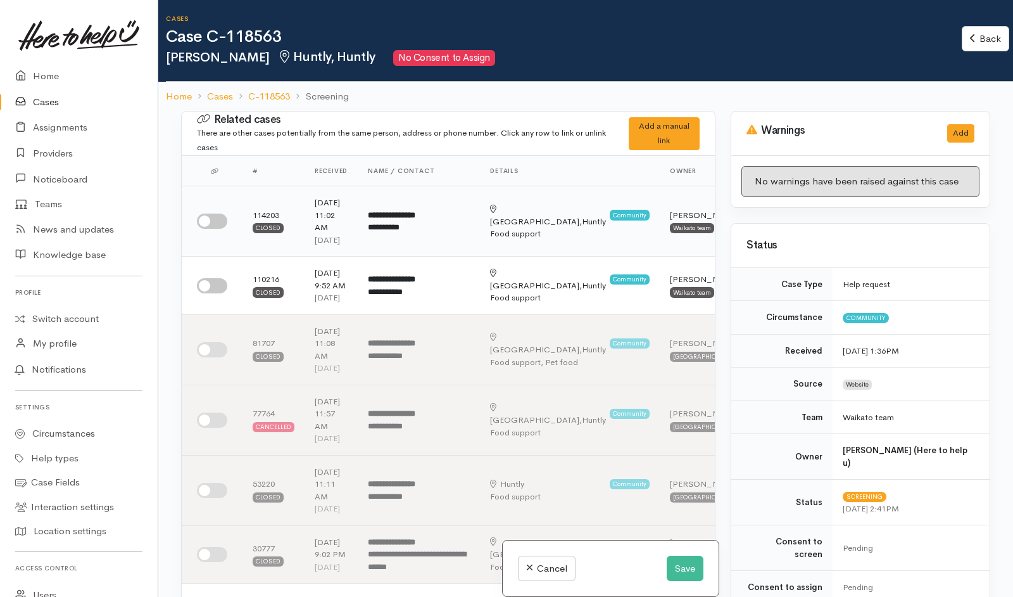
click at [216, 225] on input "checkbox" at bounding box center [212, 220] width 30 height 15
checkbox input "true"
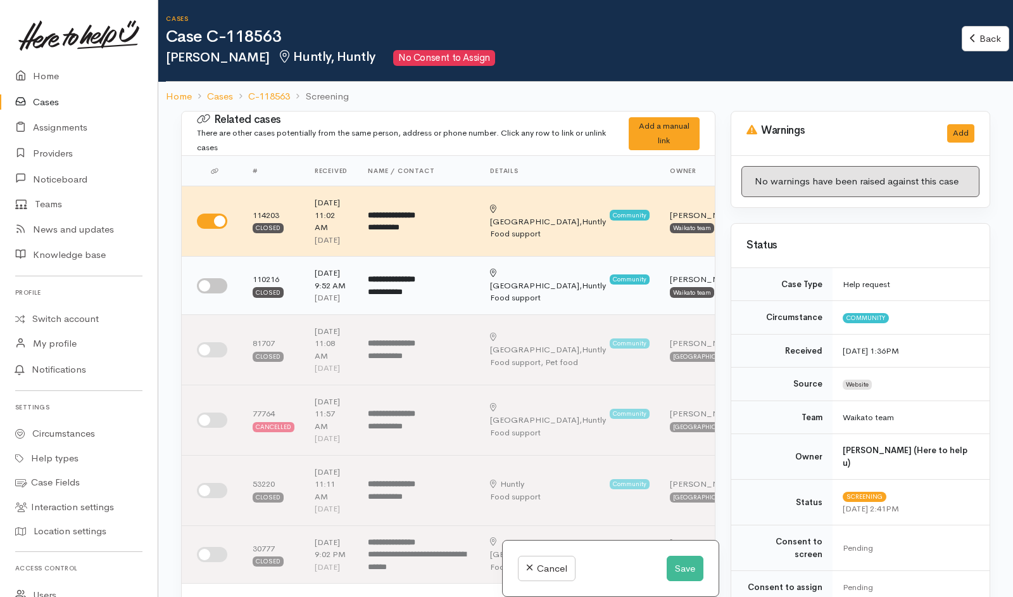
click at [219, 293] on input "checkbox" at bounding box center [212, 285] width 30 height 15
checkbox input "true"
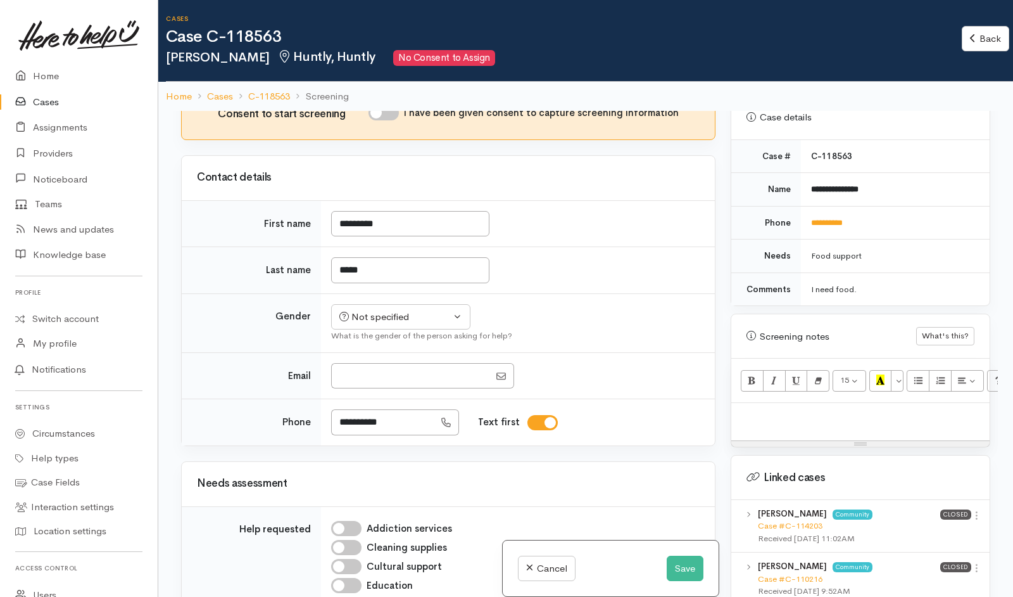
scroll to position [526, 0]
click at [847, 407] on p at bounding box center [861, 414] width 246 height 15
paste div
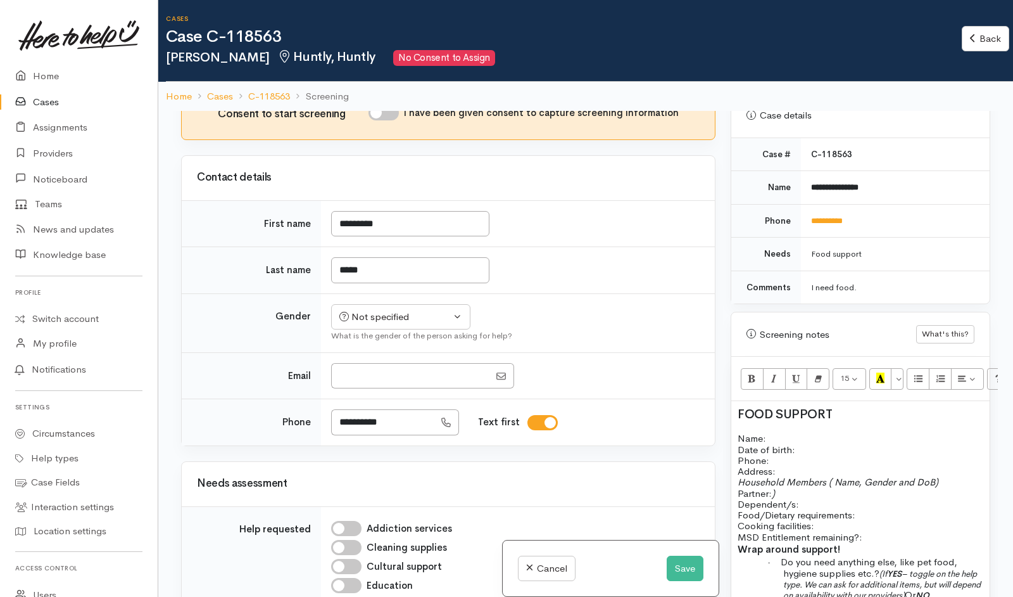
scroll to position [13, 0]
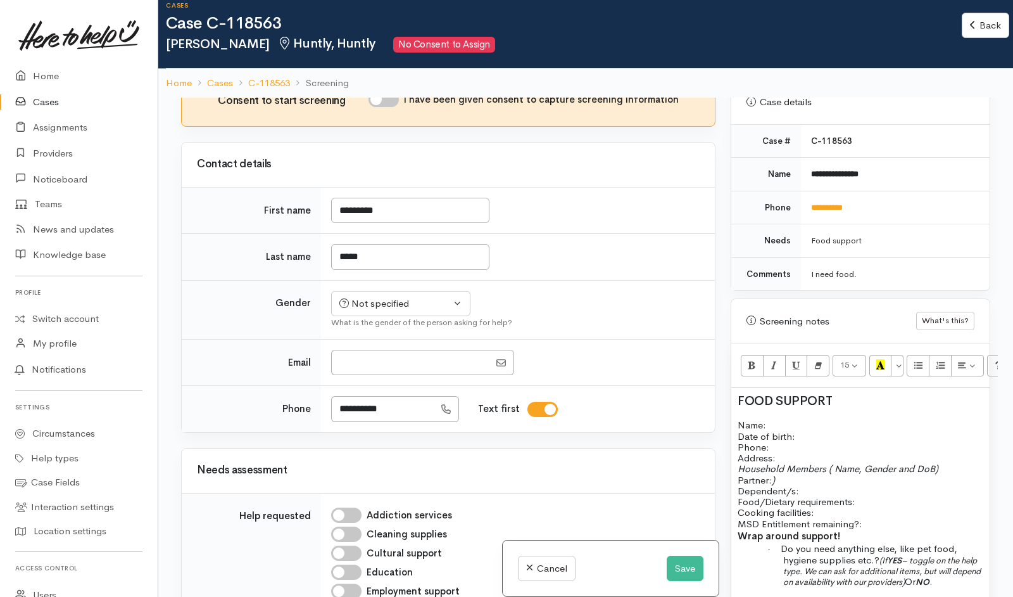
click at [877, 388] on div "FOOD SUPPORT Name: Date of birth: Phone:   Address:   Household Members ( Name,…" at bounding box center [860, 506] width 258 height 237
click at [401, 311] on div "Not specified" at bounding box center [394, 303] width 111 height 15
click at [369, 379] on span "[DEMOGRAPHIC_DATA]" at bounding box center [411, 372] width 108 height 15
select select "[DEMOGRAPHIC_DATA]"
click at [538, 234] on td "*********" at bounding box center [518, 210] width 394 height 47
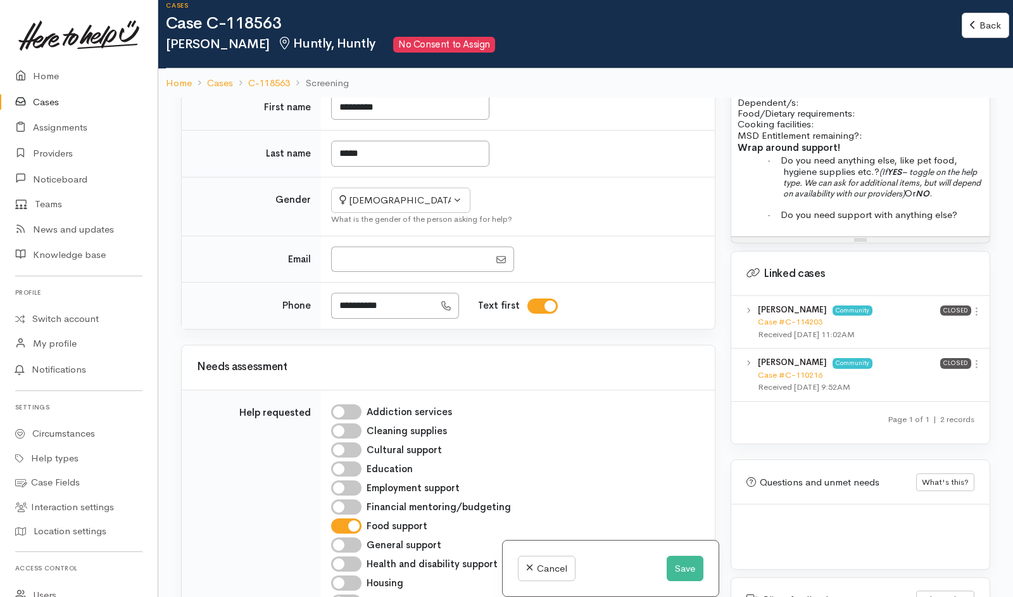
scroll to position [111, 0]
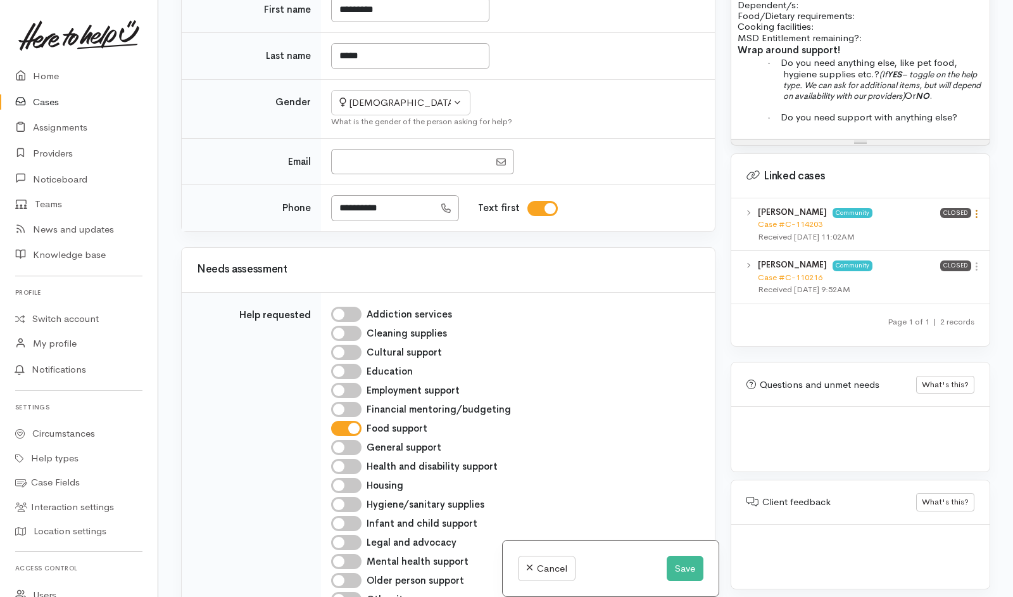
click at [974, 208] on icon at bounding box center [976, 213] width 11 height 11
click at [930, 229] on link "View case" at bounding box center [932, 239] width 100 height 20
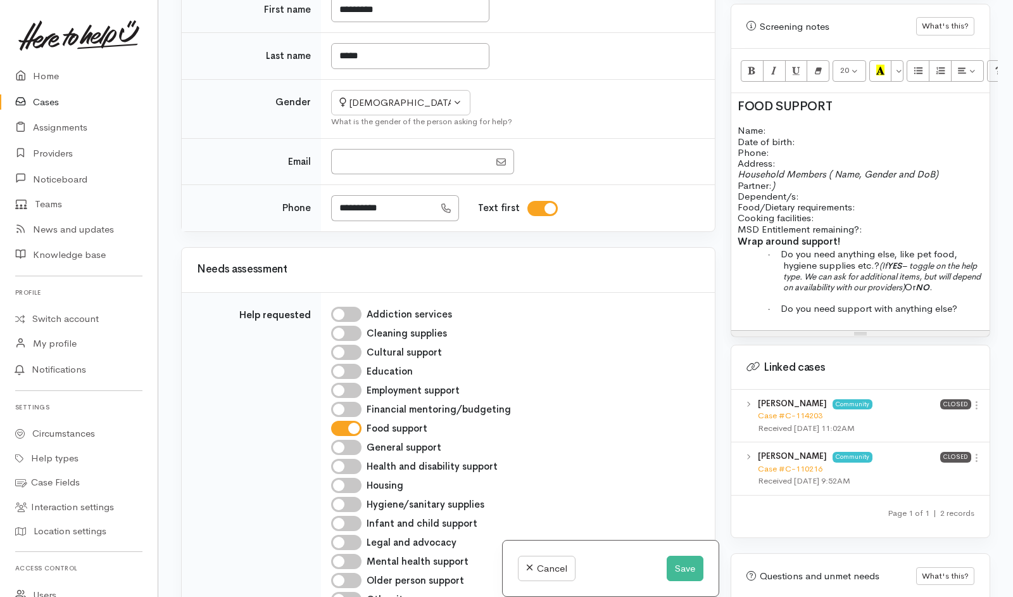
scroll to position [679, 0]
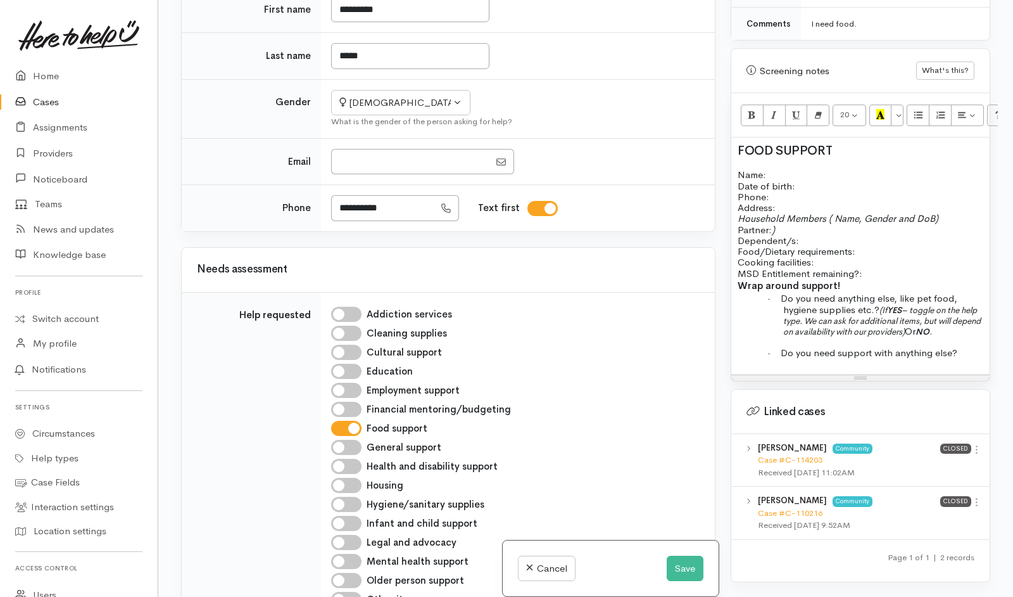
click at [821, 179] on p "Name: Date of birth: Phone:" at bounding box center [861, 185] width 246 height 33
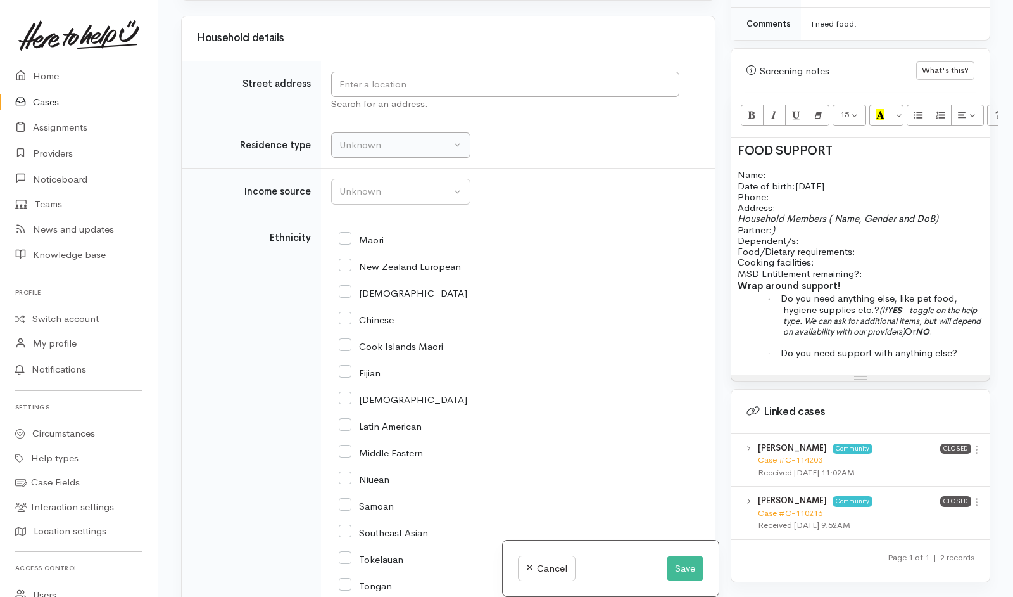
scroll to position [1803, 0]
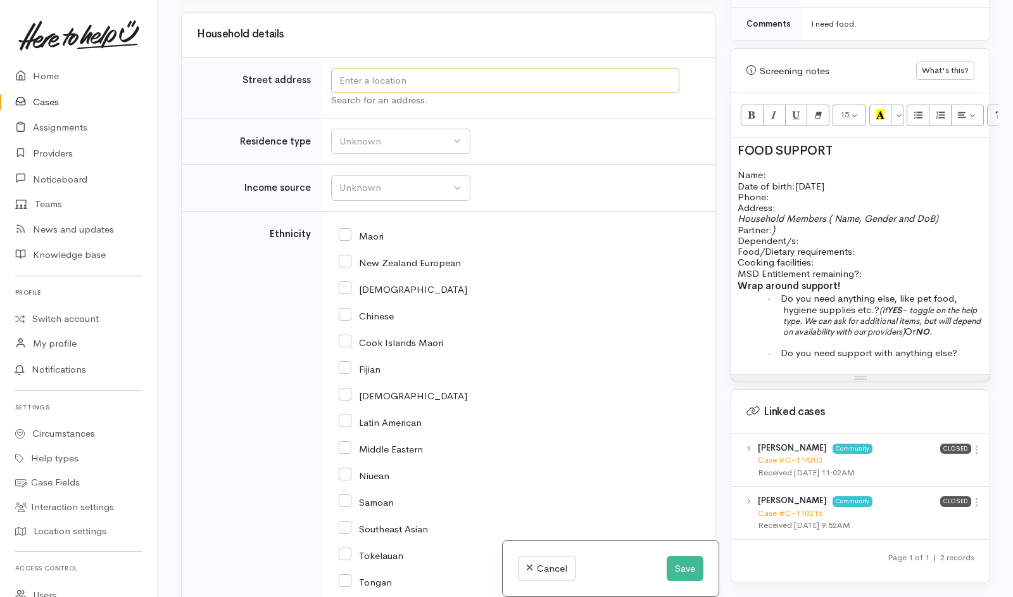
click at [416, 94] on input "text" at bounding box center [505, 81] width 348 height 26
paste input "87B Harris Street, Huntly"
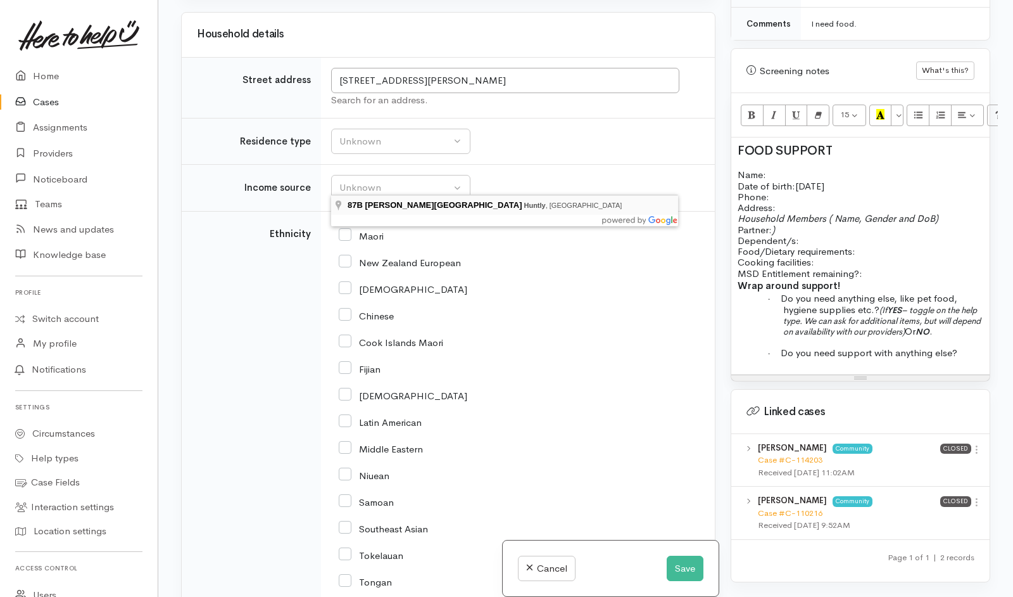
type input "87B Harris Street, Huntly, New Zealand"
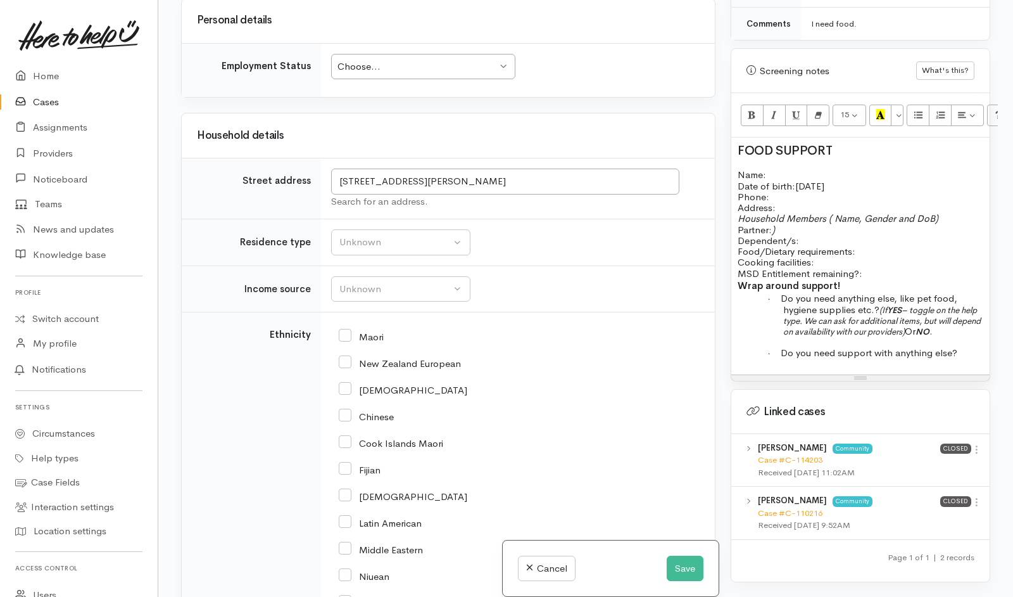
scroll to position [2158, 0]
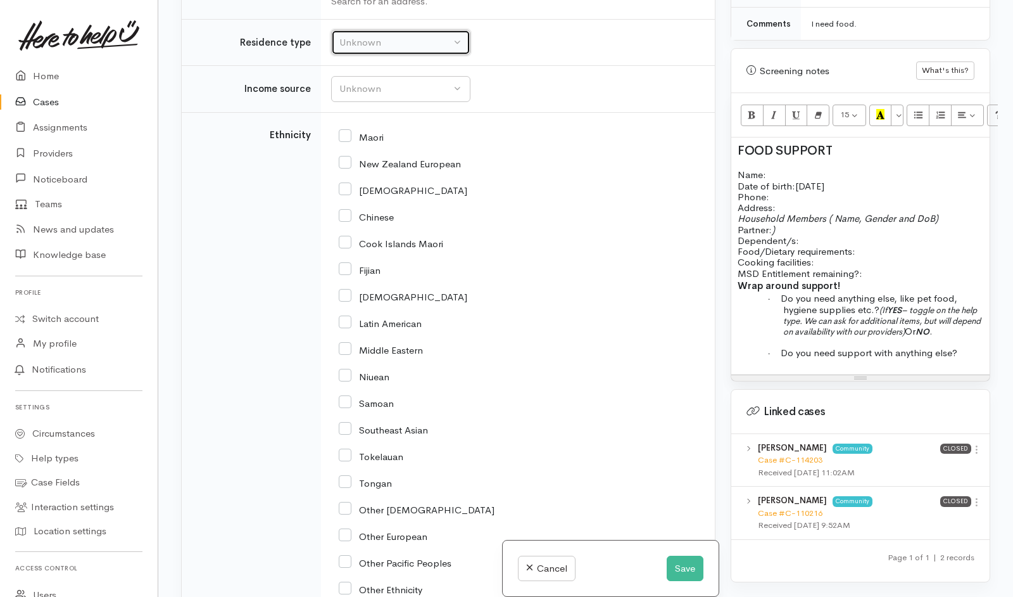
click at [396, 50] on div "Unknown" at bounding box center [394, 42] width 111 height 15
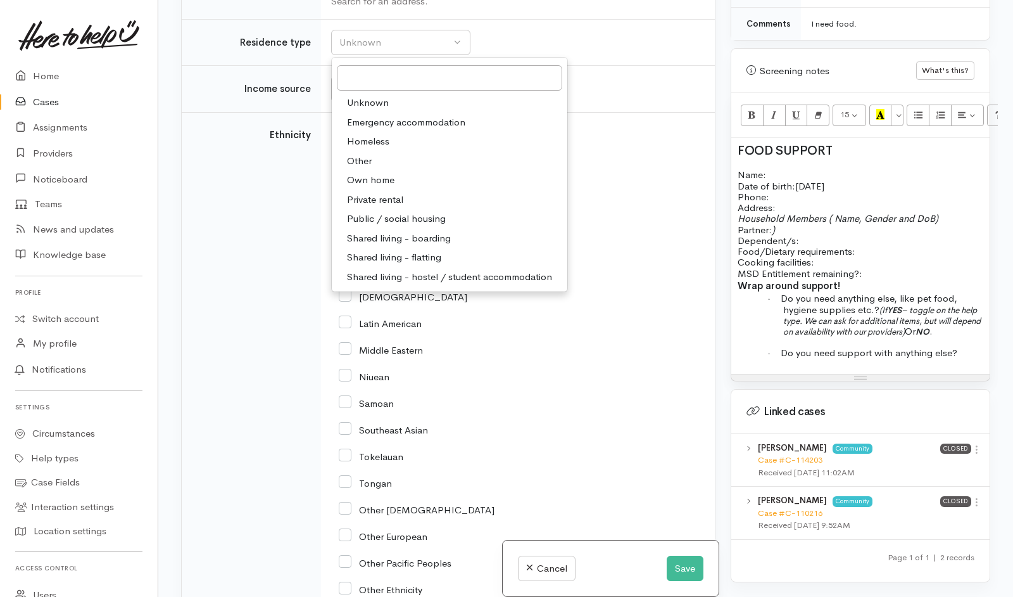
click at [386, 207] on span "Private rental" at bounding box center [375, 200] width 56 height 15
select select "2"
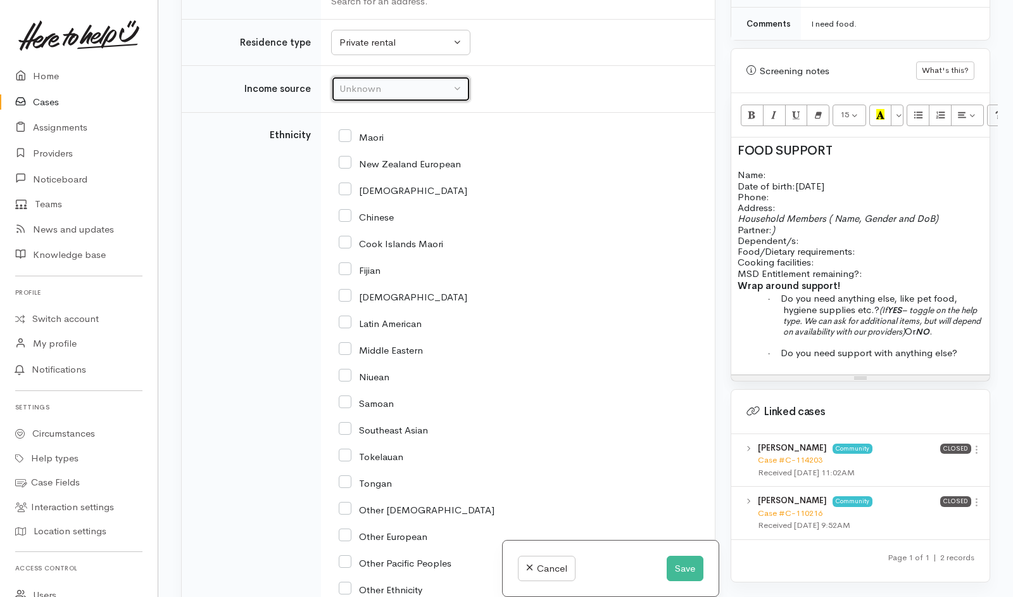
click at [365, 96] on div "Unknown" at bounding box center [394, 89] width 111 height 15
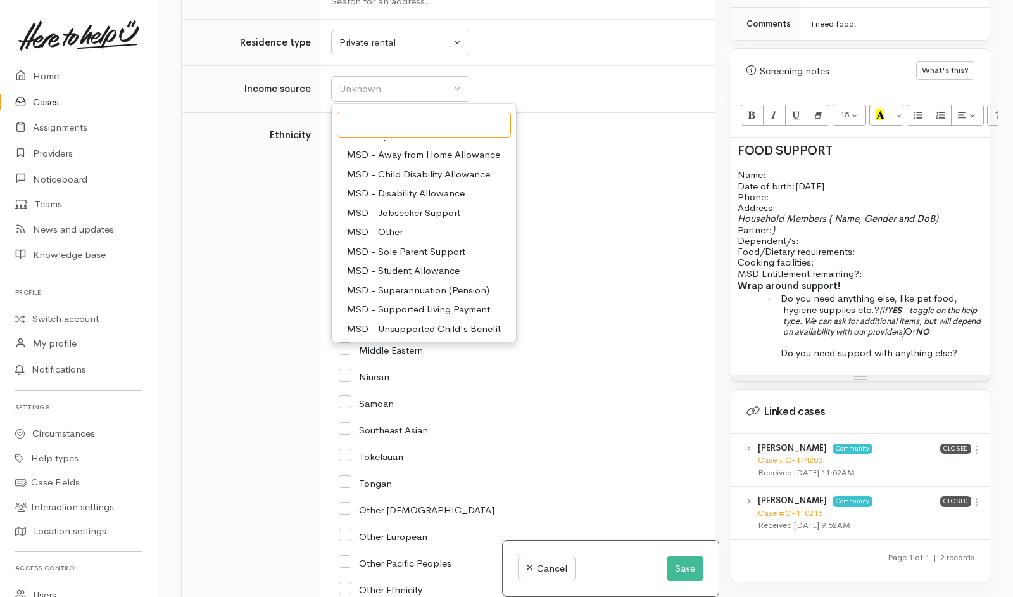
scroll to position [55, 0]
click at [417, 314] on span "MSD - Supported Living Payment" at bounding box center [418, 307] width 143 height 15
select select "3"
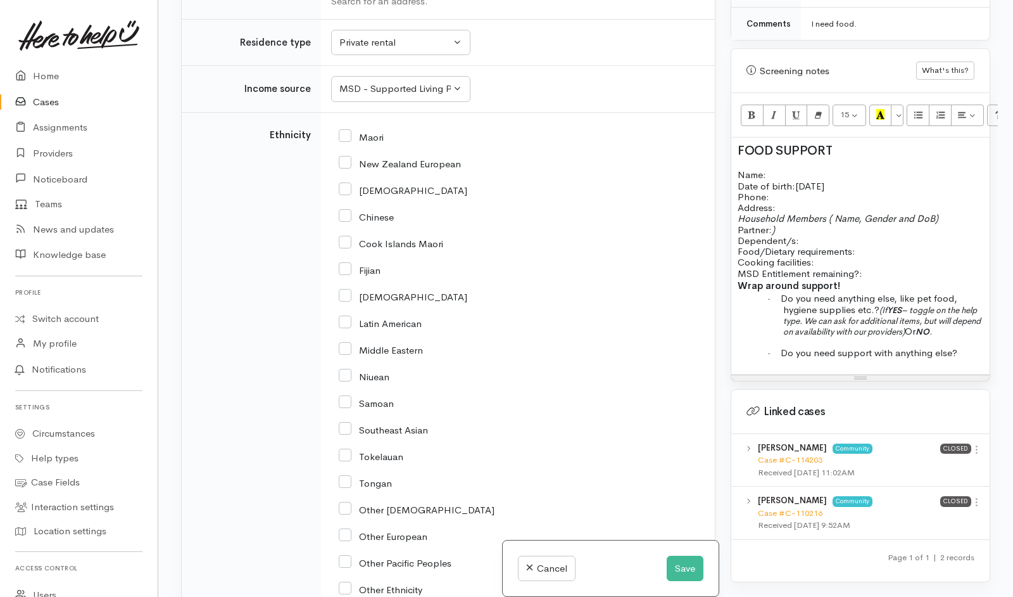
click at [342, 142] on input "Maori" at bounding box center [361, 135] width 45 height 11
checkbox input "true"
click at [826, 169] on p "Name: Date of birth: 2/9/1981 Phone:" at bounding box center [861, 185] width 246 height 33
click at [869, 246] on p "Food/Dietary requirements: Cooking facilities: MSD Entitlement remaining?:" at bounding box center [861, 262] width 246 height 33
click at [861, 251] on p "Food/Dietary requirements: No oranges Cooking facilities: MSD Entitlement remai…" at bounding box center [861, 262] width 246 height 33
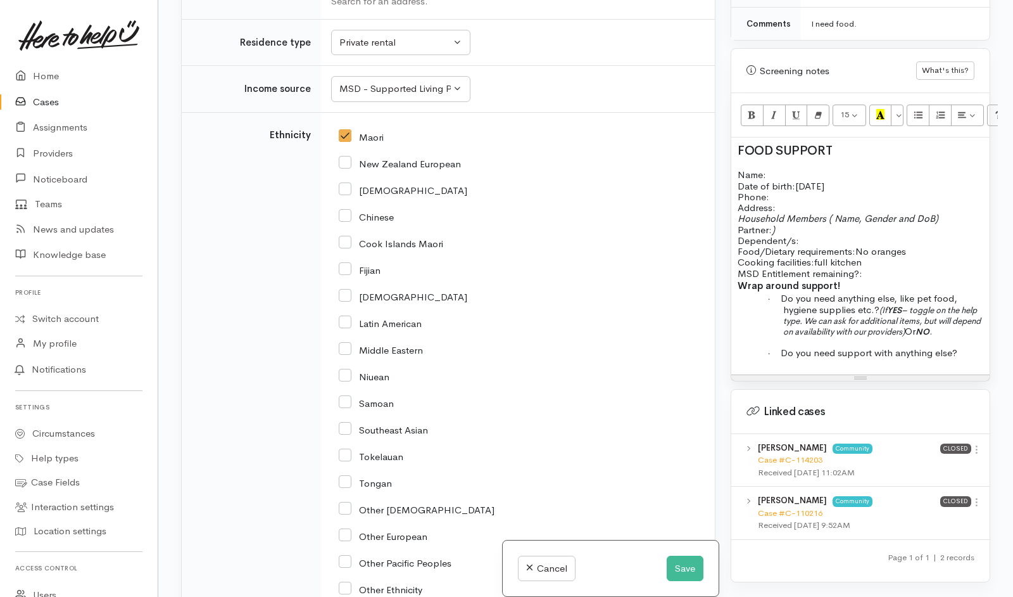
click at [778, 224] on span at bounding box center [776, 230] width 3 height 12
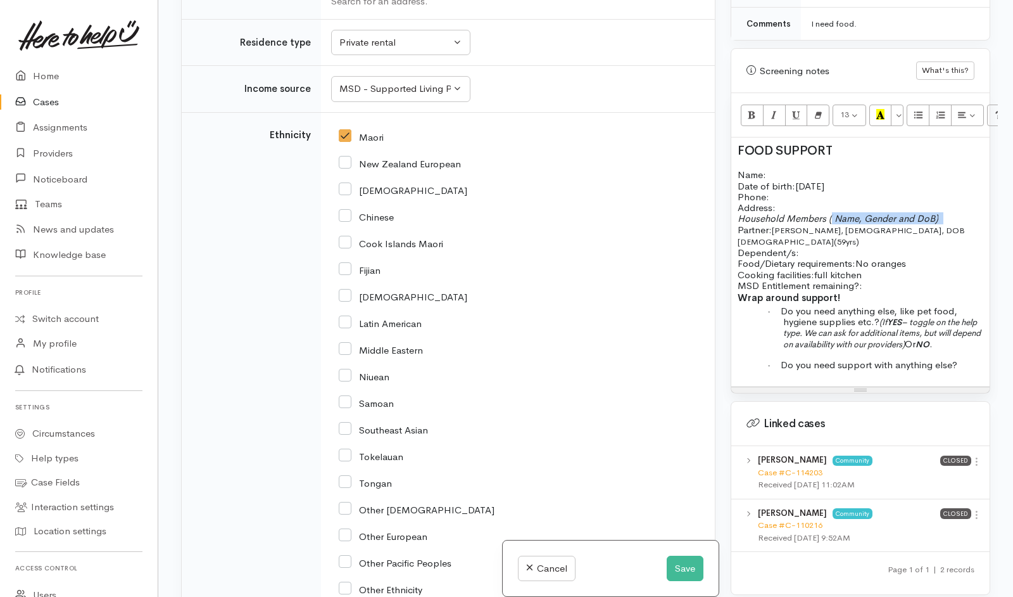
drag, startPoint x: 944, startPoint y: 208, endPoint x: 831, endPoint y: 205, distance: 112.8
click at [831, 213] on p "Household Members ( Name, Gender and DoB) Partner: Robert Nepia, male, DOB 26/1…" at bounding box center [861, 235] width 246 height 45
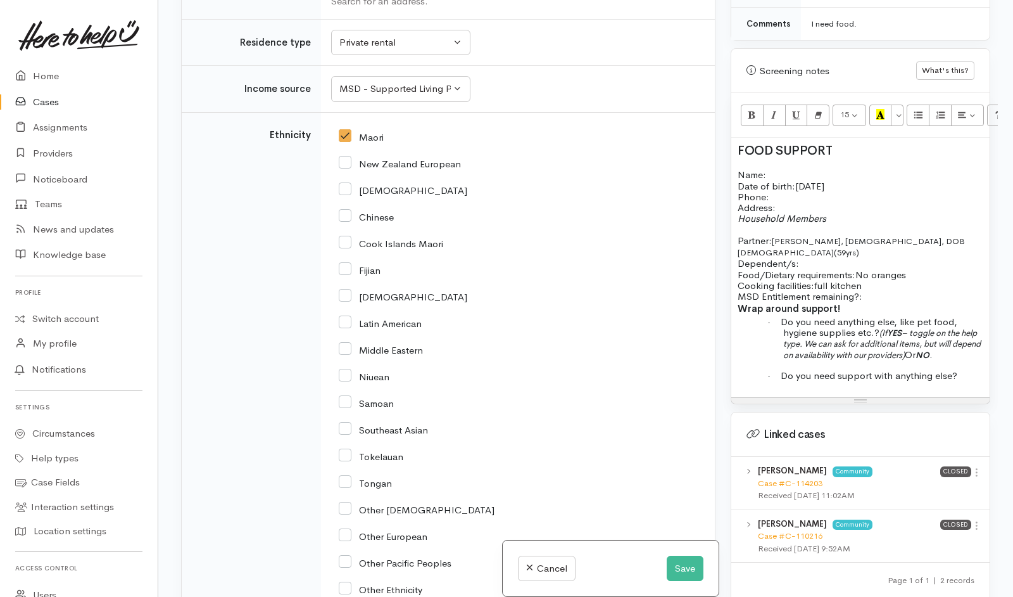
click at [811, 239] on p "Partner: Robert Nepia, male, DOB 26/10/1965 (59yrs) Dependent/s:" at bounding box center [861, 246] width 246 height 45
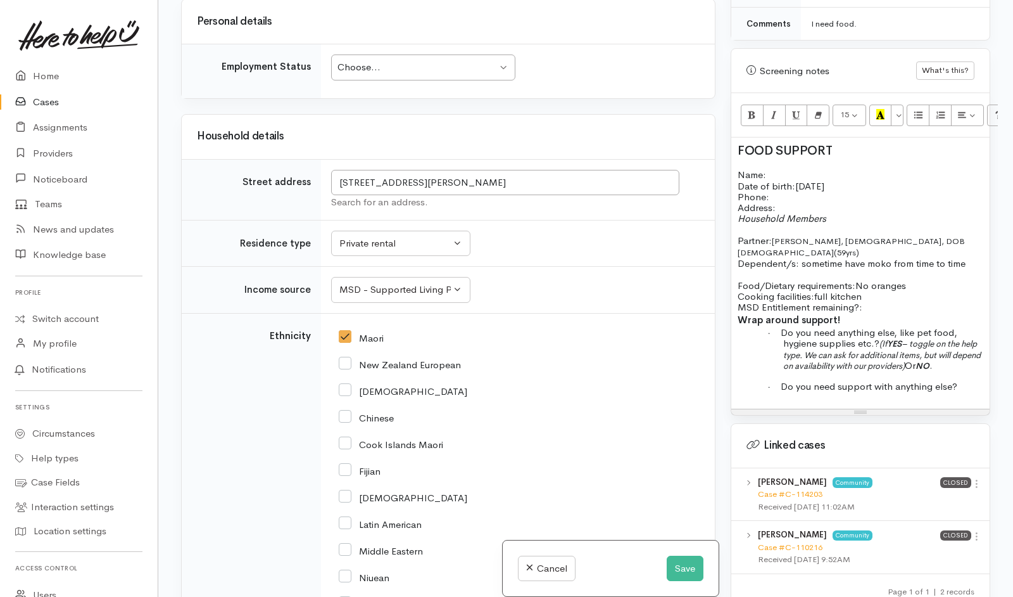
scroll to position [1956, 0]
click at [373, 28] on h3 "Personal details" at bounding box center [448, 22] width 503 height 12
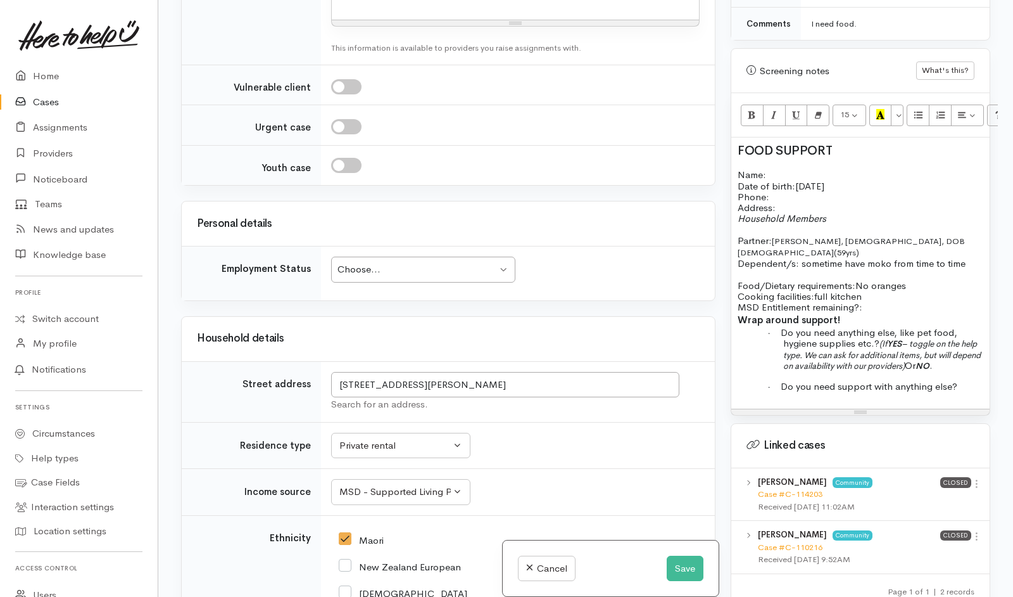
scroll to position [1750, 0]
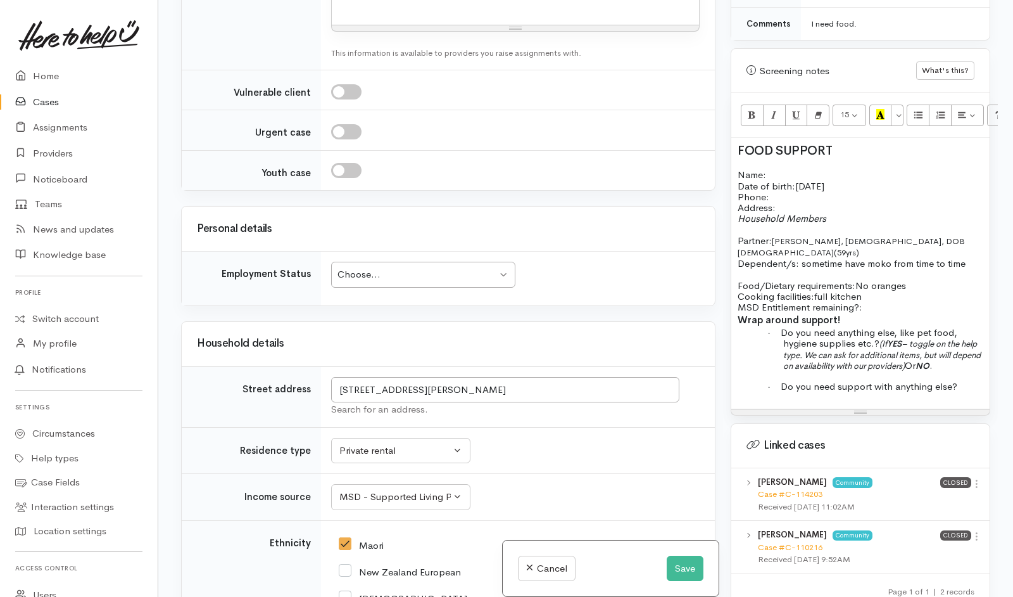
select select "1"
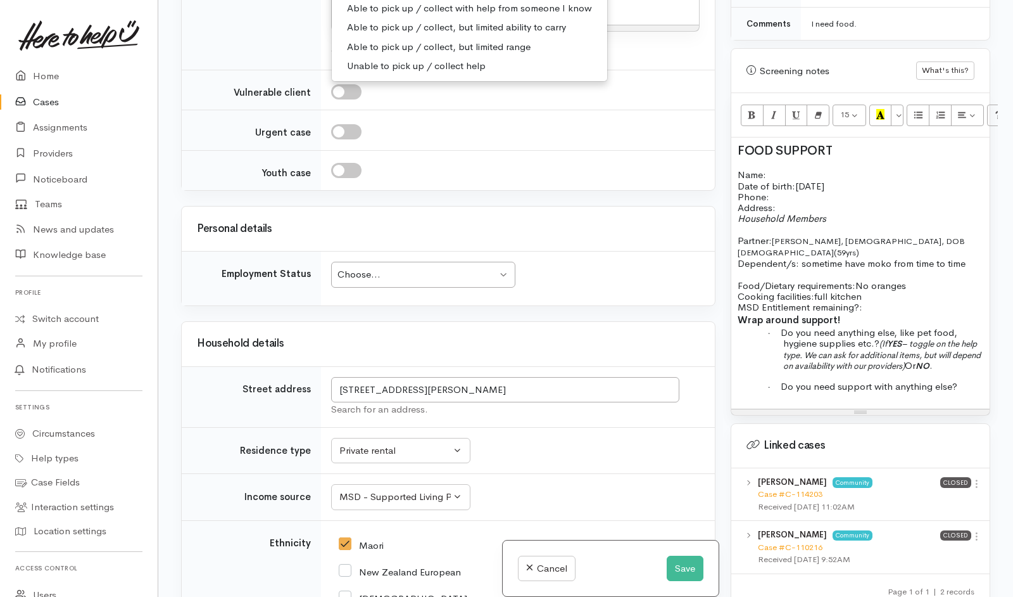
select select "2"
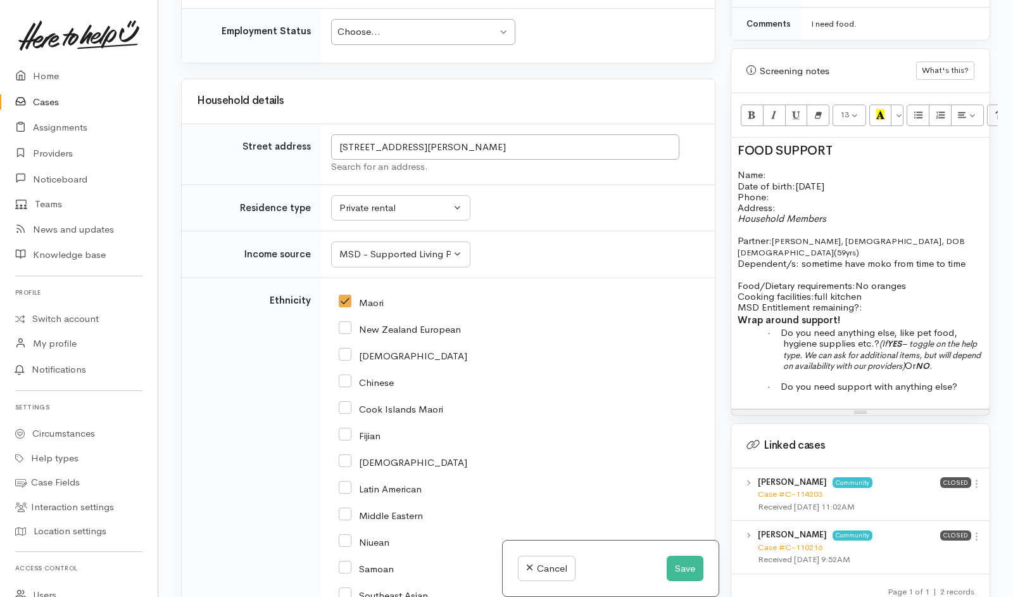
scroll to position [1994, 0]
click at [453, 37] on div "Choose..." at bounding box center [418, 30] width 160 height 15
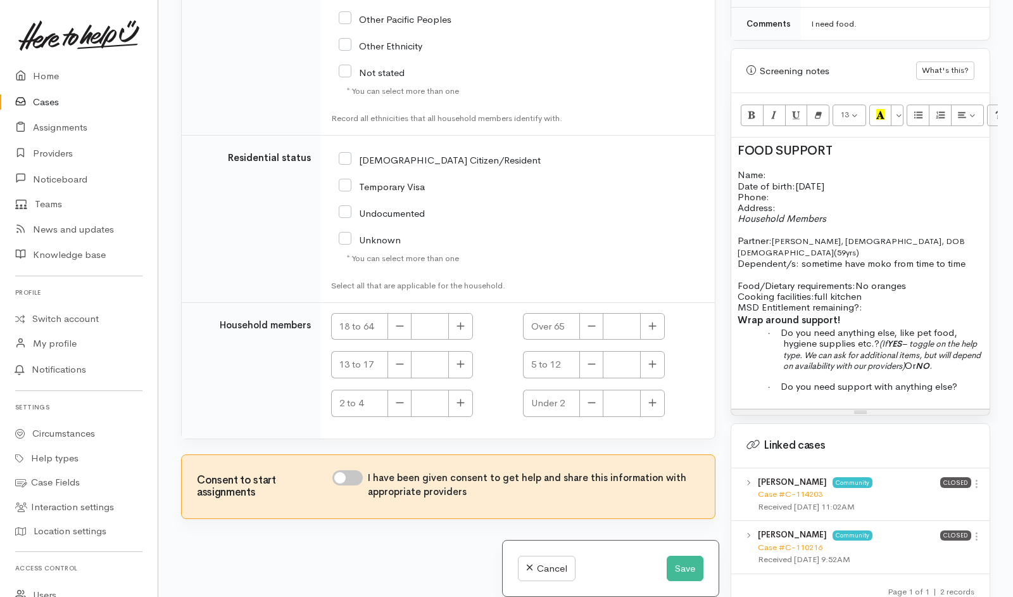
scroll to position [2901, 0]
click at [343, 157] on input "NZ Citizen/Resident" at bounding box center [440, 158] width 202 height 11
checkbox input "true"
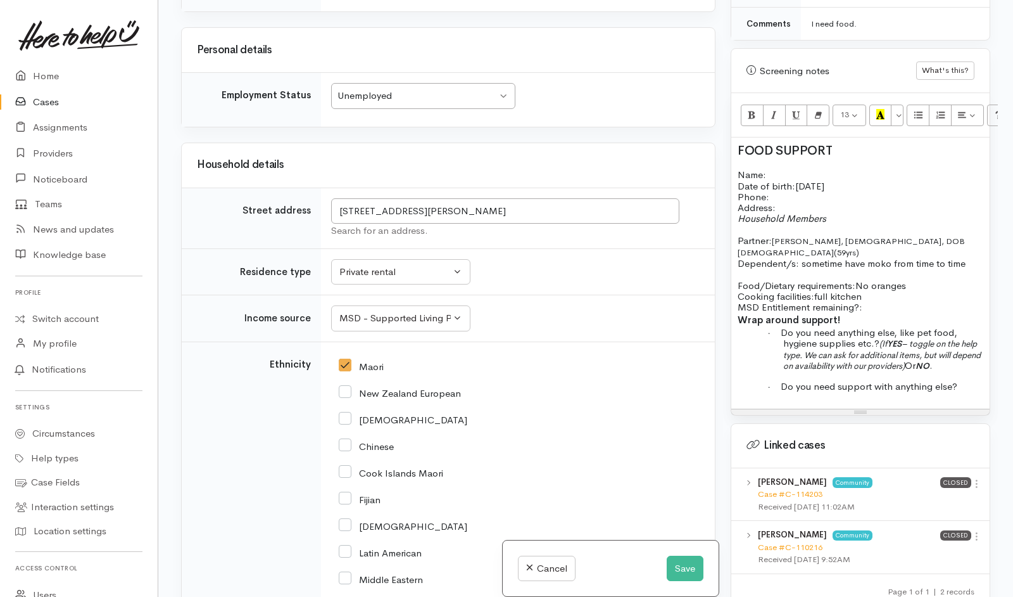
scroll to position [1903, 0]
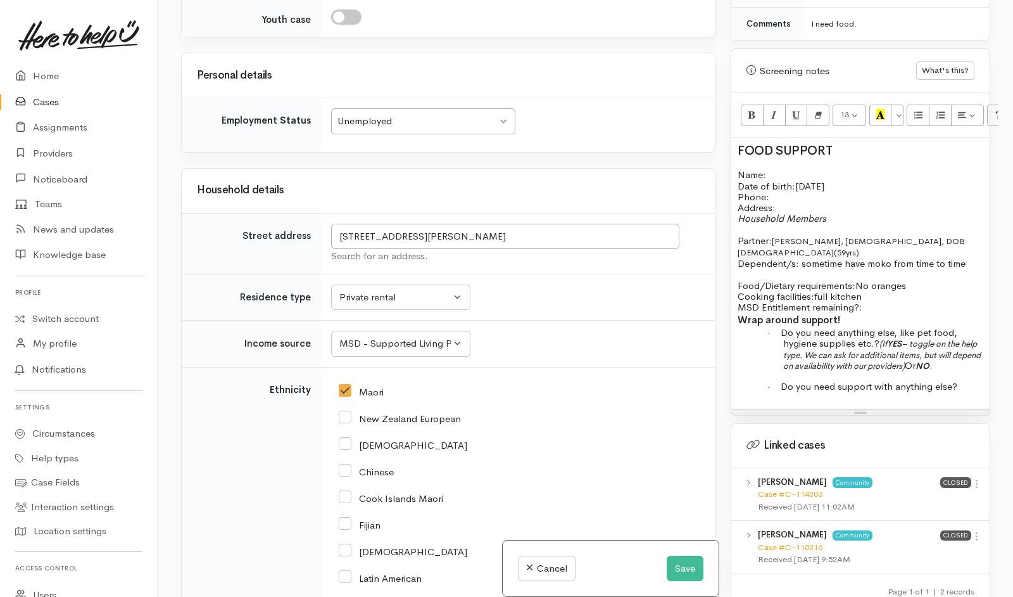
click at [427, 129] on div "Unemployed" at bounding box center [418, 121] width 160 height 15
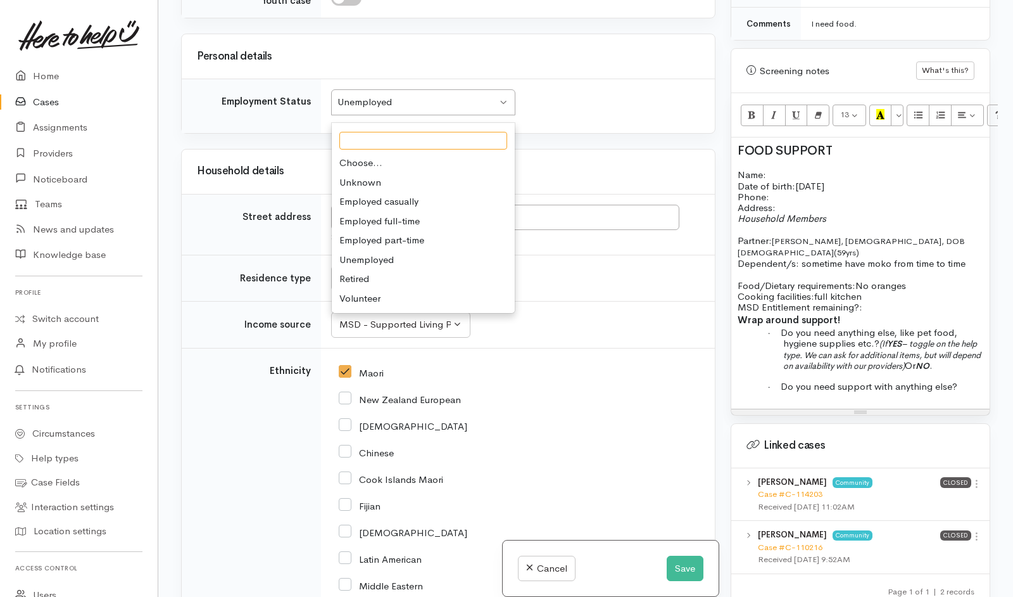
scroll to position [1905, 0]
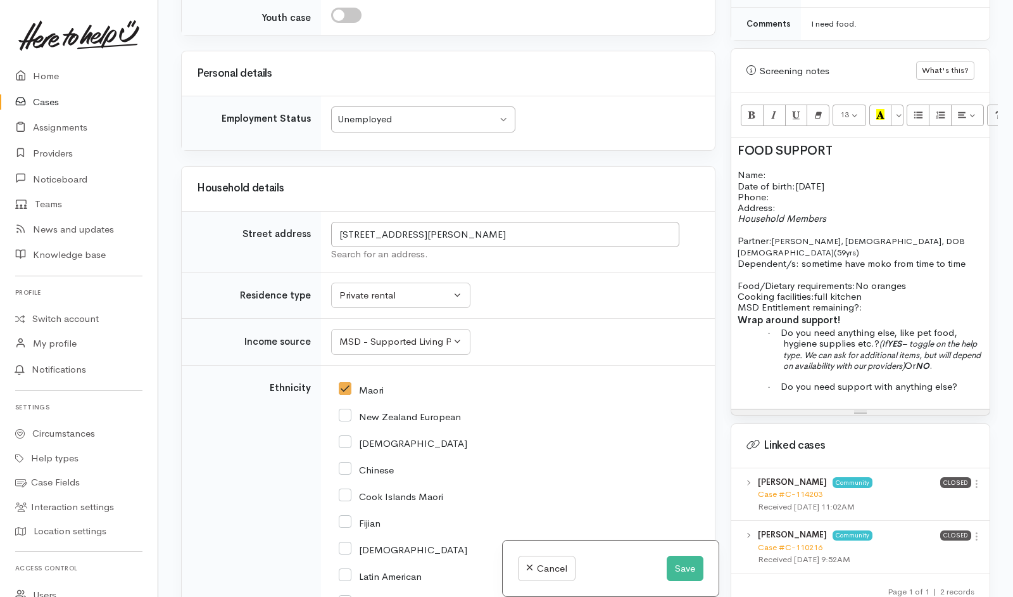
click at [555, 35] on td at bounding box center [518, 15] width 394 height 40
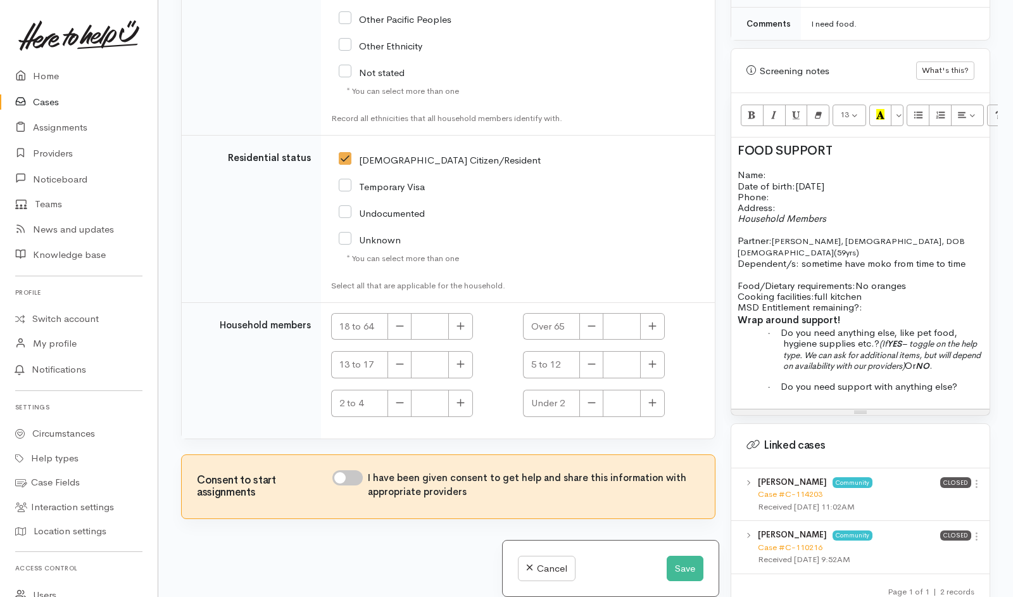
scroll to position [2870, 0]
click at [462, 331] on icon "button" at bounding box center [461, 325] width 8 height 9
type input "2"
click at [353, 485] on input "I have been given consent to get help and share this information with appropria…" at bounding box center [347, 477] width 30 height 15
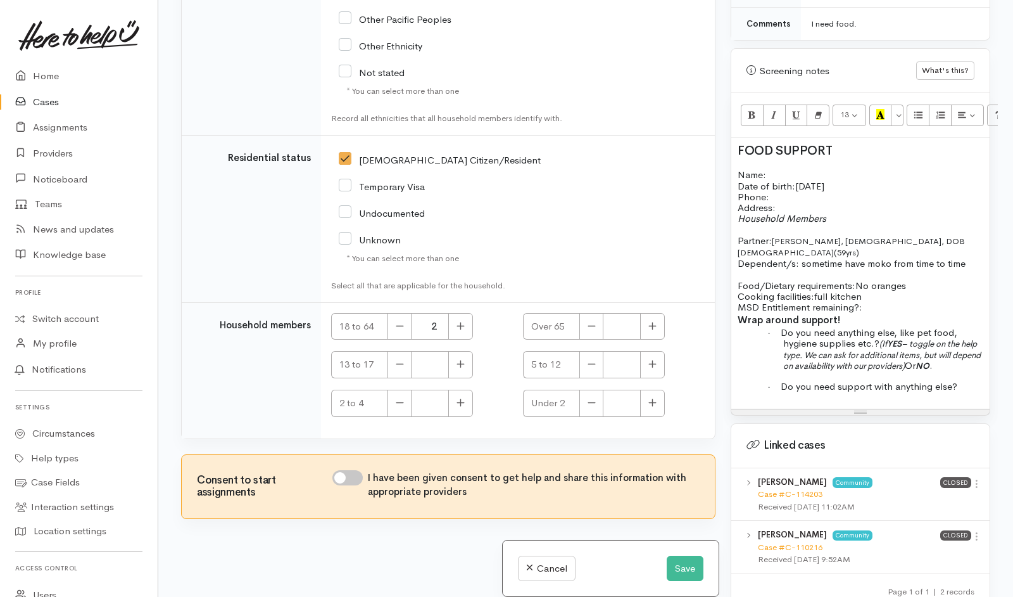
checkbox input "true"
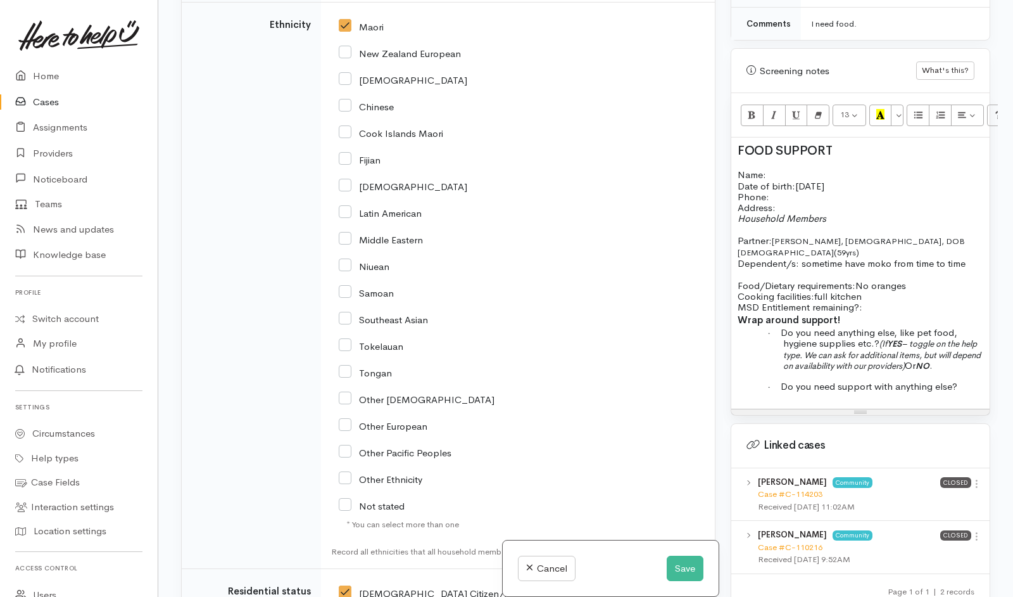
scroll to position [2163, 0]
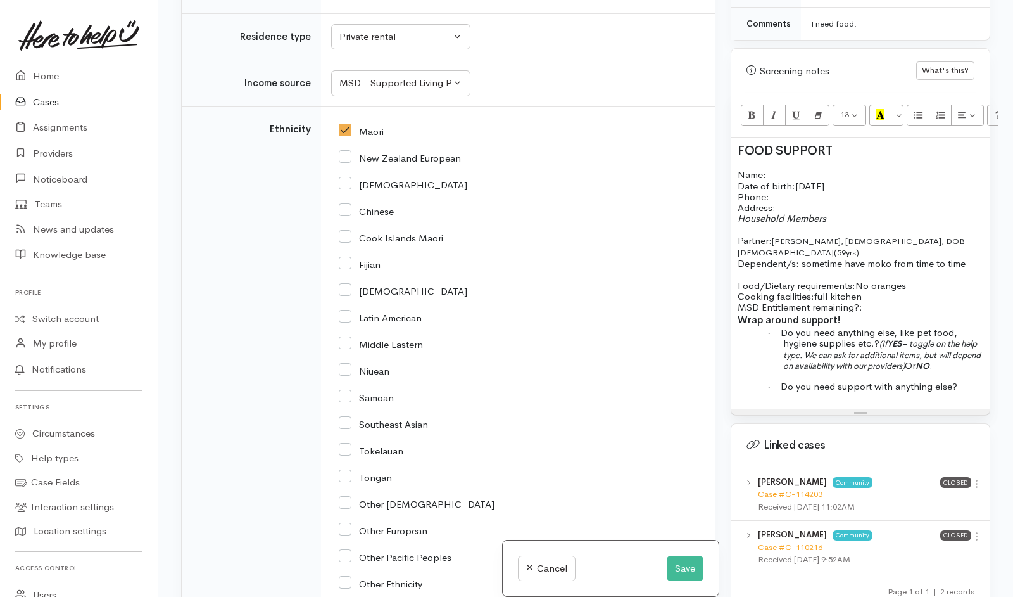
click at [449, 107] on td "Unknown ACC Maternity leave MSD - Away from Home Allowance MSD - Child Disabili…" at bounding box center [518, 83] width 394 height 47
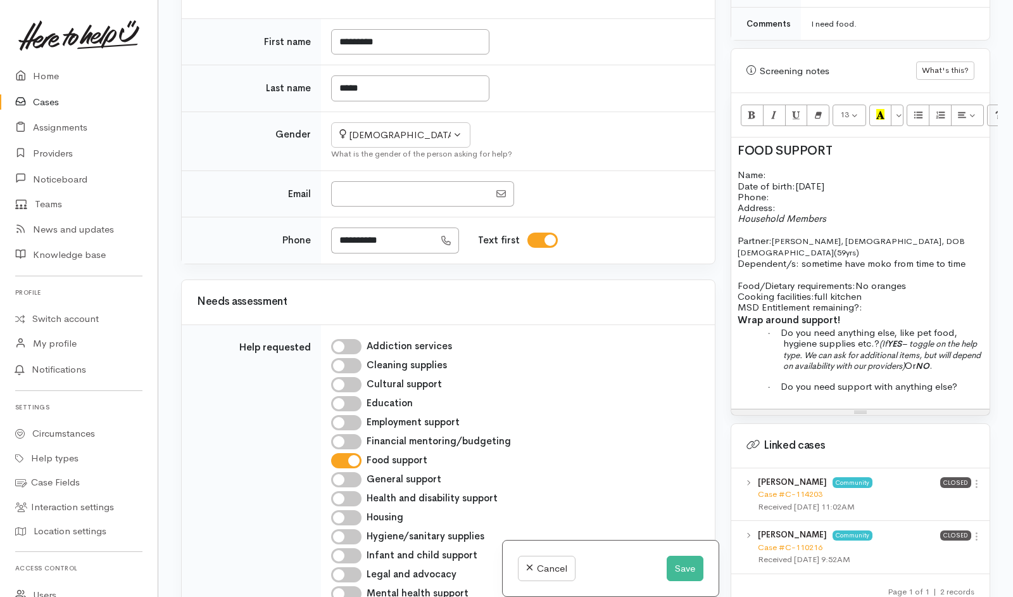
scroll to position [877, 0]
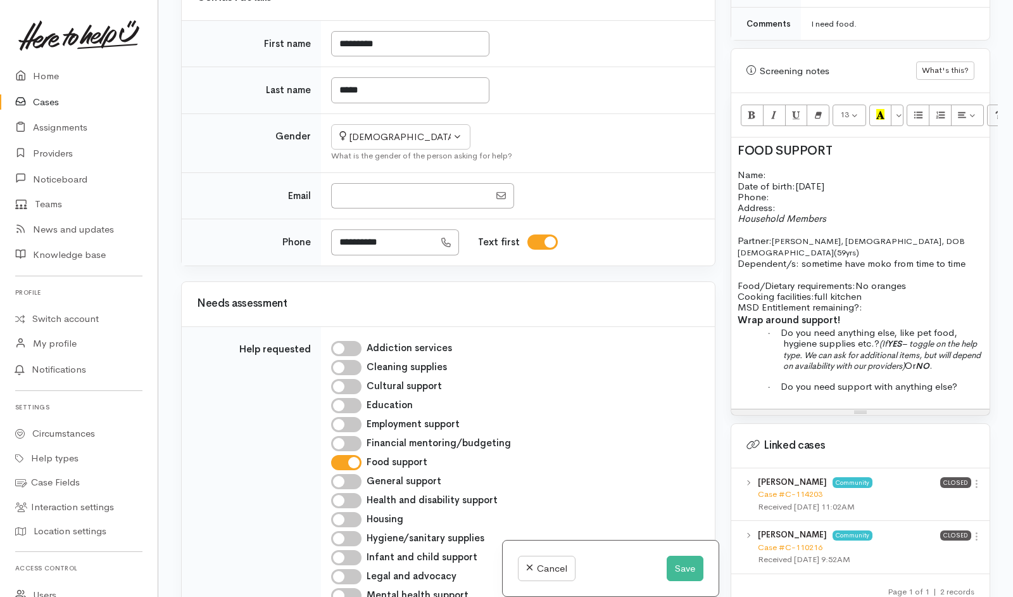
checkbox input "true"
click at [812, 169] on p "Name: Date of birth: 2/9/1981 Phone:" at bounding box center [861, 185] width 246 height 33
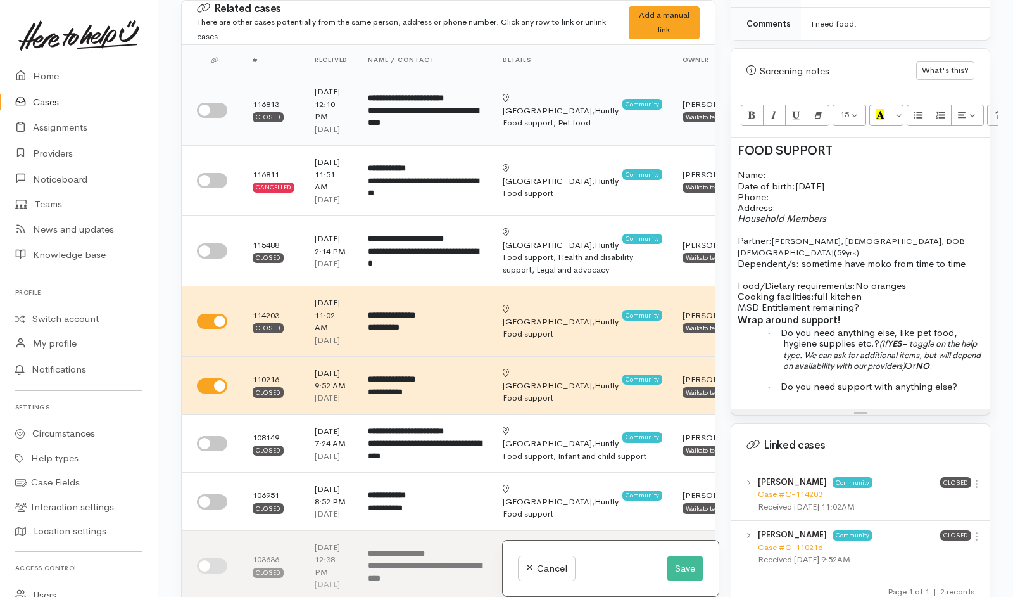
click at [214, 114] on td at bounding box center [212, 110] width 61 height 70
click at [218, 118] on input "checkbox" at bounding box center [212, 110] width 30 height 15
checkbox input "true"
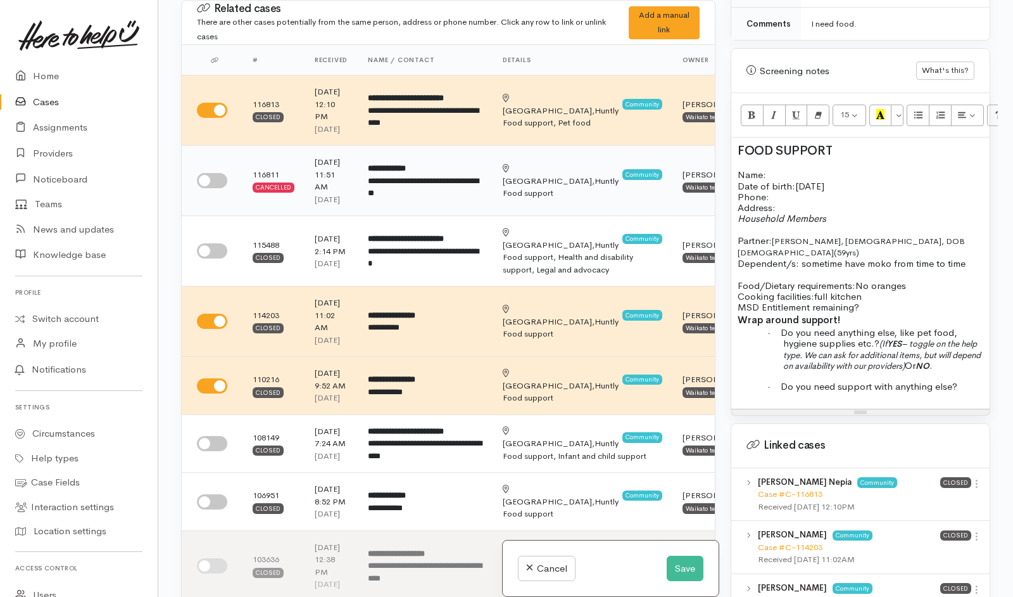
click at [216, 188] on input "checkbox" at bounding box center [212, 180] width 30 height 15
checkbox input "true"
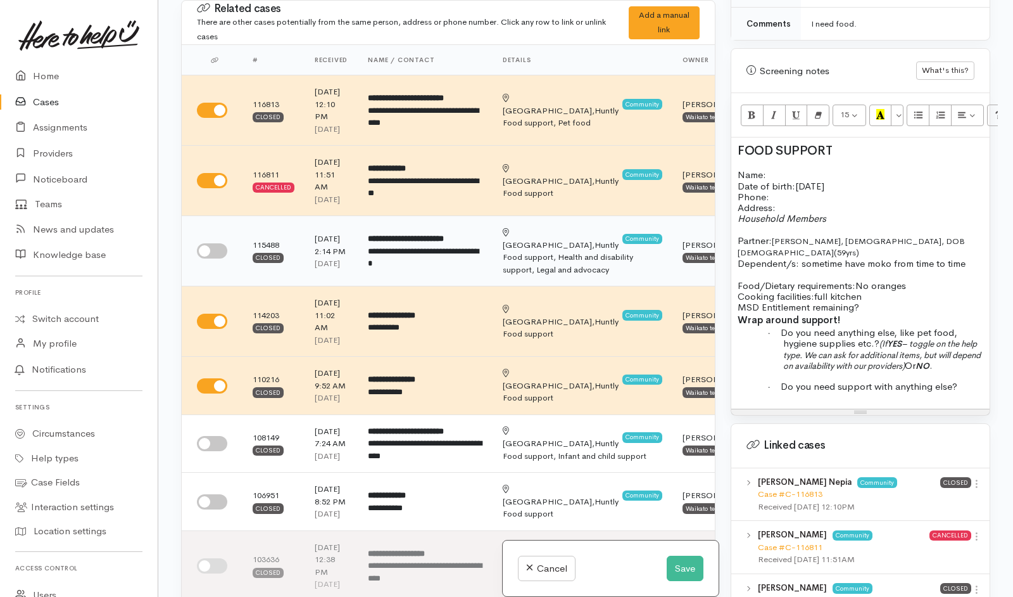
click at [223, 258] on input "checkbox" at bounding box center [212, 250] width 30 height 15
checkbox input "true"
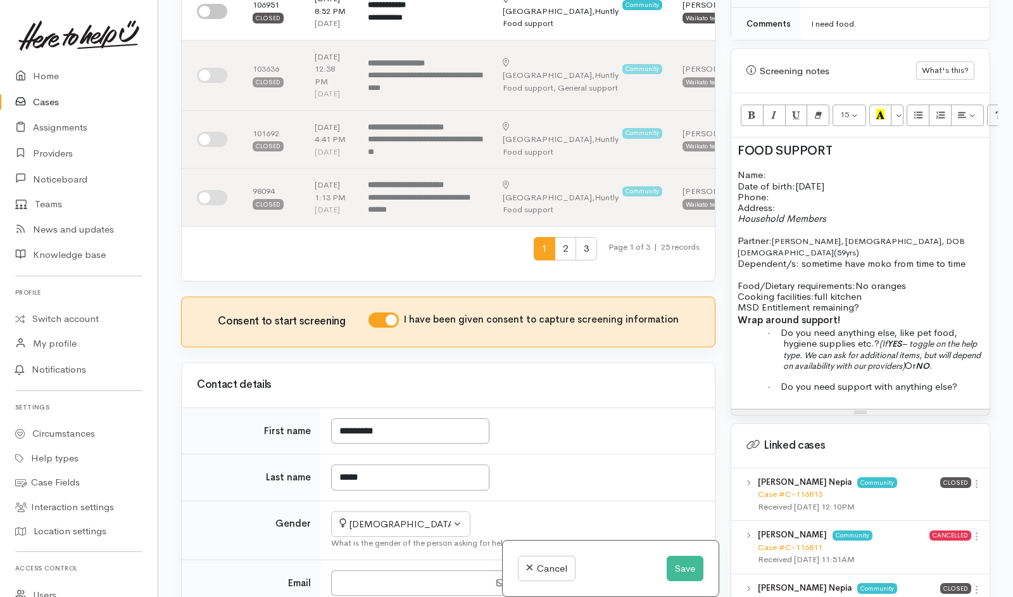
scroll to position [492, 0]
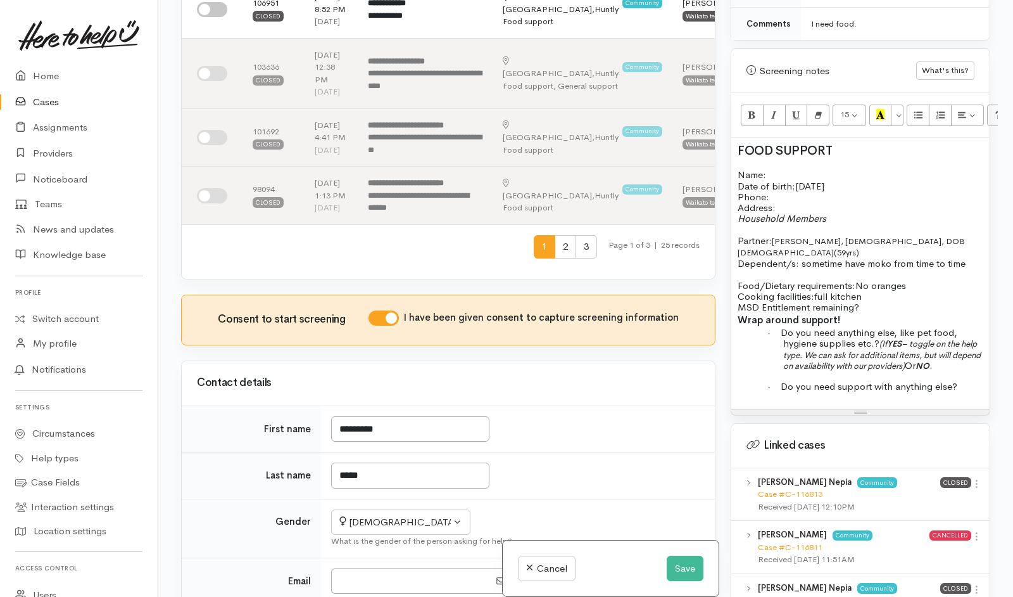
checkbox input "true"
click at [218, 17] on input "checkbox" at bounding box center [212, 9] width 30 height 15
checkbox input "true"
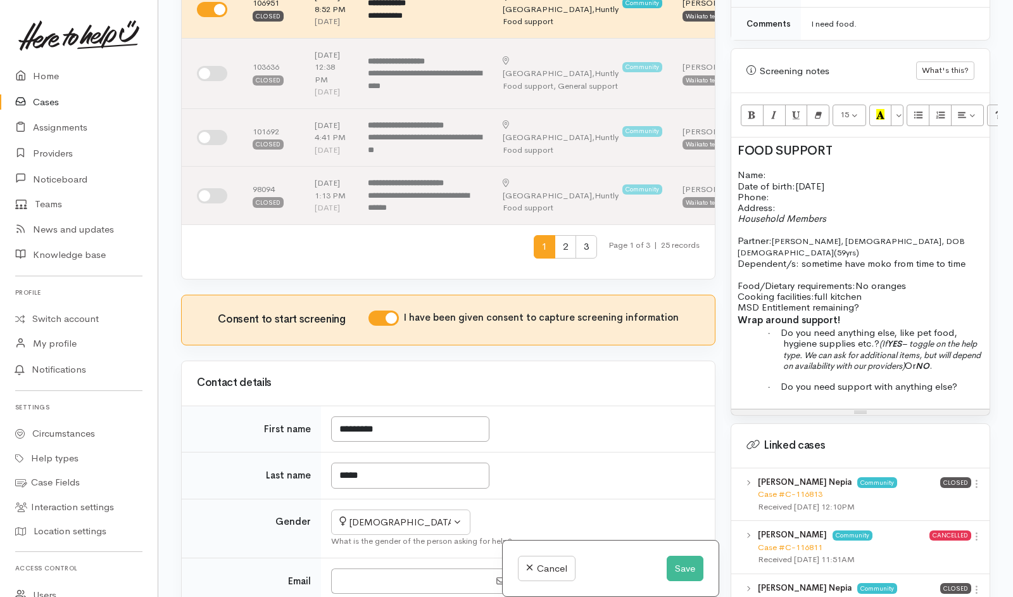
click at [812, 169] on p "Name: Date of birth: 2/9/1981 Phone:" at bounding box center [861, 185] width 246 height 33
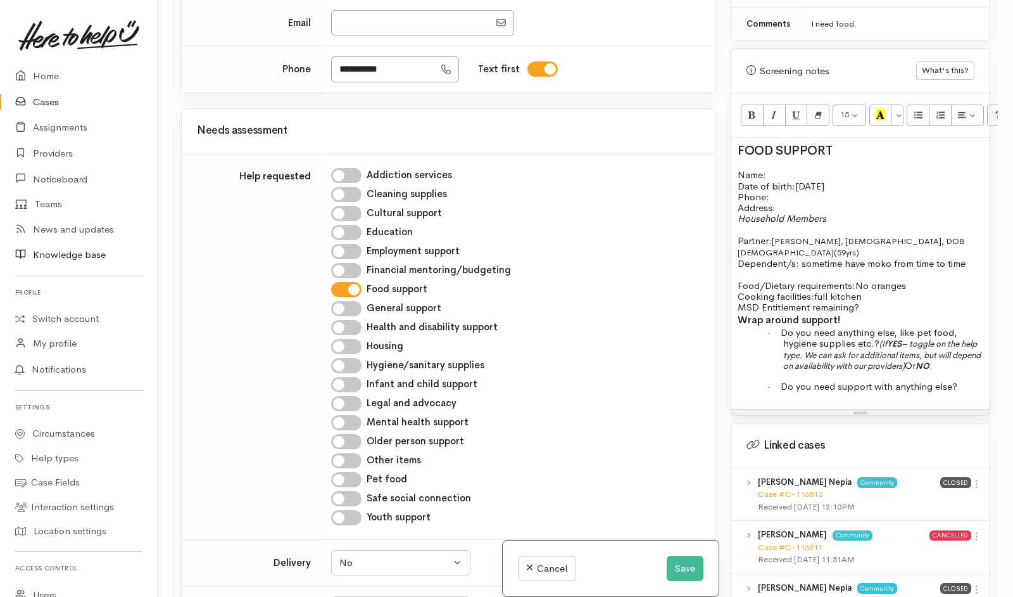
scroll to position [1051, 0]
click at [790, 185] on p "Name: Leighanne Thompson Nepia Date of birth: 2/9/1981 Phone:" at bounding box center [861, 186] width 246 height 34
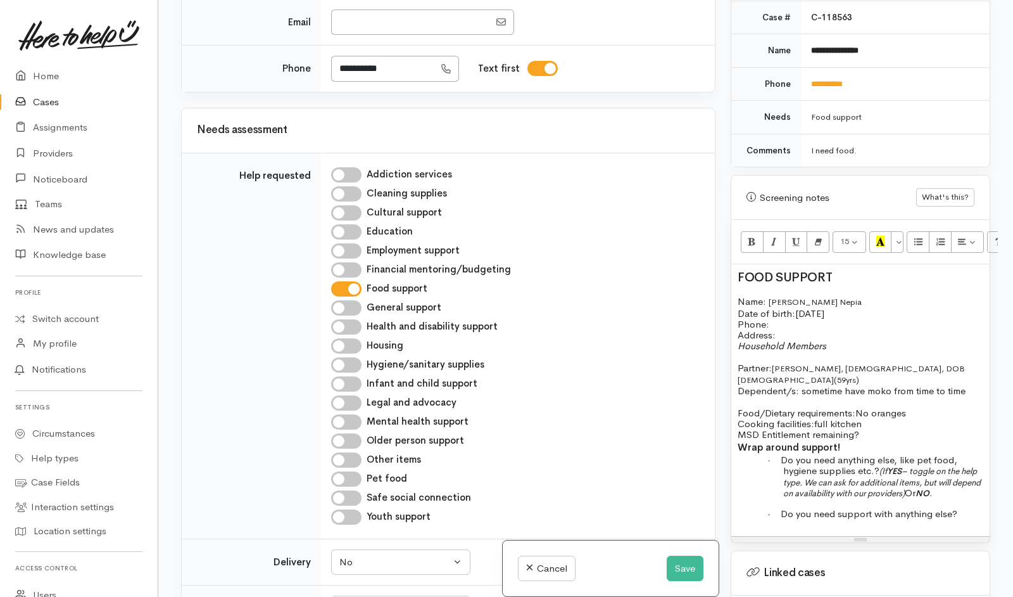
scroll to position [539, 0]
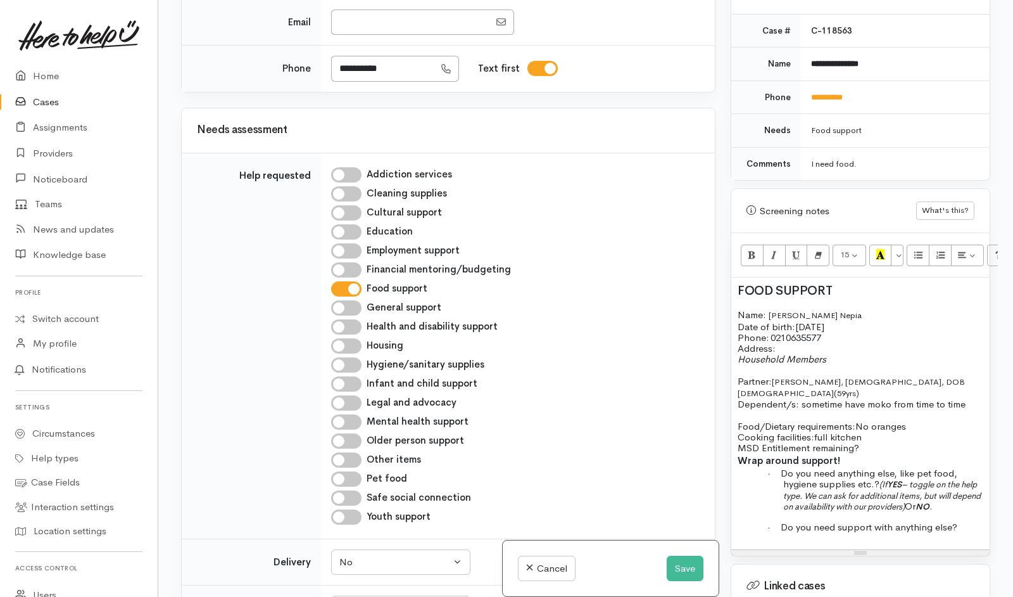
click at [819, 343] on p "Address:" at bounding box center [861, 348] width 246 height 11
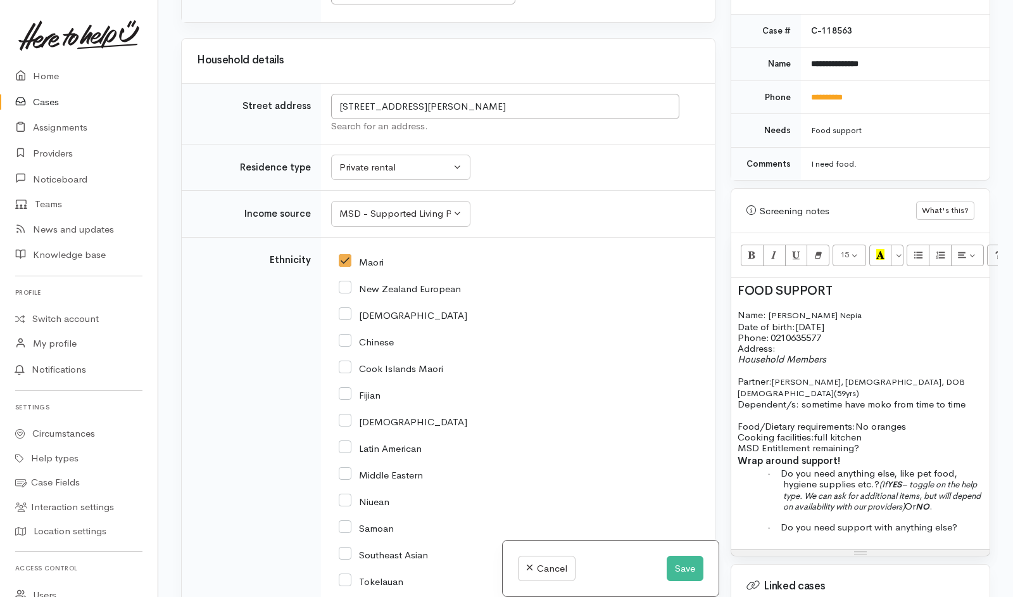
scroll to position [2035, 0]
drag, startPoint x: 336, startPoint y: 303, endPoint x: 444, endPoint y: 310, distance: 108.5
click at [444, 118] on input "87B Harris Street, Huntly, New Zealand" at bounding box center [505, 105] width 348 height 26
click at [858, 343] on p "Address:" at bounding box center [861, 348] width 246 height 11
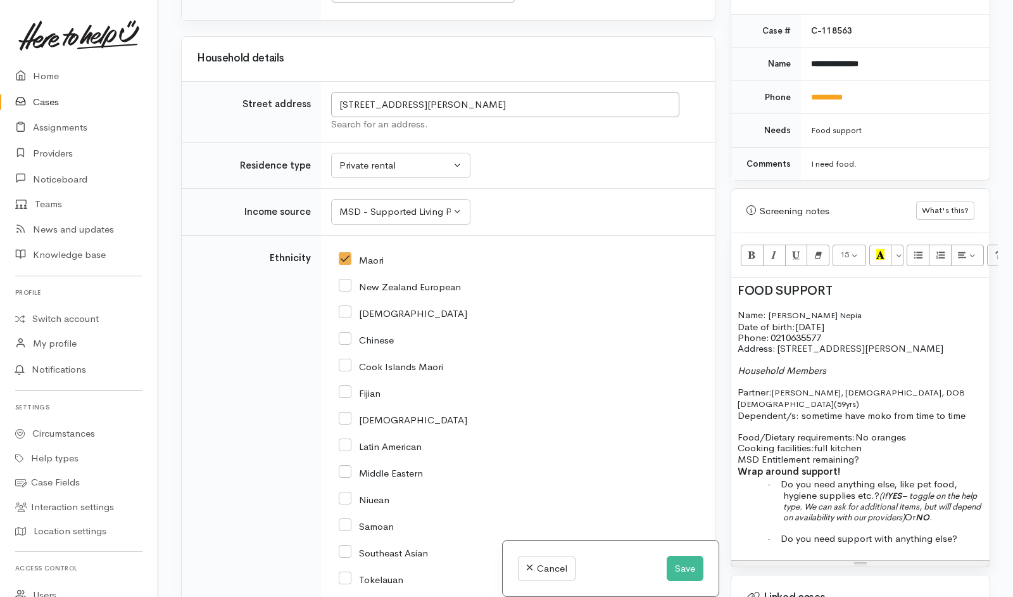
click at [831, 365] on p "Household Members" at bounding box center [861, 370] width 246 height 11
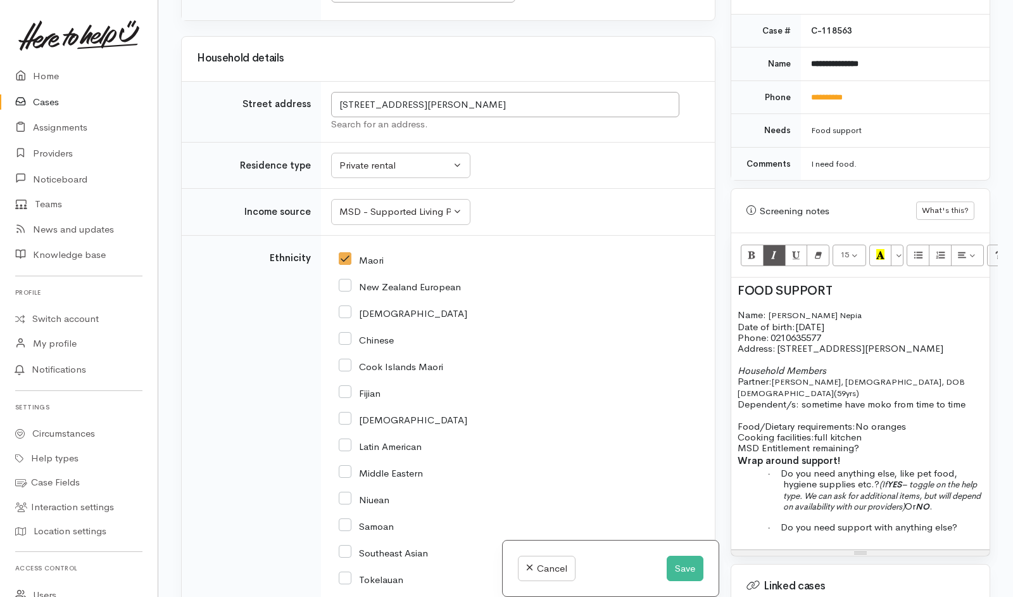
click at [738, 375] on span "Partner:" at bounding box center [755, 381] width 34 height 12
click at [917, 249] on icon "Unordered list (CTRL+SHIFT+NUM7)" at bounding box center [918, 254] width 8 height 11
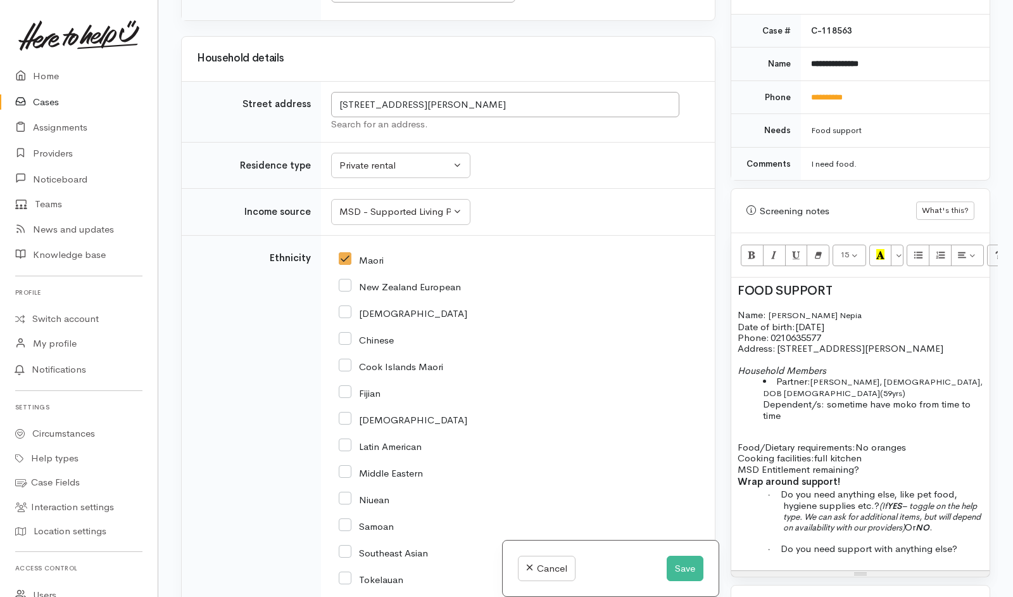
click at [758, 390] on ul "Partner: Robert Nepia, male, DOB 26/10/1965 (59yrs) Dependent/s: sometime have …" at bounding box center [861, 398] width 246 height 45
click at [917, 249] on icon "Unordered list (CTRL+SHIFT+NUM7)" at bounding box center [918, 254] width 8 height 11
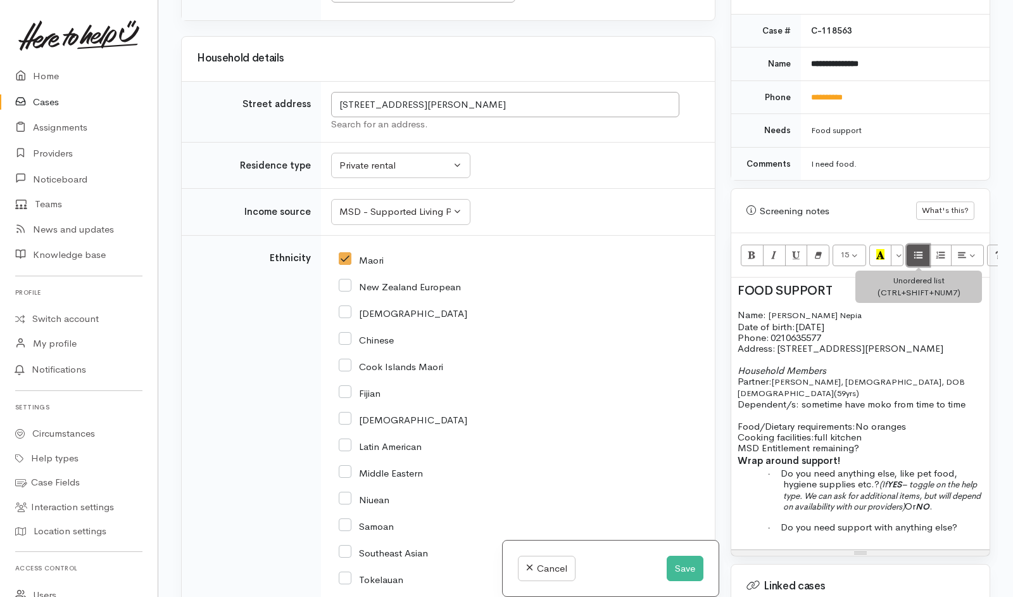
click at [918, 249] on icon "Unordered list (CTRL+SHIFT+NUM7)" at bounding box center [918, 254] width 8 height 11
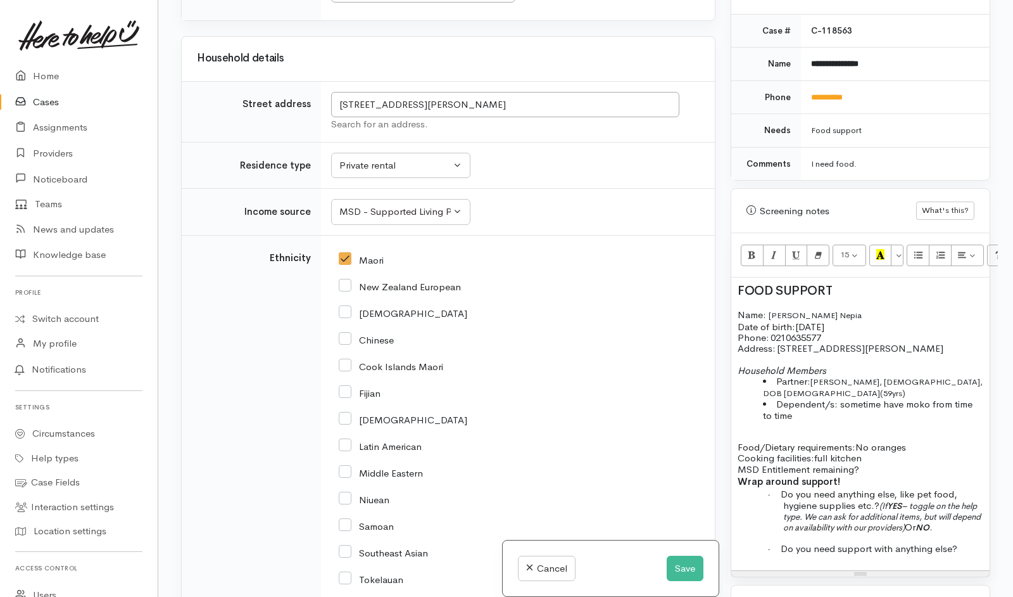
click at [871, 474] on p "Wrap around support!" at bounding box center [861, 481] width 246 height 15
click at [876, 455] on p "Food/Dietary requirements: No oranges Cooking facilities: full kitchen MSD Enti…" at bounding box center [861, 457] width 246 height 33
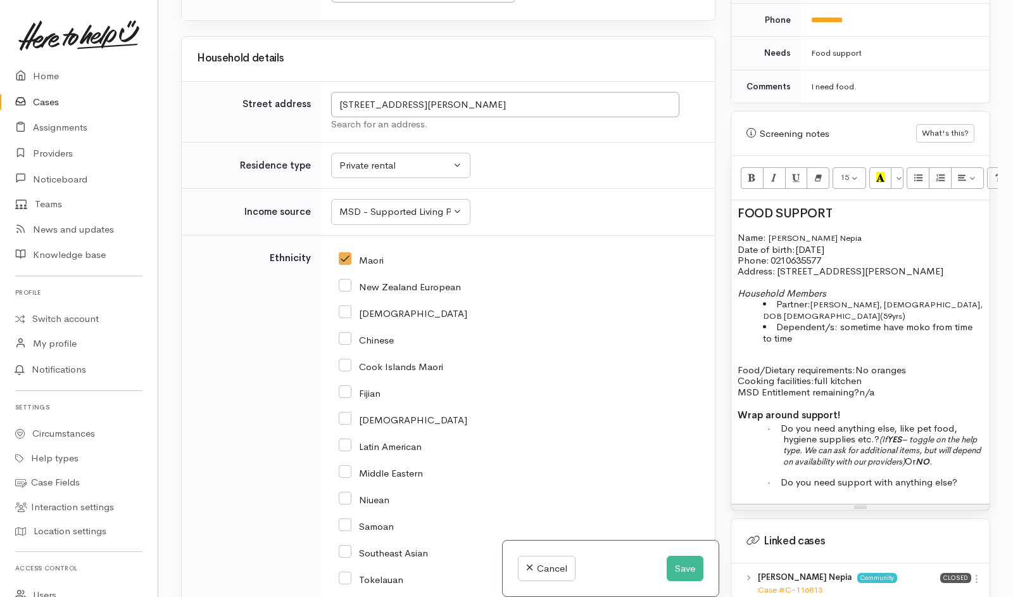
scroll to position [638, 0]
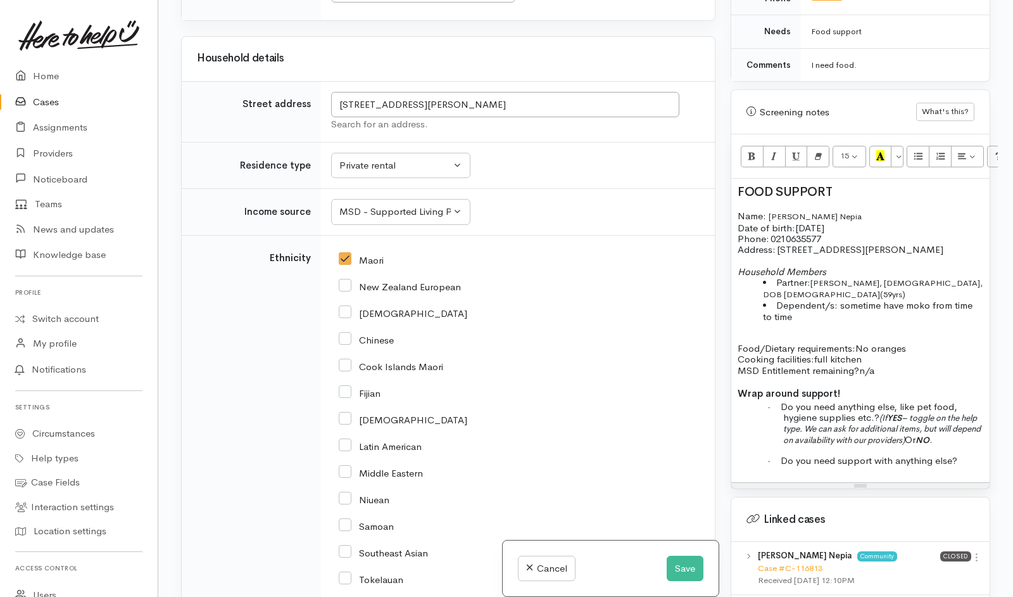
click at [962, 455] on p "· Do you need support with anything else?" at bounding box center [883, 460] width 200 height 11
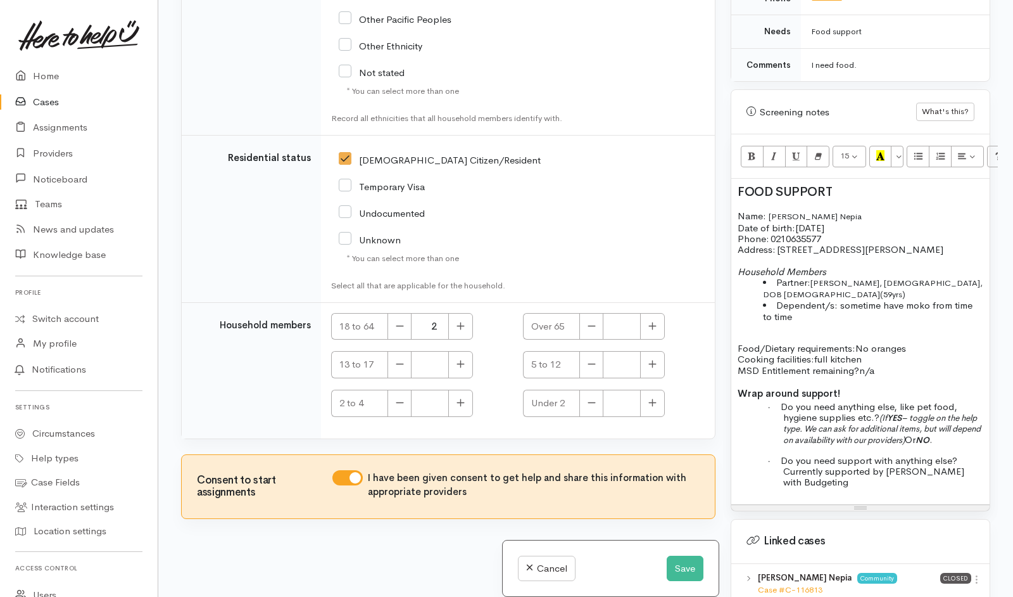
scroll to position [2901, 0]
click at [892, 362] on p "Food/Dietary requirements: No oranges Cooking facilities: full kitchen MSD Enti…" at bounding box center [861, 359] width 246 height 33
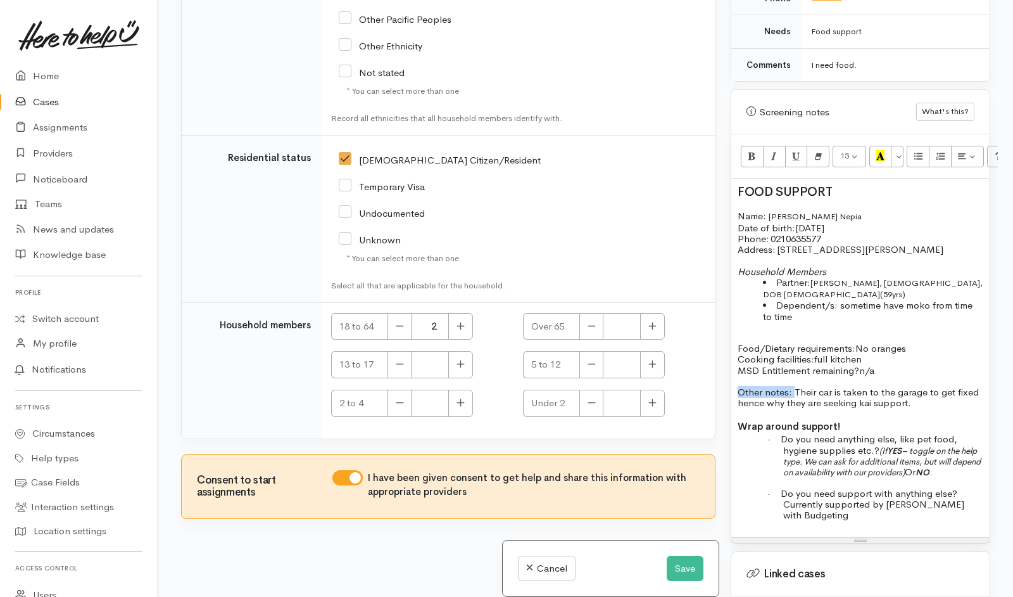
drag, startPoint x: 740, startPoint y: 380, endPoint x: 793, endPoint y: 383, distance: 53.3
click at [793, 386] on span "Other notes: Their car is taken to the garage to get fixed hence why they are s…" at bounding box center [858, 397] width 241 height 23
click at [876, 146] on button "Recent Color" at bounding box center [880, 157] width 23 height 22
click at [918, 386] on span "Other notes: Their car is taken to the garage to get fixed hence why they are s…" at bounding box center [860, 397] width 244 height 23
drag, startPoint x: 738, startPoint y: 203, endPoint x: 882, endPoint y: 357, distance: 211.0
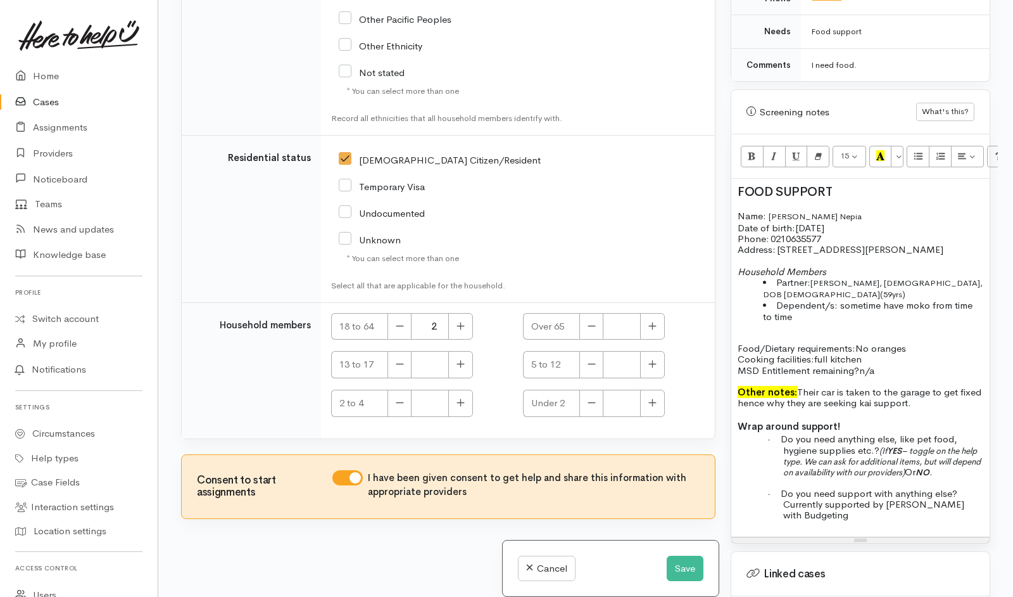
click at [882, 357] on div "FOOD SUPPORT Name: Leighanne Thompson Nepia Date of birth: 2/9/1981 Phone:   02…" at bounding box center [860, 358] width 258 height 358
copy div "Name: Leighanne Thompson Nepia Date of birth: 2/9/1981 Phone:   0210635577 Addr…"
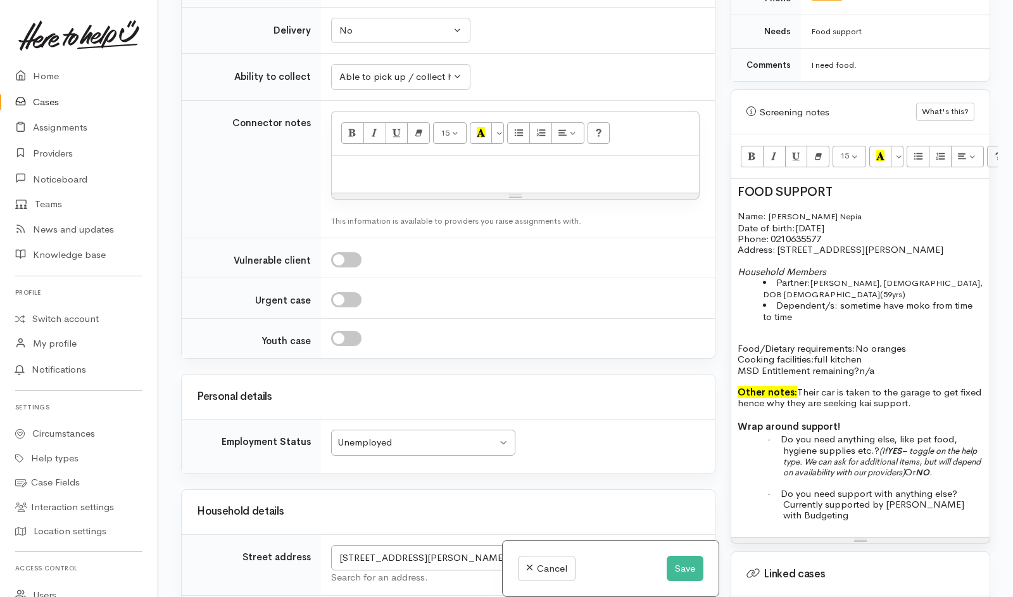
scroll to position [1580, 0]
click at [386, 195] on div at bounding box center [515, 176] width 367 height 37
paste div
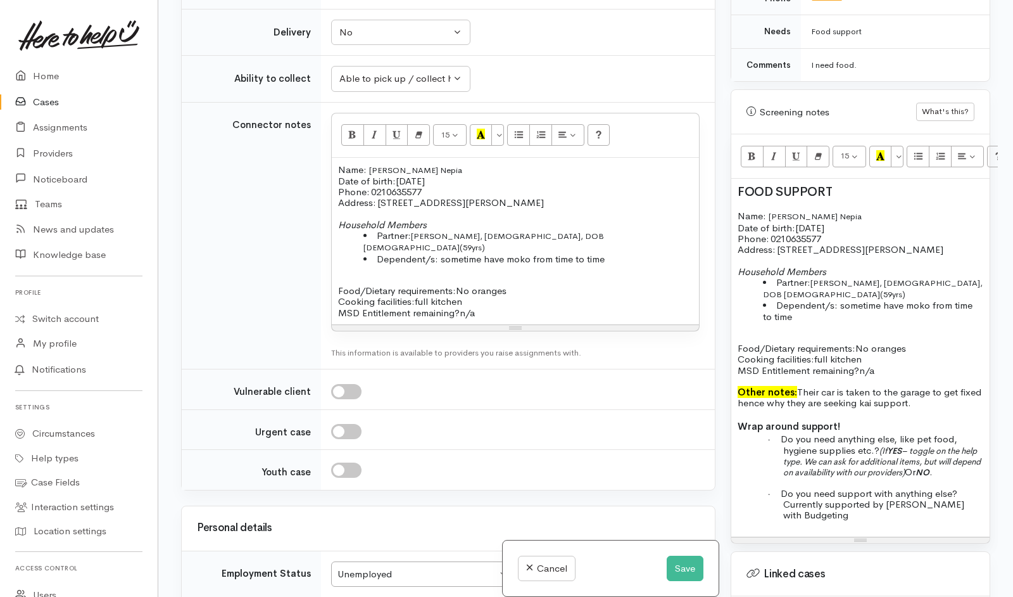
drag, startPoint x: 334, startPoint y: 368, endPoint x: 550, endPoint y: 507, distance: 257.5
click at [550, 324] on div "Name: Leighanne Thompson Nepia Date of birth: 2/9/1981 Phone:   0210635577 Addr…" at bounding box center [515, 241] width 367 height 167
click at [419, 139] on icon "Remove Font Style (CTRL+\\)" at bounding box center [419, 134] width 8 height 11
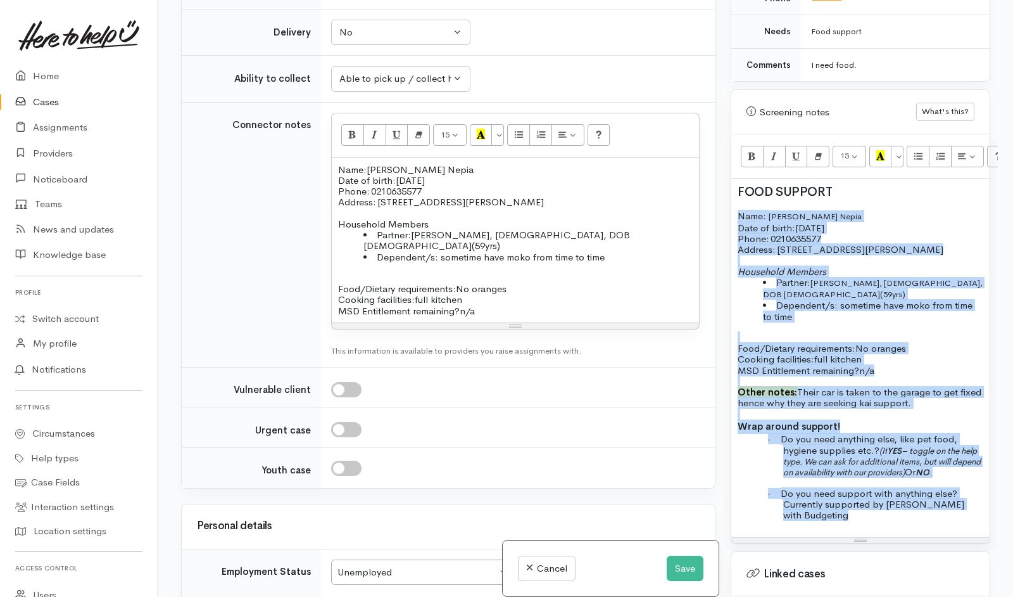
drag, startPoint x: 736, startPoint y: 201, endPoint x: 922, endPoint y: 509, distance: 359.7
click at [922, 509] on div "FOOD SUPPORT Name: Leighanne Thompson Nepia Date of birth: 2/9/1981 Phone:   02…" at bounding box center [860, 358] width 258 height 358
click at [819, 150] on icon "Remove Font Style (CTRL+\\)" at bounding box center [818, 155] width 8 height 11
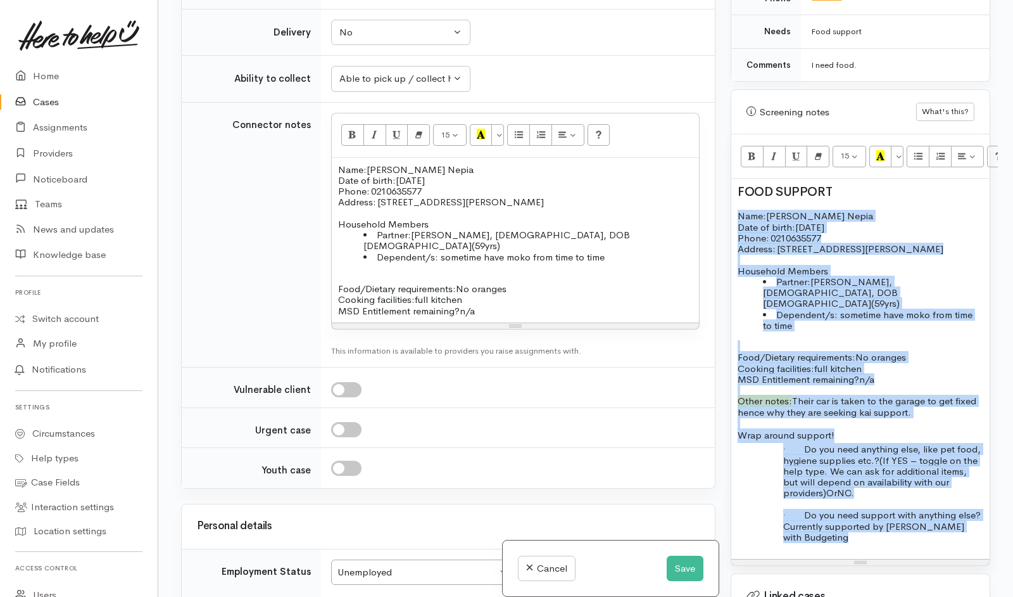
click at [842, 373] on span "MSD Entitlement remaining?" at bounding box center [799, 379] width 122 height 12
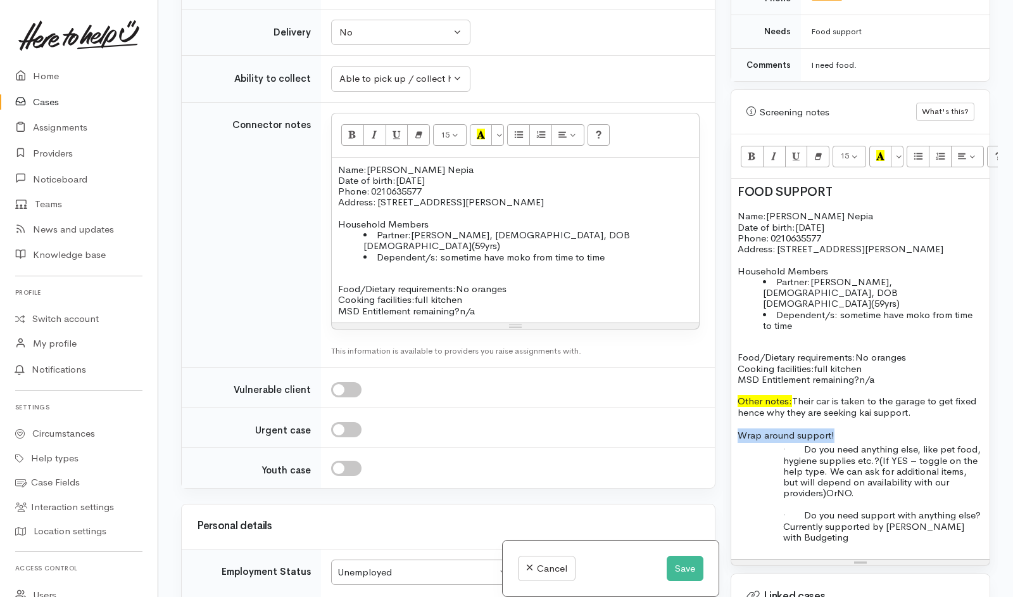
drag, startPoint x: 842, startPoint y: 412, endPoint x: 727, endPoint y: 408, distance: 114.7
click at [727, 408] on div "Warnings Add No warnings have been raised against this case Add Warning Title ●…" at bounding box center [860, 298] width 275 height 597
click at [885, 310] on div "FOOD SUPPORT Name: Leighanne Thompson Nepia Date of birth: 2/9/1981 Phone:   02…" at bounding box center [860, 369] width 258 height 380
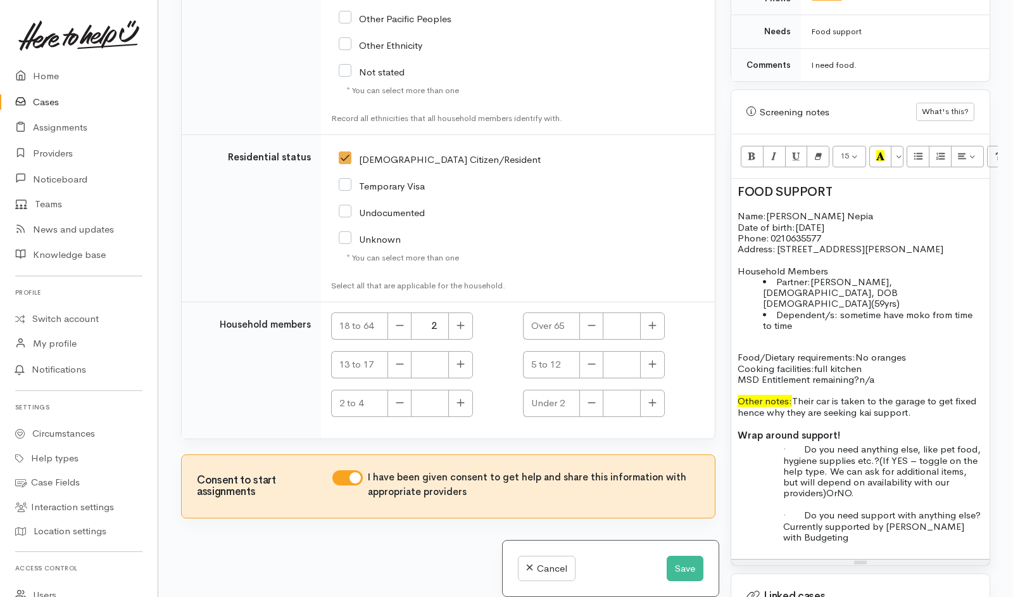
scroll to position [3018, 0]
click at [681, 574] on button "Save" at bounding box center [685, 568] width 37 height 26
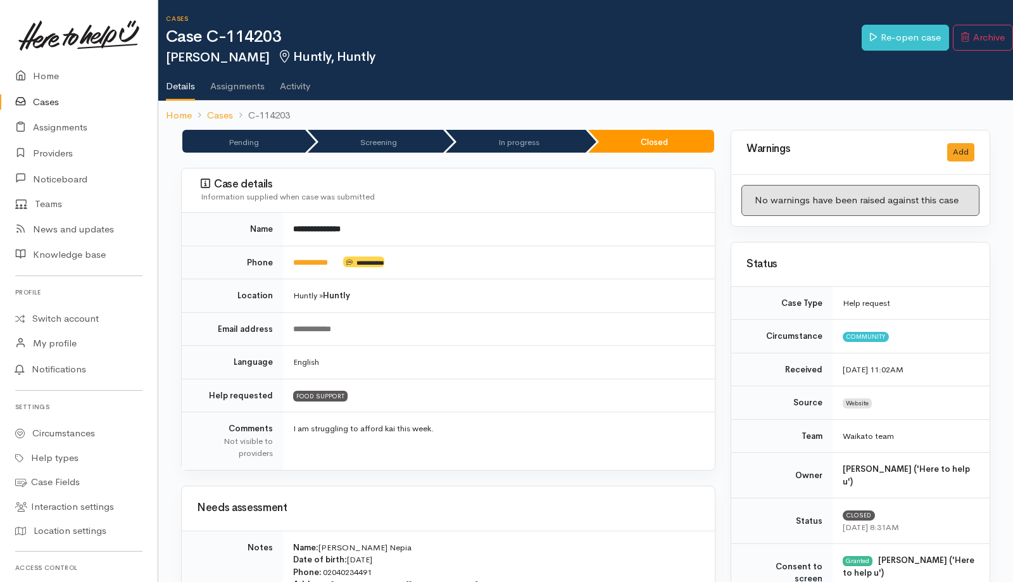
scroll to position [275, 0]
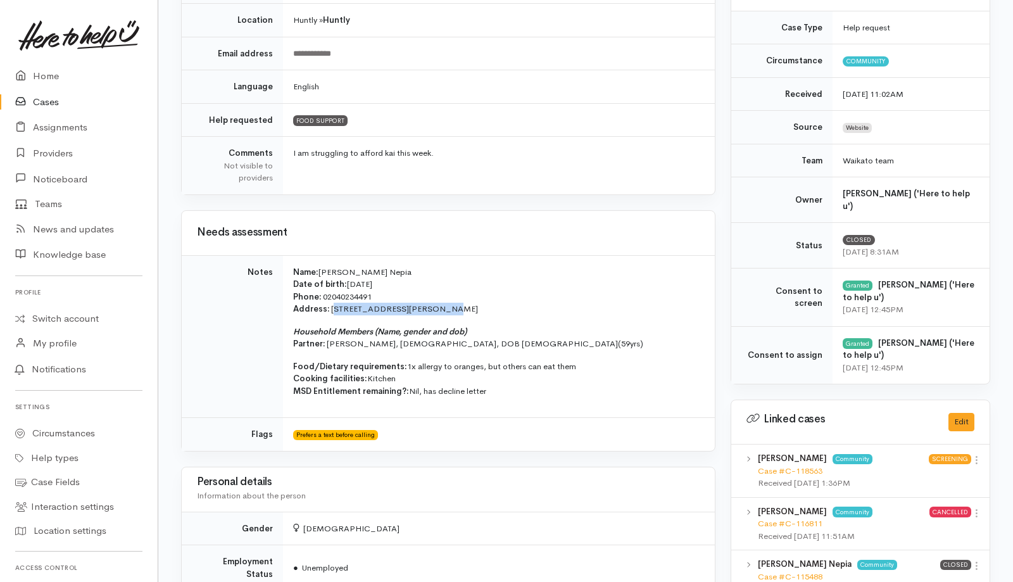
drag, startPoint x: 331, startPoint y: 307, endPoint x: 442, endPoint y: 305, distance: 110.8
click at [442, 305] on p "Name: [PERSON_NAME] Nepia Date of birth: [DEMOGRAPHIC_DATA] Phone:   0204023449…" at bounding box center [496, 290] width 407 height 49
copy p "[STREET_ADDRESS][PERSON_NAME]"
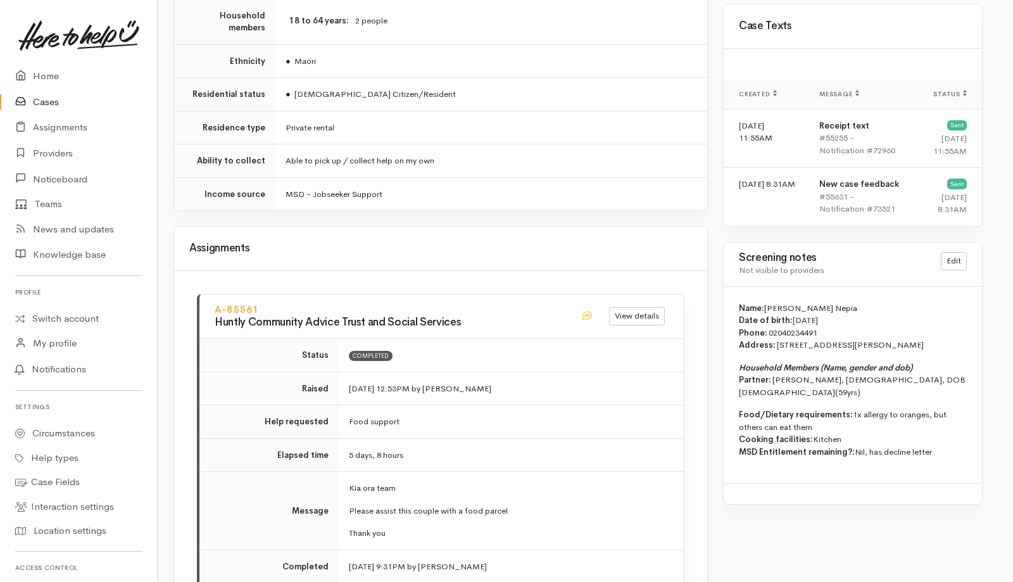
scroll to position [1052, 8]
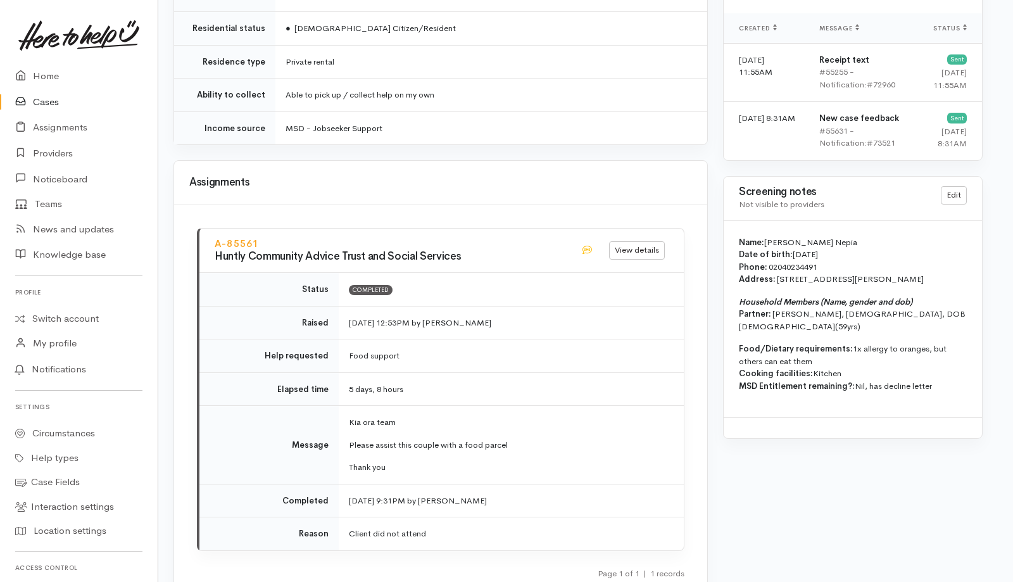
drag, startPoint x: 774, startPoint y: 300, endPoint x: 952, endPoint y: 298, distance: 178.6
click at [952, 298] on p "Household Members (Name, gender and dob) Partner:   [PERSON_NAME], [DEMOGRAPHIC…" at bounding box center [853, 314] width 228 height 37
copy p "[PERSON_NAME], [DEMOGRAPHIC_DATA], DOB [DEMOGRAPHIC_DATA] (59yrs)"
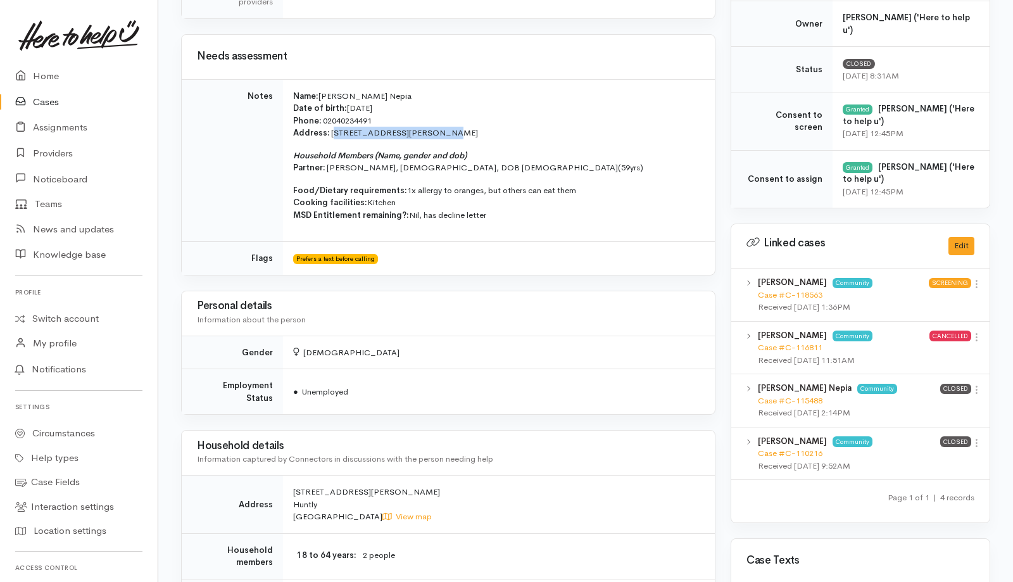
scroll to position [405, 0]
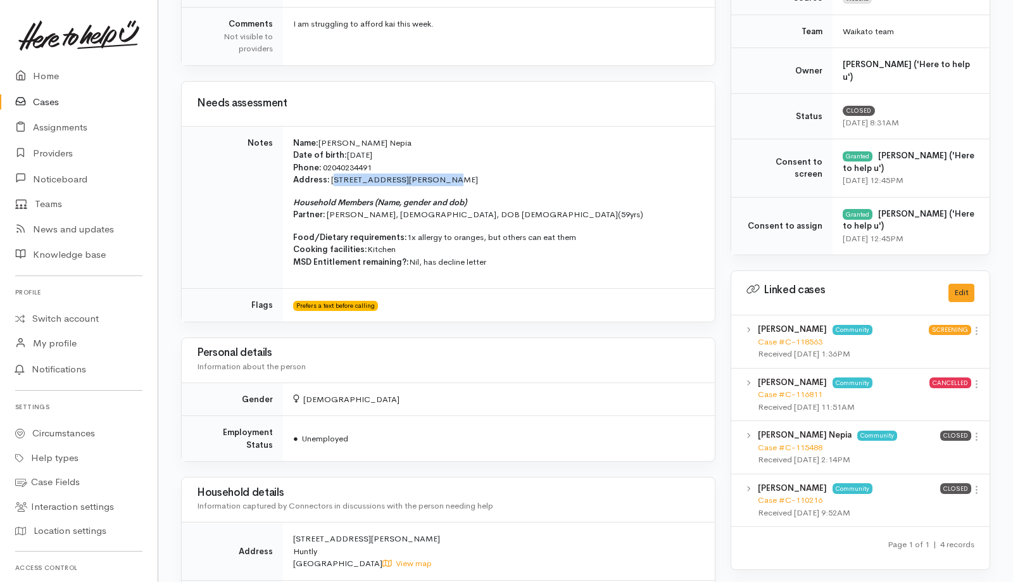
drag, startPoint x: 443, startPoint y: 136, endPoint x: 321, endPoint y: 141, distance: 121.7
click at [321, 141] on td "Name: Leighanne Thompson Nepia Date of birth: 02/09/1981 Phone:   02040234491 A…" at bounding box center [499, 207] width 432 height 163
copy span "[PERSON_NAME] Nepia"
click at [41, 110] on link "Cases" at bounding box center [79, 102] width 158 height 26
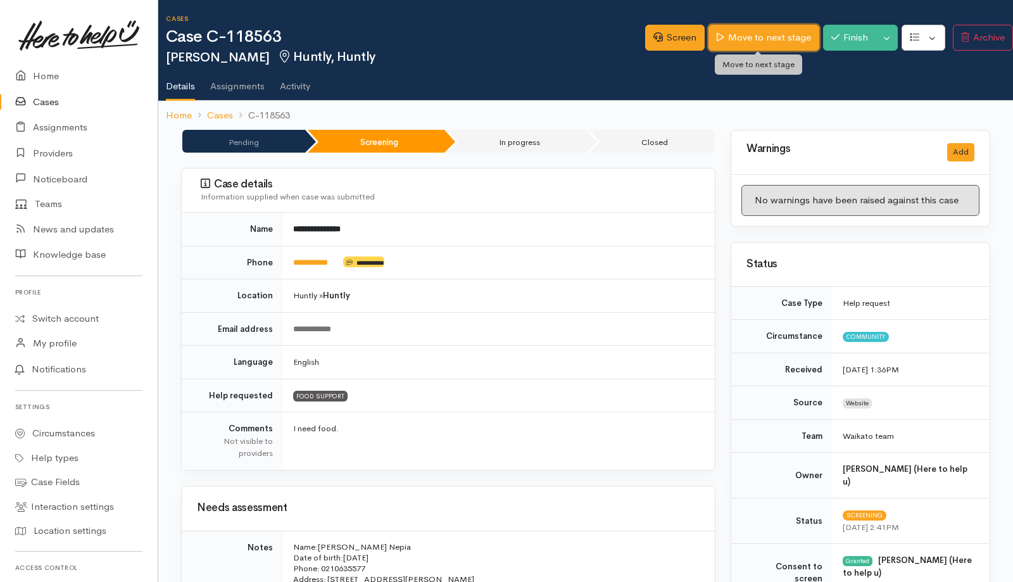
click at [740, 39] on link "Move to next stage" at bounding box center [764, 38] width 110 height 26
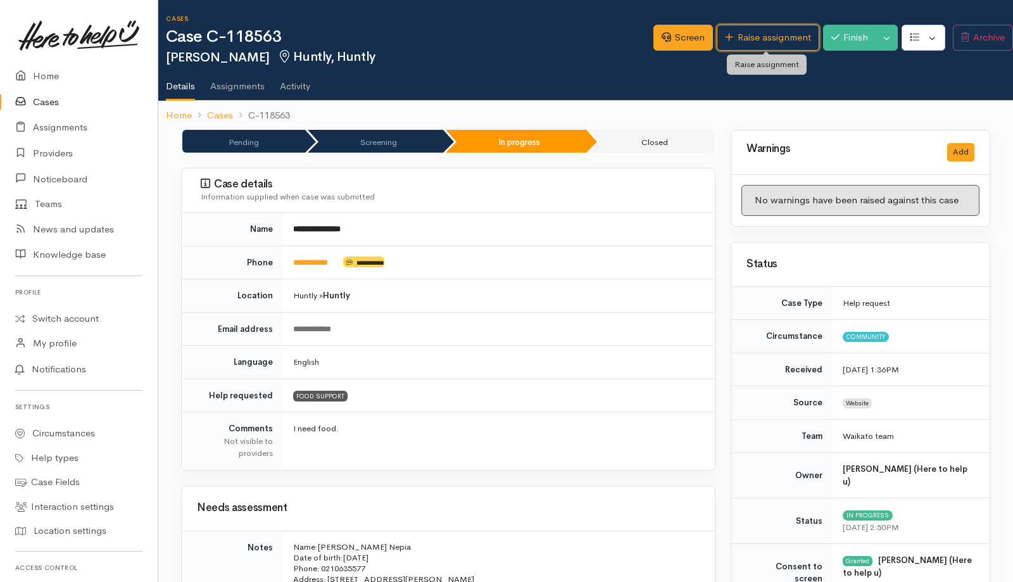
click at [740, 39] on link "Raise assignment" at bounding box center [768, 38] width 102 height 26
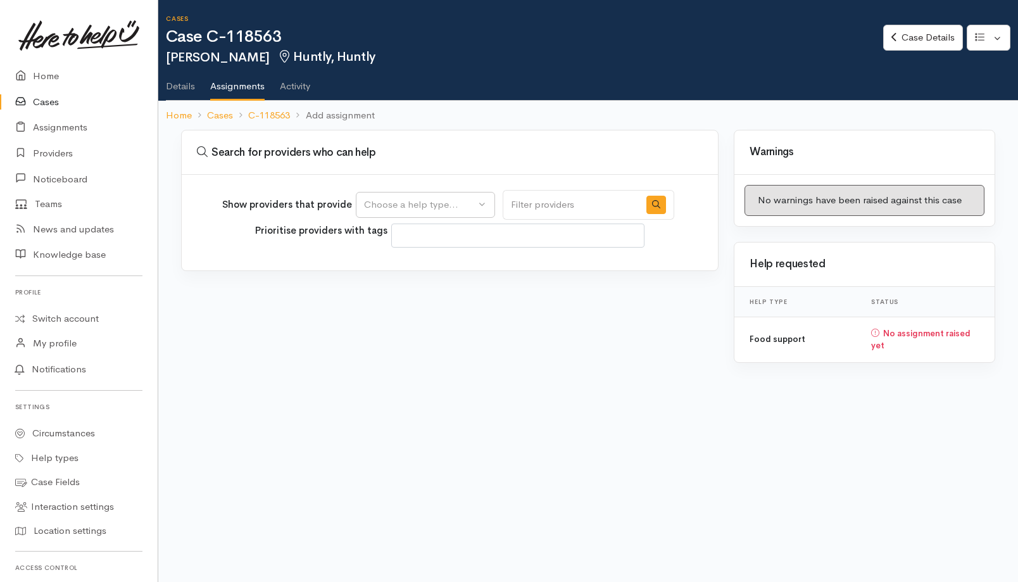
select select
click at [439, 201] on div "Choose a help type..." at bounding box center [419, 205] width 111 height 15
click at [401, 271] on span "Food support" at bounding box center [401, 265] width 59 height 15
select select "3"
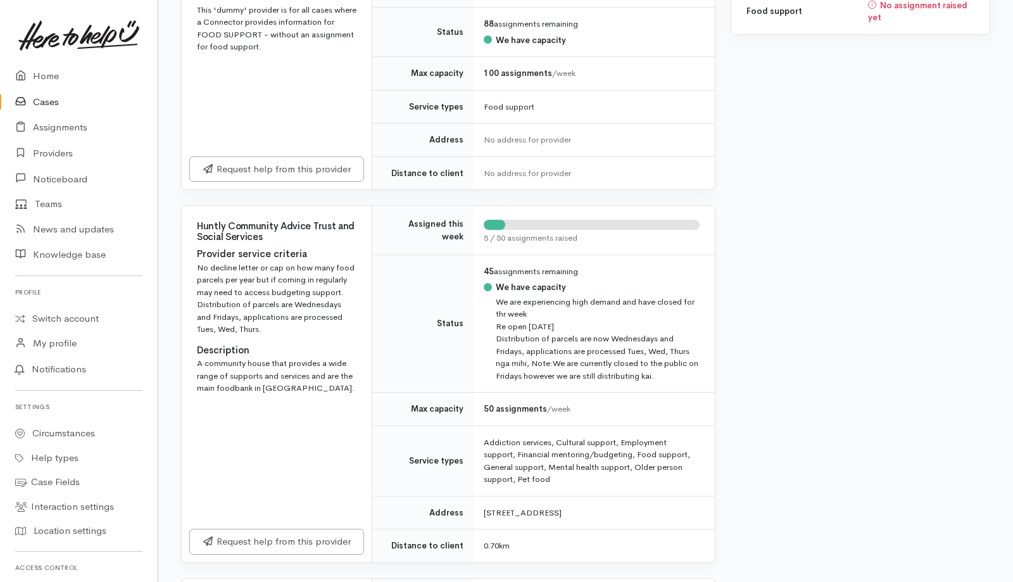
scroll to position [329, 0]
click at [281, 536] on link "Request help from this provider" at bounding box center [276, 539] width 175 height 26
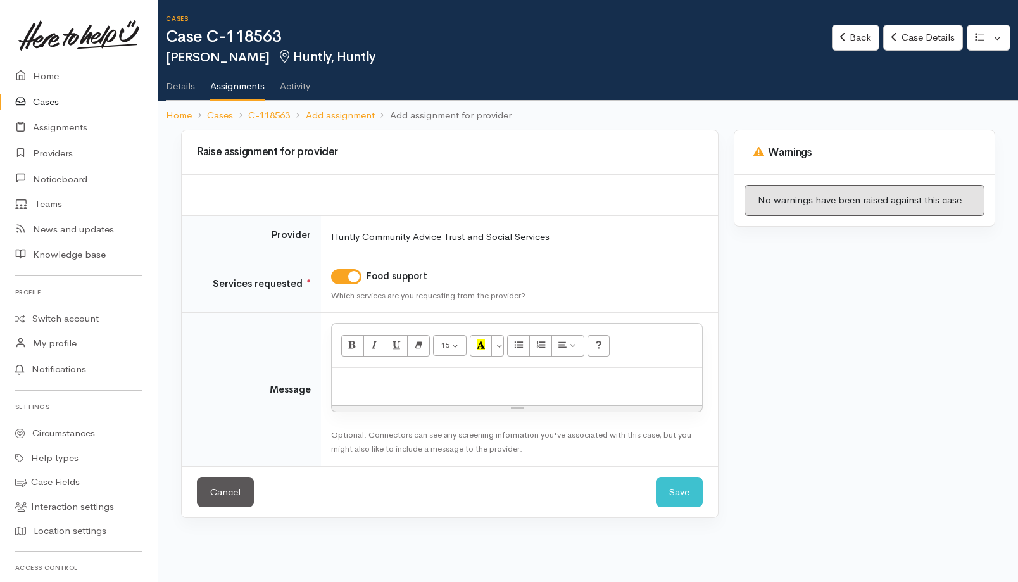
click at [521, 389] on div at bounding box center [517, 386] width 370 height 37
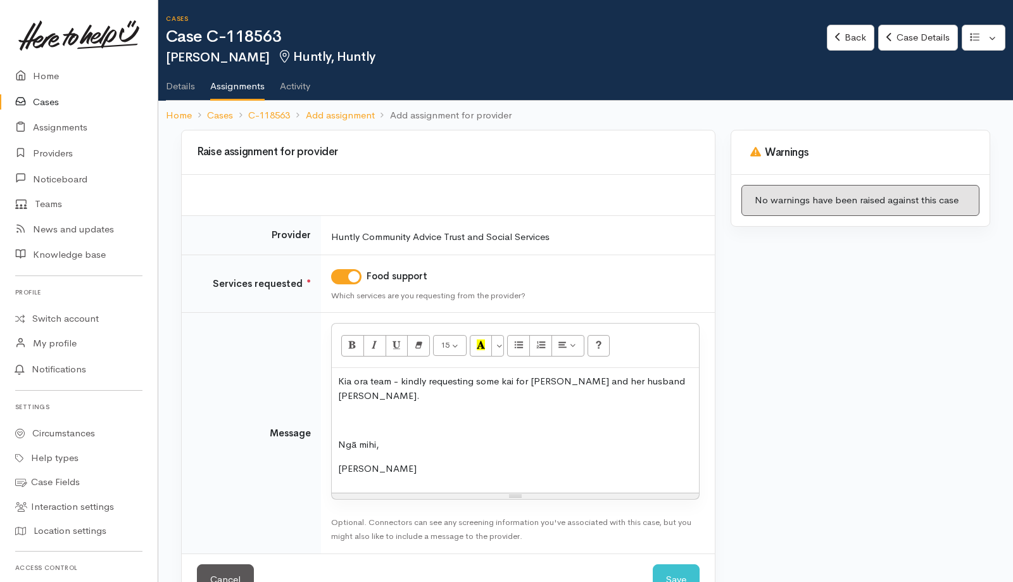
scroll to position [25, 0]
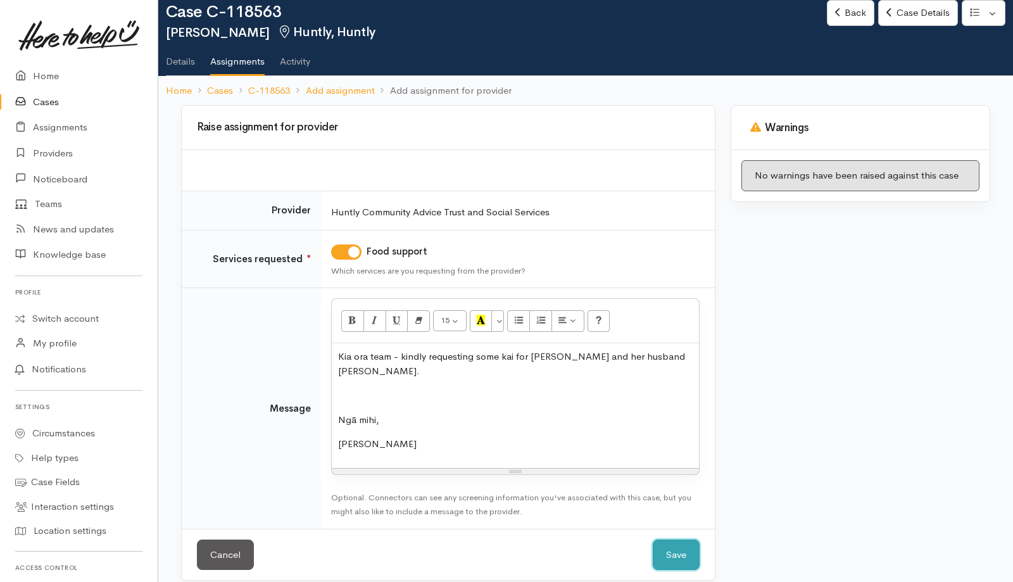
click at [671, 544] on button "Save" at bounding box center [676, 555] width 47 height 31
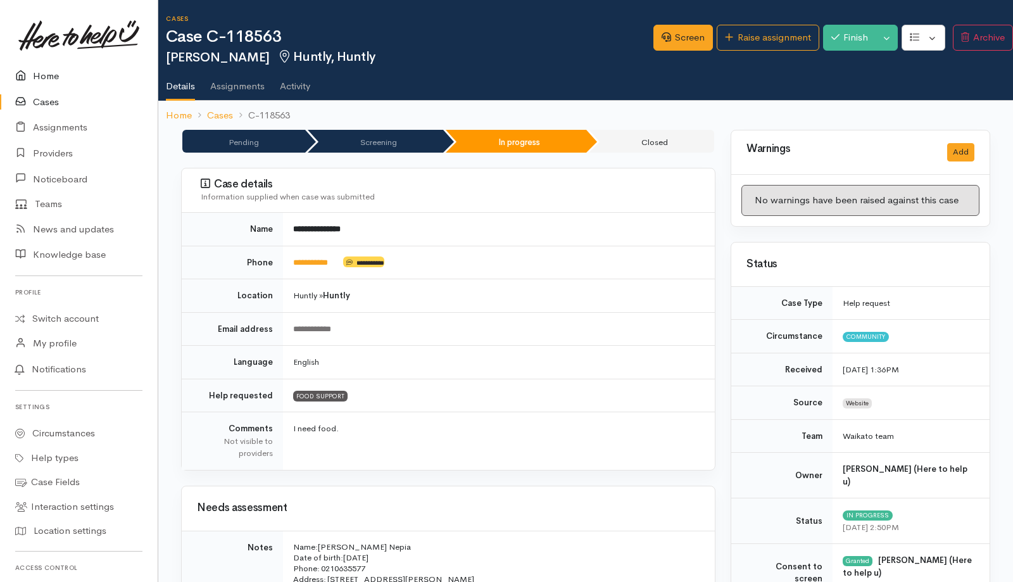
click at [55, 75] on link "Home" at bounding box center [79, 76] width 158 height 26
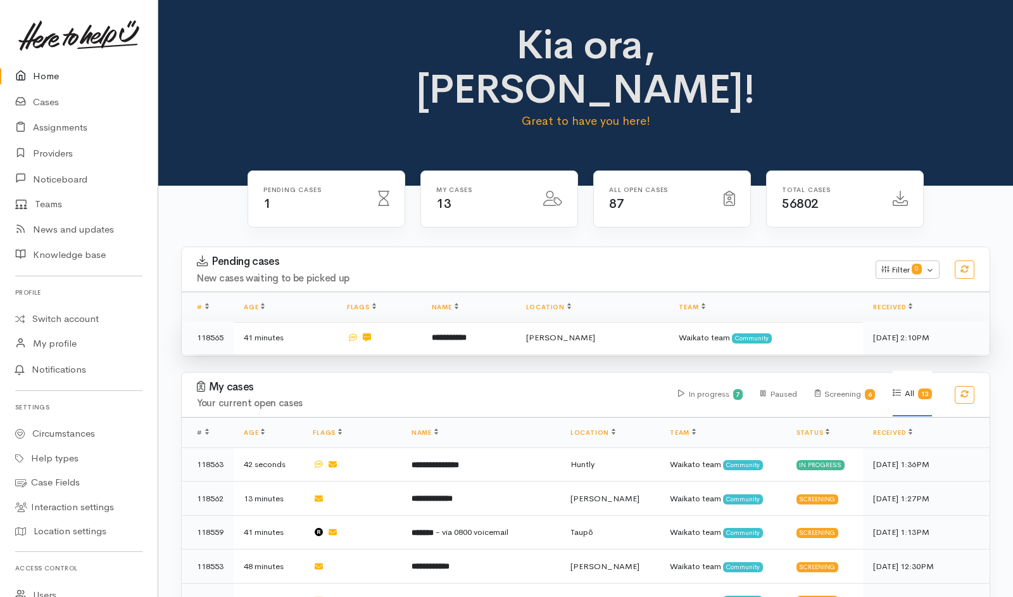
click at [502, 320] on td "**********" at bounding box center [469, 337] width 94 height 34
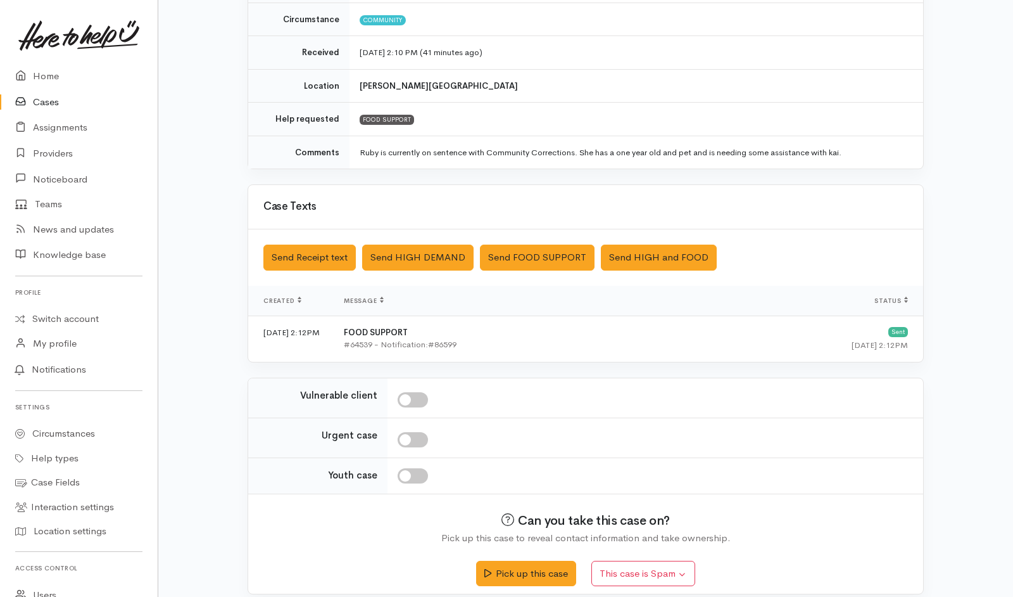
scroll to position [199, 0]
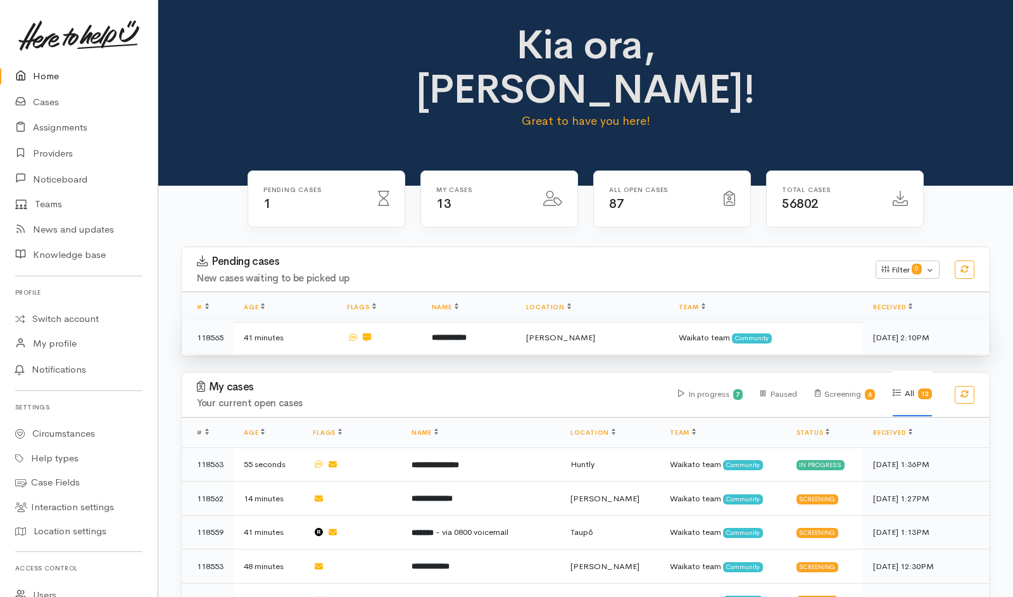
click at [516, 320] on td "**********" at bounding box center [469, 337] width 94 height 34
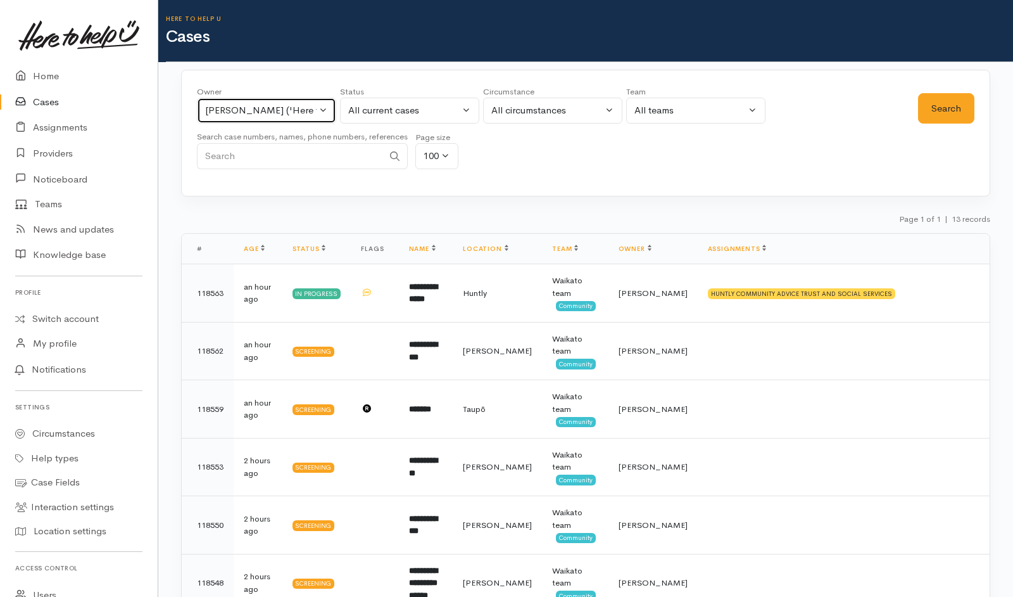
click at [319, 108] on button "[PERSON_NAME] ('Here to help u')" at bounding box center [266, 111] width 139 height 26
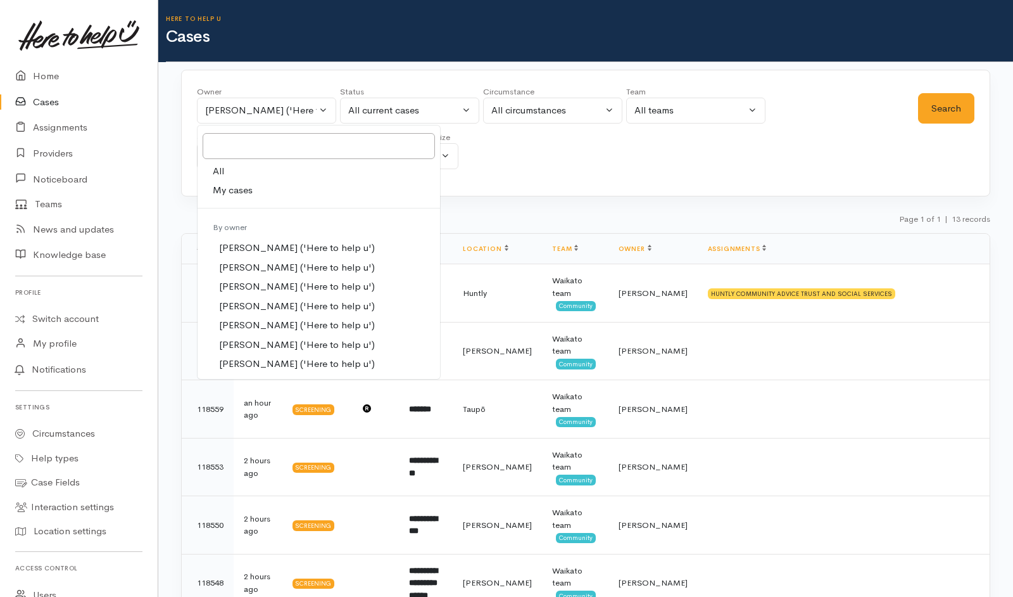
click at [263, 174] on link "All" at bounding box center [319, 171] width 243 height 20
select select "-1"
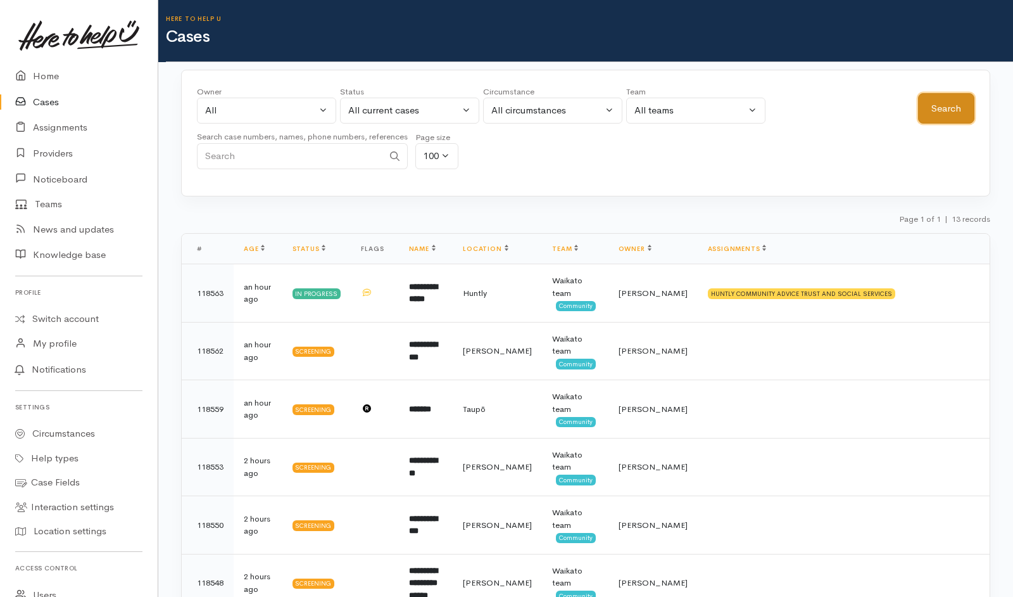
click at [966, 108] on button "Search" at bounding box center [946, 108] width 56 height 31
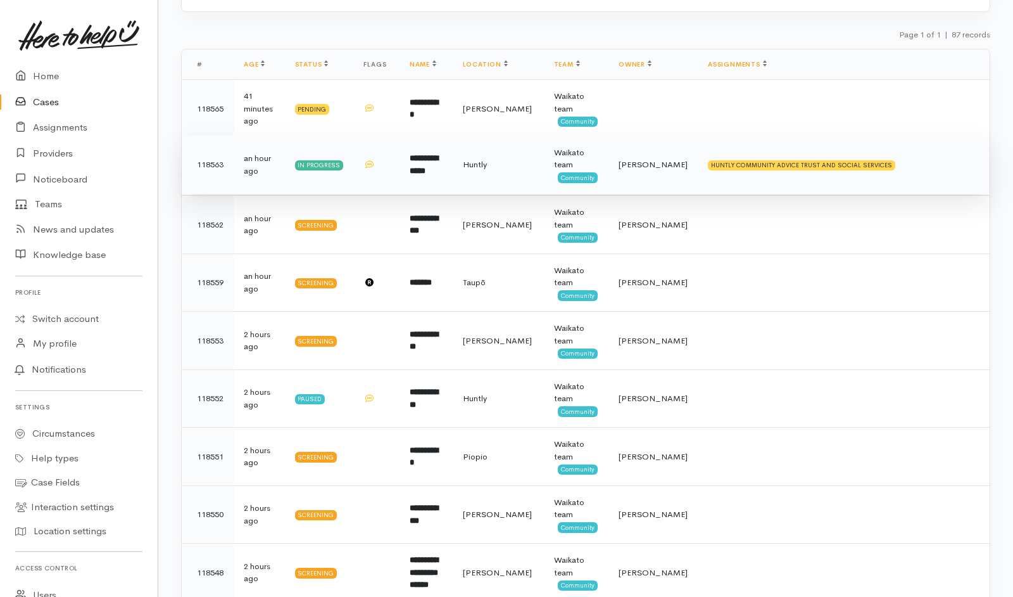
scroll to position [182, 0]
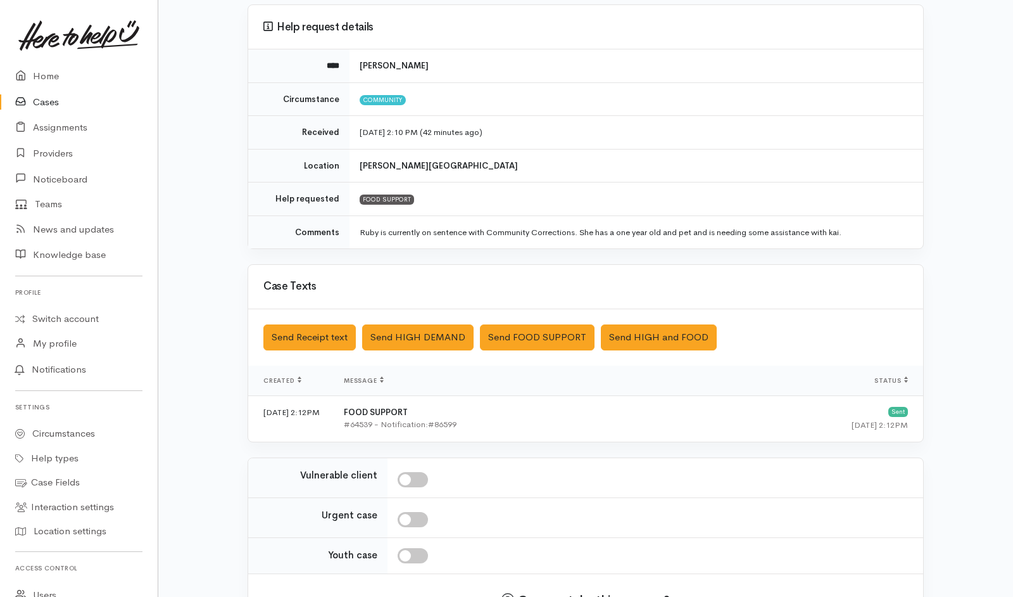
scroll to position [199, 0]
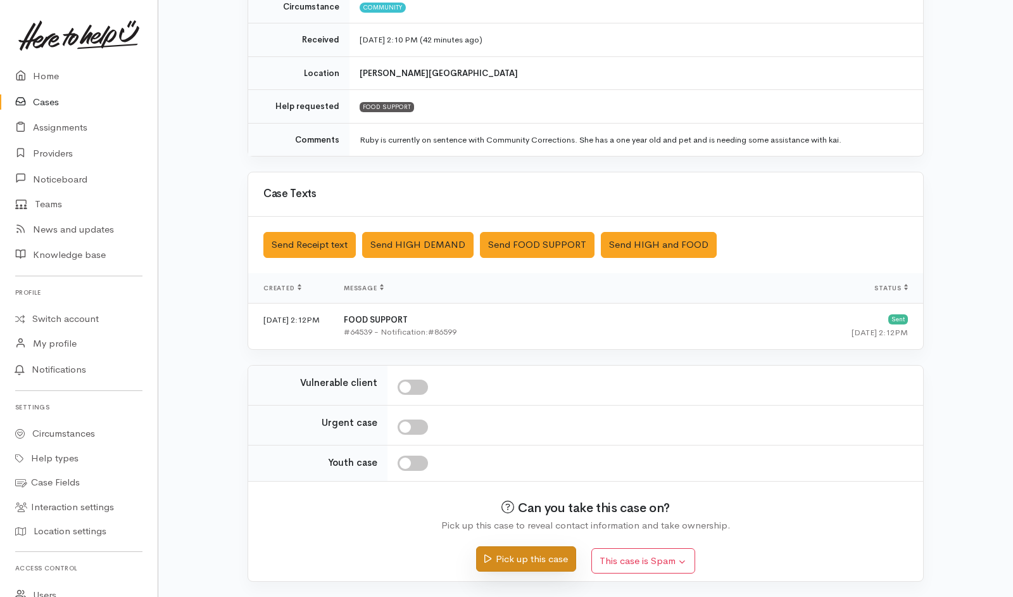
click at [529, 570] on button "Pick up this case" at bounding box center [525, 559] width 99 height 26
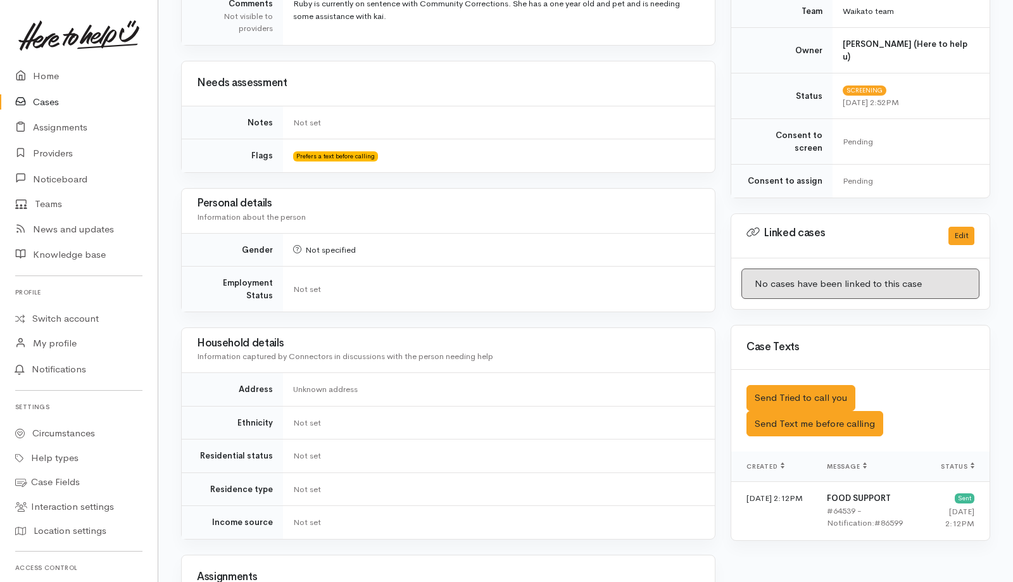
scroll to position [652, 0]
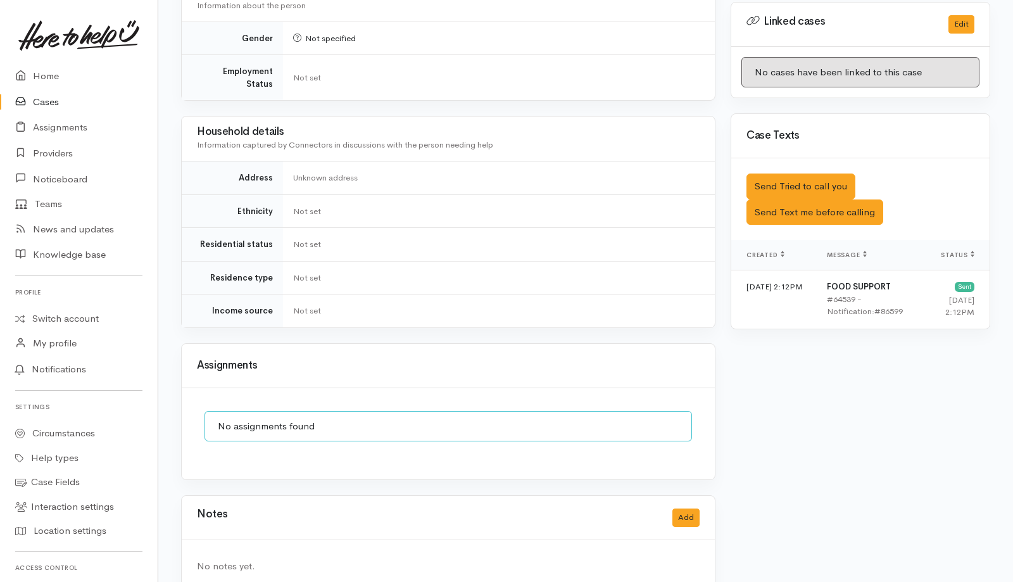
click at [514, 411] on div "No assignments found" at bounding box center [449, 426] width 488 height 31
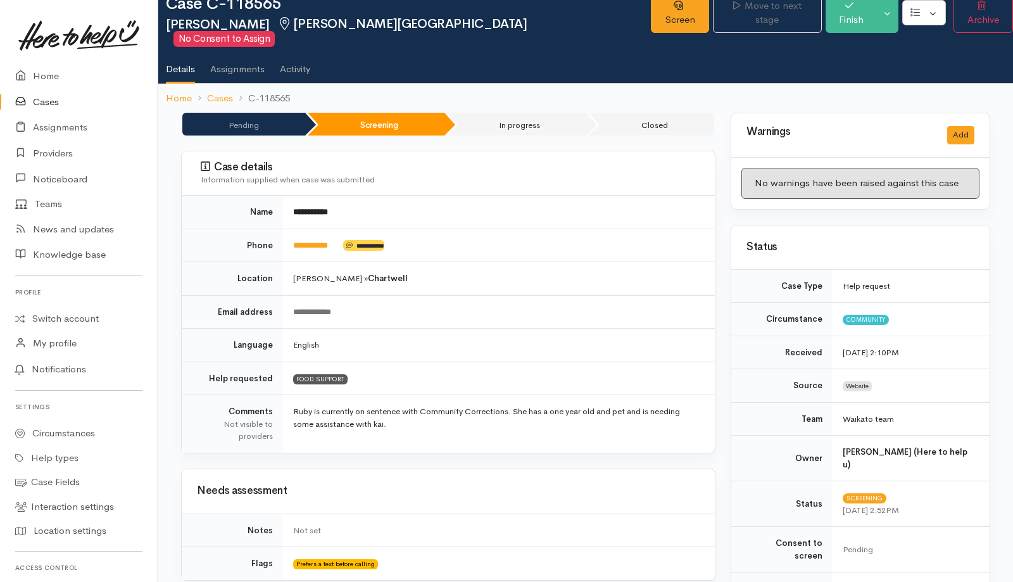
scroll to position [0, 0]
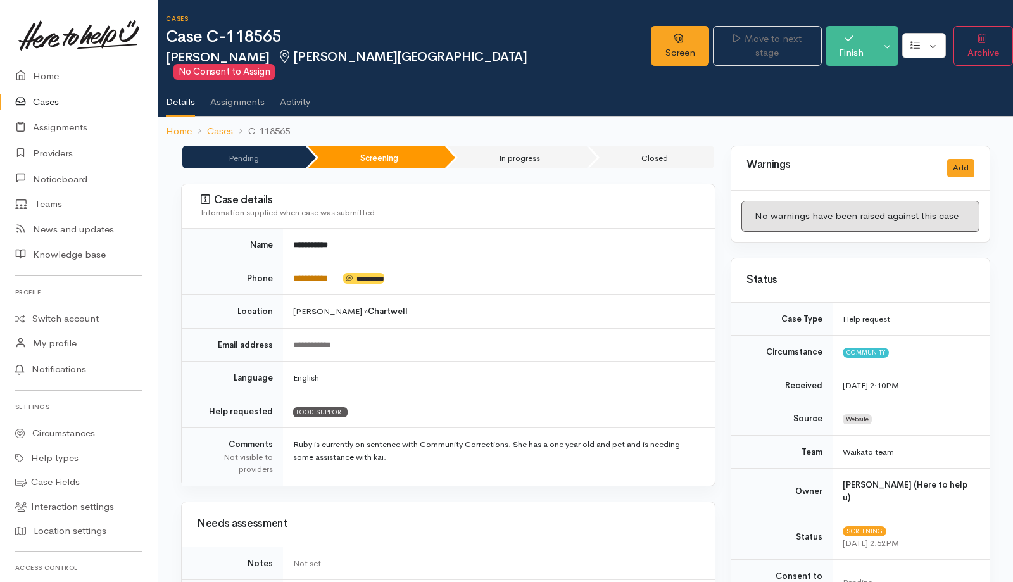
click at [308, 274] on link "**********" at bounding box center [310, 278] width 35 height 8
click at [844, 201] on div "No warnings have been raised against this case" at bounding box center [861, 216] width 238 height 31
click at [307, 274] on link "**********" at bounding box center [310, 278] width 35 height 8
click at [688, 37] on link "Screen" at bounding box center [680, 46] width 59 height 40
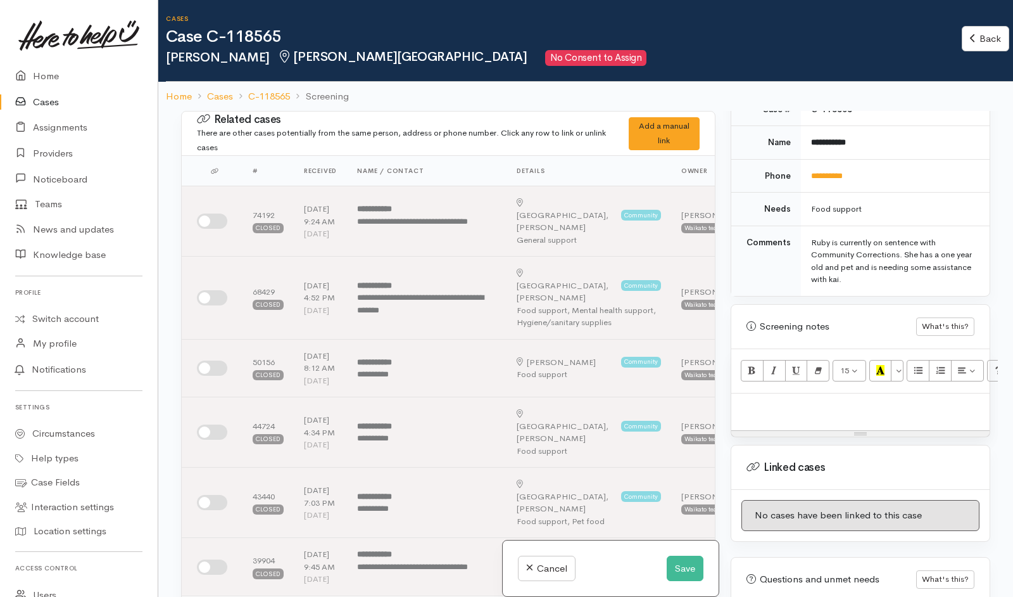
scroll to position [657, 0]
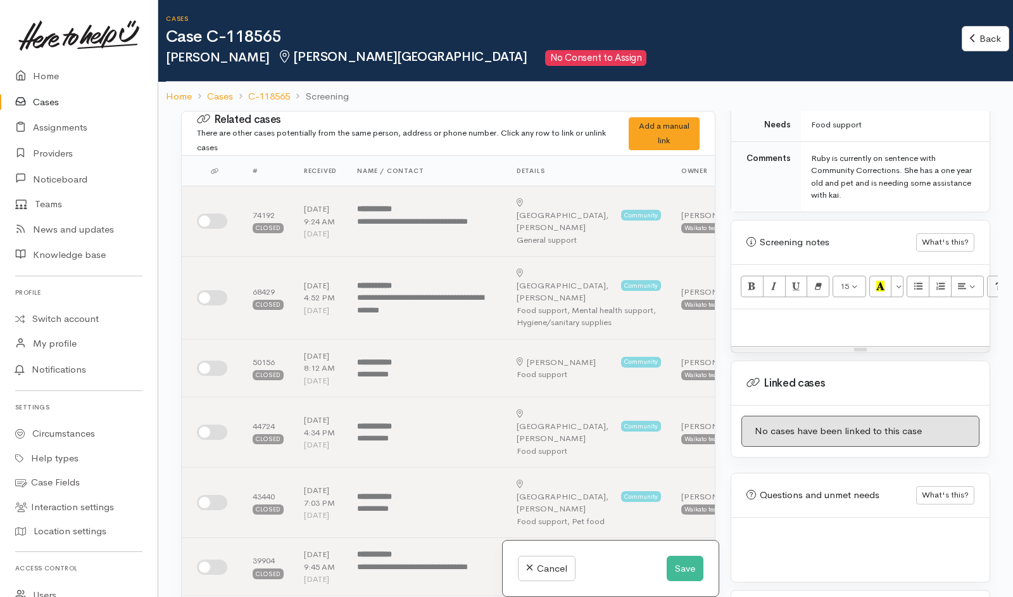
click at [855, 324] on div at bounding box center [860, 327] width 258 height 37
paste div
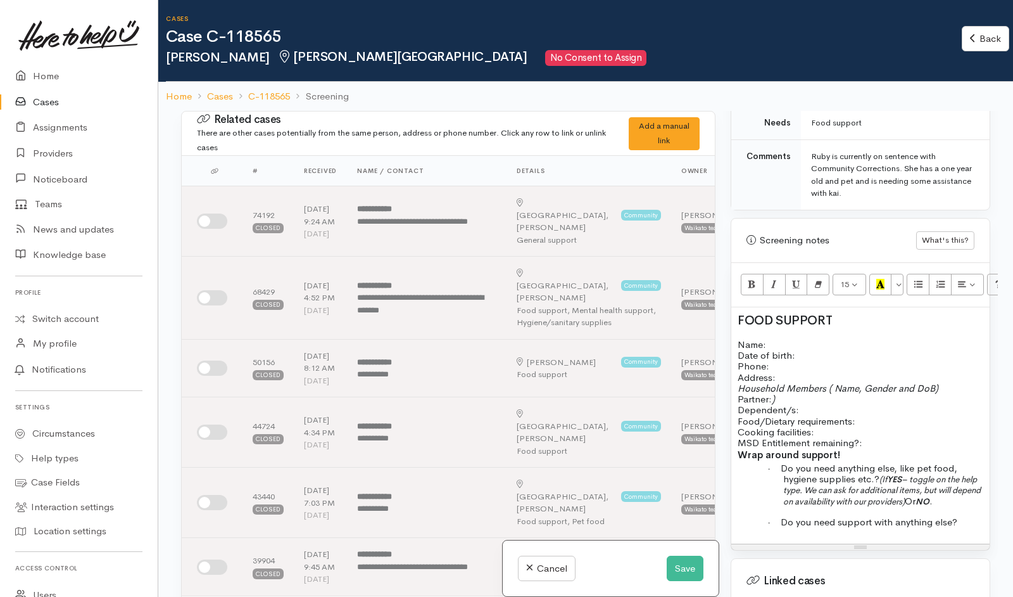
click at [823, 322] on div "FOOD SUPPORT Name: Date of birth: Phone:   Address:   Household Members ( Name,…" at bounding box center [860, 425] width 258 height 237
click at [690, 567] on button "Save" at bounding box center [685, 568] width 37 height 26
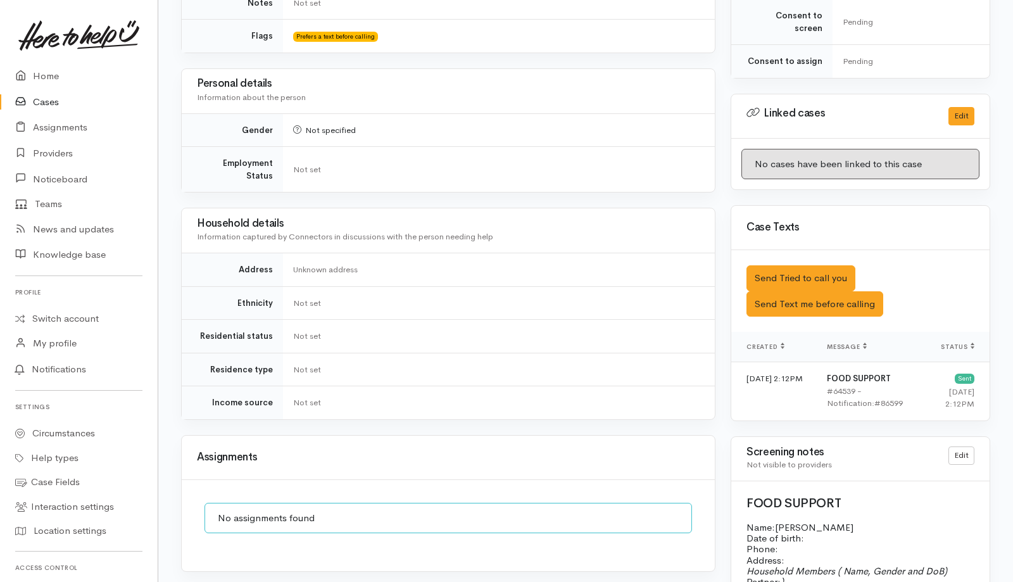
scroll to position [735, 0]
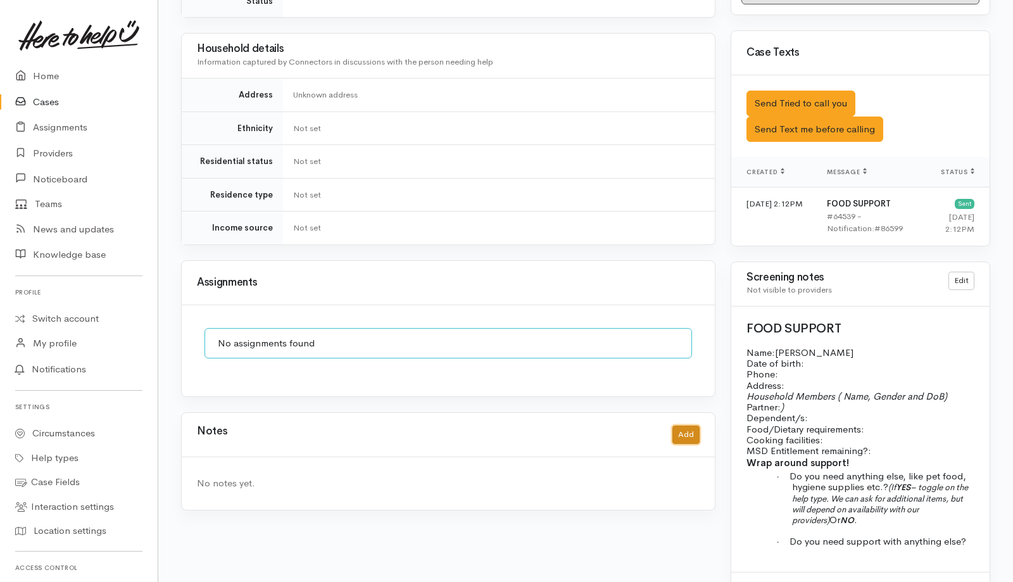
click at [673, 426] on button "Add" at bounding box center [686, 435] width 27 height 18
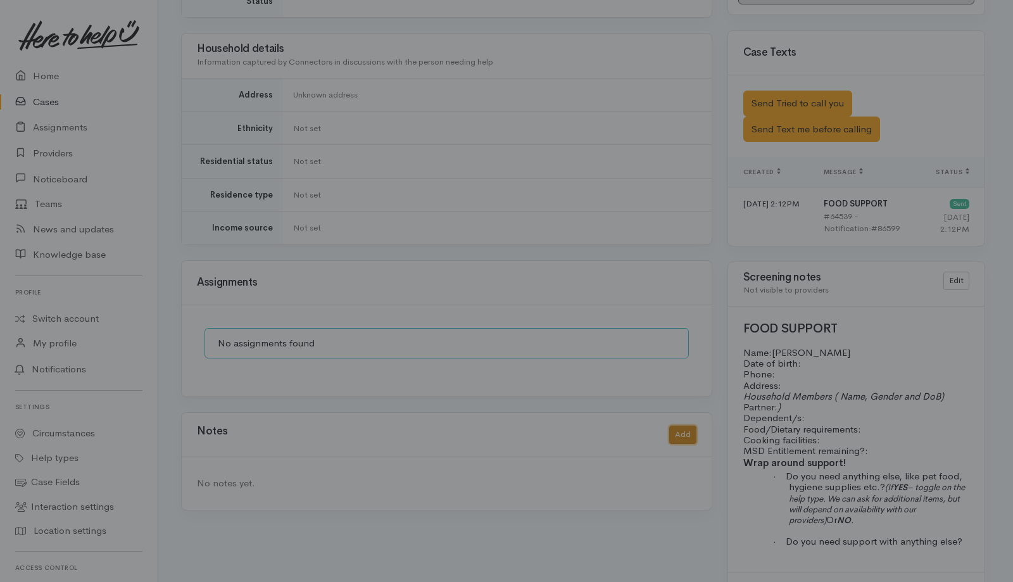
scroll to position [721, 0]
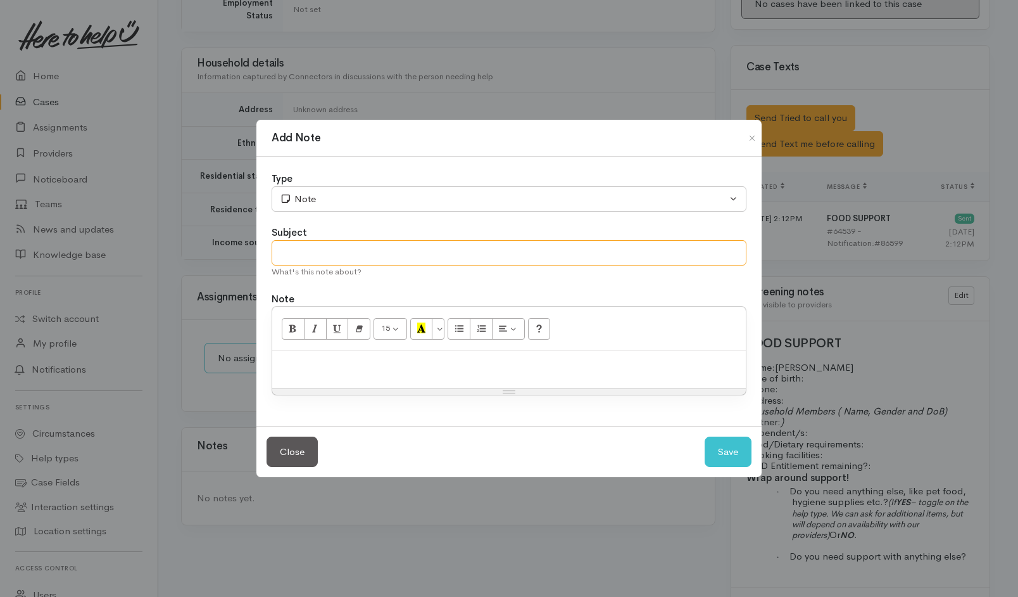
click at [438, 243] on input "text" at bounding box center [509, 253] width 475 height 26
type input "1st attempt"
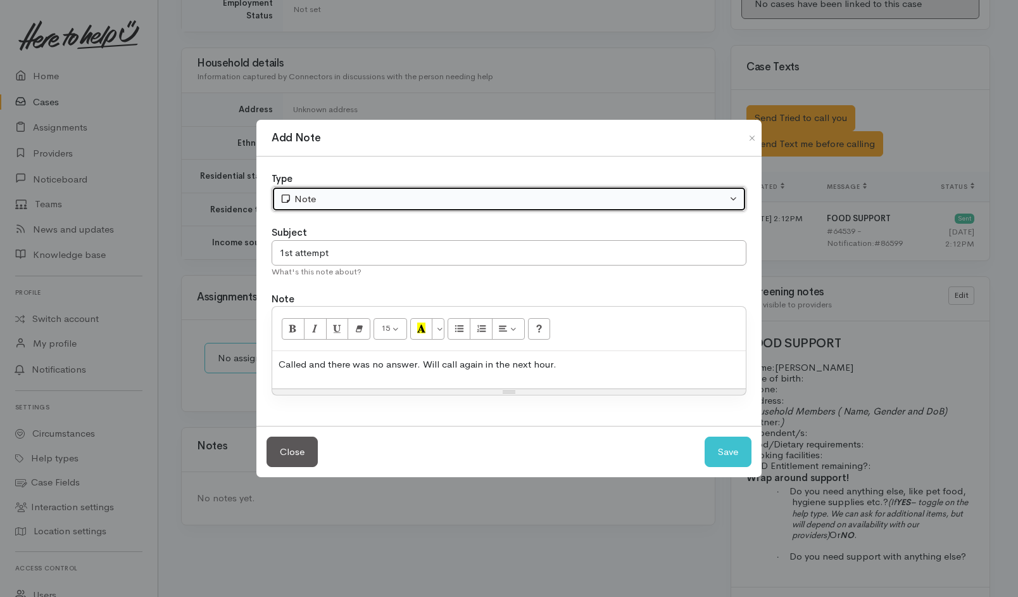
click at [495, 212] on button "Note" at bounding box center [509, 199] width 475 height 26
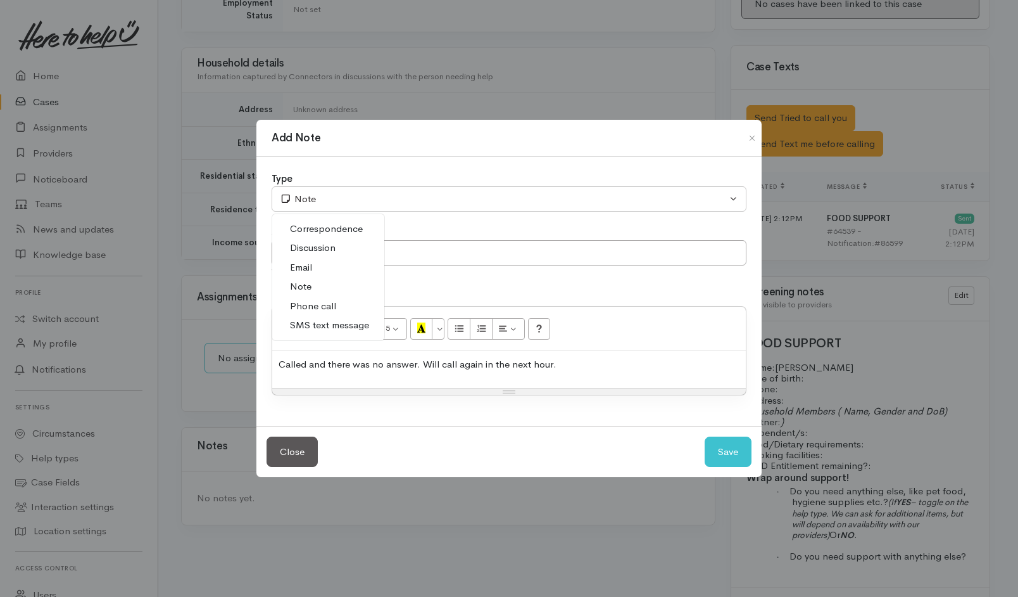
click at [320, 308] on span "Phone call" at bounding box center [313, 306] width 46 height 15
select select "3"
click at [744, 444] on button "Save" at bounding box center [728, 451] width 47 height 31
select select "1"
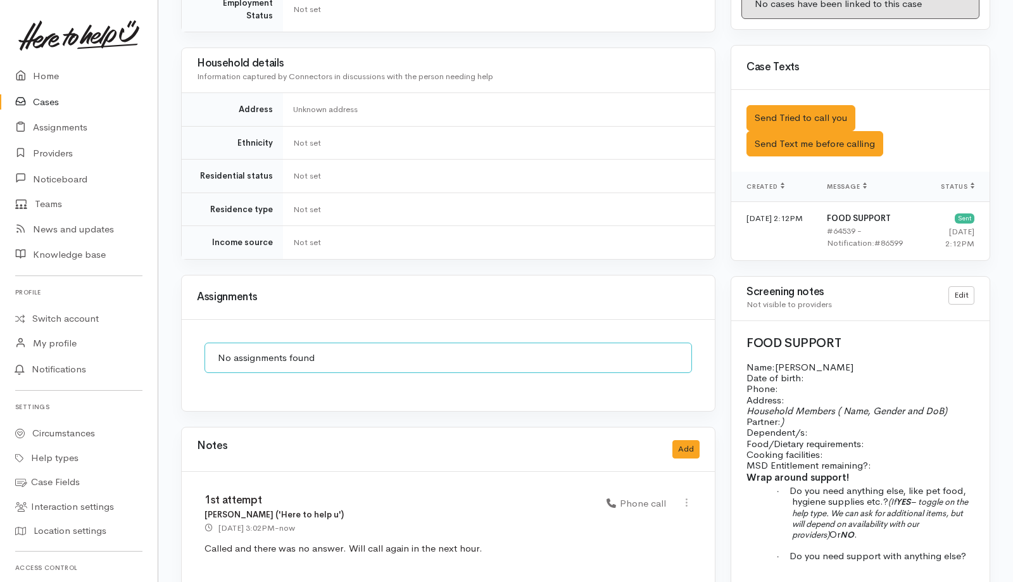
scroll to position [0, 0]
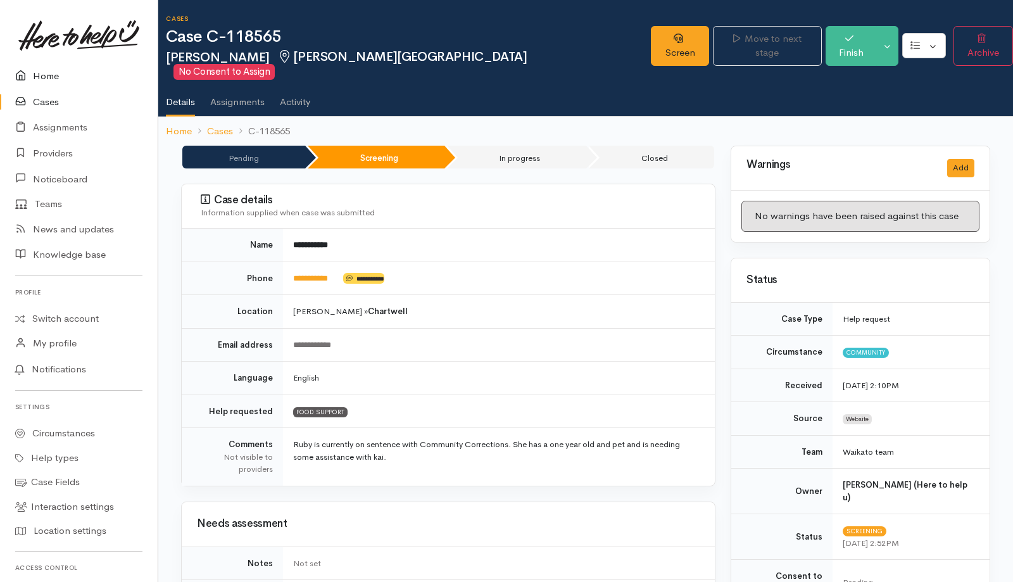
click at [35, 79] on link "Home" at bounding box center [79, 76] width 158 height 26
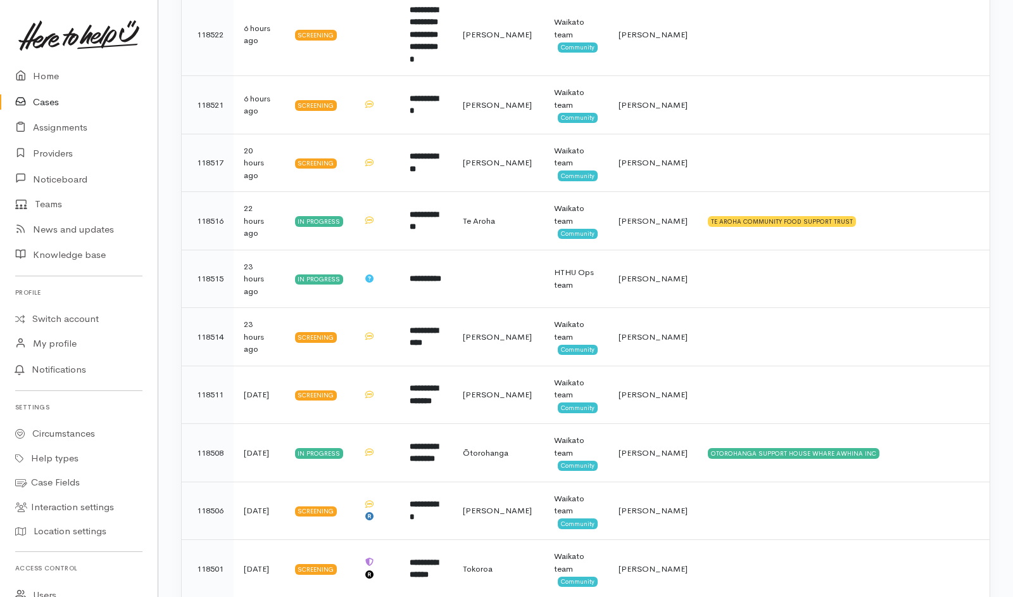
scroll to position [1327, 0]
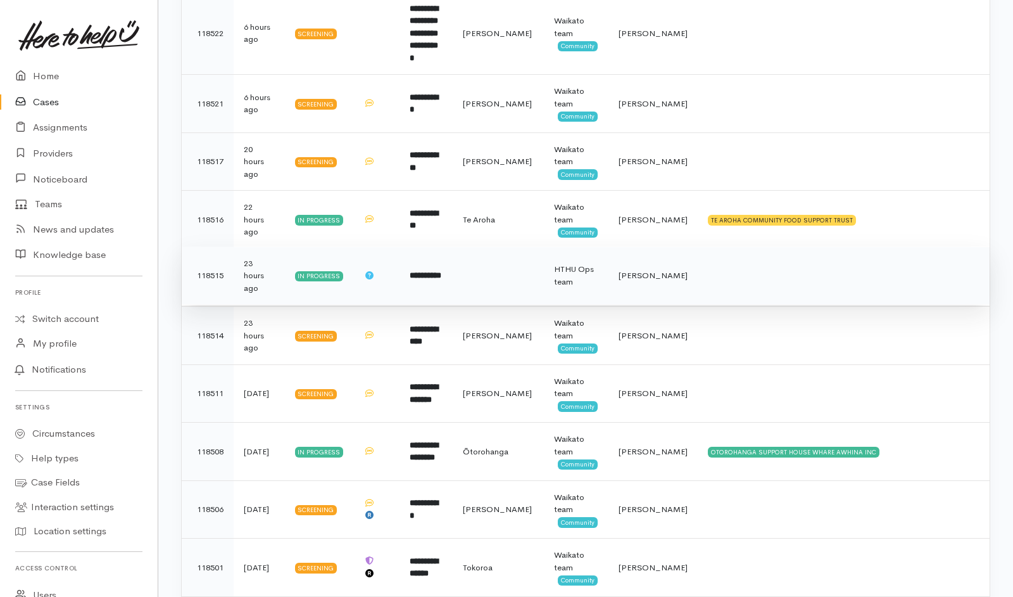
click at [498, 246] on td at bounding box center [498, 275] width 91 height 58
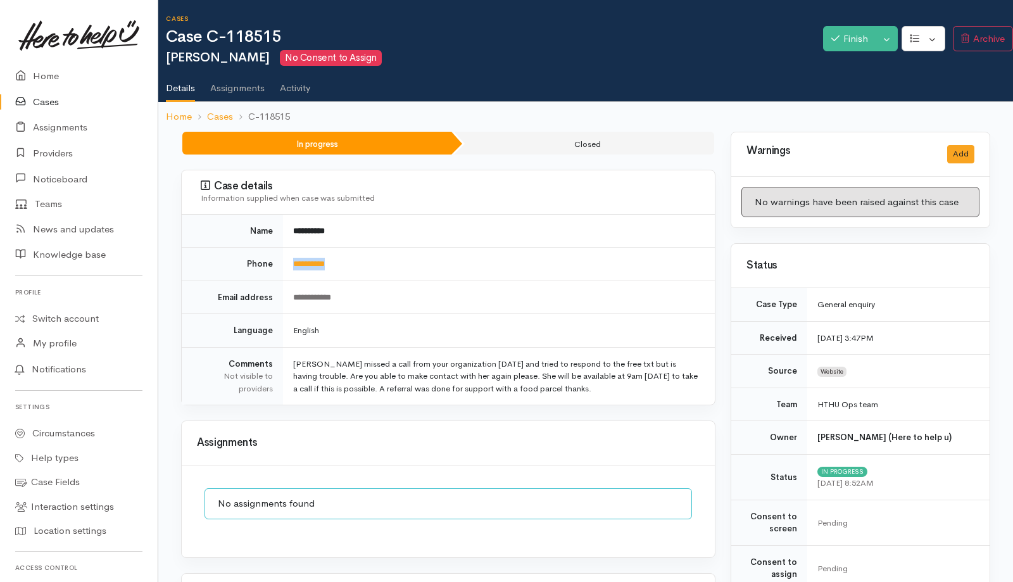
drag, startPoint x: 381, startPoint y: 263, endPoint x: 286, endPoint y: 254, distance: 95.4
click at [286, 254] on td "**********" at bounding box center [499, 265] width 432 height 34
copy link "**********"
click at [51, 104] on link "Cases" at bounding box center [79, 102] width 158 height 26
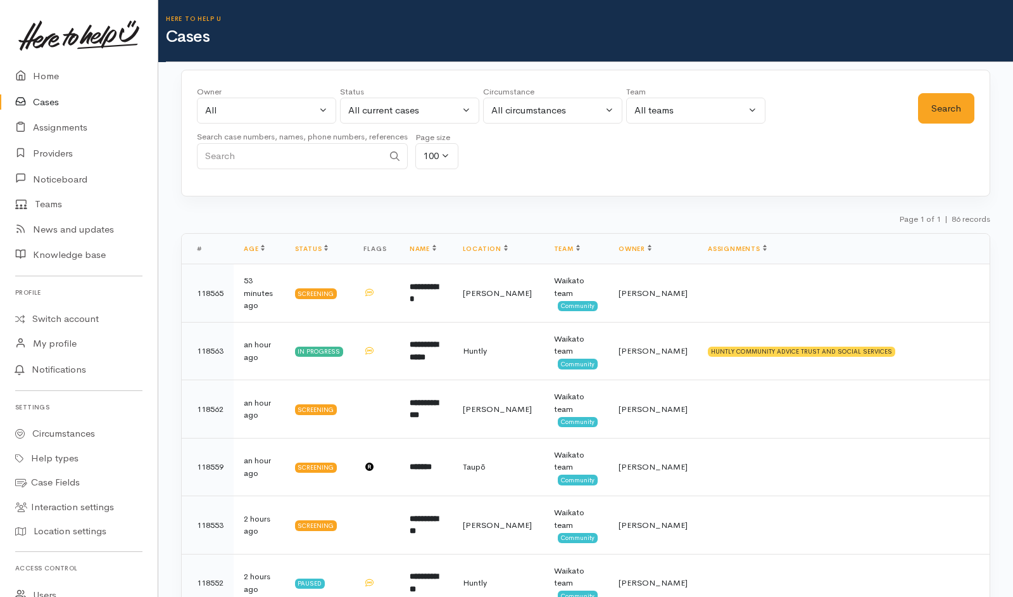
click at [348, 172] on div "Search case numbers, names, phone numbers, references" at bounding box center [302, 152] width 211 height 47
click at [365, 161] on input "Search" at bounding box center [290, 156] width 186 height 26
paste input "0210730509"
type input "0210730509"
click at [409, 106] on div "All current cases" at bounding box center [403, 110] width 111 height 15
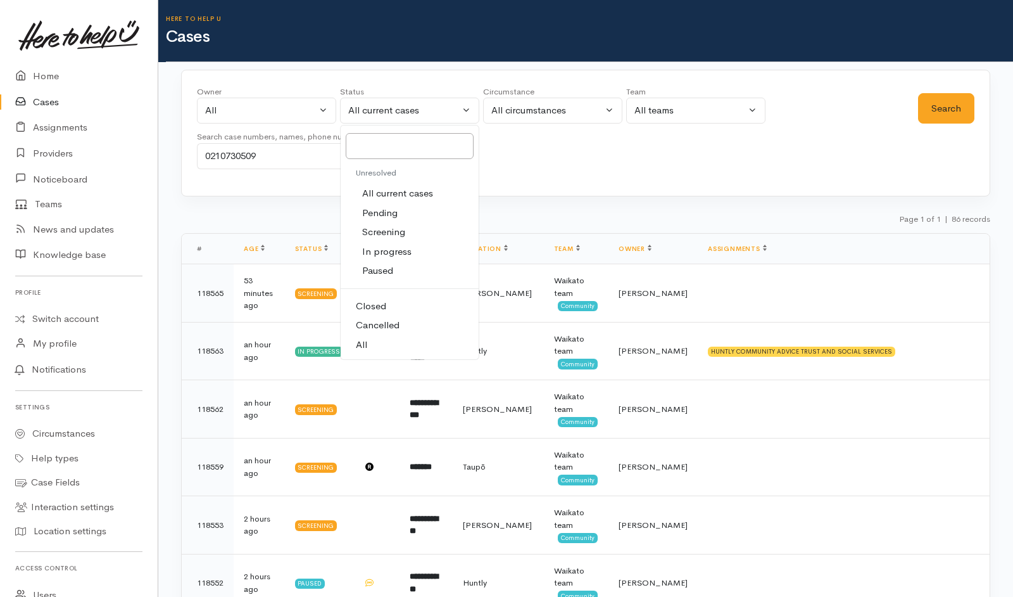
click at [393, 337] on link "All" at bounding box center [410, 345] width 138 height 20
select select "All"
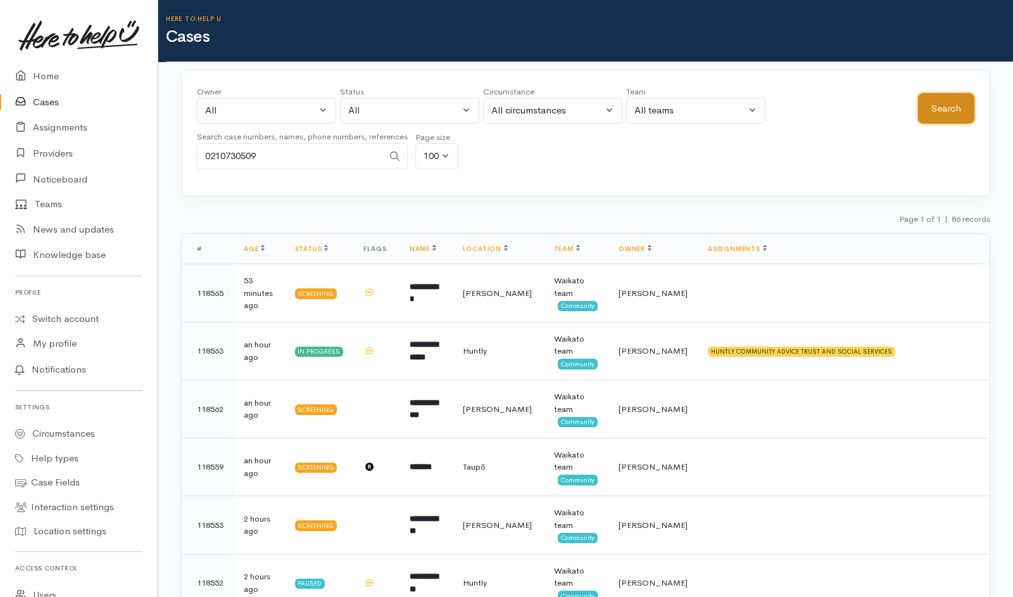
click at [932, 103] on button "Search" at bounding box center [946, 108] width 56 height 31
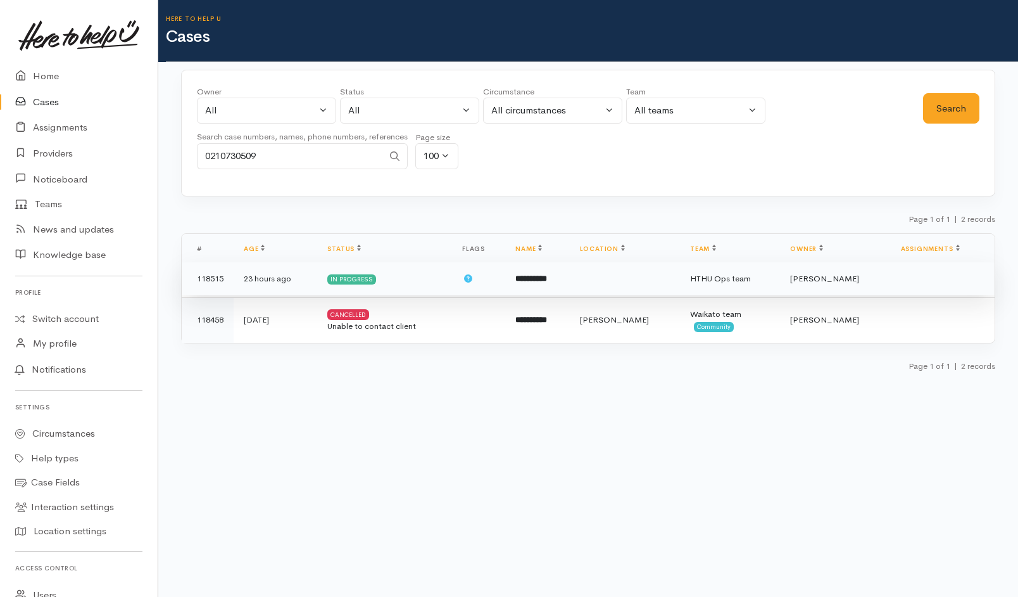
click at [433, 277] on td "In progress" at bounding box center [384, 279] width 135 height 34
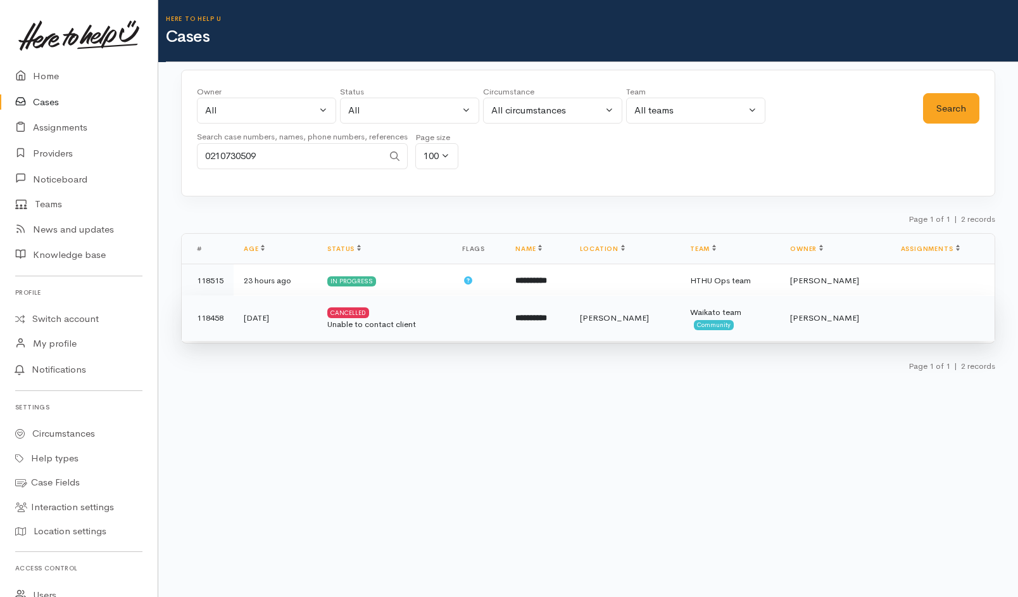
click at [433, 320] on div "Unable to contact client" at bounding box center [384, 324] width 115 height 13
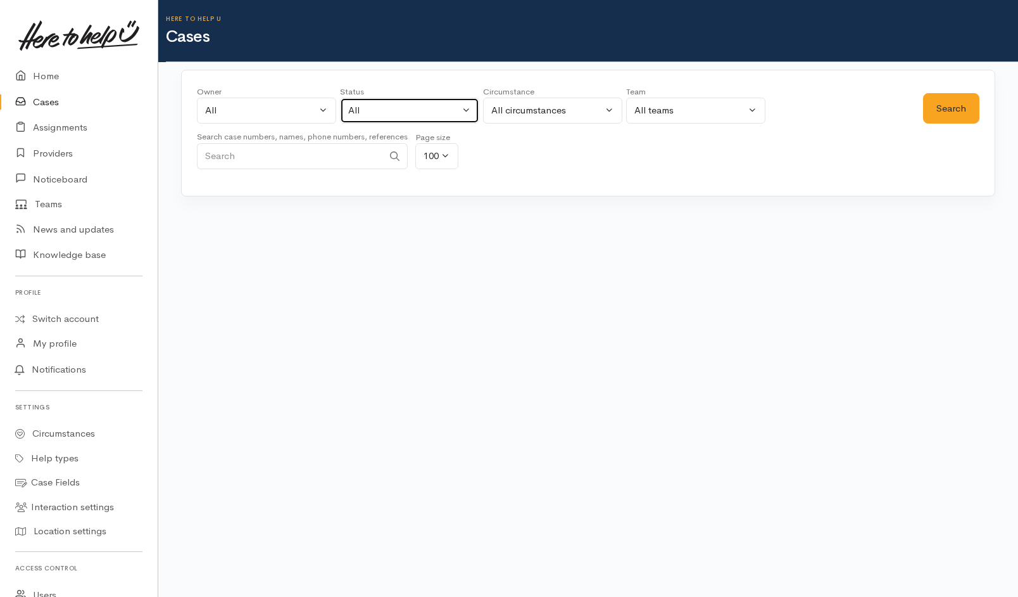
click at [404, 107] on div "All" at bounding box center [403, 110] width 111 height 15
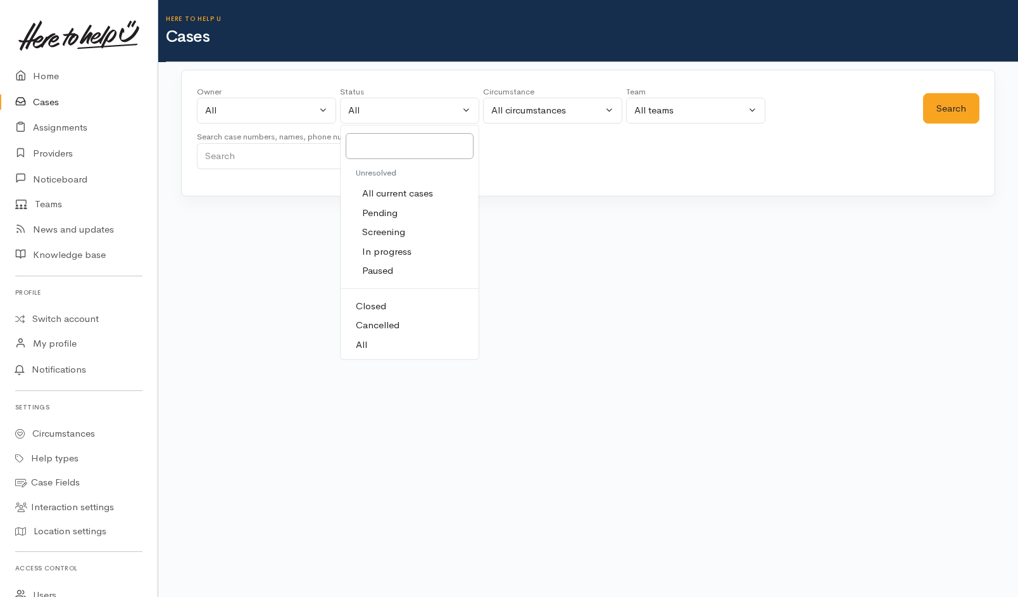
click at [410, 191] on span "All current cases" at bounding box center [397, 193] width 71 height 15
select select "Unresolved"
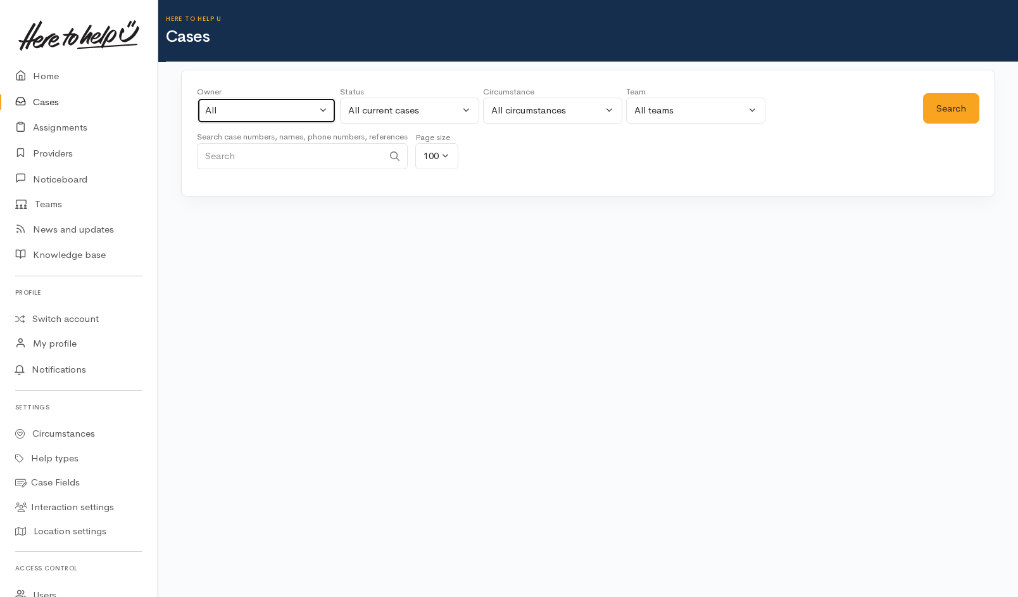
click at [308, 115] on div "All" at bounding box center [260, 110] width 111 height 15
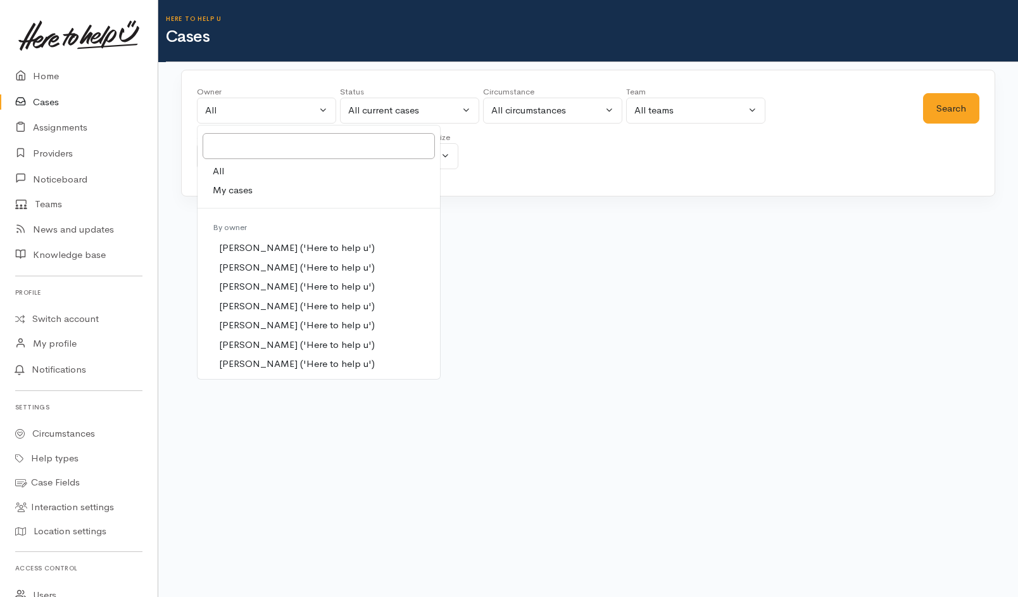
click at [260, 193] on link "My cases" at bounding box center [319, 190] width 243 height 20
select select "202"
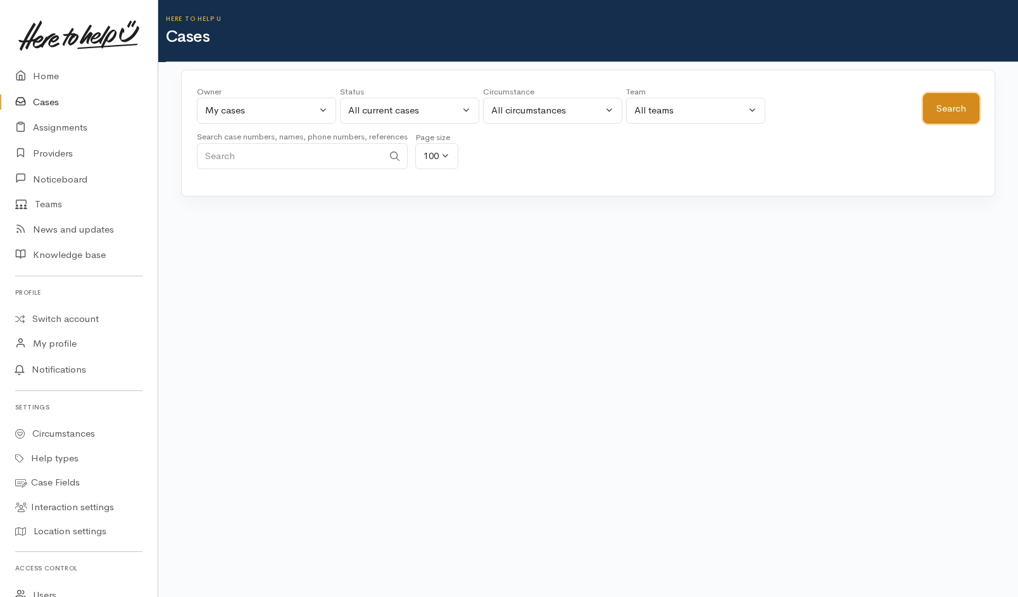
click at [948, 122] on button "Search" at bounding box center [951, 108] width 56 height 31
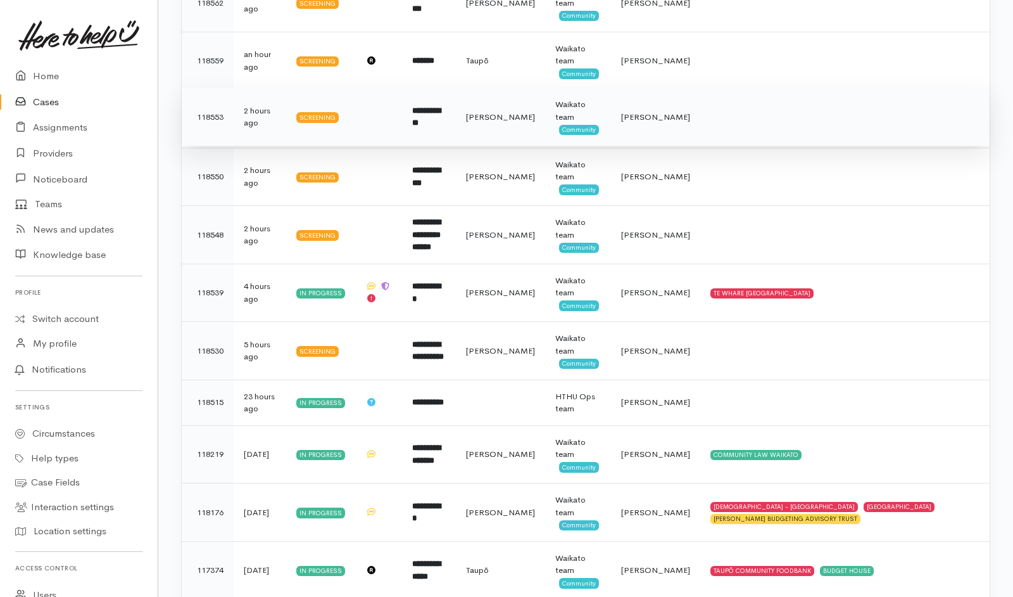
scroll to position [405, 0]
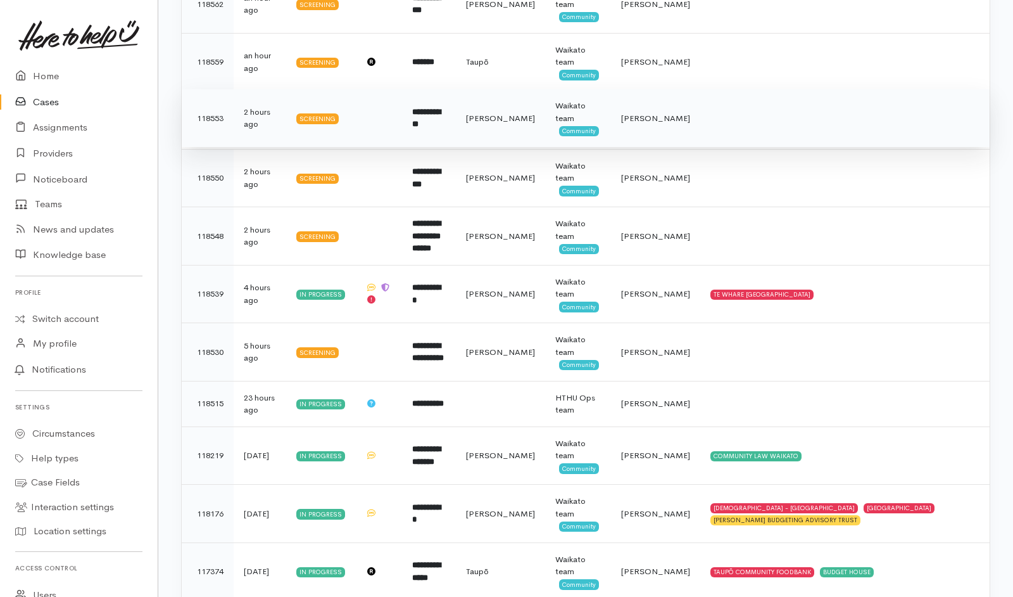
click at [719, 136] on td at bounding box center [844, 118] width 289 height 58
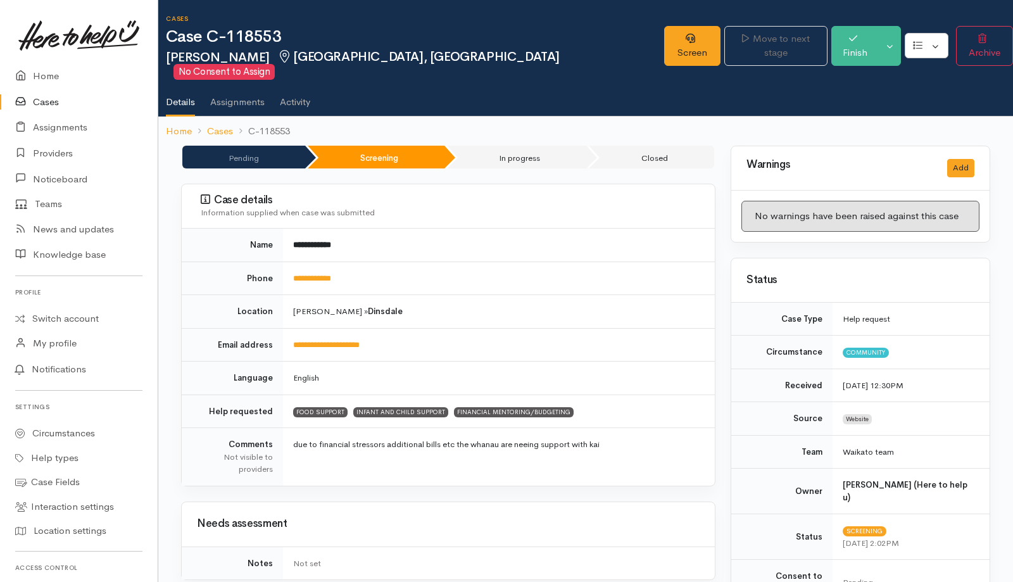
scroll to position [800, 8]
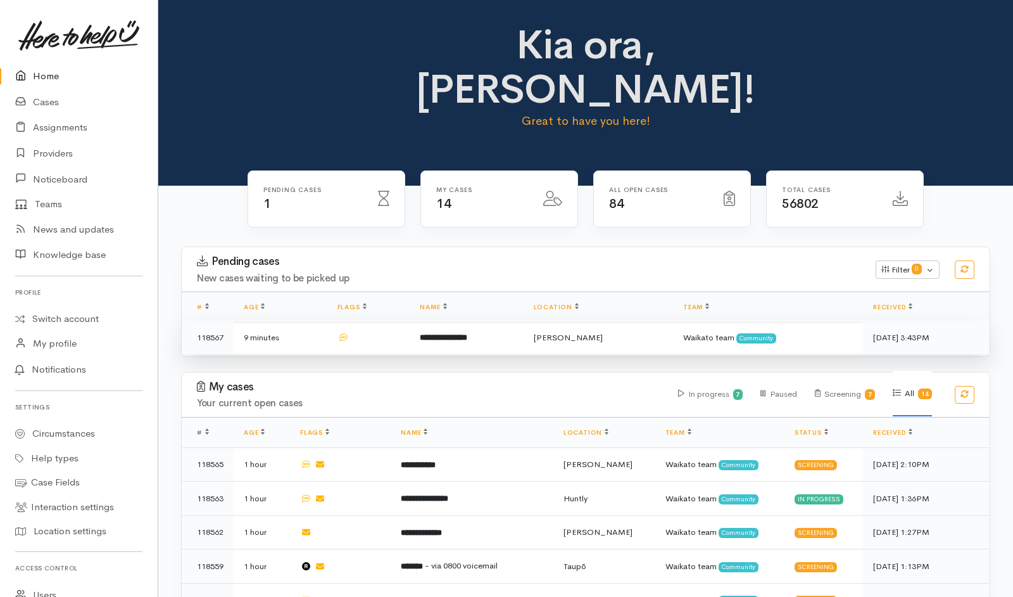
click at [398, 320] on td at bounding box center [368, 337] width 83 height 34
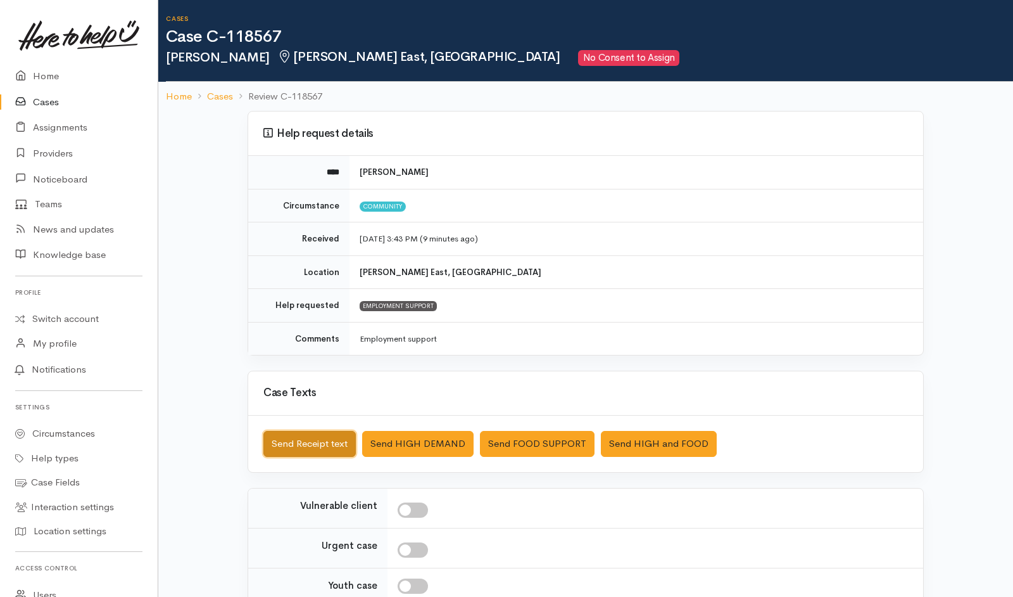
click at [309, 439] on button "Send Receipt text" at bounding box center [309, 444] width 92 height 26
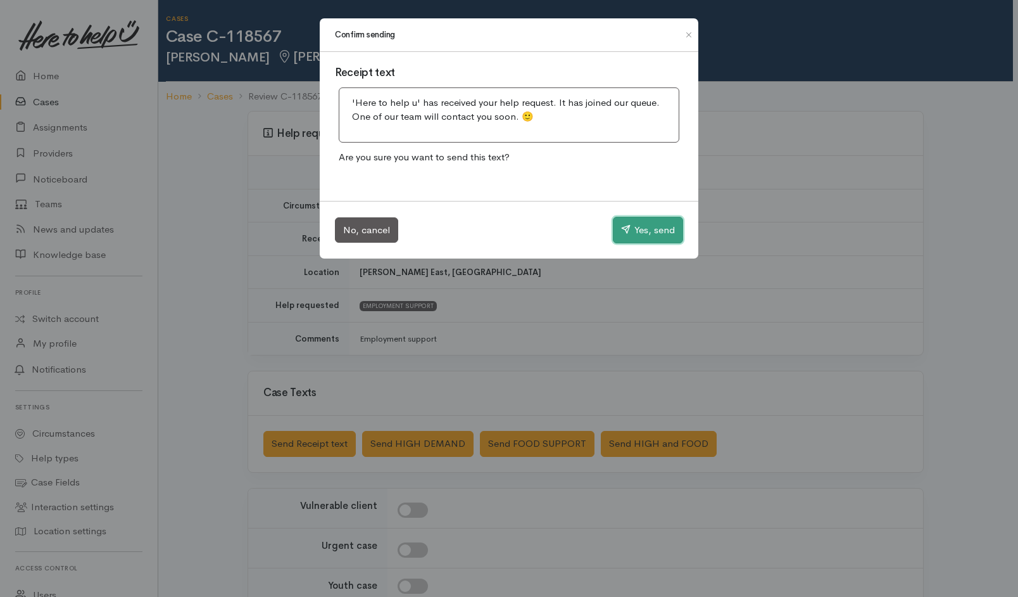
click at [647, 224] on button "Yes, send" at bounding box center [648, 230] width 70 height 27
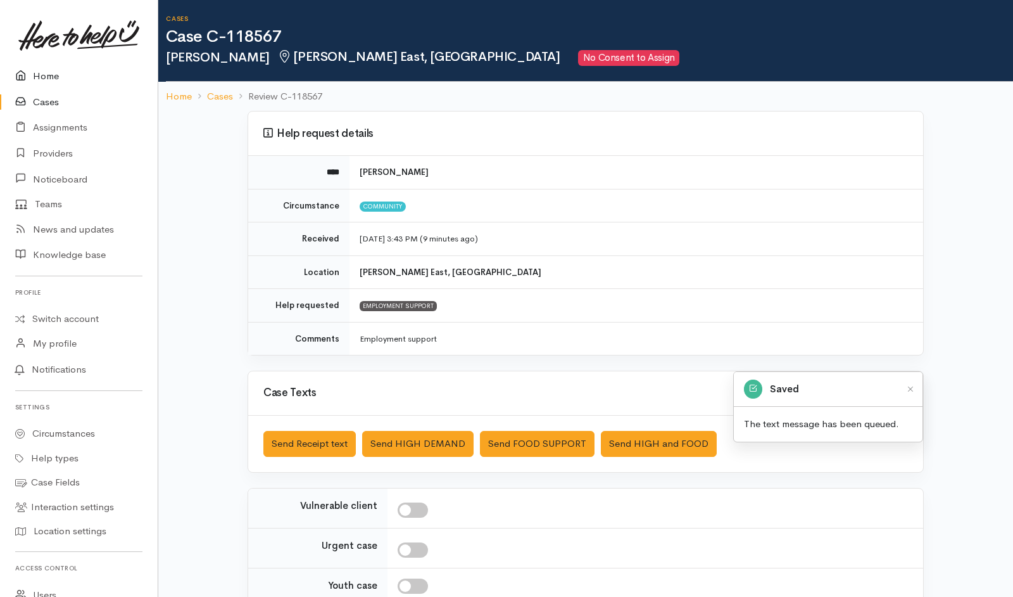
click at [53, 70] on link "Home" at bounding box center [79, 76] width 158 height 26
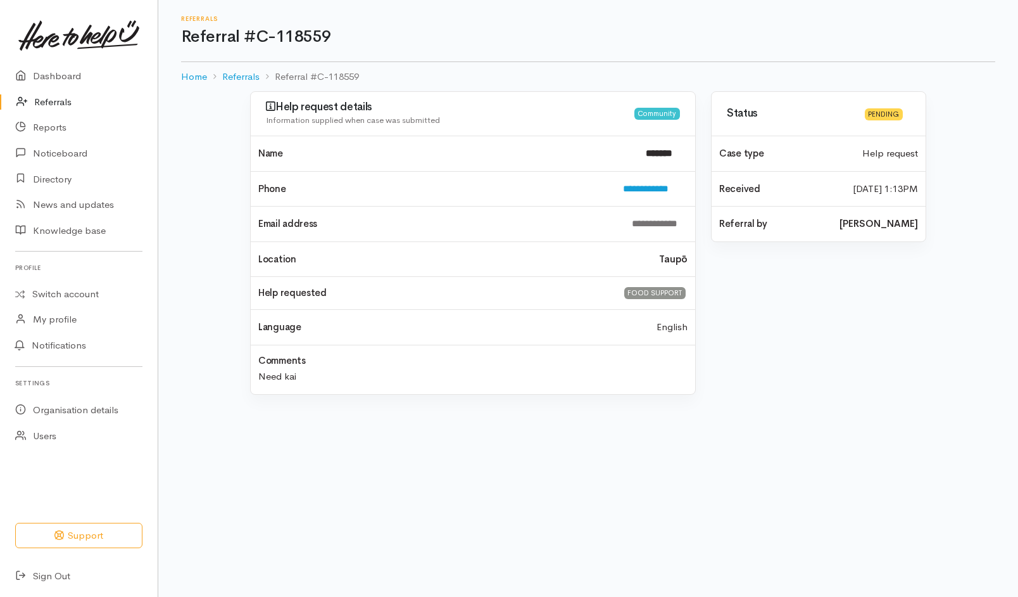
click at [51, 105] on link "Referrals" at bounding box center [79, 102] width 158 height 26
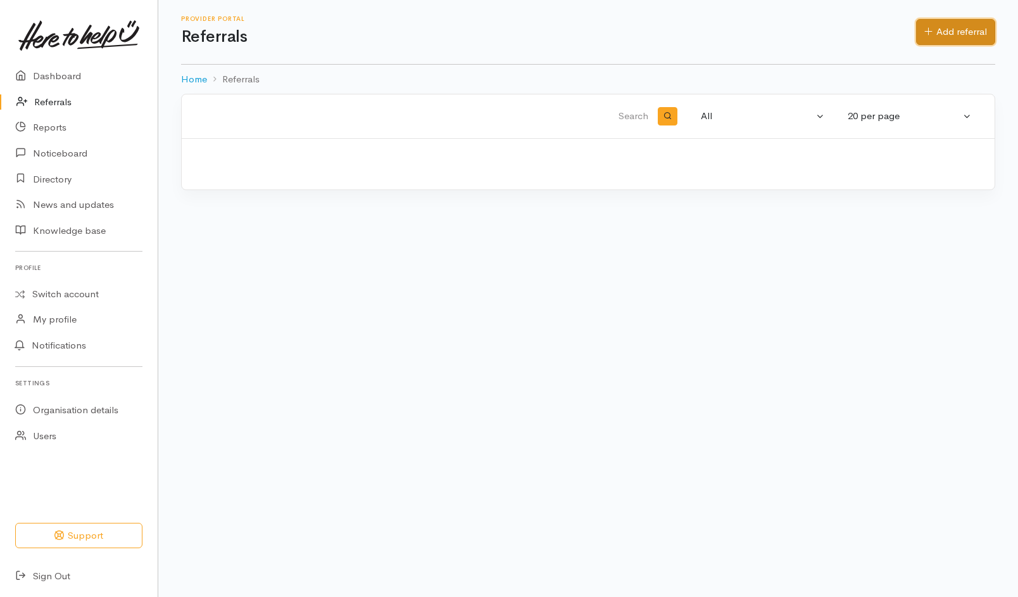
click at [965, 37] on link "Add referral" at bounding box center [955, 32] width 79 height 26
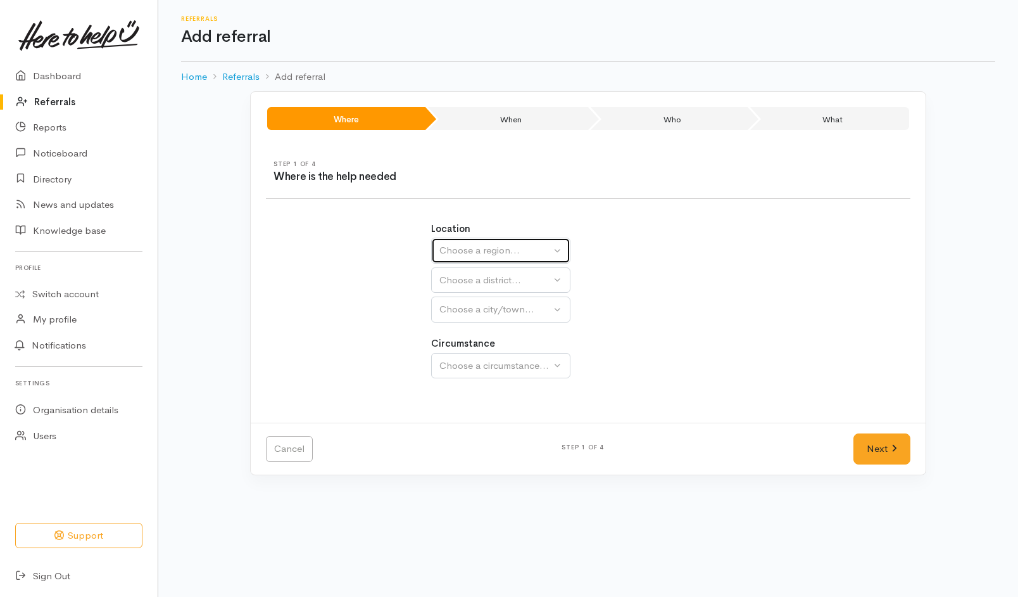
click at [488, 244] on div "Choose a region..." at bounding box center [494, 250] width 111 height 15
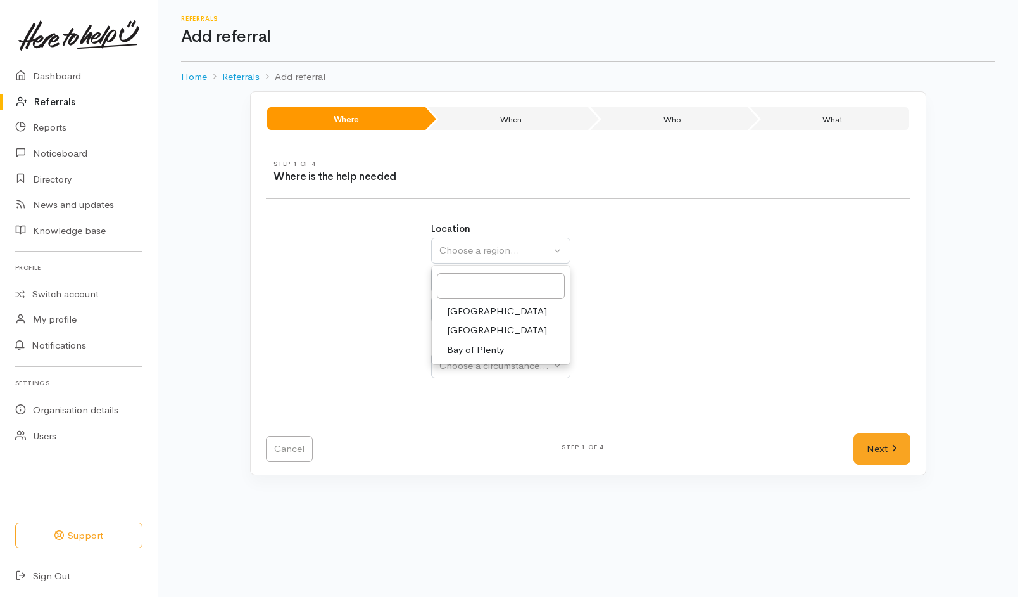
click at [457, 324] on span "[GEOGRAPHIC_DATA]" at bounding box center [497, 330] width 100 height 15
select select "3"
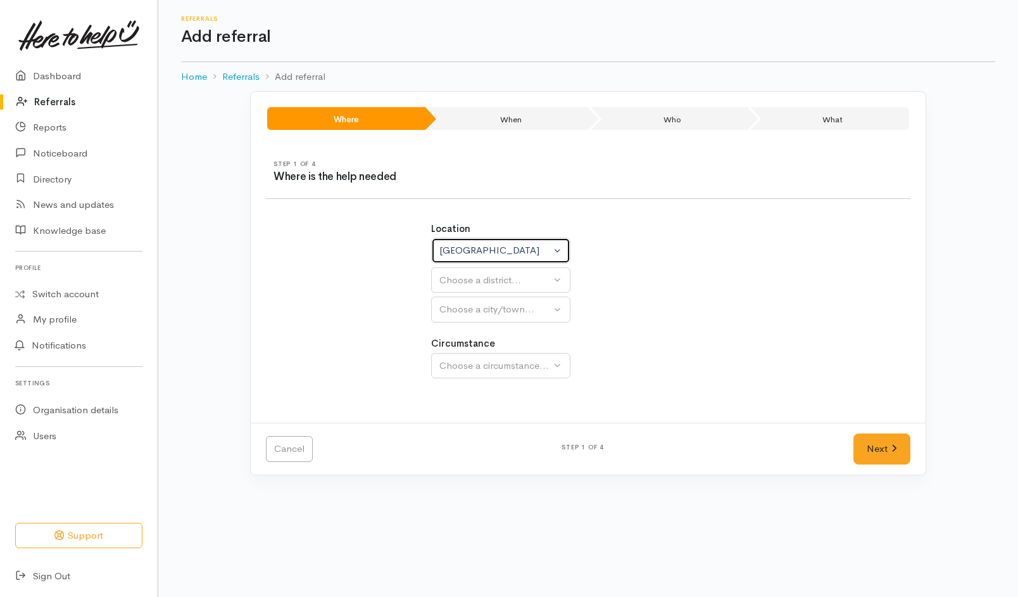
select select
click at [490, 273] on div "Choose a district..." at bounding box center [528, 280] width 178 height 15
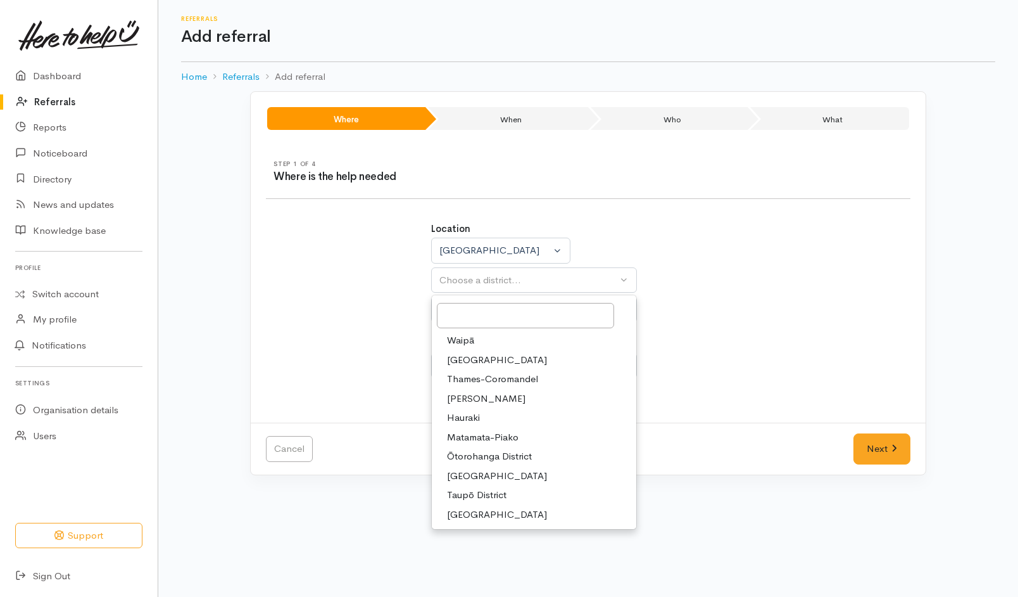
click at [471, 392] on span "[PERSON_NAME]" at bounding box center [486, 398] width 79 height 15
select select "4"
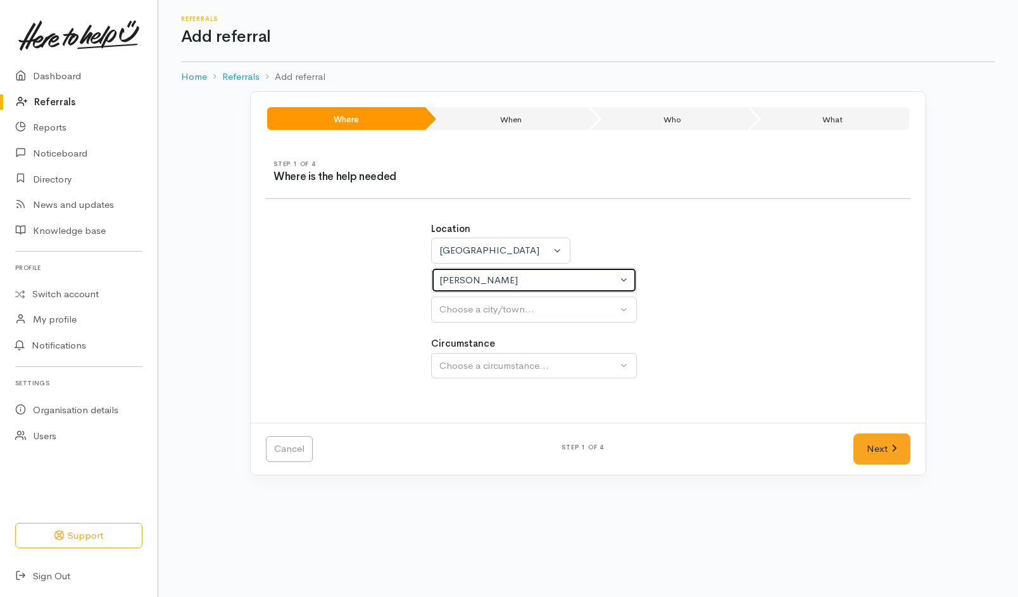
select select
click at [504, 305] on div "Choose a city/town..." at bounding box center [528, 309] width 178 height 15
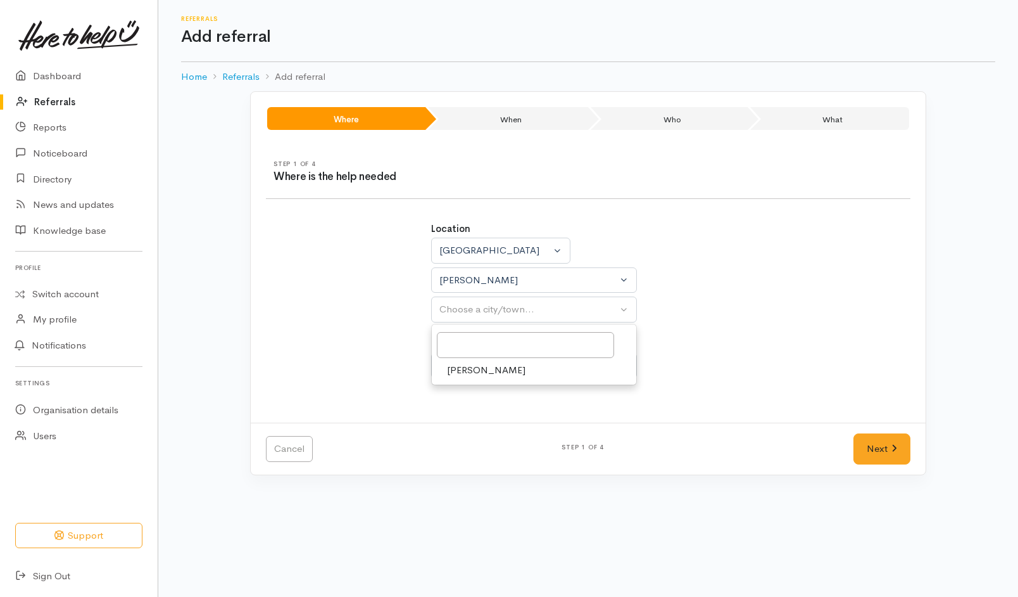
click at [469, 372] on span "[PERSON_NAME]" at bounding box center [486, 370] width 79 height 15
select select "1"
click at [469, 372] on div "Choose a circumstance..." at bounding box center [528, 365] width 178 height 15
click at [453, 424] on span "Community" at bounding box center [471, 426] width 48 height 15
select select "2"
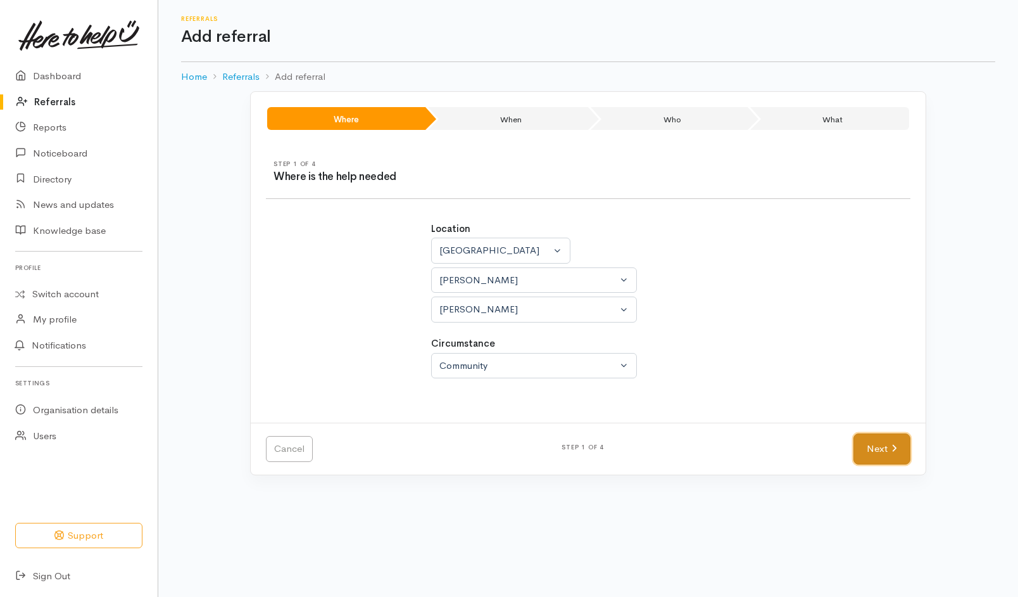
click at [892, 443] on link "Next" at bounding box center [882, 448] width 57 height 31
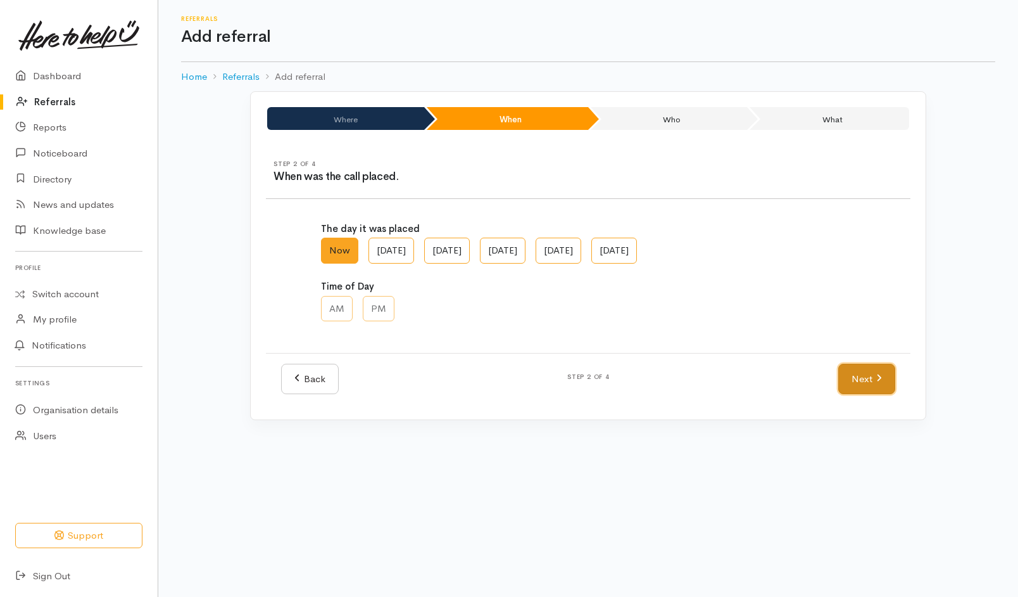
click at [861, 371] on link "Next" at bounding box center [866, 378] width 57 height 31
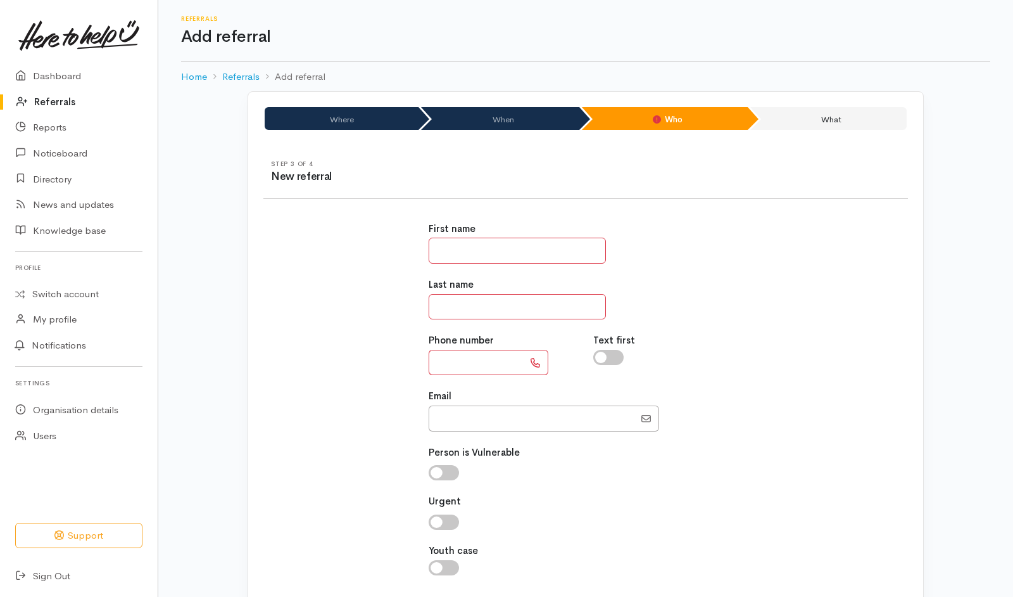
click at [528, 245] on input "text" at bounding box center [517, 250] width 177 height 26
click at [528, 241] on input "text" at bounding box center [517, 250] width 177 height 26
type input "**********"
click at [433, 360] on input "text" at bounding box center [476, 363] width 95 height 26
click at [458, 366] on input "text" at bounding box center [476, 363] width 95 height 26
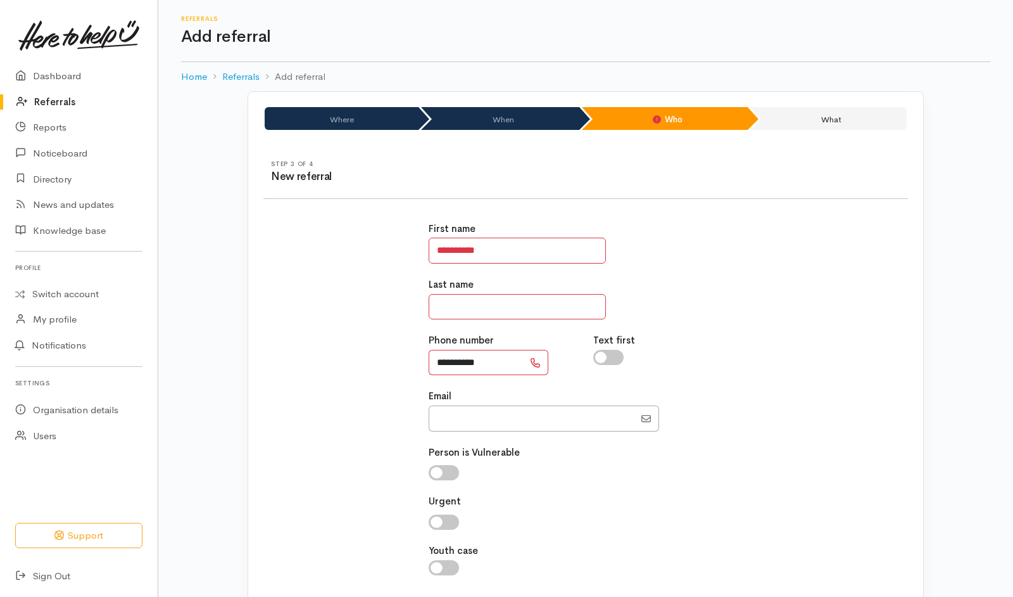
type input "**********"
click at [508, 304] on input "text" at bounding box center [517, 307] width 177 height 26
click at [553, 254] on input "**********" at bounding box center [517, 250] width 177 height 26
type input "**********"
click at [533, 303] on input "text" at bounding box center [517, 307] width 177 height 26
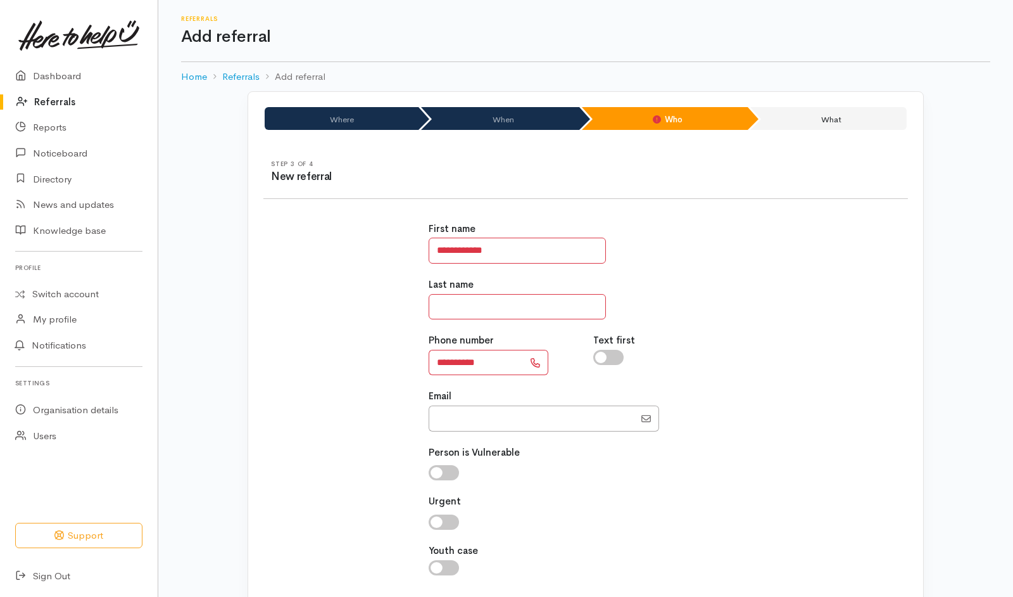
click at [464, 308] on input "text" at bounding box center [517, 307] width 177 height 26
type input "*******"
click at [362, 420] on div "**********" at bounding box center [586, 405] width 660 height 398
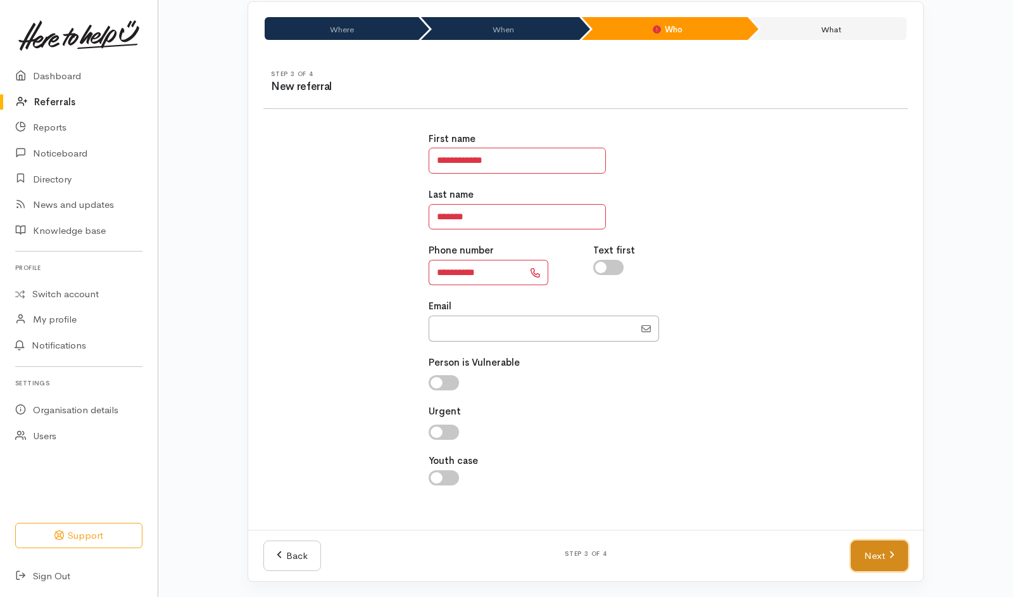
click at [889, 557] on icon at bounding box center [892, 554] width 6 height 9
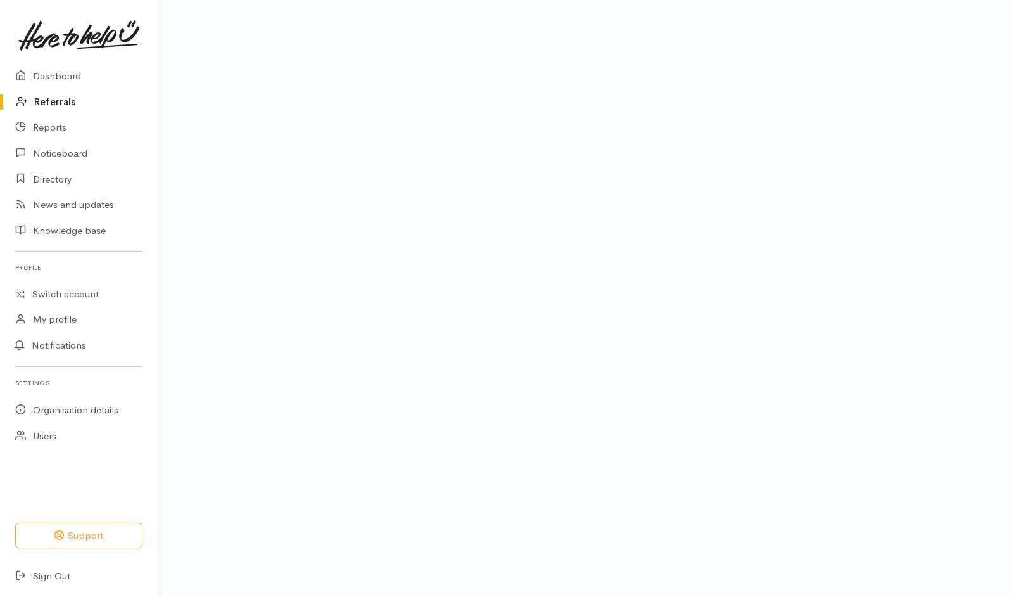
scroll to position [66, 0]
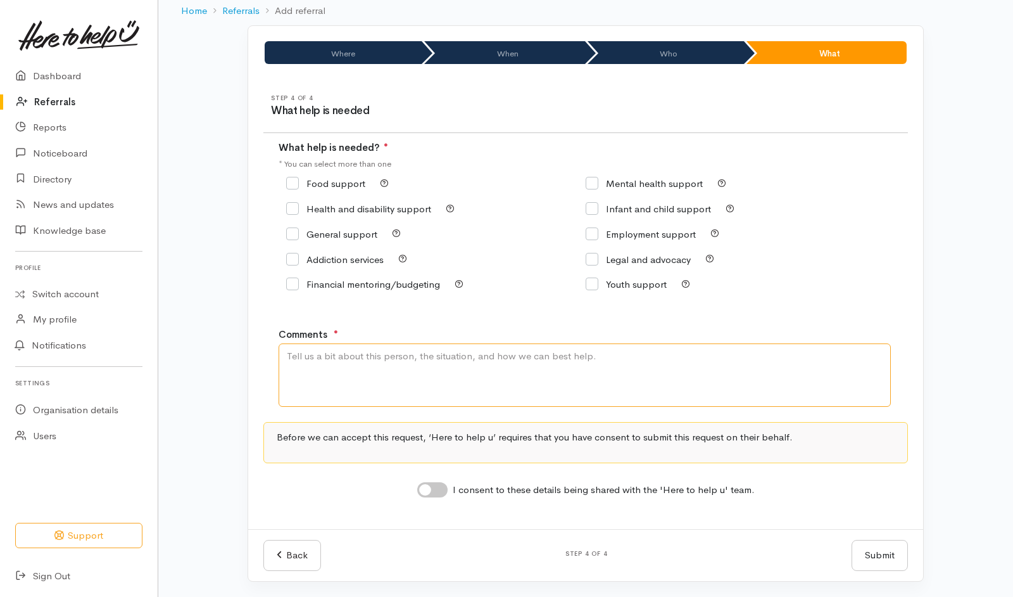
click at [568, 349] on textarea "Comments" at bounding box center [585, 374] width 612 height 63
type textarea "Need kai and some support with basic things for our house. We have just moved t…"
click at [323, 179] on input "Food support" at bounding box center [325, 183] width 79 height 9
checkbox input "true"
click at [346, 236] on input "General support" at bounding box center [331, 233] width 91 height 9
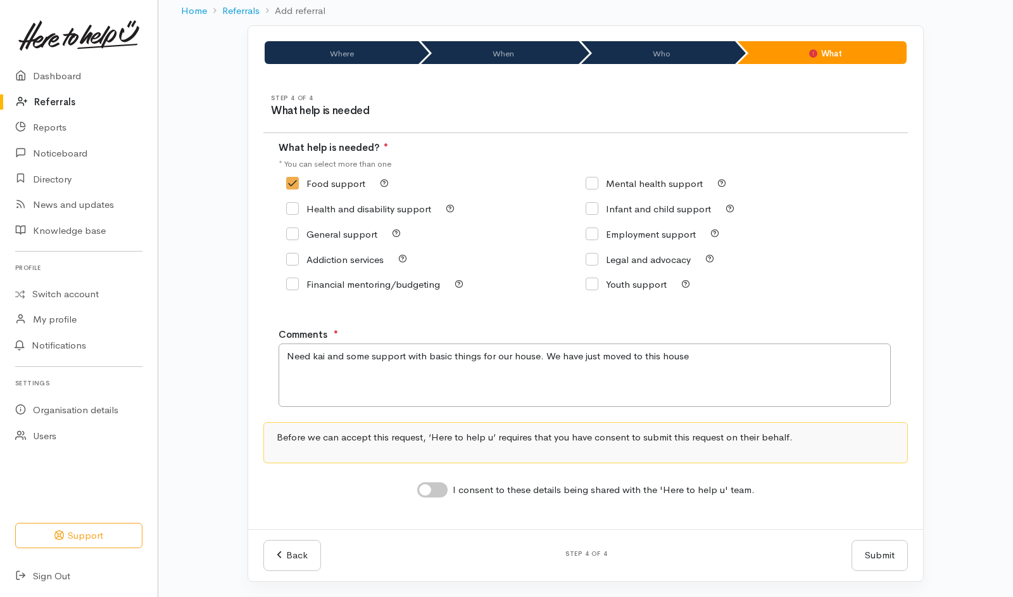
checkbox input "true"
click at [780, 359] on textarea "Need kai and some support with basic things for our house. We have just moved t…" at bounding box center [585, 374] width 612 height 63
type textarea "Need kai and some support with basic things for our house. We have just moved t…"
click at [431, 498] on div "I consent to these details being shared with the 'Here to help u' team." at bounding box center [586, 490] width 338 height 16
click at [452, 484] on div "I consent to these details being shared with the 'Here to help u' team." at bounding box center [586, 490] width 338 height 16
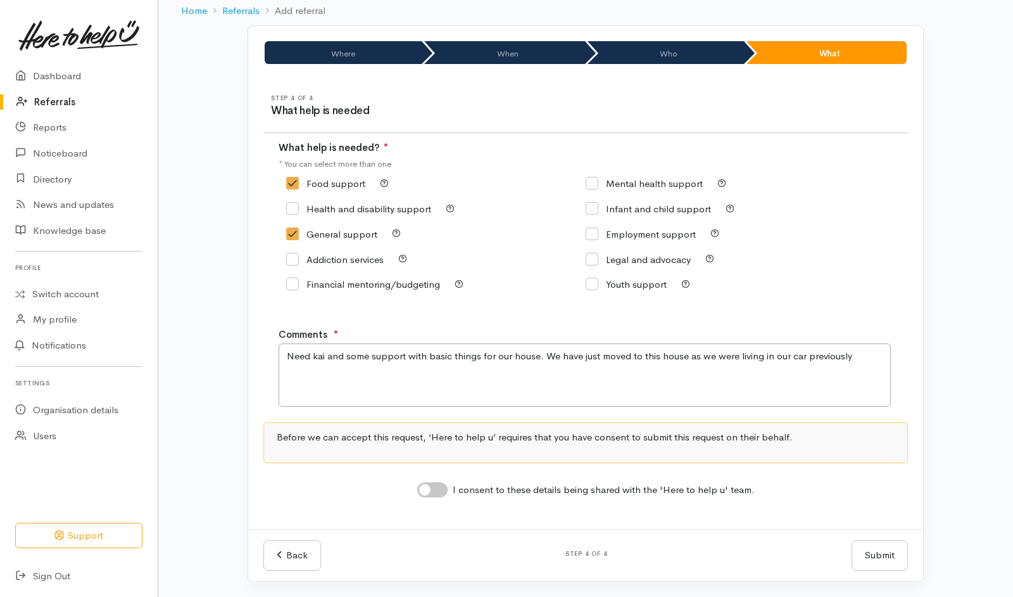
click at [443, 491] on input "I consent to these details being shared with the 'Here to help u' team." at bounding box center [432, 489] width 30 height 15
checkbox input "true"
click at [869, 566] on button "Submit" at bounding box center [880, 555] width 56 height 31
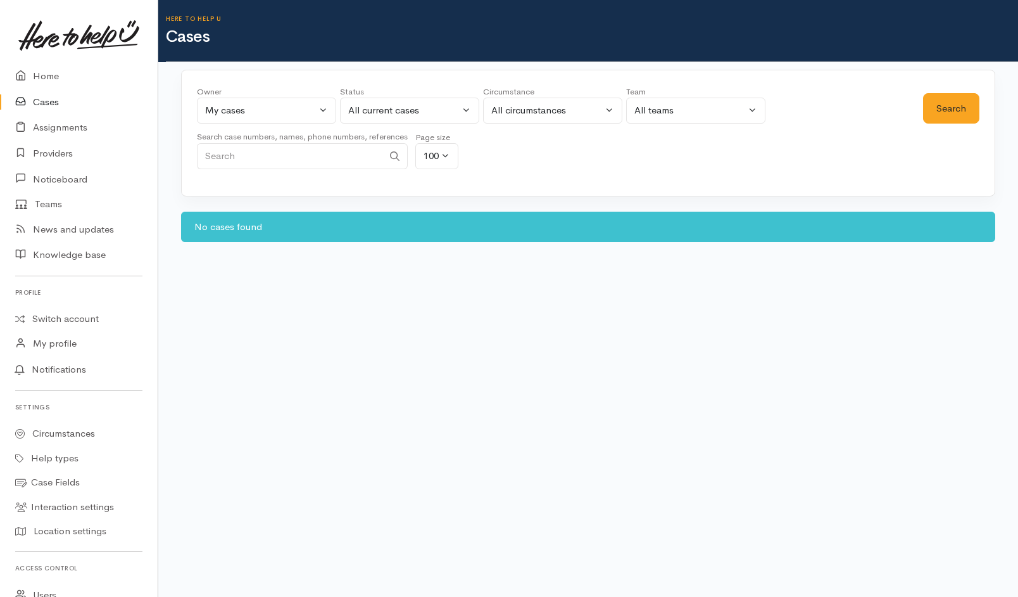
select select "202"
select select "Unresolved"
click at [364, 154] on input "Search" at bounding box center [290, 156] width 186 height 26
paste input "64273131341."
drag, startPoint x: 216, startPoint y: 153, endPoint x: 110, endPoint y: 156, distance: 105.8
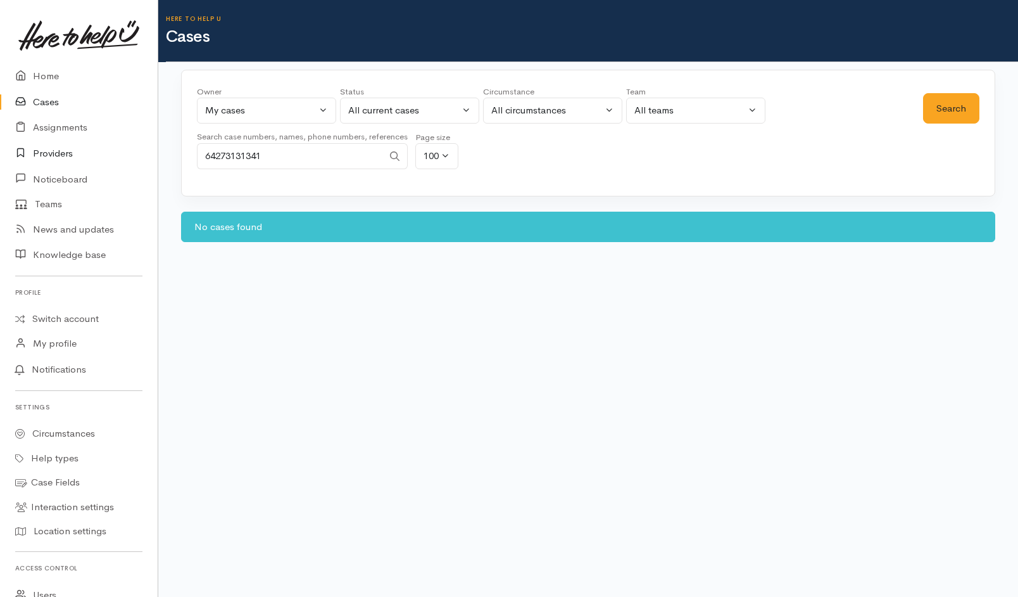
click at [110, 156] on body "Support Feedback I've got something to say" at bounding box center [509, 298] width 1018 height 597
type input "273131341"
click at [293, 110] on div "My cases" at bounding box center [260, 110] width 111 height 15
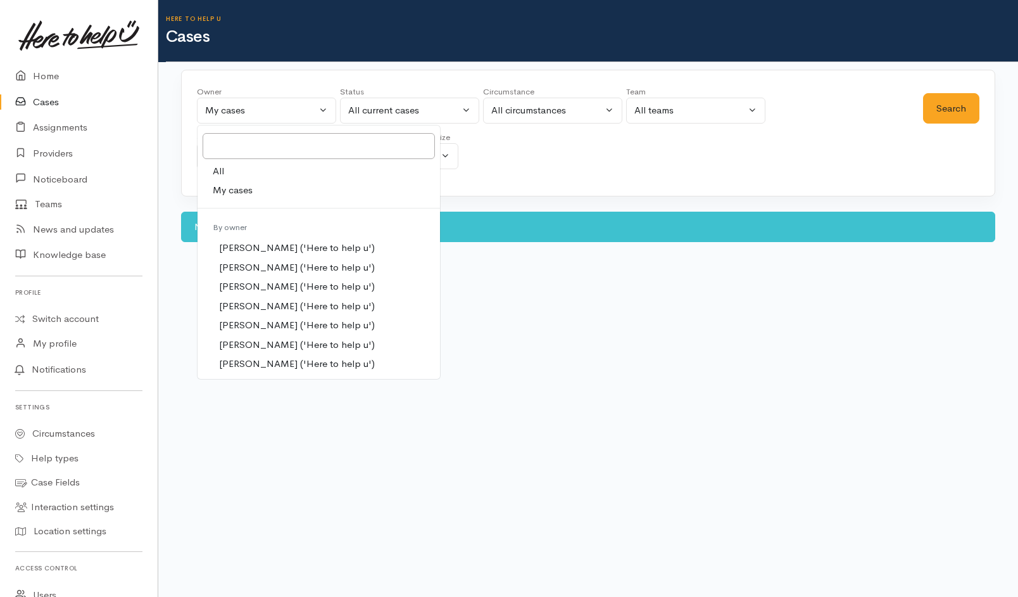
click at [264, 168] on link "All" at bounding box center [319, 171] width 243 height 20
select select "-1"
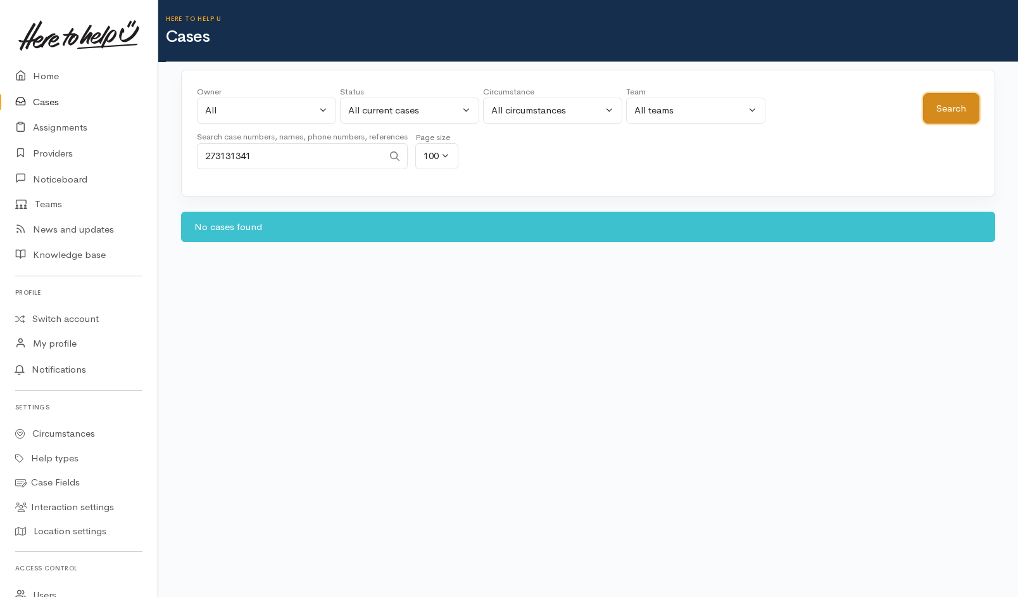
click at [936, 107] on button "Search" at bounding box center [951, 108] width 56 height 31
click at [443, 94] on div "Status" at bounding box center [409, 91] width 139 height 13
click at [438, 110] on div "All current cases" at bounding box center [403, 110] width 111 height 15
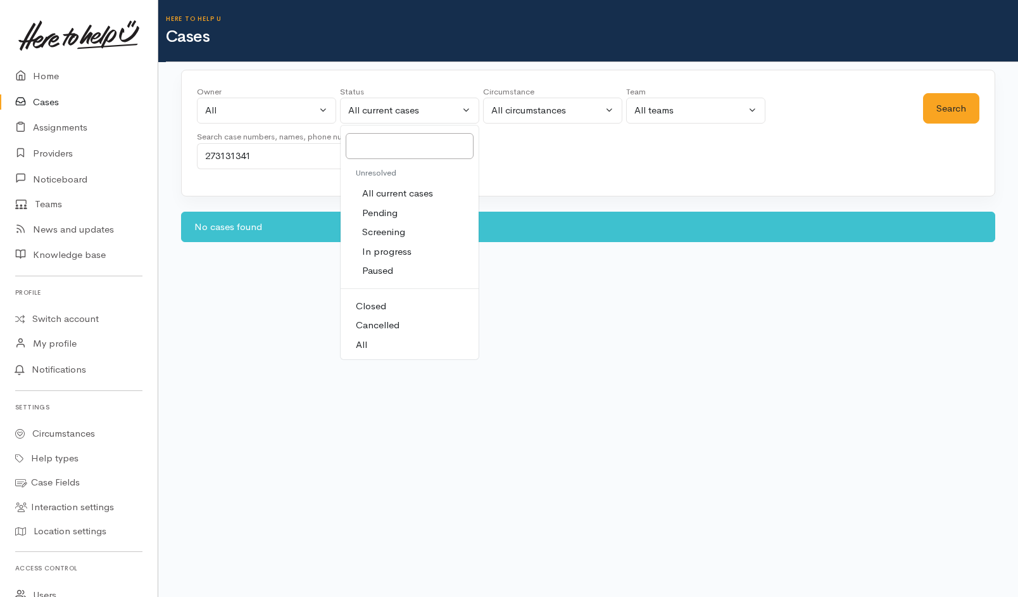
click at [397, 346] on link "All" at bounding box center [410, 345] width 138 height 20
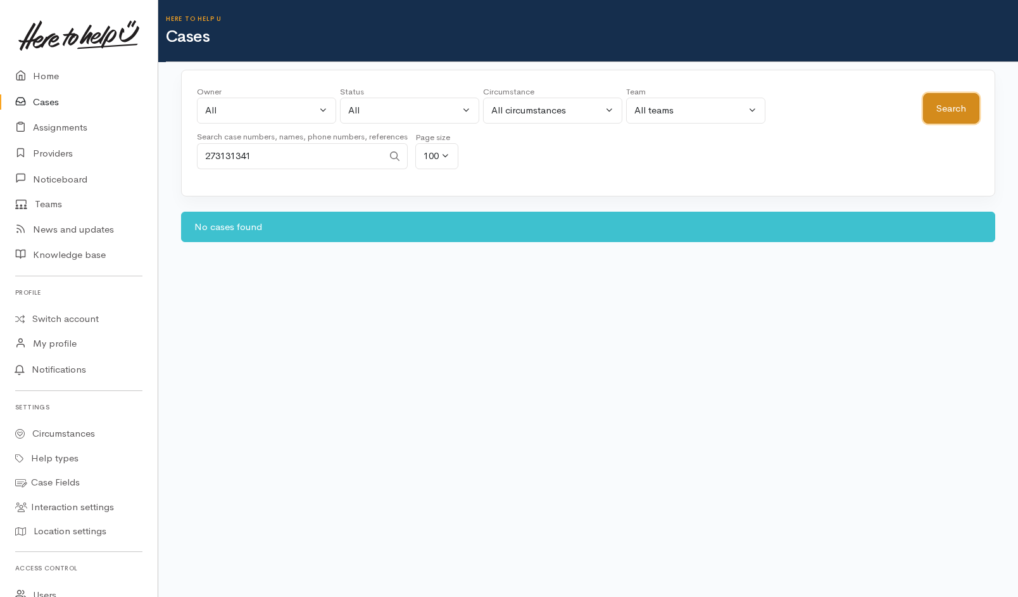
click at [948, 101] on button "Search" at bounding box center [951, 108] width 56 height 31
click at [368, 103] on div "All" at bounding box center [403, 110] width 111 height 15
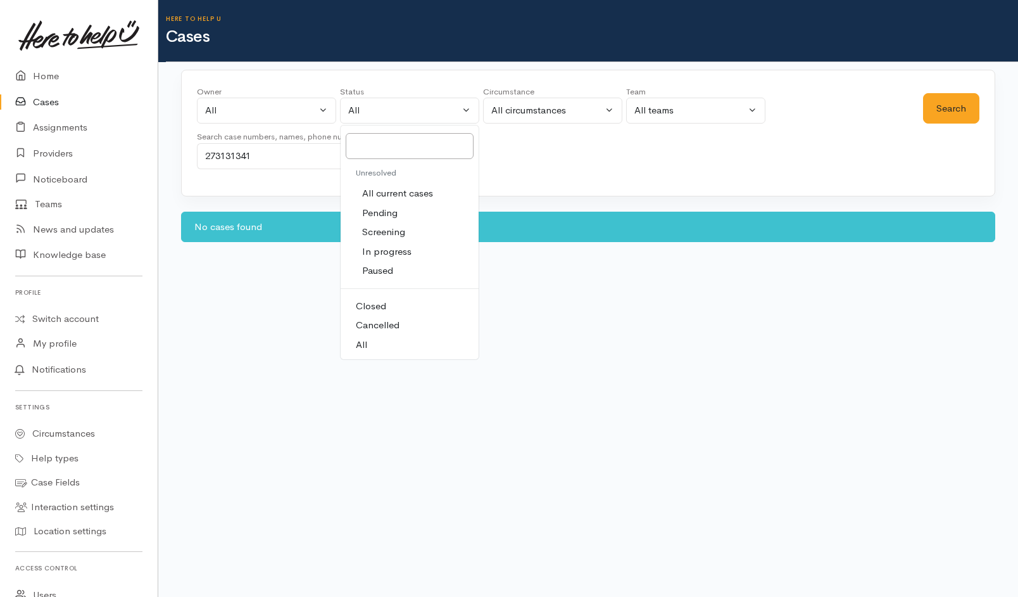
click at [386, 194] on span "All current cases" at bounding box center [397, 193] width 71 height 15
select select "Unresolved"
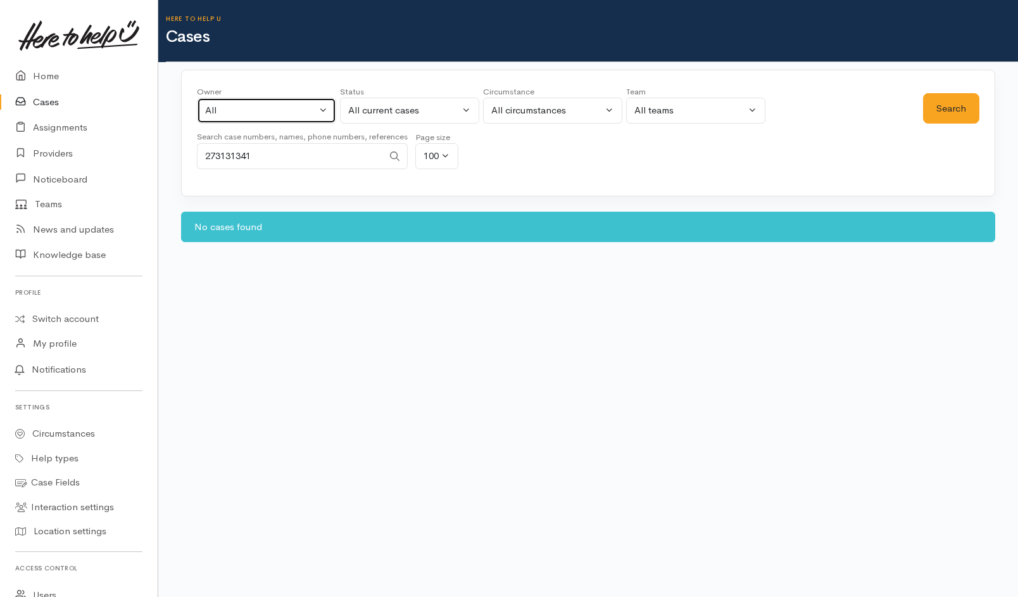
click at [265, 99] on button "All" at bounding box center [266, 111] width 139 height 26
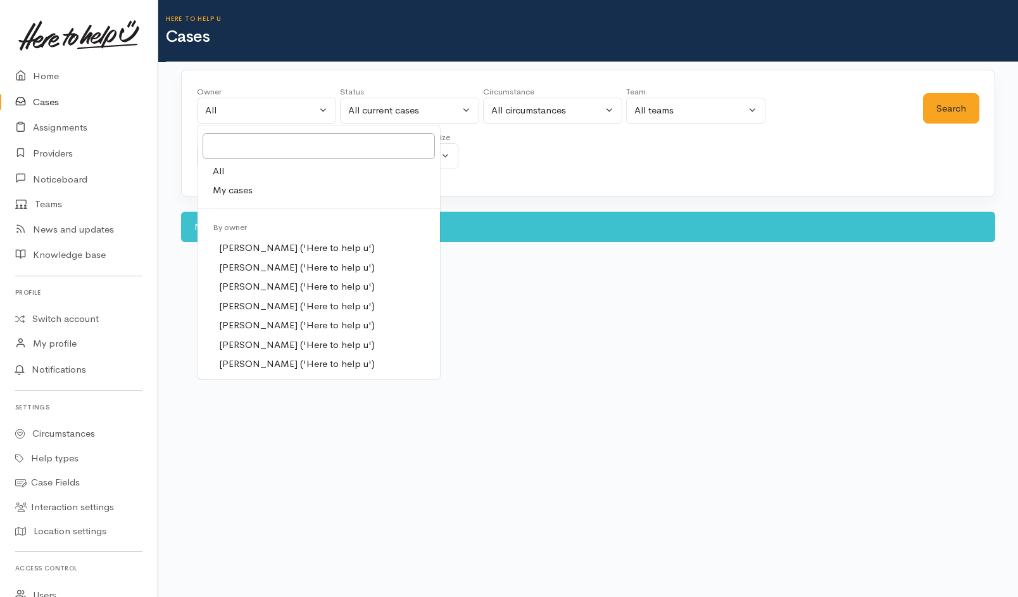
click at [244, 186] on span "My cases" at bounding box center [233, 190] width 40 height 15
select select "202"
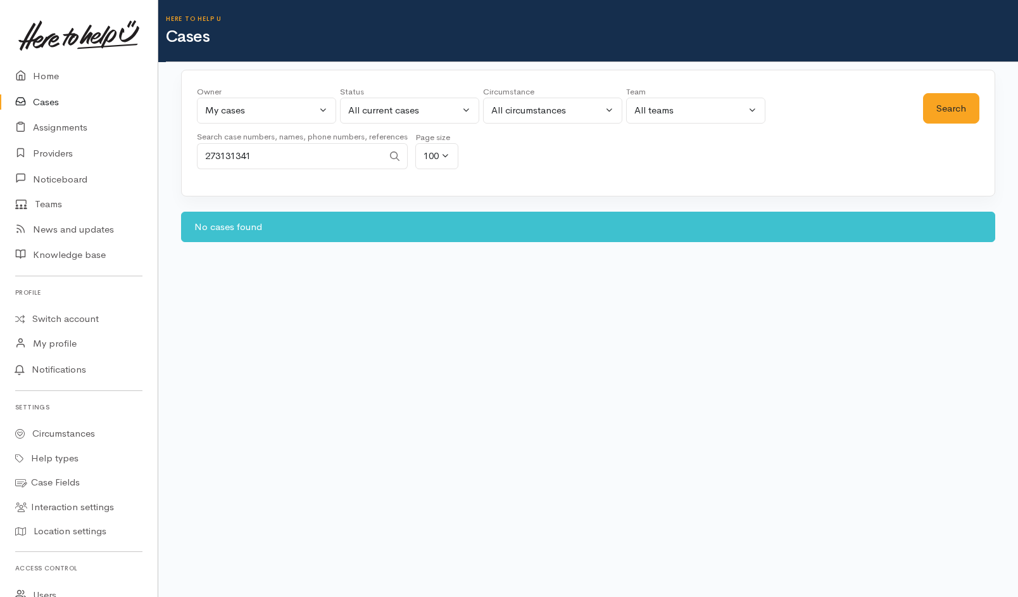
click at [301, 162] on input "273131341" at bounding box center [290, 156] width 186 height 26
type input "2"
click at [928, 117] on button "Search" at bounding box center [951, 108] width 56 height 31
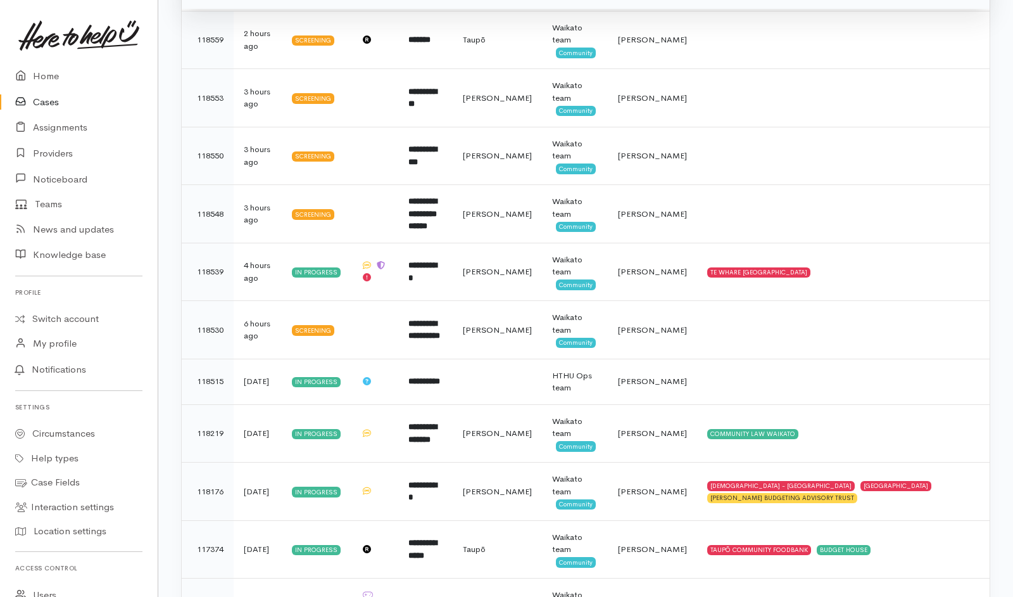
scroll to position [429, 0]
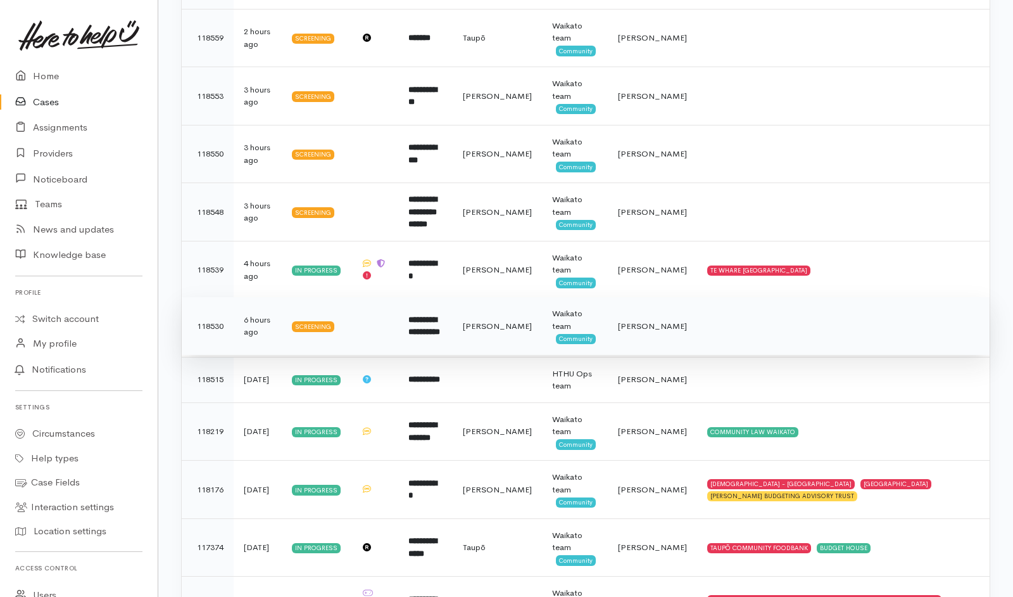
click at [738, 327] on td at bounding box center [843, 326] width 293 height 58
